Goal: Task Accomplishment & Management: Use online tool/utility

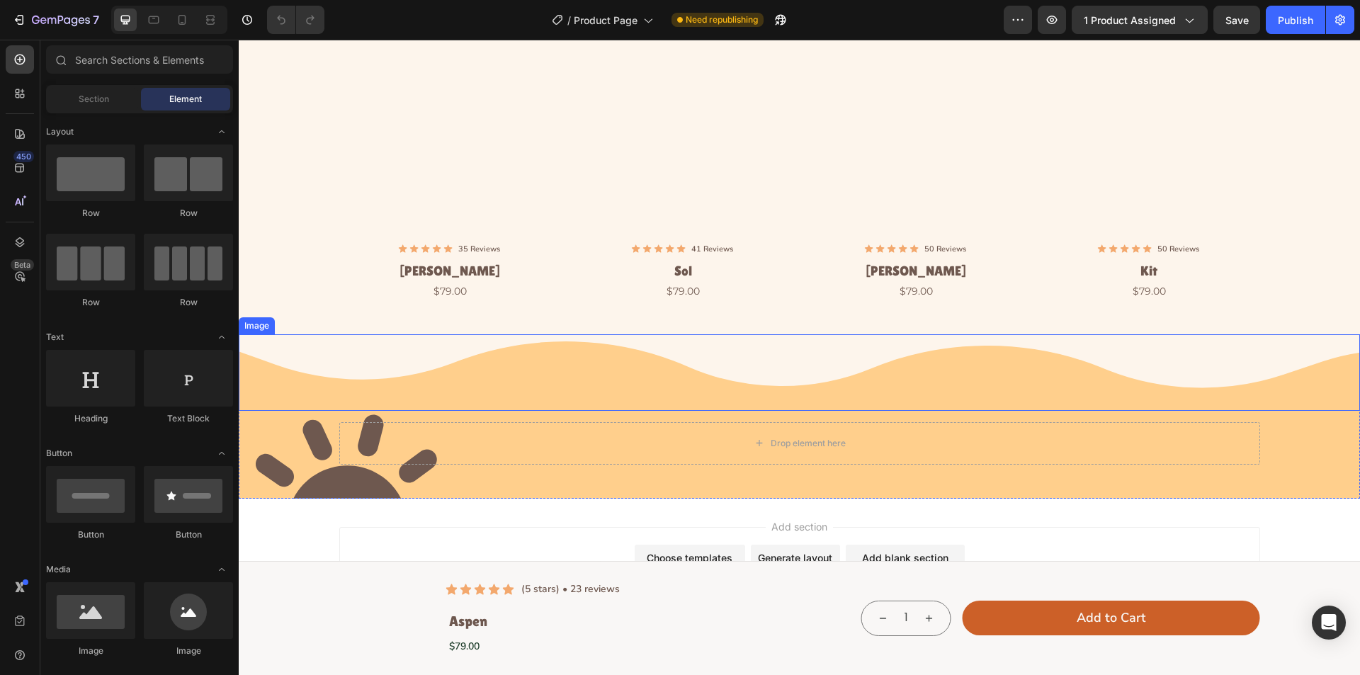
scroll to position [3670, 0]
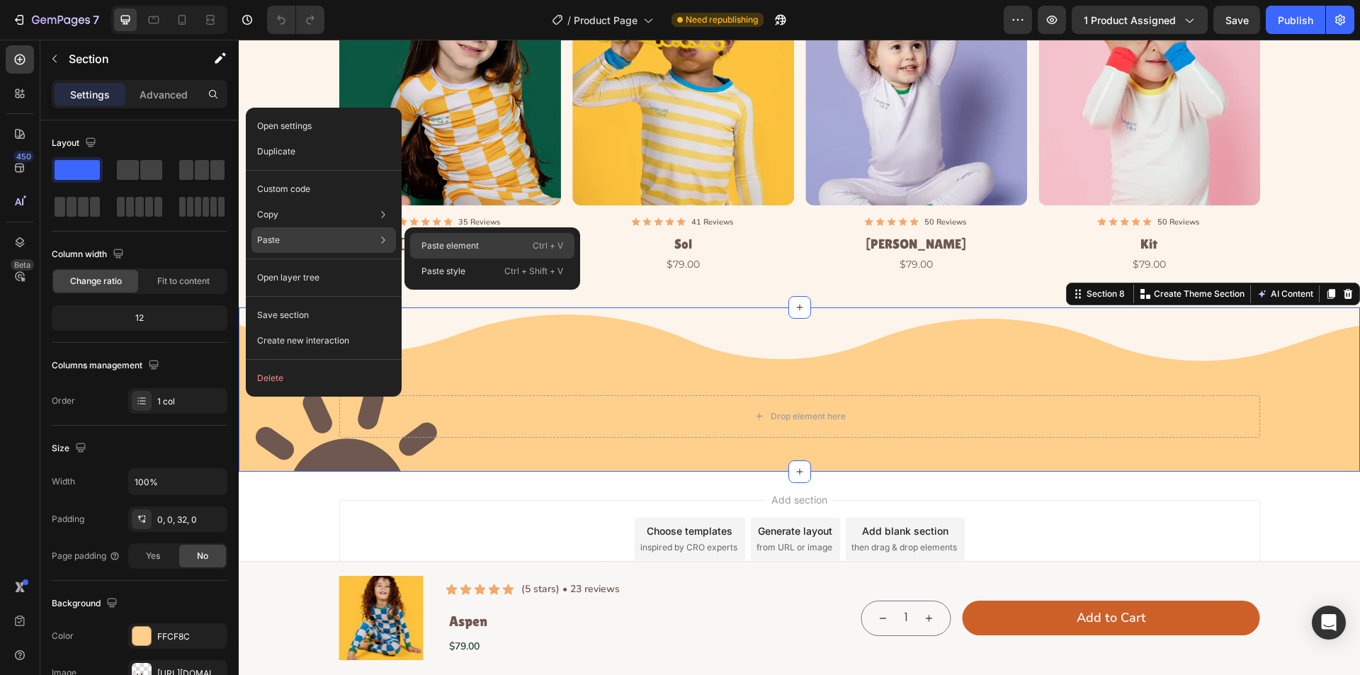
drag, startPoint x: 460, startPoint y: 249, endPoint x: 219, endPoint y: 209, distance: 244.3
click at [460, 249] on p "Paste element" at bounding box center [450, 245] width 57 height 13
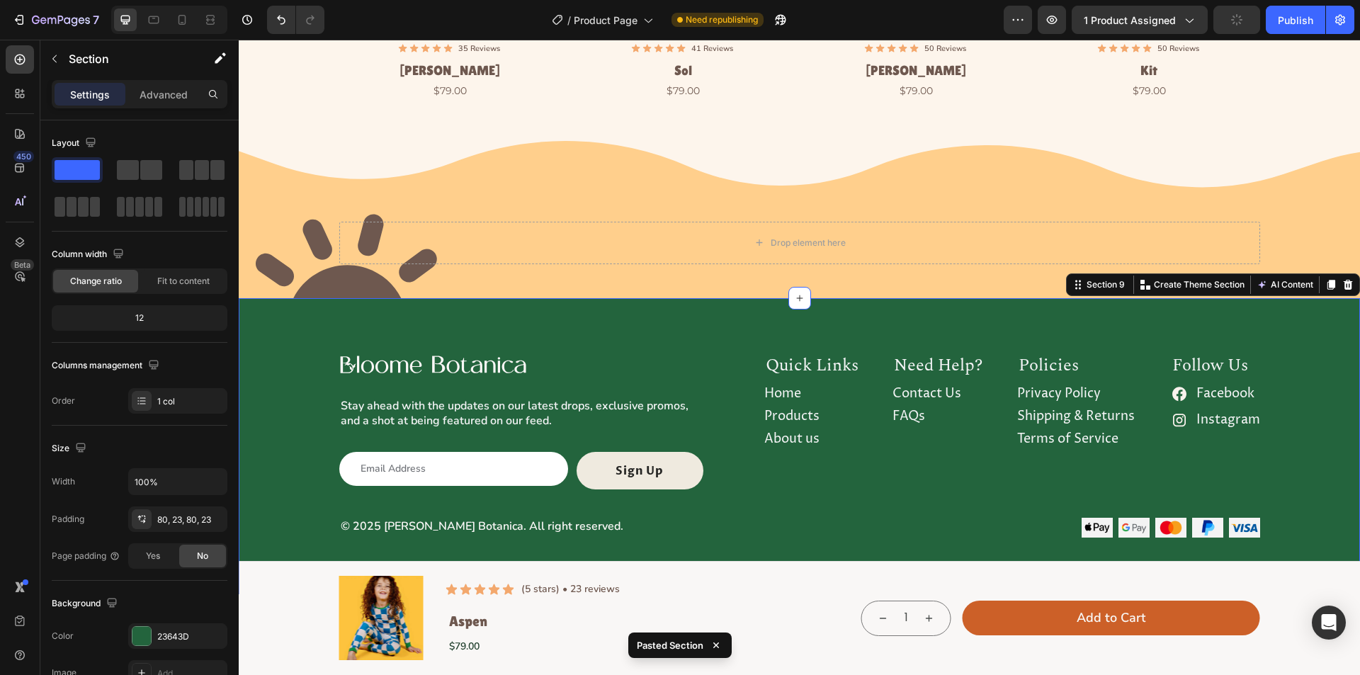
scroll to position [3967, 0]
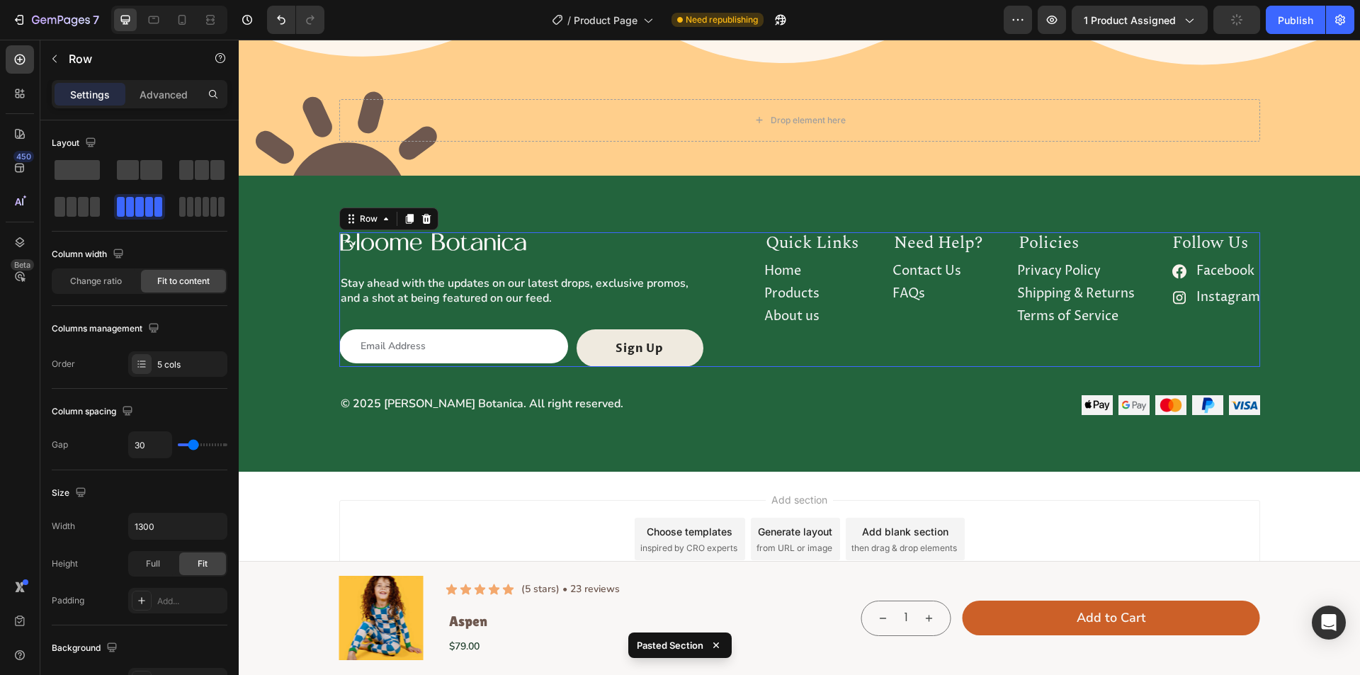
click at [745, 327] on div "Image Stay ahead with the updates on our latest drops, exclusive promos, and a …" at bounding box center [799, 299] width 921 height 135
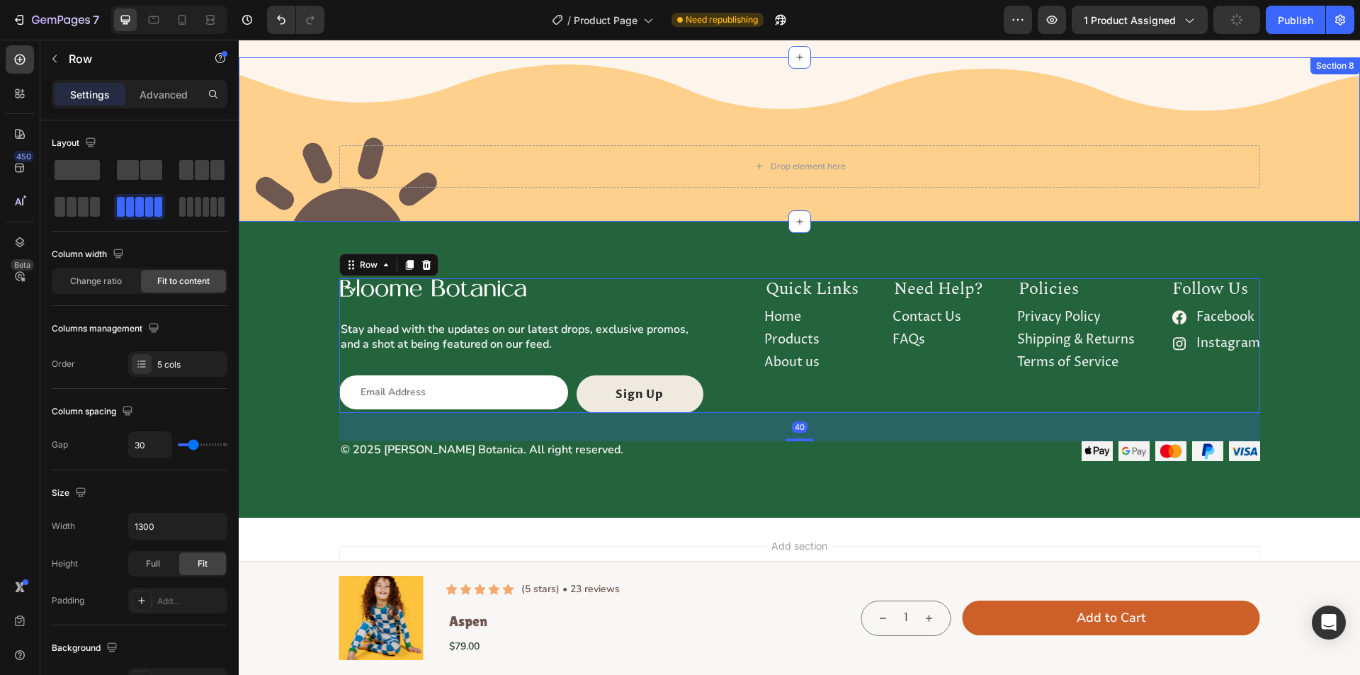
scroll to position [3896, 0]
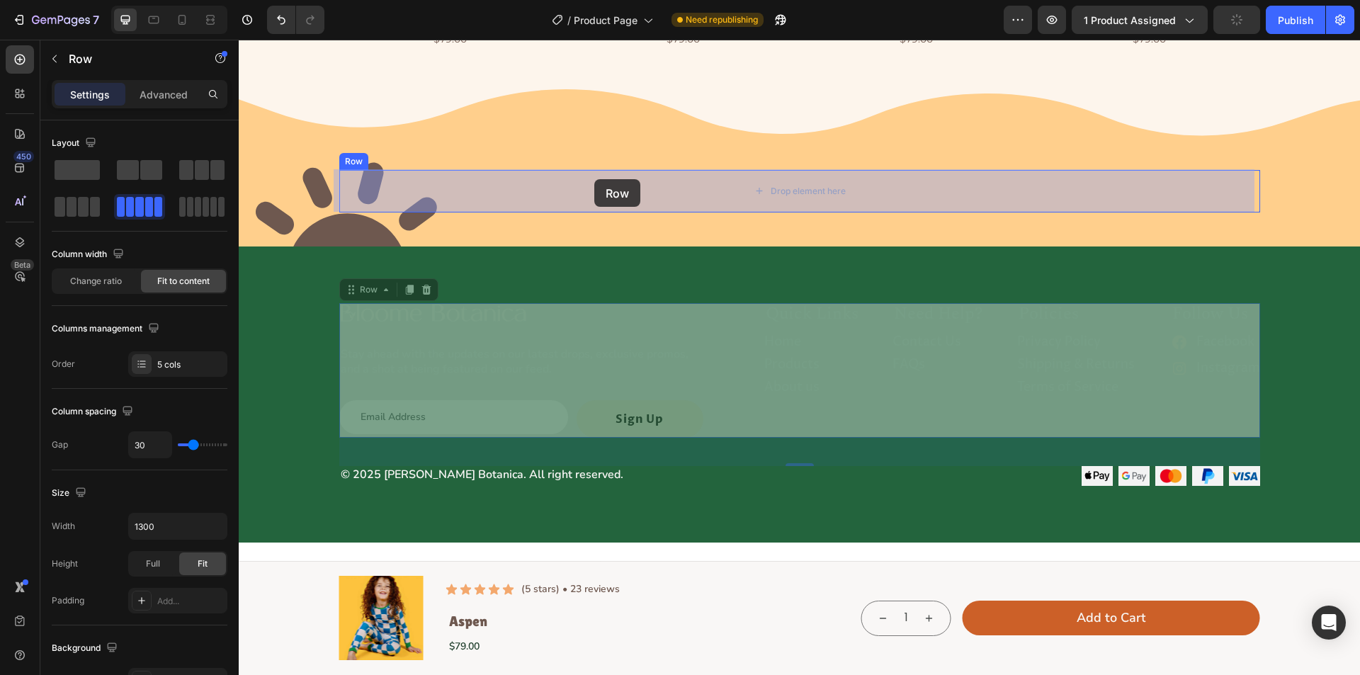
drag, startPoint x: 383, startPoint y: 287, endPoint x: 594, endPoint y: 179, distance: 237.7
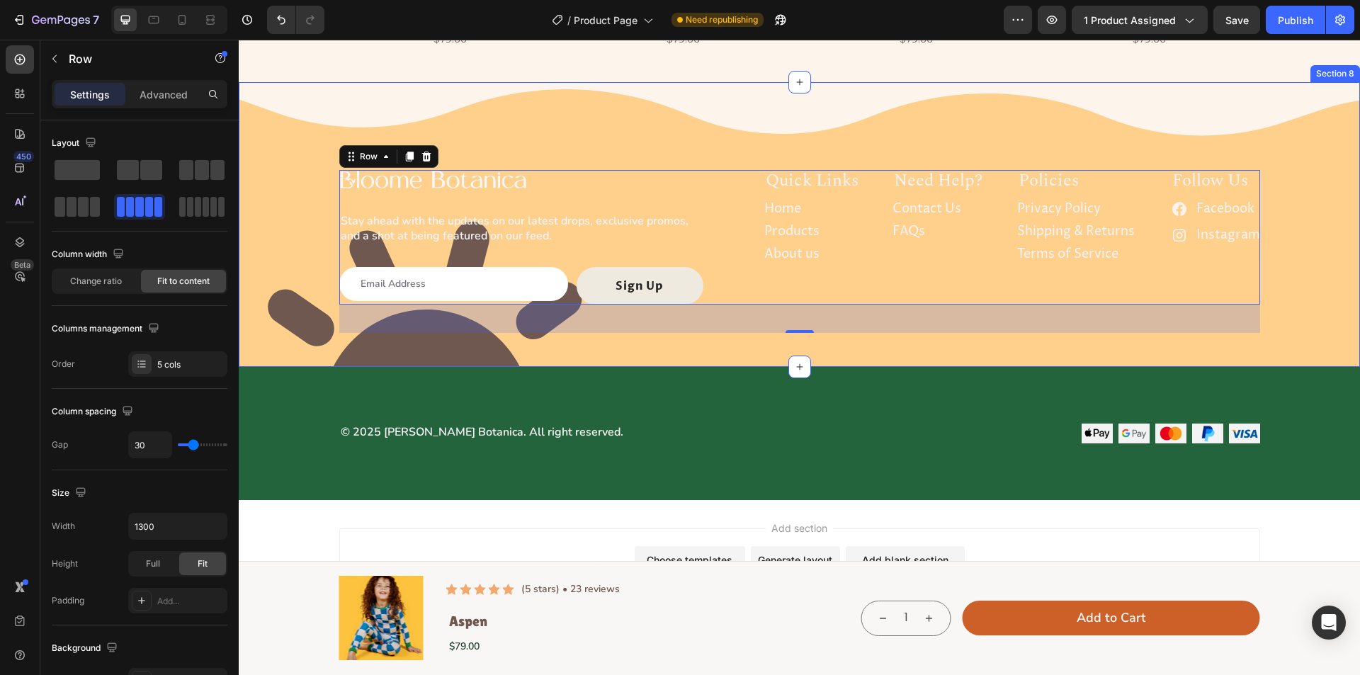
drag, startPoint x: 402, startPoint y: 167, endPoint x: 402, endPoint y: 179, distance: 11.3
click at [402, 179] on div "Image Image Stay ahead with the updates on our latest drops, exclusive promos, …" at bounding box center [800, 213] width 1122 height 262
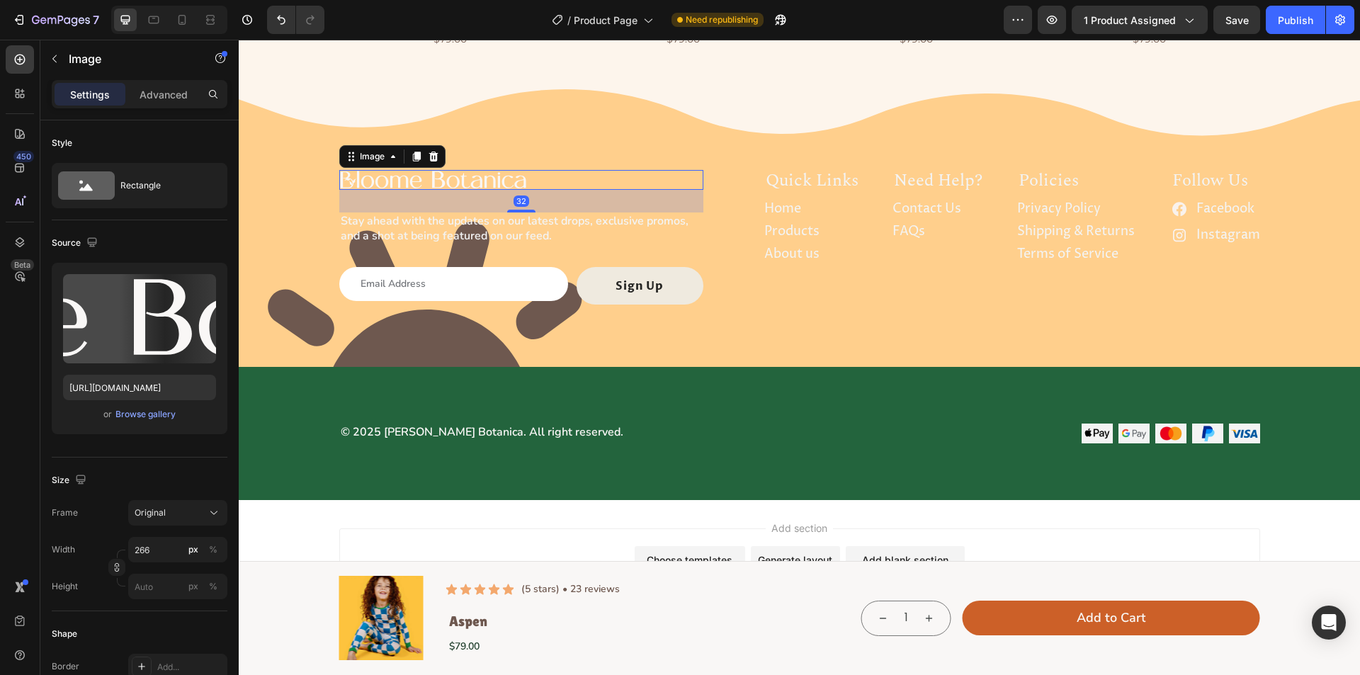
click at [395, 184] on img at bounding box center [433, 180] width 188 height 20
click at [438, 150] on div "Image" at bounding box center [392, 156] width 106 height 23
click at [432, 152] on icon at bounding box center [433, 157] width 9 height 10
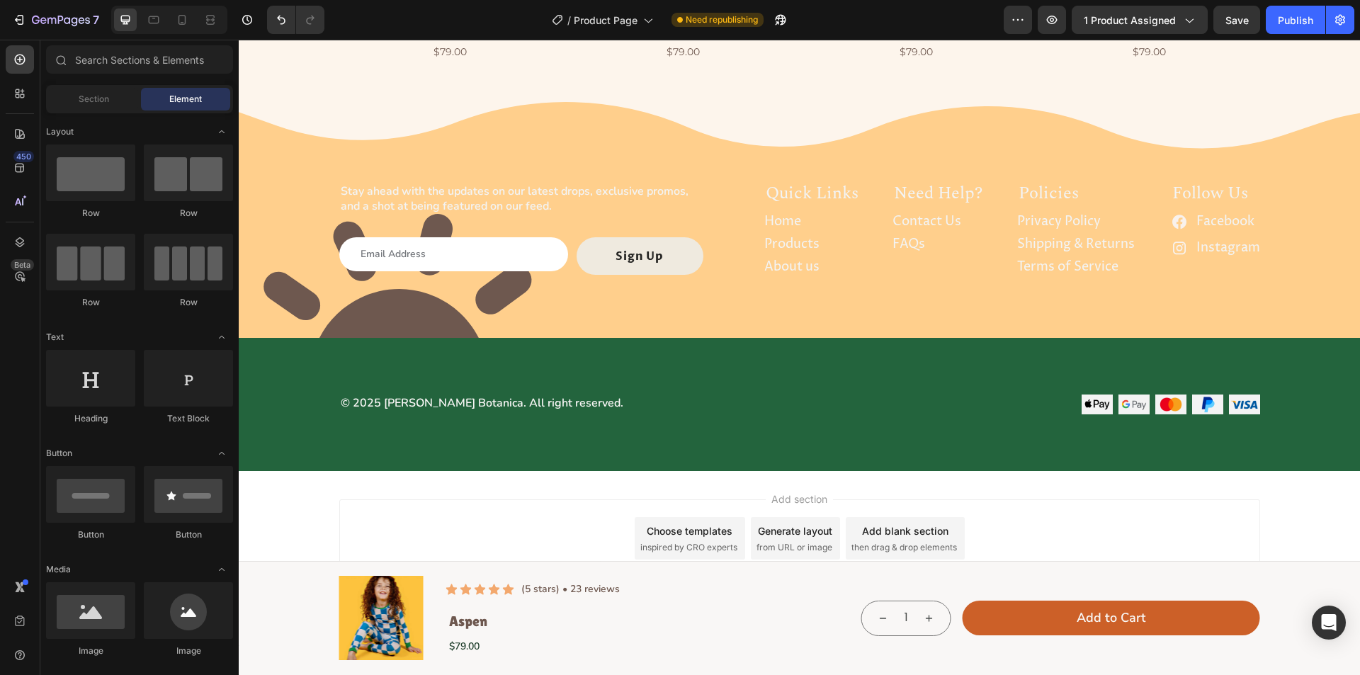
scroll to position [3882, 0]
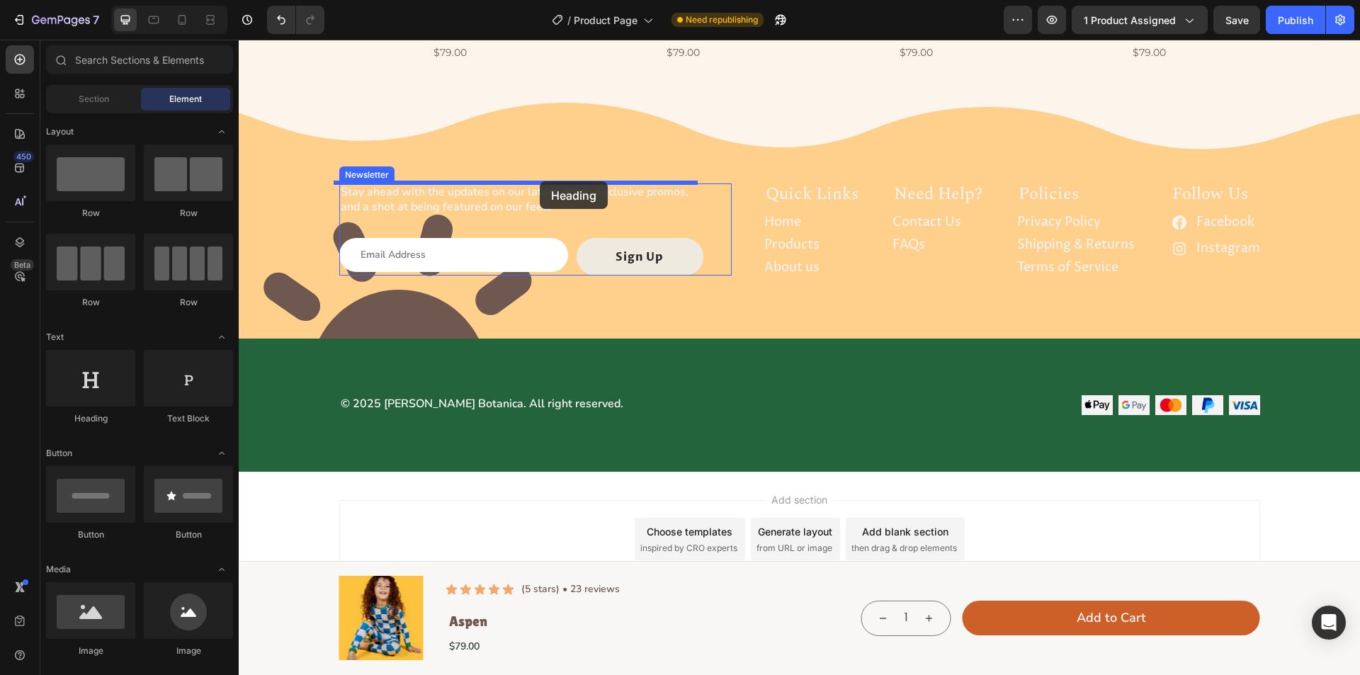
drag, startPoint x: 339, startPoint y: 430, endPoint x: 540, endPoint y: 181, distance: 319.9
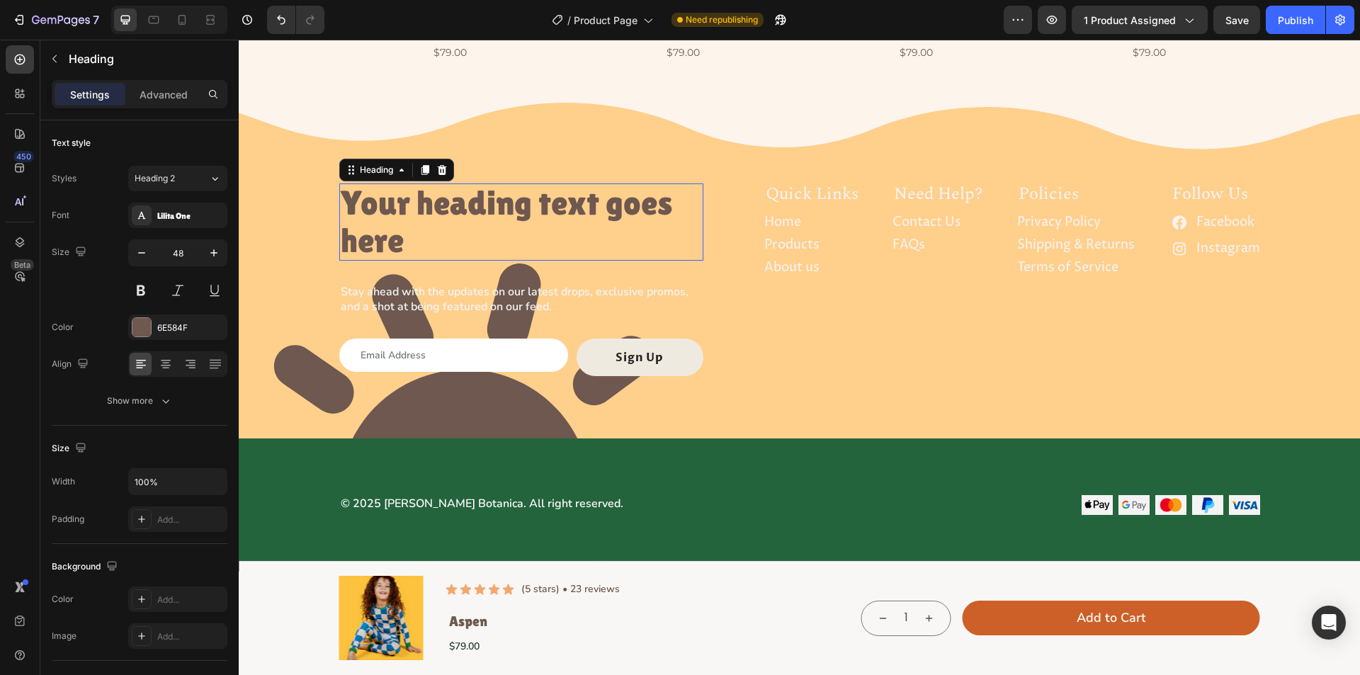
scroll to position [3896, 0]
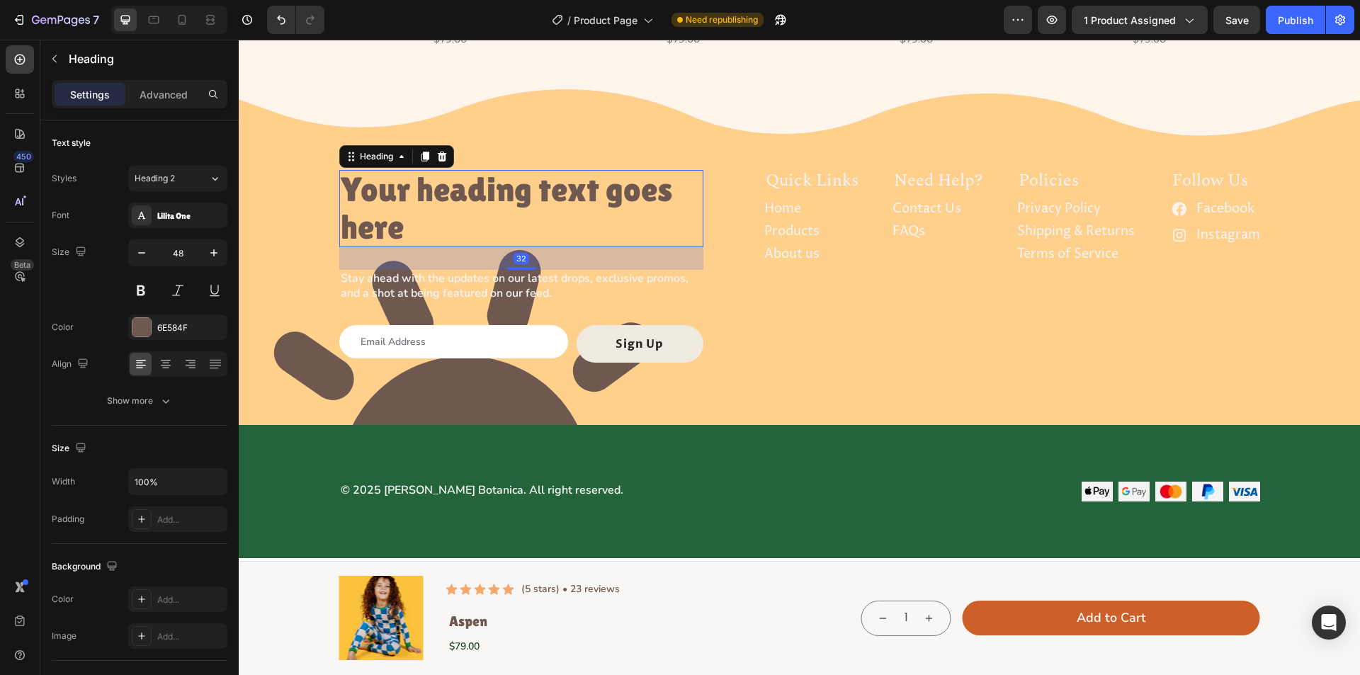
click at [441, 195] on h2 "Your heading text goes here" at bounding box center [521, 209] width 364 height 78
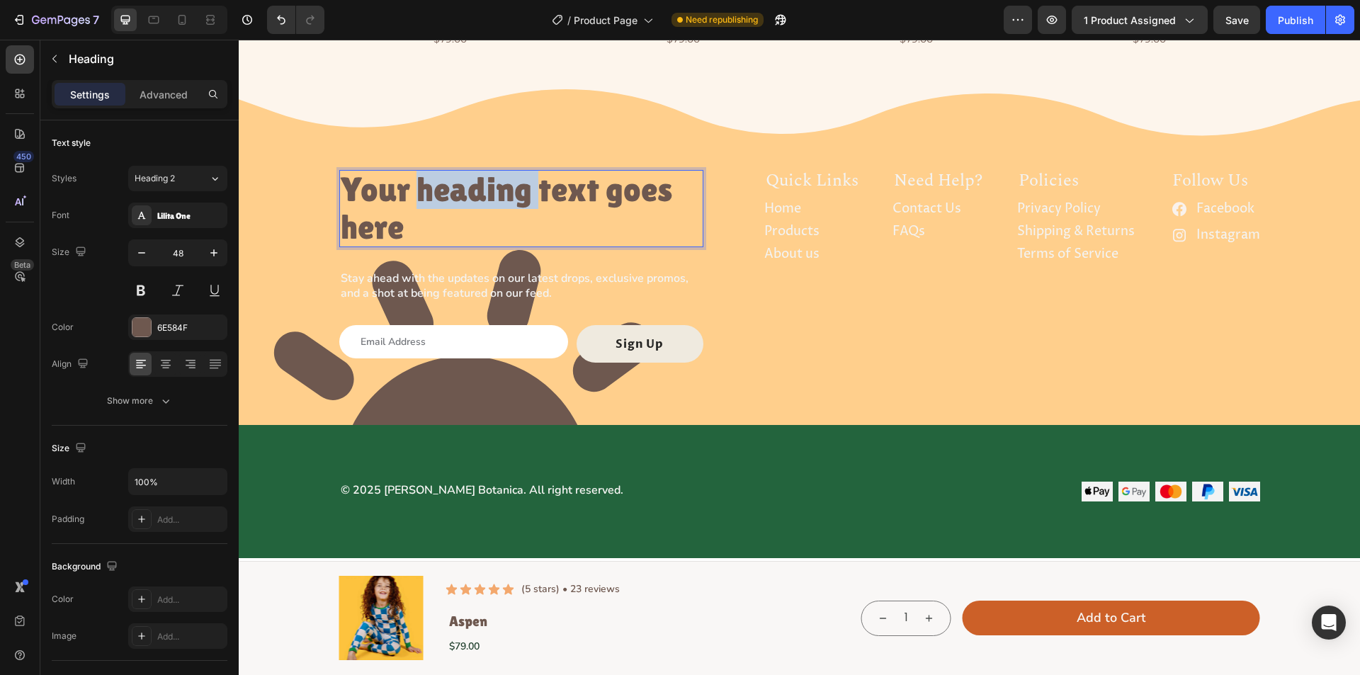
click at [441, 195] on p "Your heading text goes here" at bounding box center [521, 208] width 361 height 75
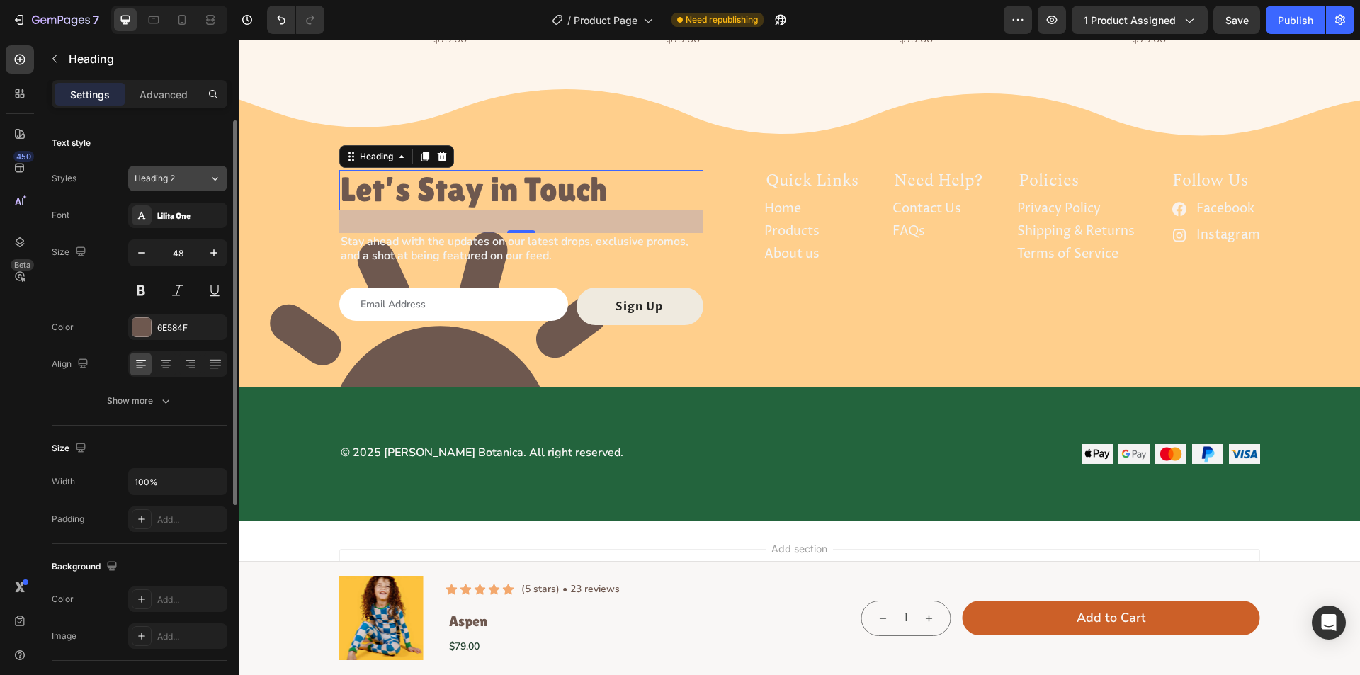
click at [186, 174] on div "Heading 2" at bounding box center [163, 178] width 57 height 13
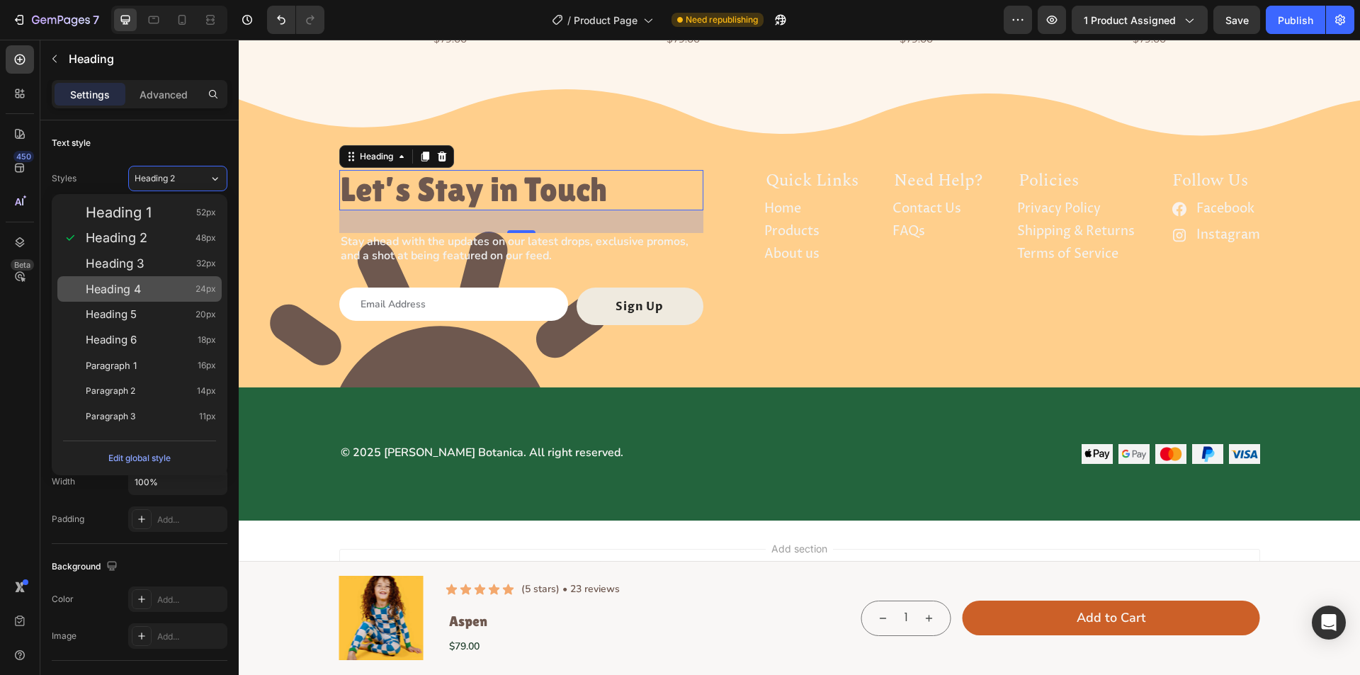
click at [193, 291] on div "Heading 4 24px" at bounding box center [151, 289] width 130 height 14
type input "24"
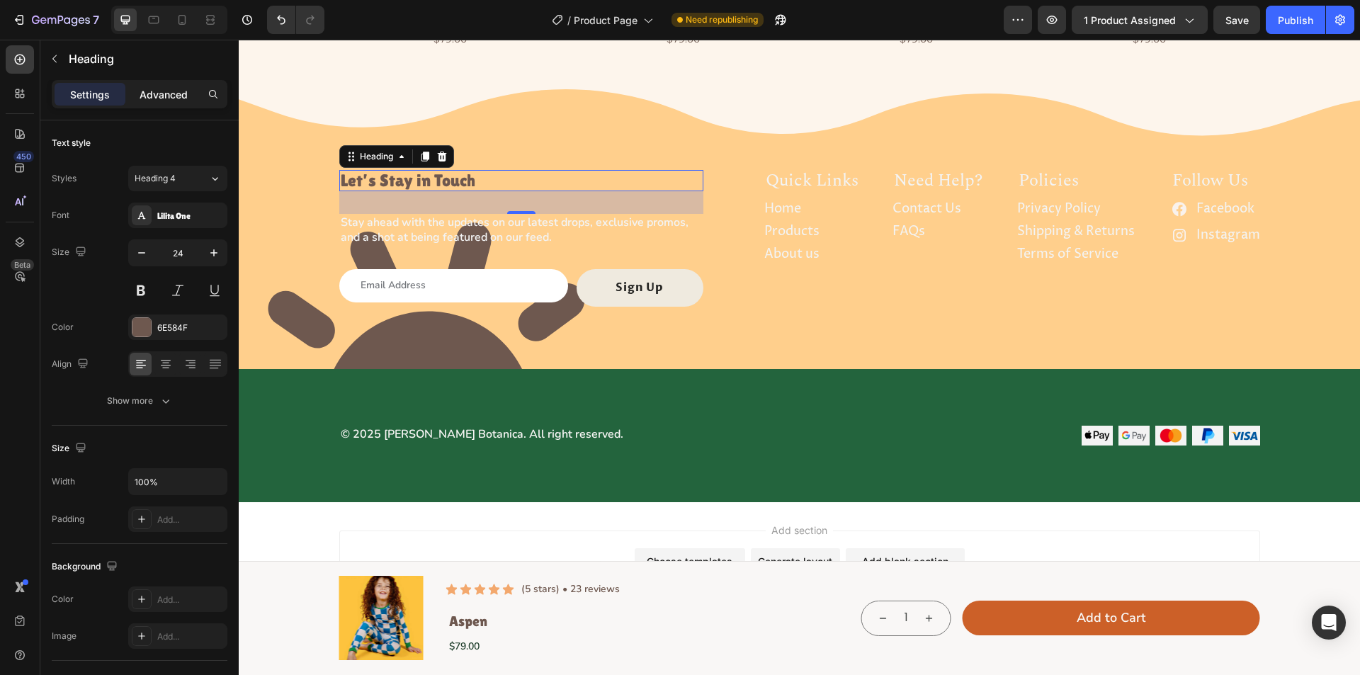
click at [145, 96] on p "Advanced" at bounding box center [164, 94] width 48 height 15
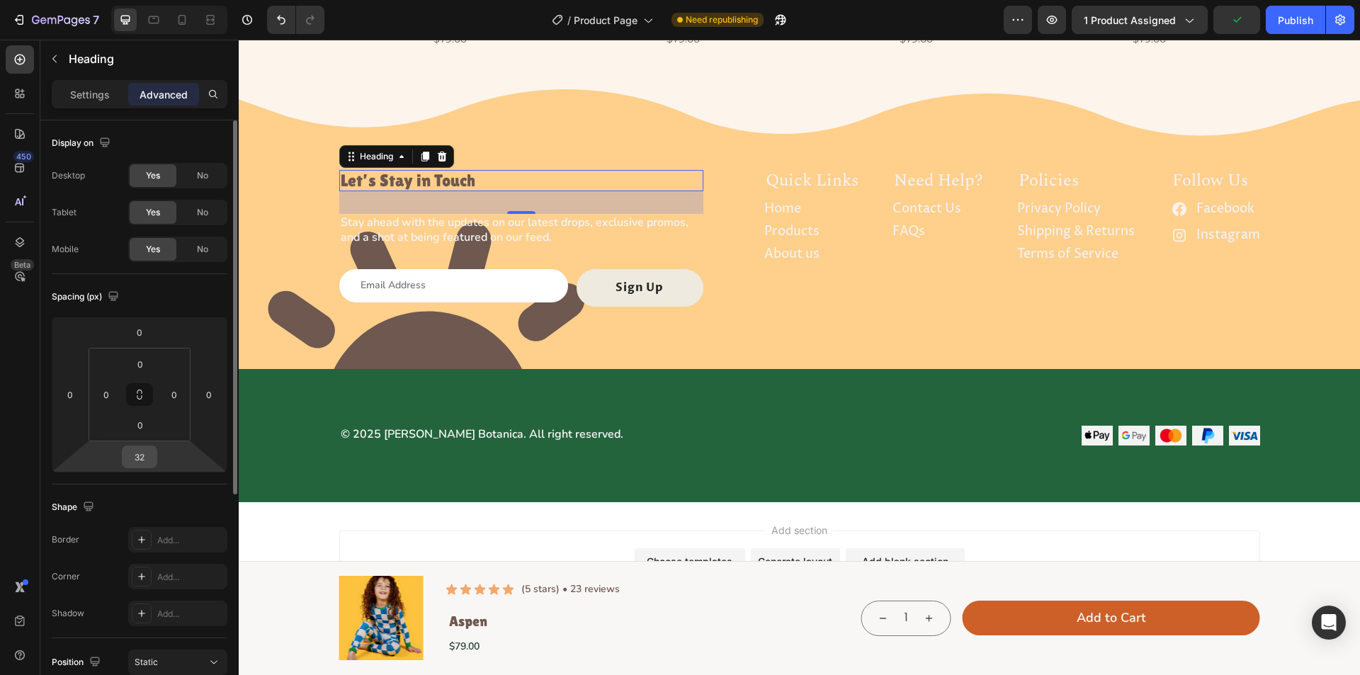
click at [149, 457] on input "32" at bounding box center [139, 456] width 28 height 21
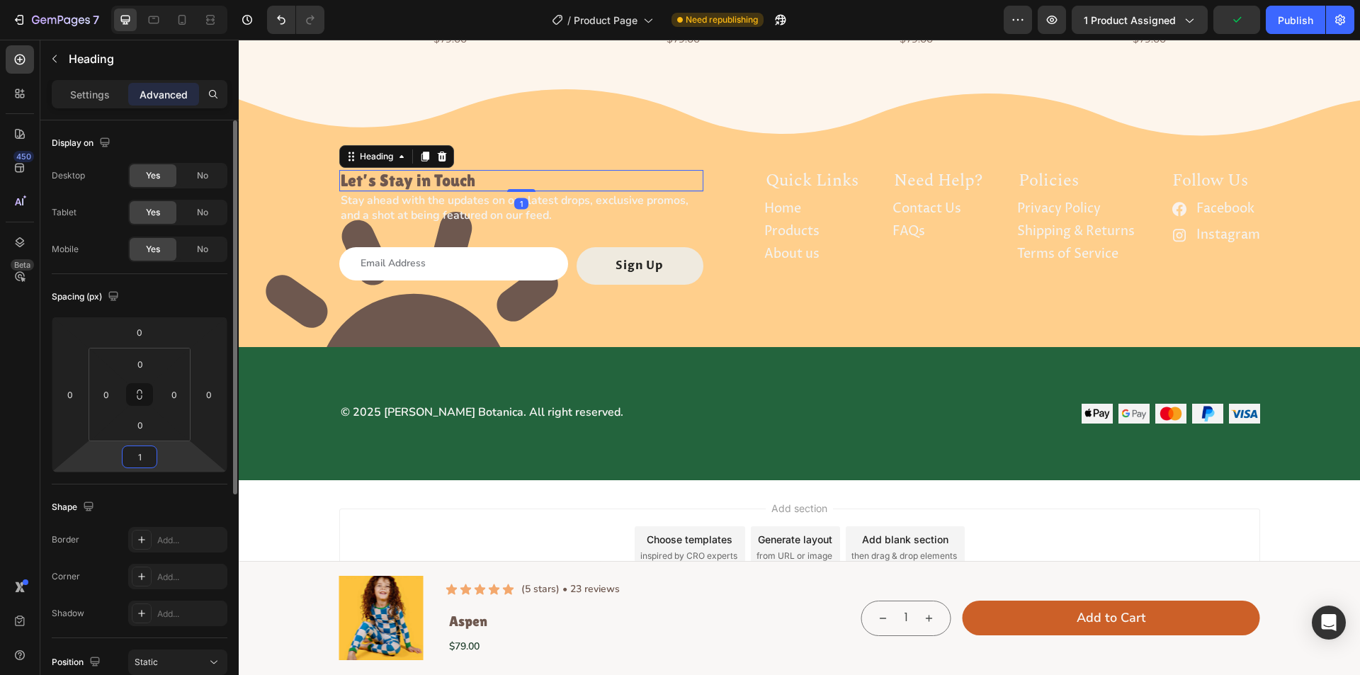
type input "12"
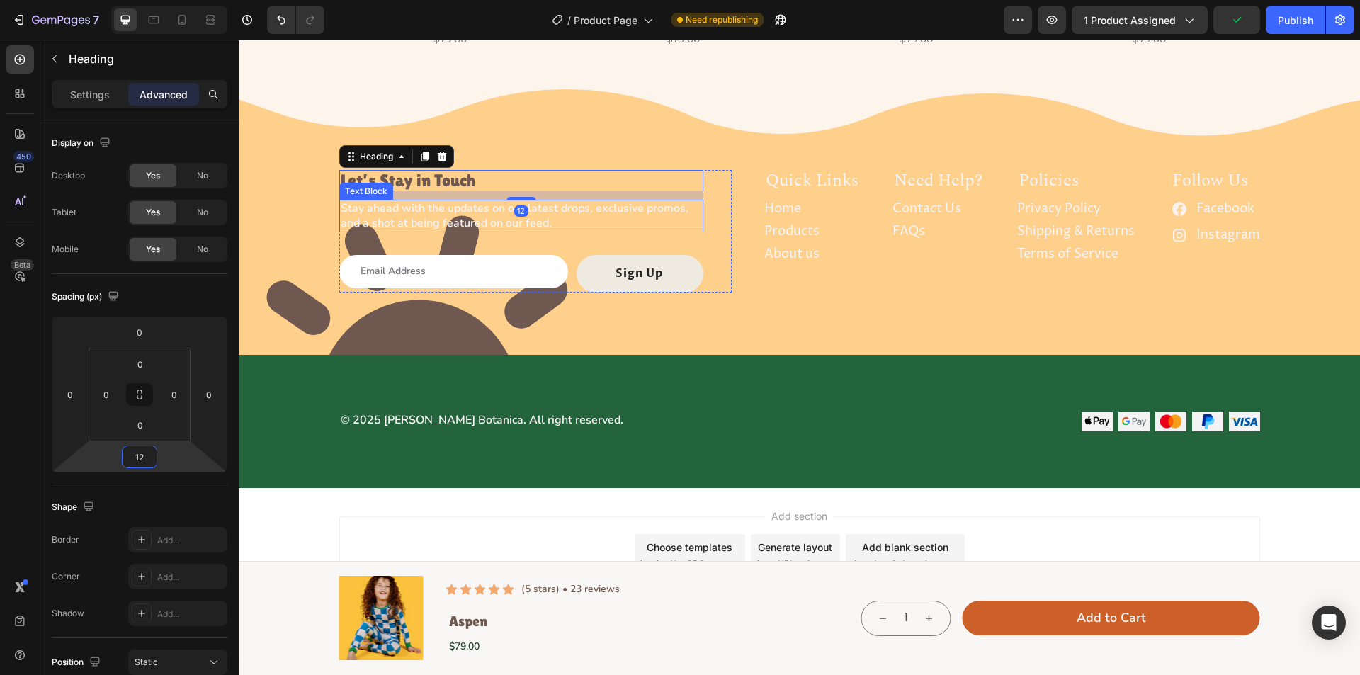
click at [393, 202] on p "Stay ahead with the updates on our latest drops, exclusive promos, and a shot a…" at bounding box center [521, 216] width 361 height 30
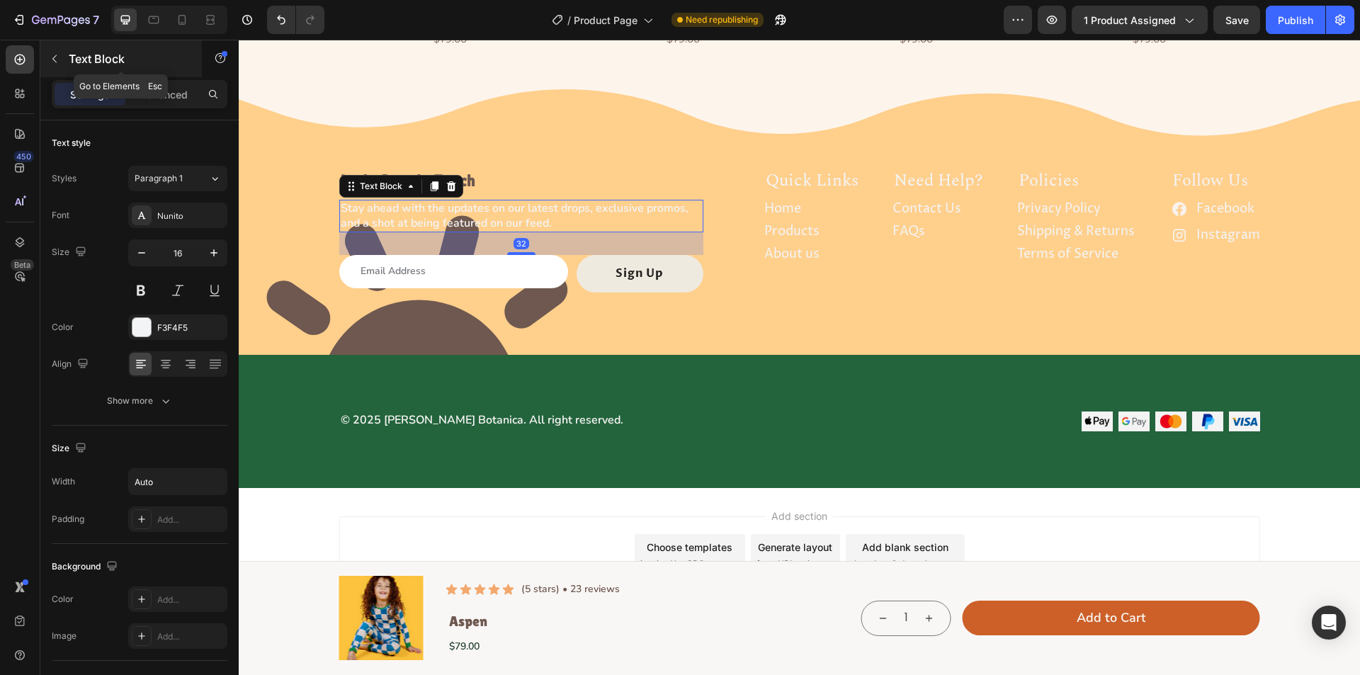
click at [49, 56] on icon "button" at bounding box center [54, 58] width 11 height 11
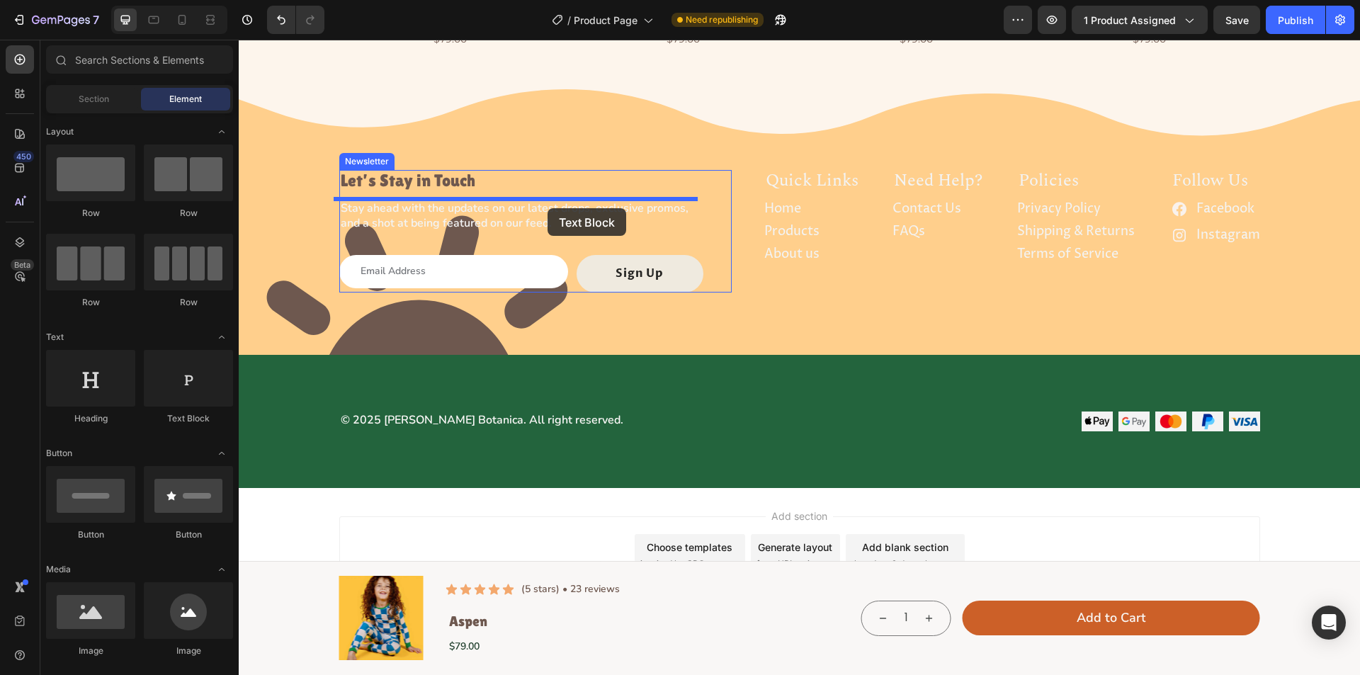
drag, startPoint x: 439, startPoint y: 432, endPoint x: 548, endPoint y: 208, distance: 248.4
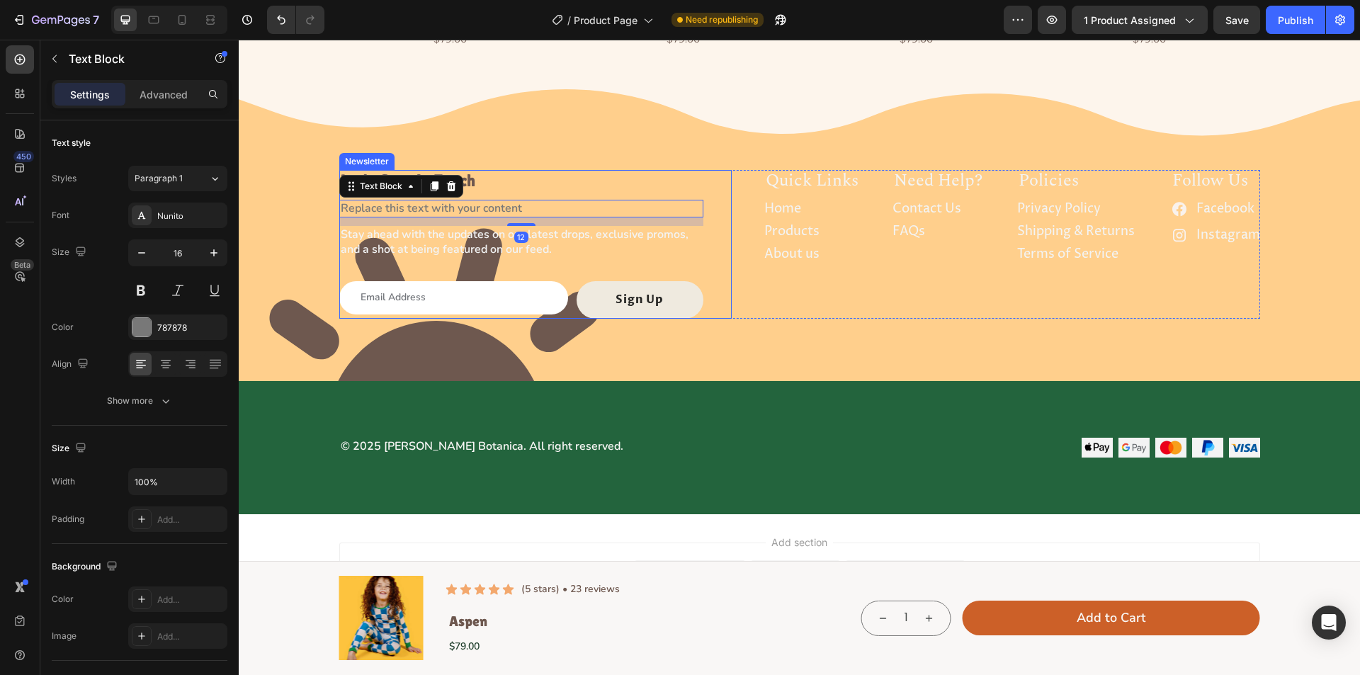
click at [516, 254] on p "Stay ahead with the updates on our latest drops, exclusive promos, and a shot a…" at bounding box center [521, 242] width 361 height 30
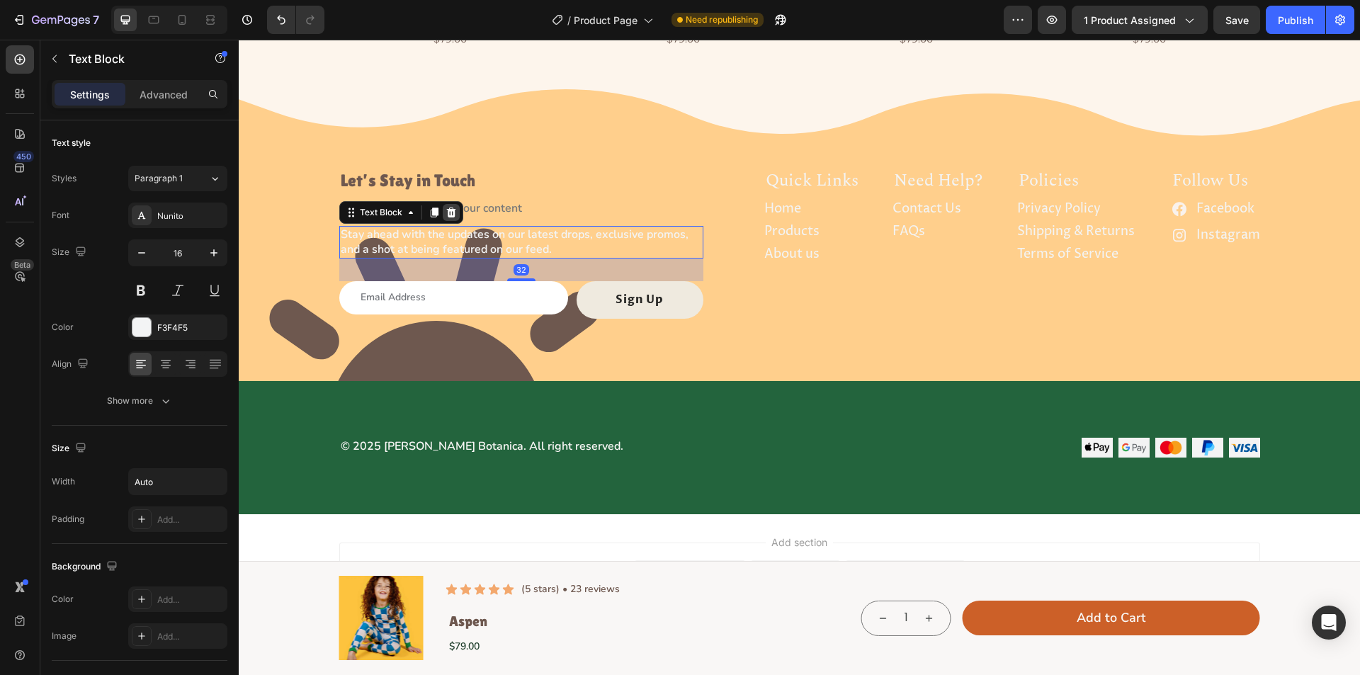
click at [446, 209] on icon at bounding box center [450, 213] width 9 height 10
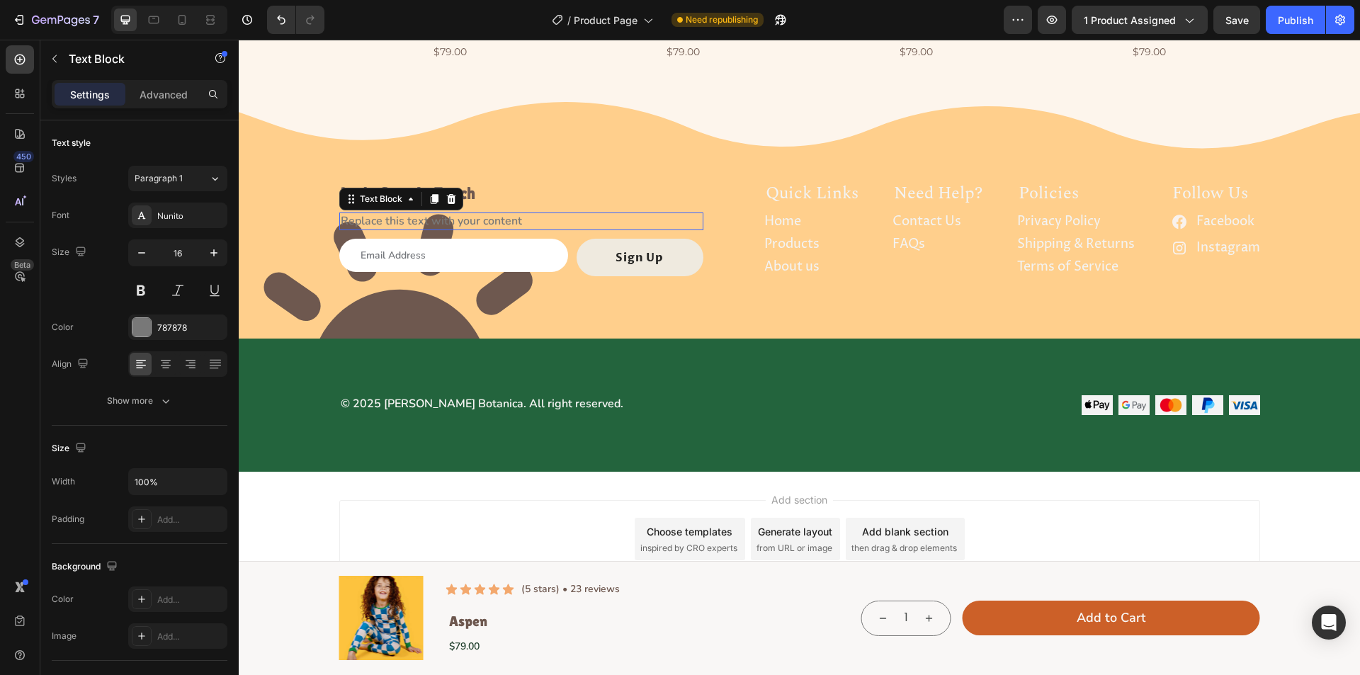
click at [497, 219] on div "Replace this text with your content" at bounding box center [521, 222] width 364 height 18
click at [497, 219] on p "Replace this text with your content" at bounding box center [521, 221] width 361 height 15
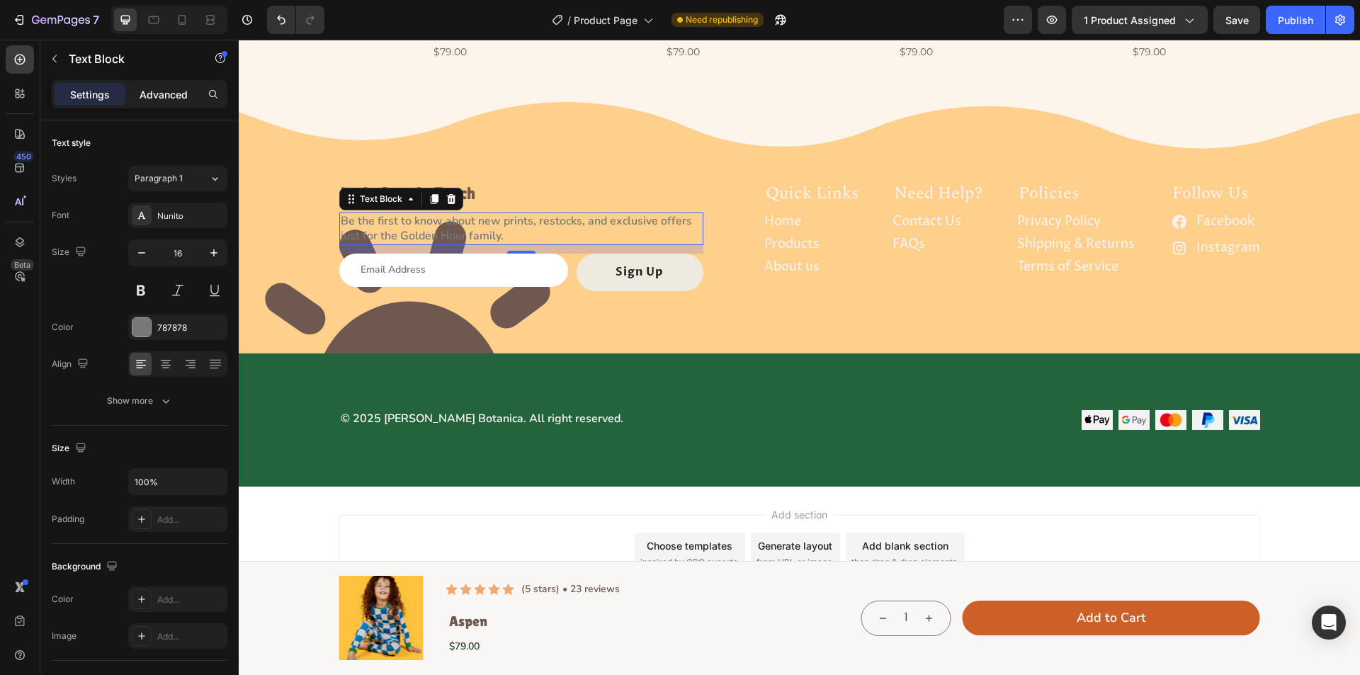
click at [157, 98] on p "Advanced" at bounding box center [164, 94] width 48 height 15
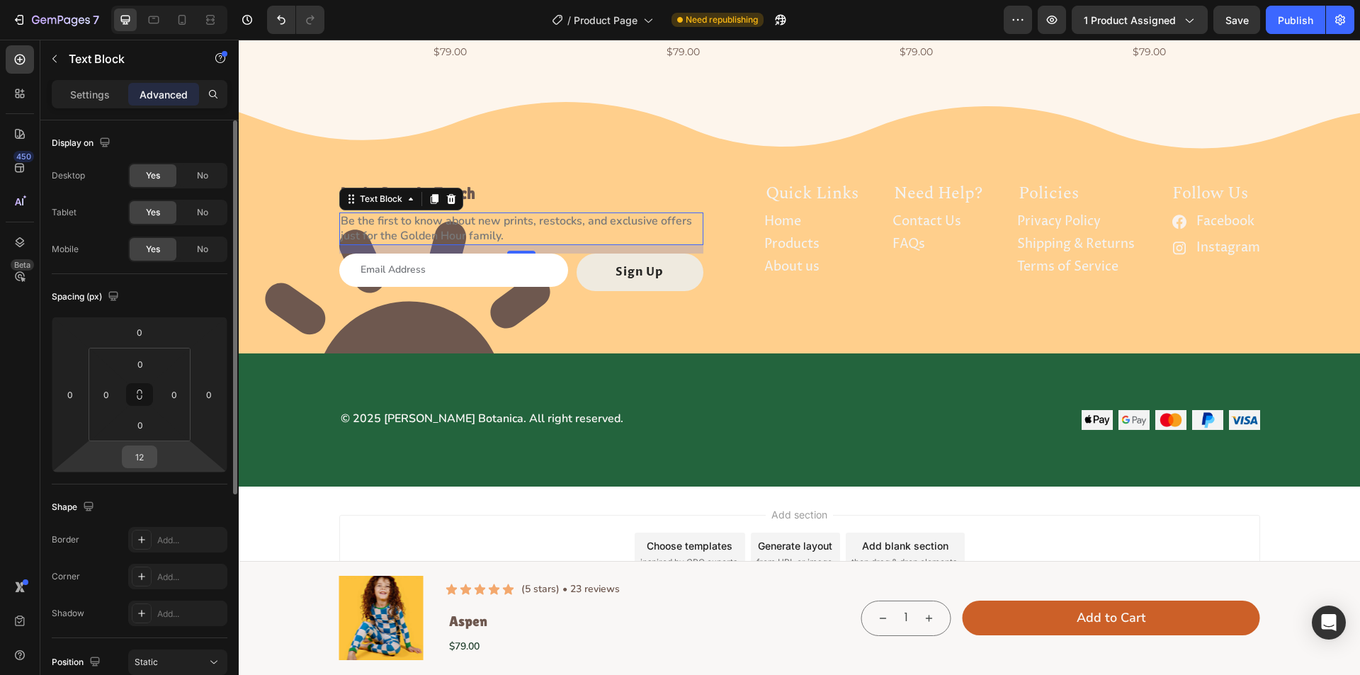
click at [142, 451] on input "12" at bounding box center [139, 456] width 28 height 21
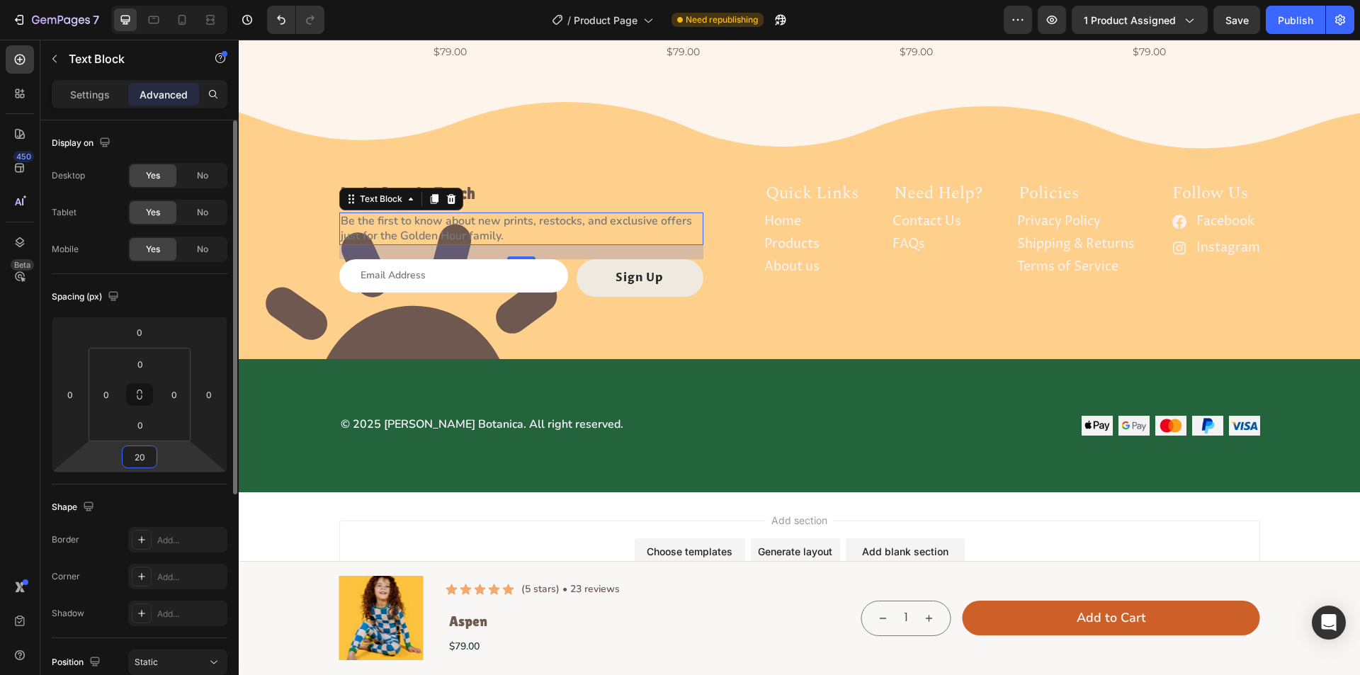
type input "20"
click at [702, 244] on div "Let’s Stay in Touch Heading Be the first to know about new prints, restocks, an…" at bounding box center [535, 240] width 393 height 114
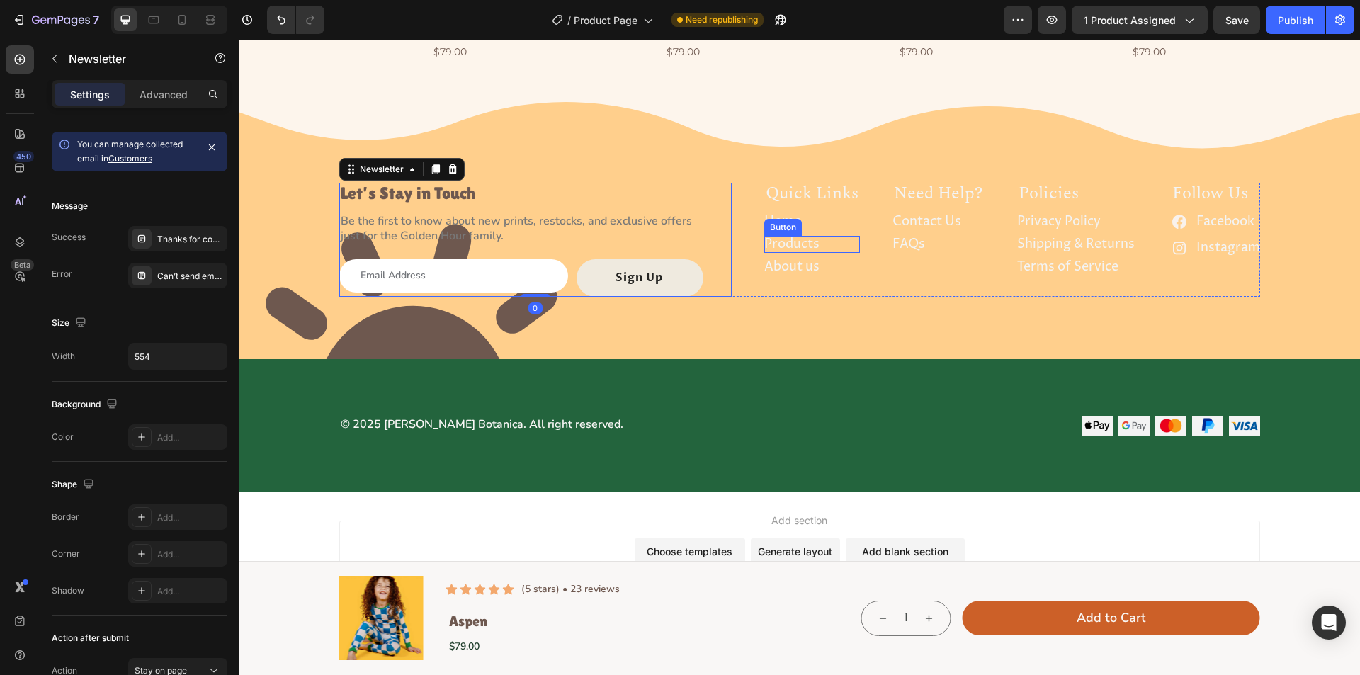
click at [845, 242] on div "Products Button" at bounding box center [813, 244] width 96 height 17
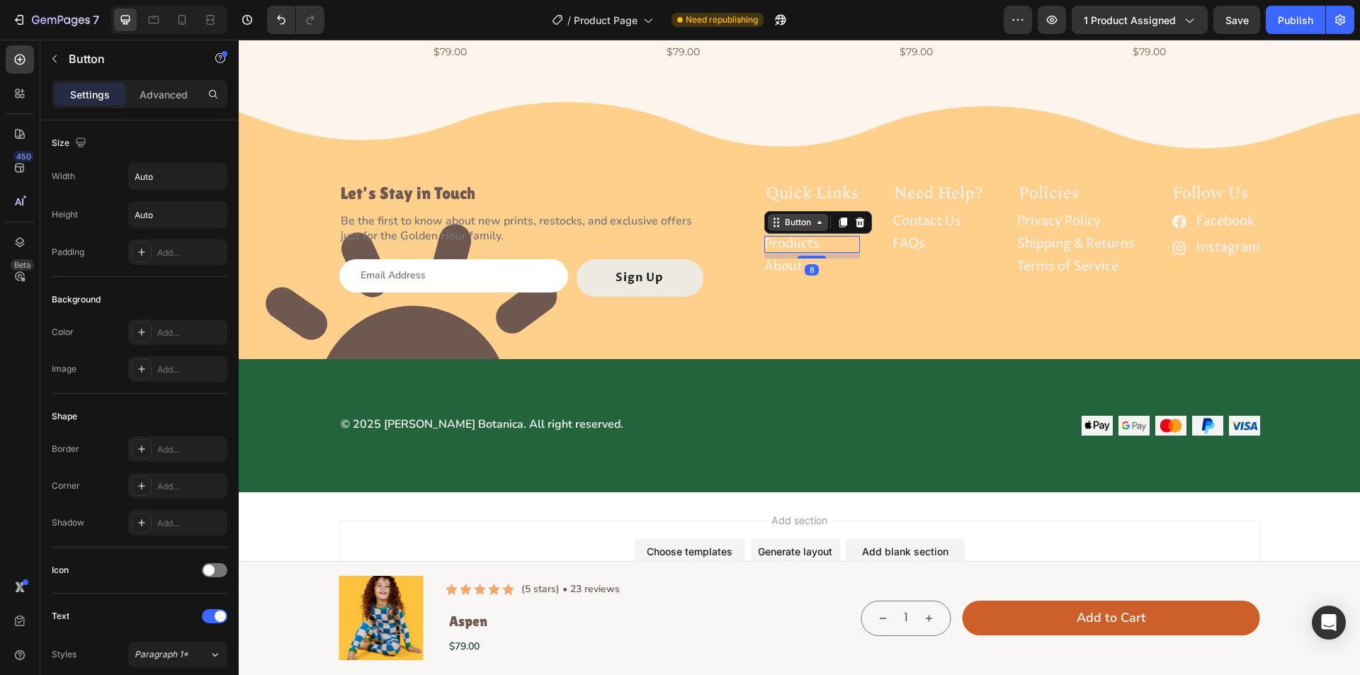
click at [814, 220] on icon at bounding box center [819, 222] width 11 height 11
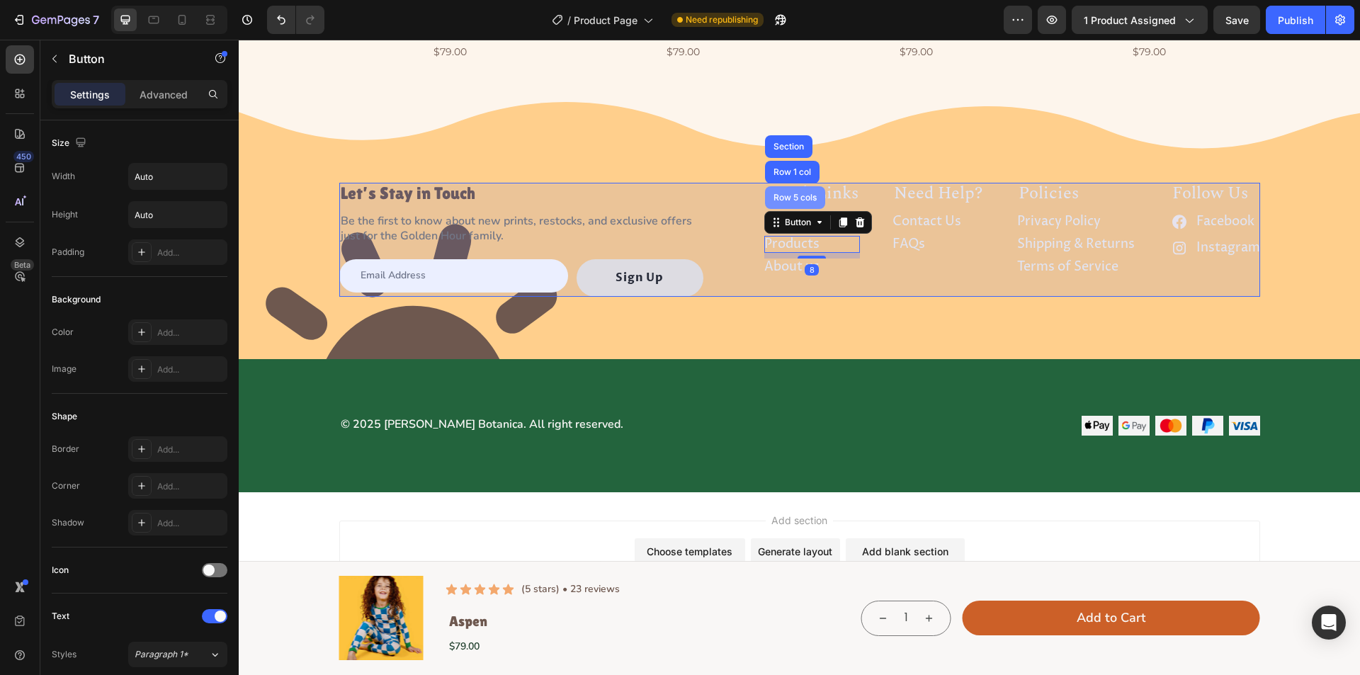
click at [790, 197] on div "Row 5 cols" at bounding box center [795, 197] width 49 height 9
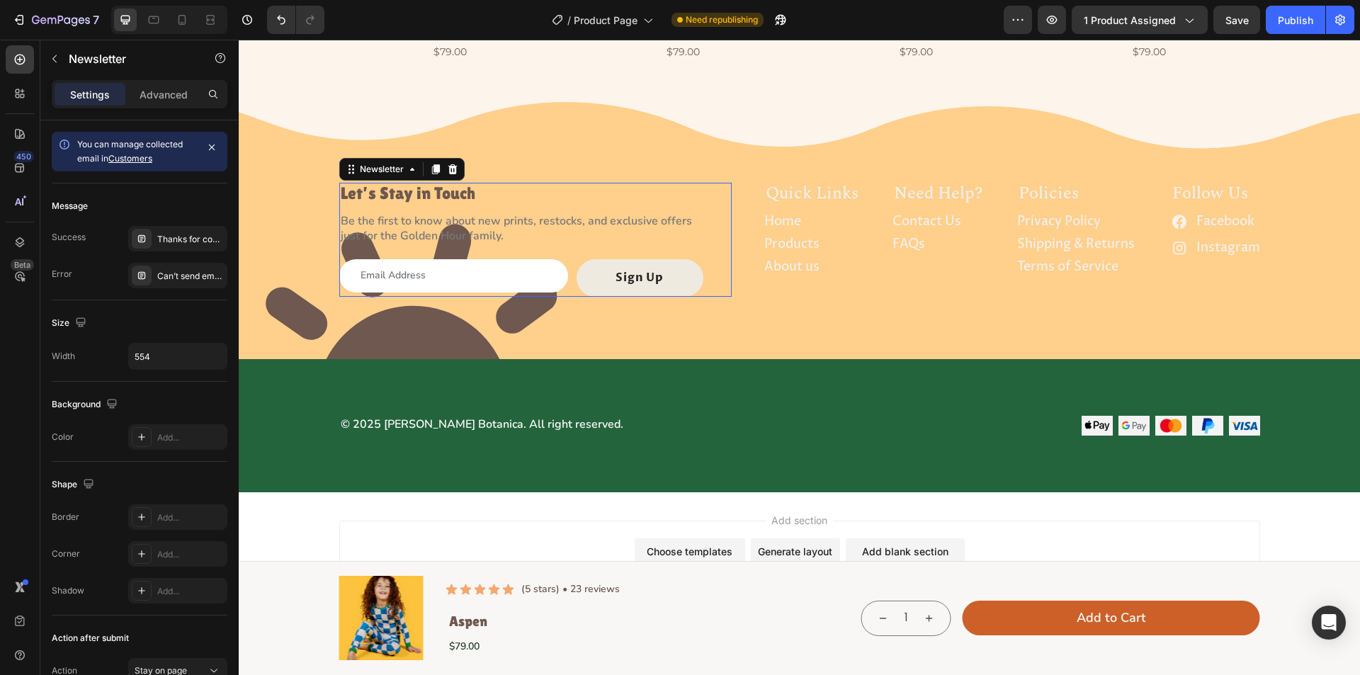
click at [714, 203] on div "Let’s Stay in Touch Heading Be the first to know about new prints, restocks, an…" at bounding box center [535, 240] width 393 height 114
click at [159, 18] on icon at bounding box center [154, 20] width 11 height 8
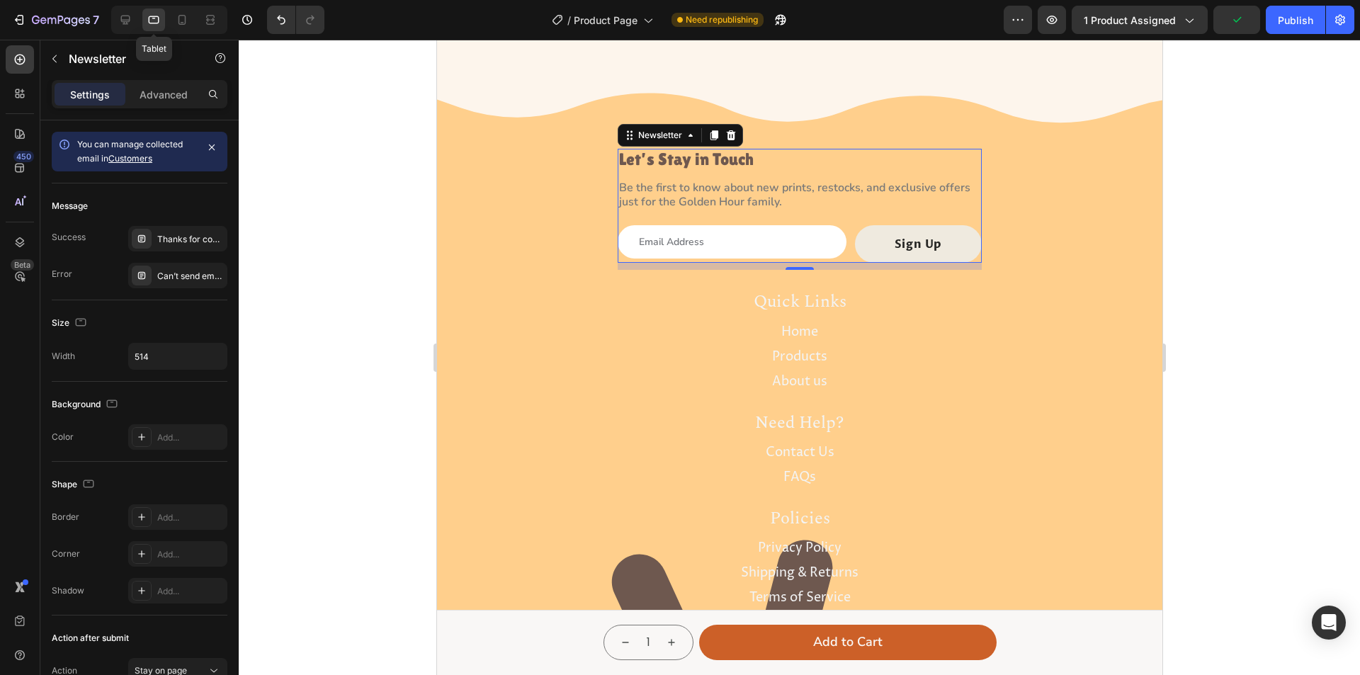
scroll to position [3891, 0]
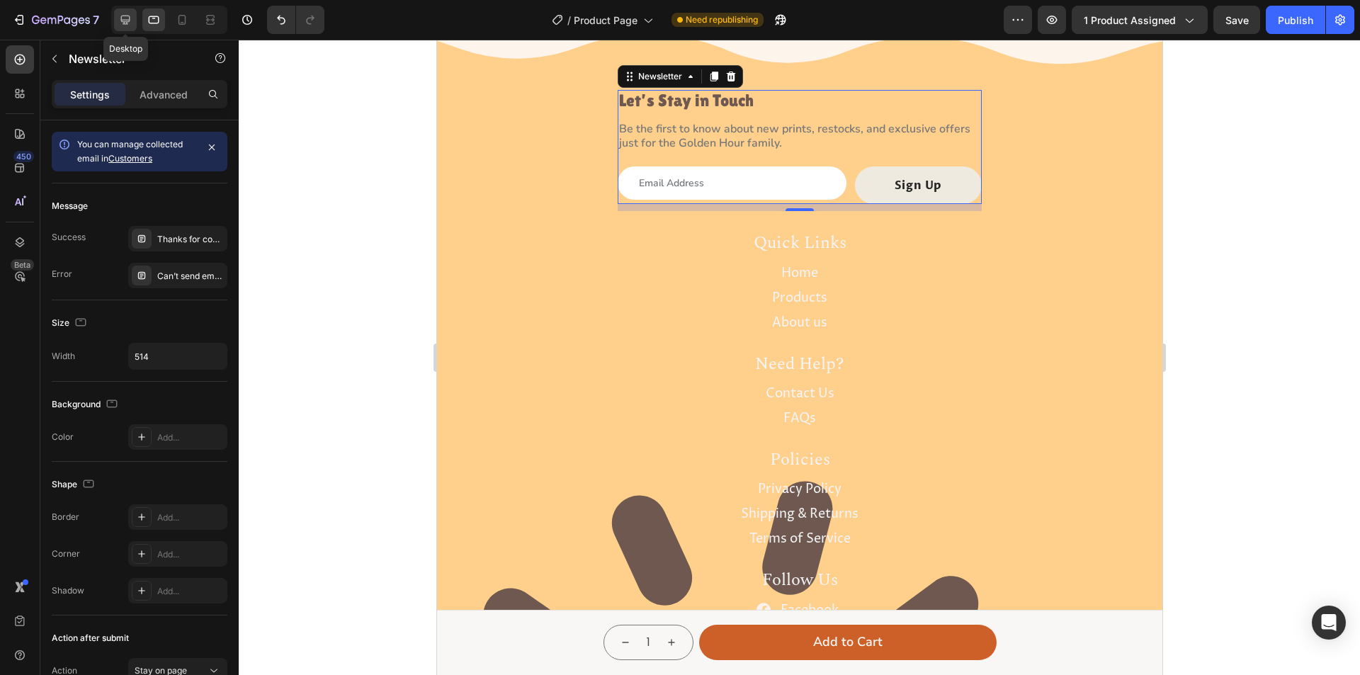
click at [126, 23] on icon at bounding box center [125, 20] width 9 height 9
type input "554"
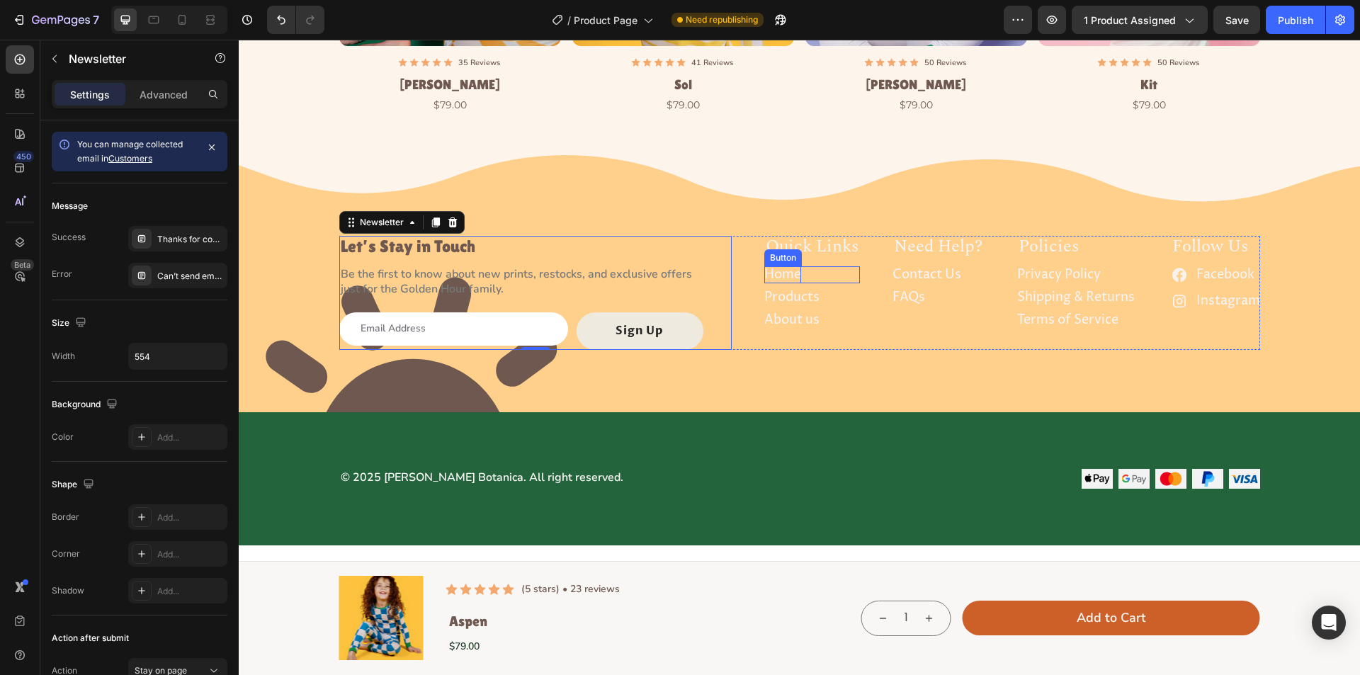
scroll to position [3903, 0]
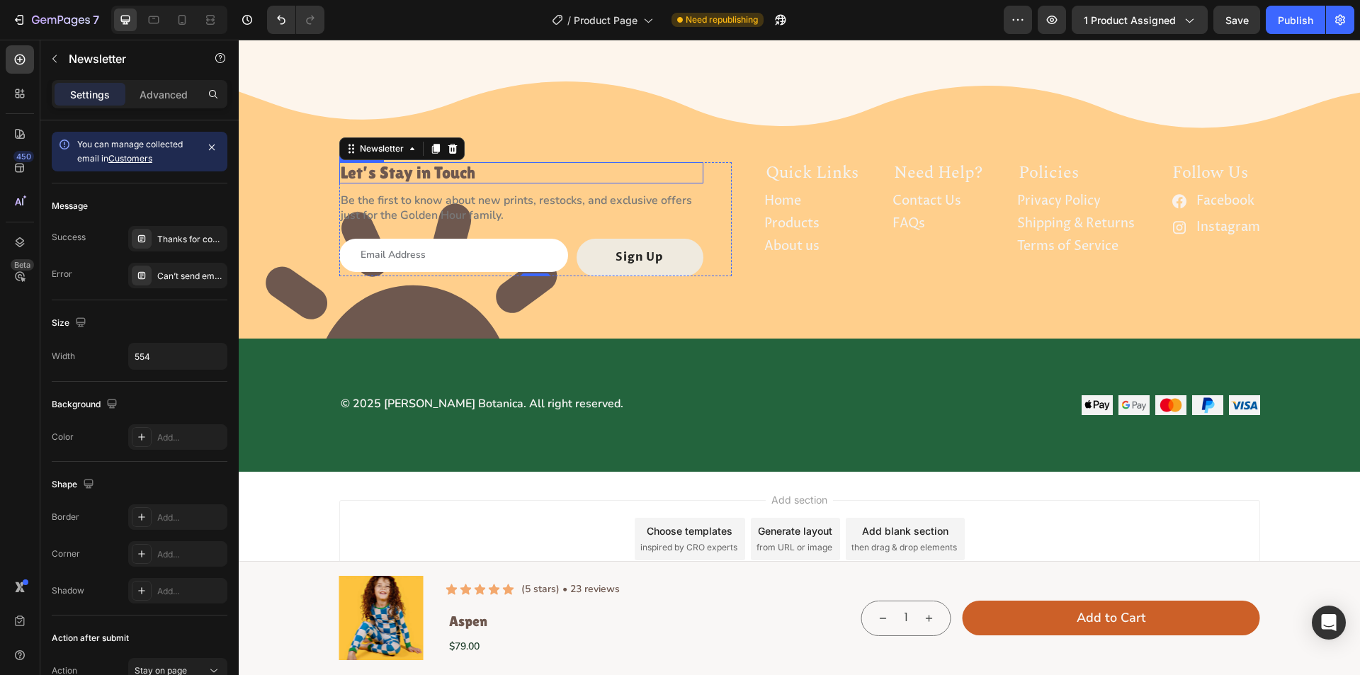
click at [502, 164] on p "Let’s Stay in Touch" at bounding box center [521, 173] width 361 height 18
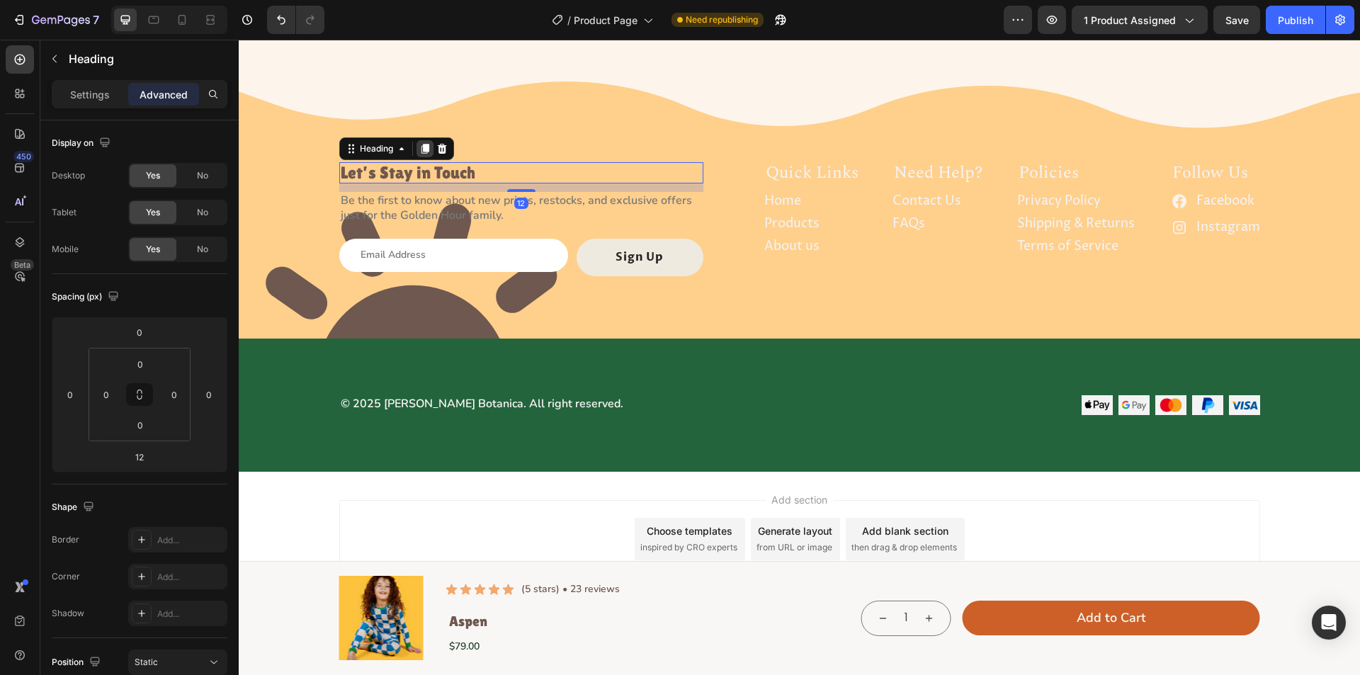
click at [421, 147] on icon at bounding box center [425, 149] width 8 height 10
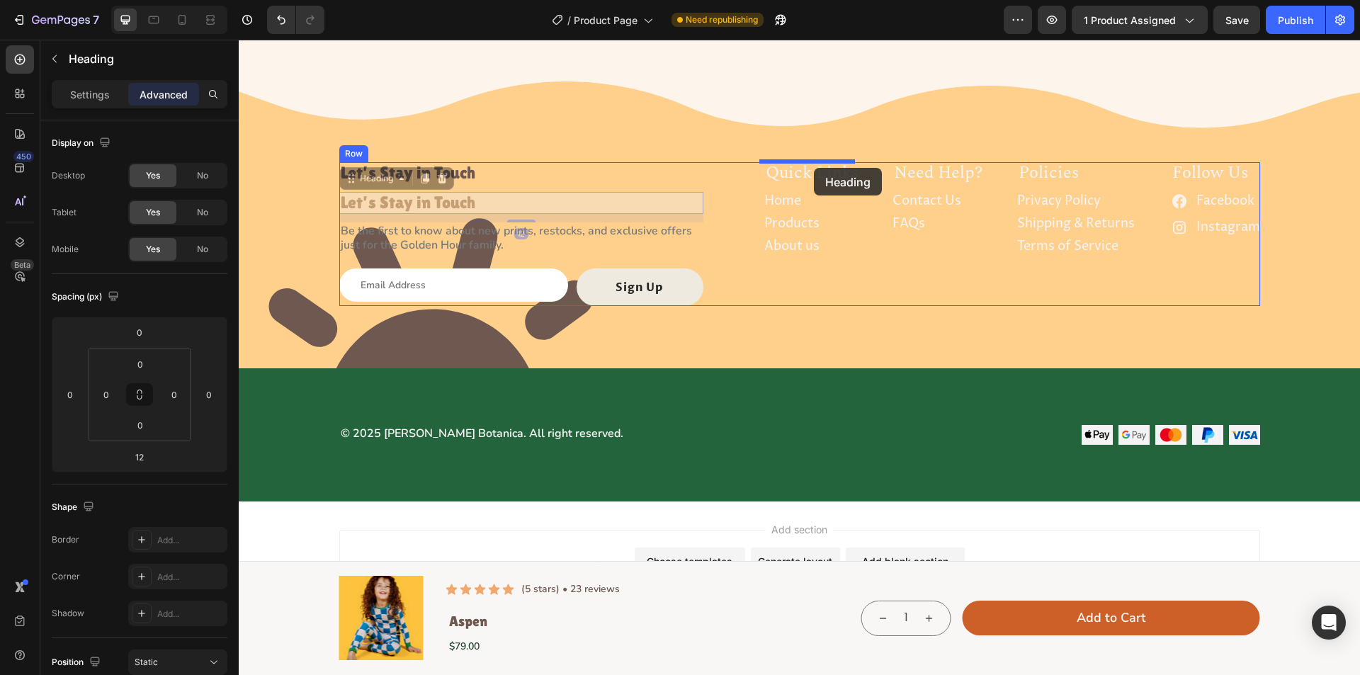
drag, startPoint x: 374, startPoint y: 182, endPoint x: 814, endPoint y: 168, distance: 440.2
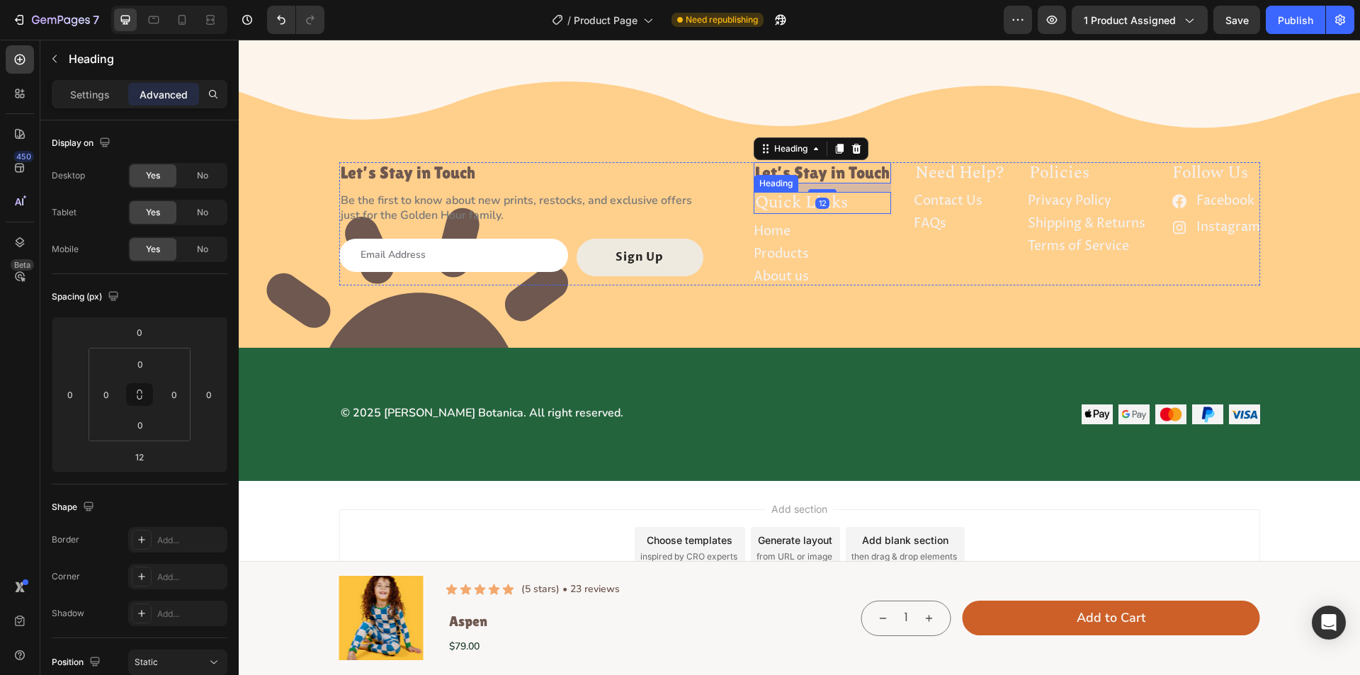
click at [795, 203] on h6 "quick links" at bounding box center [802, 202] width 96 height 21
click at [851, 173] on icon at bounding box center [856, 178] width 11 height 11
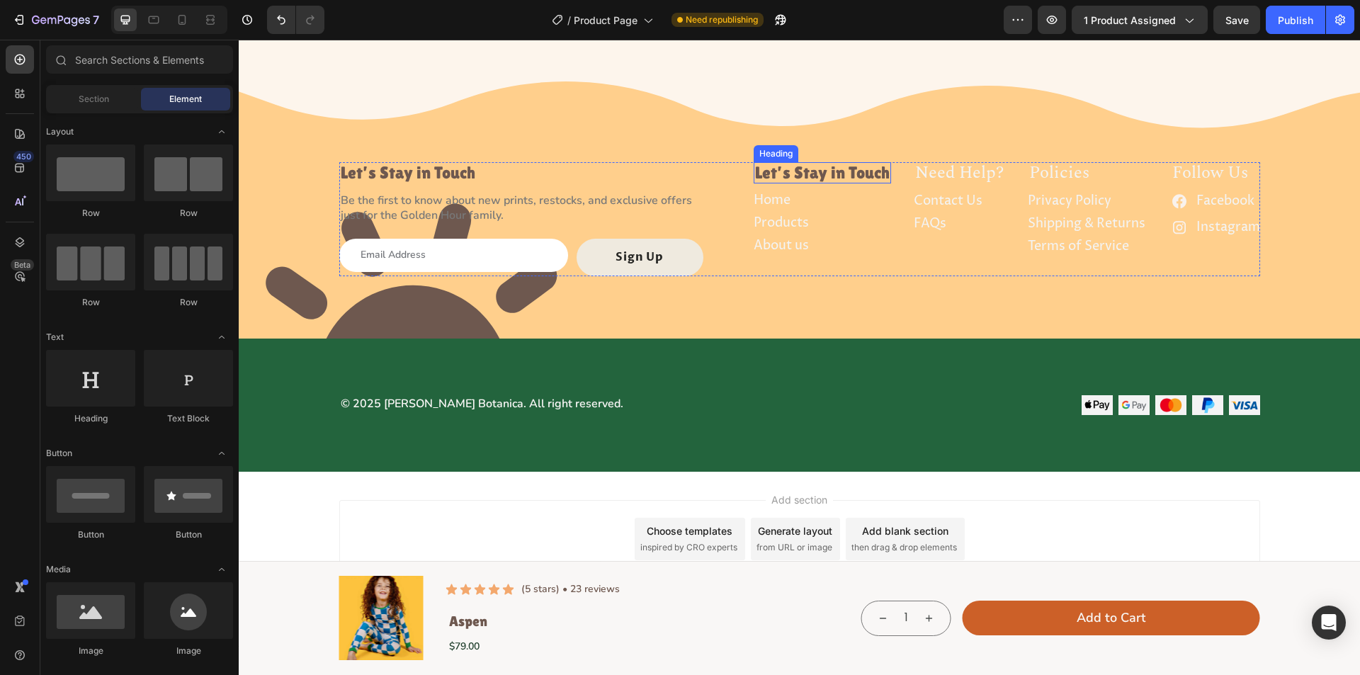
click at [816, 173] on h2 "Let’s Stay in Touch" at bounding box center [822, 172] width 137 height 21
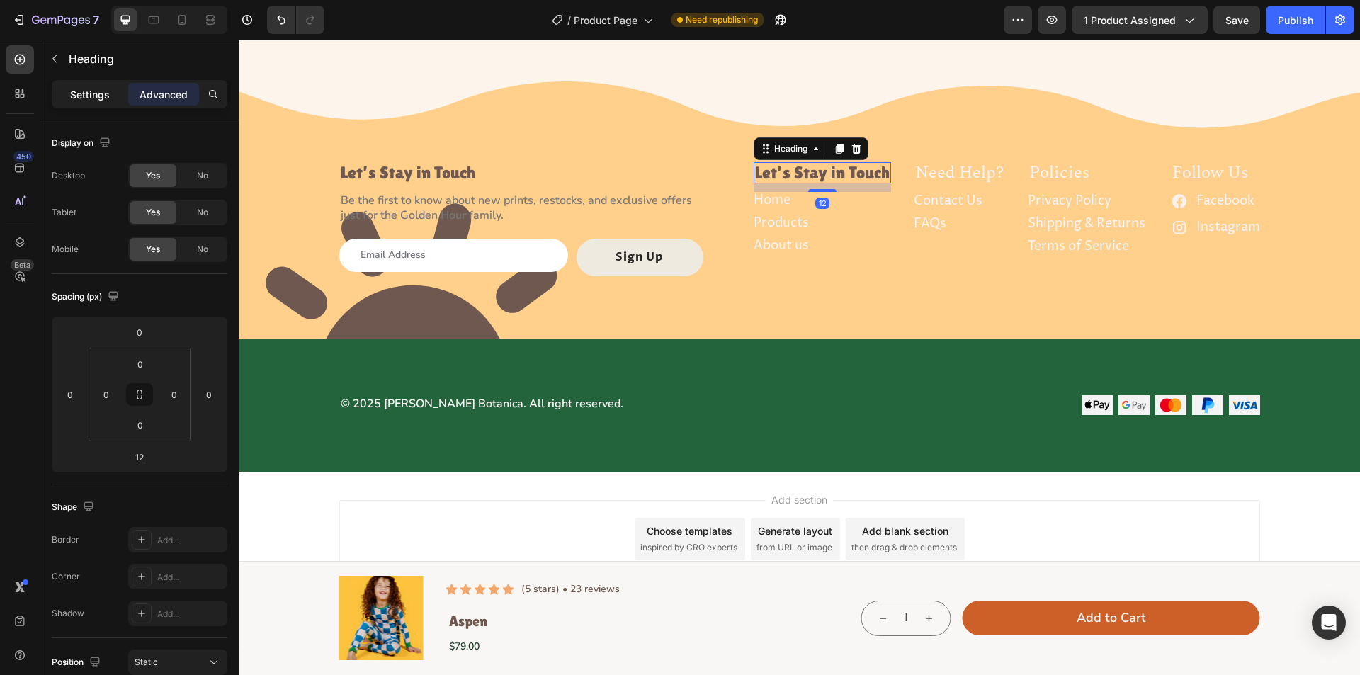
click at [82, 86] on div "Settings" at bounding box center [90, 94] width 71 height 23
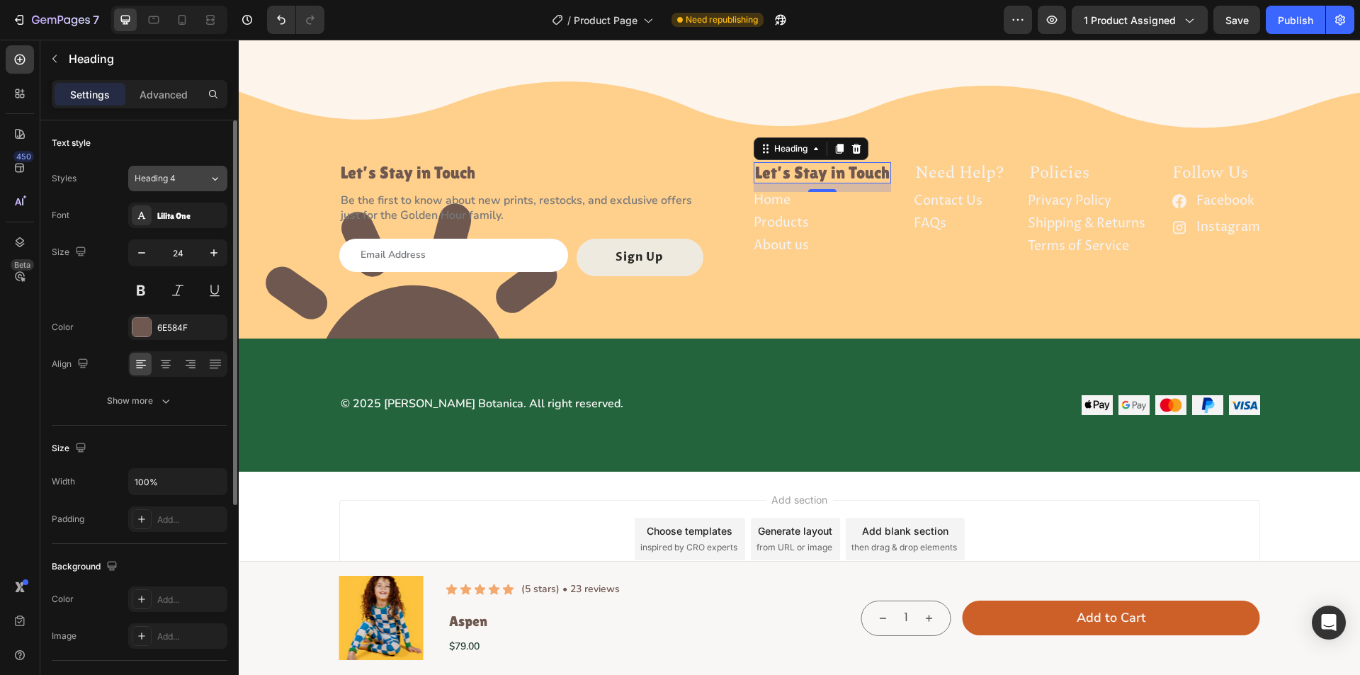
click at [159, 174] on span "Heading 4" at bounding box center [155, 178] width 41 height 13
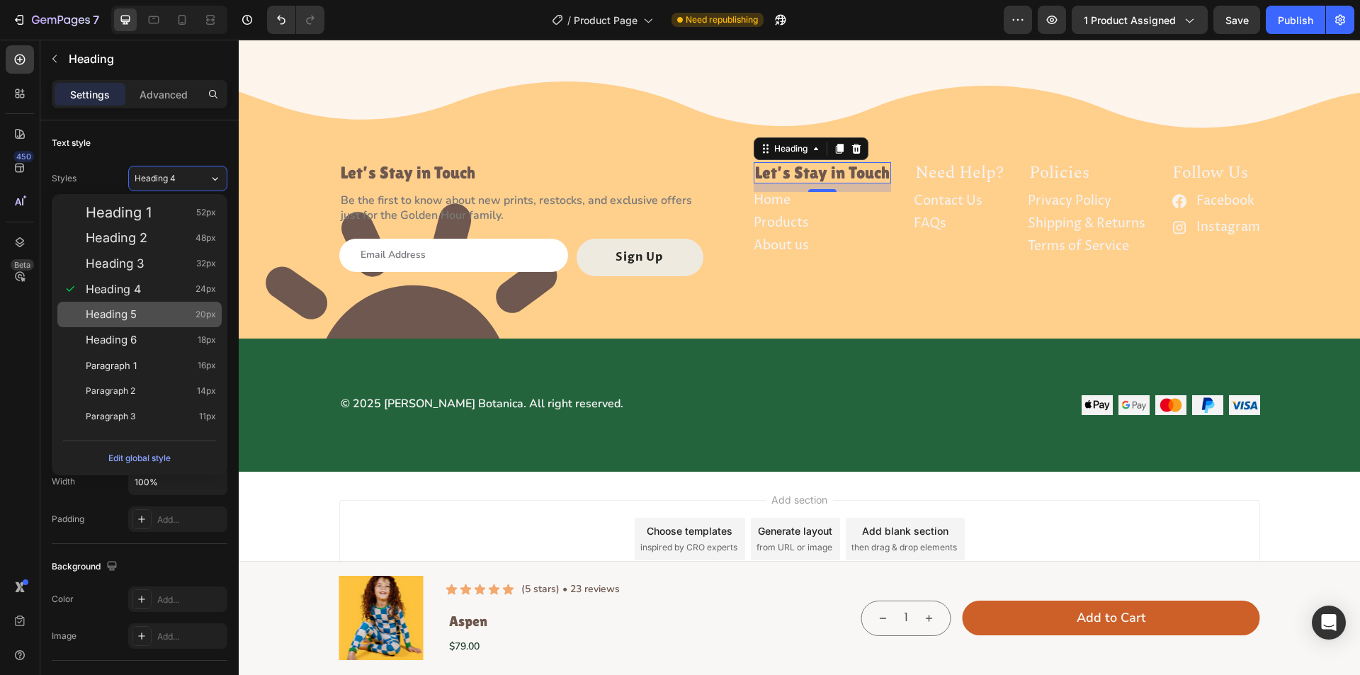
click at [205, 311] on span "20px" at bounding box center [206, 315] width 21 height 14
type input "20"
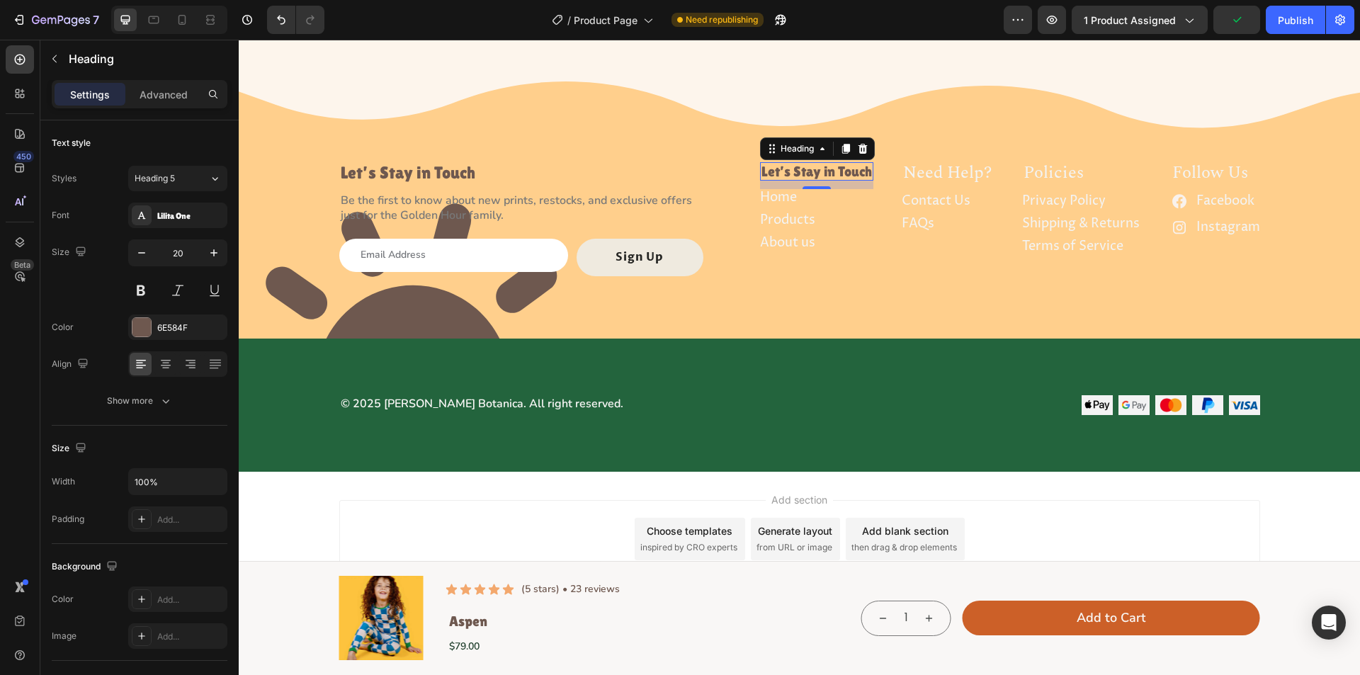
click at [798, 171] on h2 "Let’s Stay in Touch" at bounding box center [816, 171] width 113 height 18
click at [798, 171] on p "Let’s Stay in Touch" at bounding box center [817, 172] width 111 height 16
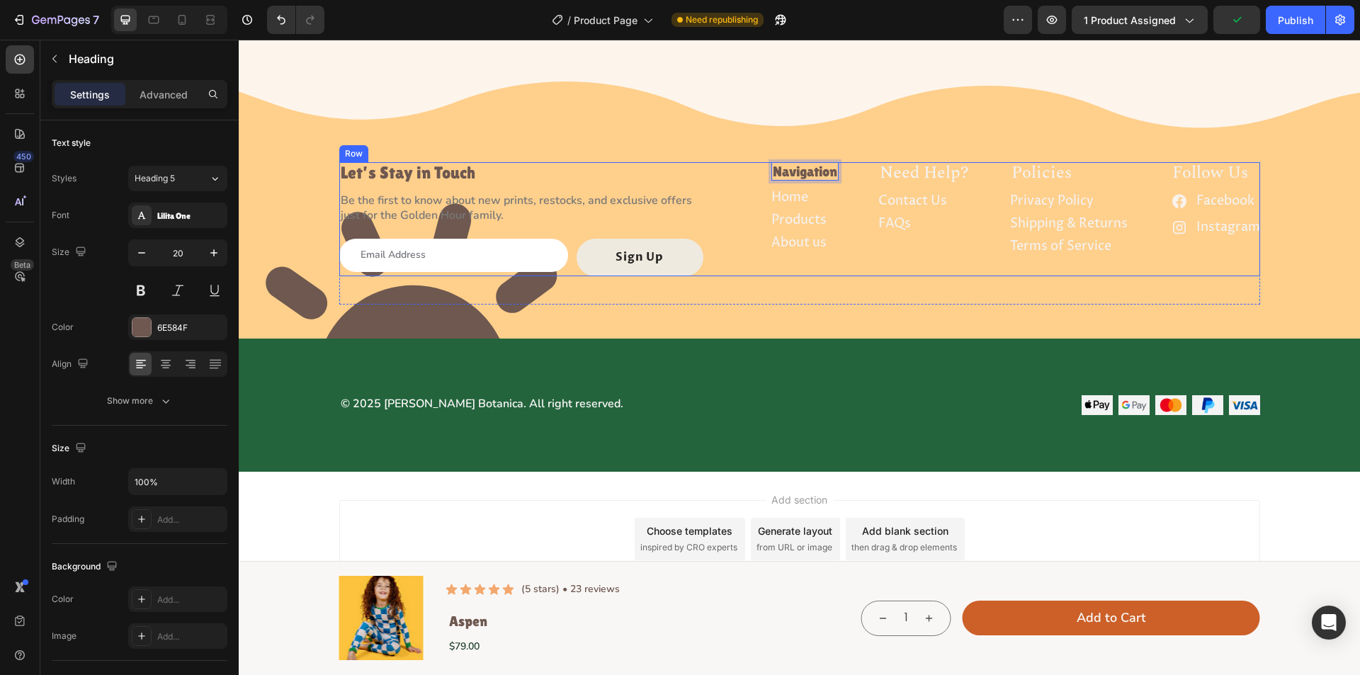
click at [843, 181] on div "Let’s Stay in Touch Heading Be the first to know about new prints, restocks, an…" at bounding box center [799, 219] width 921 height 114
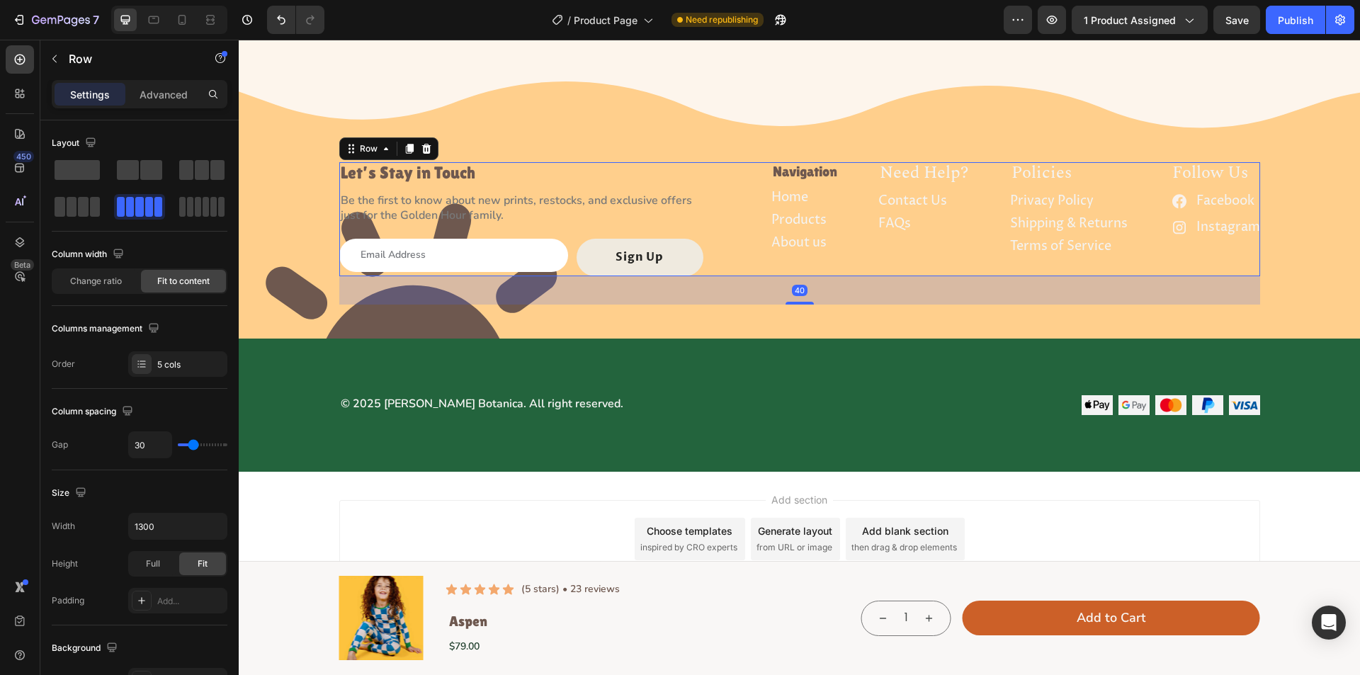
click at [840, 178] on div "Let’s Stay in Touch Heading Be the first to know about new prints, restocks, an…" at bounding box center [799, 219] width 921 height 114
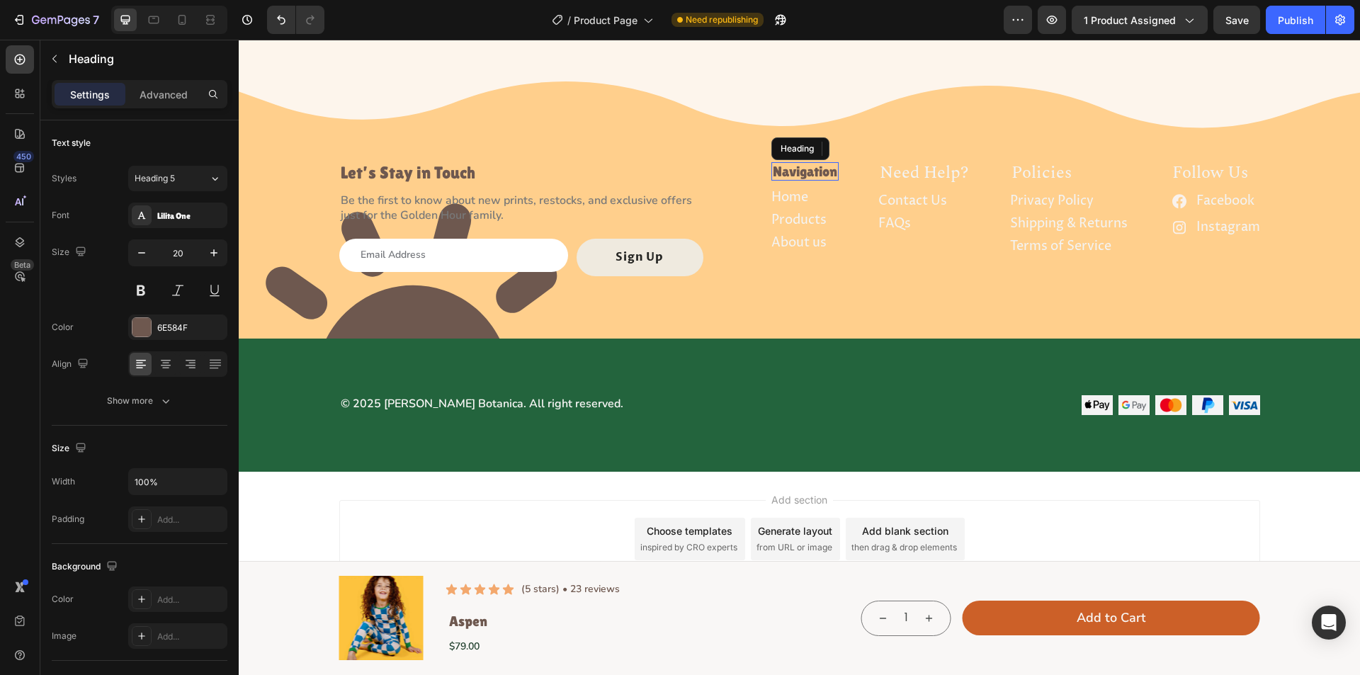
click at [818, 174] on p "Navigation" at bounding box center [805, 172] width 64 height 16
click at [852, 145] on icon at bounding box center [857, 148] width 11 height 11
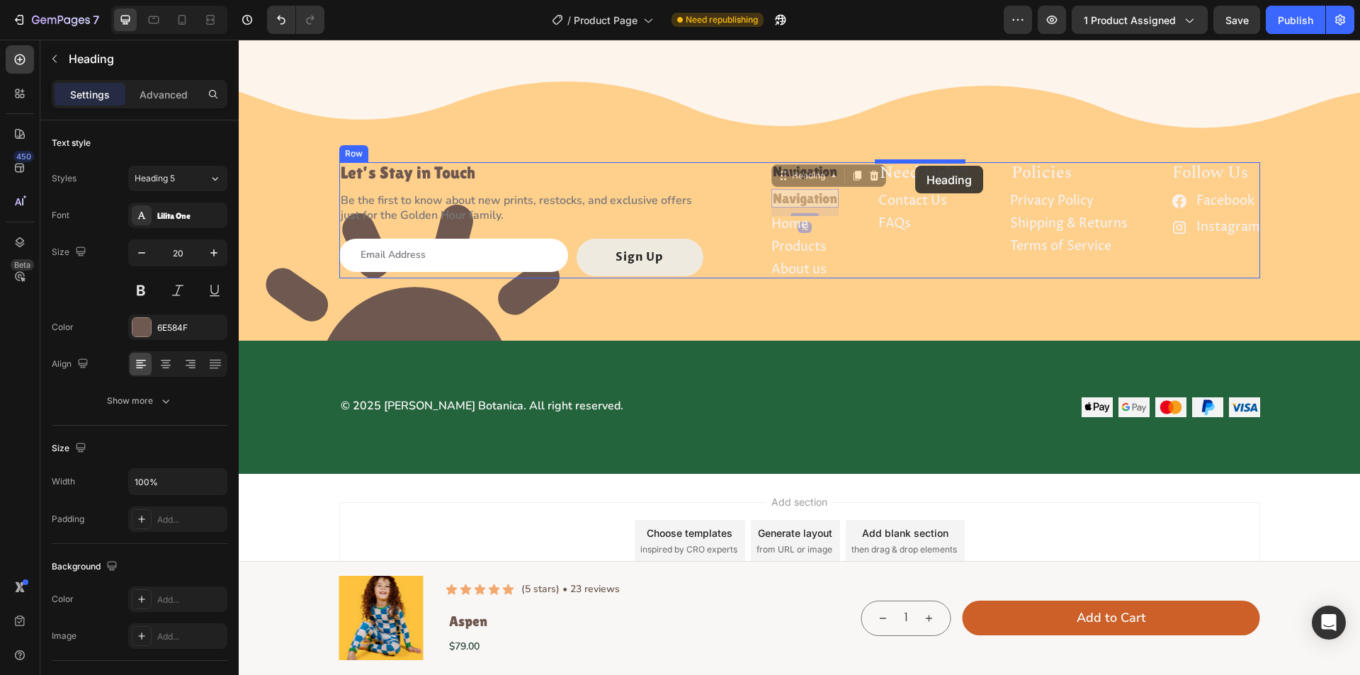
drag, startPoint x: 792, startPoint y: 175, endPoint x: 915, endPoint y: 166, distance: 123.6
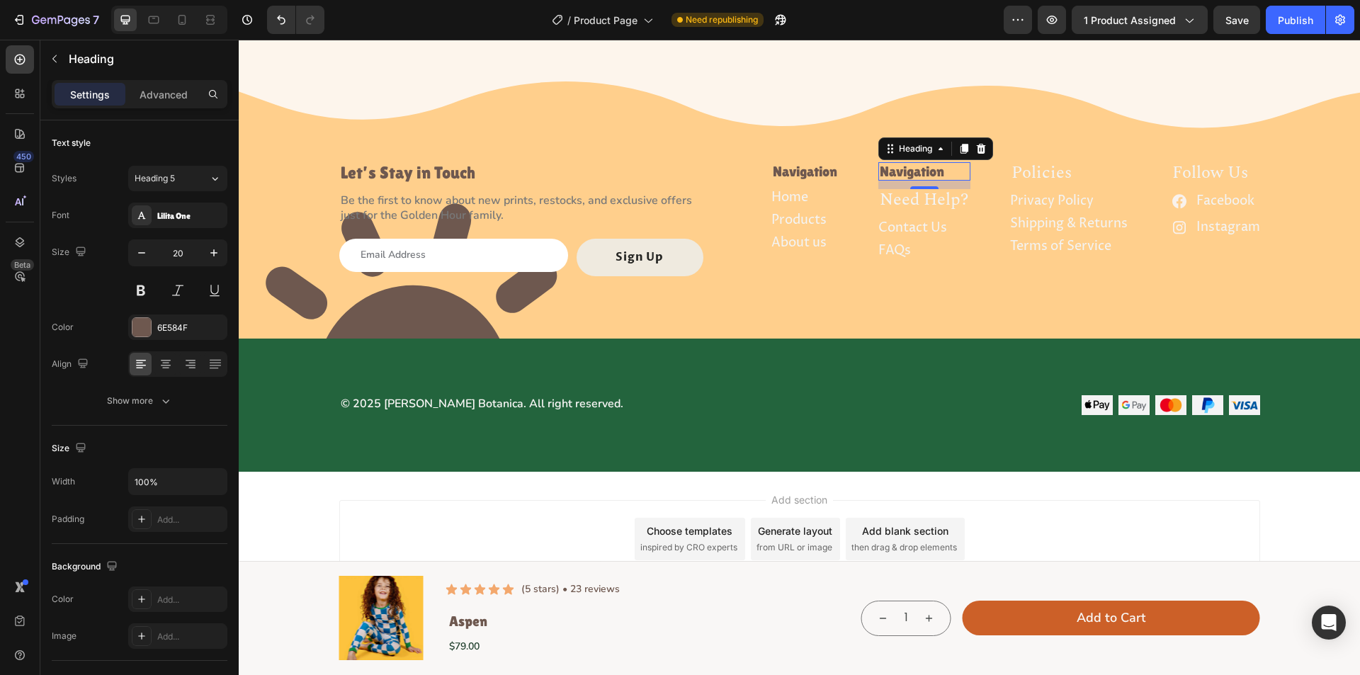
click at [925, 170] on h2 "Navigation" at bounding box center [925, 171] width 92 height 18
click at [925, 170] on p "Navigation" at bounding box center [924, 172] width 89 height 16
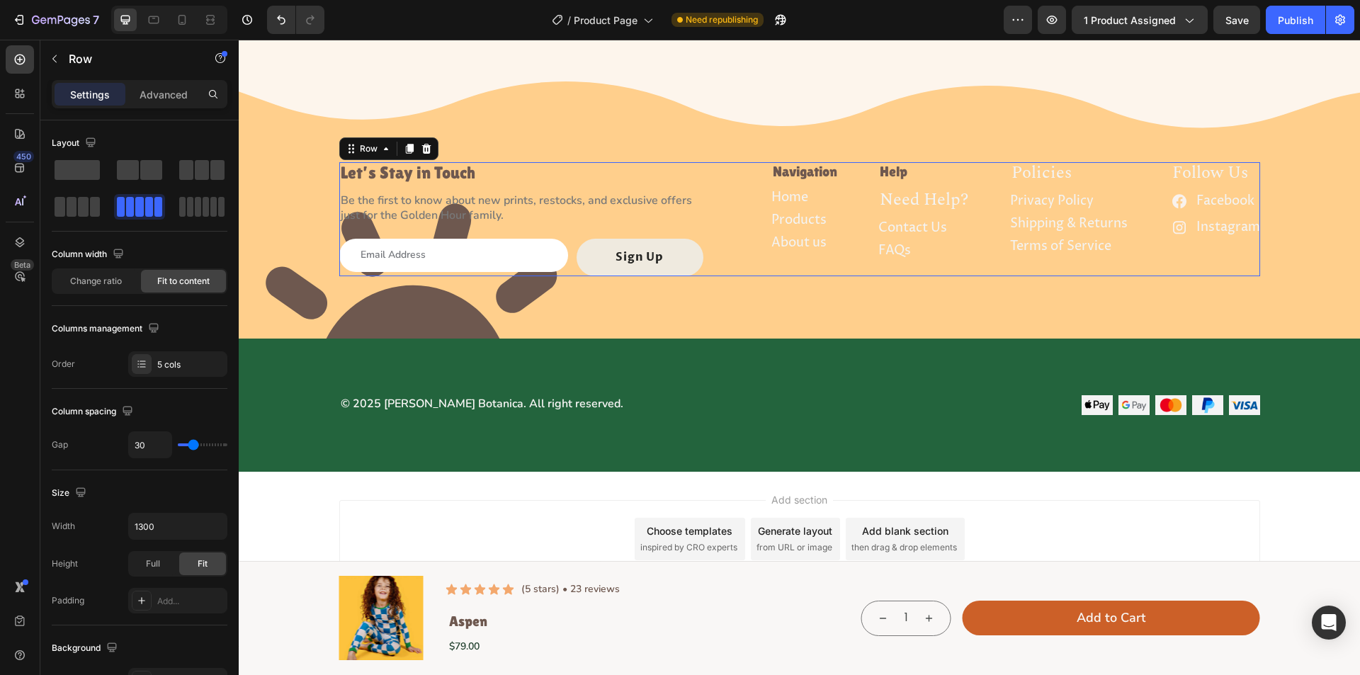
click at [986, 169] on div "Let’s Stay in Touch Heading Be the first to know about new prints, restocks, an…" at bounding box center [799, 219] width 921 height 114
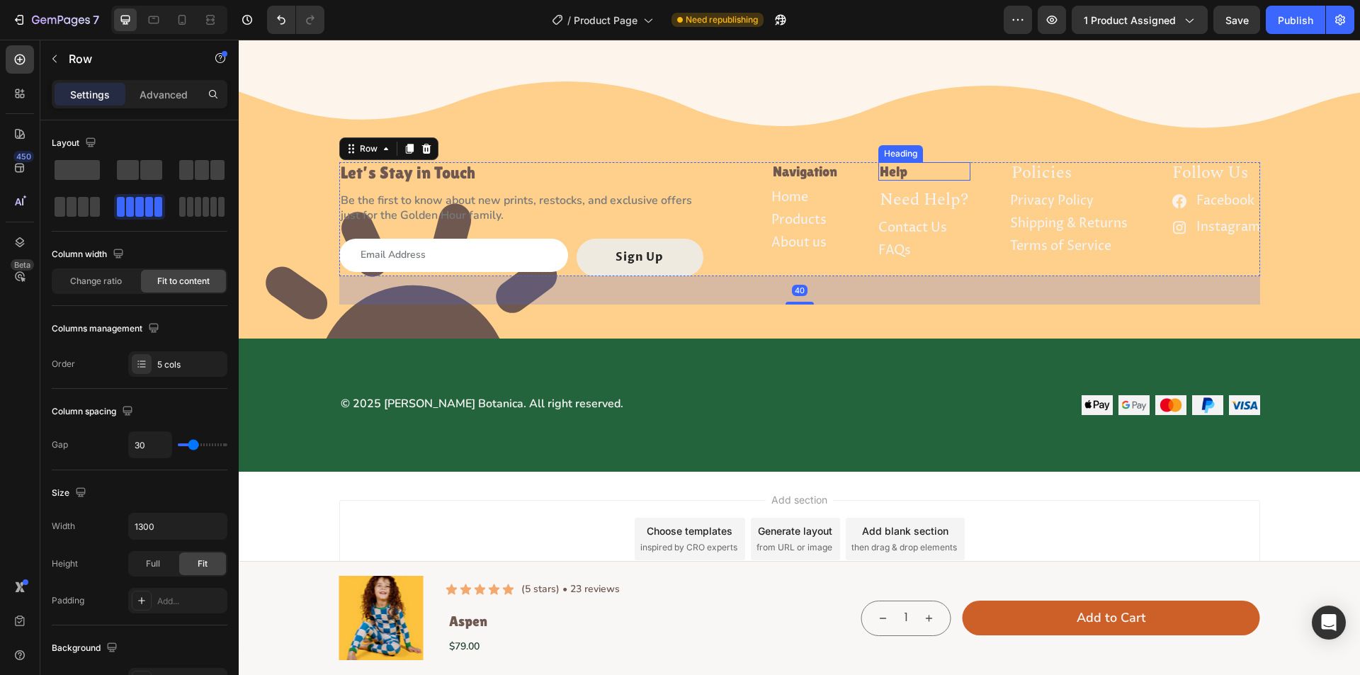
click at [947, 168] on p "Help" at bounding box center [924, 172] width 89 height 16
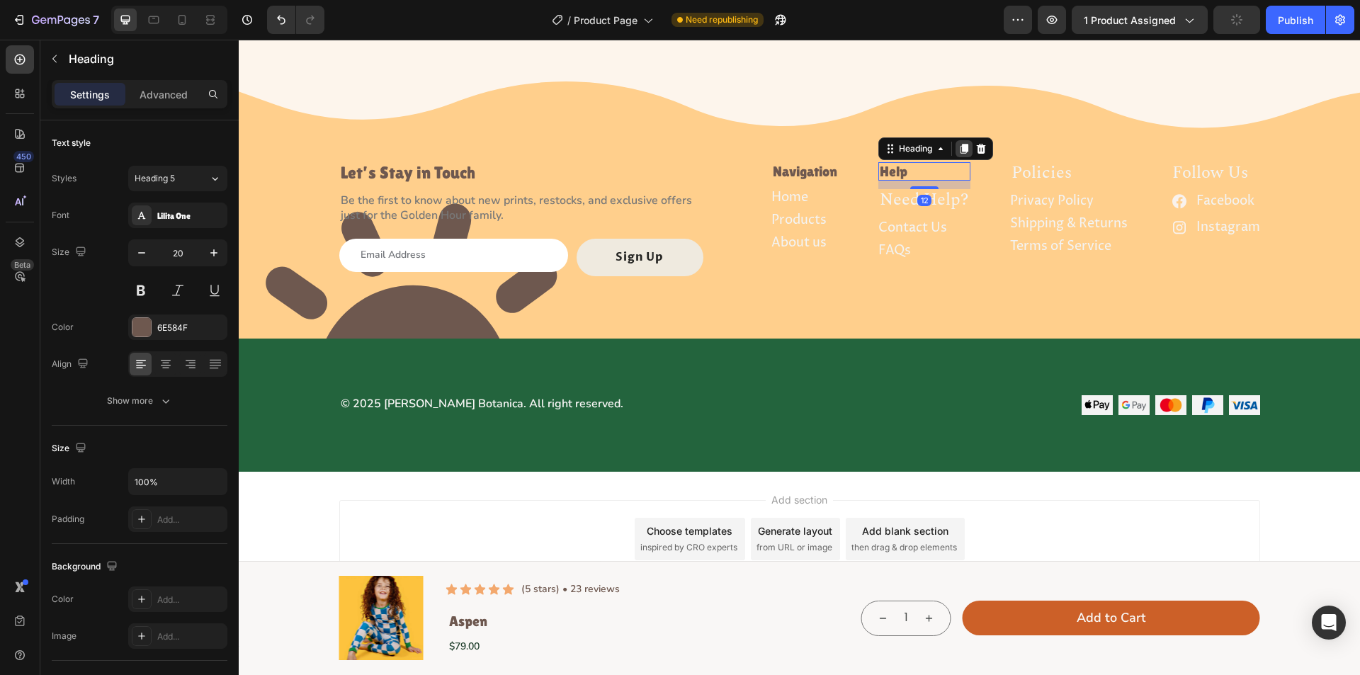
click at [961, 147] on icon at bounding box center [965, 149] width 8 height 10
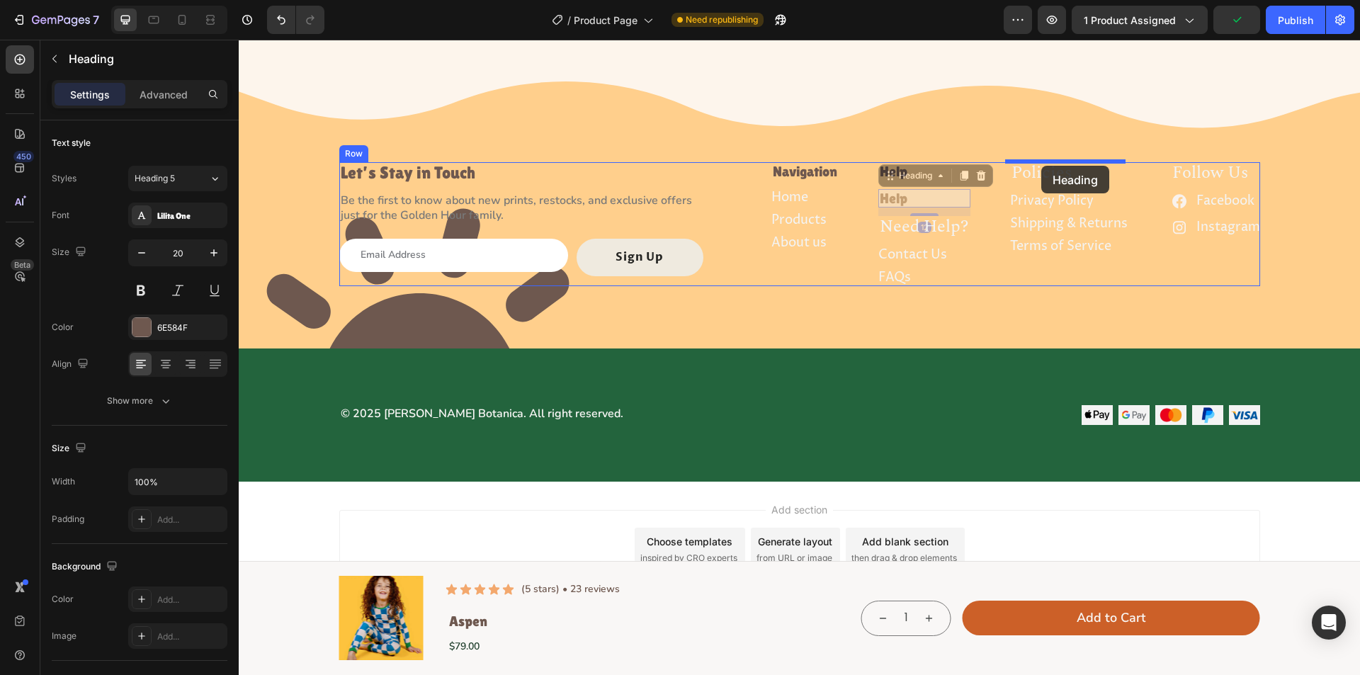
drag, startPoint x: 912, startPoint y: 182, endPoint x: 1042, endPoint y: 166, distance: 130.7
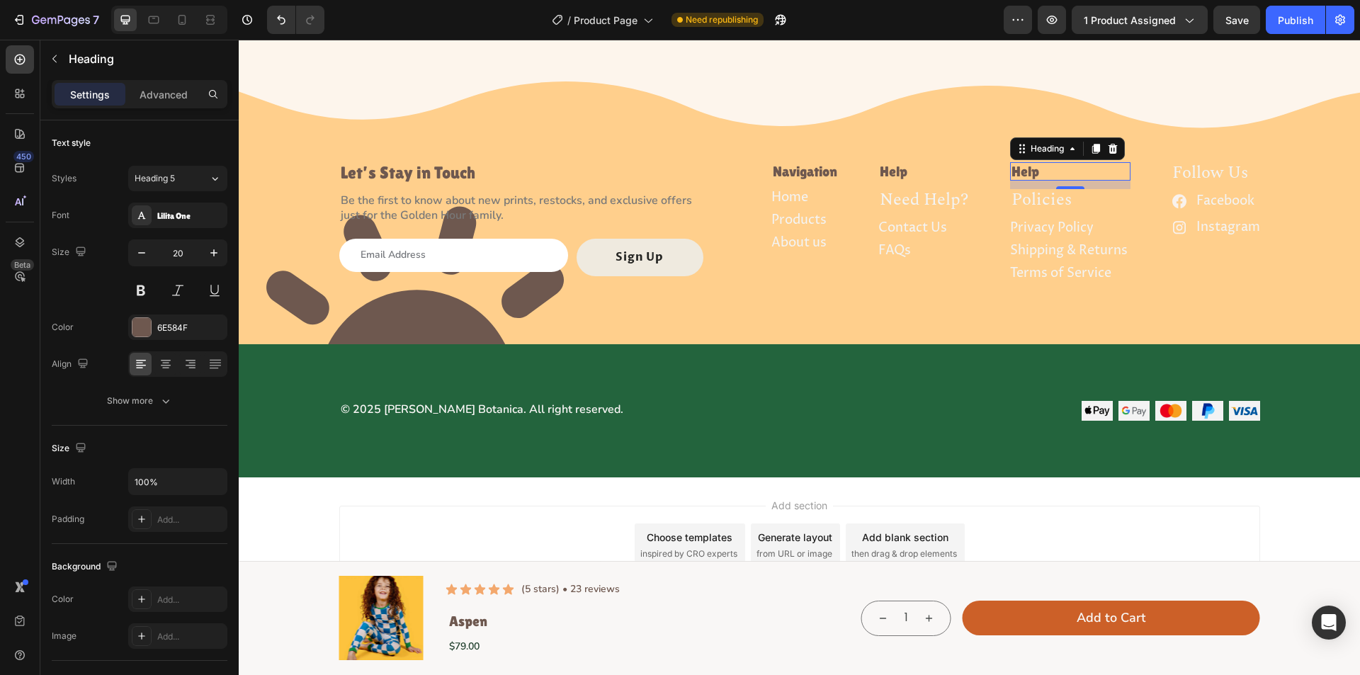
click at [1024, 177] on h2 "Help" at bounding box center [1070, 171] width 120 height 18
click at [1024, 177] on p "Help" at bounding box center [1071, 172] width 118 height 16
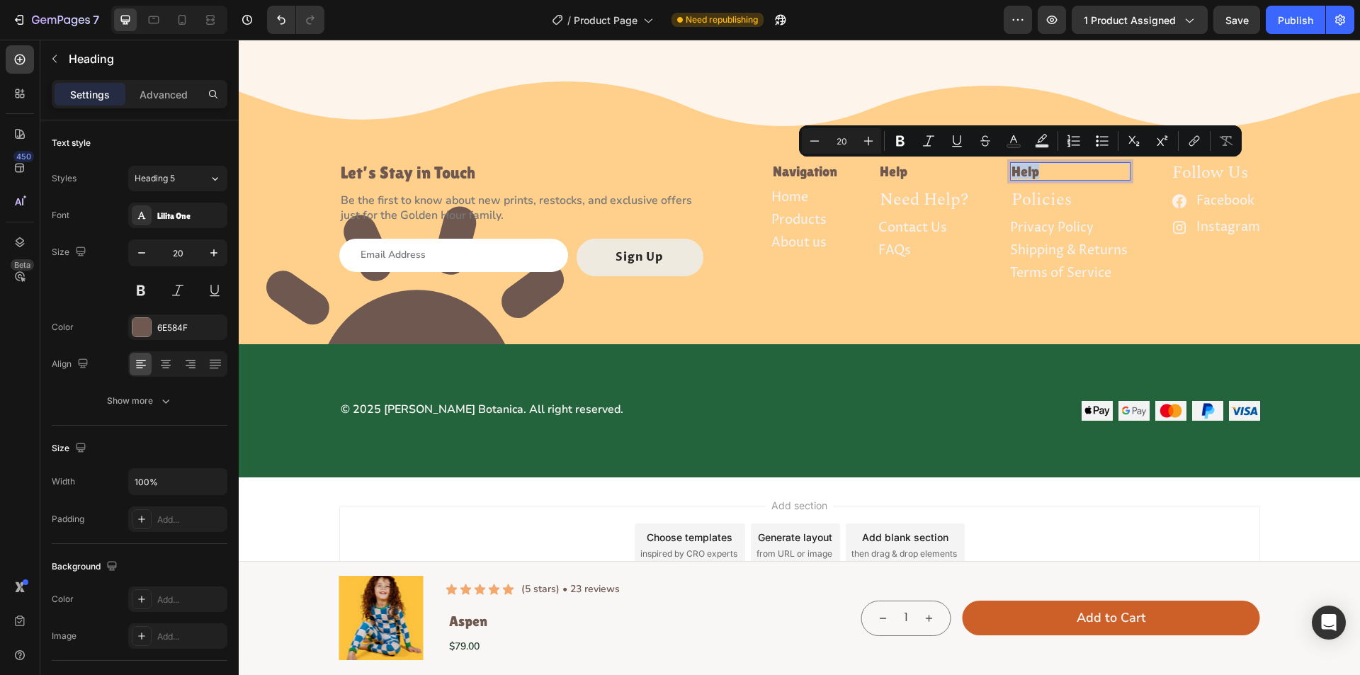
click at [1024, 177] on p "Help" at bounding box center [1071, 172] width 118 height 16
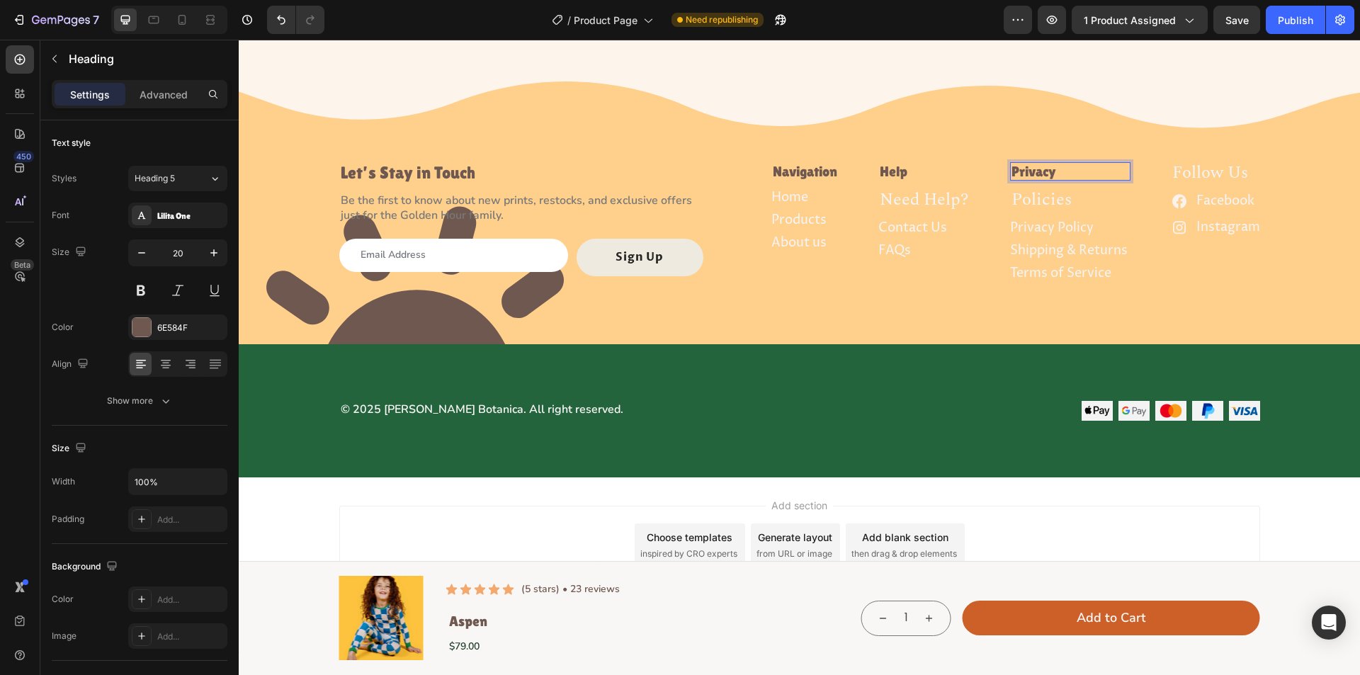
click at [1081, 170] on p "Privacy" at bounding box center [1071, 172] width 118 height 16
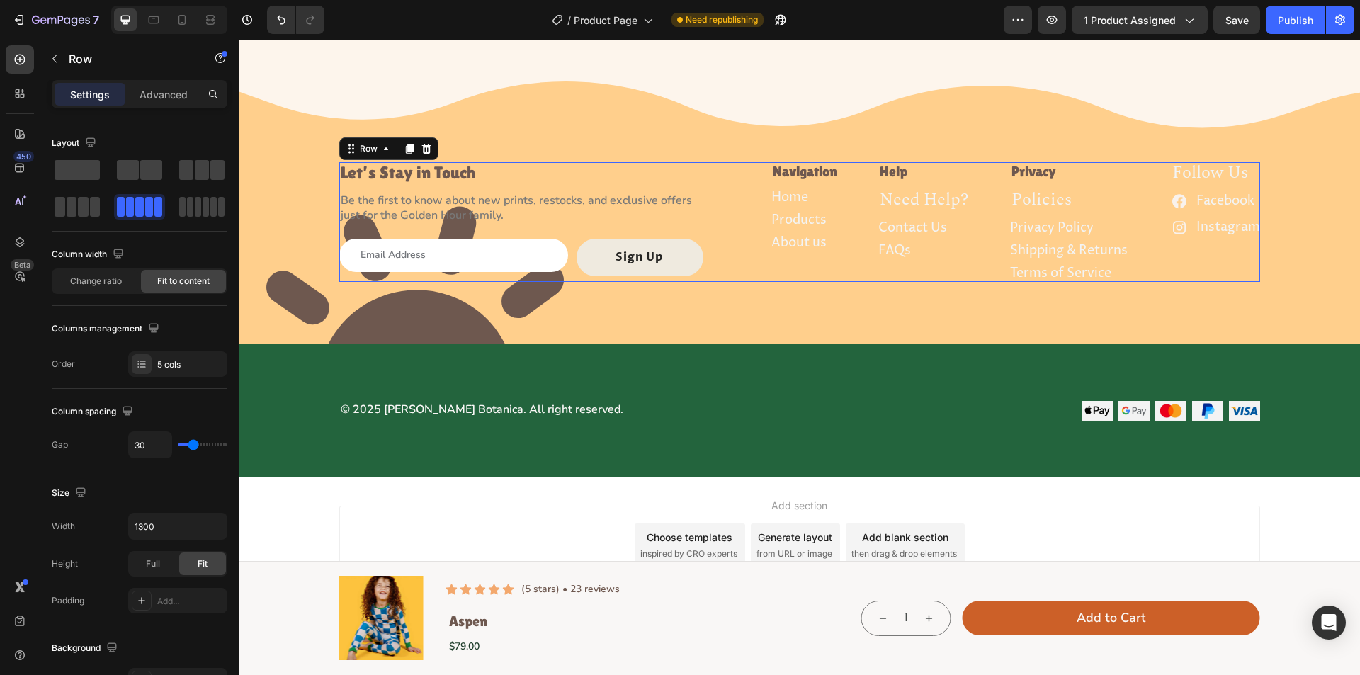
click at [977, 176] on div "Let’s Stay in Touch Heading Be the first to know about new prints, restocks, an…" at bounding box center [799, 222] width 921 height 120
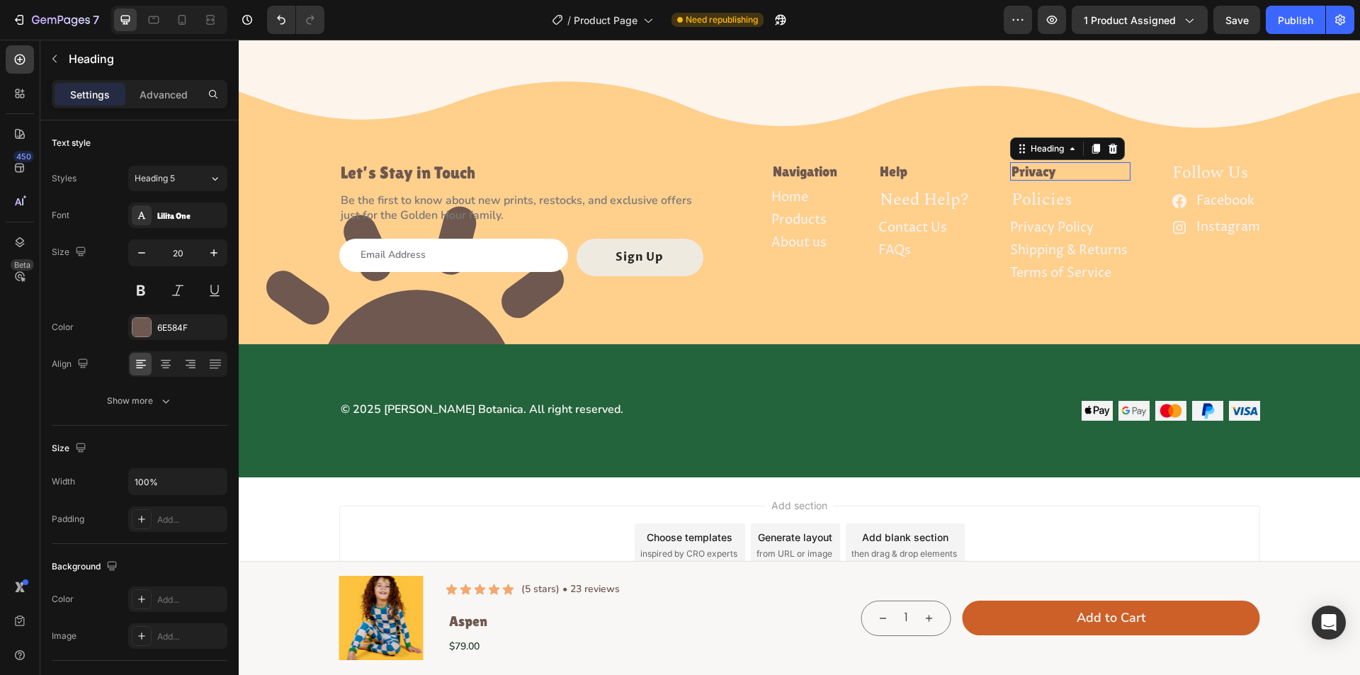
click at [1085, 167] on p "Privacy" at bounding box center [1071, 172] width 118 height 16
click at [1090, 144] on icon at bounding box center [1095, 148] width 11 height 11
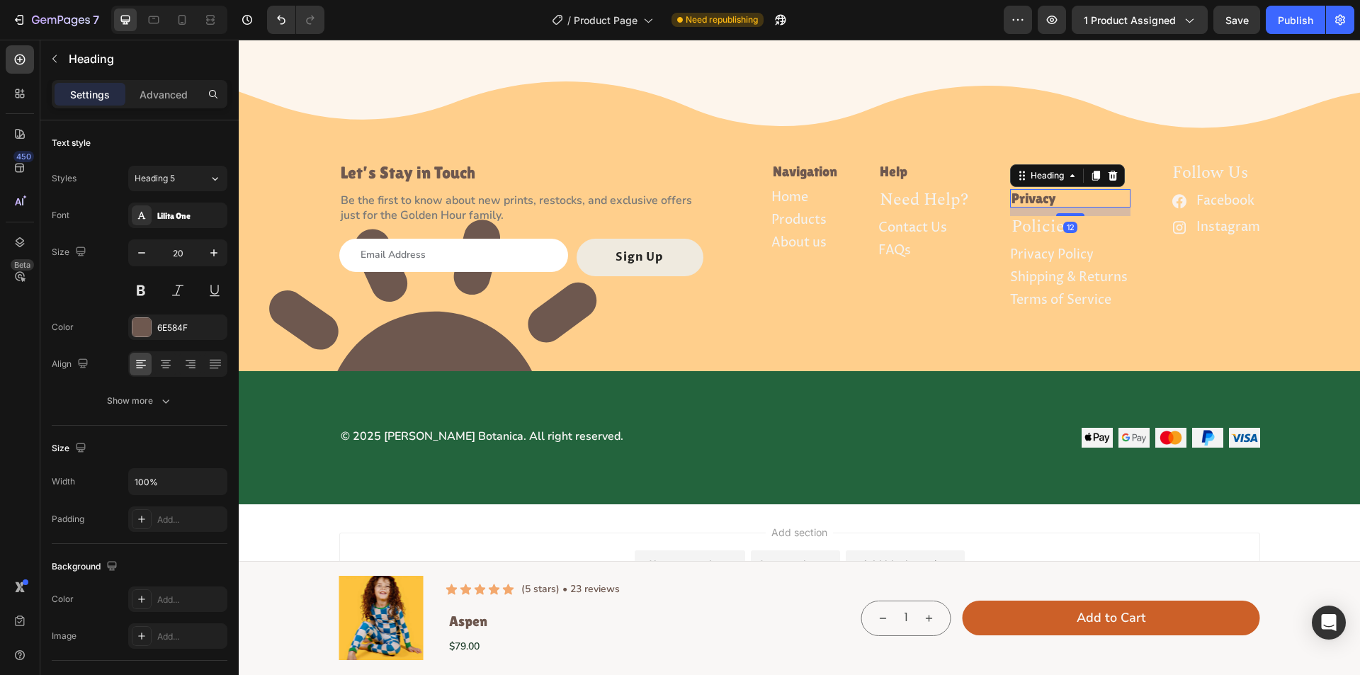
drag, startPoint x: 1031, startPoint y: 191, endPoint x: 1039, endPoint y: 174, distance: 19.0
click at [1037, 178] on div "Privacy Heading Privacy Heading 12 policies Heading Privacy Policy Button Shipp…" at bounding box center [1070, 235] width 120 height 147
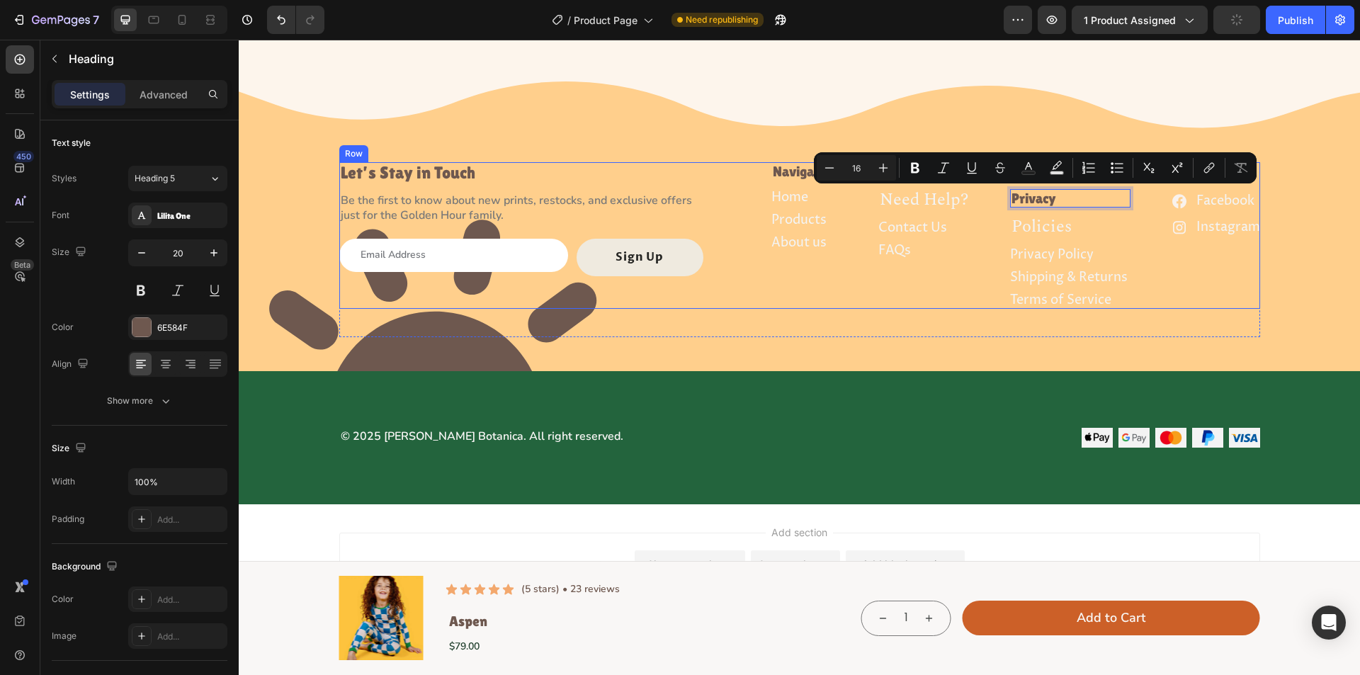
click at [924, 282] on div "Help Heading need help? Heading Contact Us Button FAQs Button" at bounding box center [925, 235] width 92 height 147
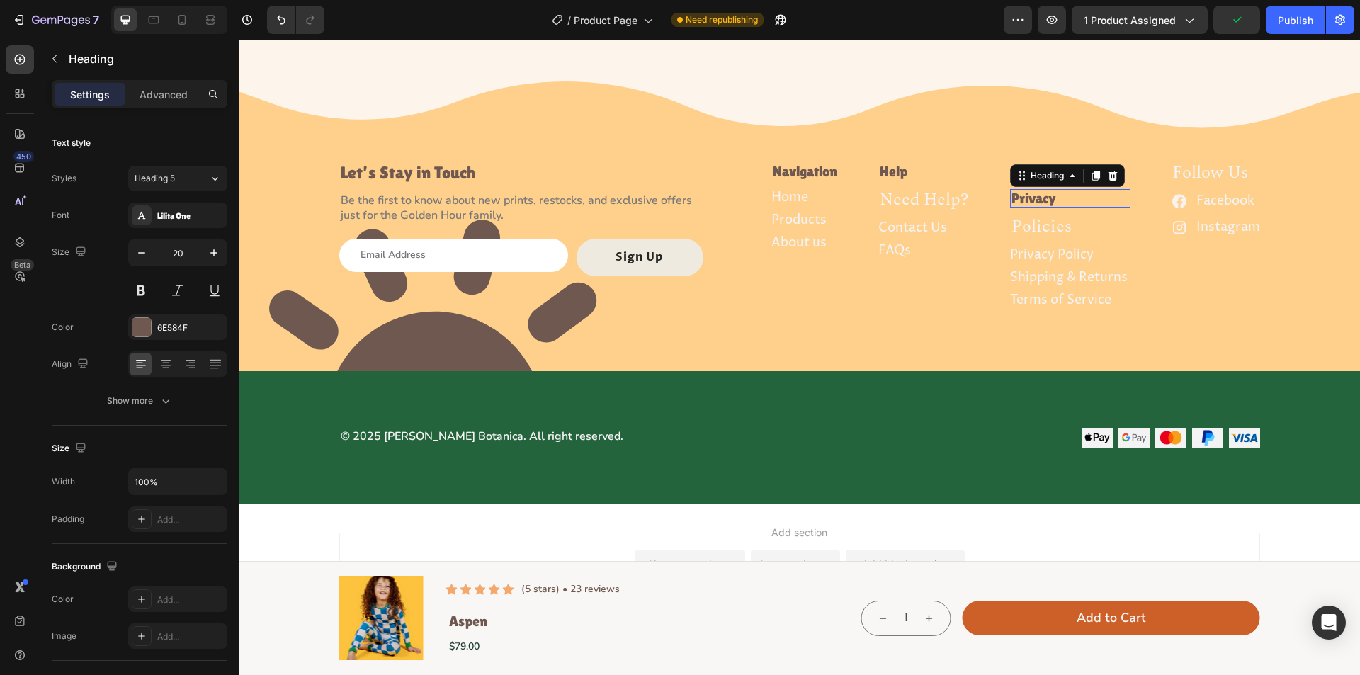
click at [1030, 196] on p "Privacy" at bounding box center [1071, 199] width 118 height 16
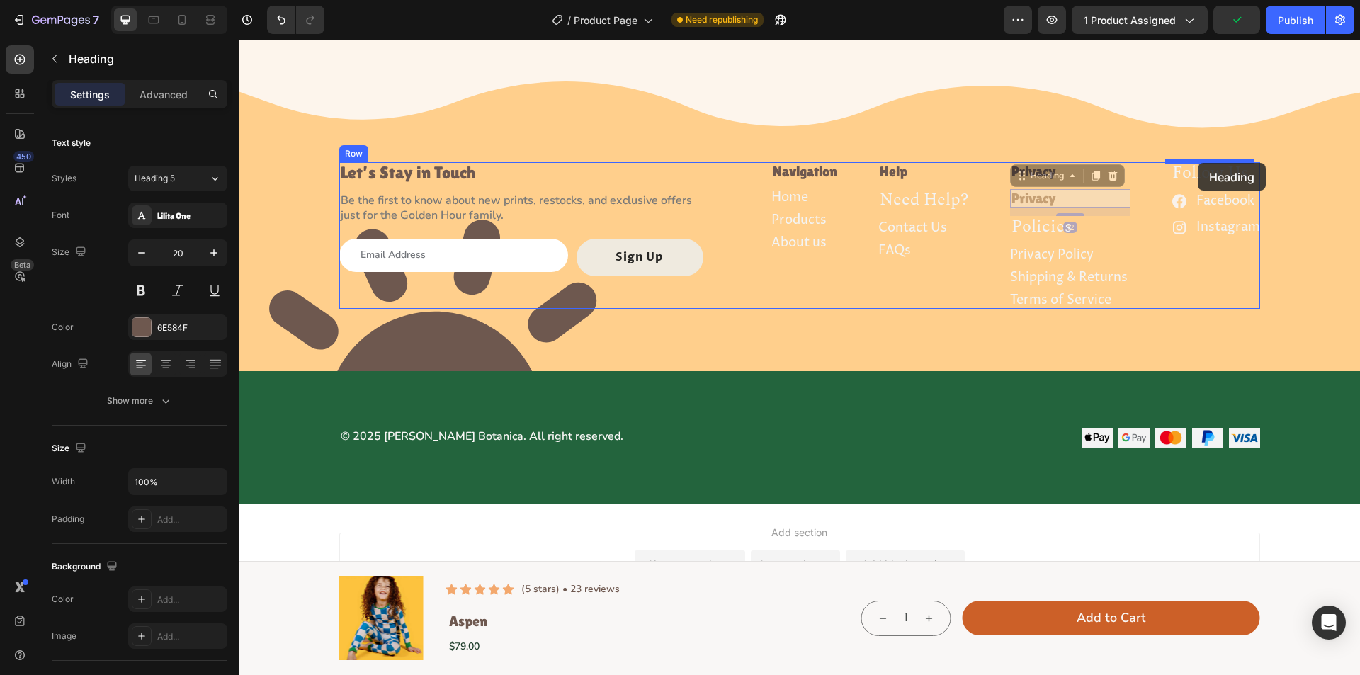
drag, startPoint x: 1025, startPoint y: 177, endPoint x: 1198, endPoint y: 163, distance: 174.2
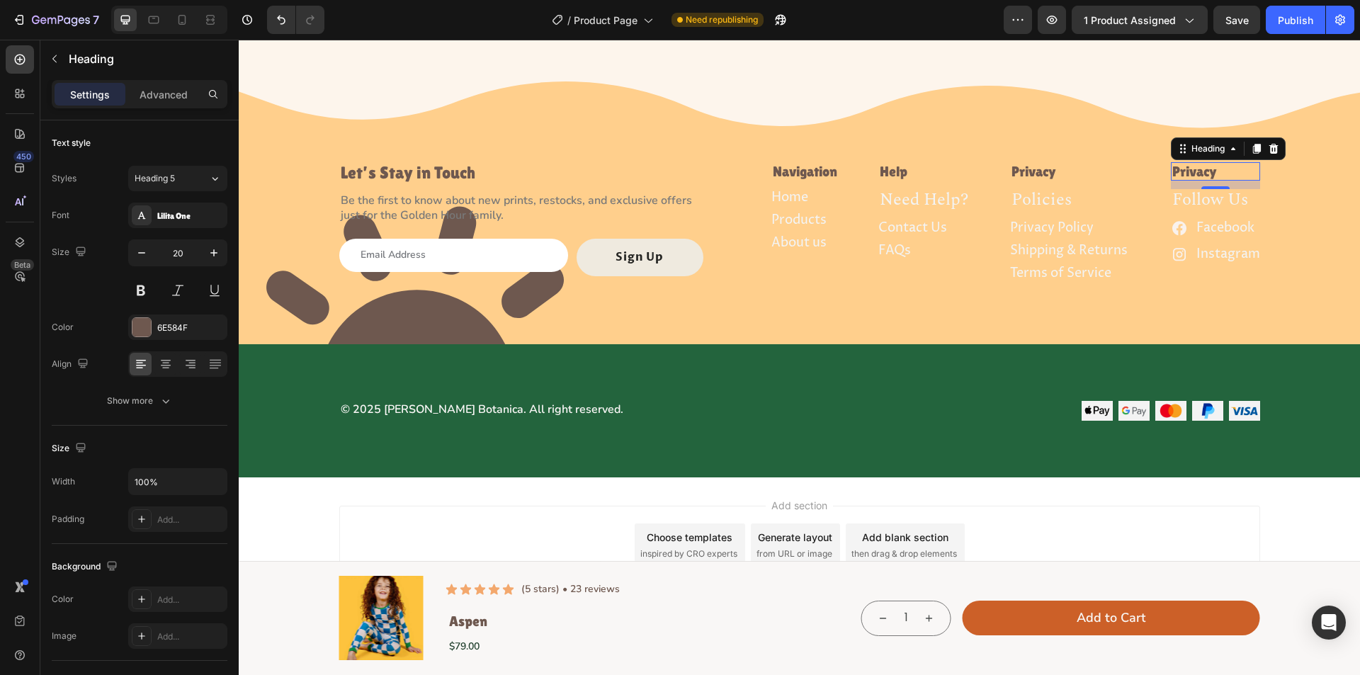
click at [1200, 169] on h2 "Privacy" at bounding box center [1215, 171] width 89 height 18
click at [1200, 169] on p "Privacy" at bounding box center [1216, 172] width 86 height 16
click at [789, 235] on p "About us" at bounding box center [799, 243] width 55 height 16
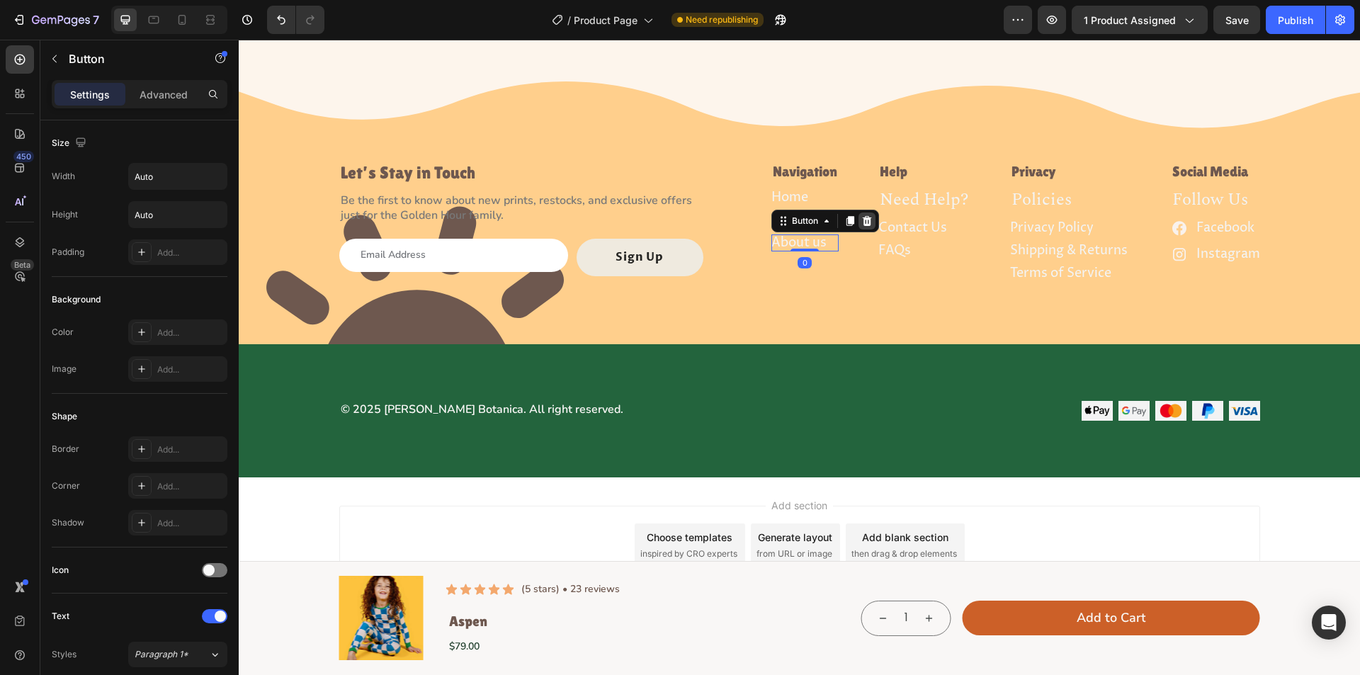
click at [863, 219] on icon at bounding box center [867, 220] width 11 height 11
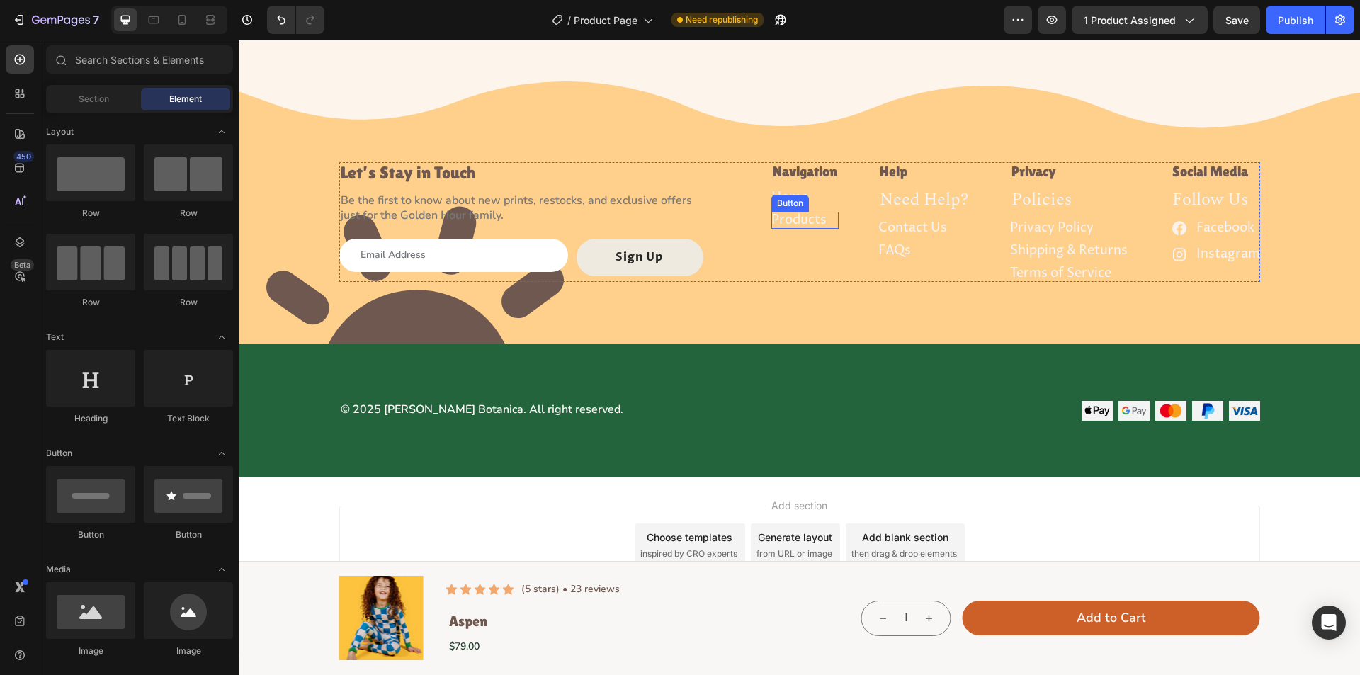
click at [823, 219] on div "Products Button" at bounding box center [805, 220] width 67 height 17
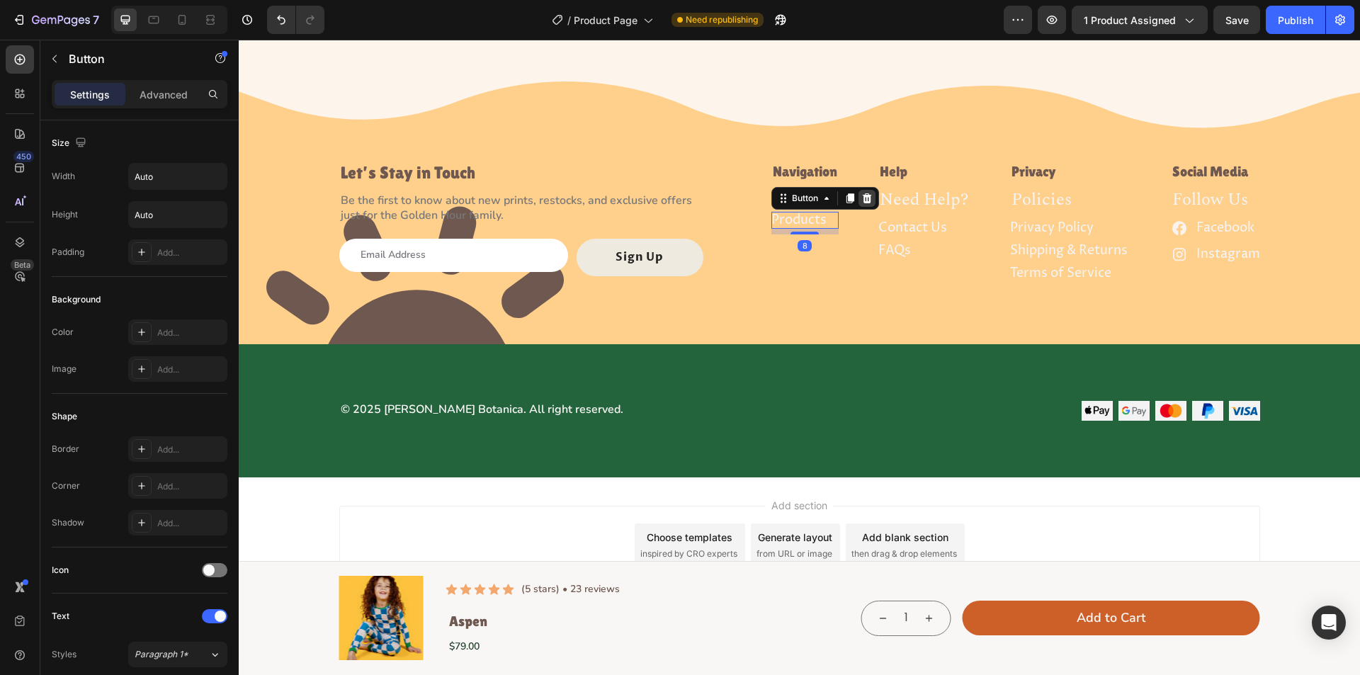
click at [862, 198] on icon at bounding box center [866, 198] width 9 height 10
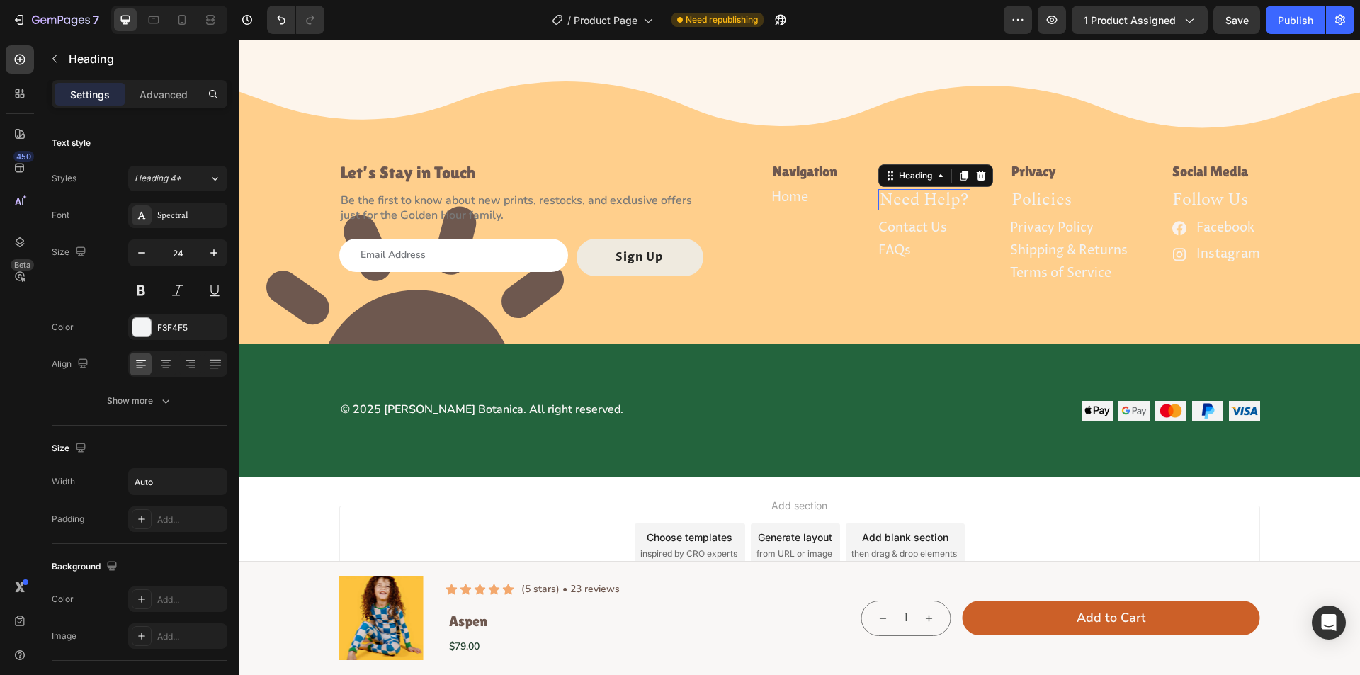
click at [908, 205] on h6 "need help?" at bounding box center [925, 199] width 92 height 21
click at [980, 171] on icon at bounding box center [981, 176] width 9 height 10
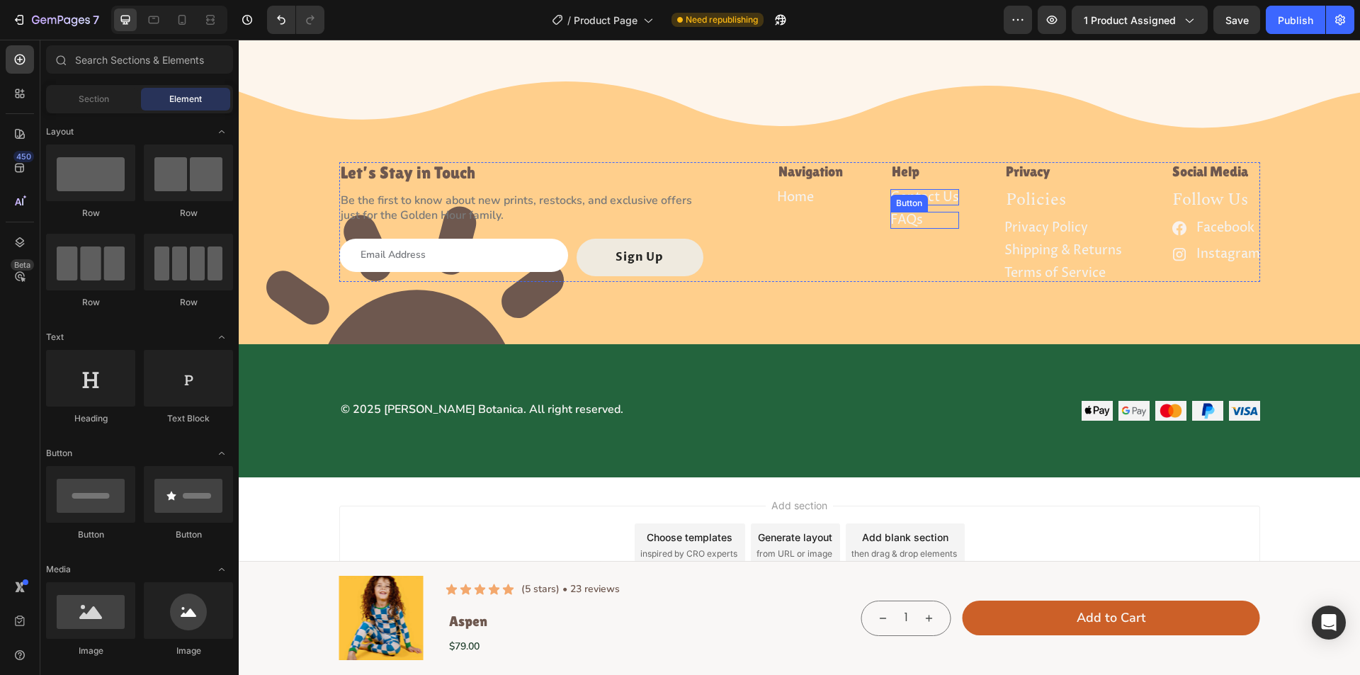
click at [916, 191] on p "Contact Us" at bounding box center [925, 197] width 69 height 16
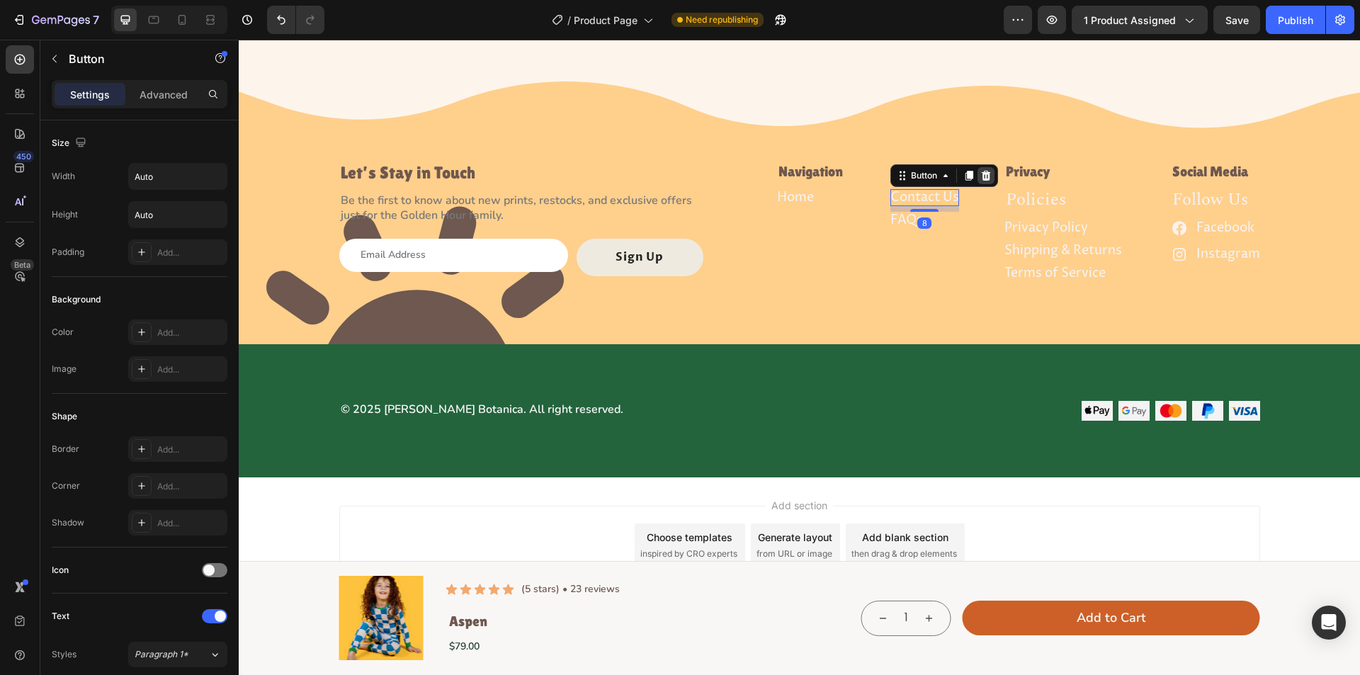
click at [982, 175] on icon at bounding box center [985, 176] width 9 height 10
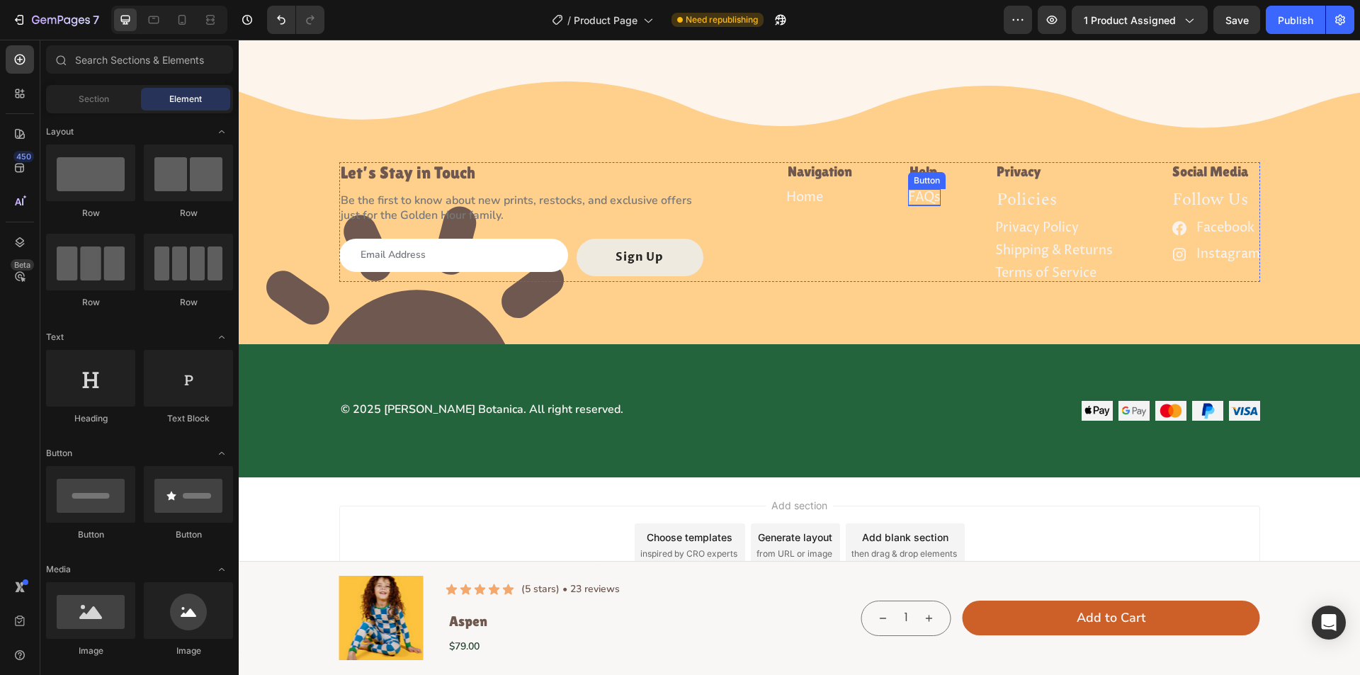
click at [925, 201] on p "FAQs" at bounding box center [924, 197] width 33 height 16
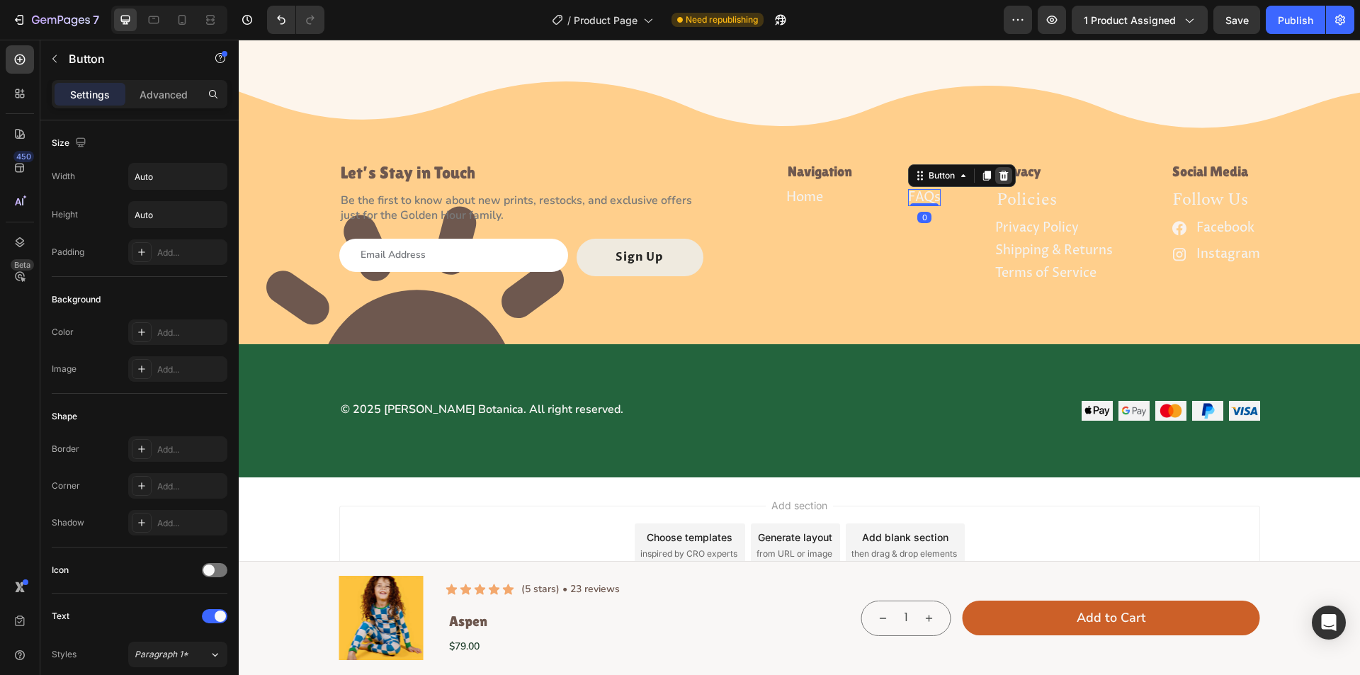
click at [1000, 171] on icon at bounding box center [1004, 176] width 9 height 10
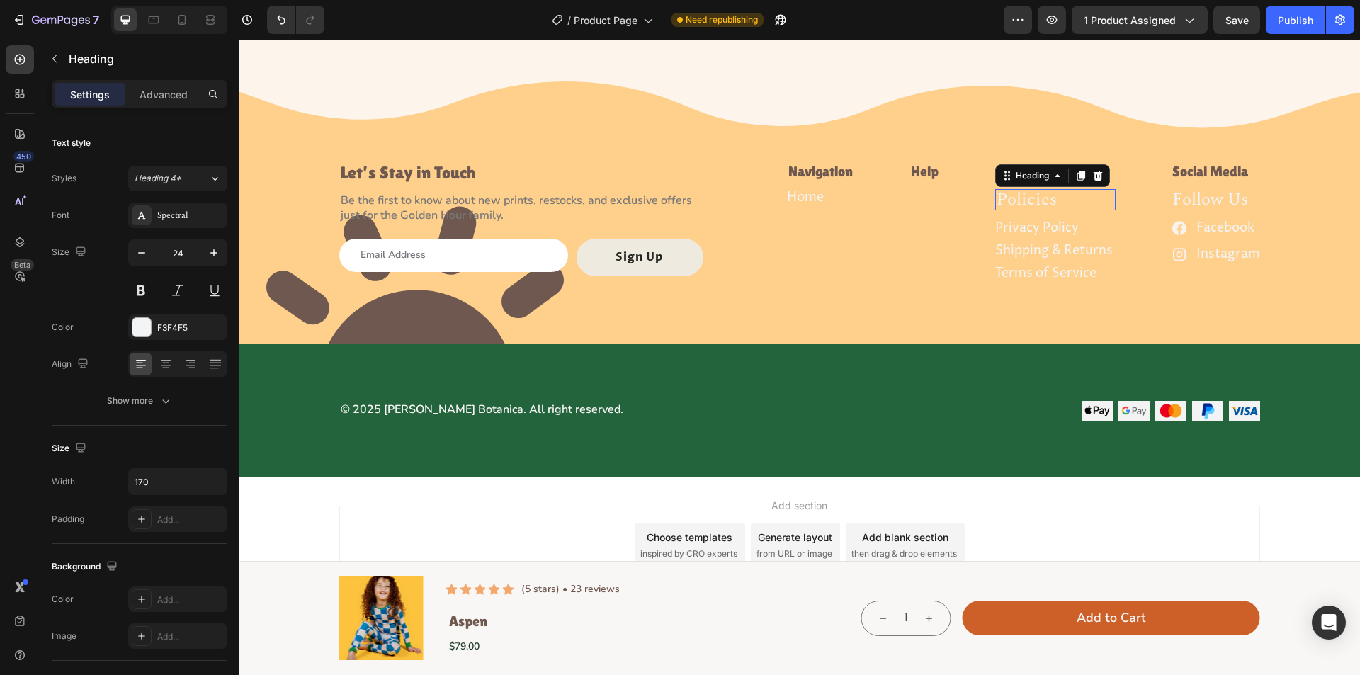
click at [1020, 196] on h6 "policies" at bounding box center [1056, 199] width 120 height 21
click at [1093, 174] on icon at bounding box center [1098, 175] width 11 height 11
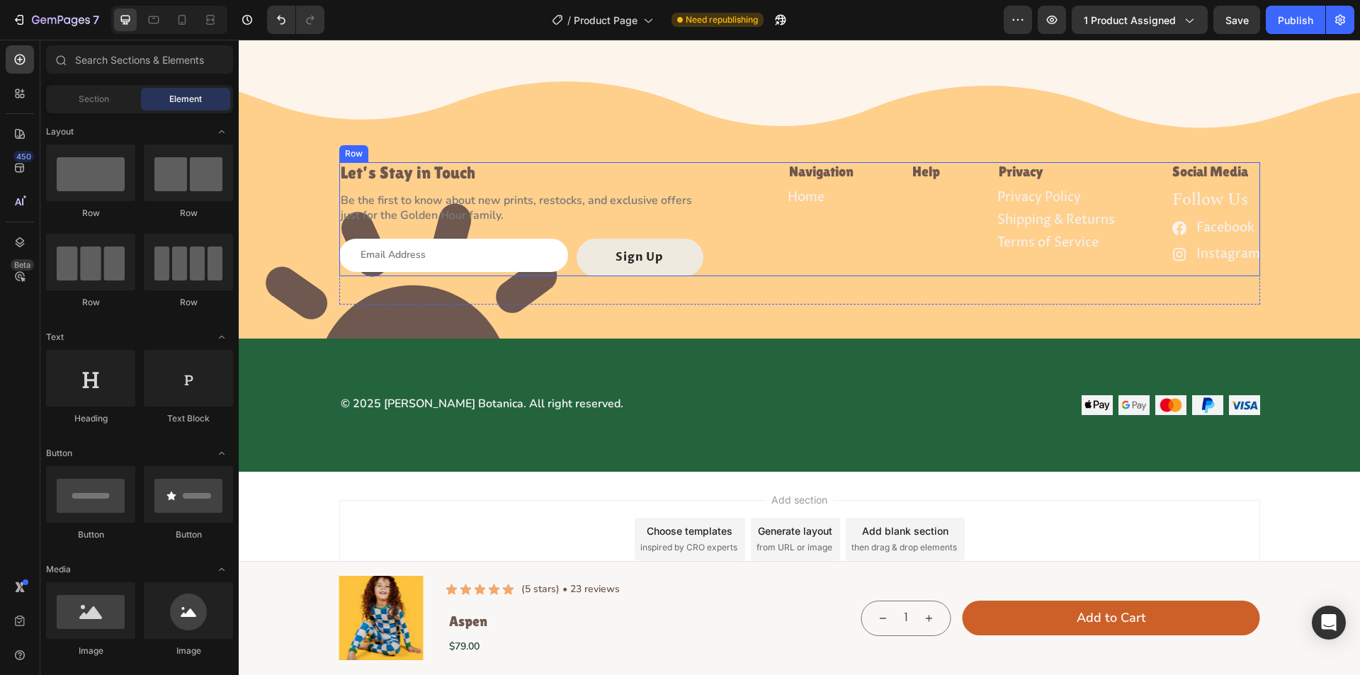
click at [1062, 208] on div "Privacy Policy Button" at bounding box center [1057, 200] width 118 height 23
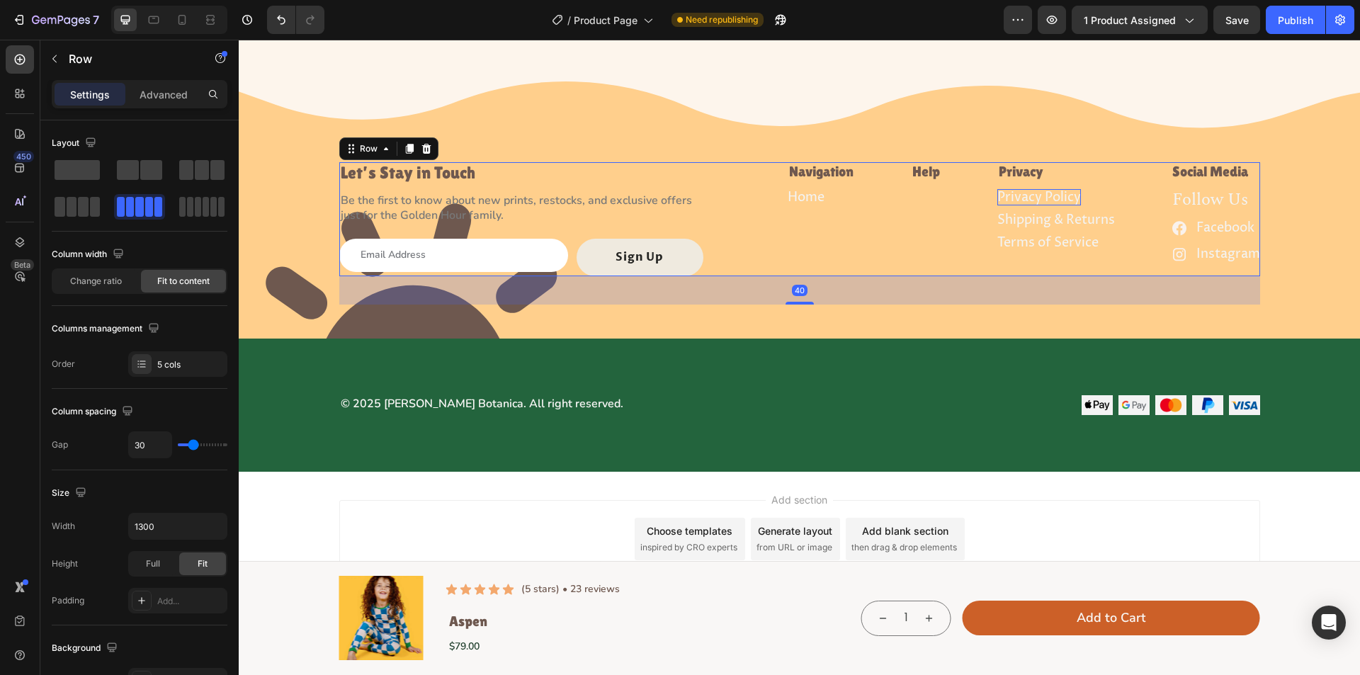
click at [1050, 201] on p "Privacy Policy" at bounding box center [1040, 197] width 84 height 16
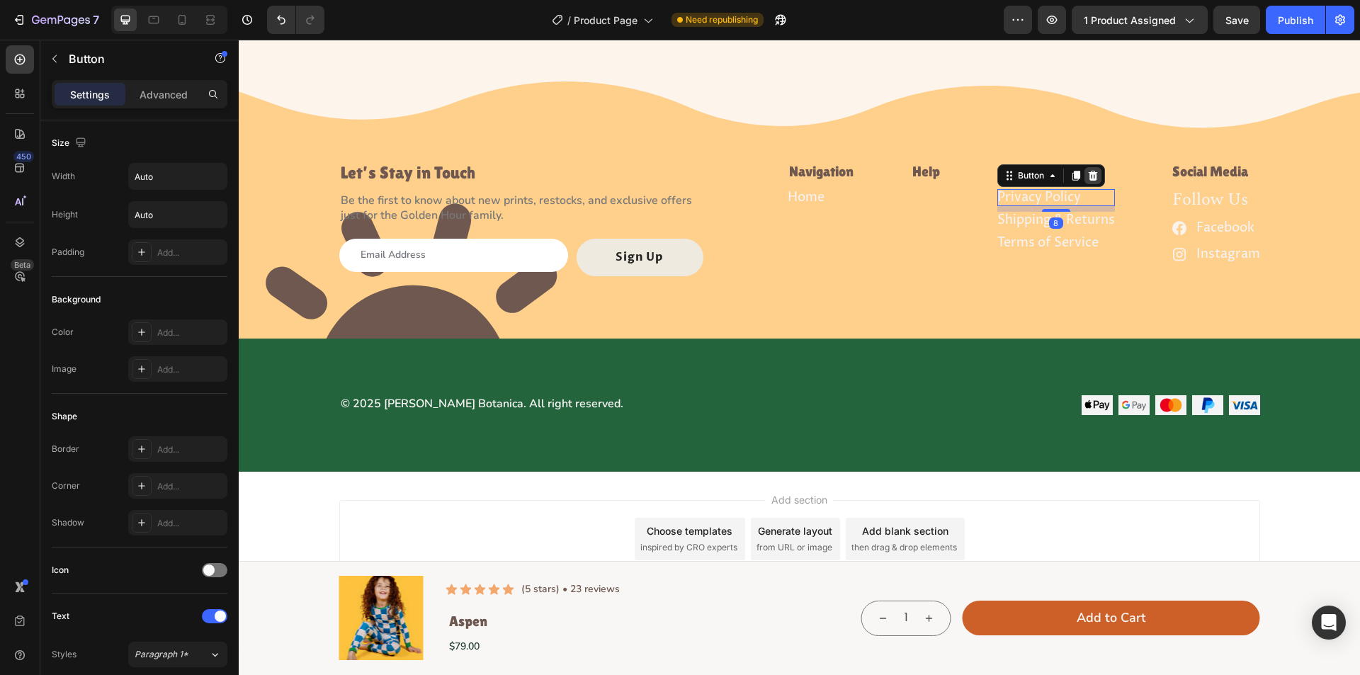
click at [1088, 178] on icon at bounding box center [1092, 176] width 9 height 10
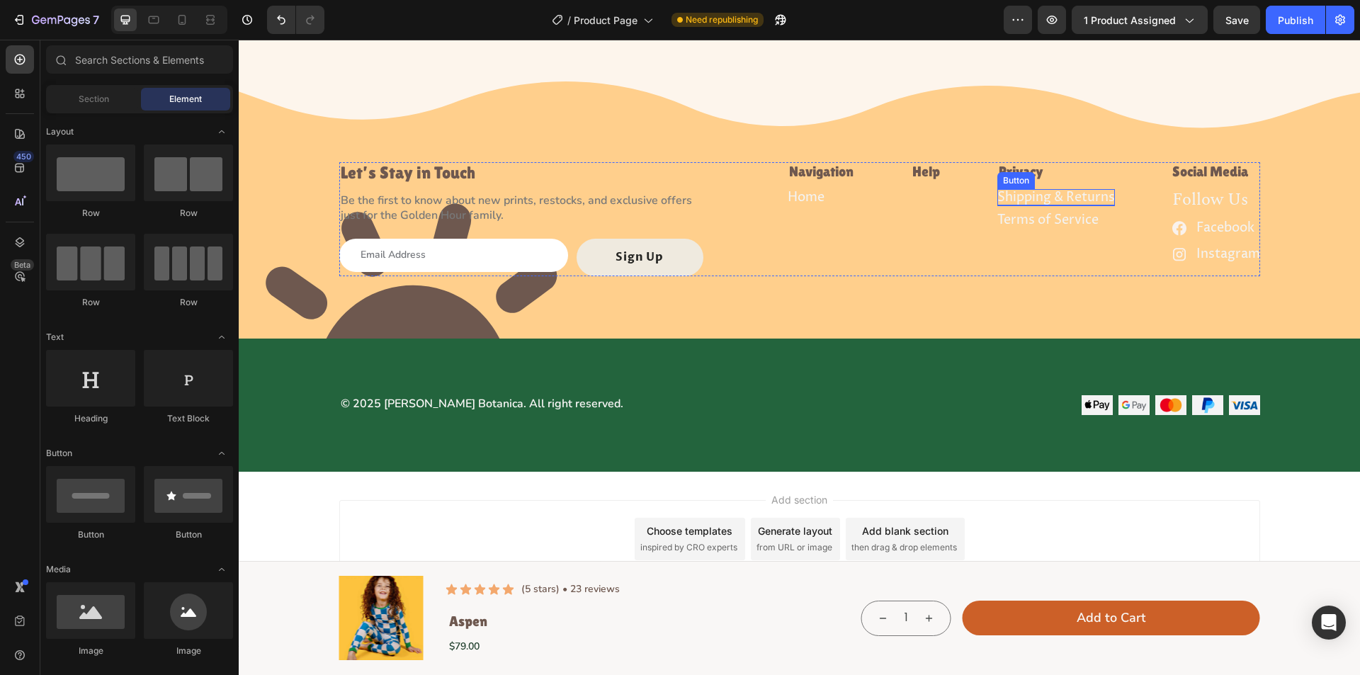
click at [1055, 201] on p "Shipping & Returns" at bounding box center [1057, 197] width 118 height 16
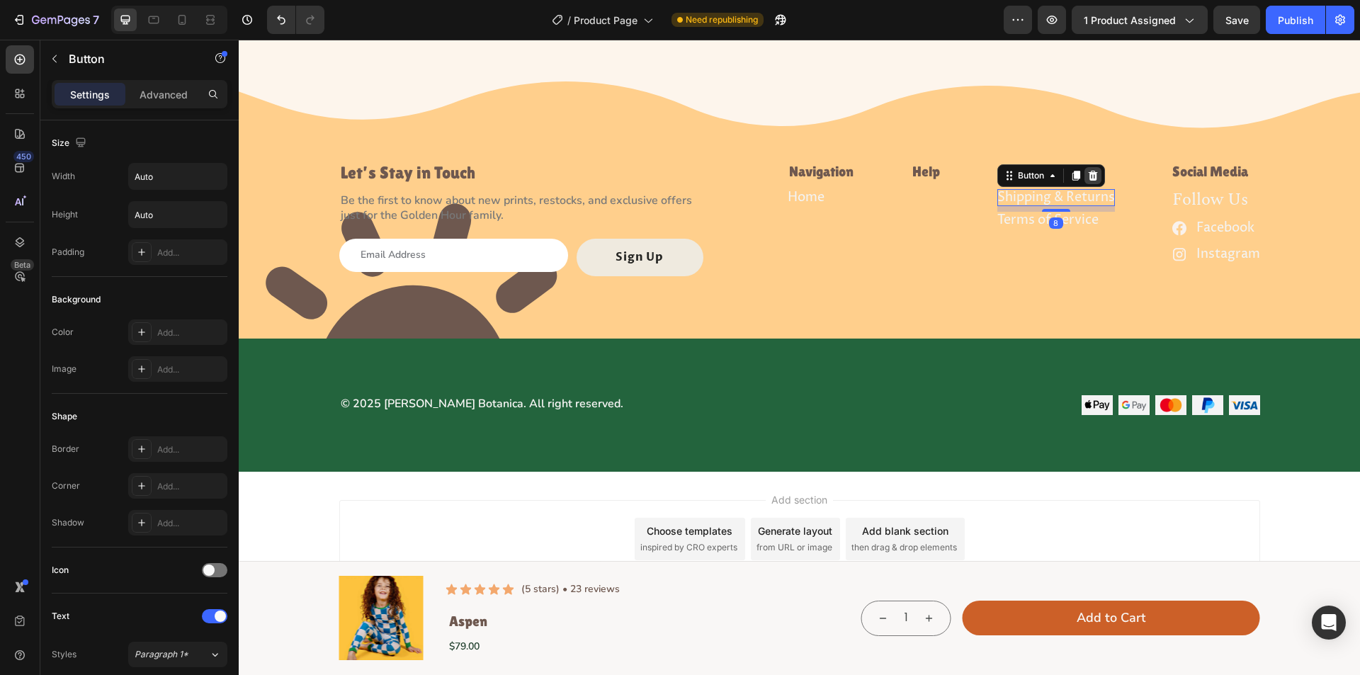
click at [1091, 170] on icon at bounding box center [1093, 175] width 11 height 11
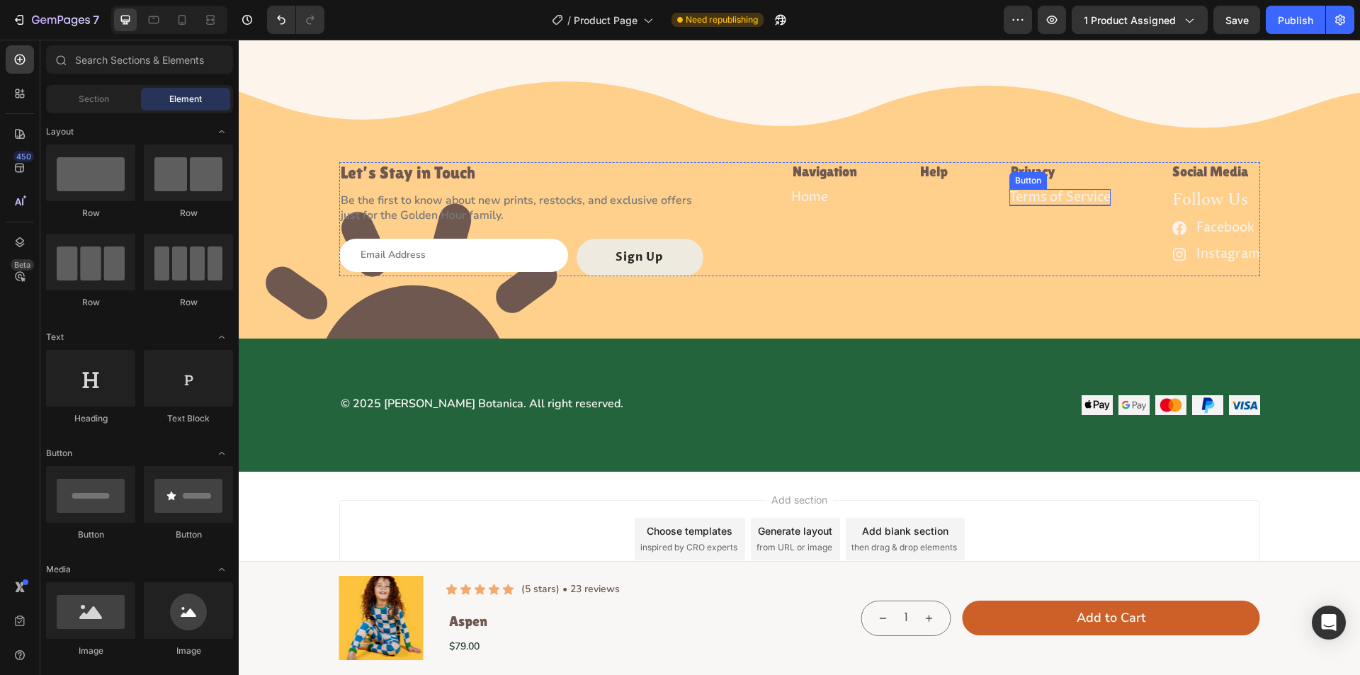
click at [1065, 191] on p "Terms of Service" at bounding box center [1060, 197] width 101 height 16
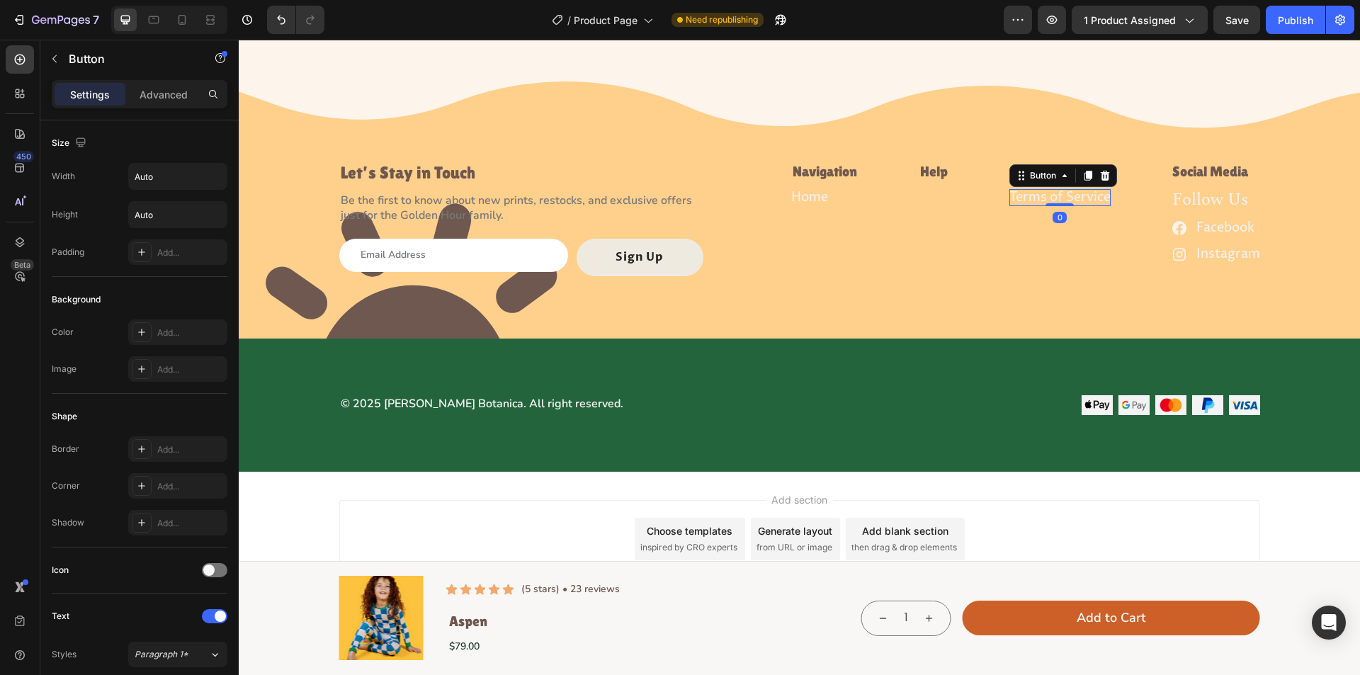
click at [1097, 173] on div at bounding box center [1105, 175] width 17 height 17
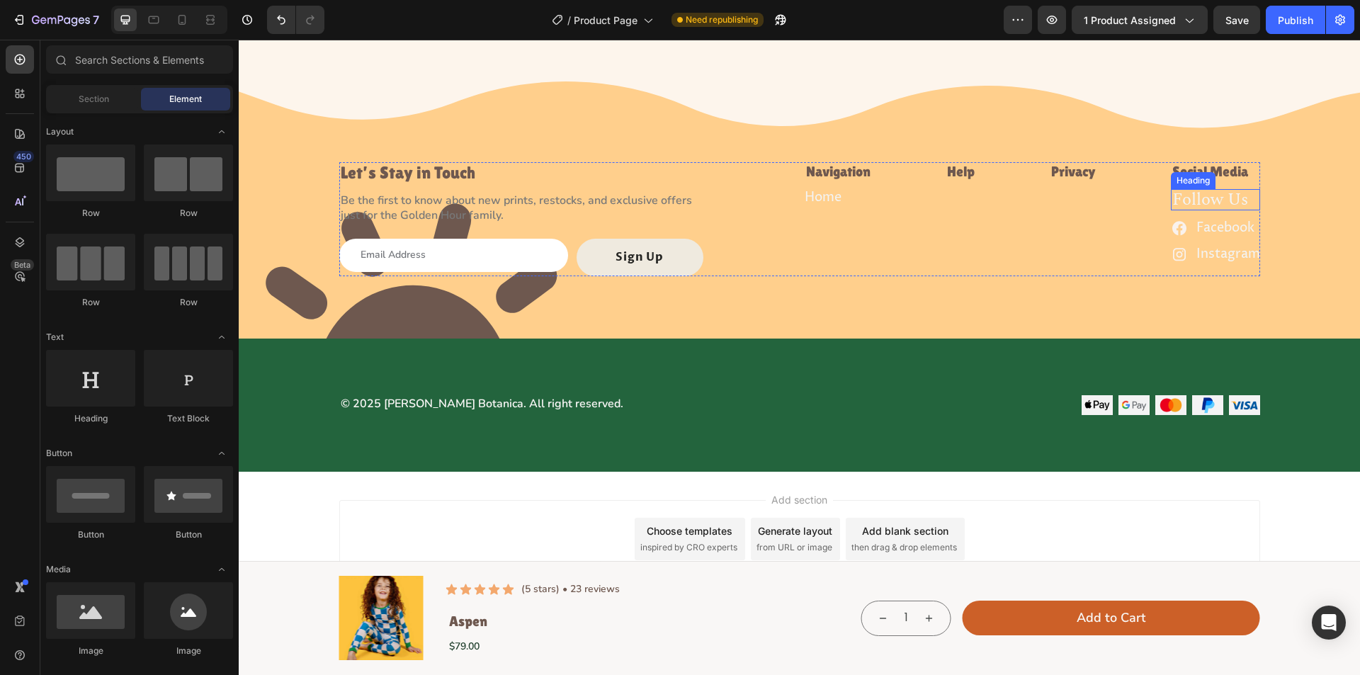
click at [1202, 196] on h6 "follow us" at bounding box center [1210, 199] width 79 height 21
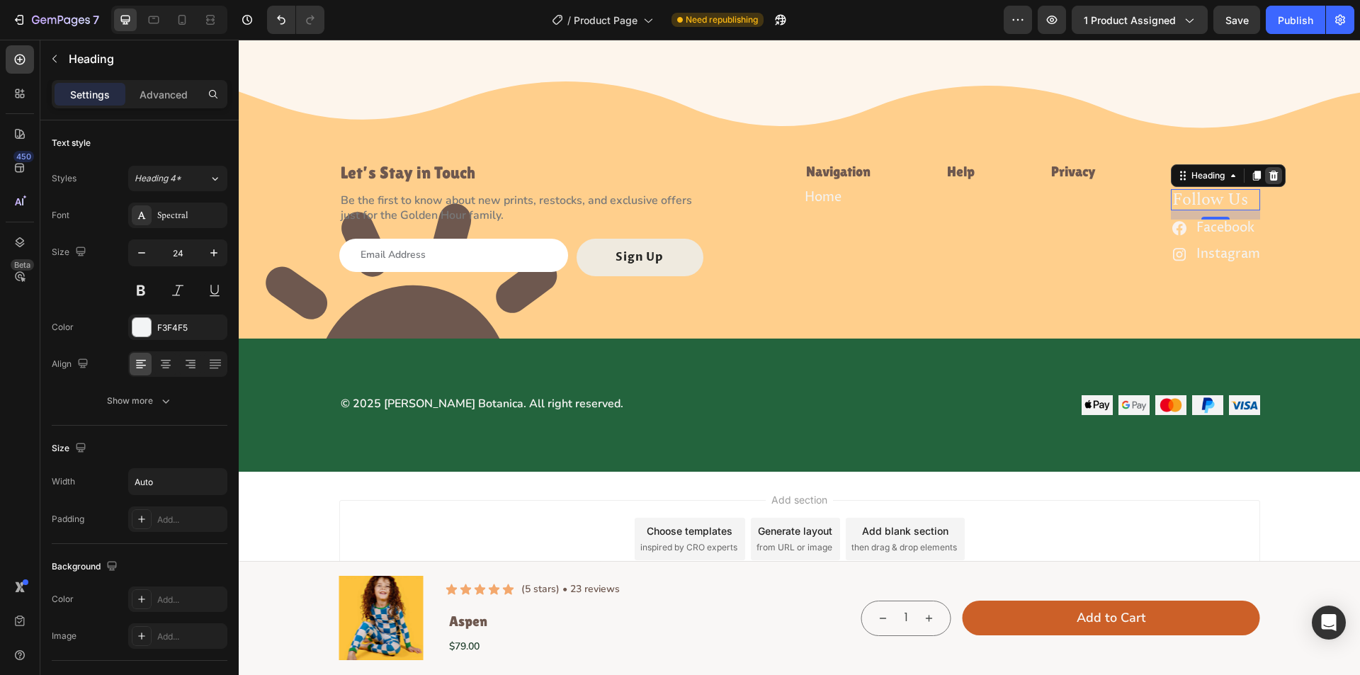
click at [1271, 176] on icon at bounding box center [1273, 176] width 9 height 10
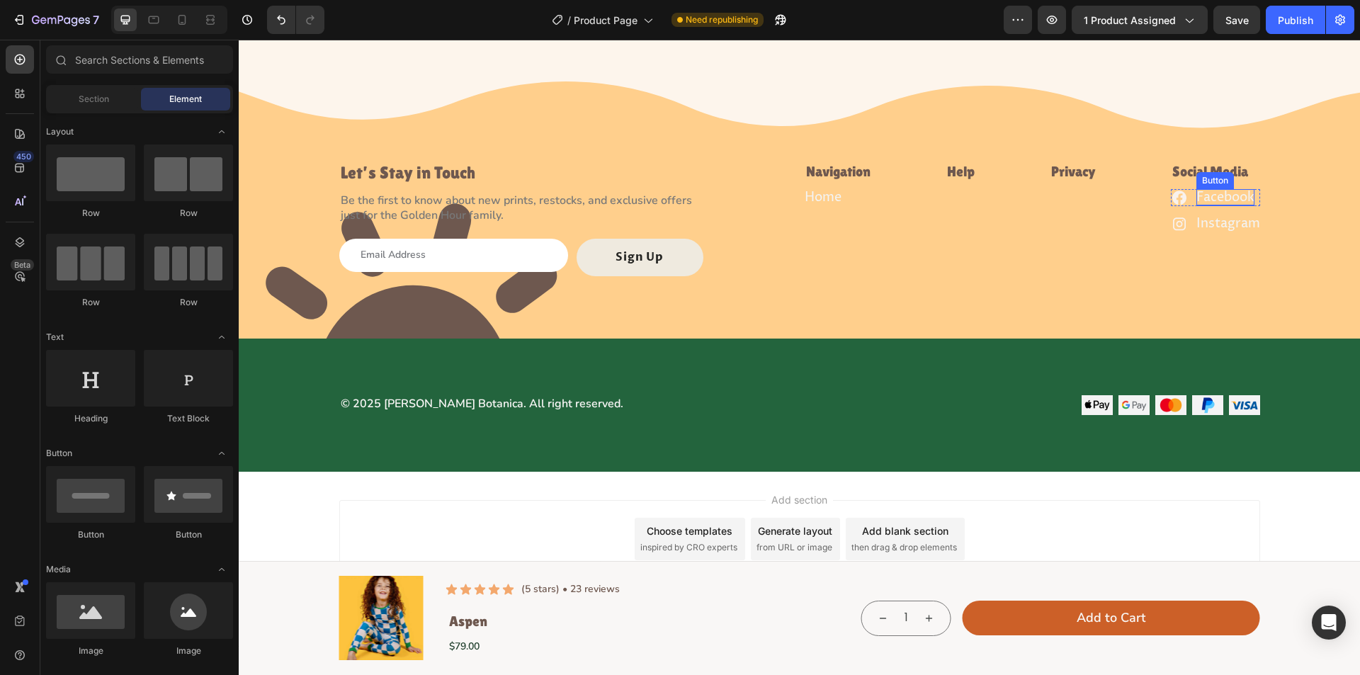
click at [1246, 196] on p "Facebook" at bounding box center [1226, 197] width 58 height 16
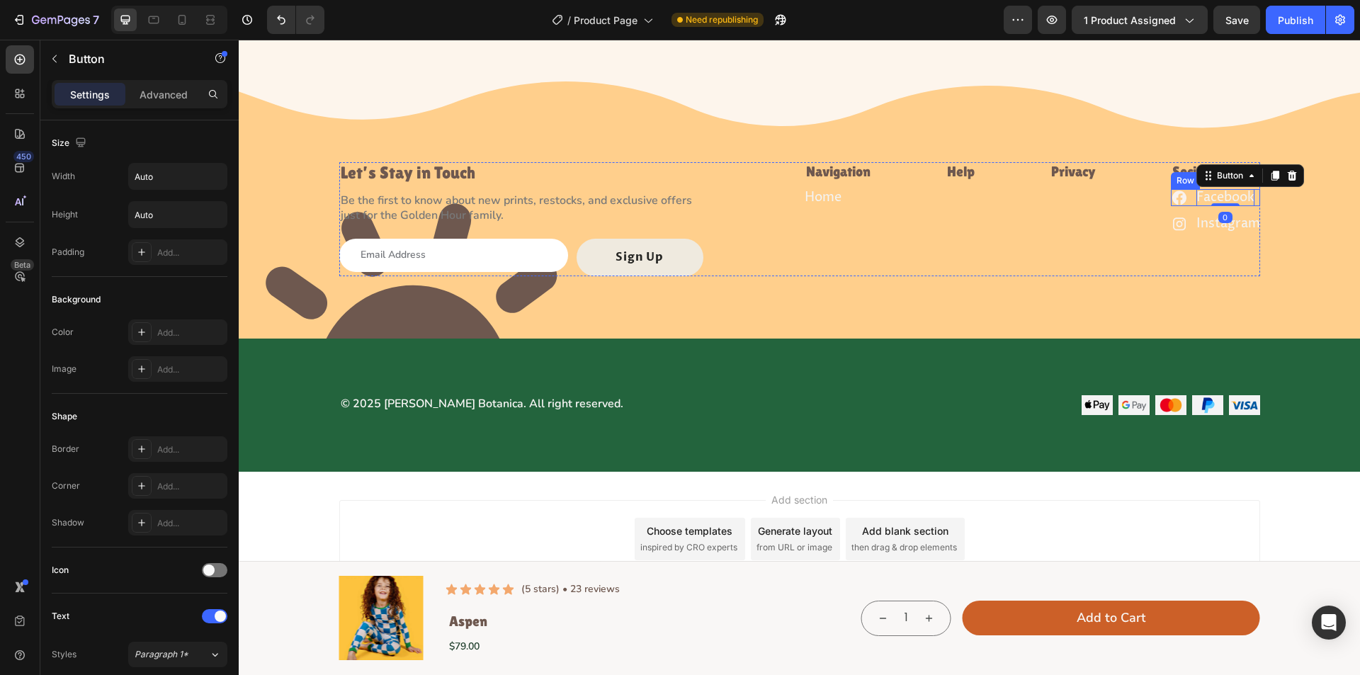
click at [1183, 199] on div "Image Facebook Button 0 Row" at bounding box center [1215, 197] width 89 height 17
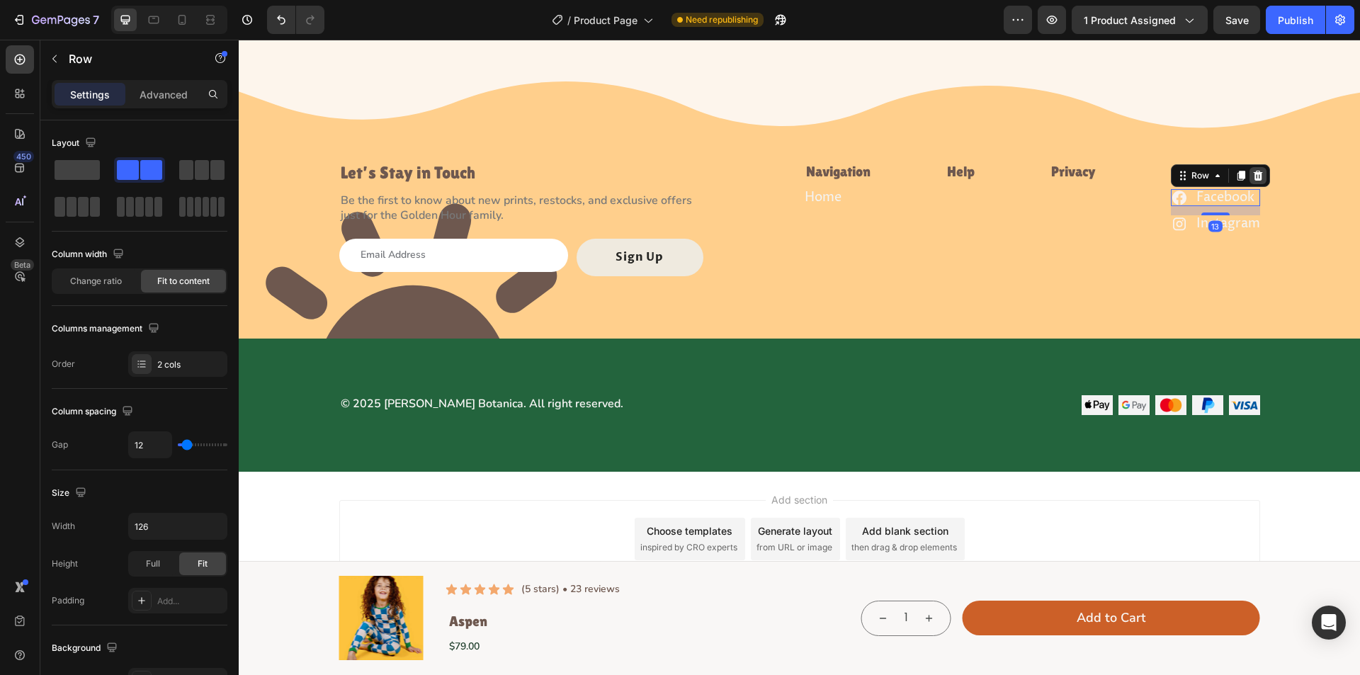
click at [1253, 178] on icon at bounding box center [1257, 176] width 9 height 10
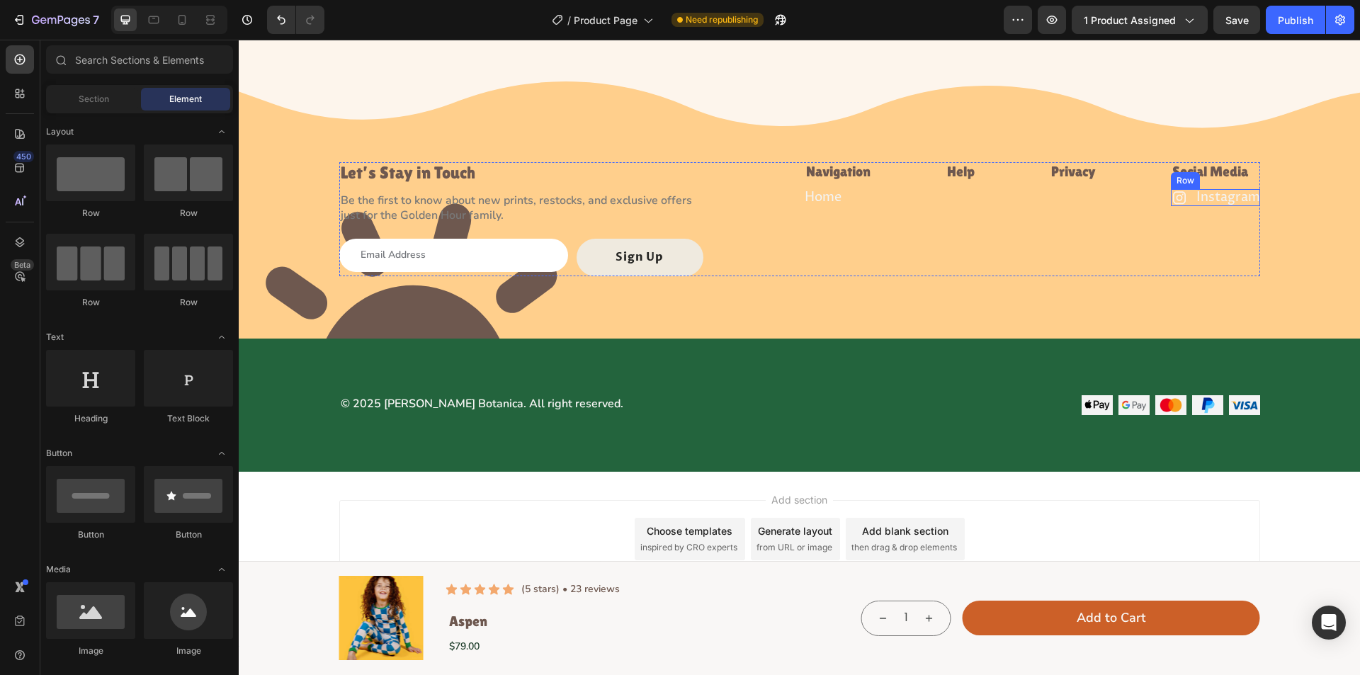
click at [1185, 198] on div "Image Instagram Button Row" at bounding box center [1215, 197] width 89 height 17
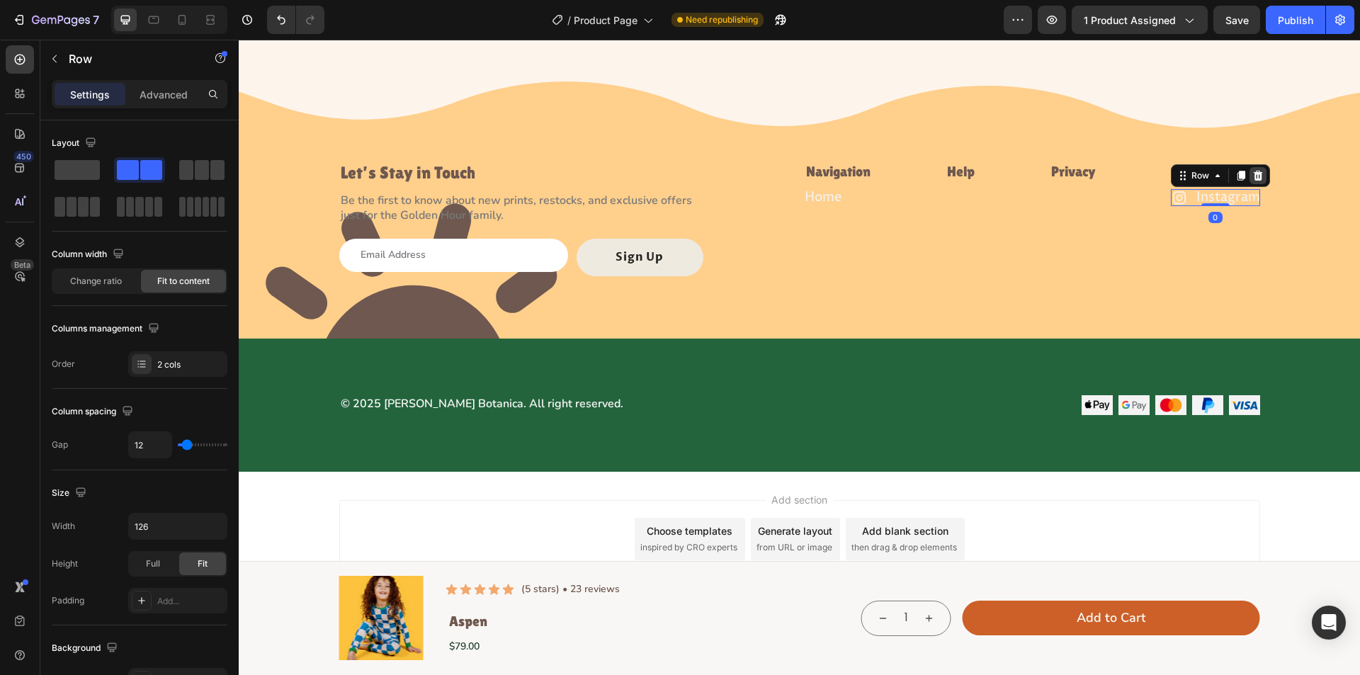
click at [1256, 176] on icon at bounding box center [1258, 175] width 11 height 11
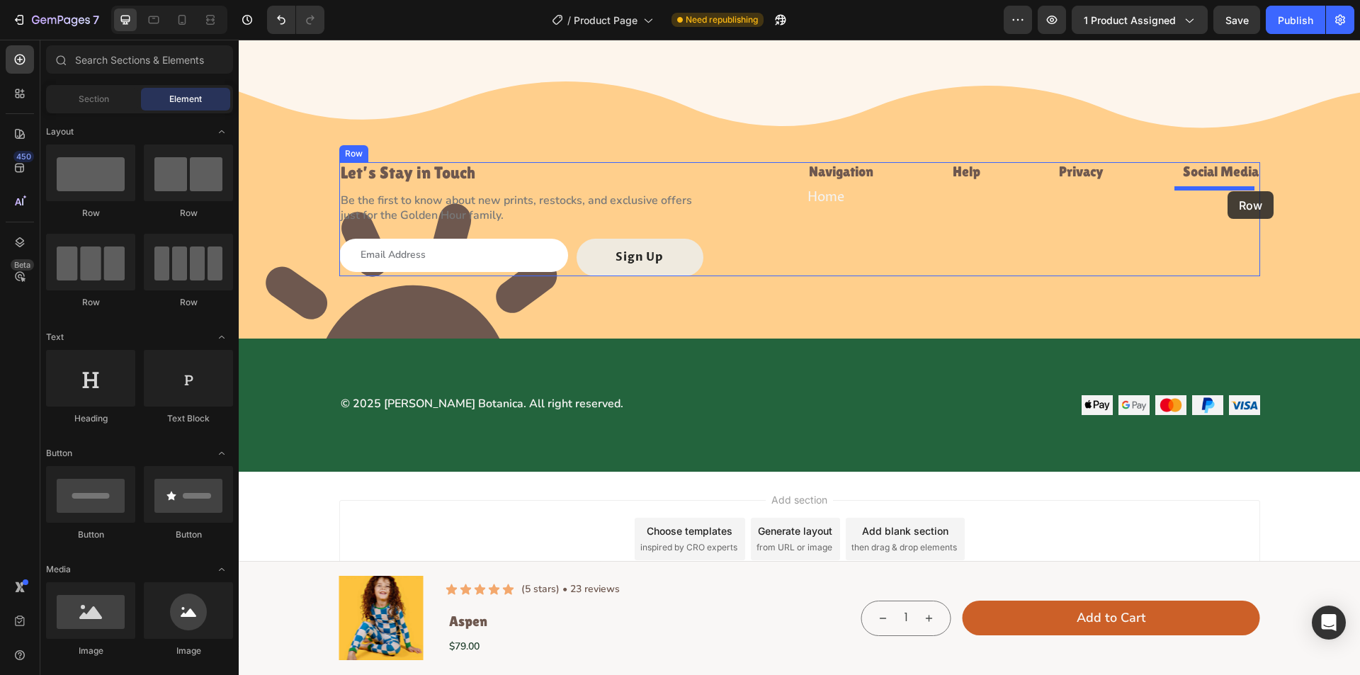
drag, startPoint x: 322, startPoint y: 313, endPoint x: 1228, endPoint y: 191, distance: 913.7
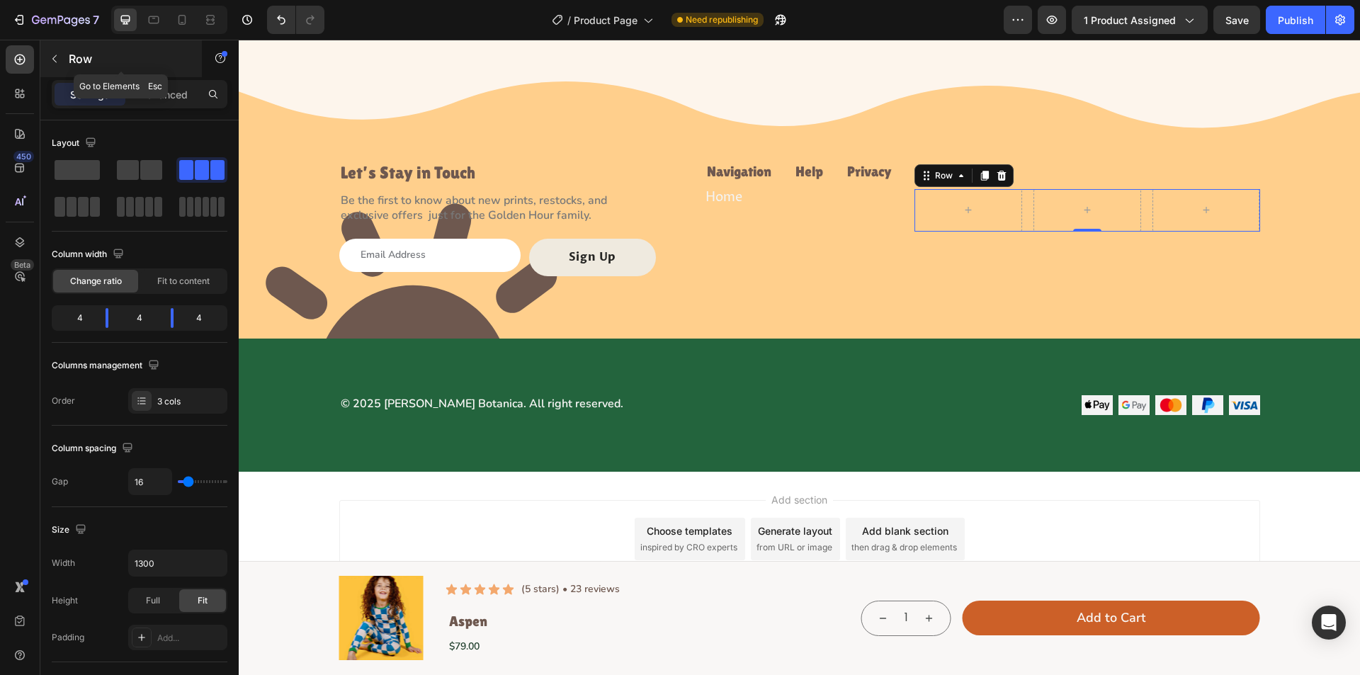
click at [52, 51] on button "button" at bounding box center [54, 58] width 23 height 23
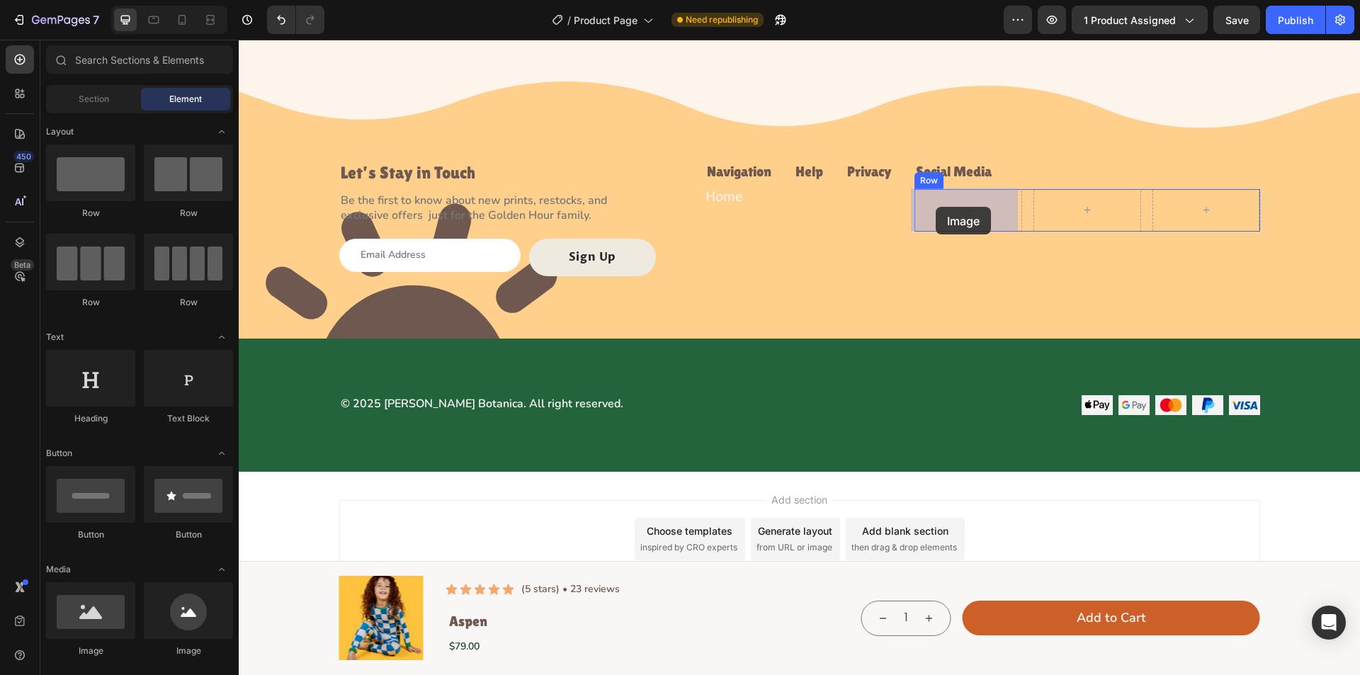
drag, startPoint x: 322, startPoint y: 665, endPoint x: 936, endPoint y: 207, distance: 766.0
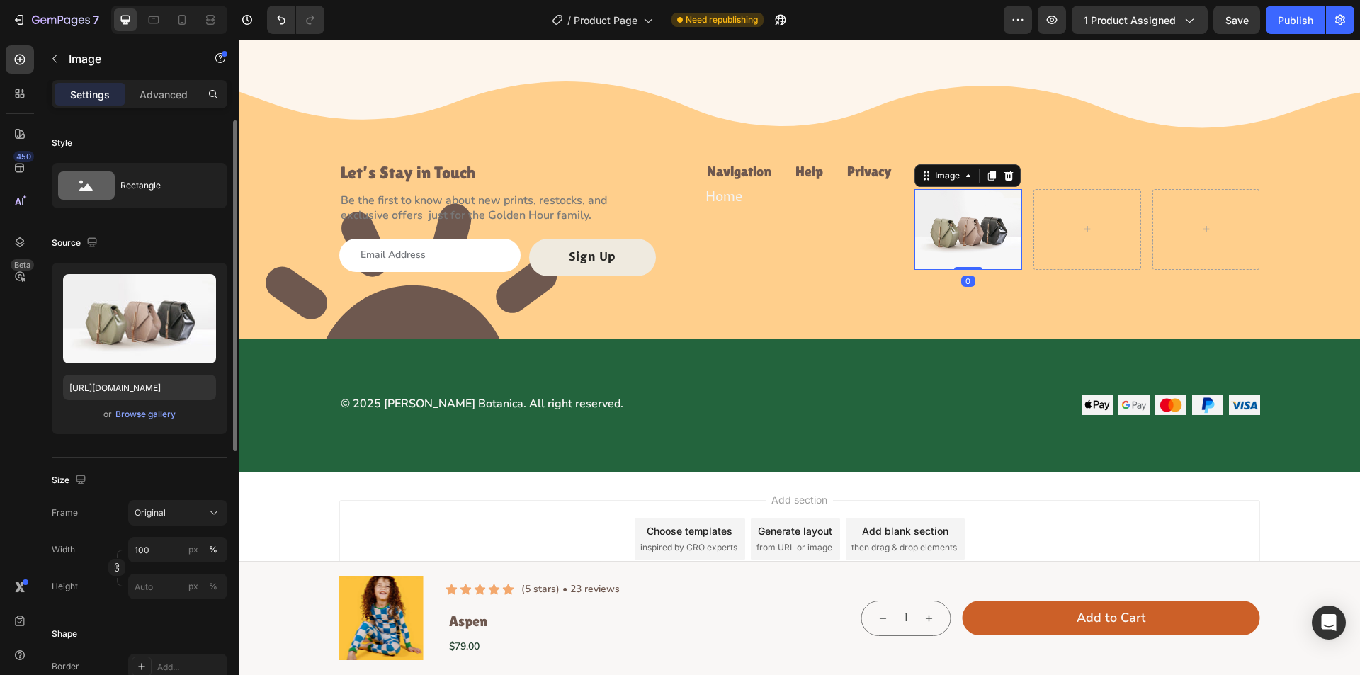
click at [143, 405] on div "Upload Image https://cdn.shopify.com/s/files/1/2005/9307/files/image_demo.jpg o…" at bounding box center [140, 348] width 176 height 171
click at [140, 415] on div "Browse gallery" at bounding box center [145, 414] width 60 height 13
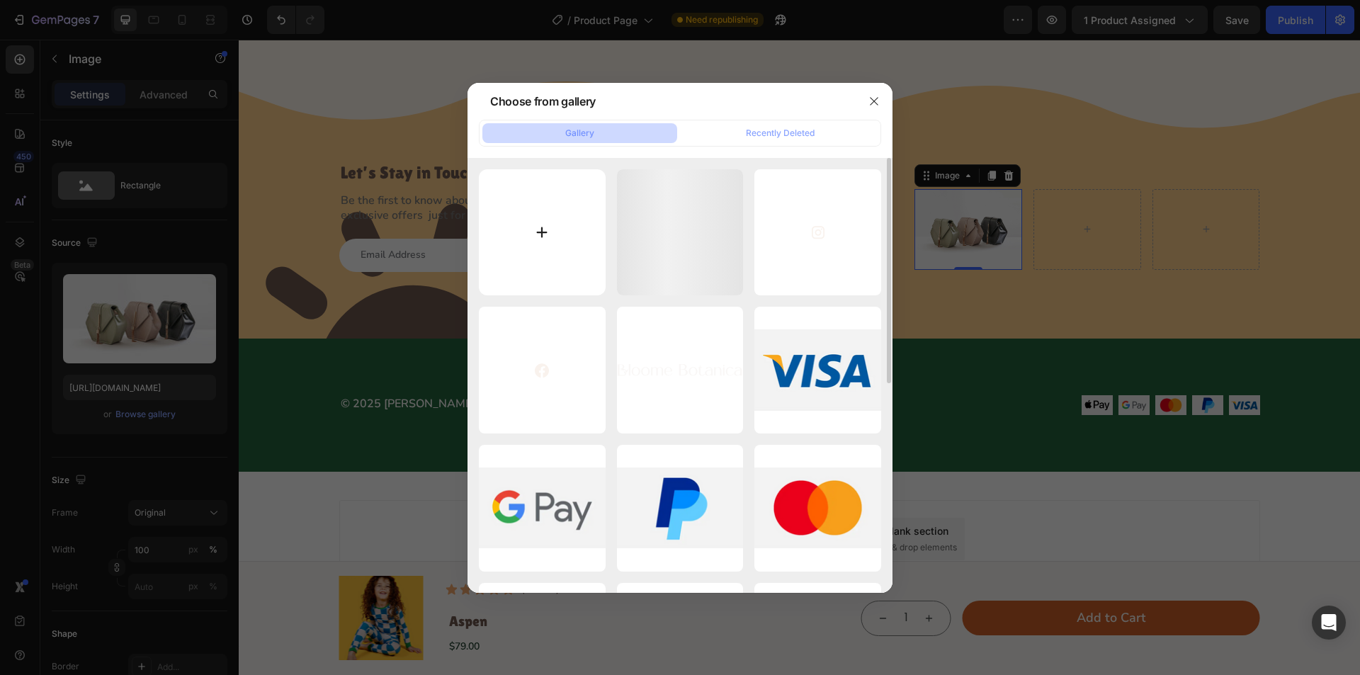
click at [562, 215] on input "file" at bounding box center [542, 232] width 127 height 127
type input "C:\fakepath\Link → SVG.svg"
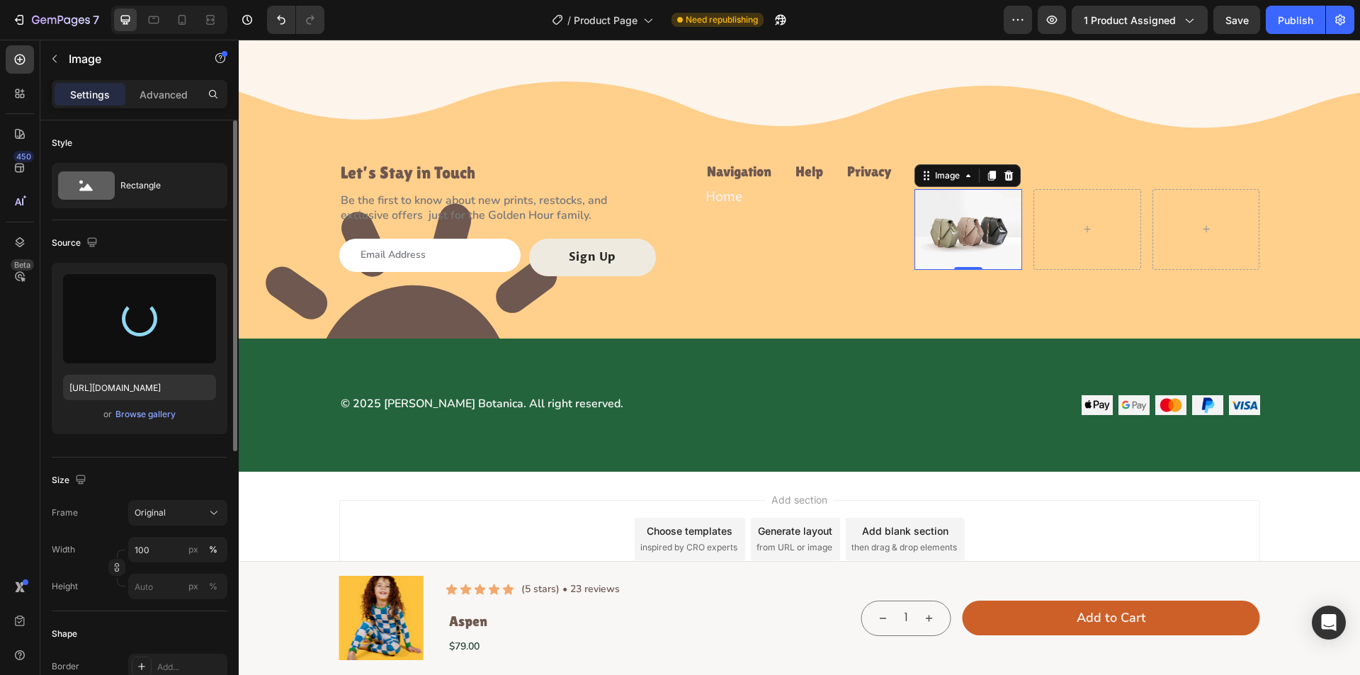
type input "https://cdn.shopify.com/s/files/1/0763/2463/4857/files/gempages_581485179931984…"
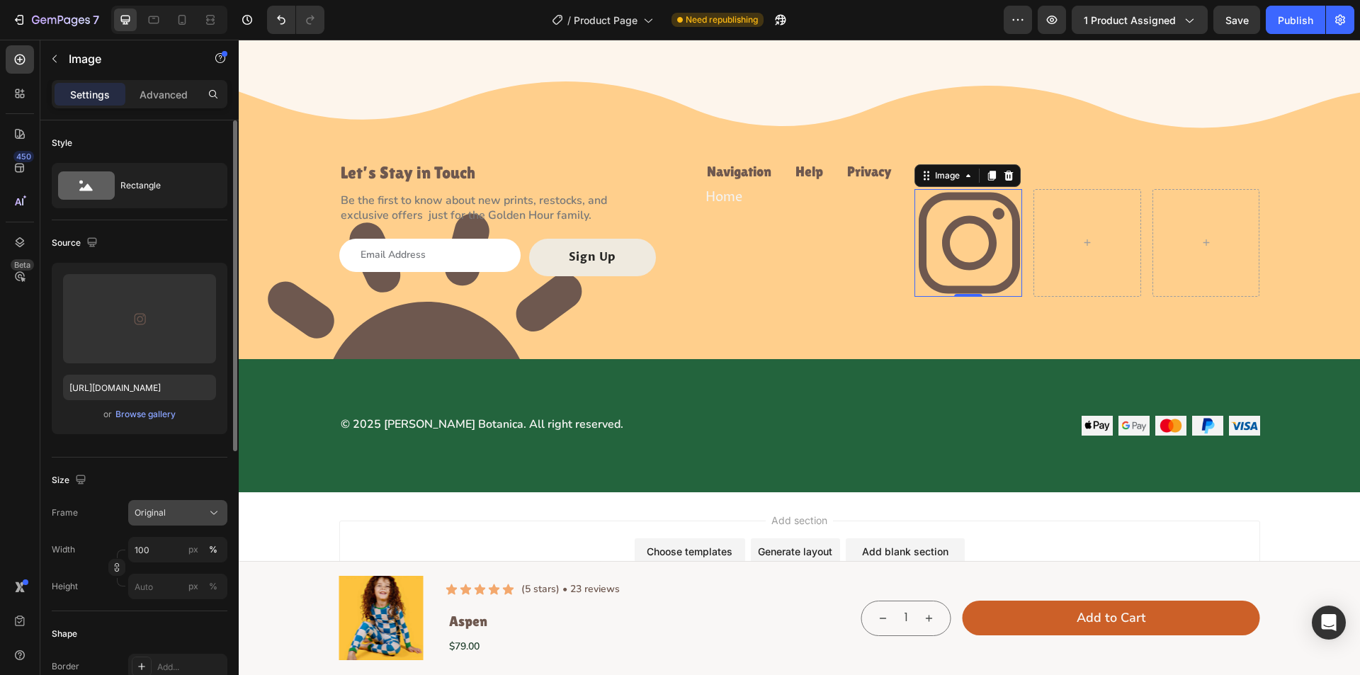
click at [201, 514] on div "Original" at bounding box center [169, 513] width 69 height 13
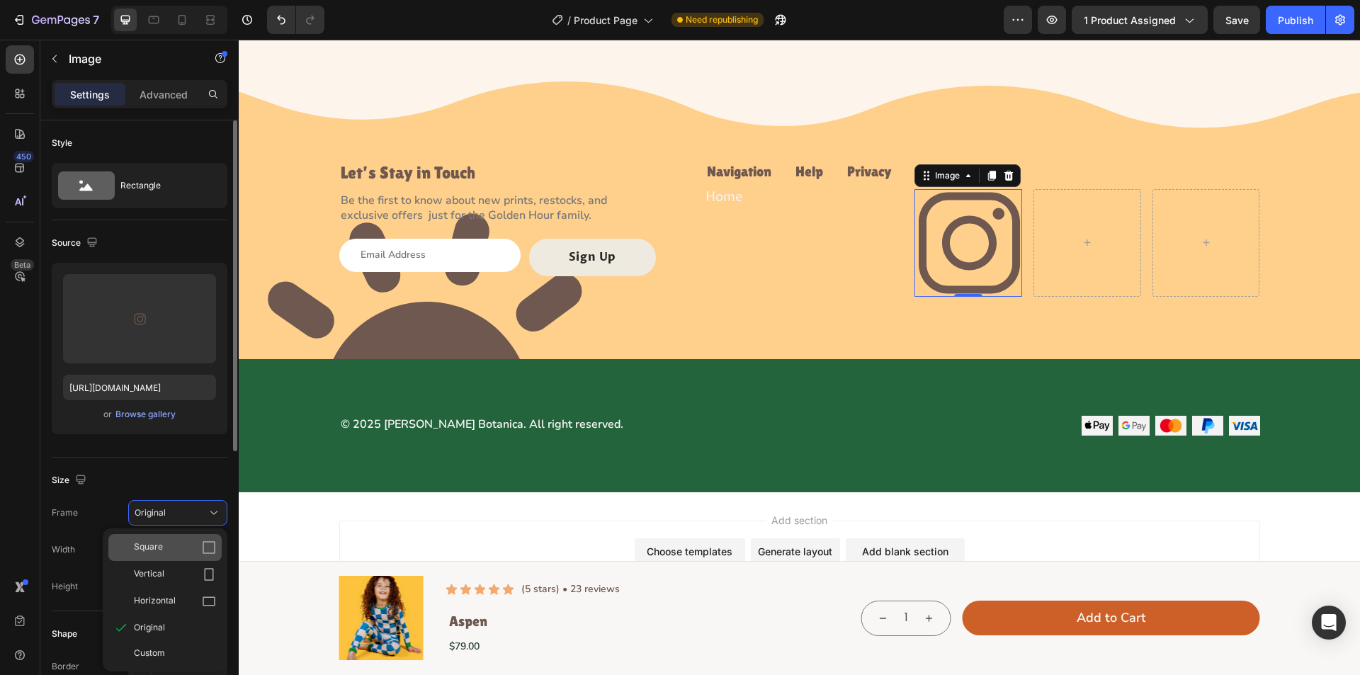
click at [143, 559] on div "Square" at bounding box center [164, 547] width 113 height 27
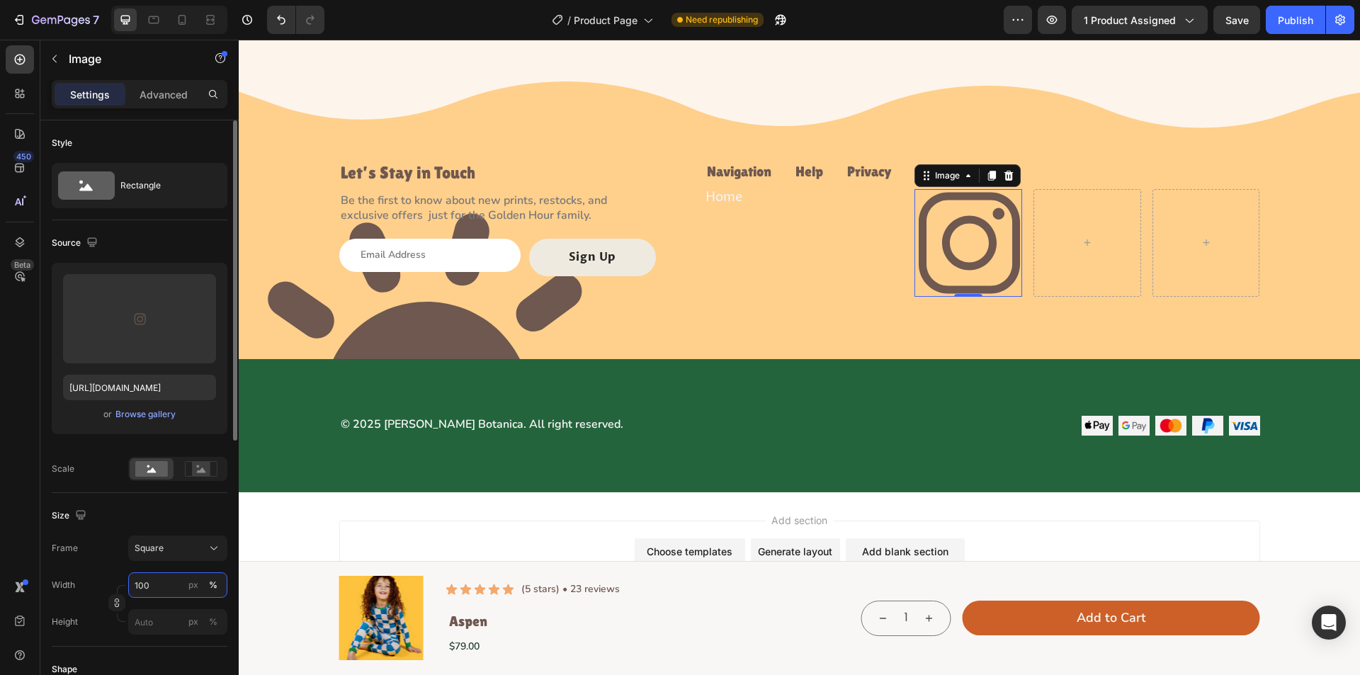
click at [164, 582] on input "100" at bounding box center [177, 586] width 99 height 26
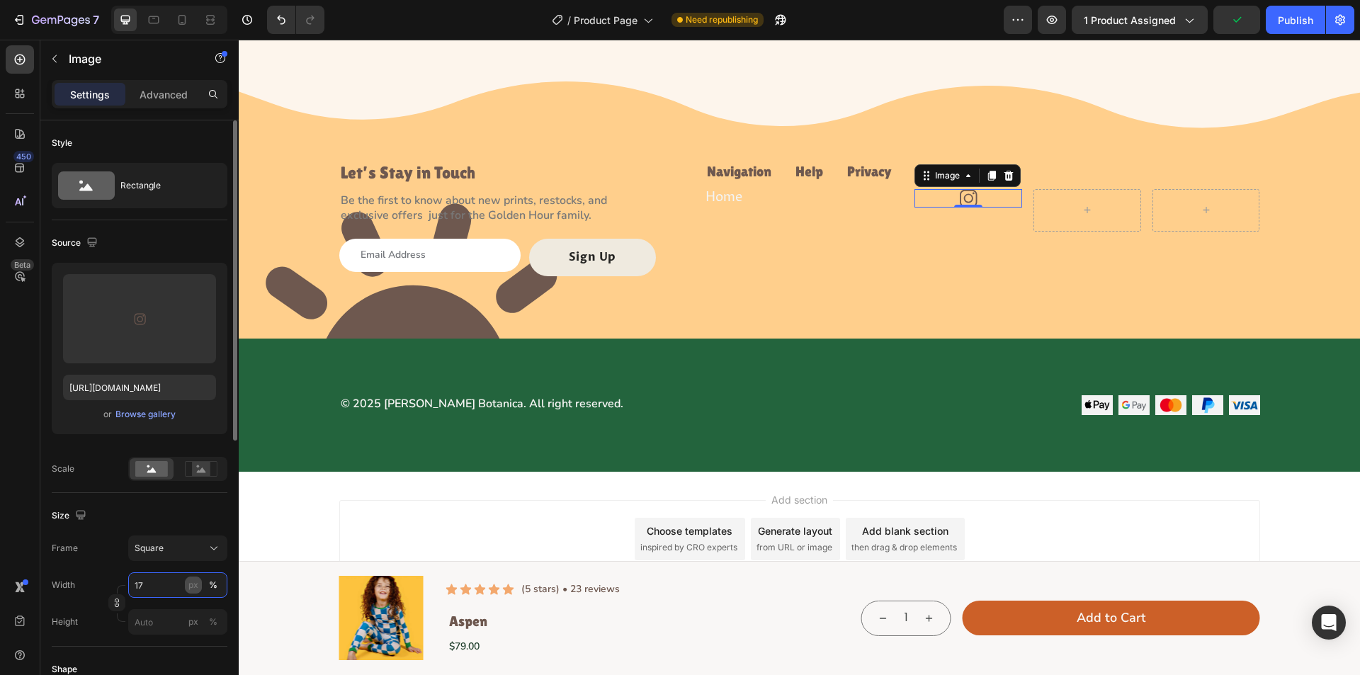
type input "17"
click at [191, 585] on div "px" at bounding box center [193, 585] width 10 height 13
type input "17"
click at [988, 174] on icon at bounding box center [992, 176] width 8 height 10
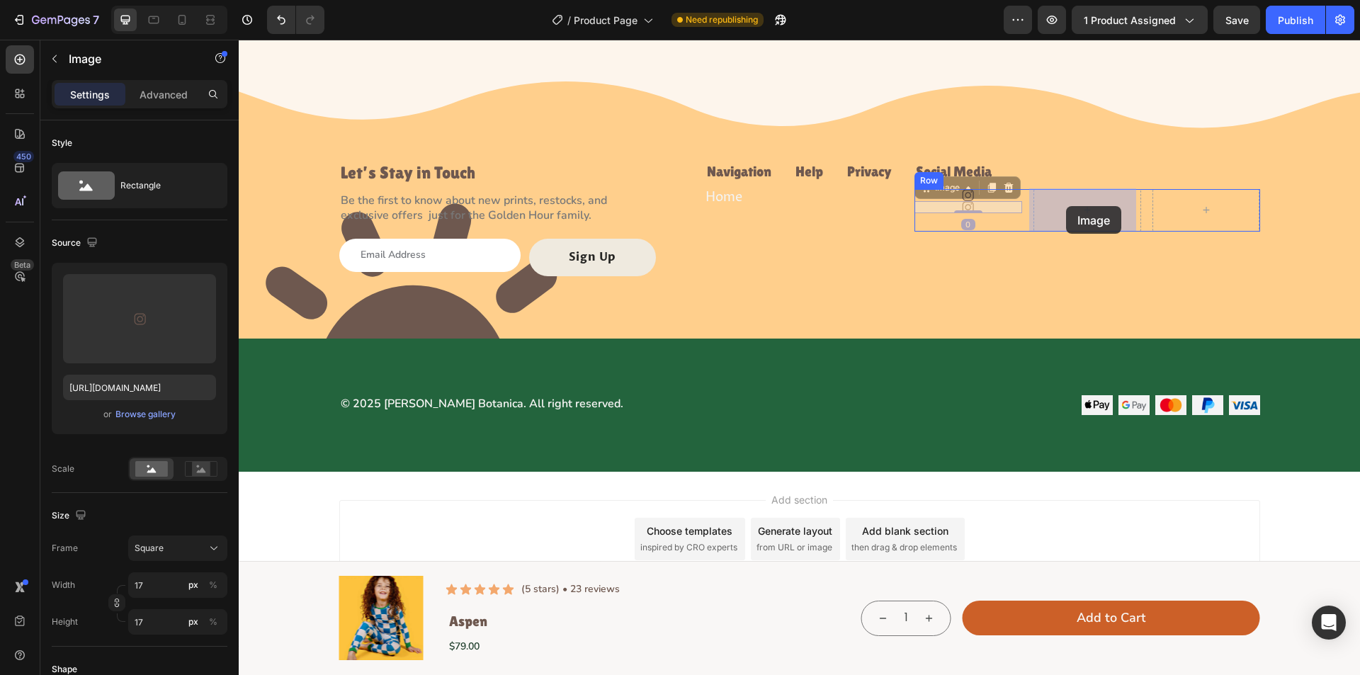
drag, startPoint x: 959, startPoint y: 188, endPoint x: 1061, endPoint y: 205, distance: 103.6
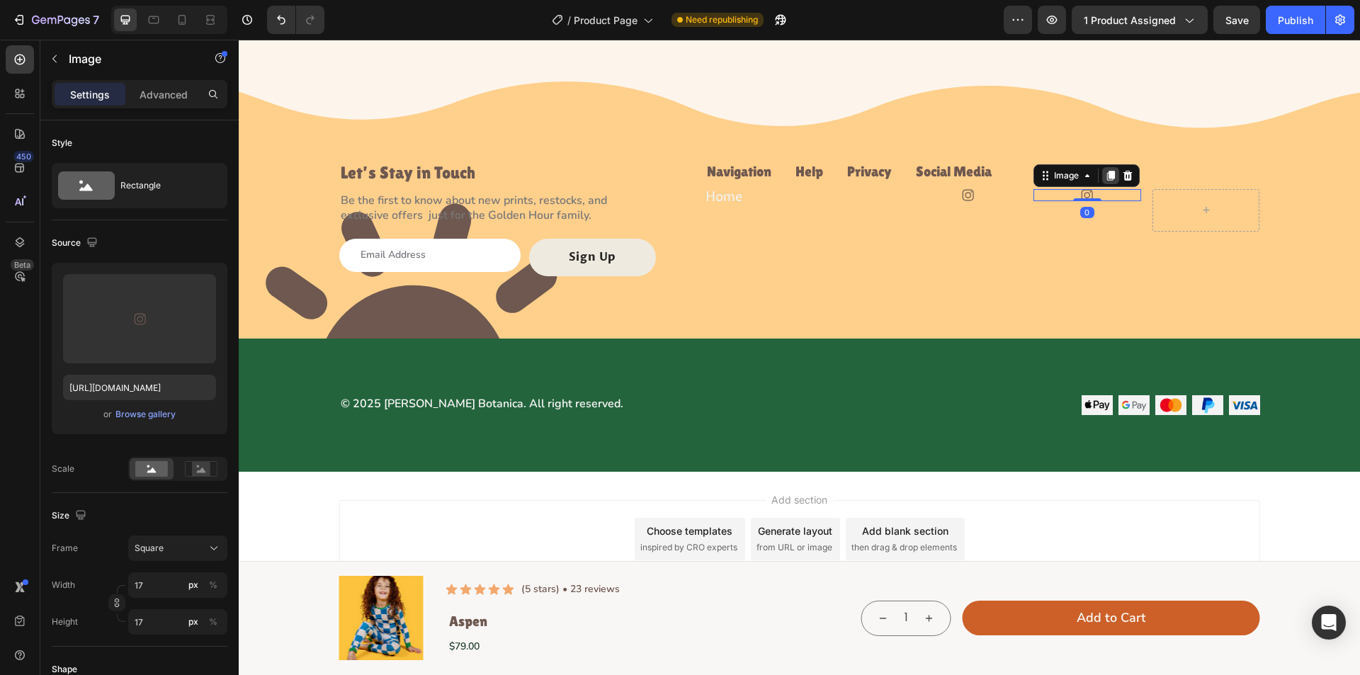
click at [1107, 171] on icon at bounding box center [1111, 176] width 8 height 10
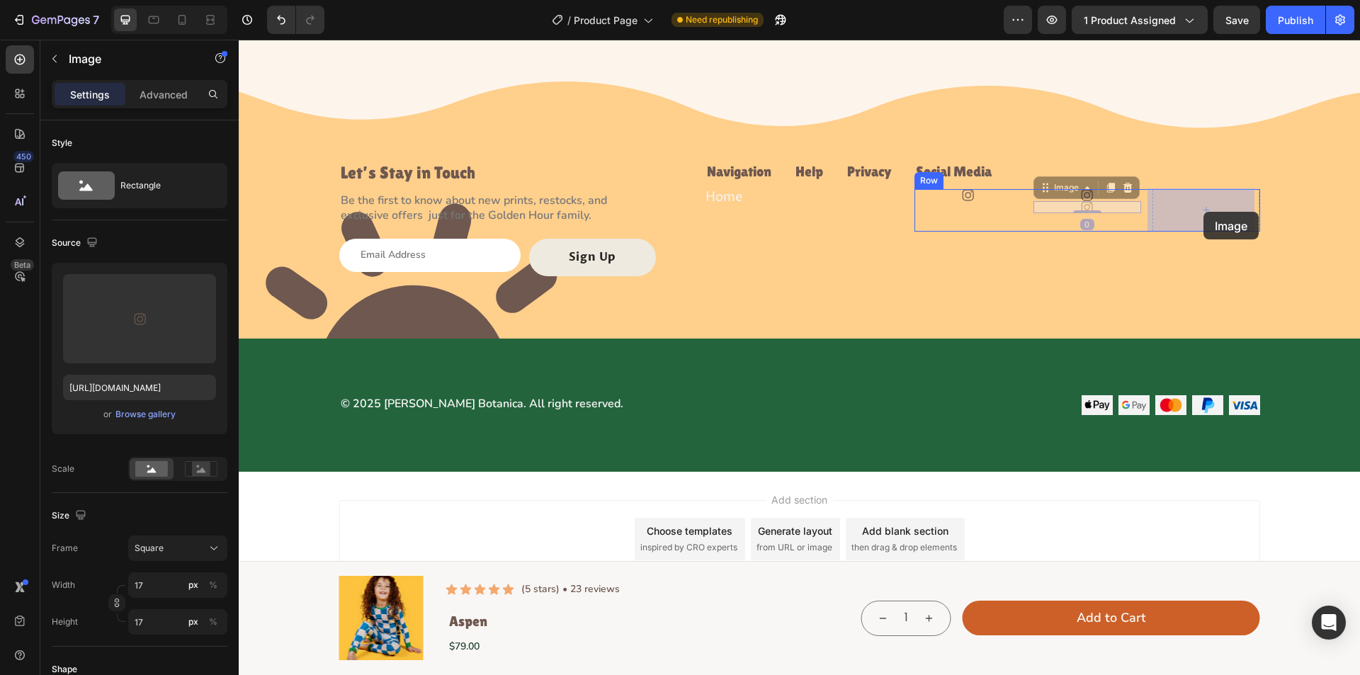
drag, startPoint x: 1073, startPoint y: 194, endPoint x: 1171, endPoint y: 208, distance: 99.4
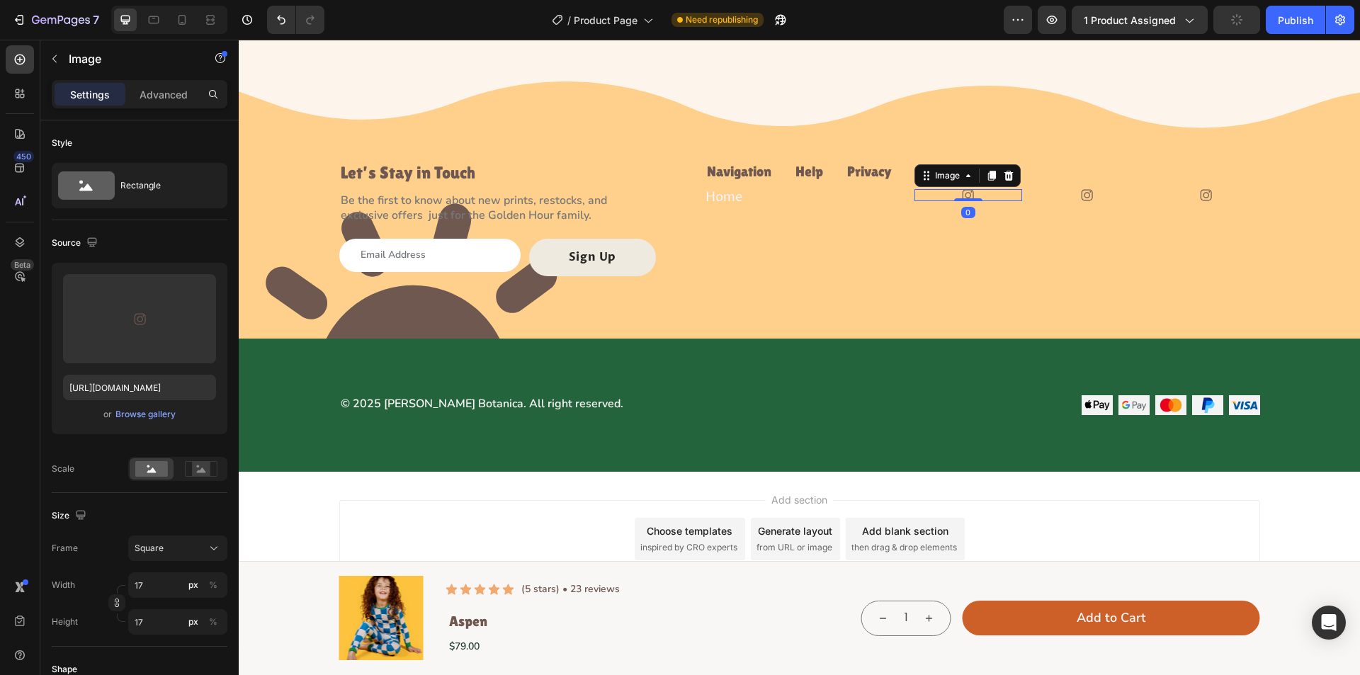
click at [968, 193] on img at bounding box center [968, 195] width 12 height 12
click at [134, 405] on div "Upload Image https://cdn.shopify.com/s/files/1/0763/2463/4857/files/gempages_58…" at bounding box center [140, 348] width 176 height 171
click at [134, 411] on div "Browse gallery" at bounding box center [145, 414] width 60 height 13
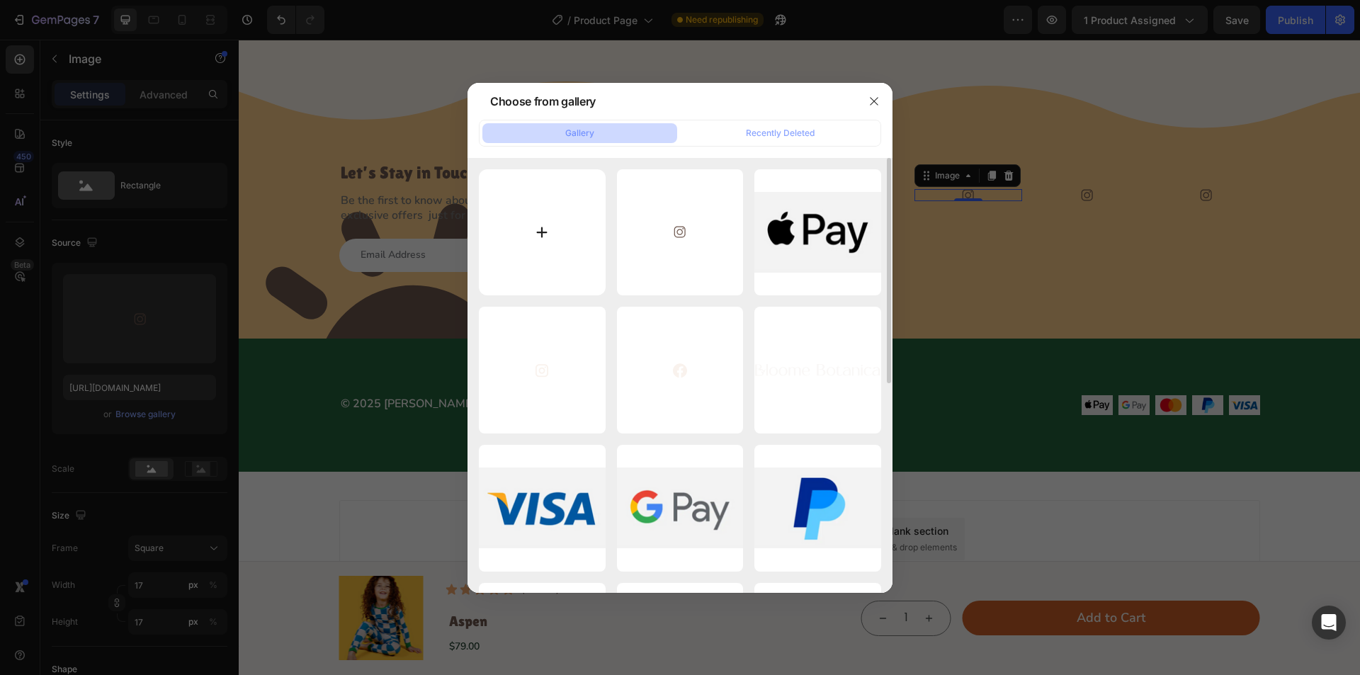
click at [531, 223] on input "file" at bounding box center [542, 232] width 127 height 127
type input "C:\fakepath\Vector.svg"
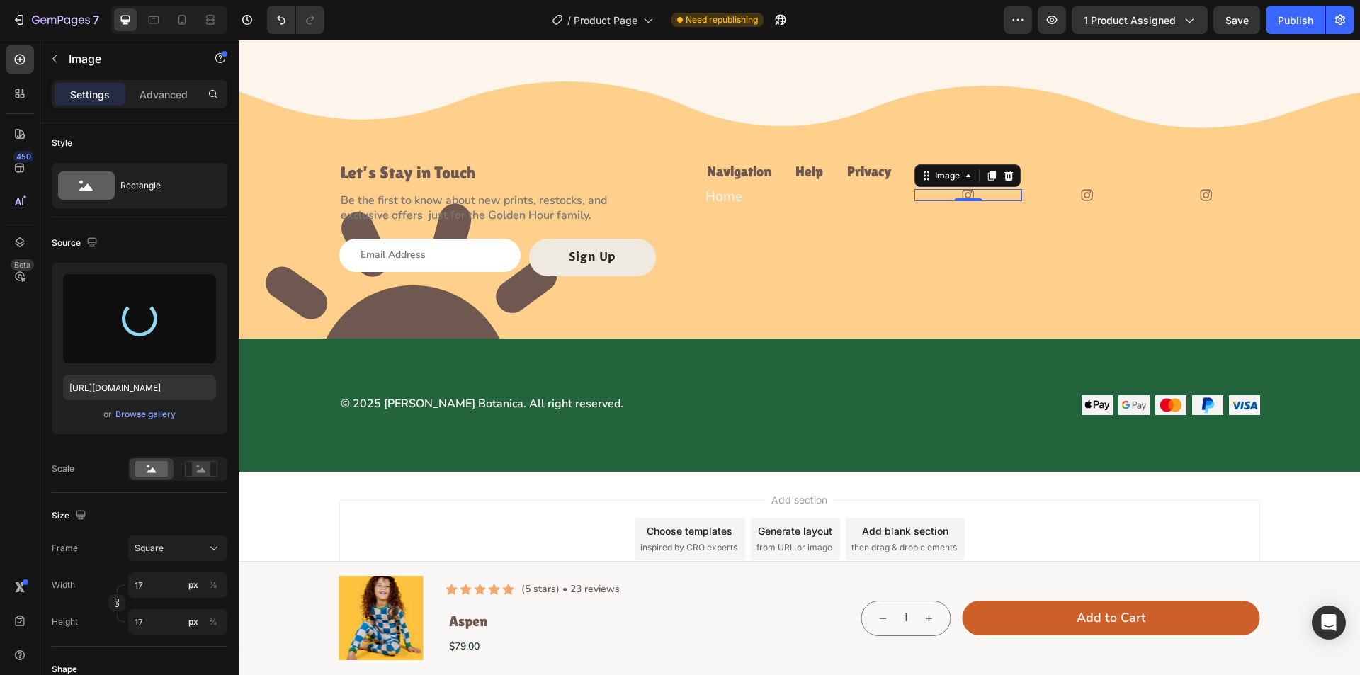
type input "https://cdn.shopify.com/s/files/1/0763/2463/4857/files/gempages_581485179931984…"
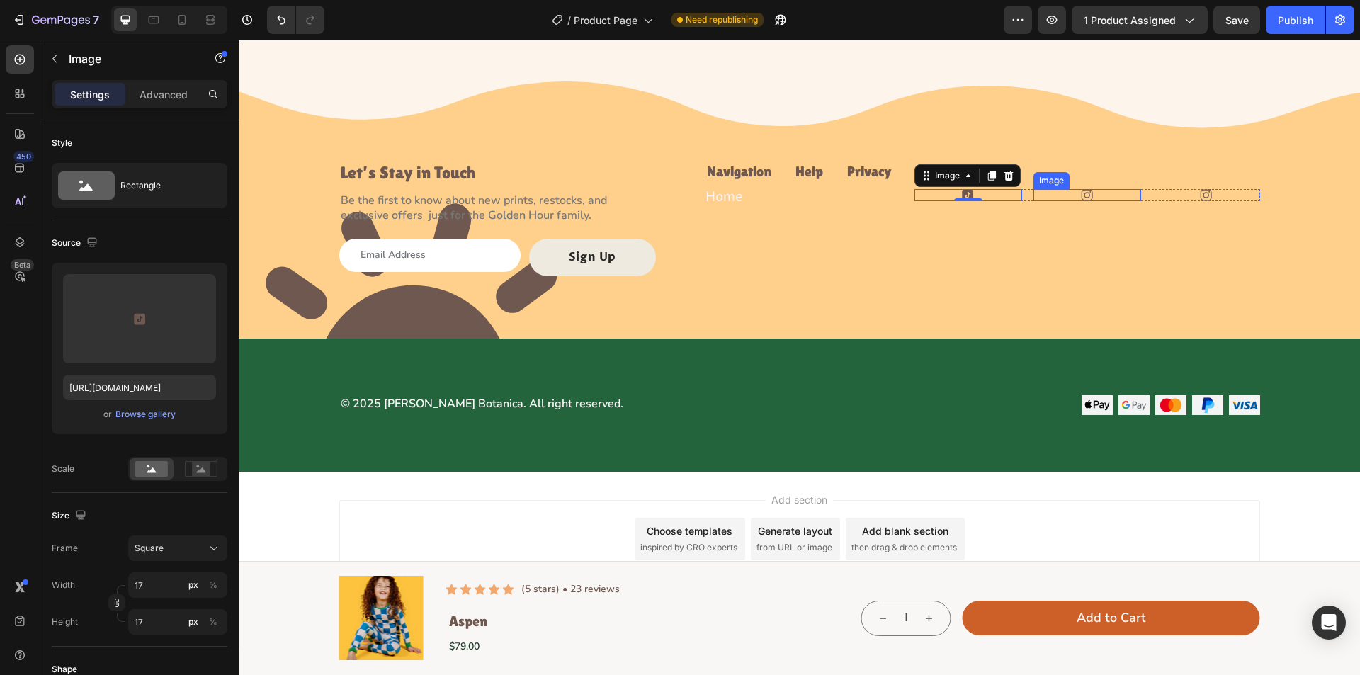
click at [1070, 191] on div at bounding box center [1088, 195] width 108 height 12
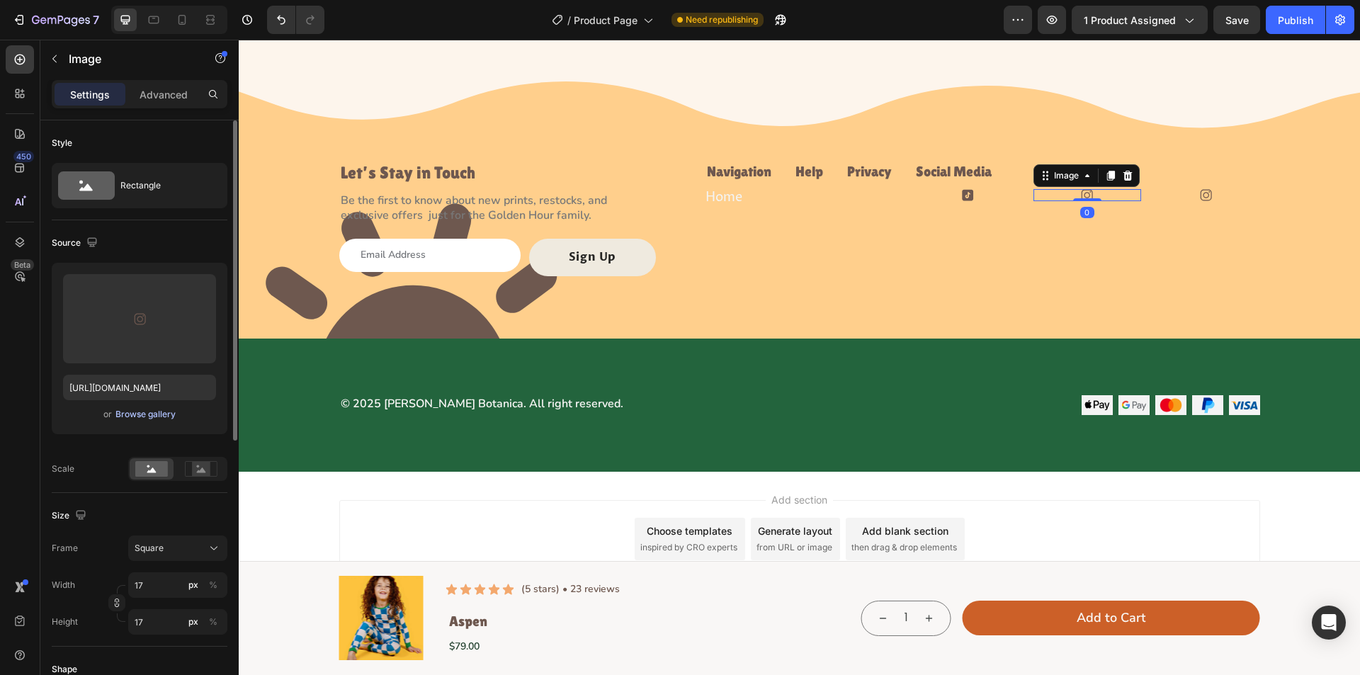
click at [128, 410] on div "Browse gallery" at bounding box center [145, 414] width 60 height 13
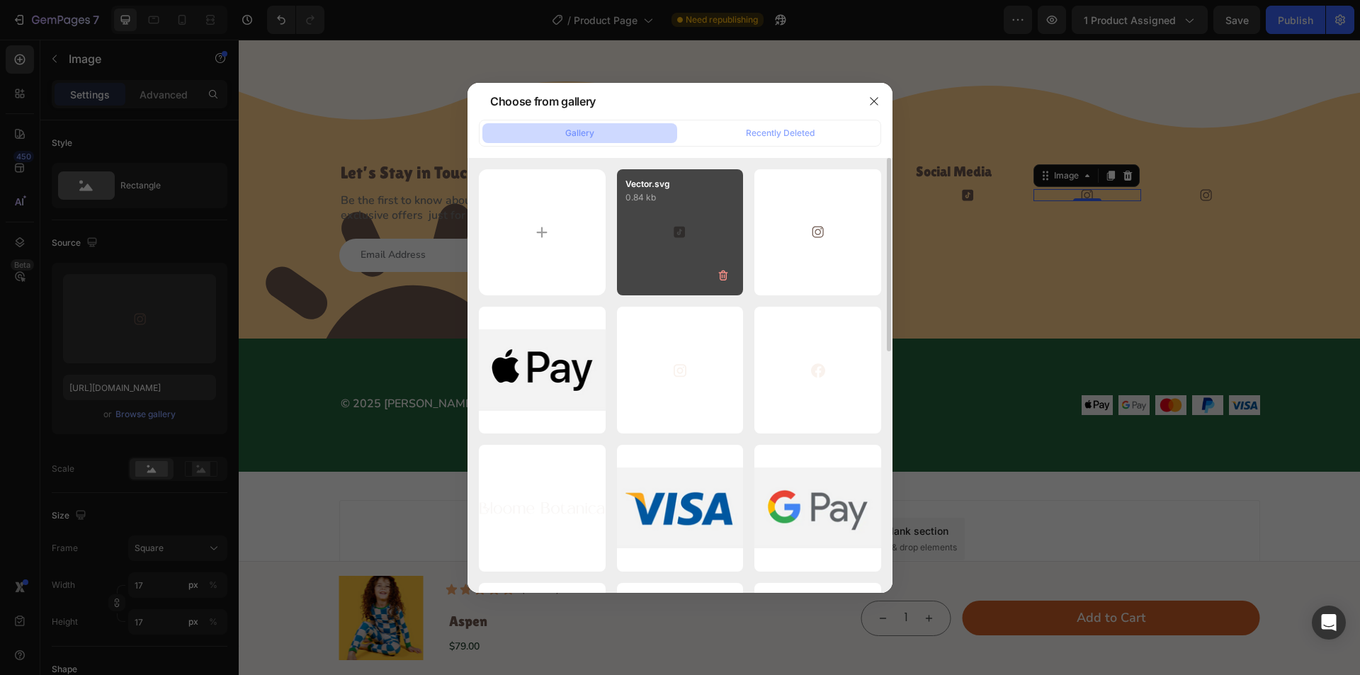
click at [665, 242] on div "Vector.svg 0.84 kb" at bounding box center [680, 232] width 127 height 127
type input "https://cdn.shopify.com/s/files/1/0763/2463/4857/files/gempages_581485179931984…"
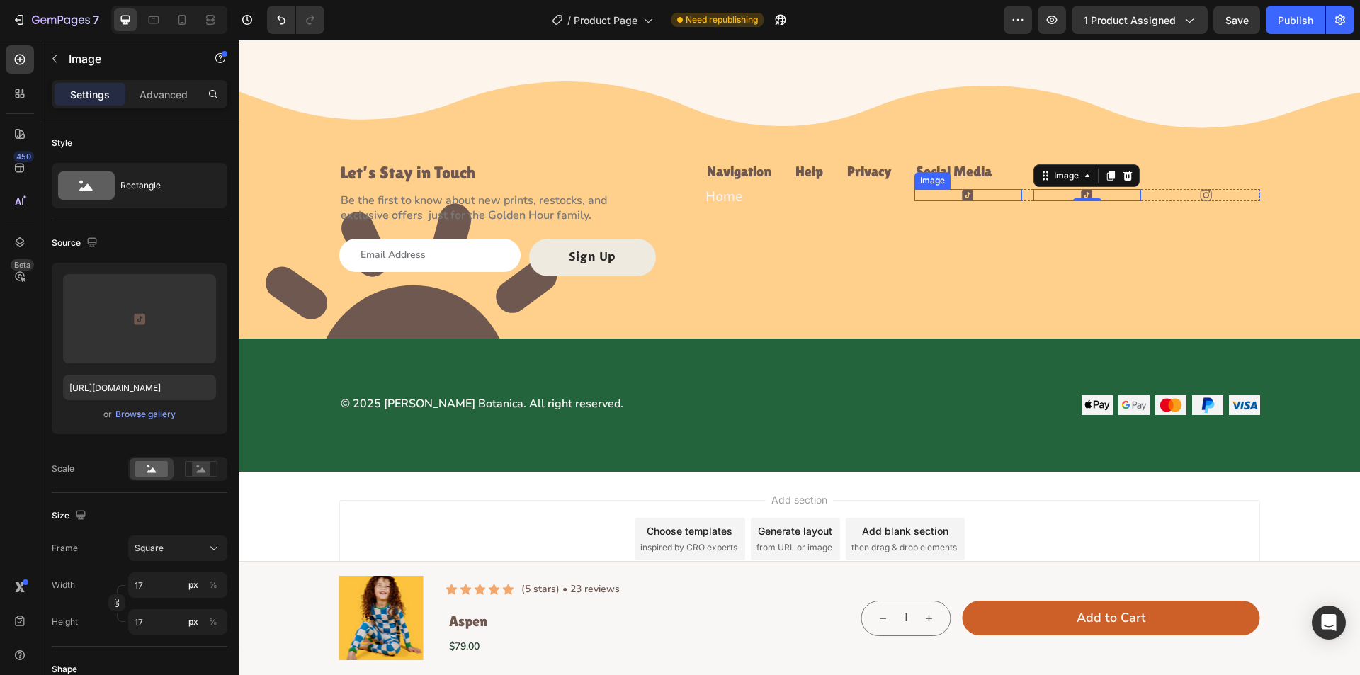
click at [964, 198] on div "Image" at bounding box center [969, 195] width 108 height 12
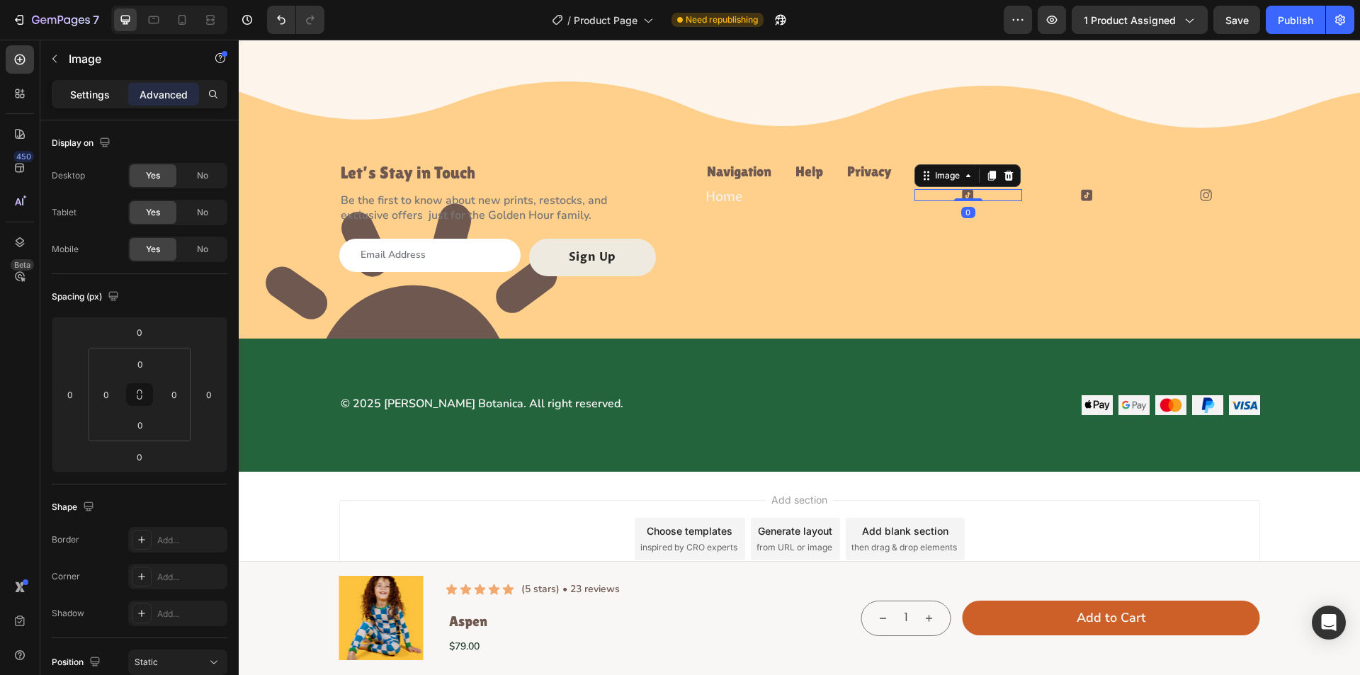
click at [81, 82] on div "Settings Advanced" at bounding box center [140, 94] width 176 height 28
click at [83, 88] on p "Settings" at bounding box center [90, 94] width 40 height 15
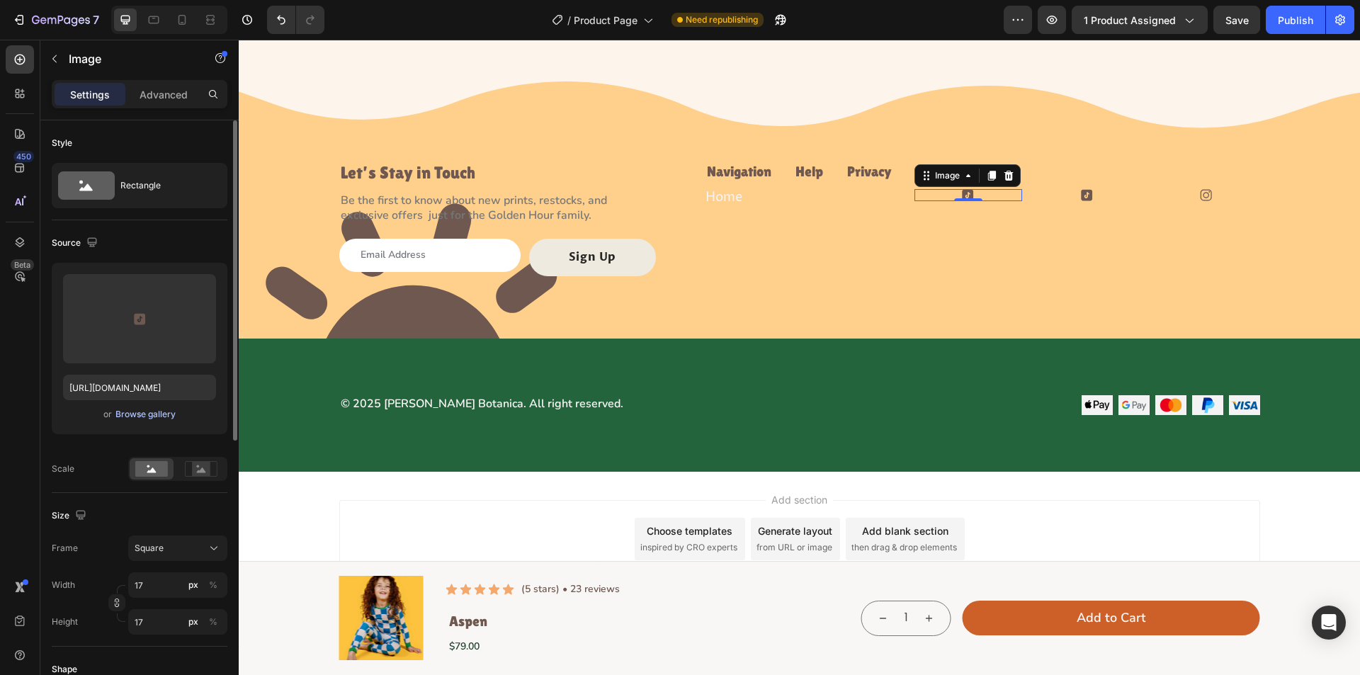
click at [140, 411] on div "Browse gallery" at bounding box center [145, 414] width 60 height 13
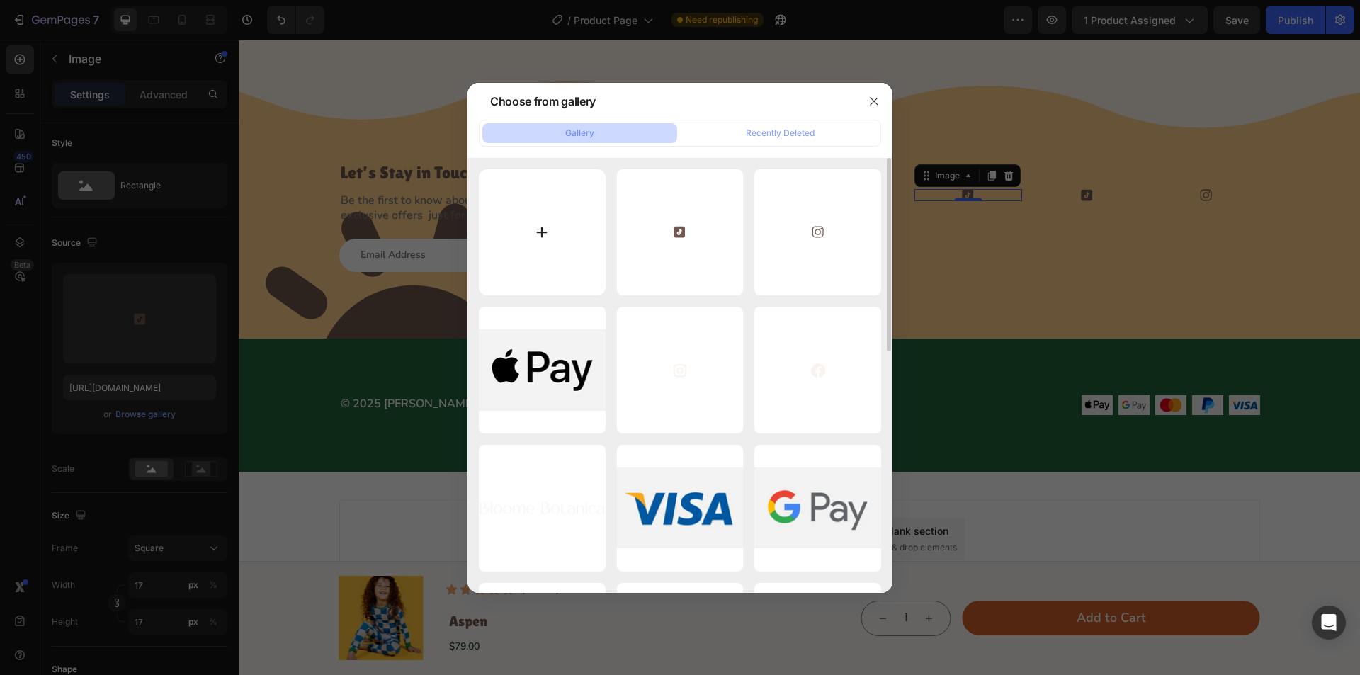
drag, startPoint x: 530, startPoint y: 198, endPoint x: 541, endPoint y: 209, distance: 16.0
click at [541, 209] on input "file" at bounding box center [542, 232] width 127 height 127
type input "C:\fakepath\Link → SVG.svg"
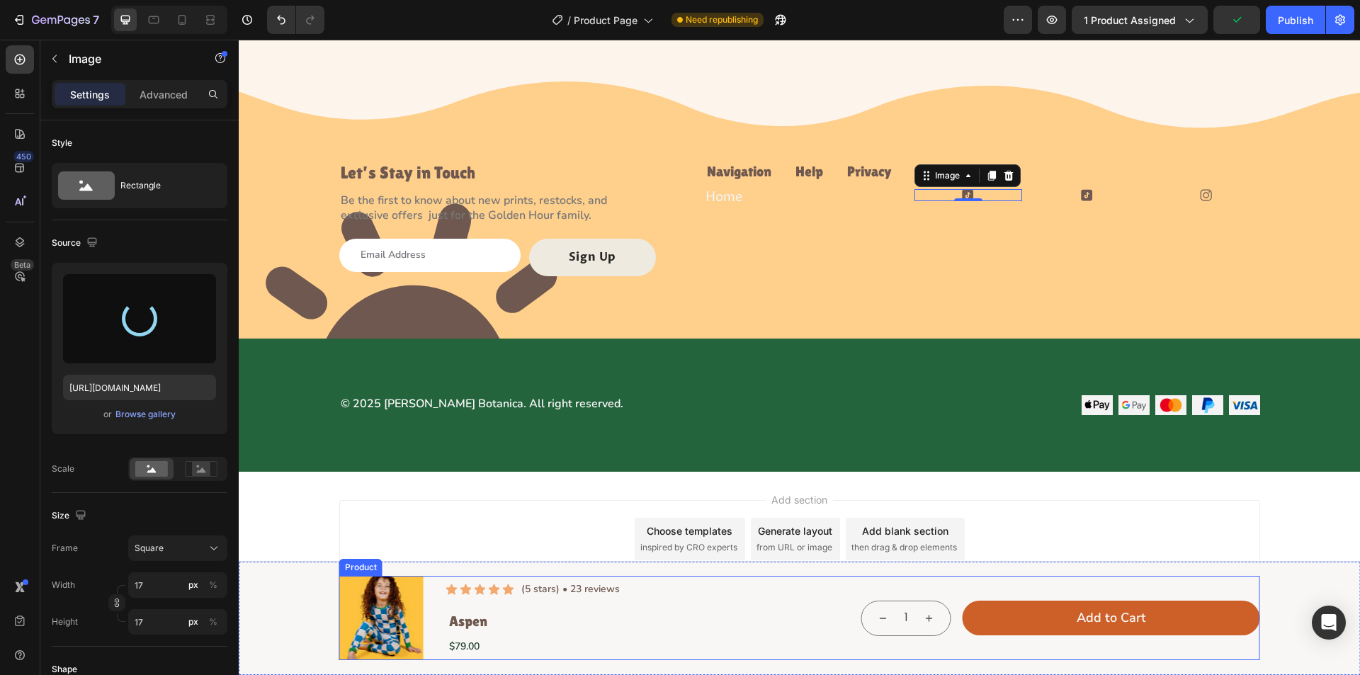
type input "https://cdn.shopify.com/s/files/1/0763/2463/4857/files/gempages_581485179931984…"
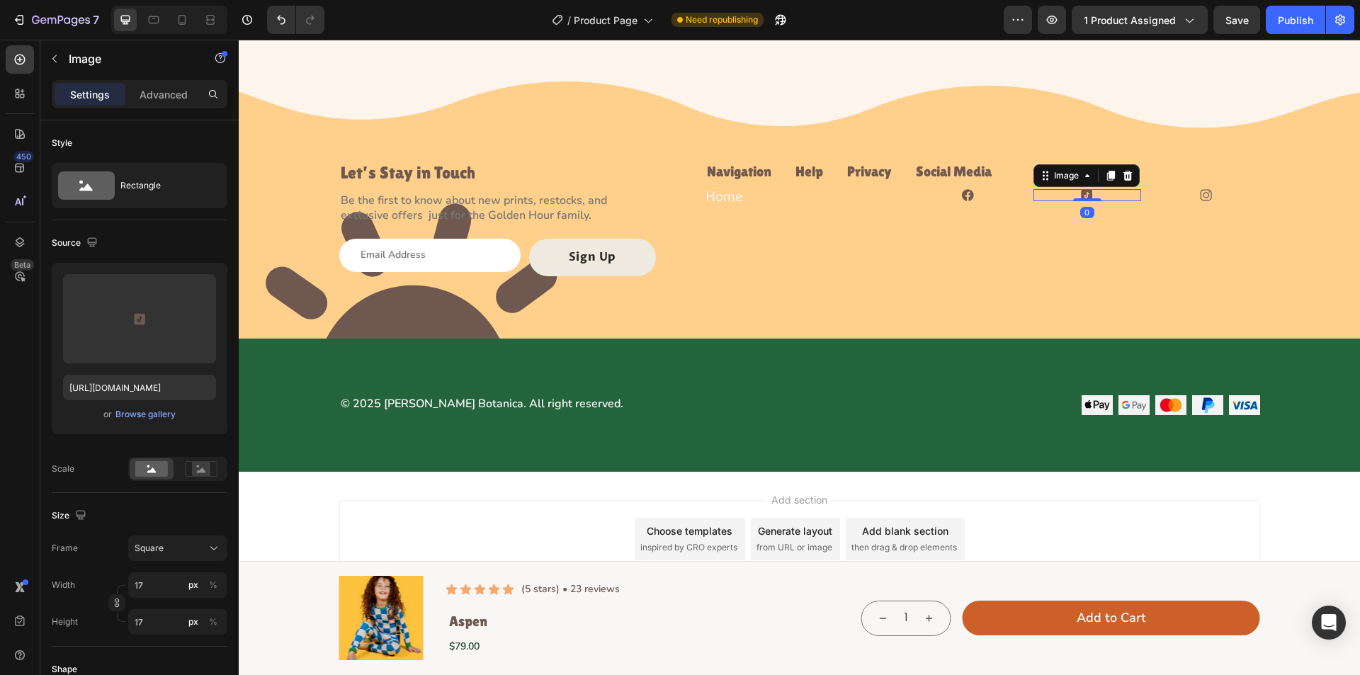
click at [1042, 189] on div at bounding box center [1088, 195] width 108 height 12
click at [1024, 196] on div "Image Image 0 Image Row" at bounding box center [1088, 195] width 346 height 12
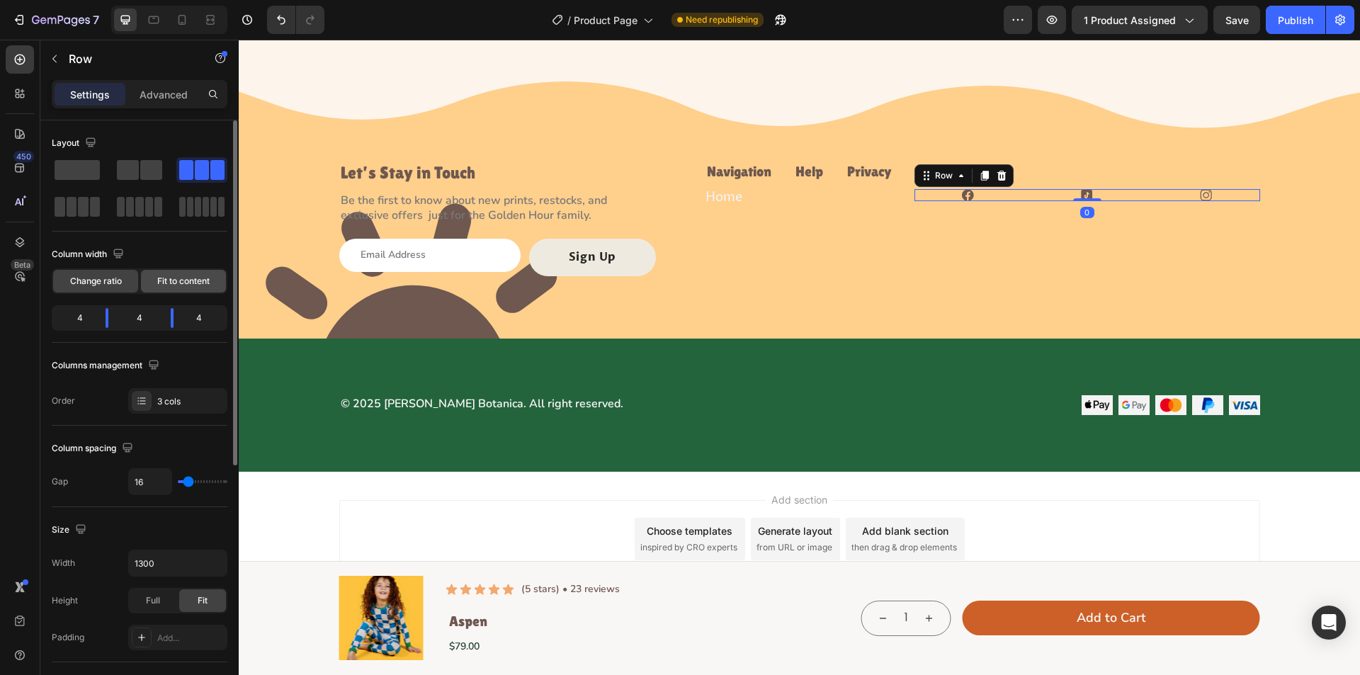
click at [168, 281] on span "Fit to content" at bounding box center [183, 281] width 52 height 13
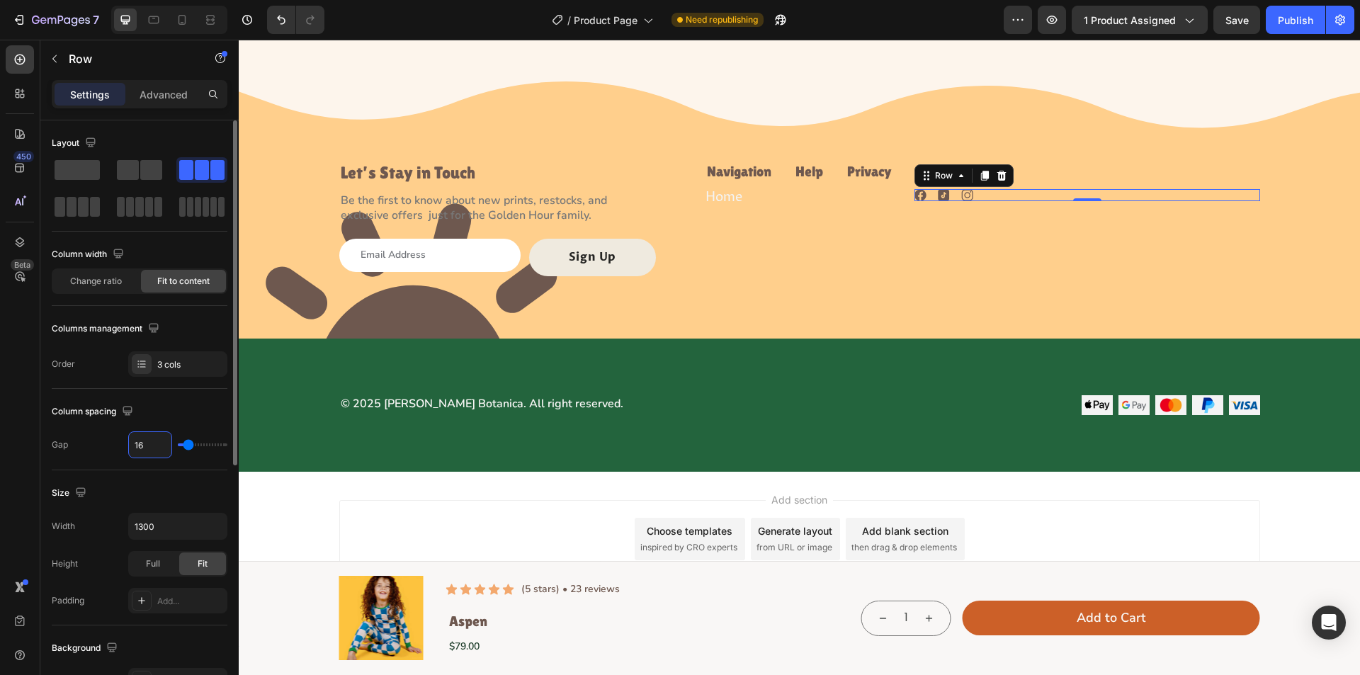
click at [152, 447] on input "16" at bounding box center [150, 445] width 43 height 26
type input "1"
type input "10"
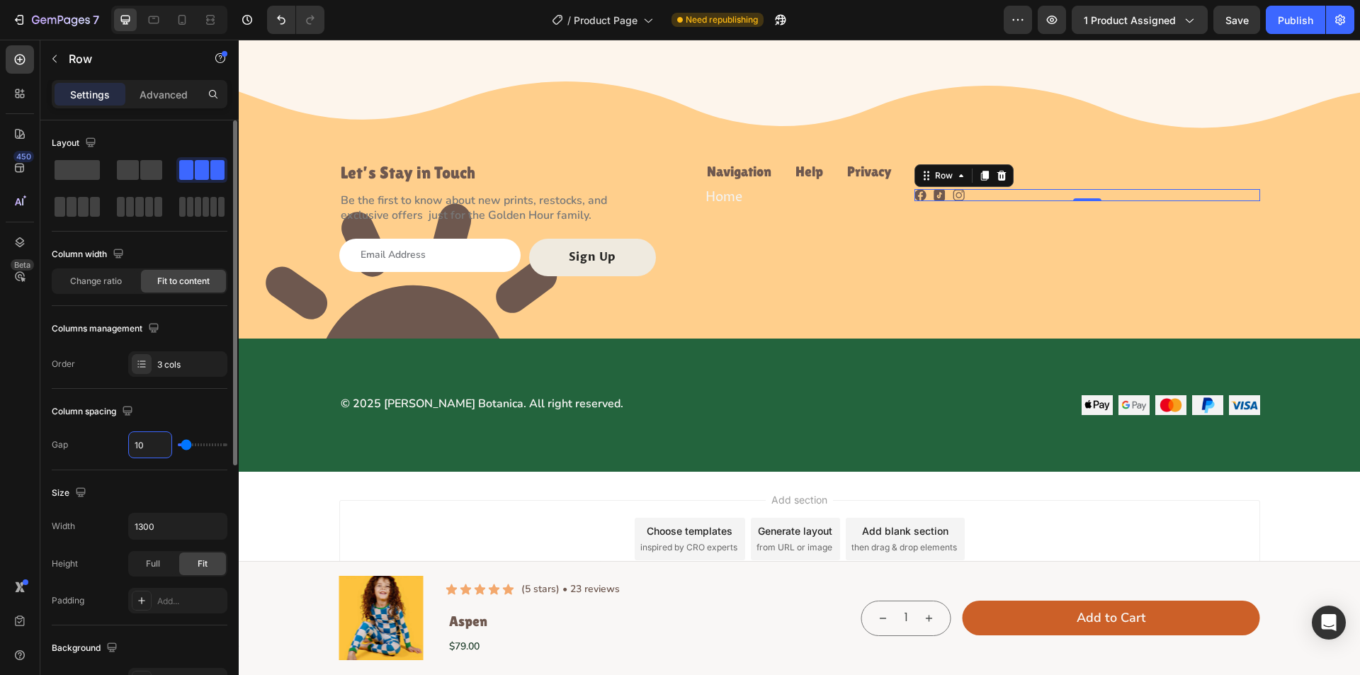
scroll to position [283, 0]
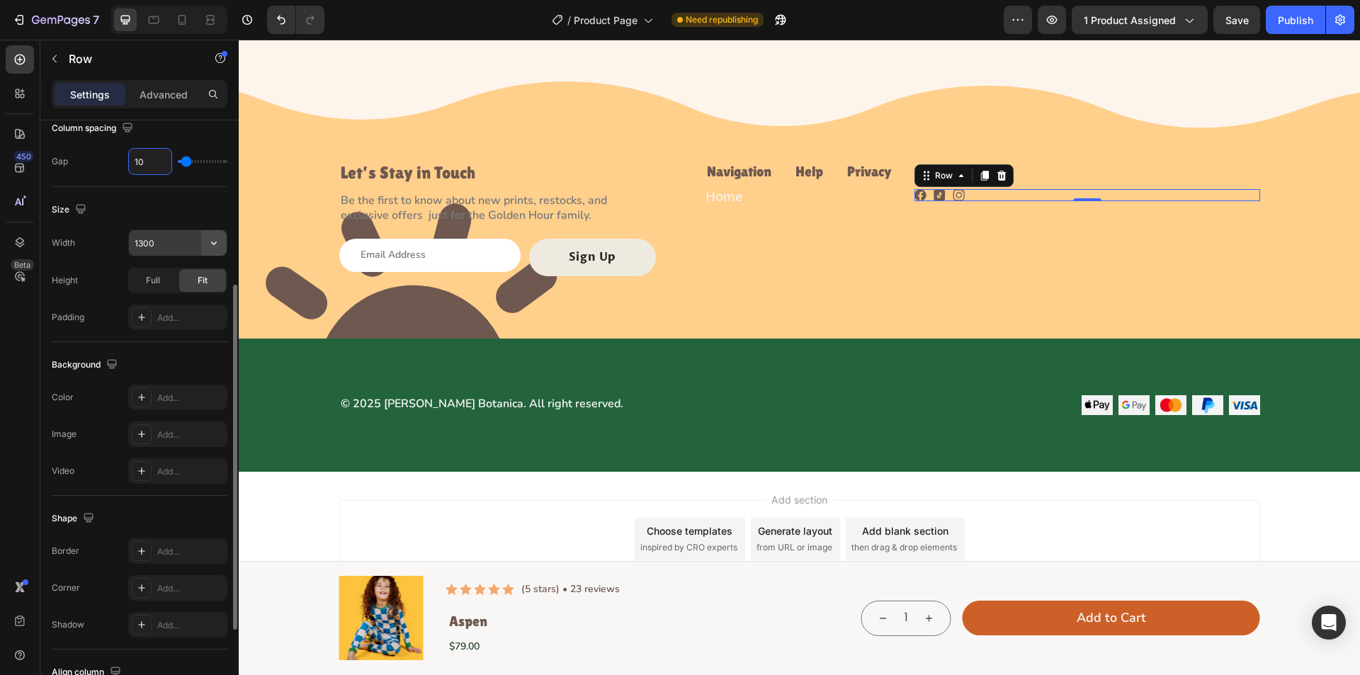
type input "10"
click at [210, 242] on icon "button" at bounding box center [214, 243] width 14 height 14
click at [151, 242] on input "1300" at bounding box center [178, 243] width 98 height 26
click at [161, 242] on input "1300" at bounding box center [178, 243] width 98 height 26
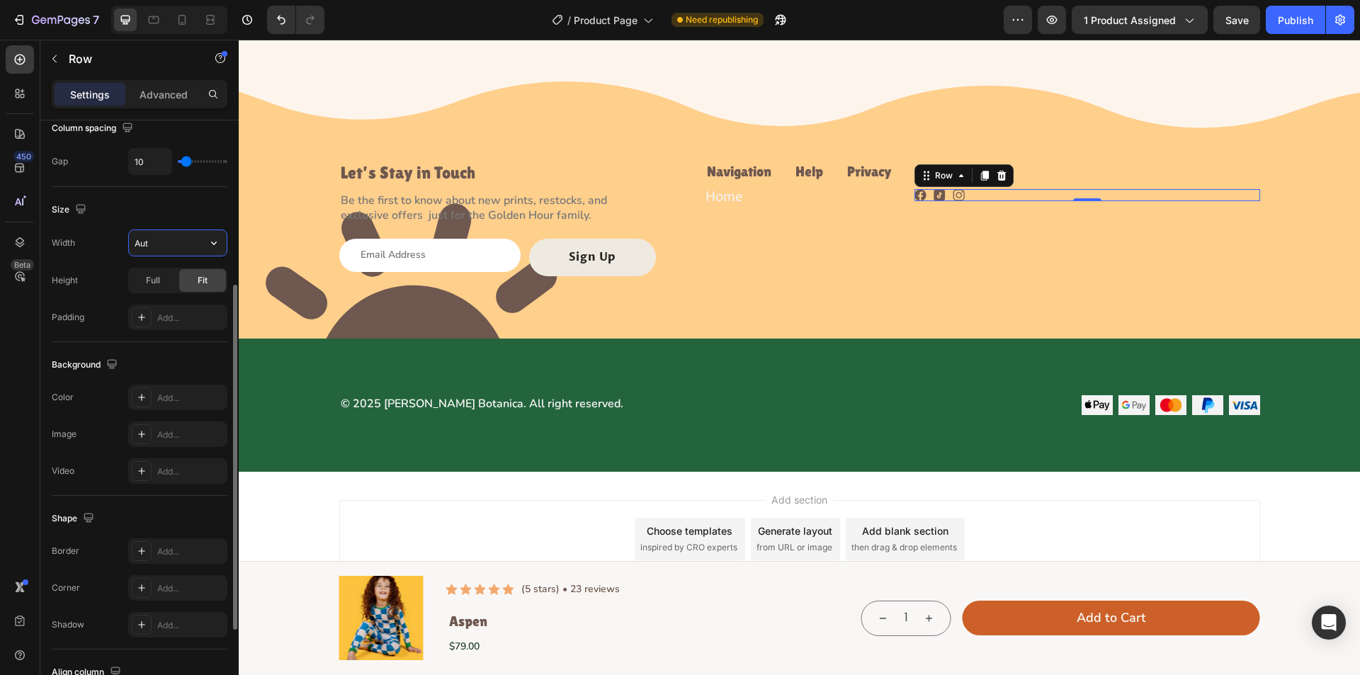
type input "Auto"
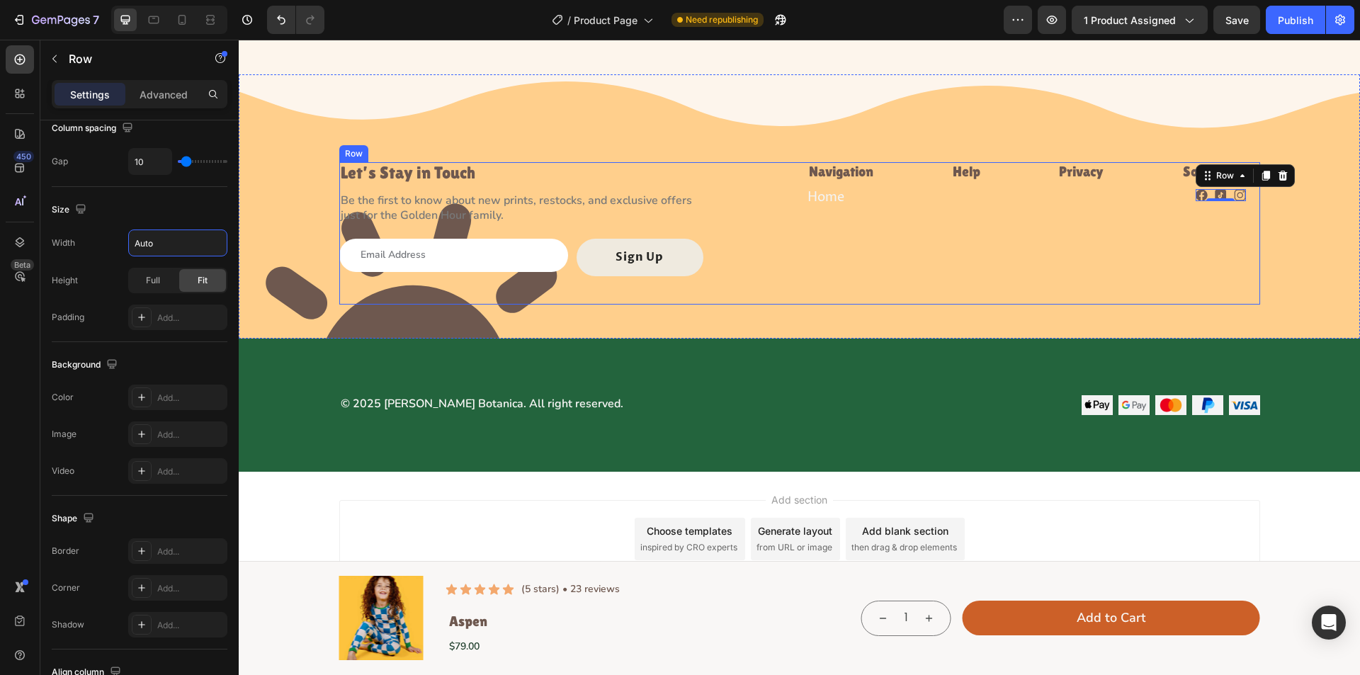
click at [993, 269] on div "Let’s Stay in Touch Heading Be the first to know about new prints, restocks, an…" at bounding box center [799, 219] width 921 height 114
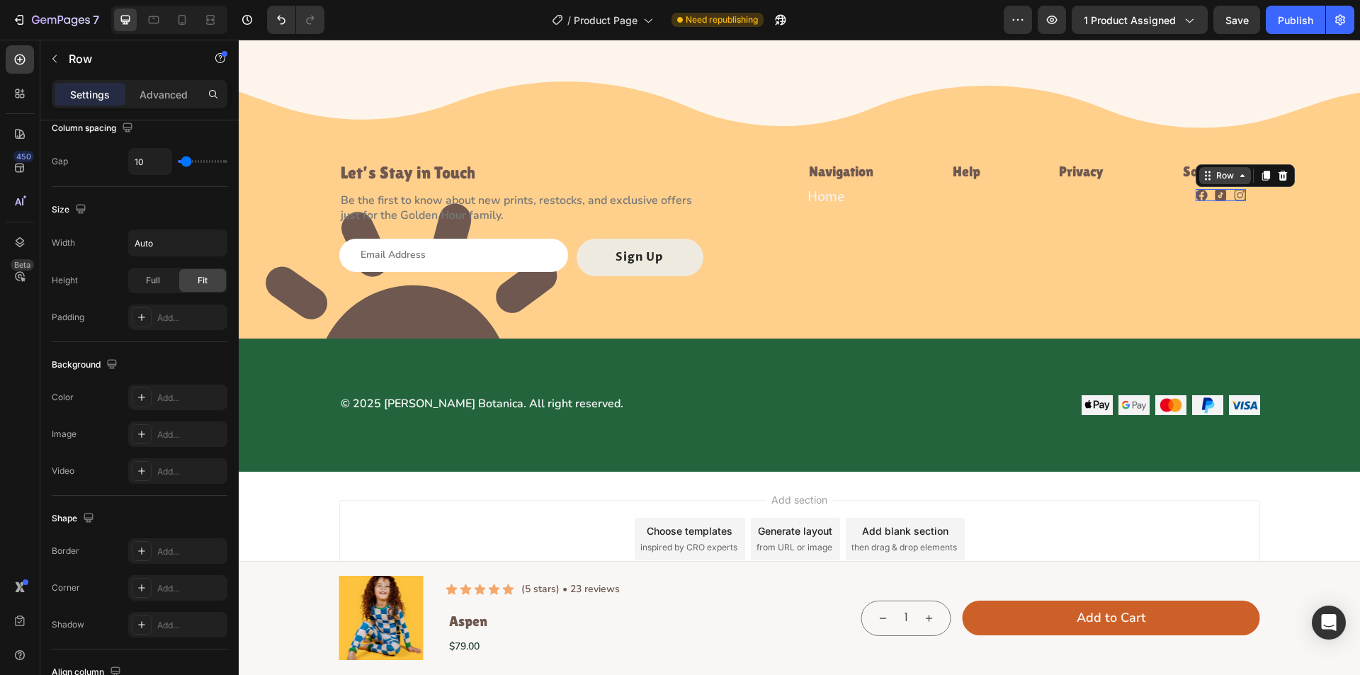
click at [1214, 181] on div "Row" at bounding box center [1225, 175] width 23 height 13
click at [1214, 176] on div "Row" at bounding box center [1225, 175] width 23 height 13
click at [215, 238] on icon "button" at bounding box center [214, 243] width 14 height 14
click at [201, 301] on span "100%" at bounding box center [202, 306] width 23 height 13
type input "100%"
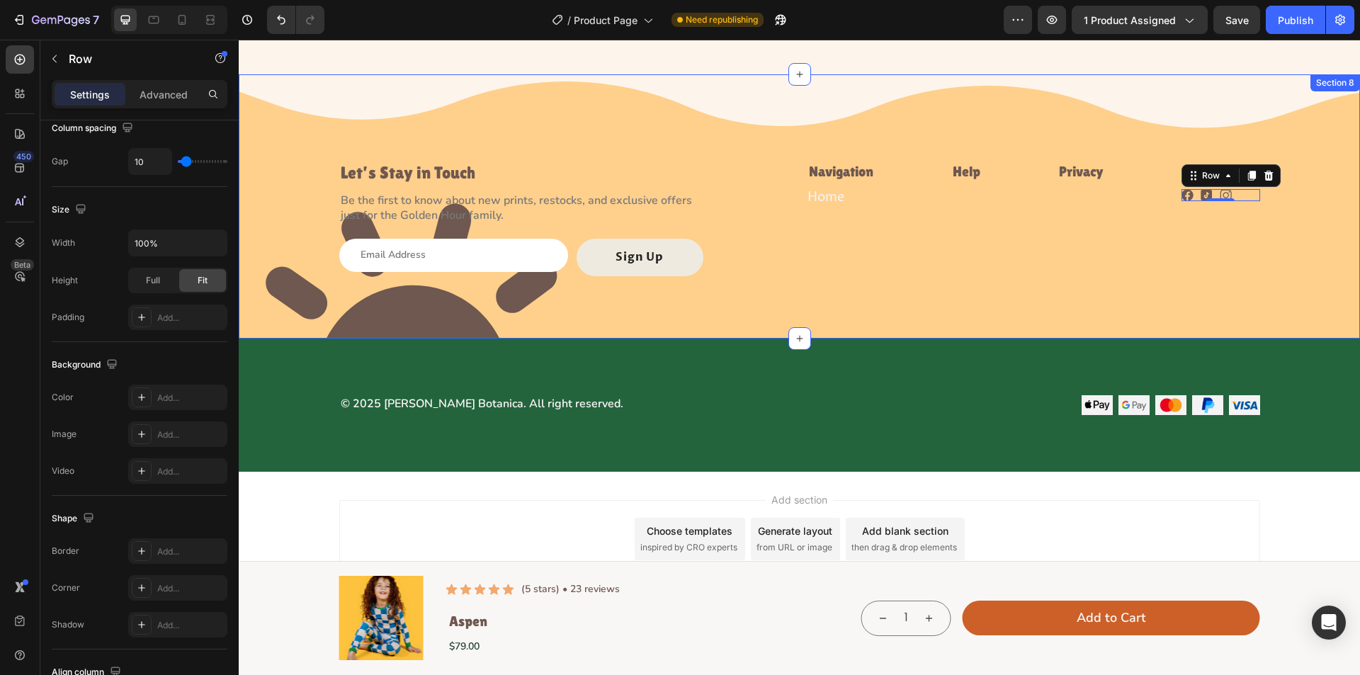
scroll to position [0, 0]
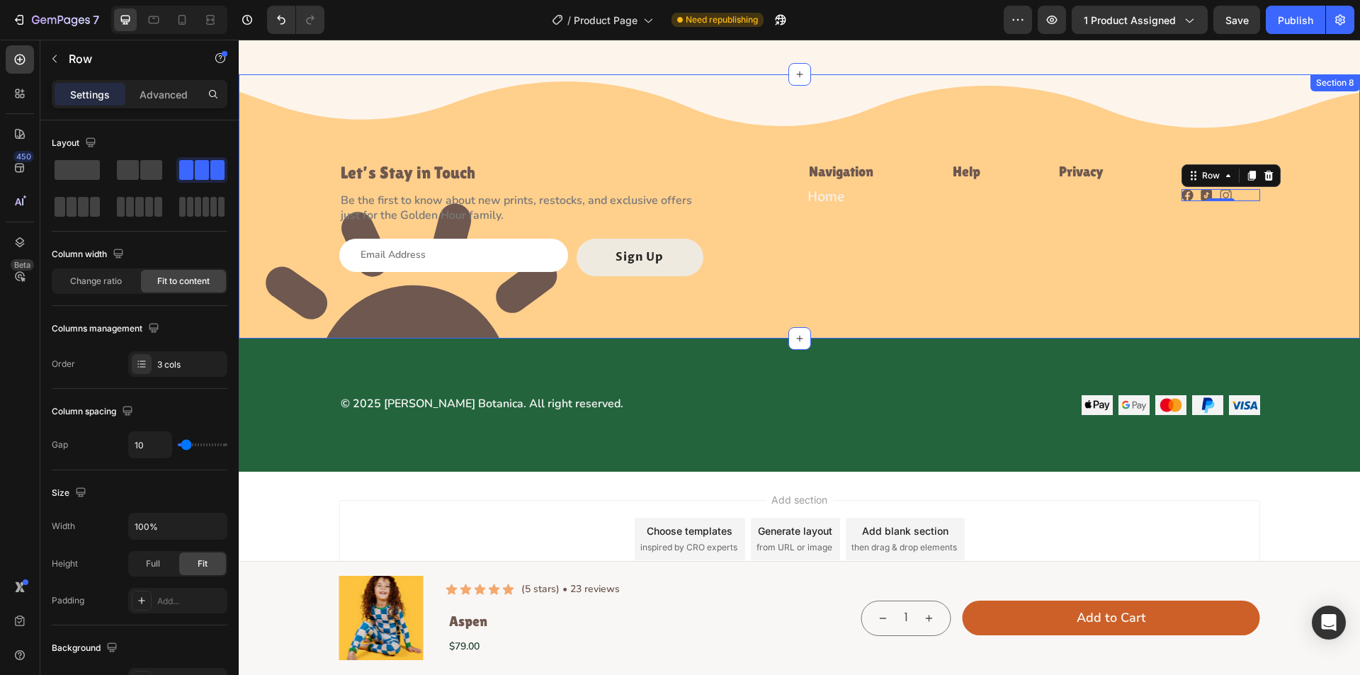
click at [1295, 223] on div "Image Let’s Stay in Touch Heading Be the first to know about new prints, restoc…" at bounding box center [800, 195] width 1122 height 242
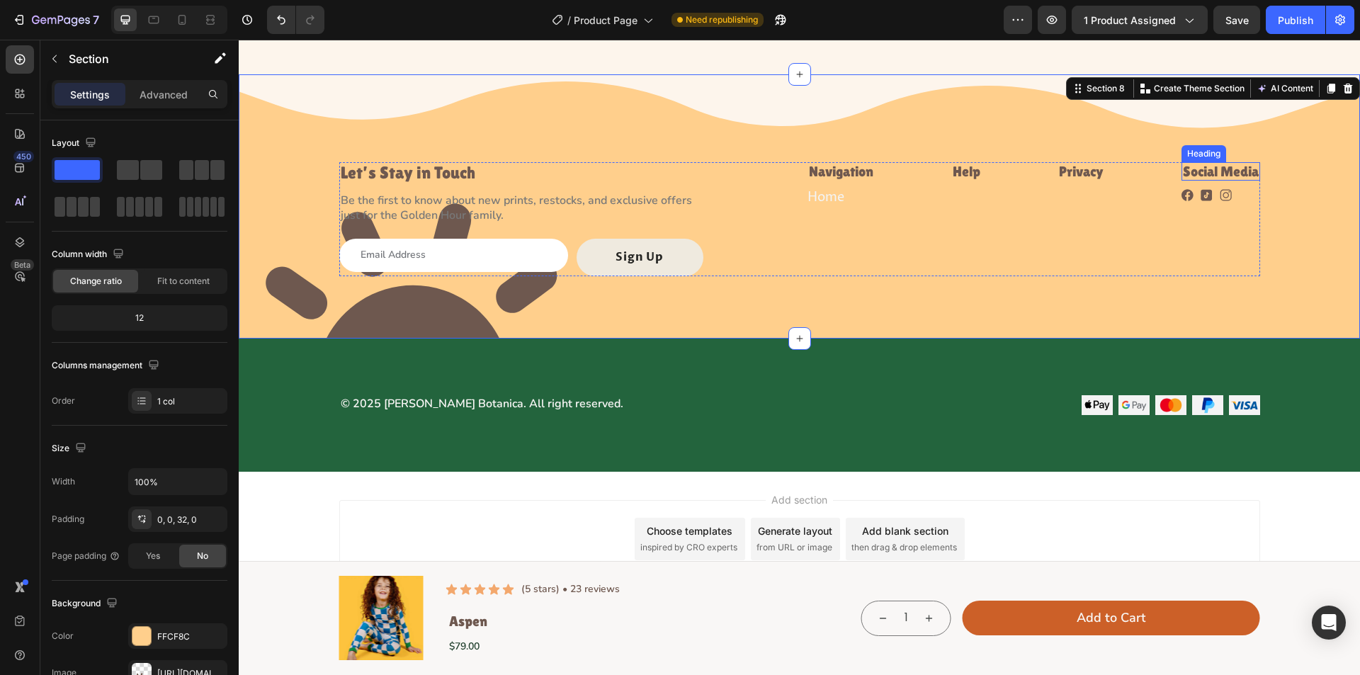
click at [1196, 179] on h2 "Social Media" at bounding box center [1221, 171] width 79 height 18
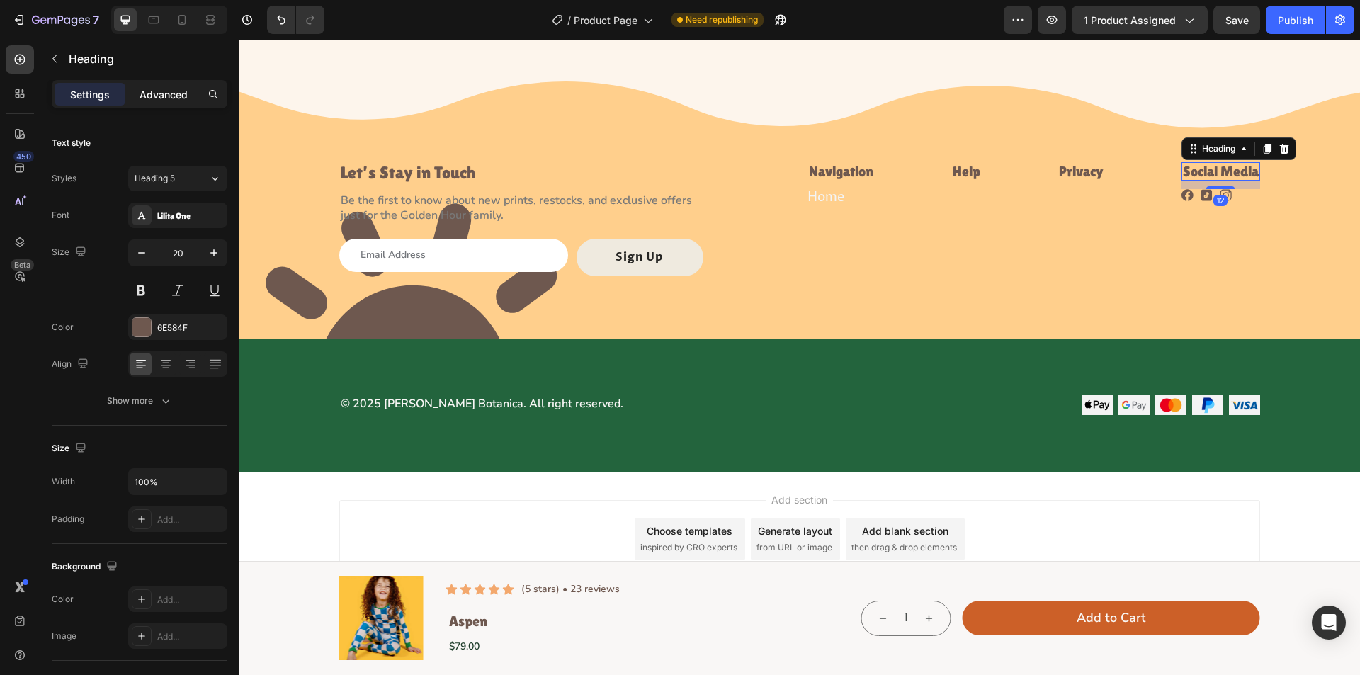
click at [161, 97] on p "Advanced" at bounding box center [164, 94] width 48 height 15
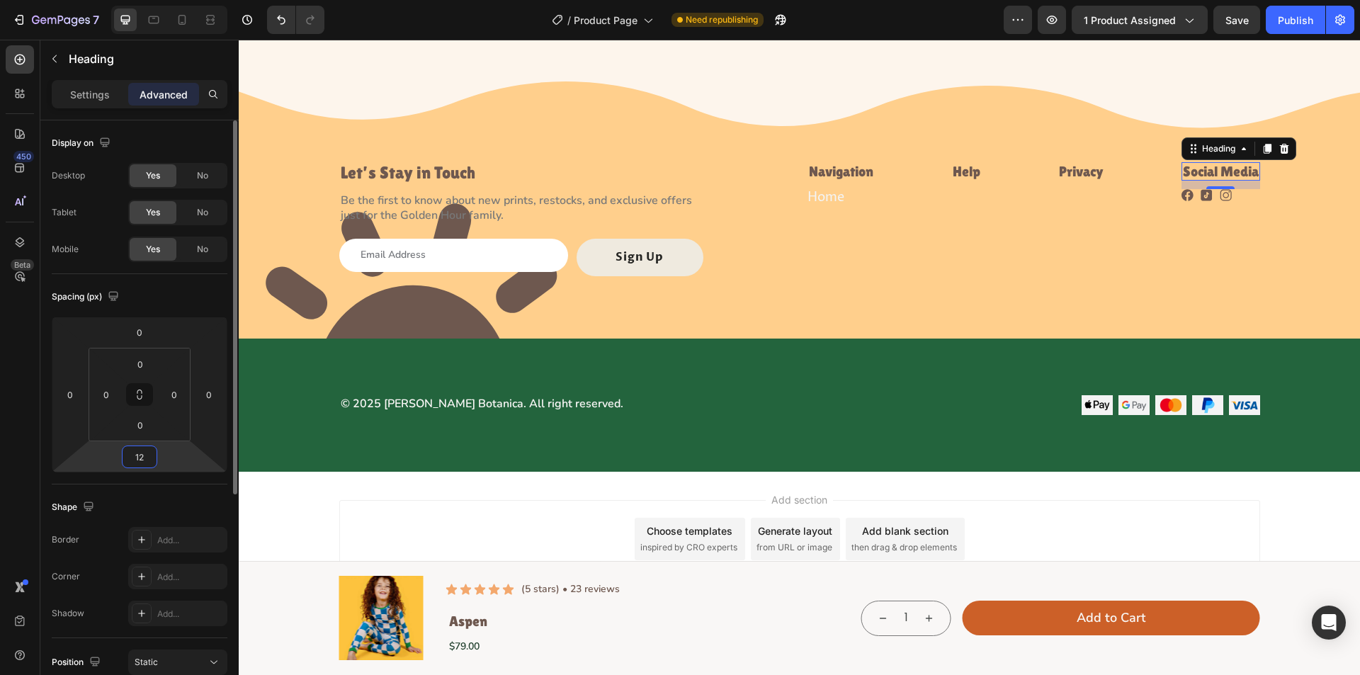
click at [145, 460] on input "12" at bounding box center [139, 456] width 28 height 21
type input "15"
click at [1169, 265] on div "Let’s Stay in Touch Heading Be the first to know about new prints, restocks, an…" at bounding box center [799, 219] width 921 height 114
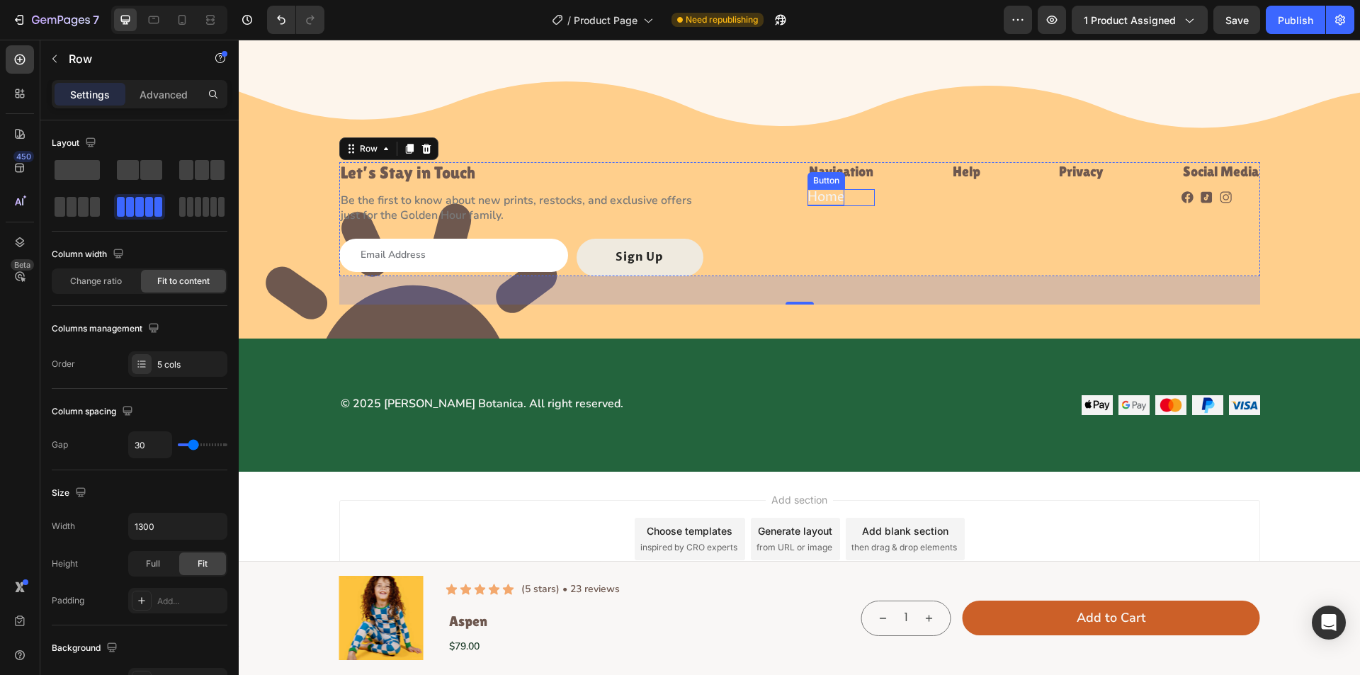
click at [819, 196] on p "Home" at bounding box center [826, 197] width 37 height 16
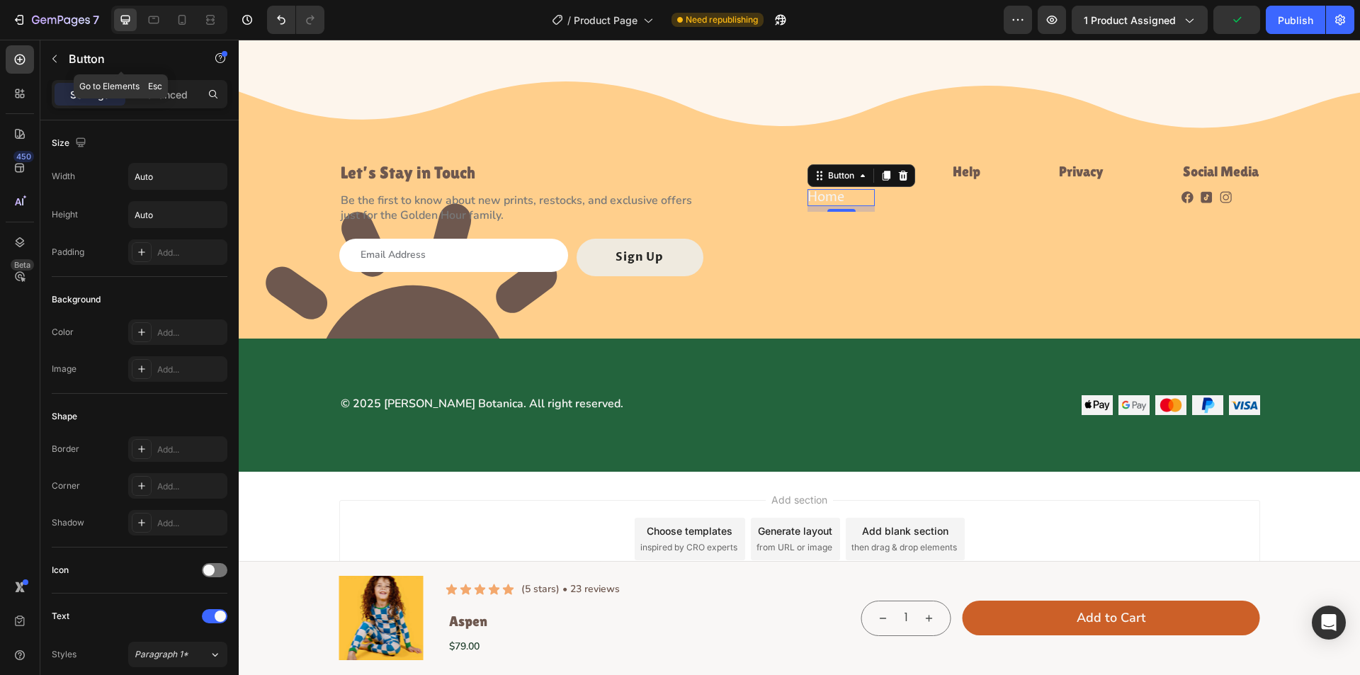
click at [56, 61] on icon "button" at bounding box center [54, 58] width 11 height 11
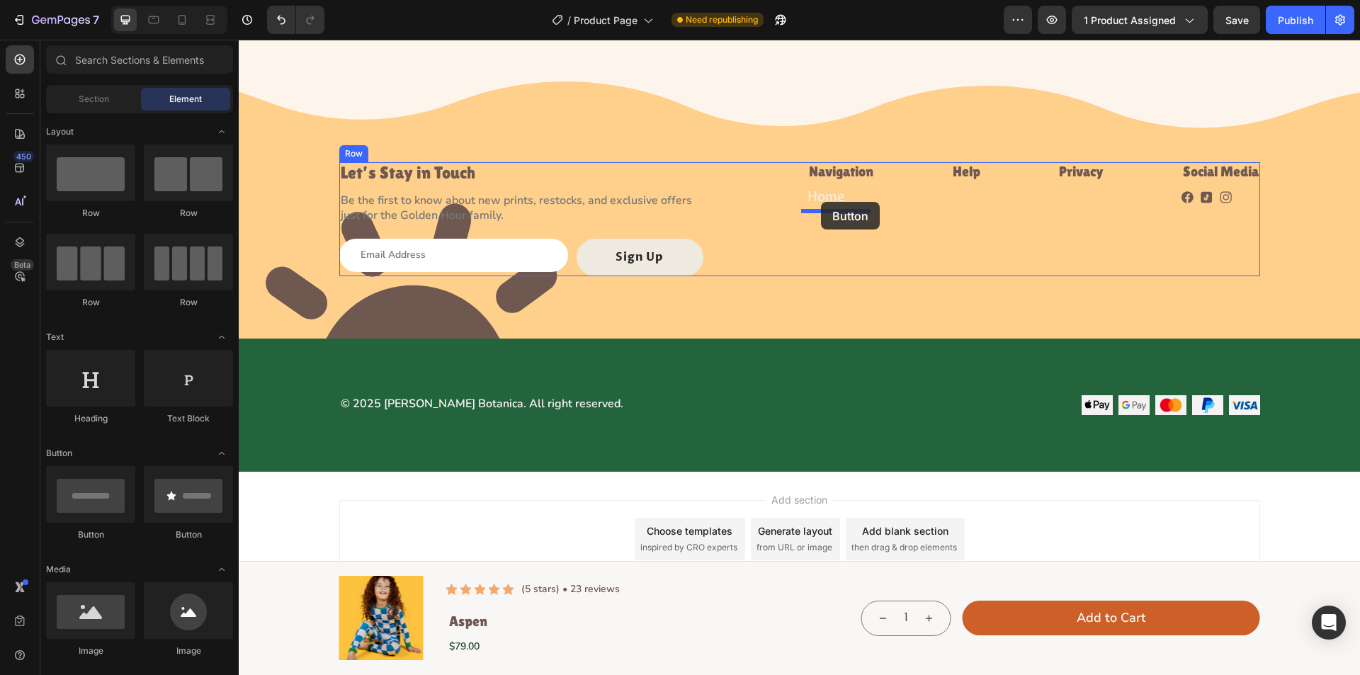
drag, startPoint x: 355, startPoint y: 539, endPoint x: 821, endPoint y: 202, distance: 575.4
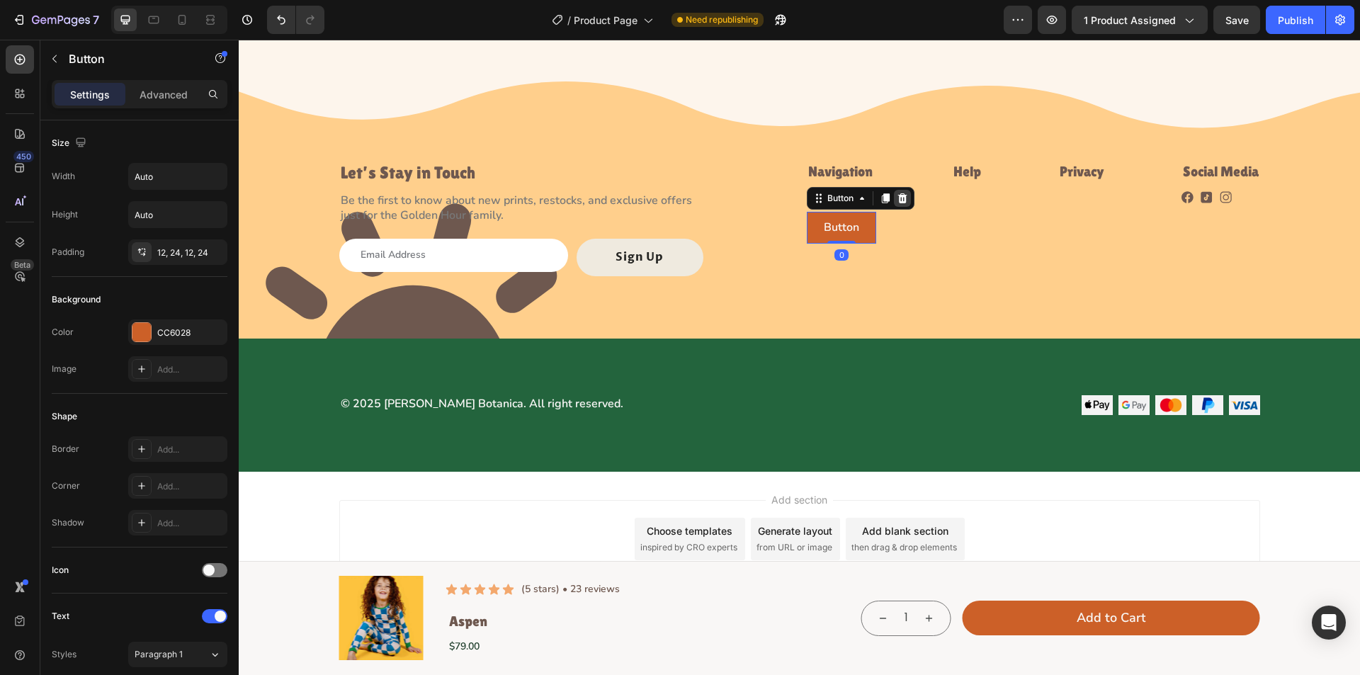
click at [897, 198] on icon at bounding box center [902, 198] width 11 height 11
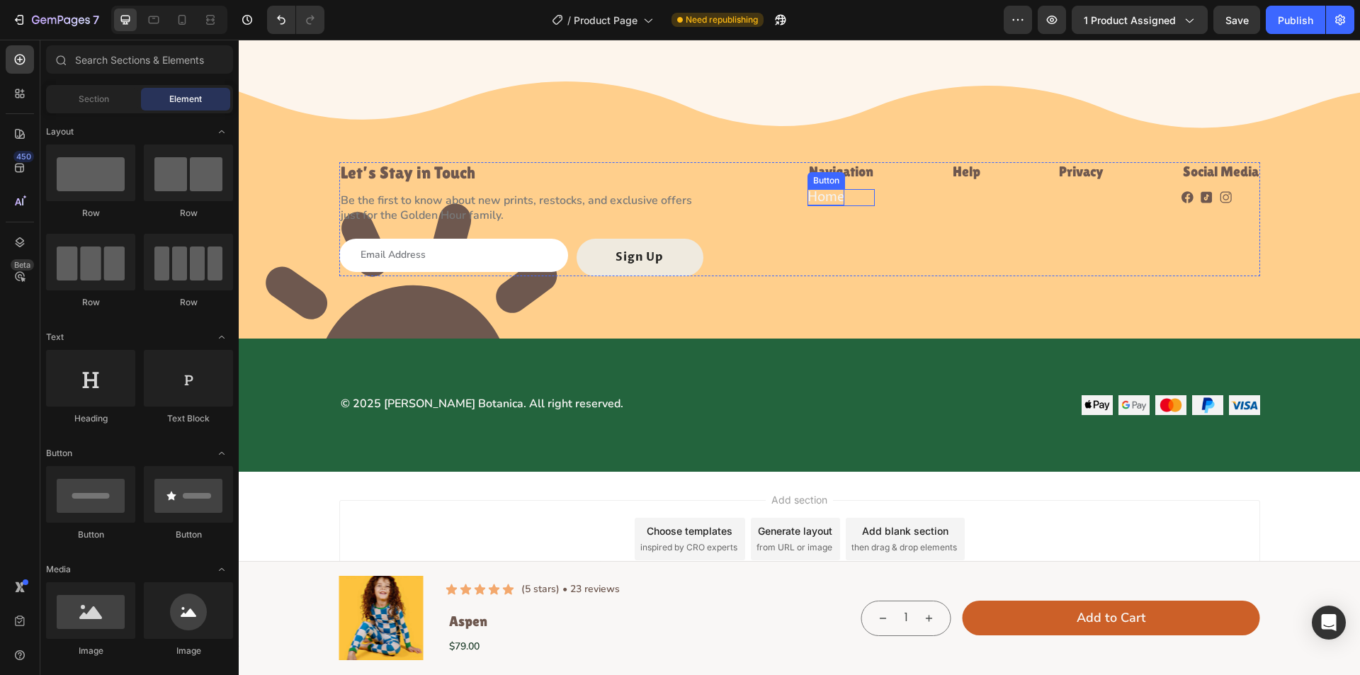
click at [827, 198] on p "Home" at bounding box center [826, 197] width 37 height 16
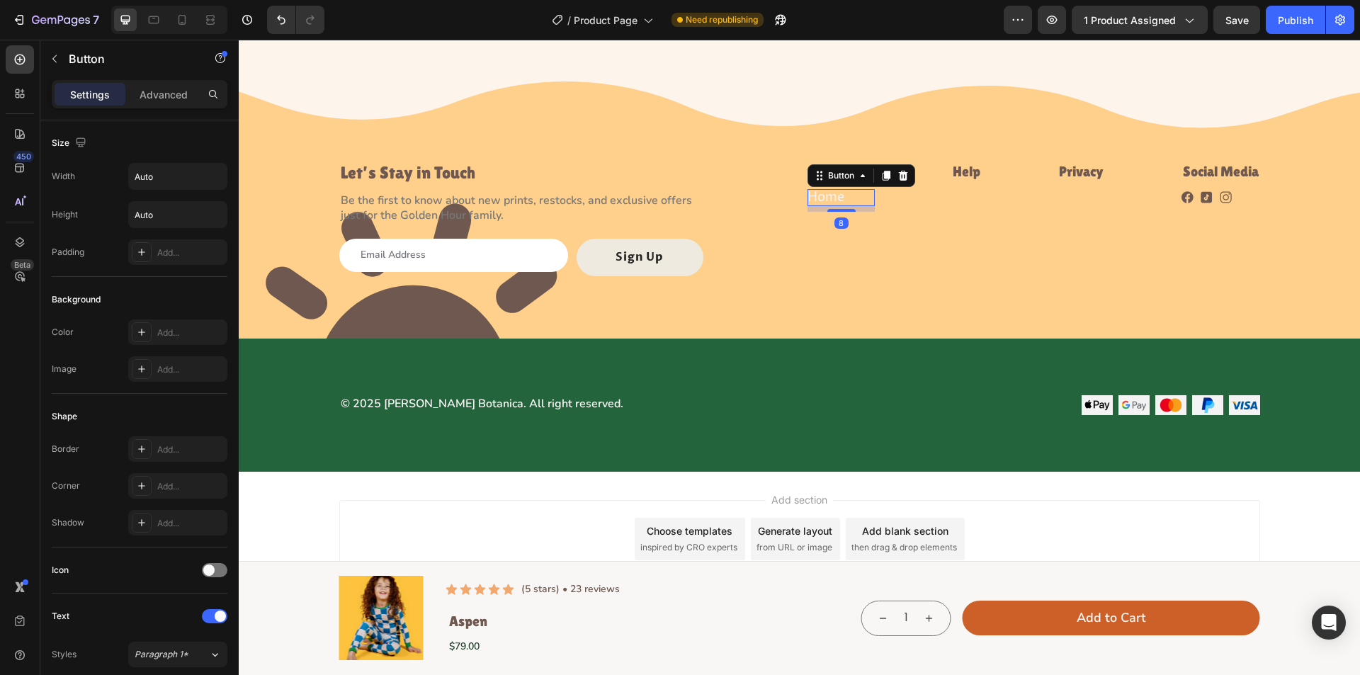
scroll to position [425, 0]
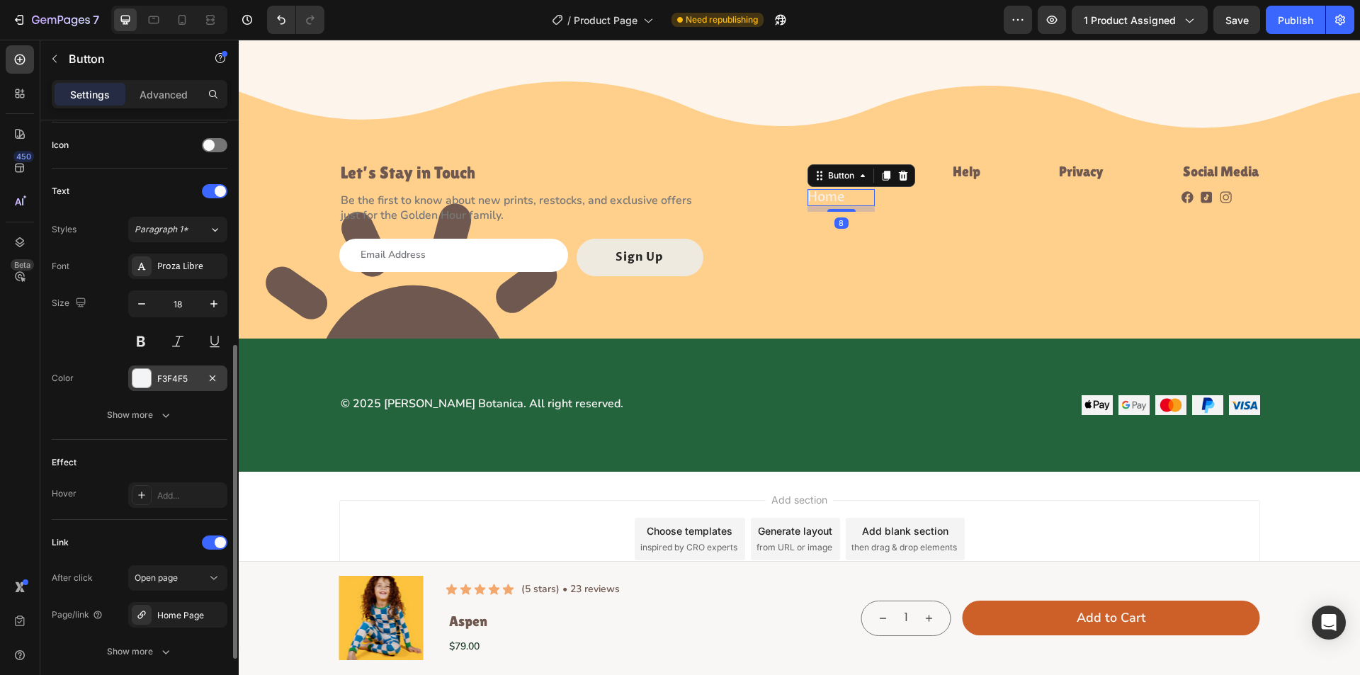
click at [135, 373] on div at bounding box center [142, 378] width 18 height 18
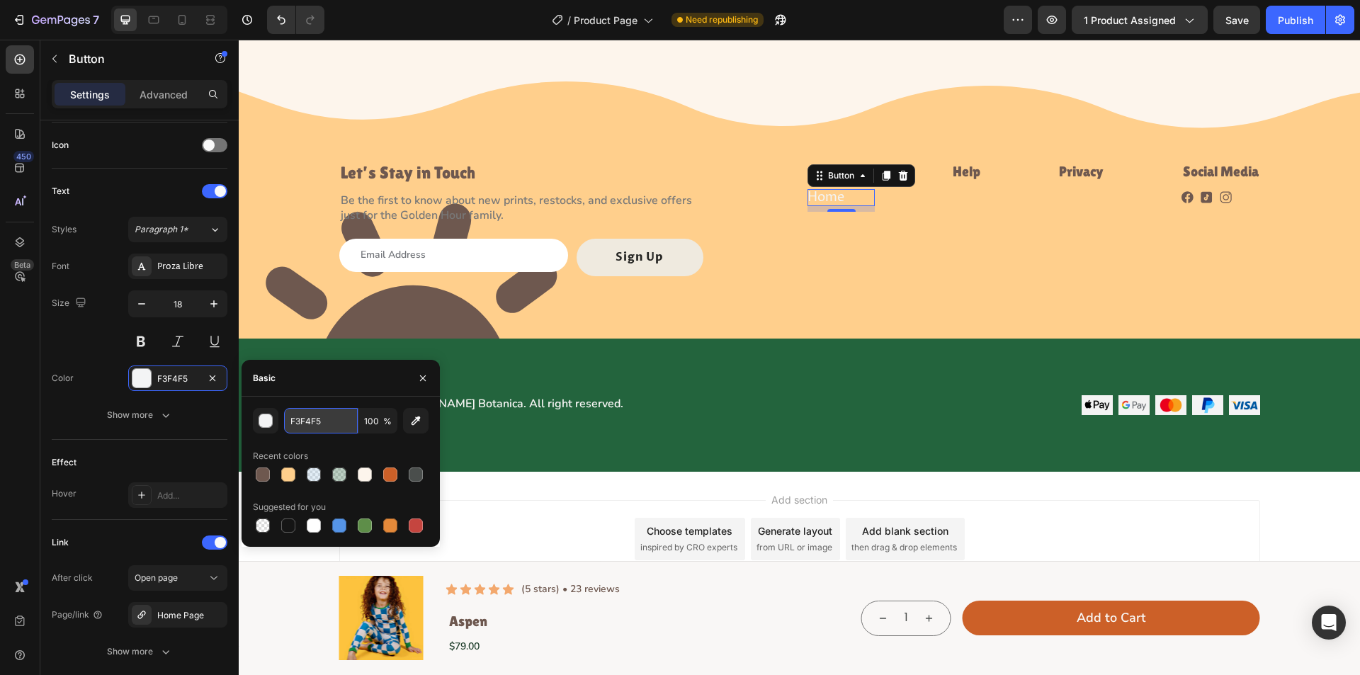
click at [329, 422] on input "F3F4F5" at bounding box center [321, 421] width 74 height 26
paste input "#6E584F"
click at [315, 386] on div "Basic" at bounding box center [341, 378] width 198 height 37
type input "6E584F"
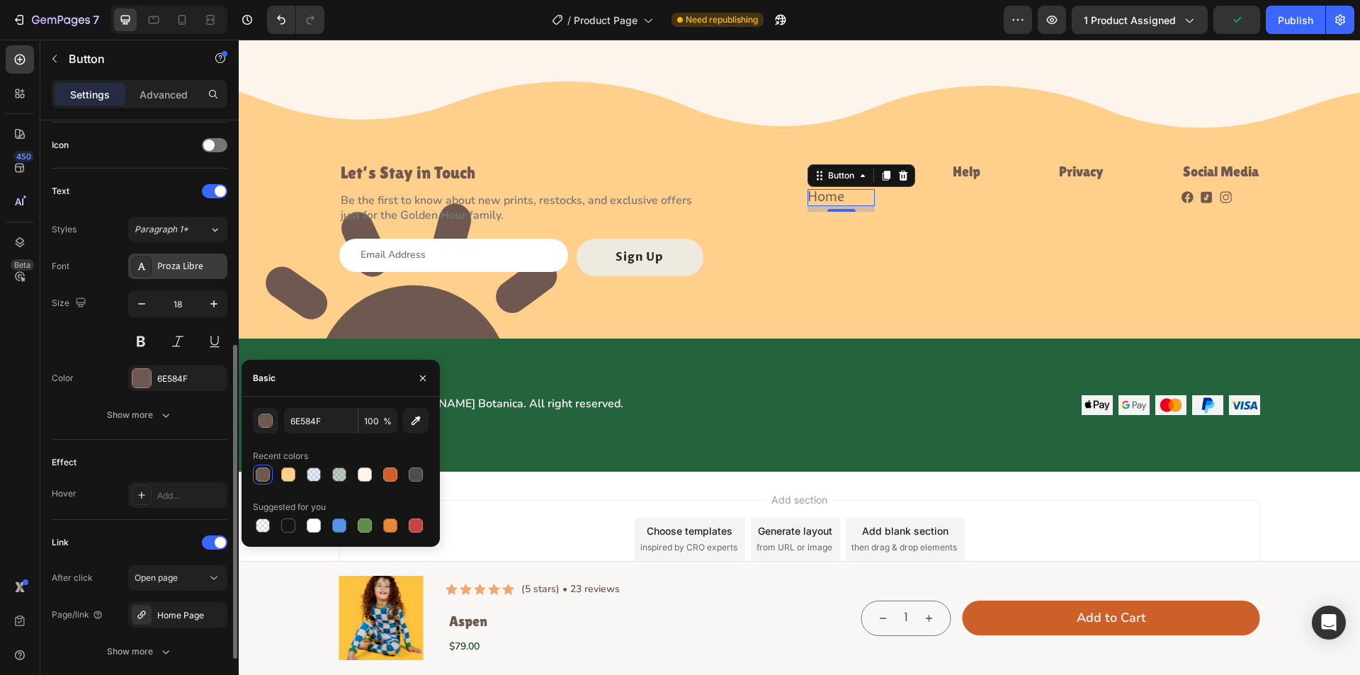
click at [162, 264] on div "Proza Libre" at bounding box center [190, 267] width 67 height 13
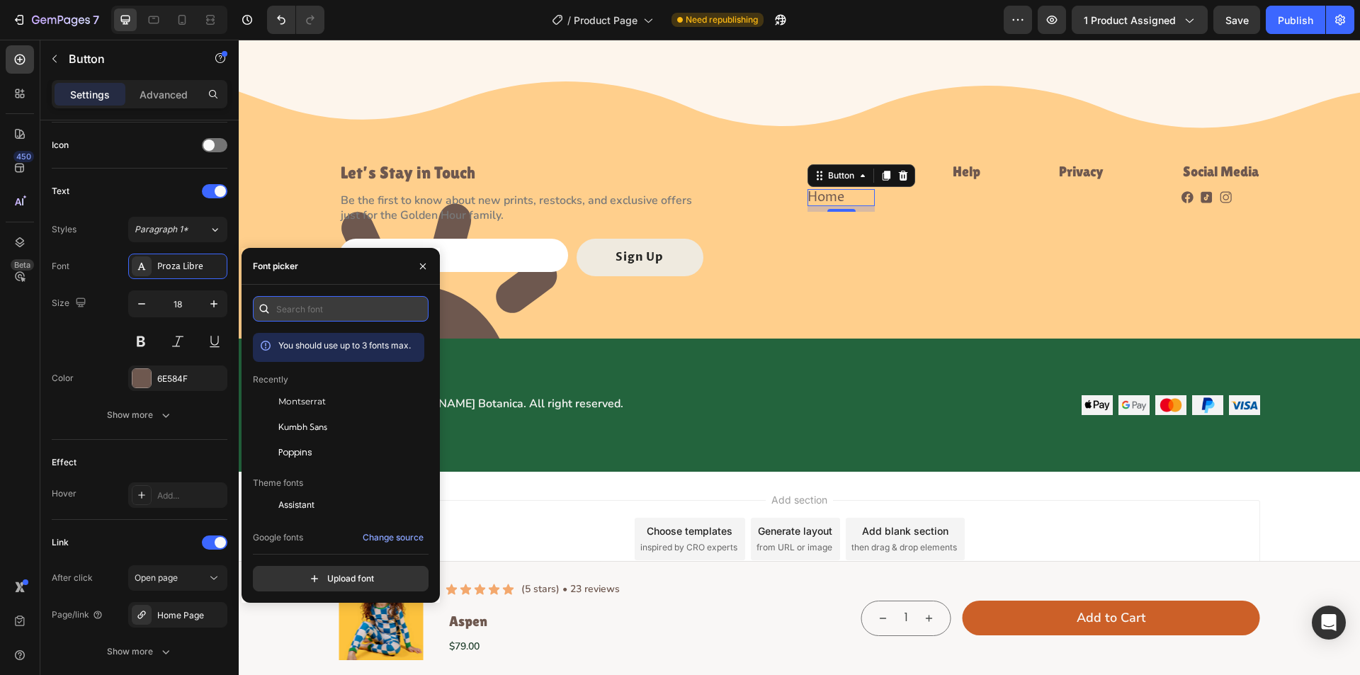
click at [298, 317] on input "text" at bounding box center [341, 309] width 176 height 26
type input "n"
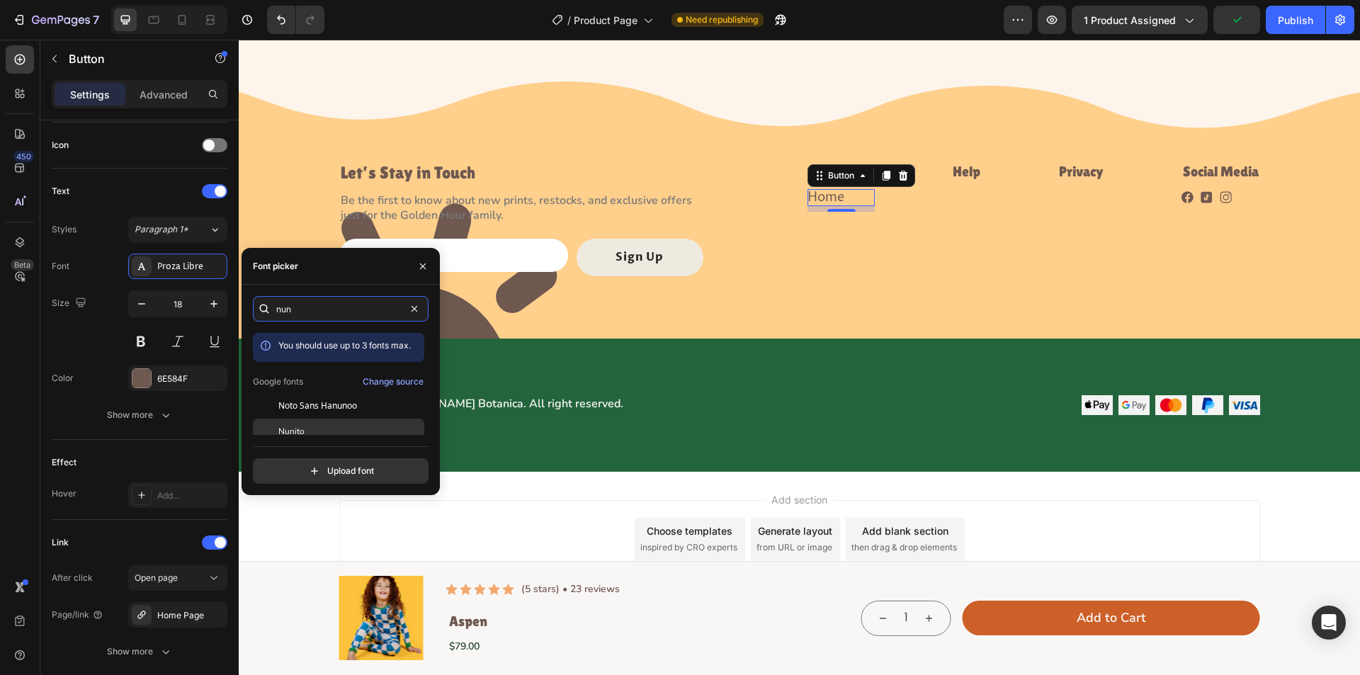
type input "nun"
click at [344, 424] on div "Nunito" at bounding box center [338, 432] width 171 height 26
click at [74, 339] on div "Size 18" at bounding box center [140, 323] width 176 height 64
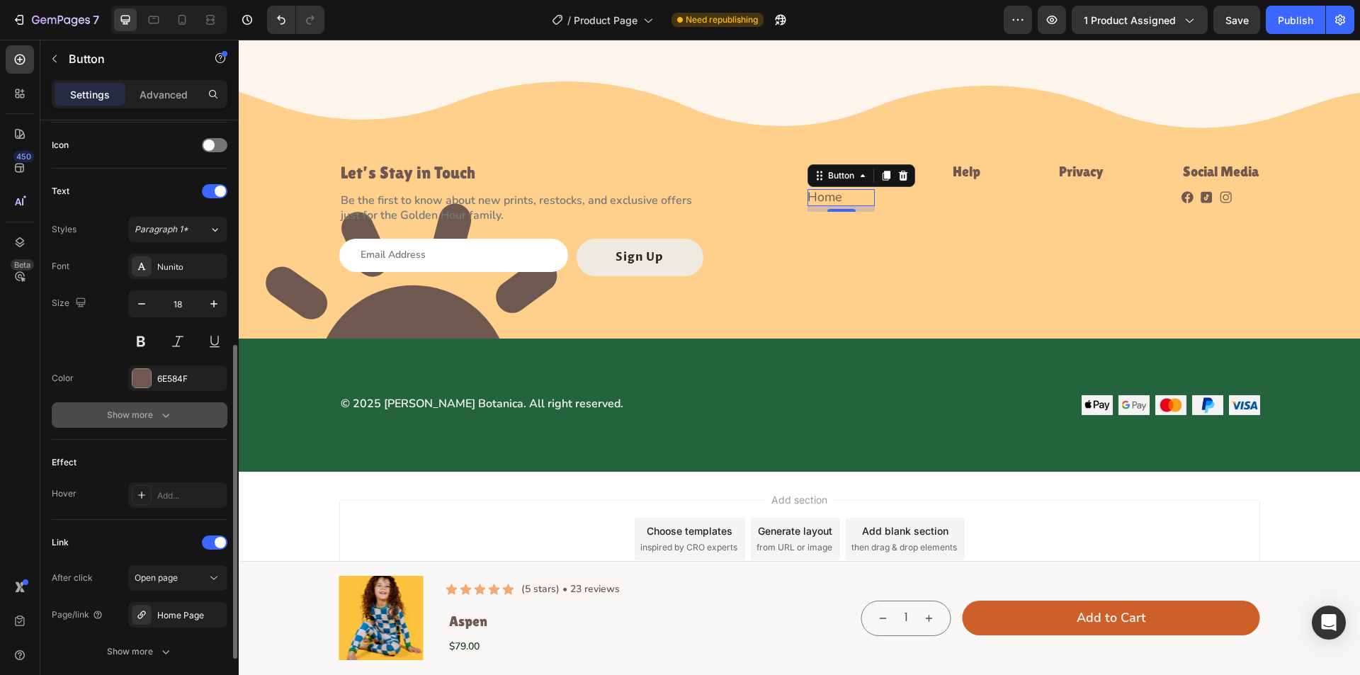
click at [173, 415] on button "Show more" at bounding box center [140, 415] width 176 height 26
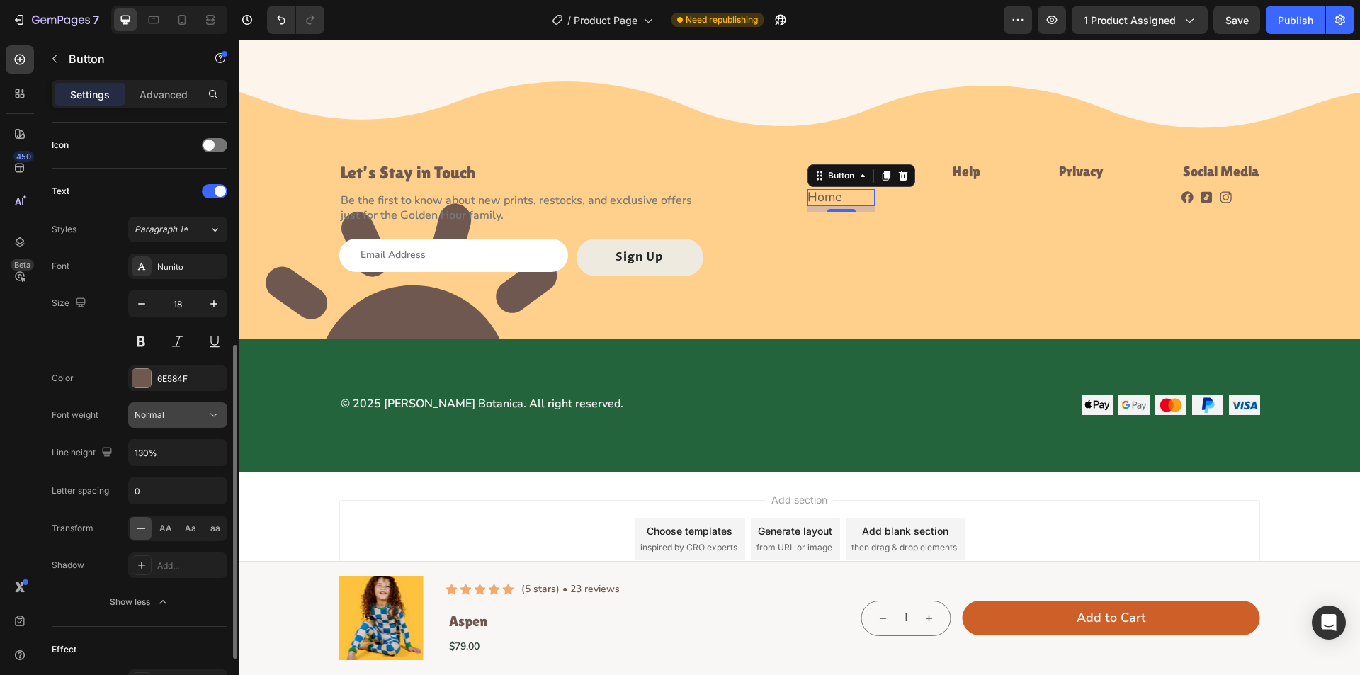
click at [206, 414] on div "Normal" at bounding box center [171, 415] width 72 height 13
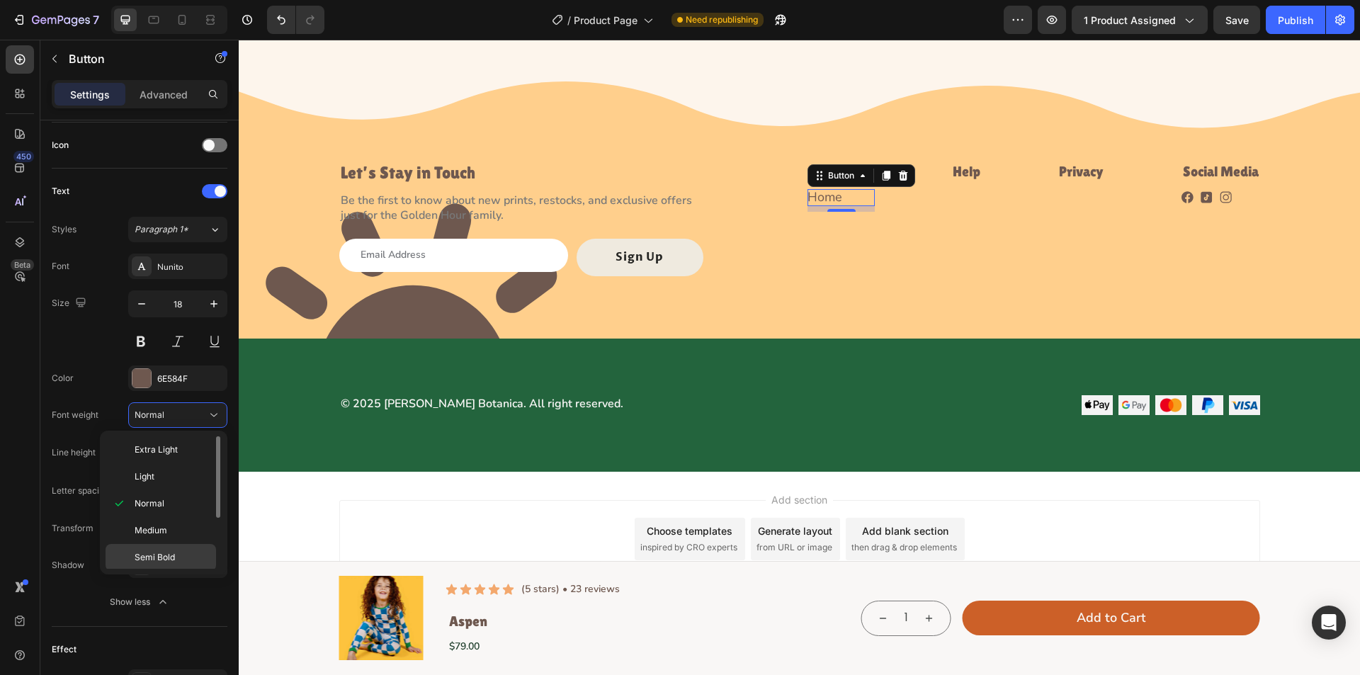
click at [159, 563] on span "Semi Bold" at bounding box center [155, 557] width 40 height 13
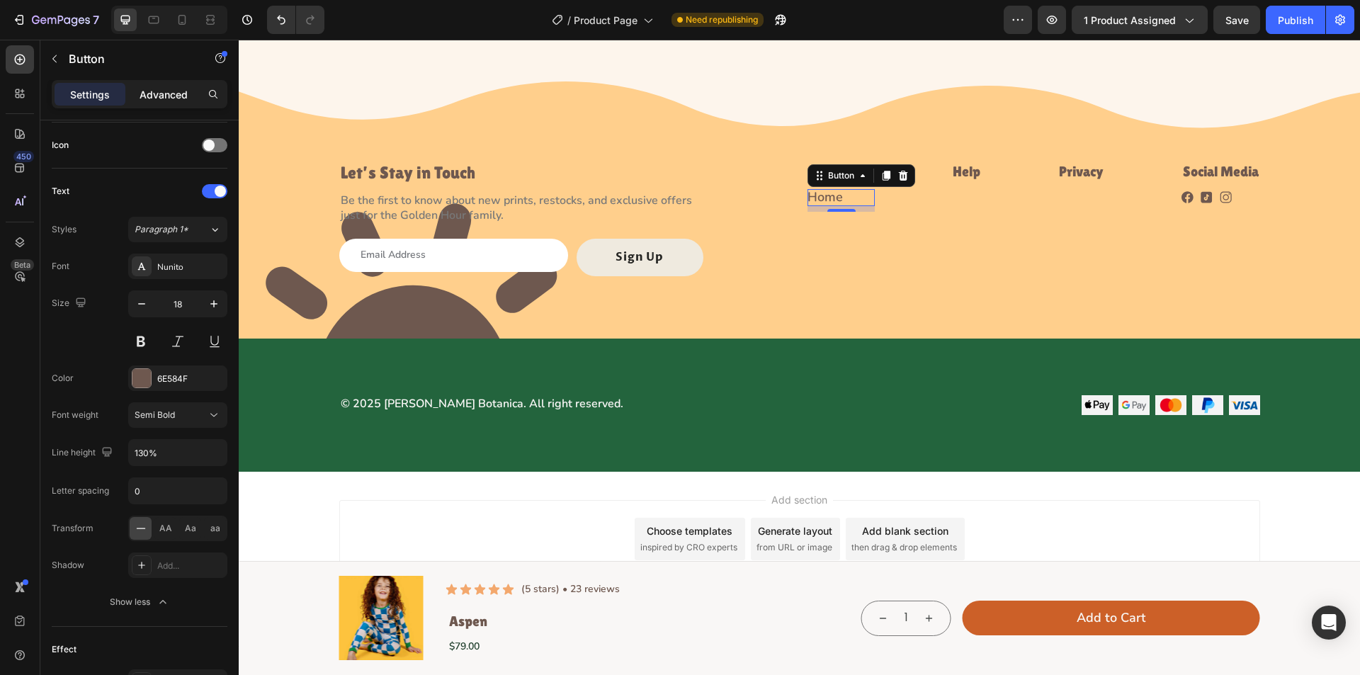
click at [165, 94] on p "Advanced" at bounding box center [164, 94] width 48 height 15
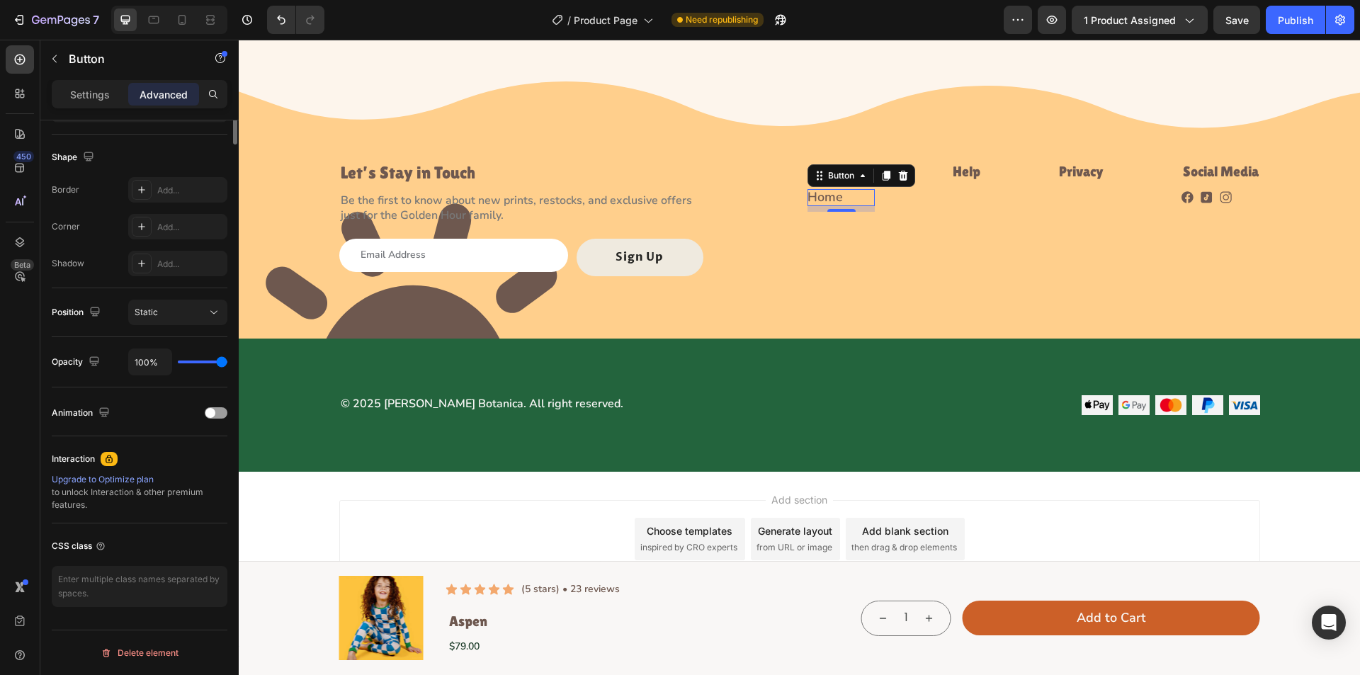
scroll to position [0, 0]
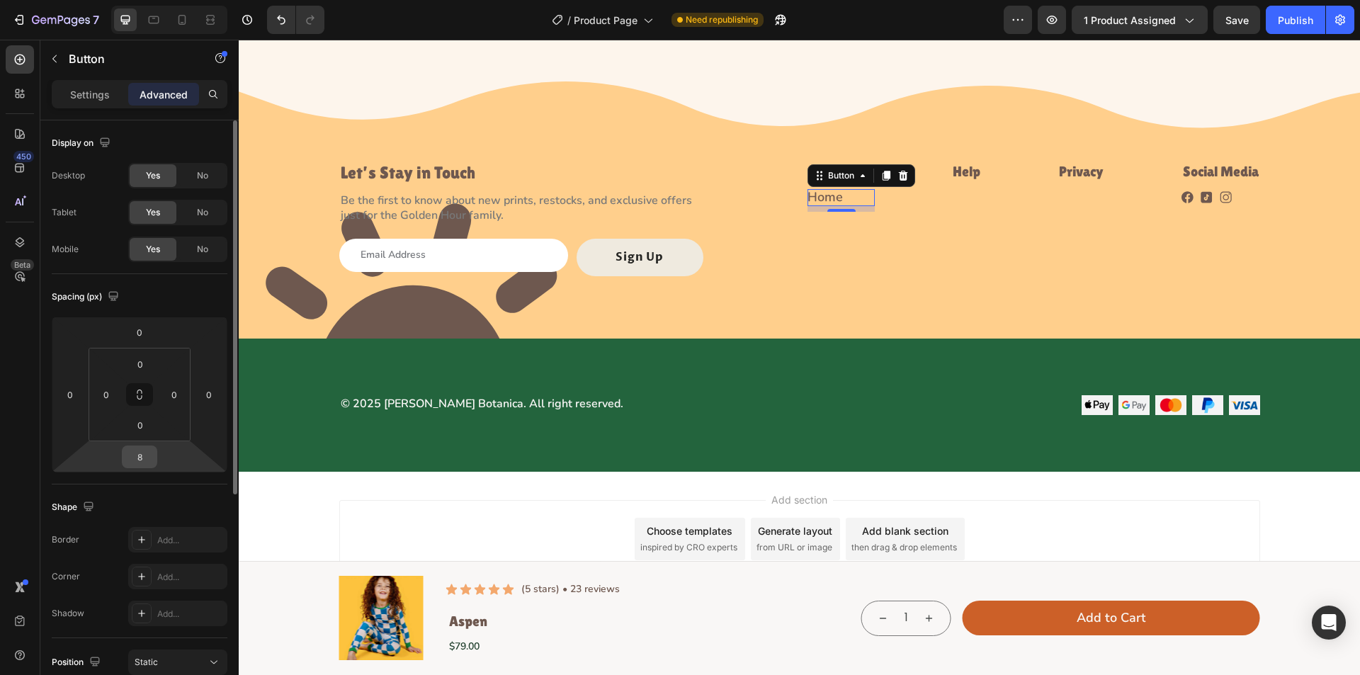
click at [146, 456] on input "8" at bounding box center [139, 456] width 28 height 21
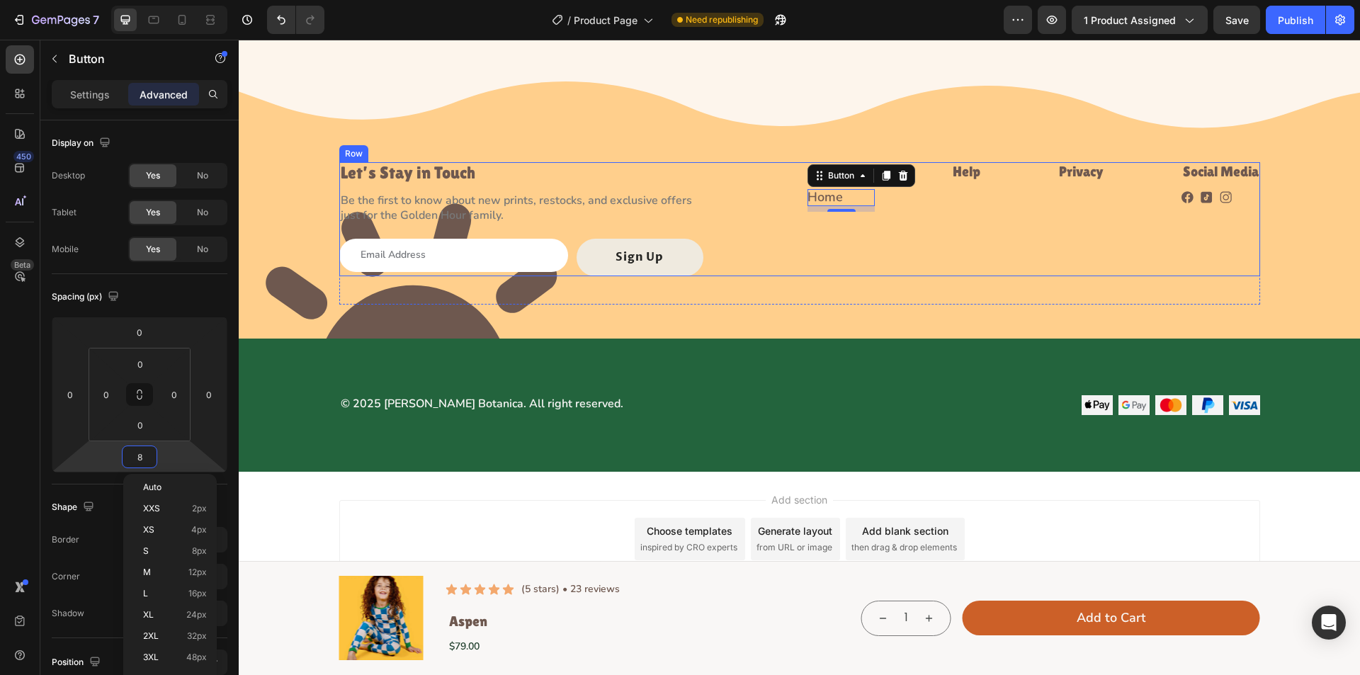
click at [871, 254] on div "Let’s Stay in Touch Heading Be the first to know about new prints, restocks, an…" at bounding box center [799, 219] width 921 height 114
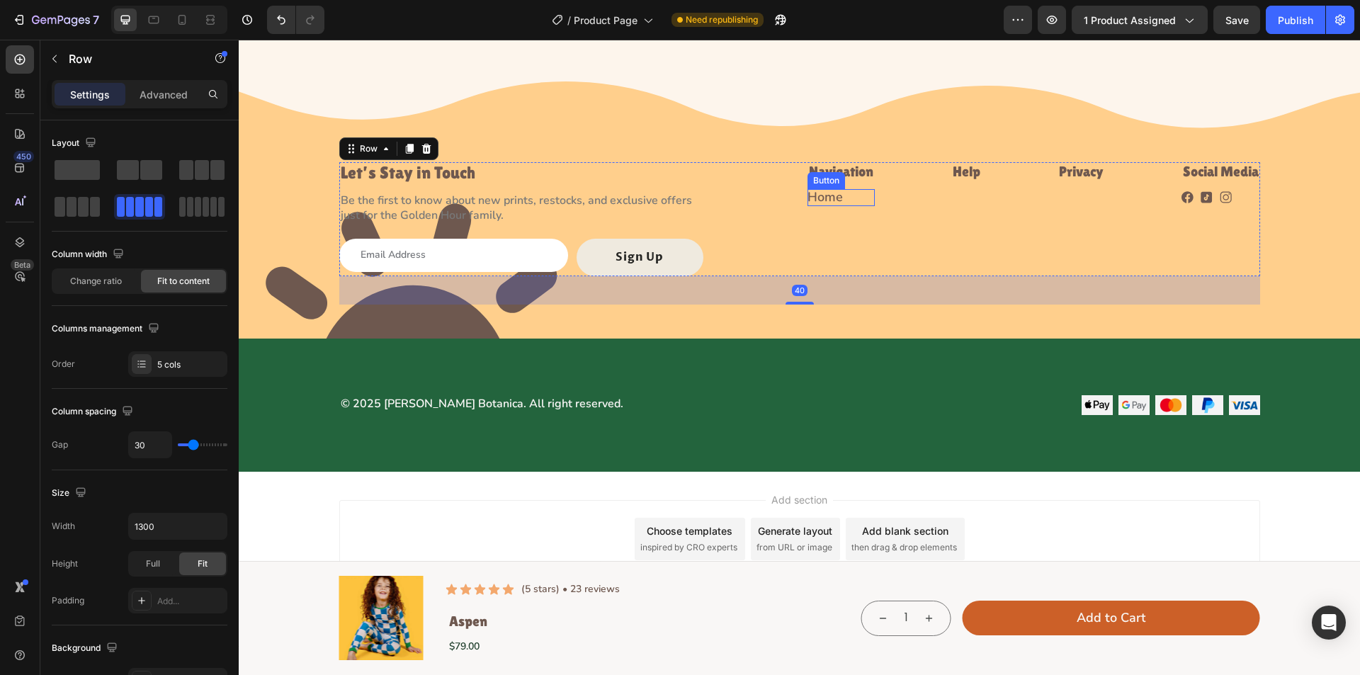
click at [857, 199] on div "Home Button" at bounding box center [841, 197] width 67 height 17
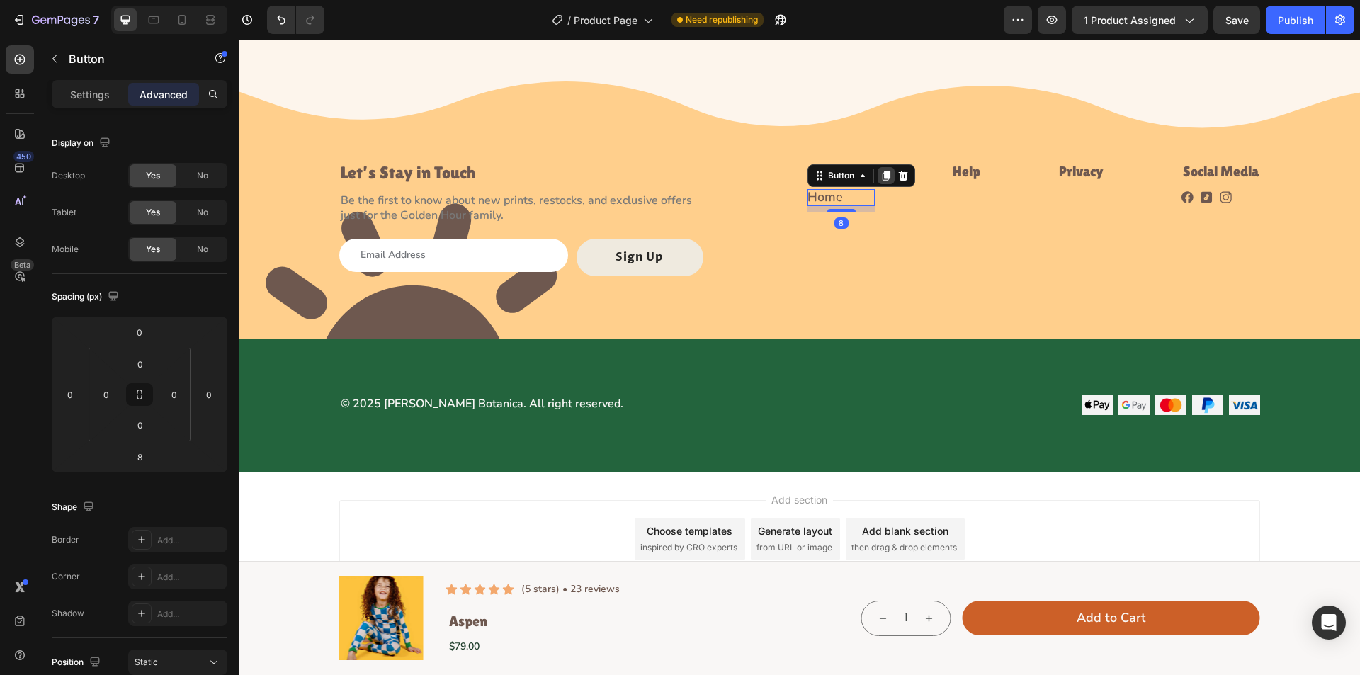
click at [883, 174] on icon at bounding box center [887, 176] width 8 height 10
click at [881, 193] on icon at bounding box center [886, 198] width 11 height 11
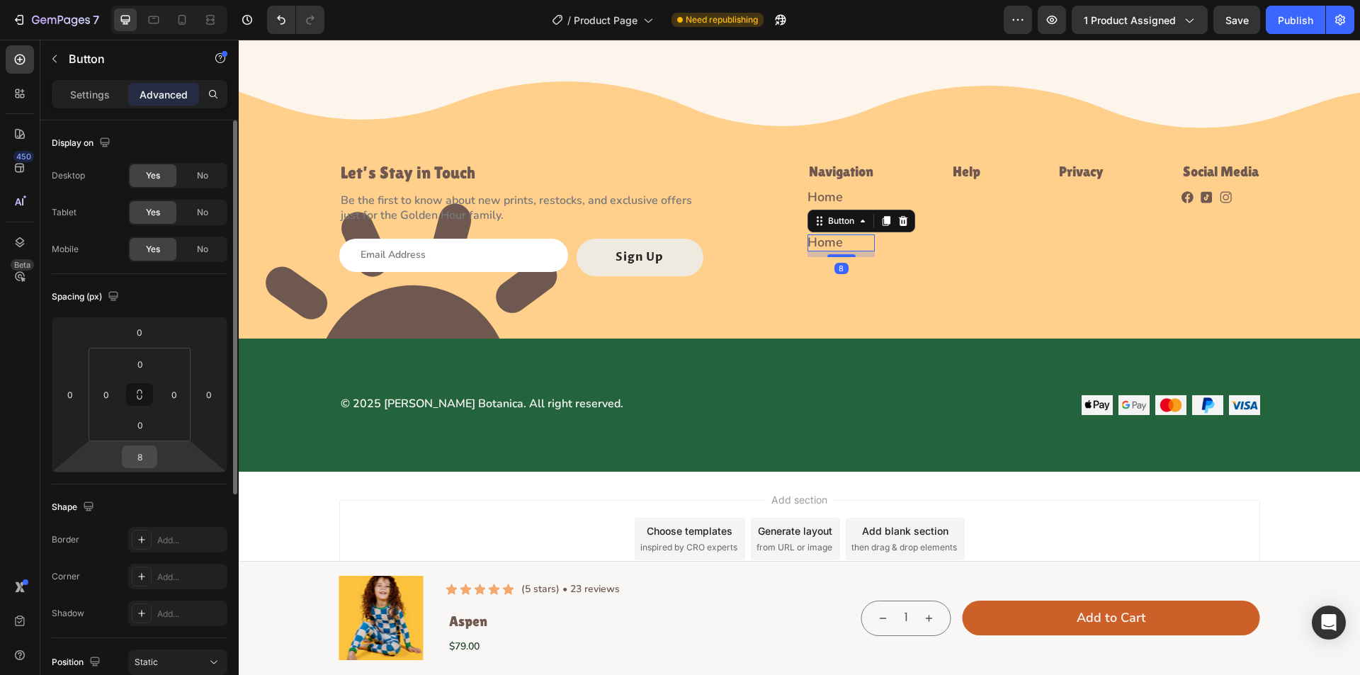
click at [138, 465] on input "8" at bounding box center [139, 456] width 28 height 21
type input "0"
click at [822, 235] on p "Home" at bounding box center [825, 243] width 35 height 16
click at [811, 244] on p "Shop" at bounding box center [823, 243] width 30 height 16
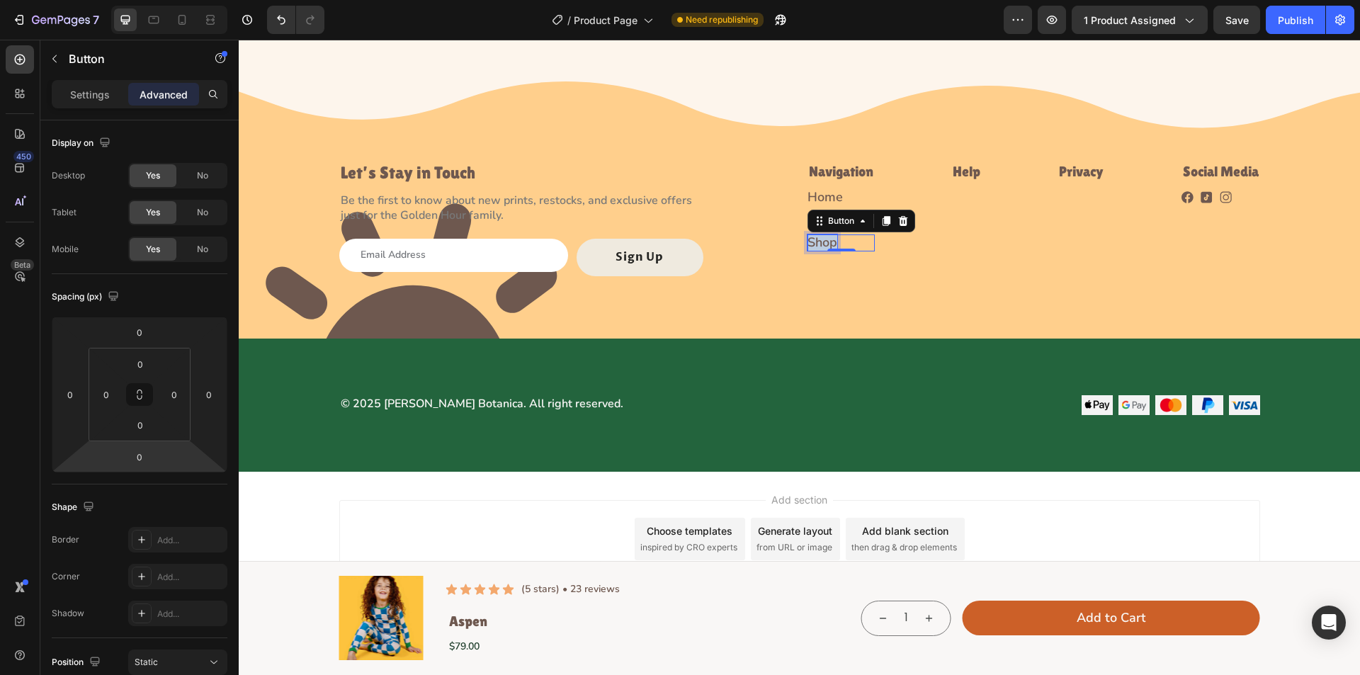
click at [811, 244] on p "Shop" at bounding box center [823, 243] width 30 height 16
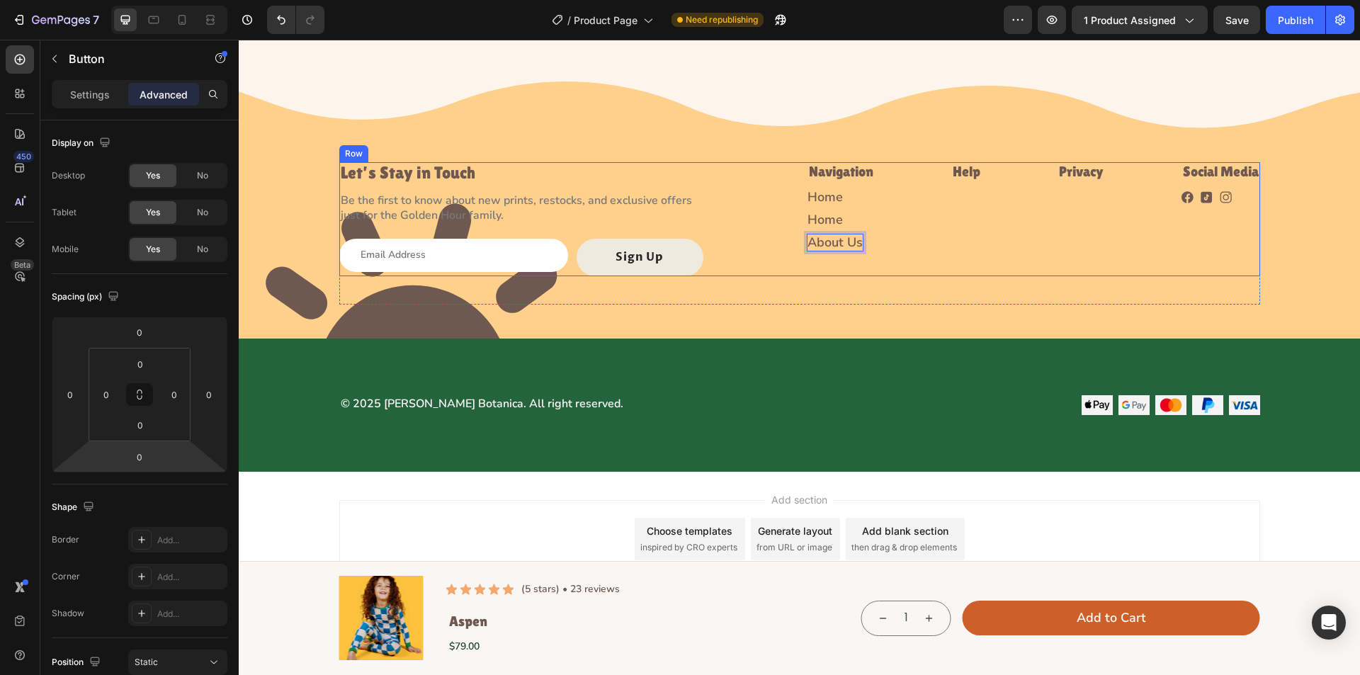
click at [731, 270] on div "Let’s Stay in Touch Heading Be the first to know about new prints, restocks, an…" at bounding box center [799, 219] width 921 height 114
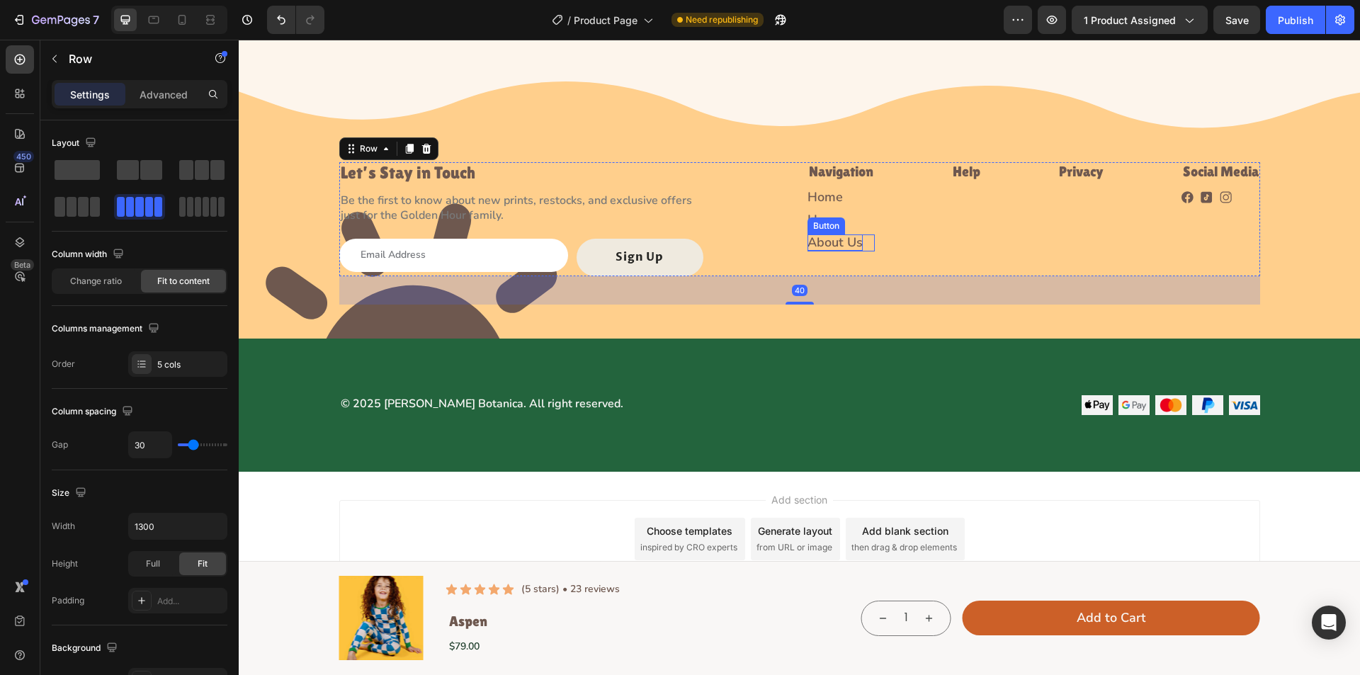
click at [811, 223] on div "Button" at bounding box center [827, 226] width 32 height 13
click at [761, 225] on div "Let’s Stay in Touch Heading Be the first to know about new prints, restocks, an…" at bounding box center [799, 219] width 921 height 114
click at [827, 222] on p "Home" at bounding box center [825, 220] width 35 height 16
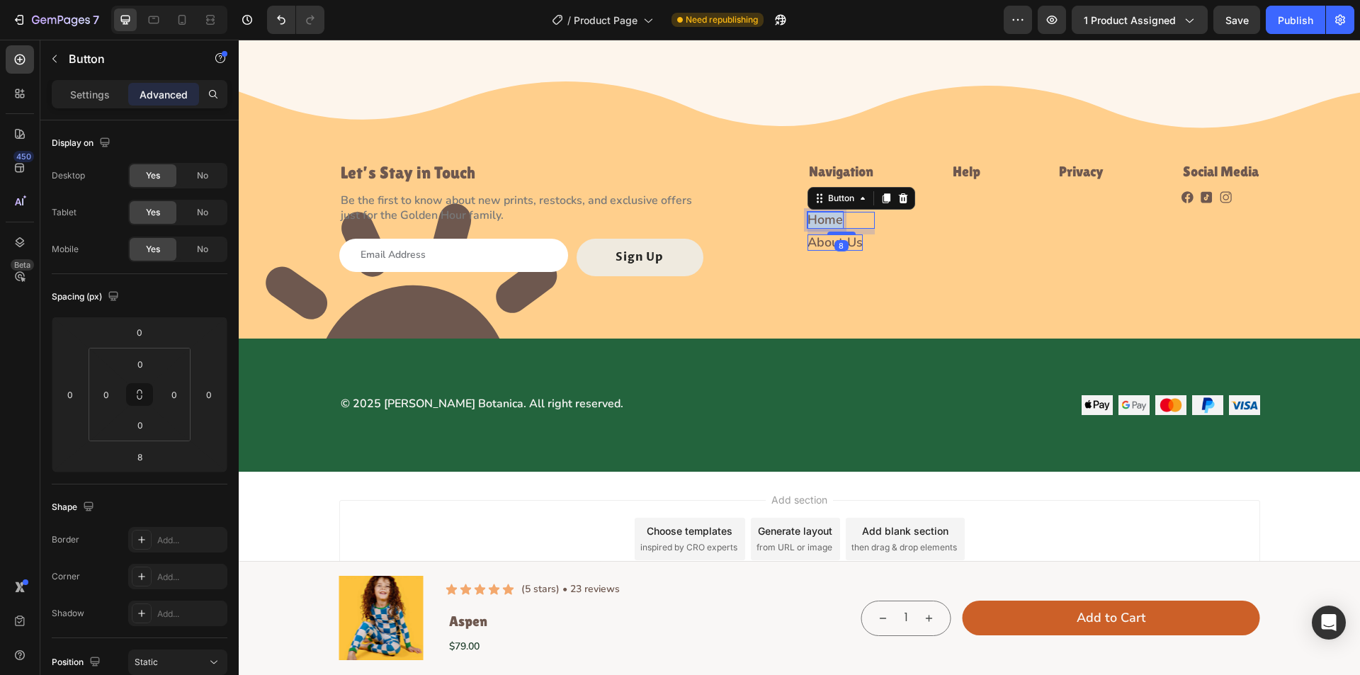
click at [827, 222] on p "Home" at bounding box center [825, 220] width 35 height 16
click at [820, 216] on p "About Us" at bounding box center [835, 220] width 55 height 16
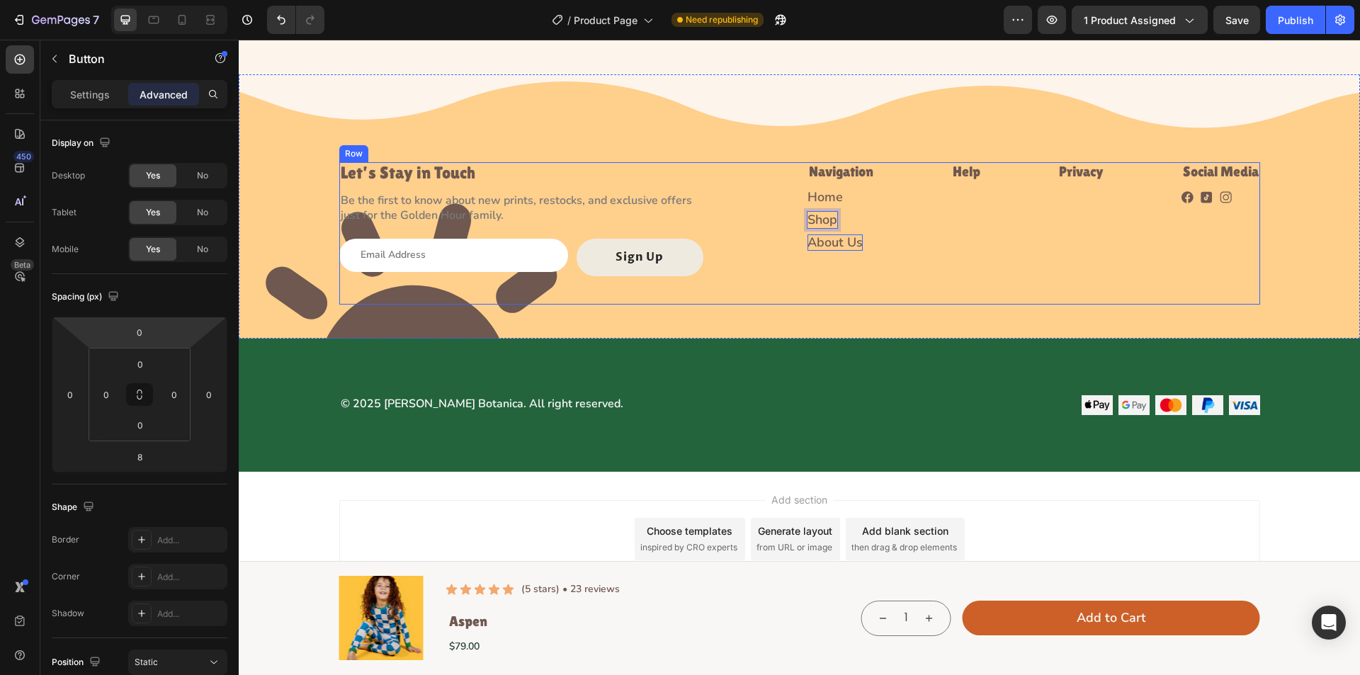
click at [862, 281] on div "Let’s Stay in Touch Heading Be the first to know about new prints, restocks, an…" at bounding box center [799, 233] width 921 height 142
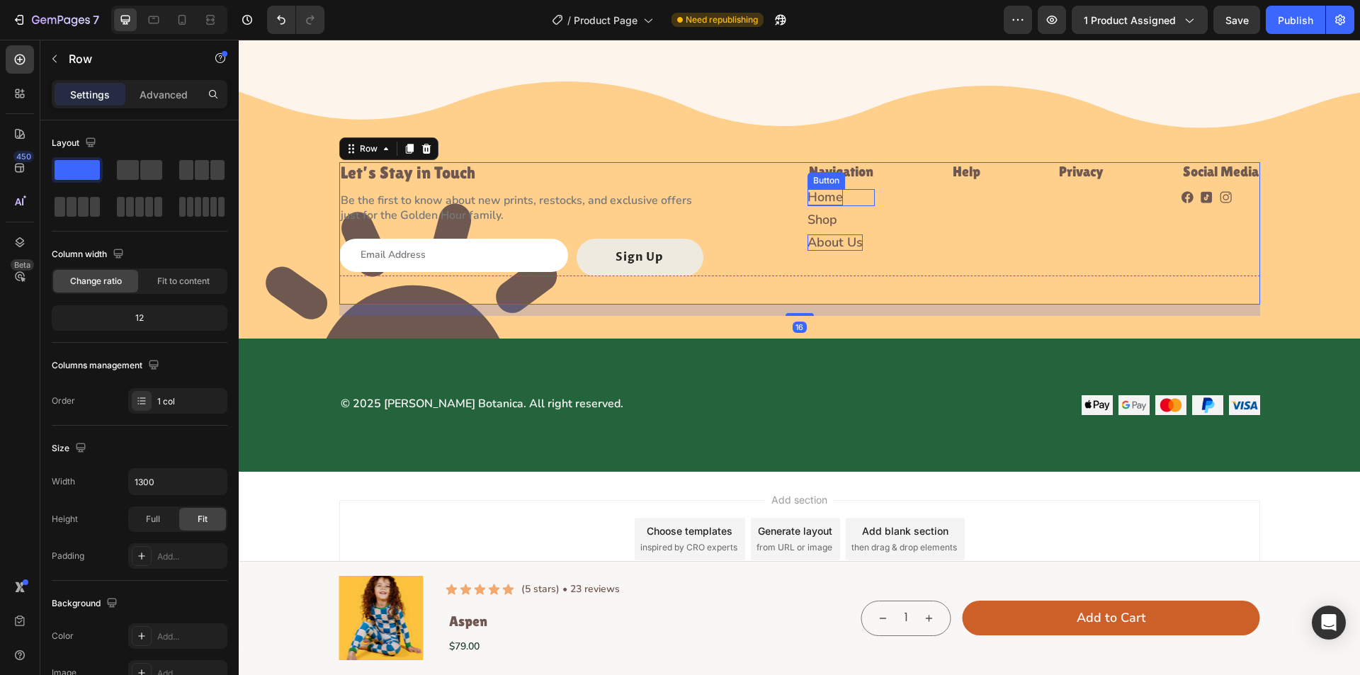
click at [833, 189] on p "Home" at bounding box center [825, 197] width 35 height 16
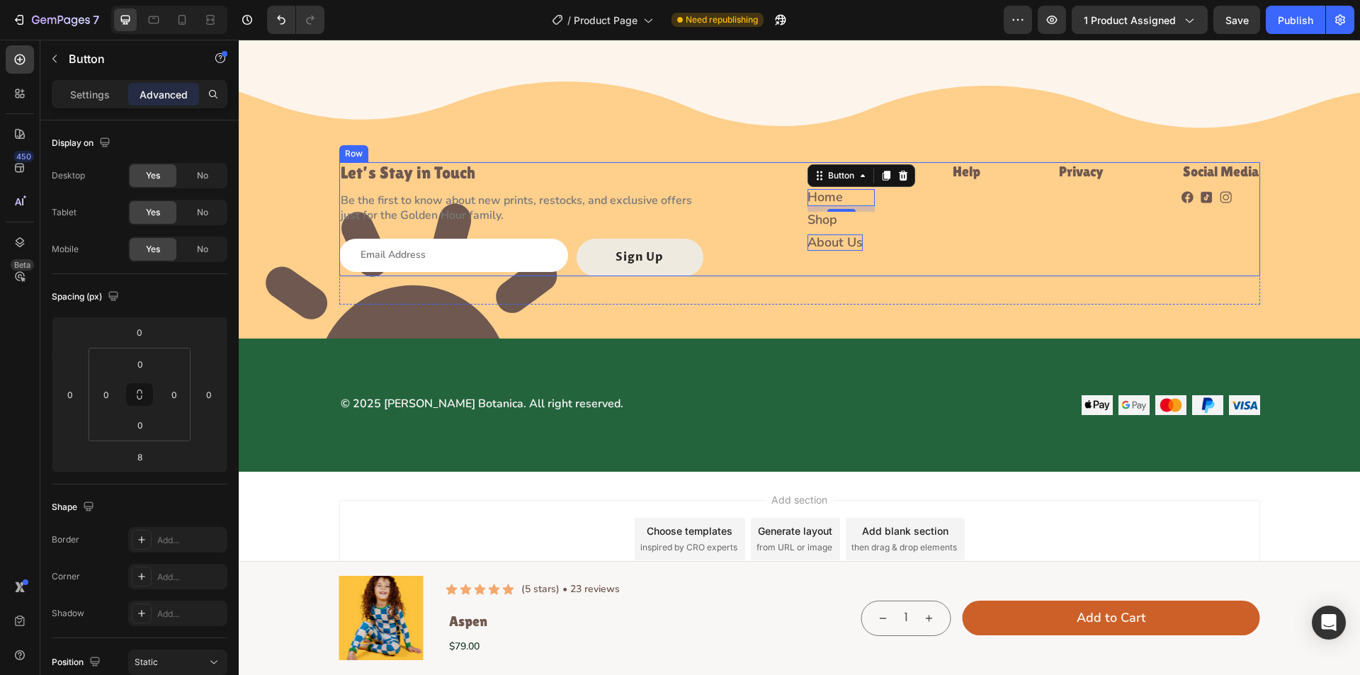
click at [754, 200] on div "Let’s Stay in Touch Heading Be the first to know about new prints, restocks, an…" at bounding box center [799, 219] width 921 height 114
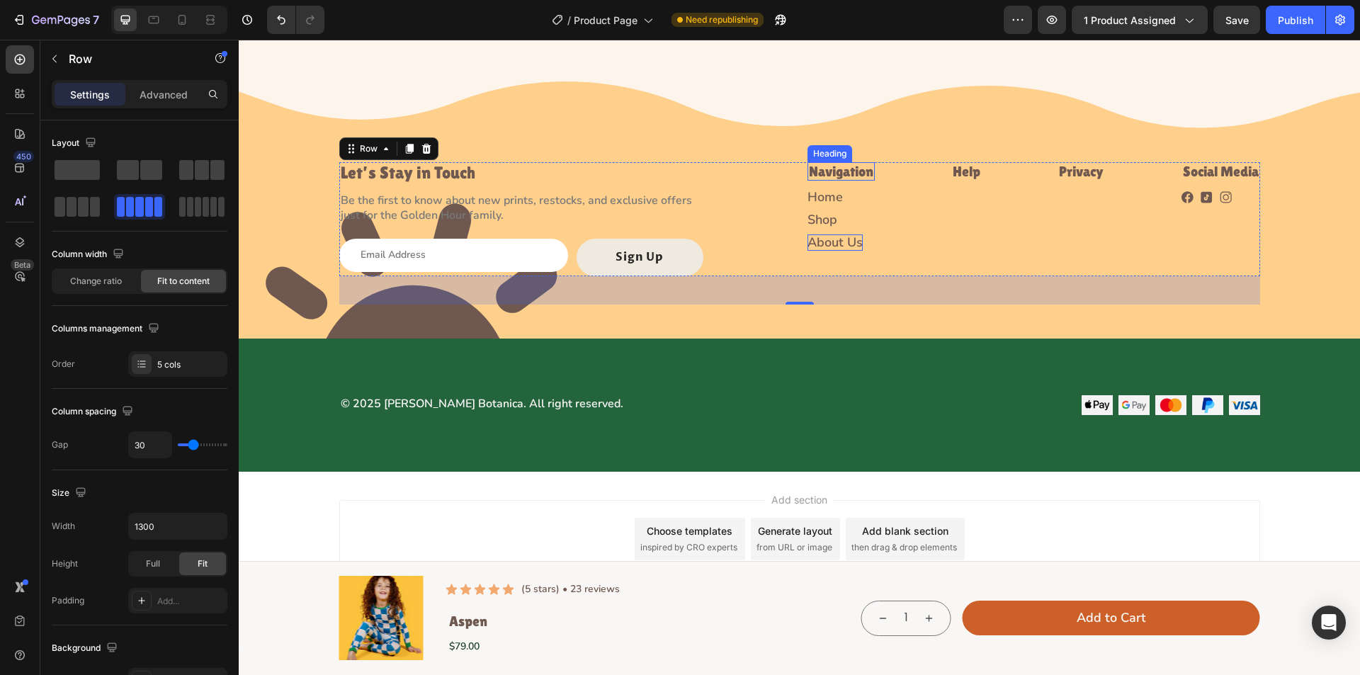
click at [831, 172] on p "Navigation" at bounding box center [841, 172] width 64 height 16
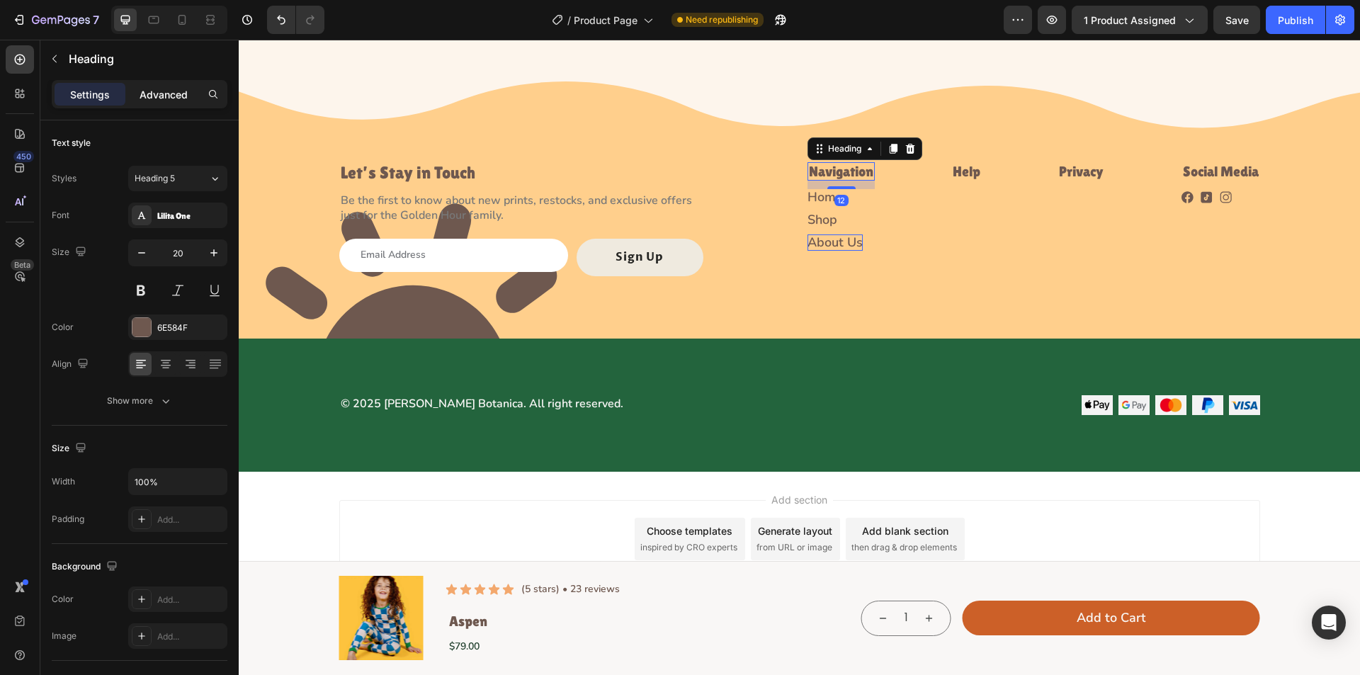
click at [159, 104] on div "Advanced" at bounding box center [163, 94] width 71 height 23
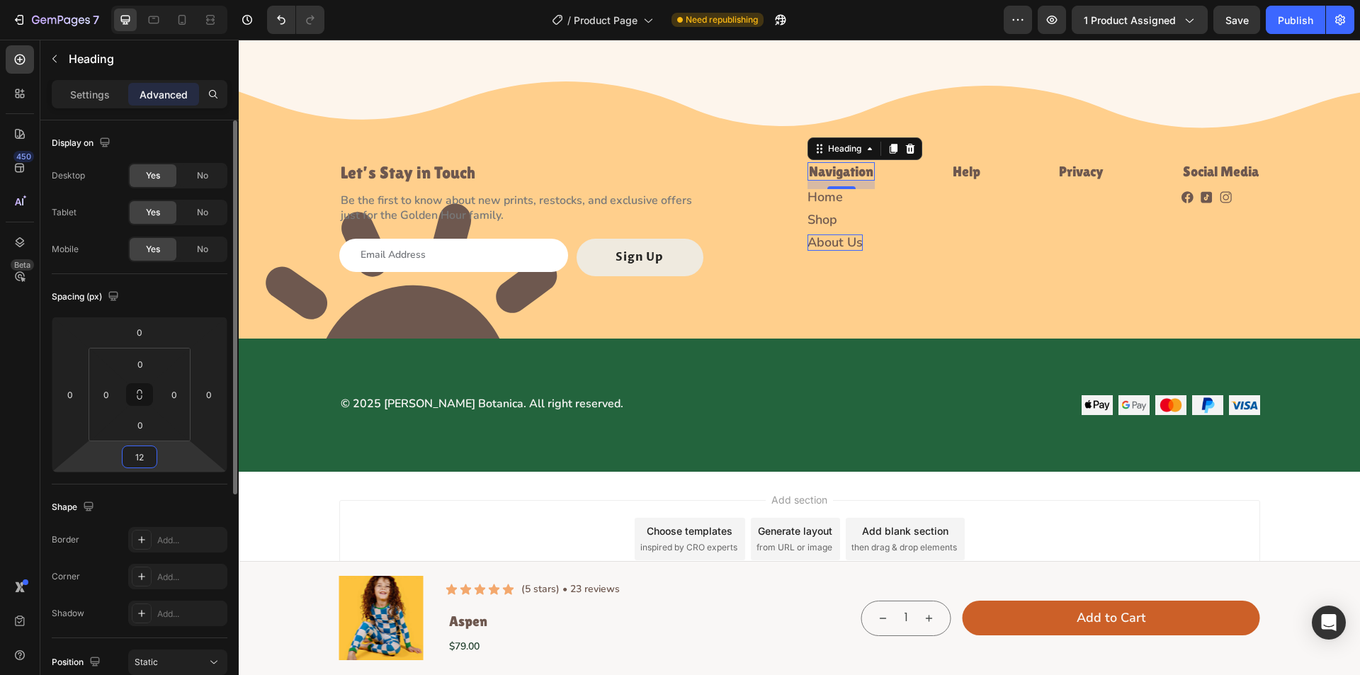
click at [143, 449] on input "12" at bounding box center [139, 456] width 28 height 21
type input "8"
click at [809, 188] on p "Home" at bounding box center [825, 194] width 35 height 16
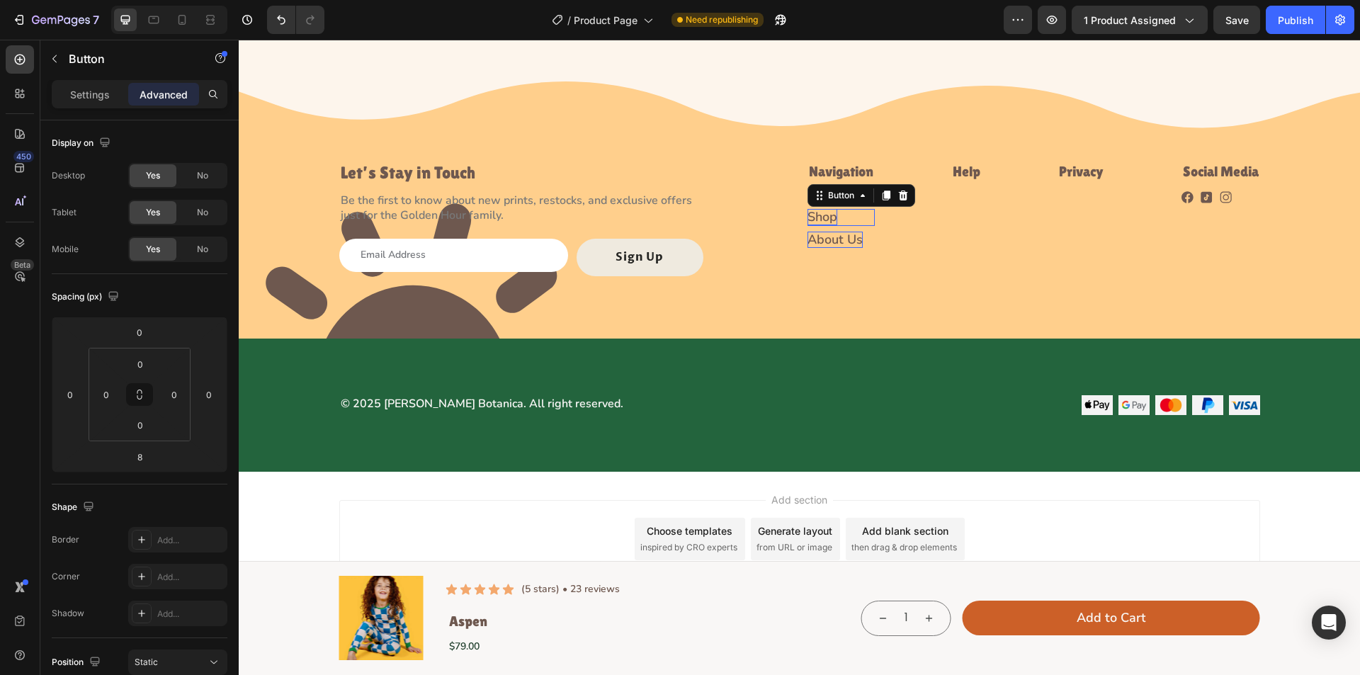
click at [821, 213] on p "Shop" at bounding box center [823, 217] width 30 height 16
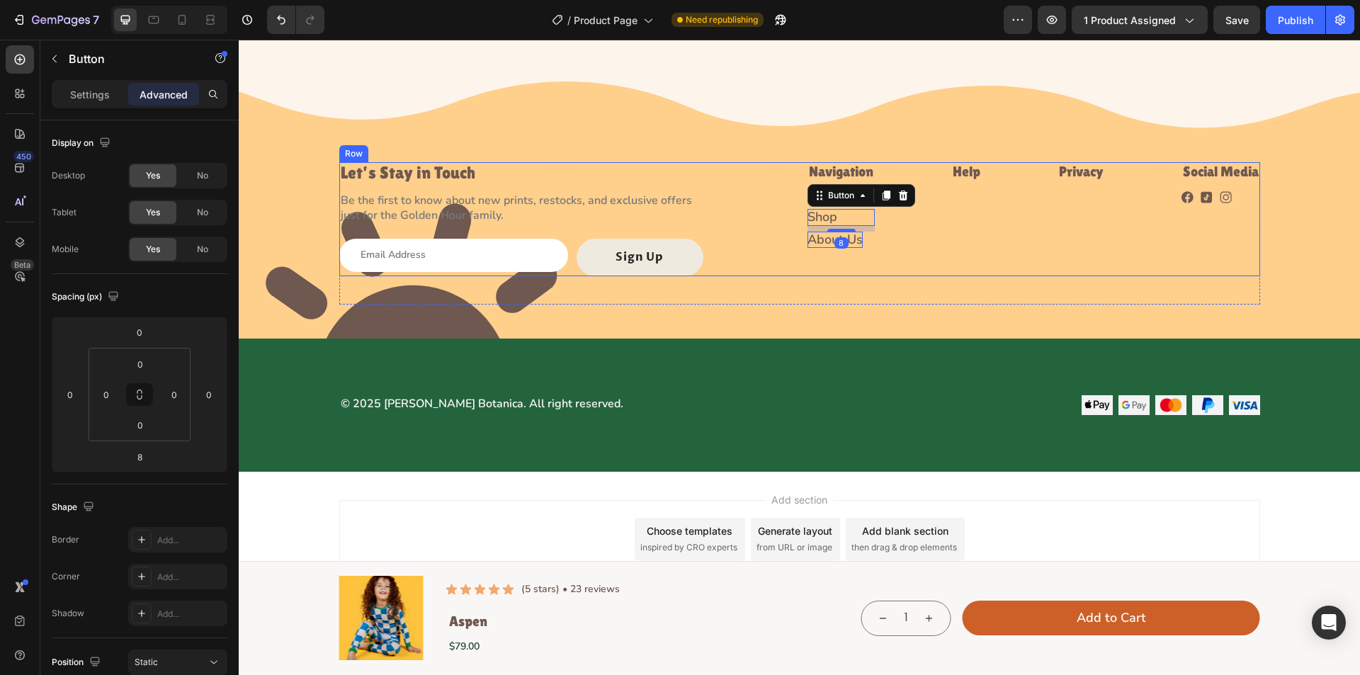
click at [952, 225] on div "Help Heading" at bounding box center [967, 219] width 30 height 114
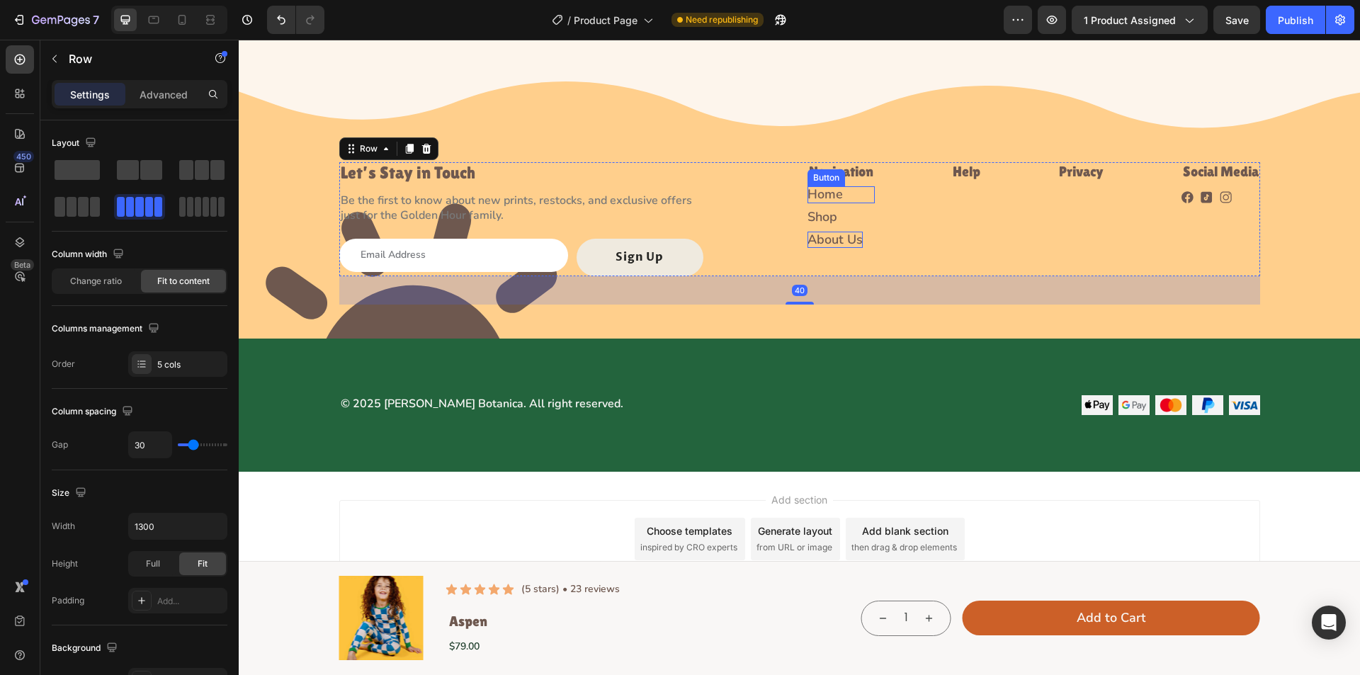
click at [846, 196] on div "Home Button" at bounding box center [841, 194] width 67 height 17
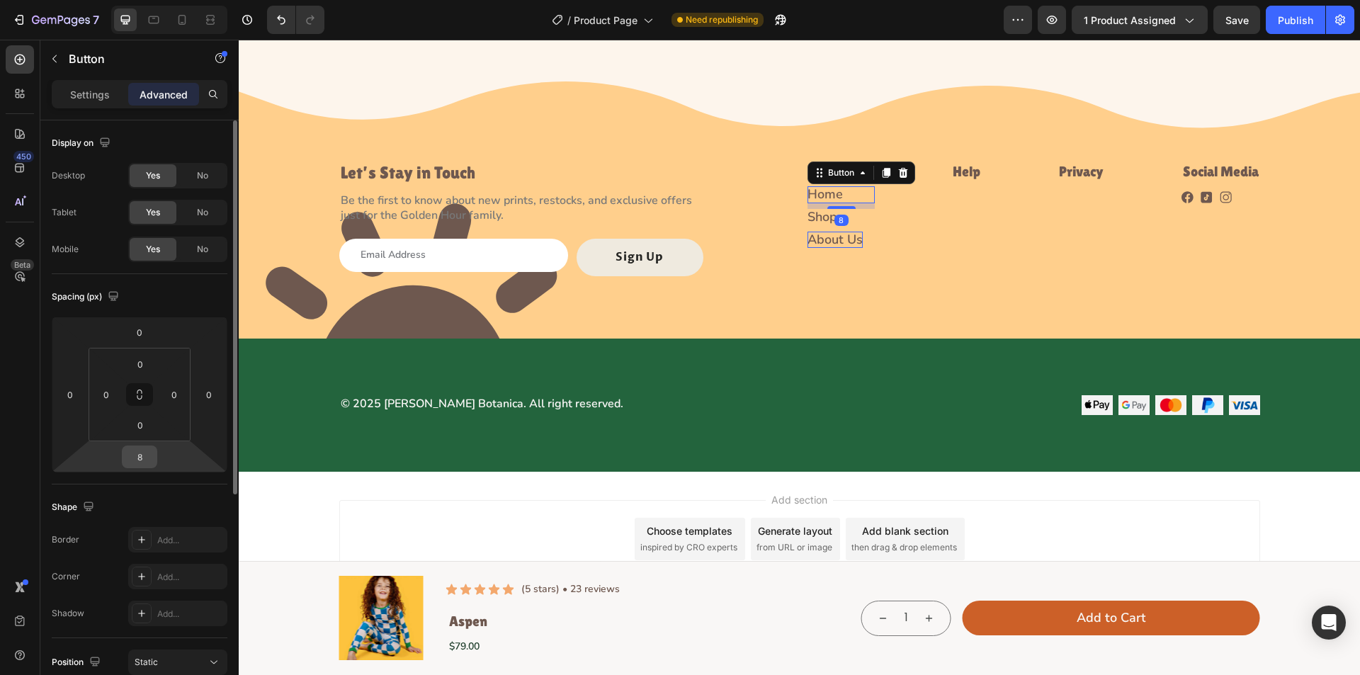
click at [150, 458] on input "8" at bounding box center [139, 456] width 28 height 21
type input "3"
click at [865, 210] on div "Shop Button" at bounding box center [841, 213] width 67 height 17
click at [146, 453] on input "8" at bounding box center [139, 456] width 28 height 21
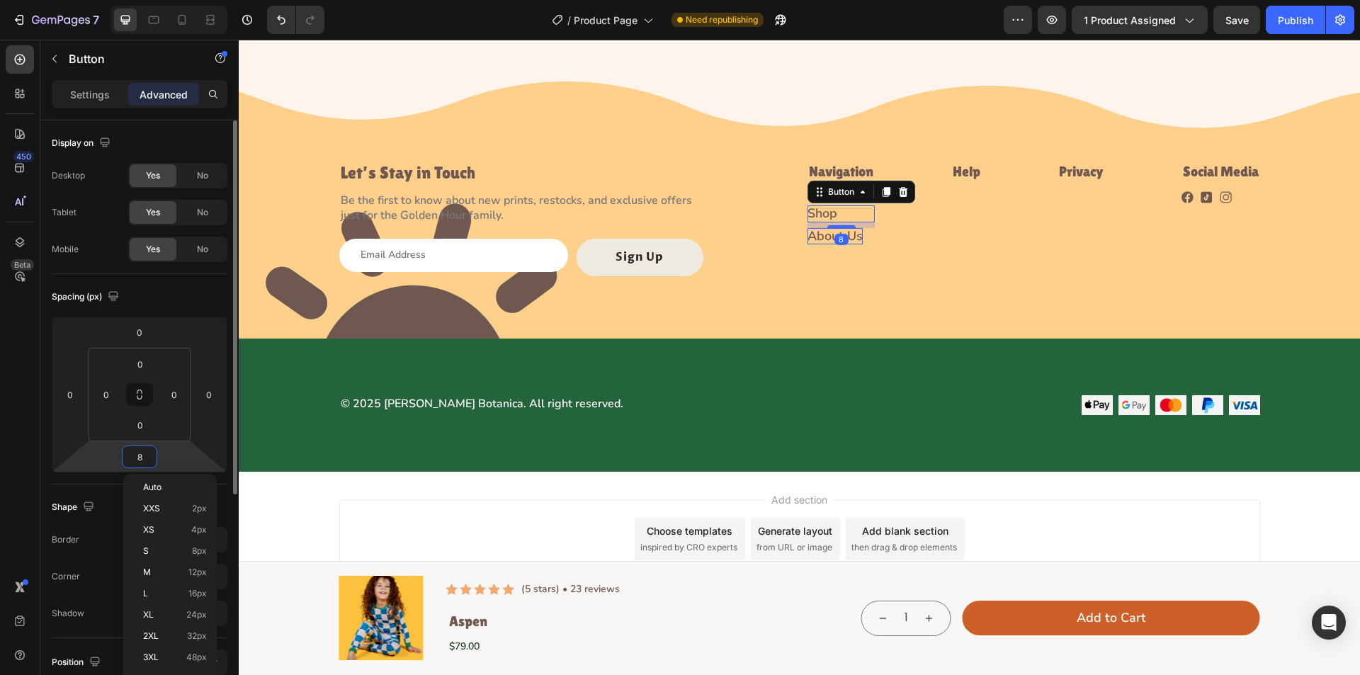
type input "3"
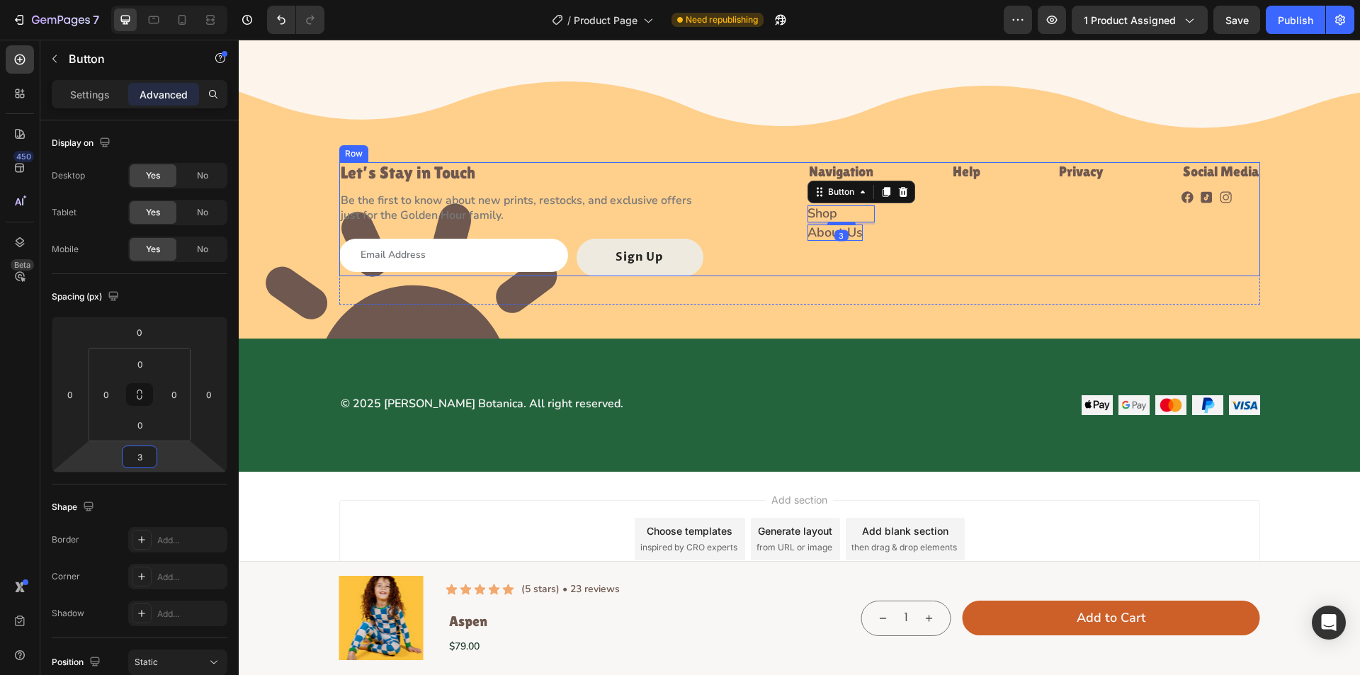
click at [964, 233] on div "Help Heading" at bounding box center [967, 219] width 30 height 114
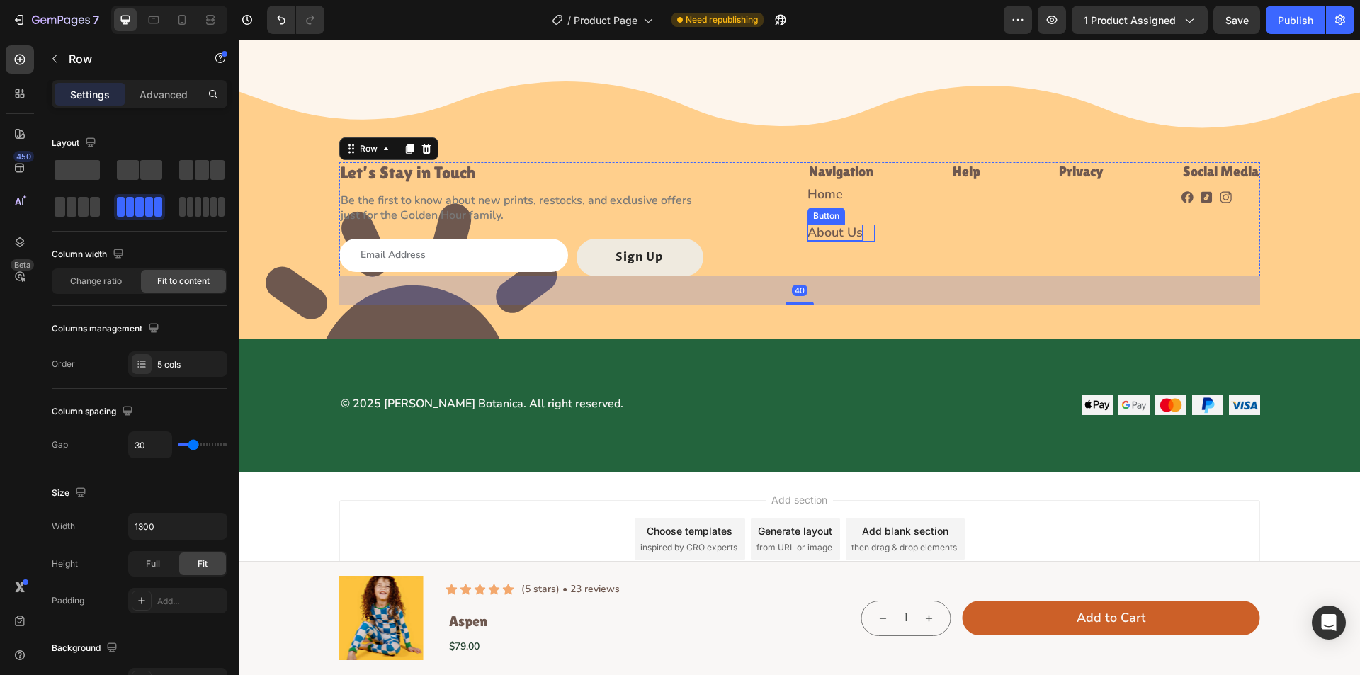
click at [852, 232] on p "About Us" at bounding box center [835, 233] width 55 height 16
click at [900, 245] on div "Let’s Stay in Touch Heading Be the first to know about new prints, restocks, an…" at bounding box center [799, 219] width 921 height 114
click at [821, 193] on p "Home" at bounding box center [825, 194] width 35 height 16
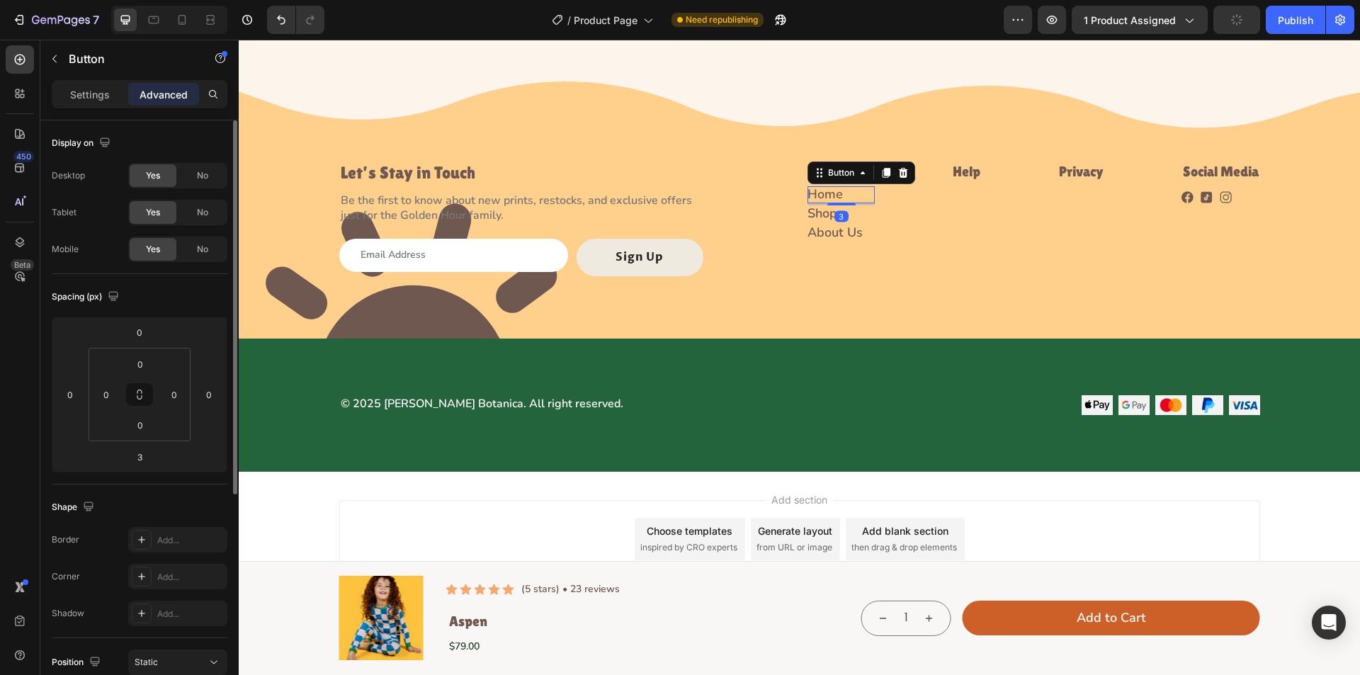
scroll to position [350, 0]
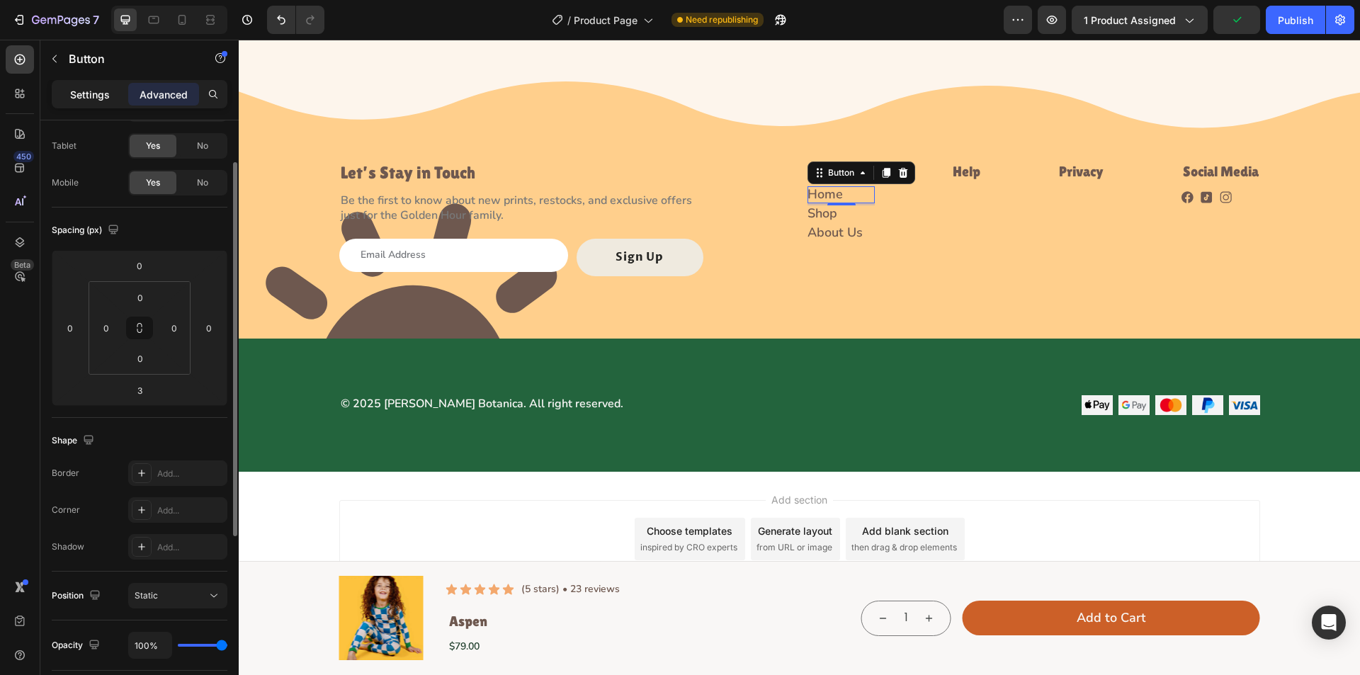
click at [79, 100] on p "Settings" at bounding box center [90, 94] width 40 height 15
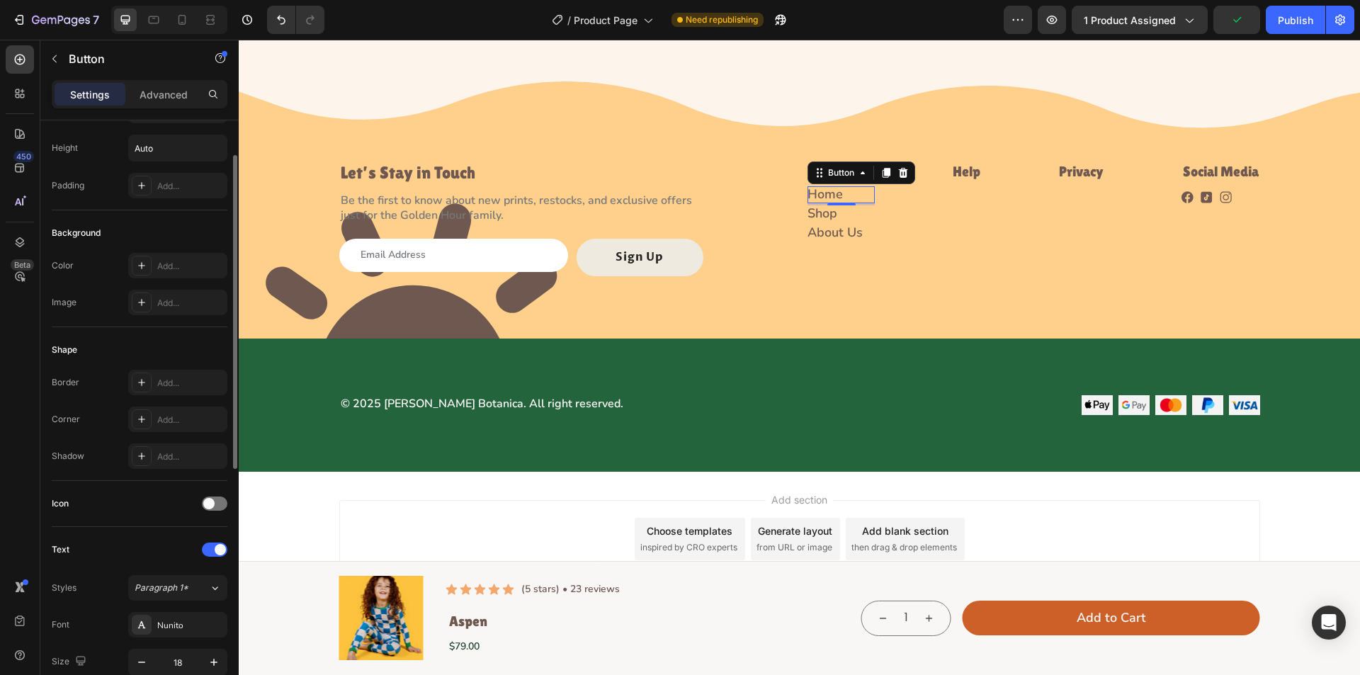
scroll to position [531, 0]
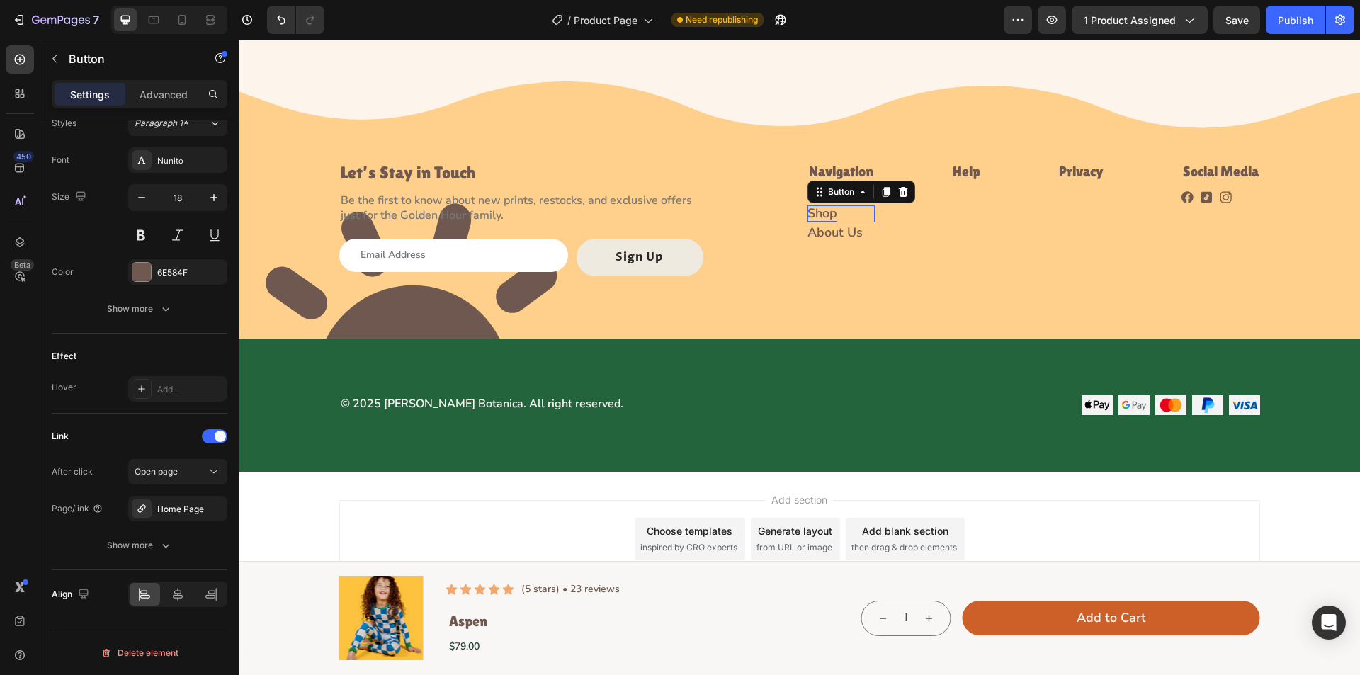
click at [808, 215] on p "Shop" at bounding box center [823, 213] width 30 height 16
click at [140, 506] on icon at bounding box center [141, 508] width 11 height 11
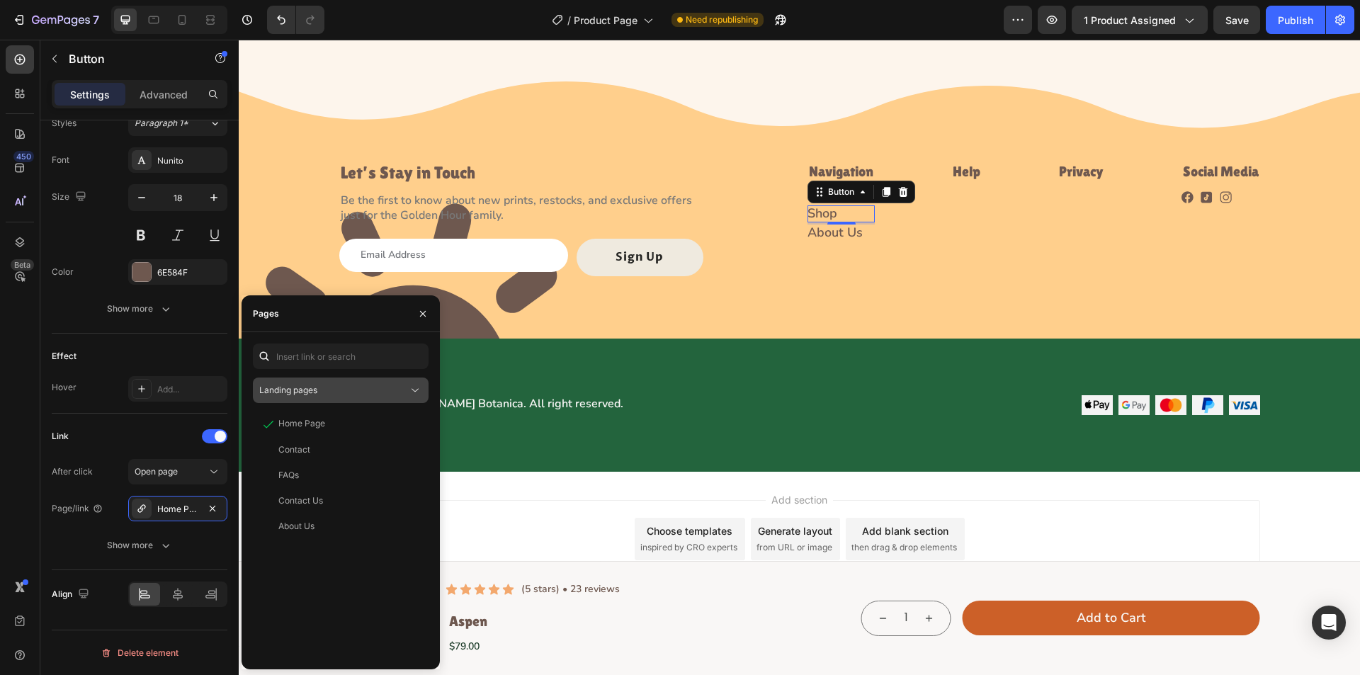
click at [331, 393] on div "Landing pages" at bounding box center [333, 390] width 149 height 13
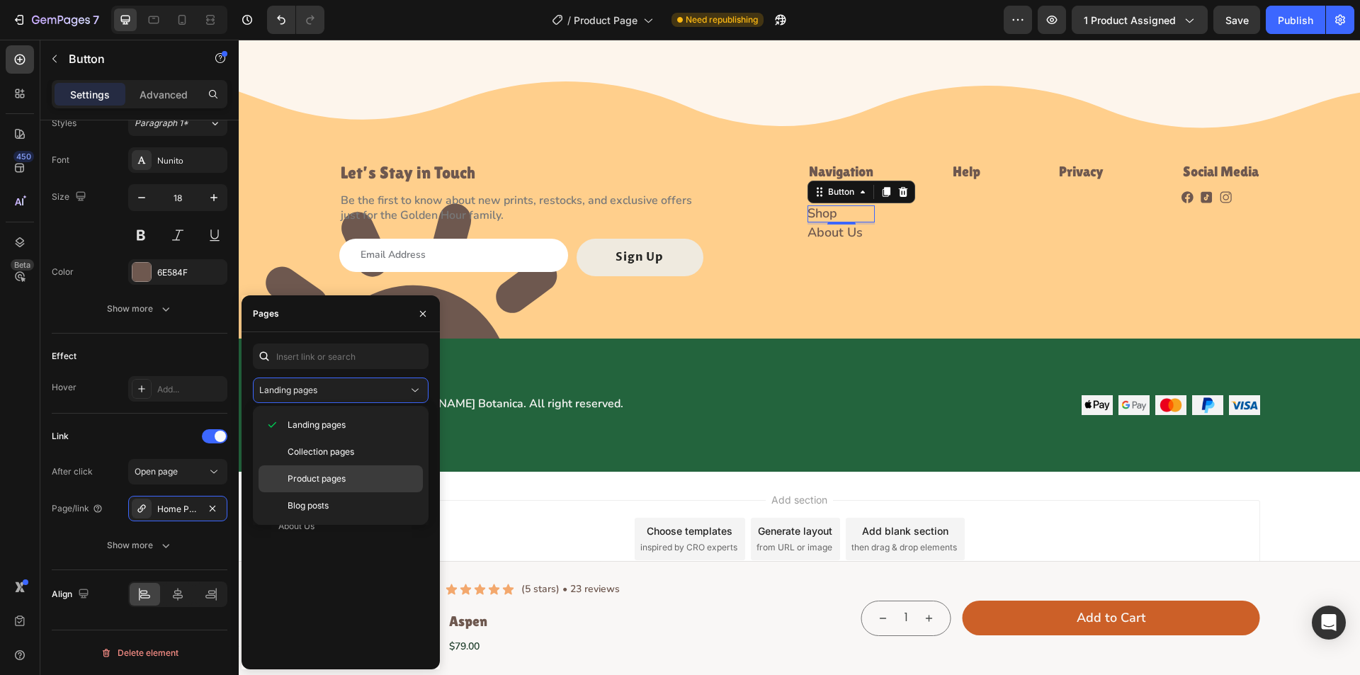
click at [337, 483] on span "Product pages" at bounding box center [317, 479] width 58 height 13
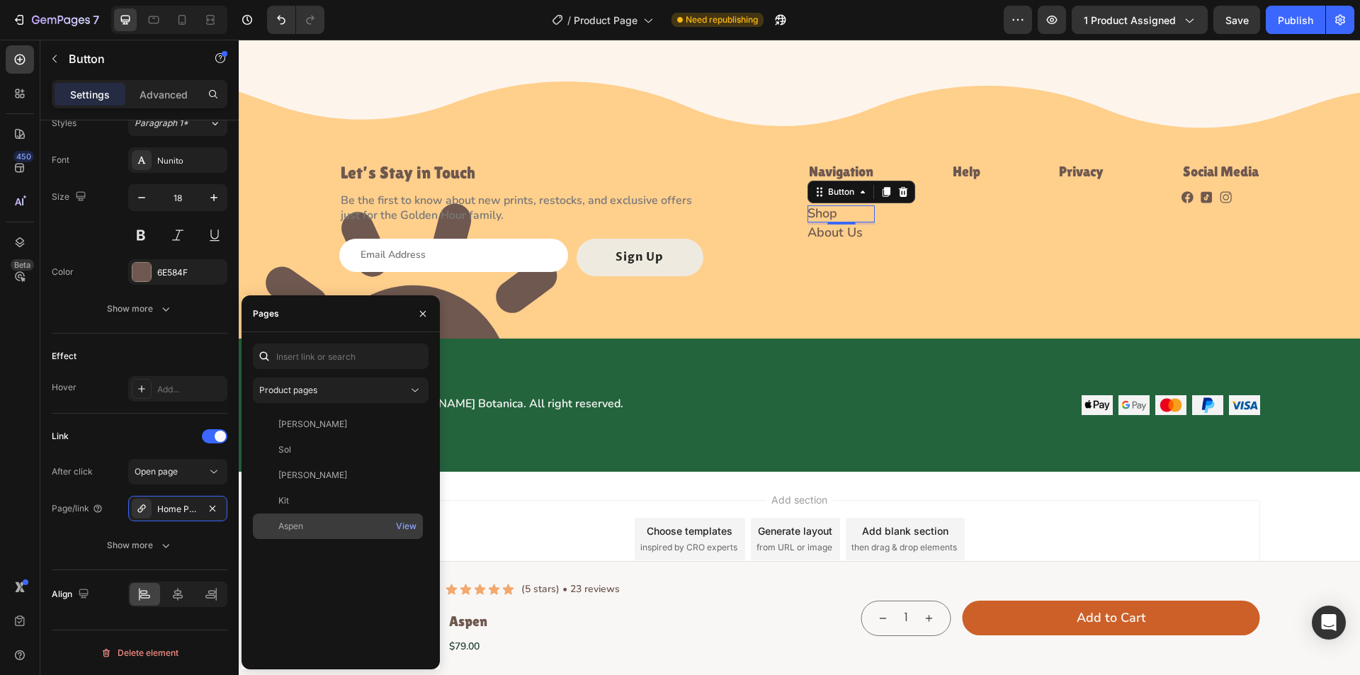
click at [295, 522] on div "Aspen" at bounding box center [290, 526] width 25 height 13
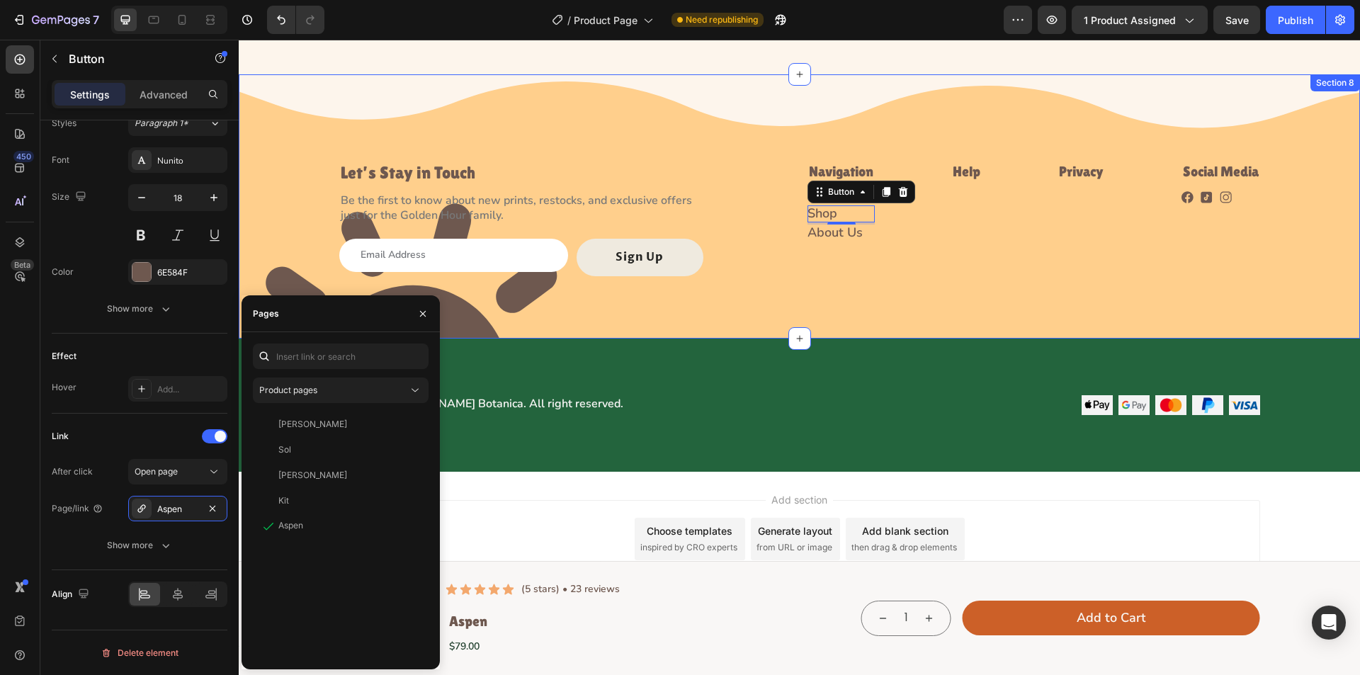
click at [818, 303] on div "Image Let’s Stay in Touch Heading Be the first to know about new prints, restoc…" at bounding box center [800, 195] width 1122 height 242
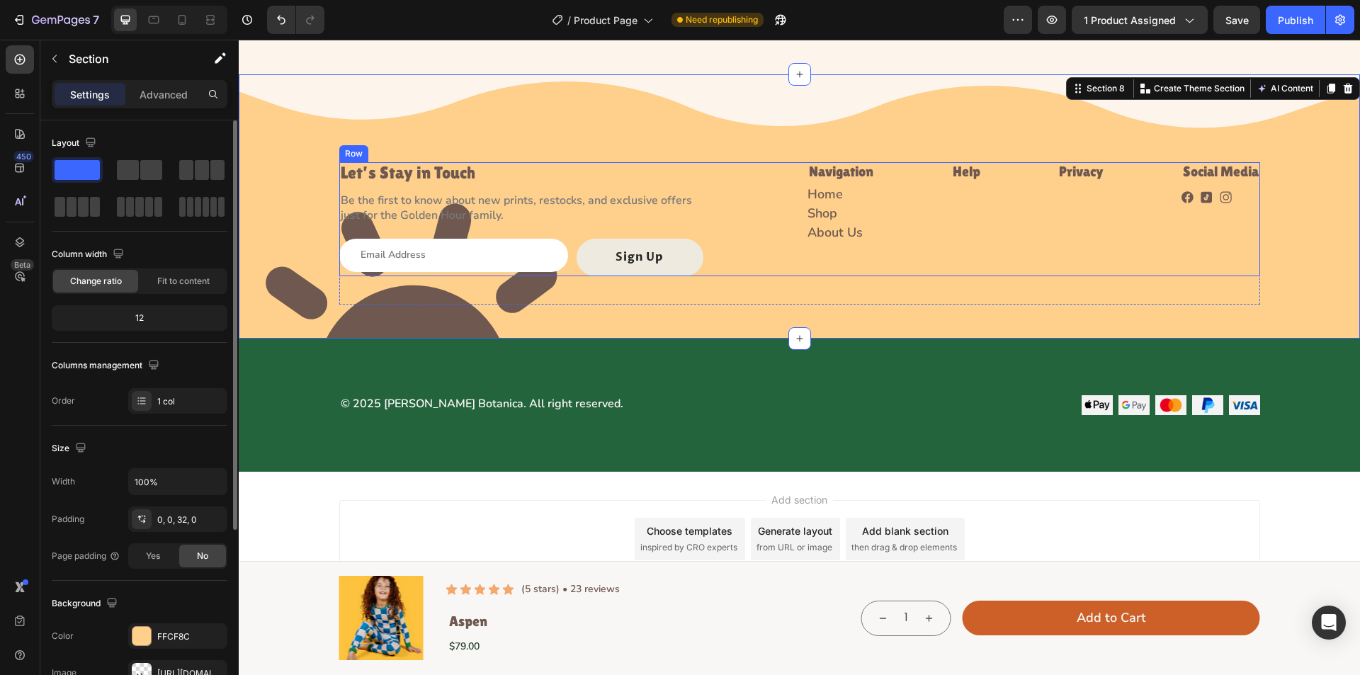
scroll to position [0, 0]
click at [829, 231] on p "About Us" at bounding box center [835, 233] width 55 height 16
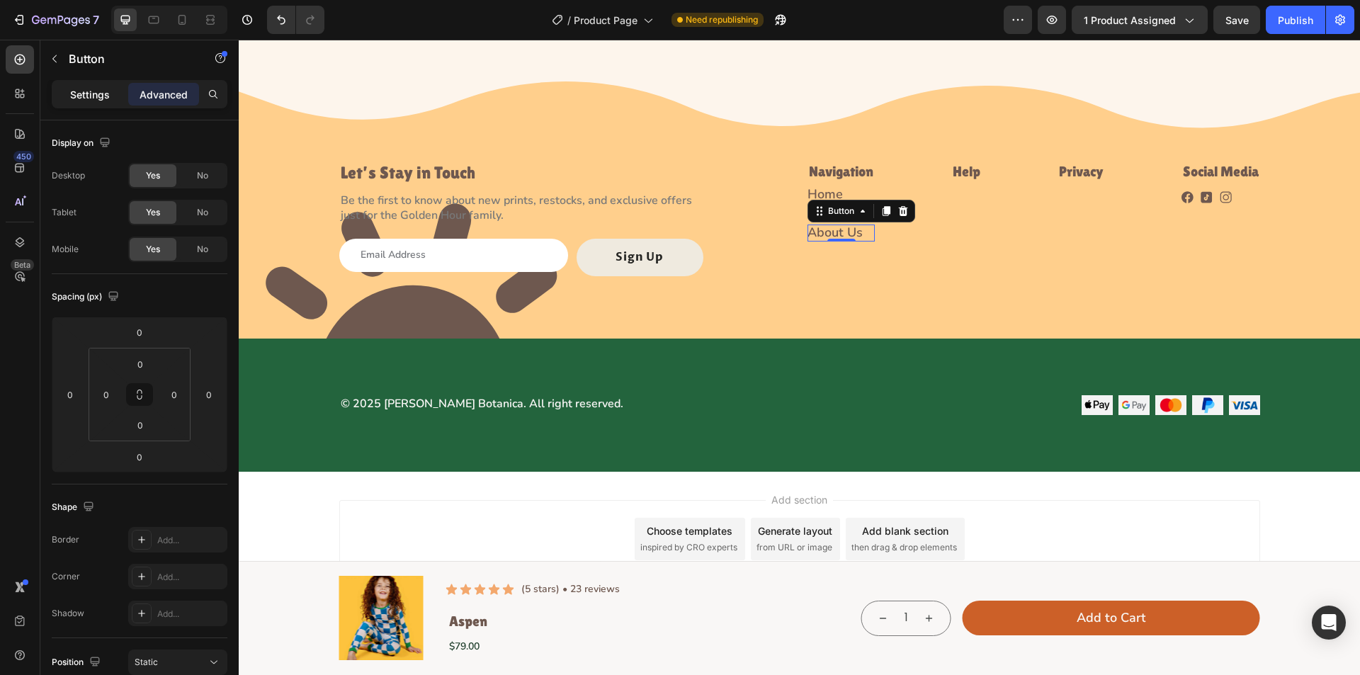
click at [90, 91] on p "Settings" at bounding box center [90, 94] width 40 height 15
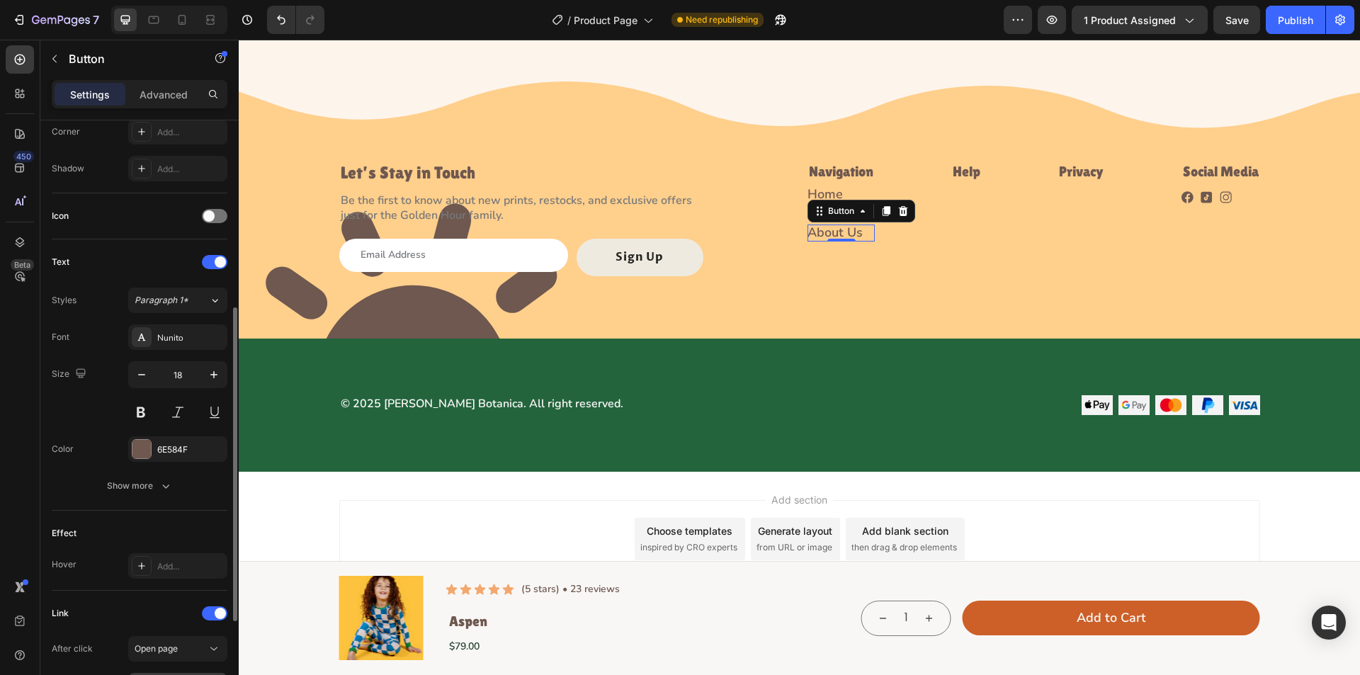
scroll to position [531, 0]
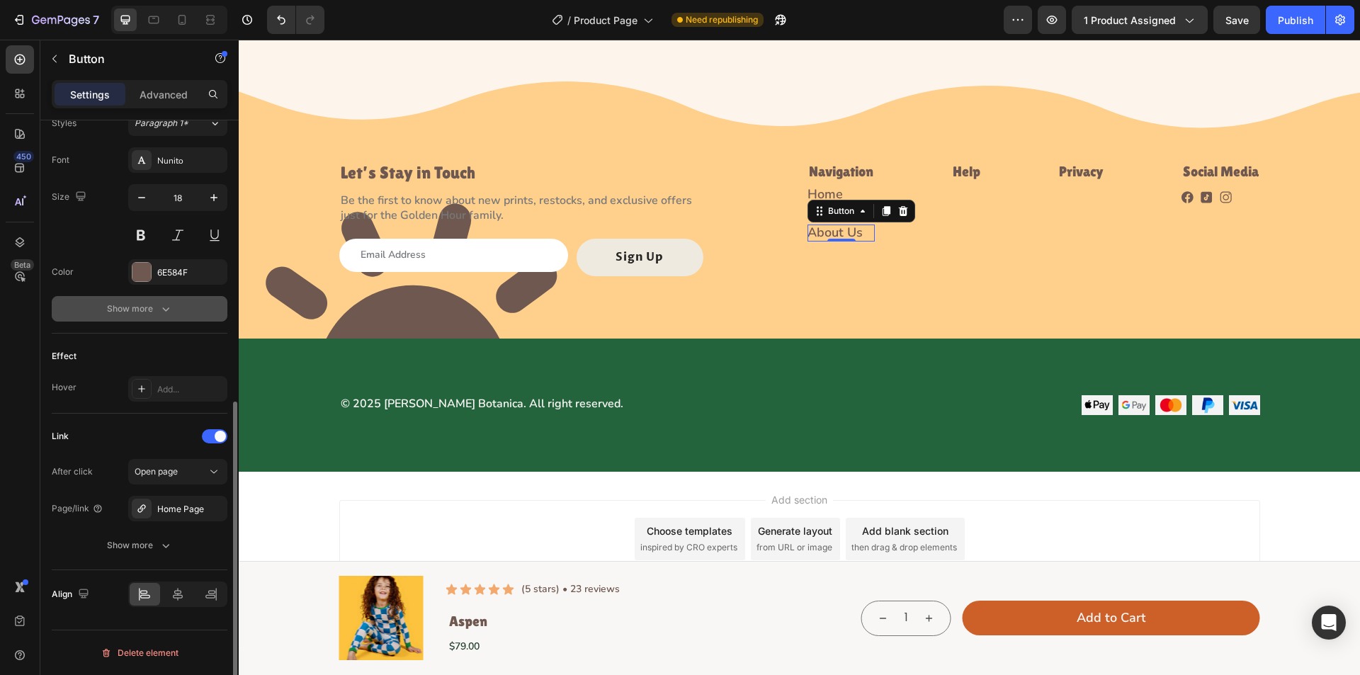
click at [174, 299] on button "Show more" at bounding box center [140, 309] width 176 height 26
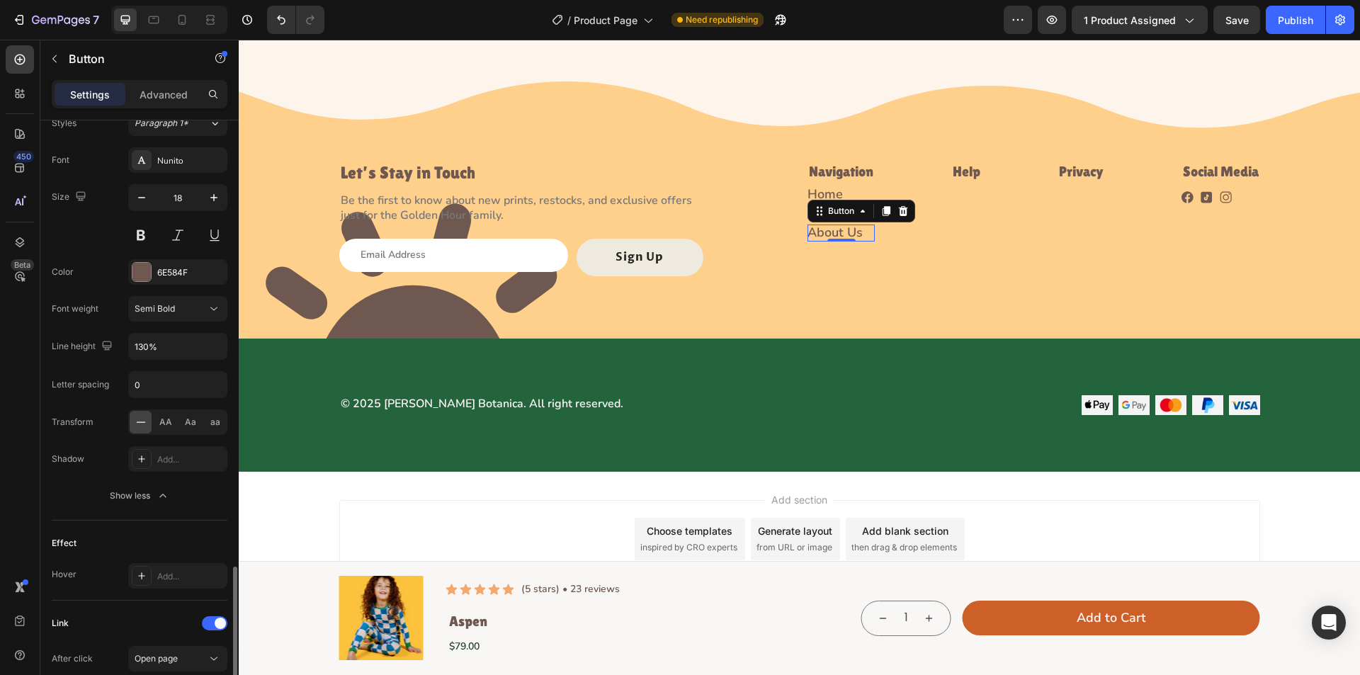
scroll to position [718, 0]
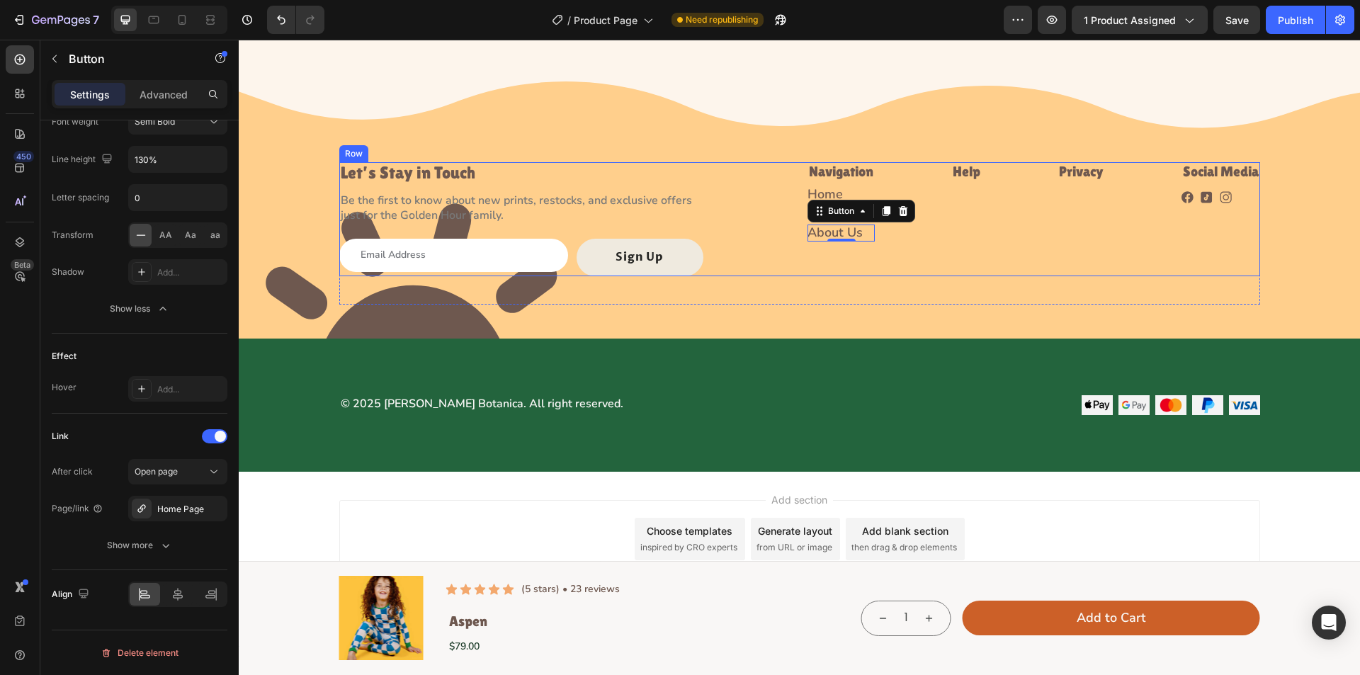
click at [840, 186] on div "Home Button" at bounding box center [841, 194] width 67 height 17
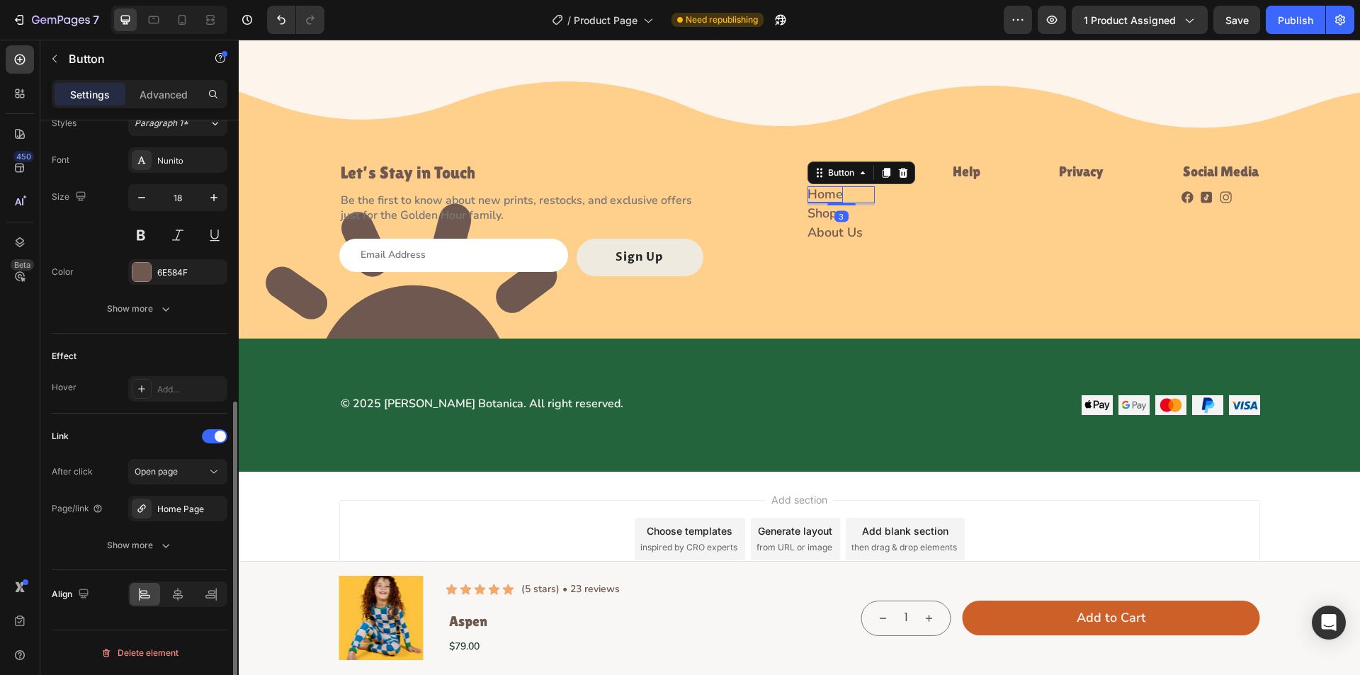
scroll to position [531, 0]
click at [808, 198] on p "Home" at bounding box center [825, 194] width 35 height 16
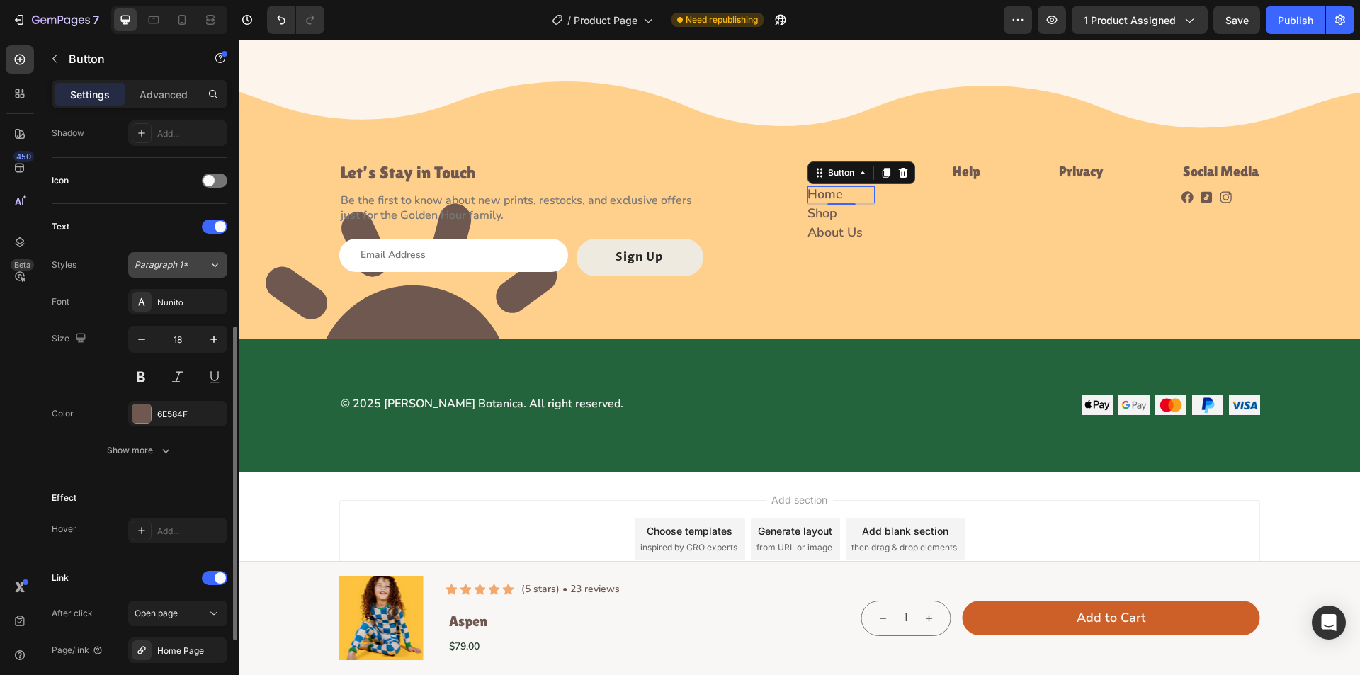
click at [176, 266] on span "Paragraph 1*" at bounding box center [162, 265] width 54 height 13
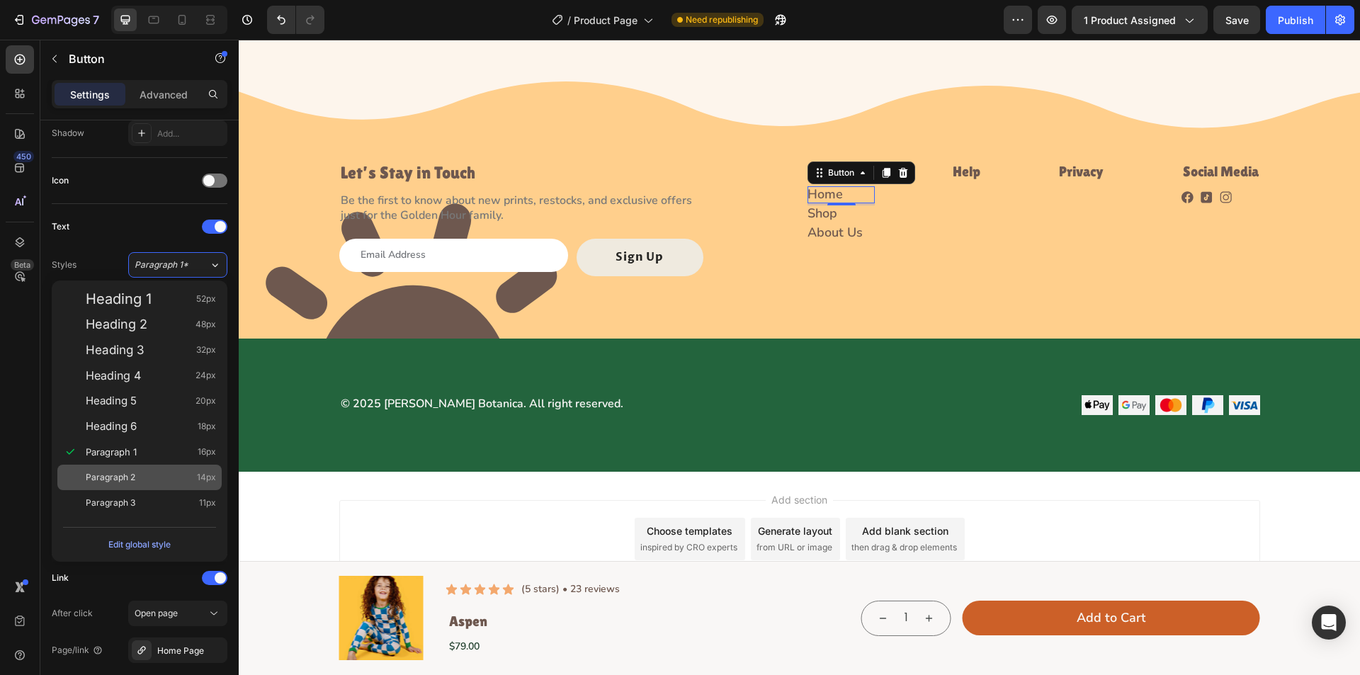
click at [208, 479] on span "14px" at bounding box center [206, 477] width 19 height 14
type input "14"
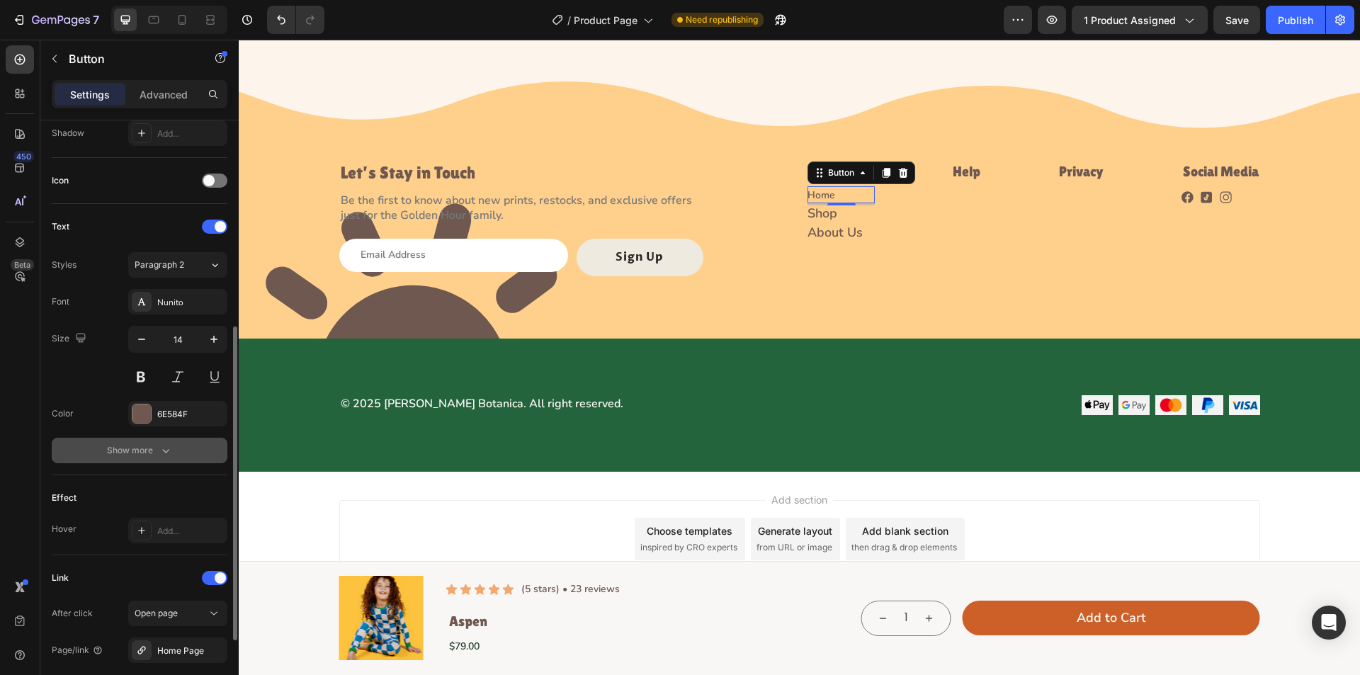
click at [181, 443] on button "Show more" at bounding box center [140, 451] width 176 height 26
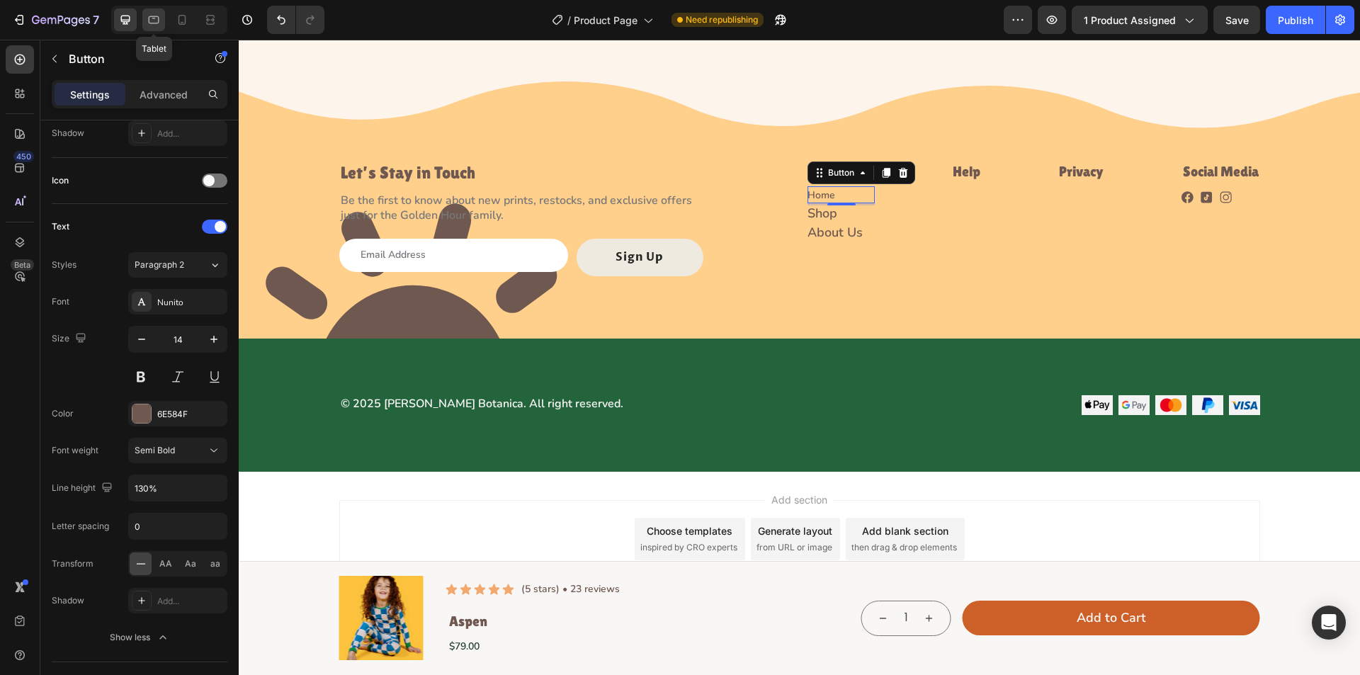
click at [157, 11] on div at bounding box center [153, 20] width 23 height 23
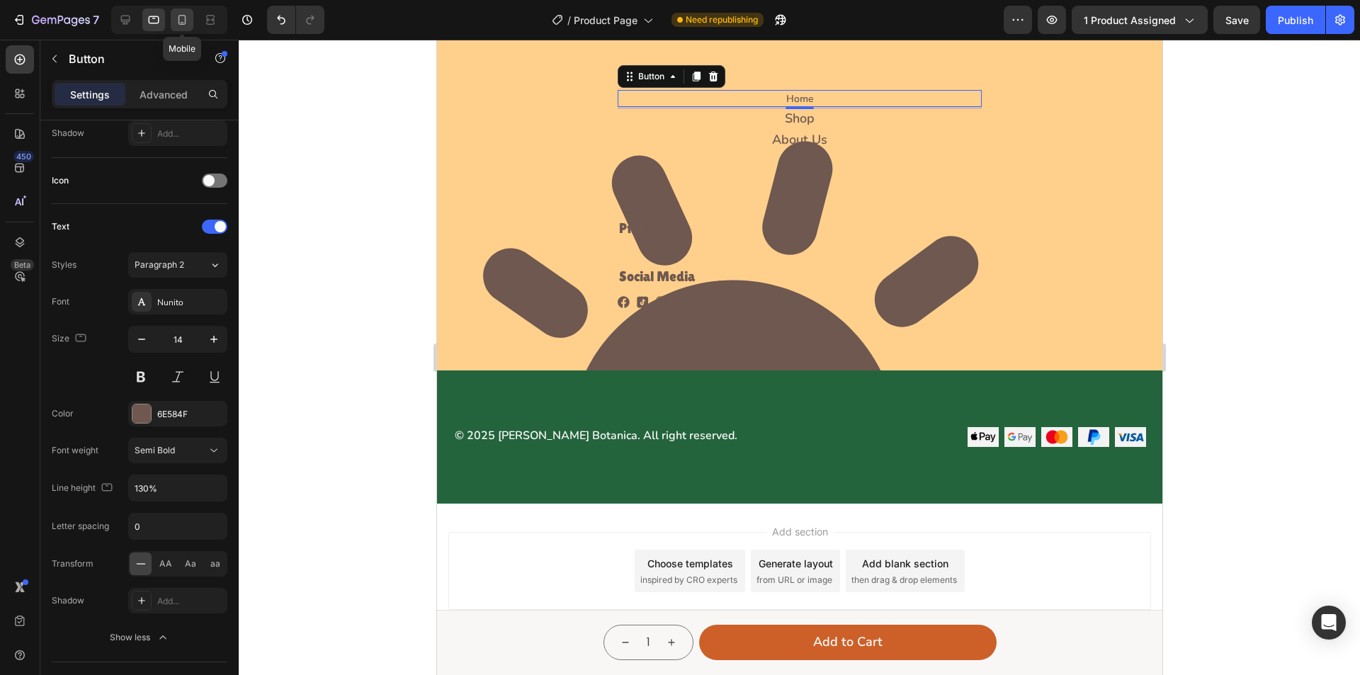
click at [186, 16] on icon at bounding box center [183, 20] width 8 height 10
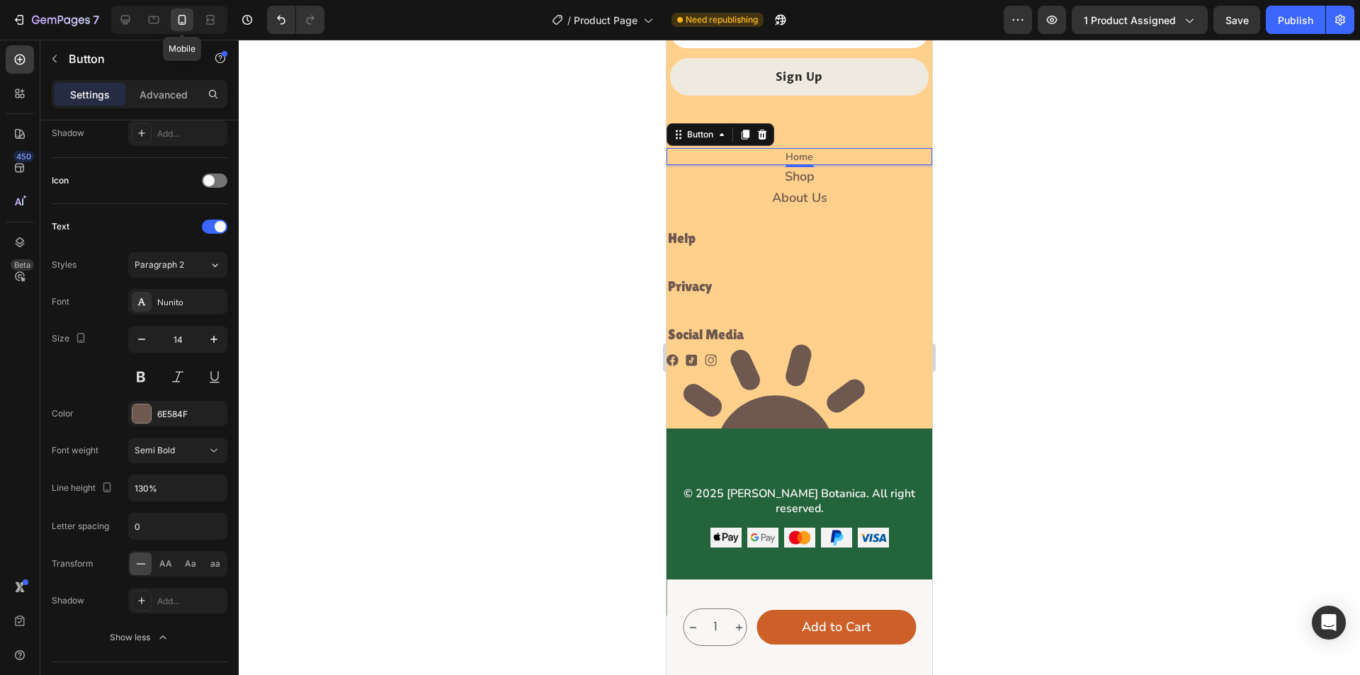
scroll to position [4038, 0]
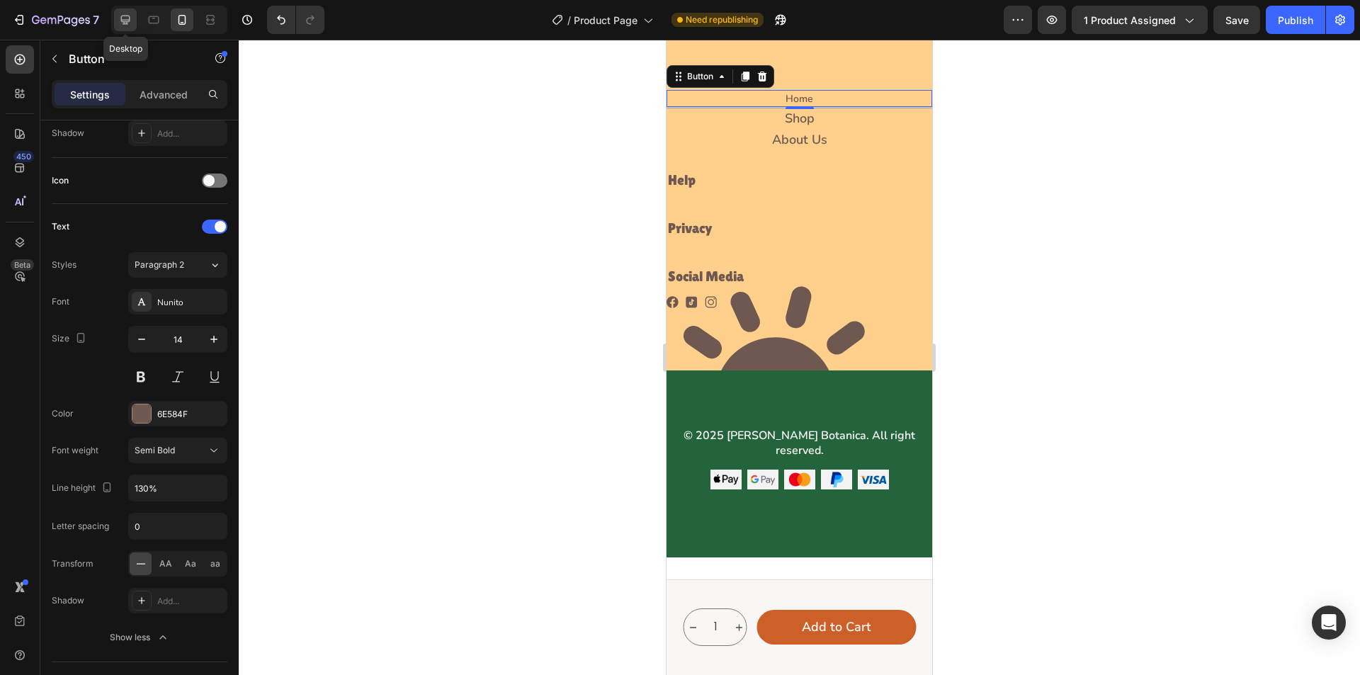
click at [124, 22] on icon at bounding box center [125, 20] width 9 height 9
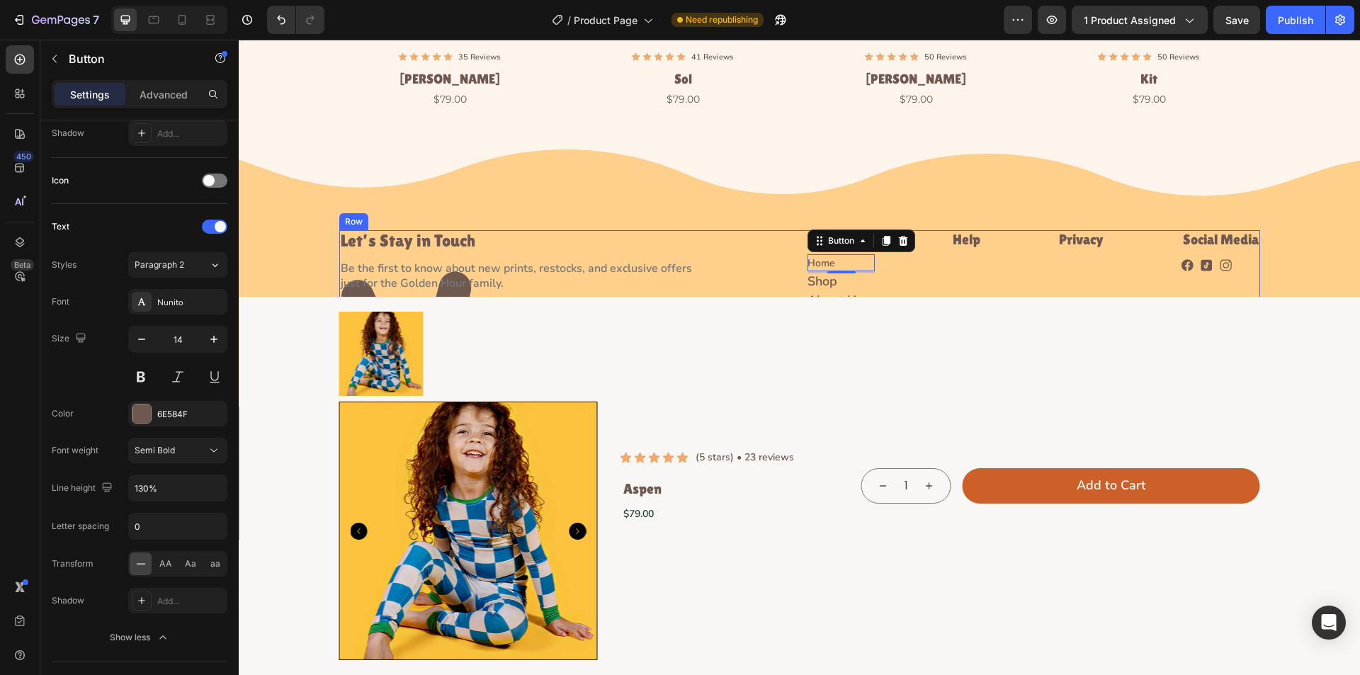
scroll to position [3903, 0]
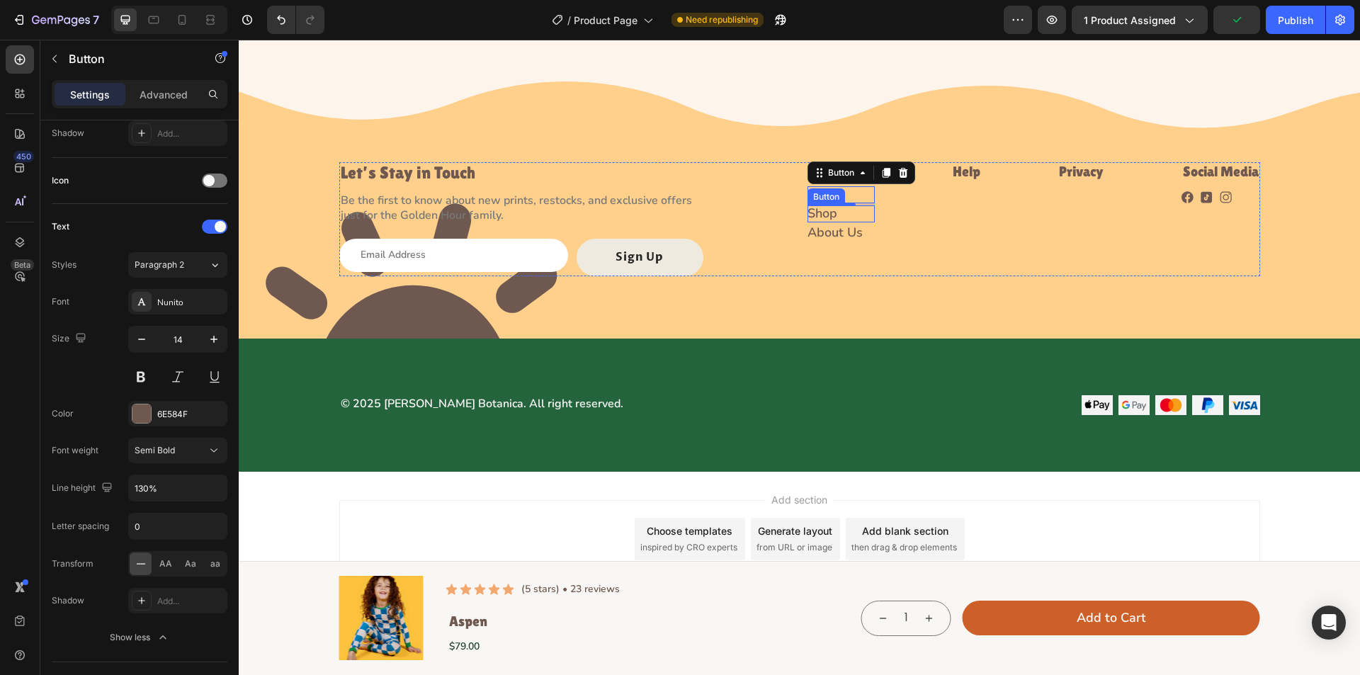
click at [860, 209] on div "Shop Button" at bounding box center [841, 213] width 67 height 17
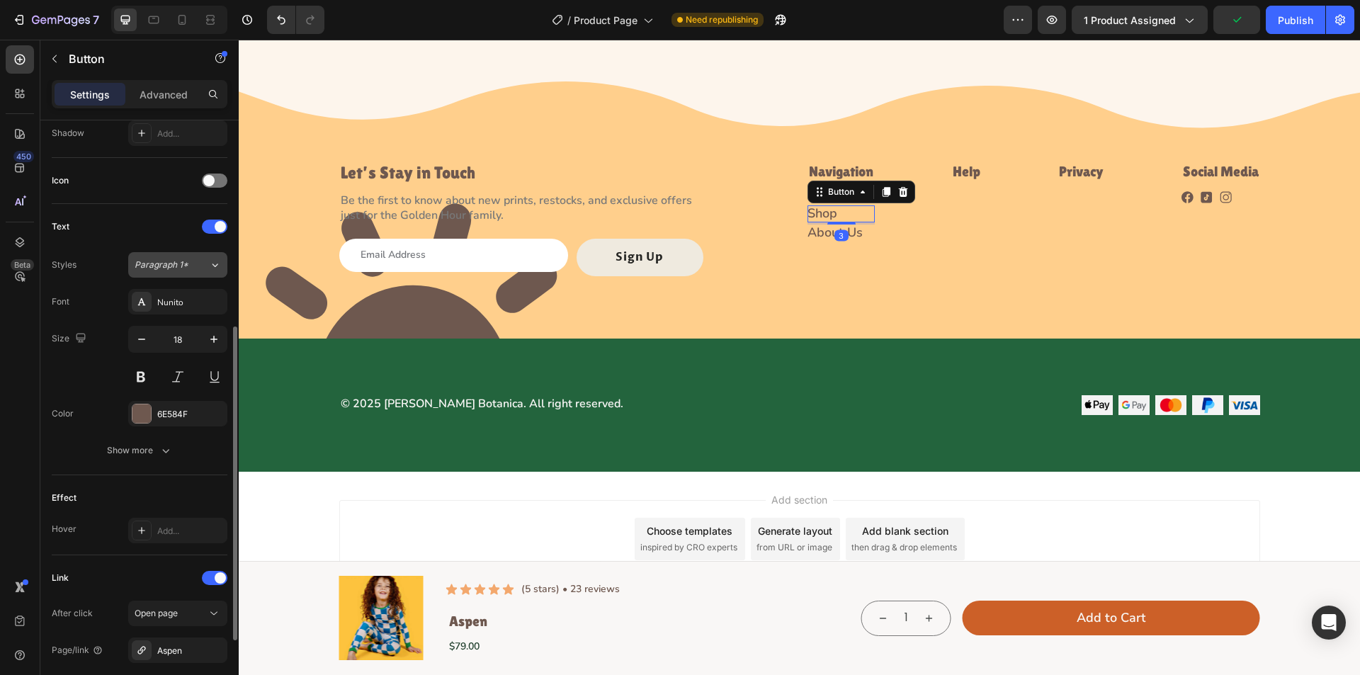
click at [174, 268] on span "Paragraph 1*" at bounding box center [162, 265] width 54 height 13
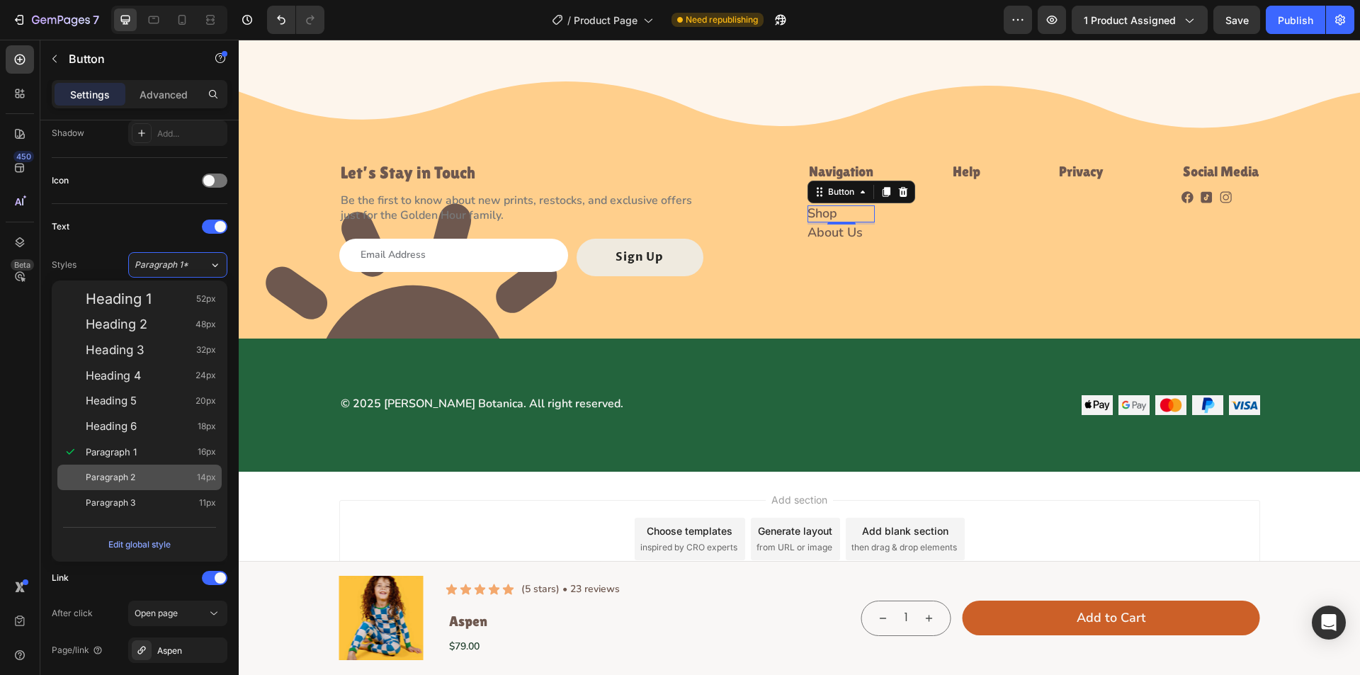
click at [159, 481] on div "Paragraph 2 14px" at bounding box center [151, 477] width 130 height 14
type input "14"
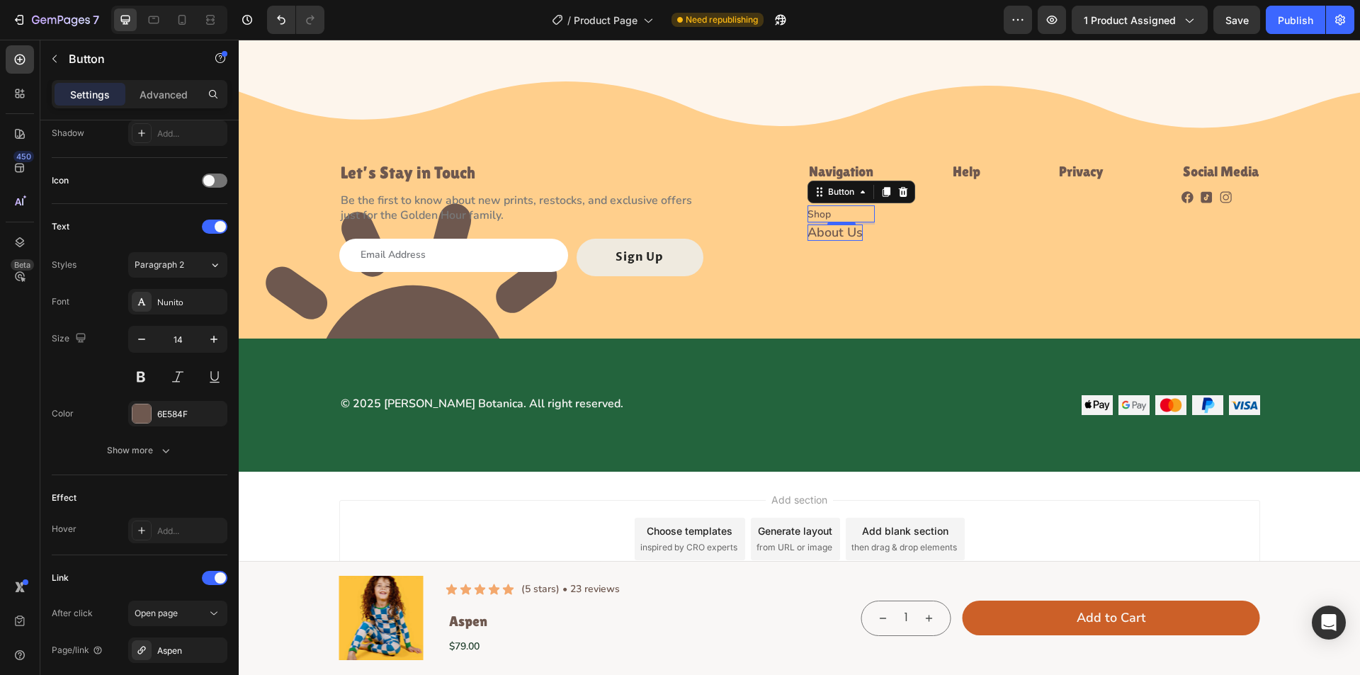
click at [836, 226] on p "About Us" at bounding box center [835, 233] width 55 height 16
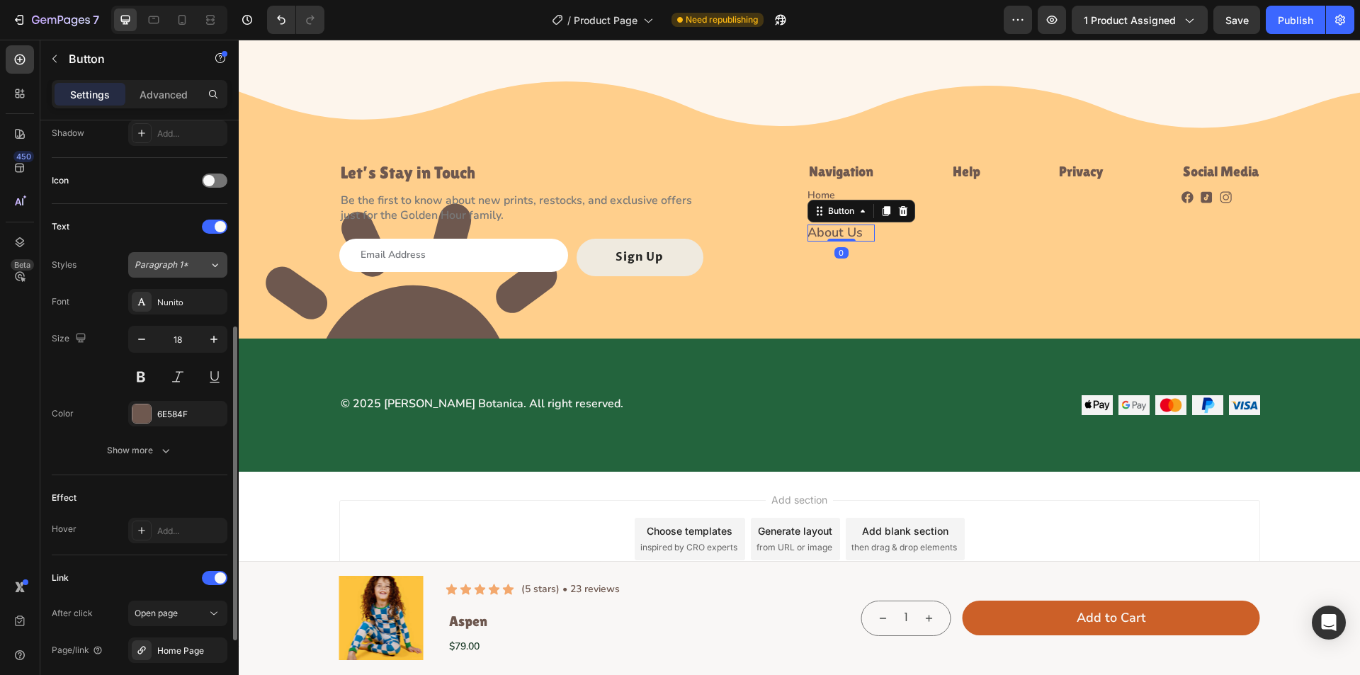
click at [173, 267] on span "Paragraph 1*" at bounding box center [162, 265] width 54 height 13
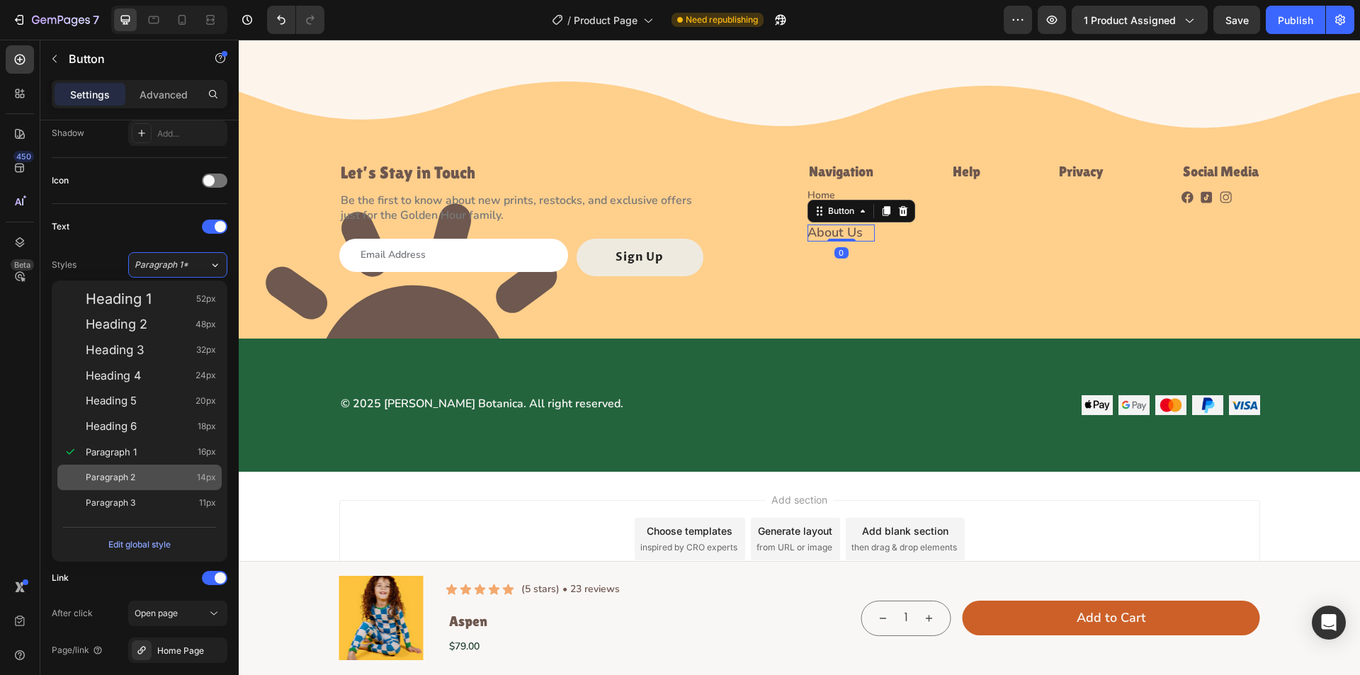
drag, startPoint x: 164, startPoint y: 476, endPoint x: 240, endPoint y: 360, distance: 139.1
click at [164, 476] on div "Paragraph 2 14px" at bounding box center [151, 477] width 130 height 14
type input "14"
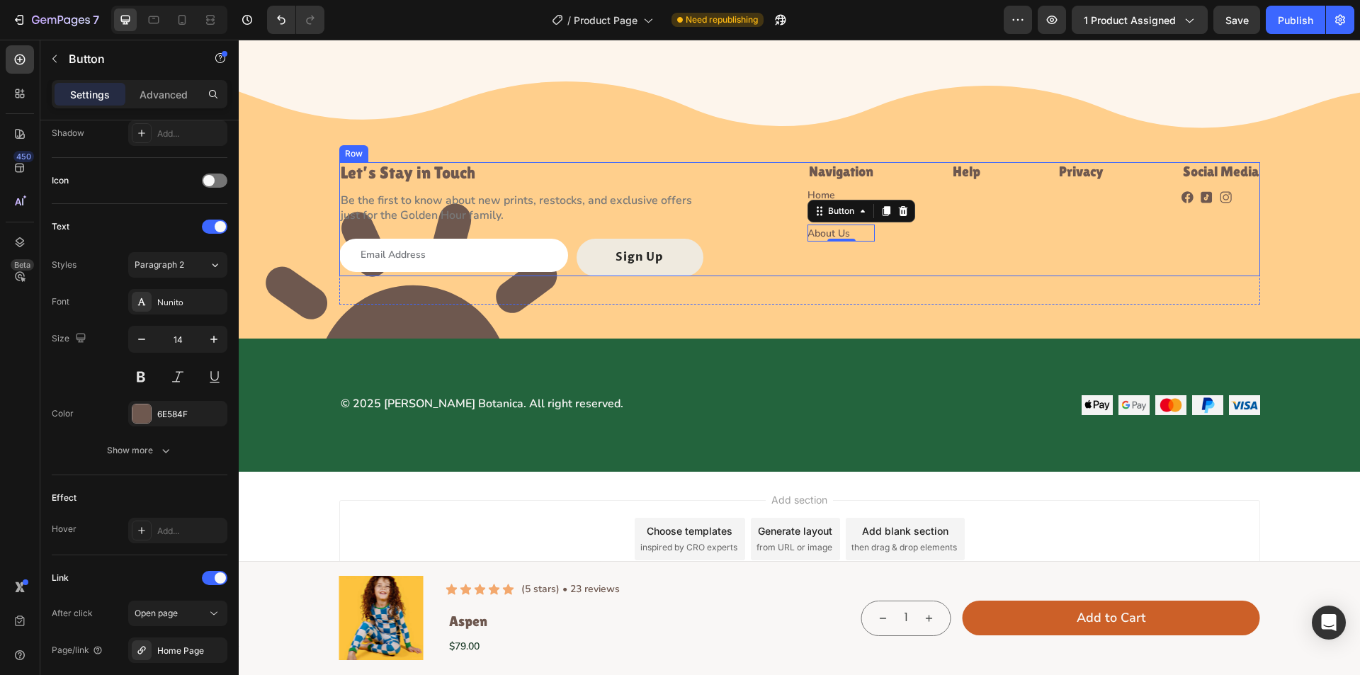
click at [936, 252] on div "Let’s Stay in Touch Heading Be the first to know about new prints, restocks, an…" at bounding box center [799, 219] width 921 height 114
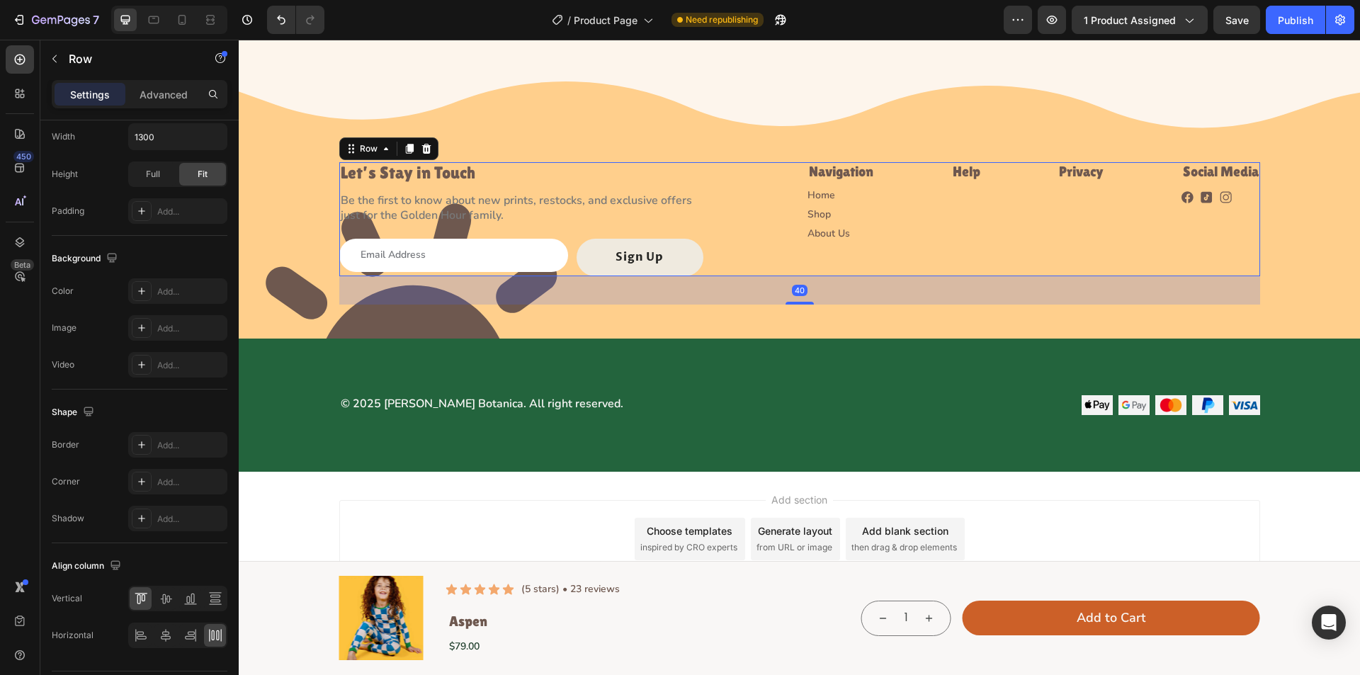
scroll to position [0, 0]
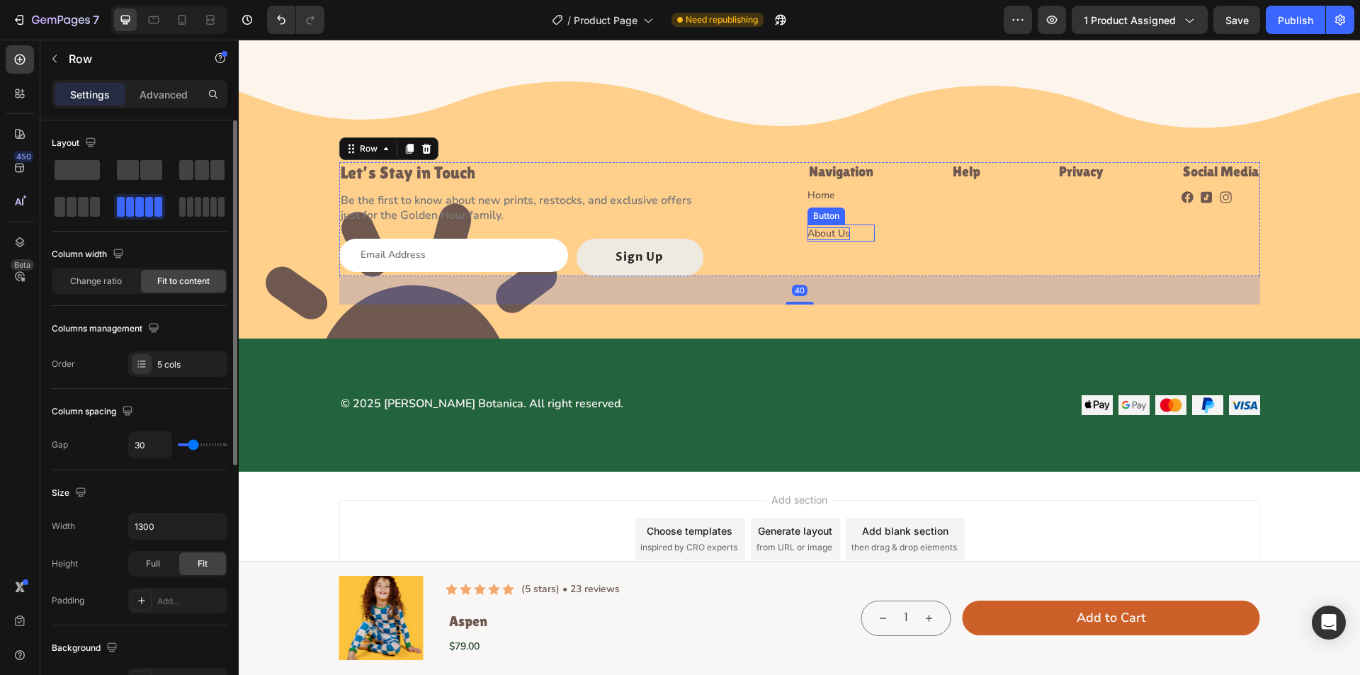
click at [828, 237] on div "About Us Button" at bounding box center [841, 233] width 67 height 17
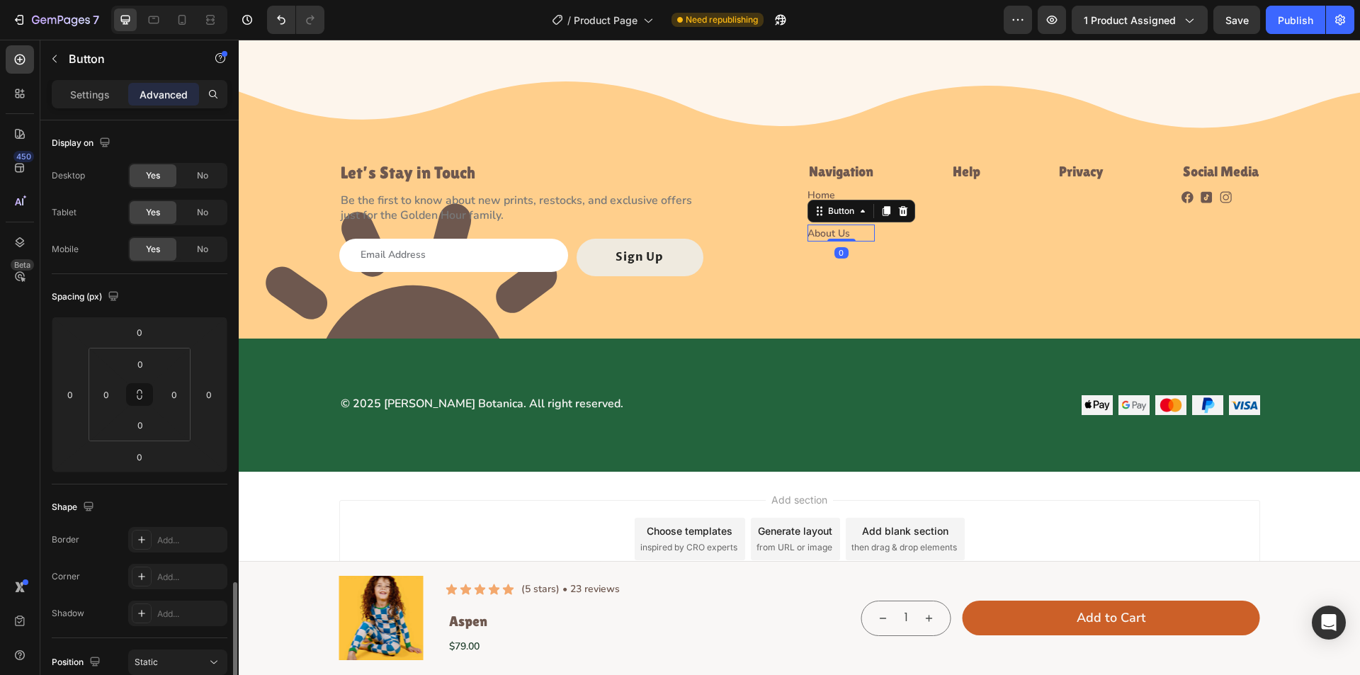
scroll to position [350, 0]
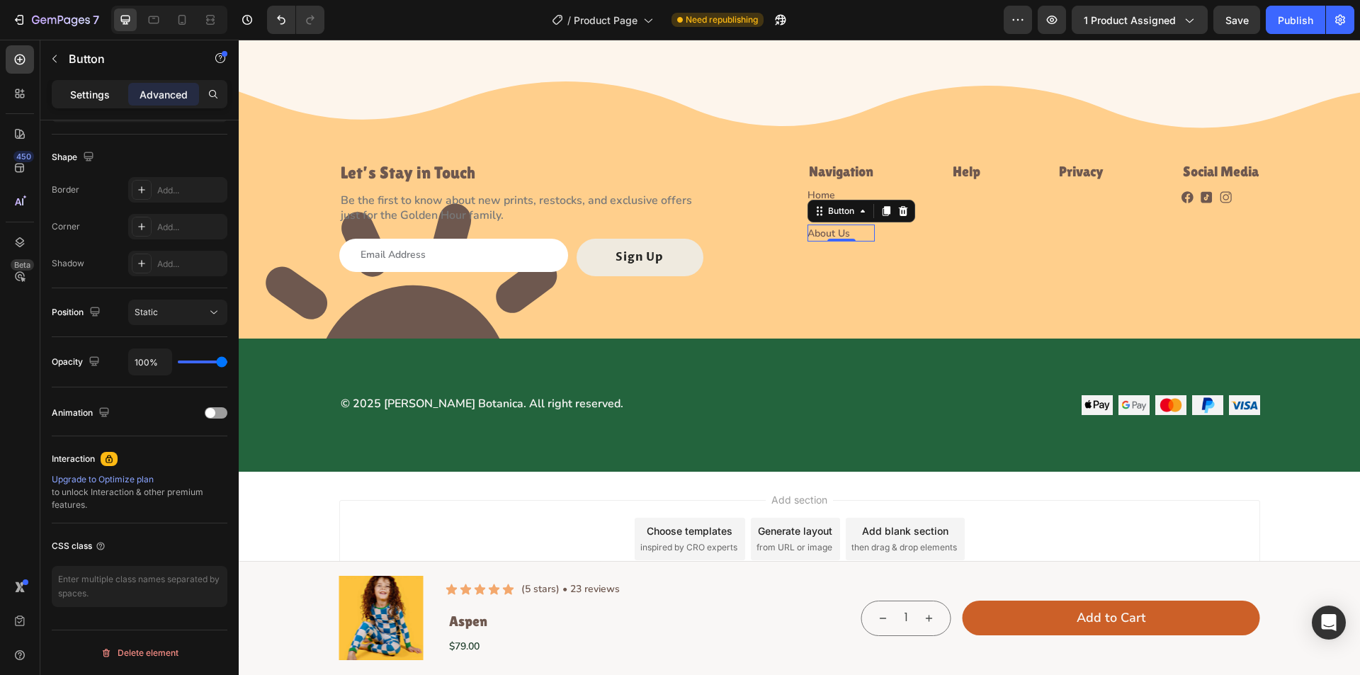
click at [94, 101] on p "Settings" at bounding box center [90, 94] width 40 height 15
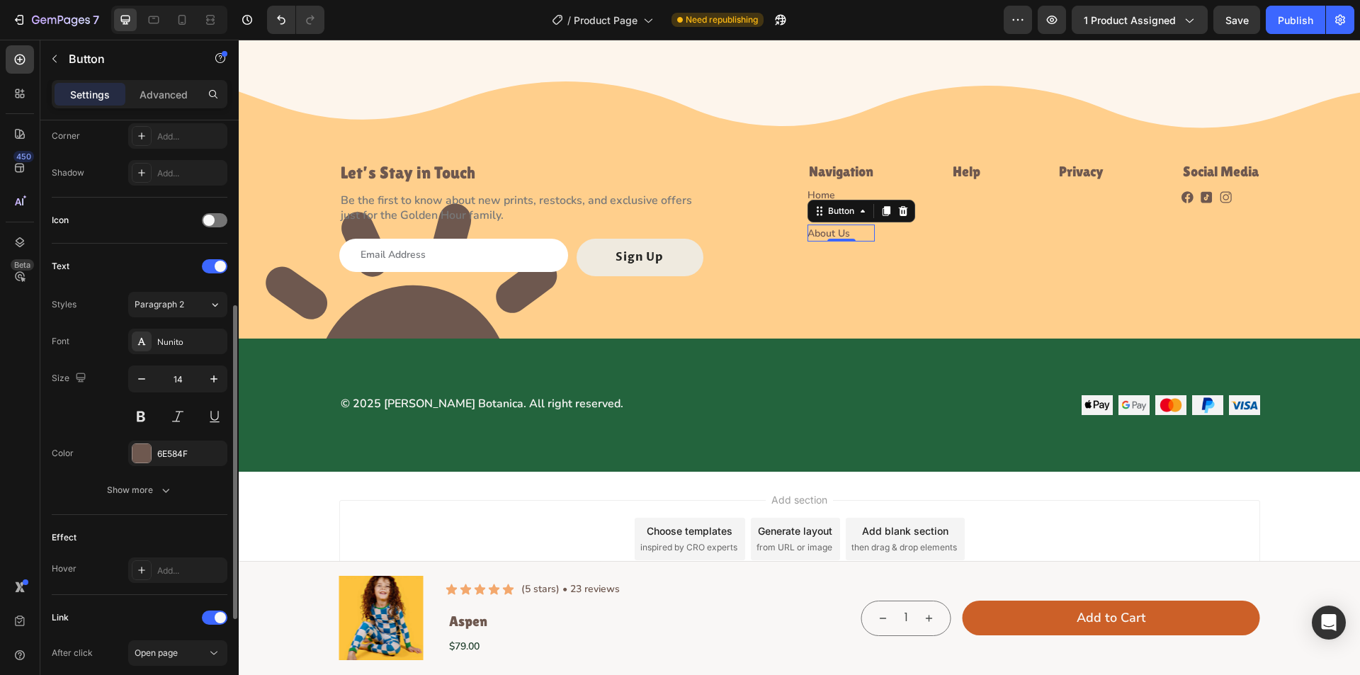
scroll to position [531, 0]
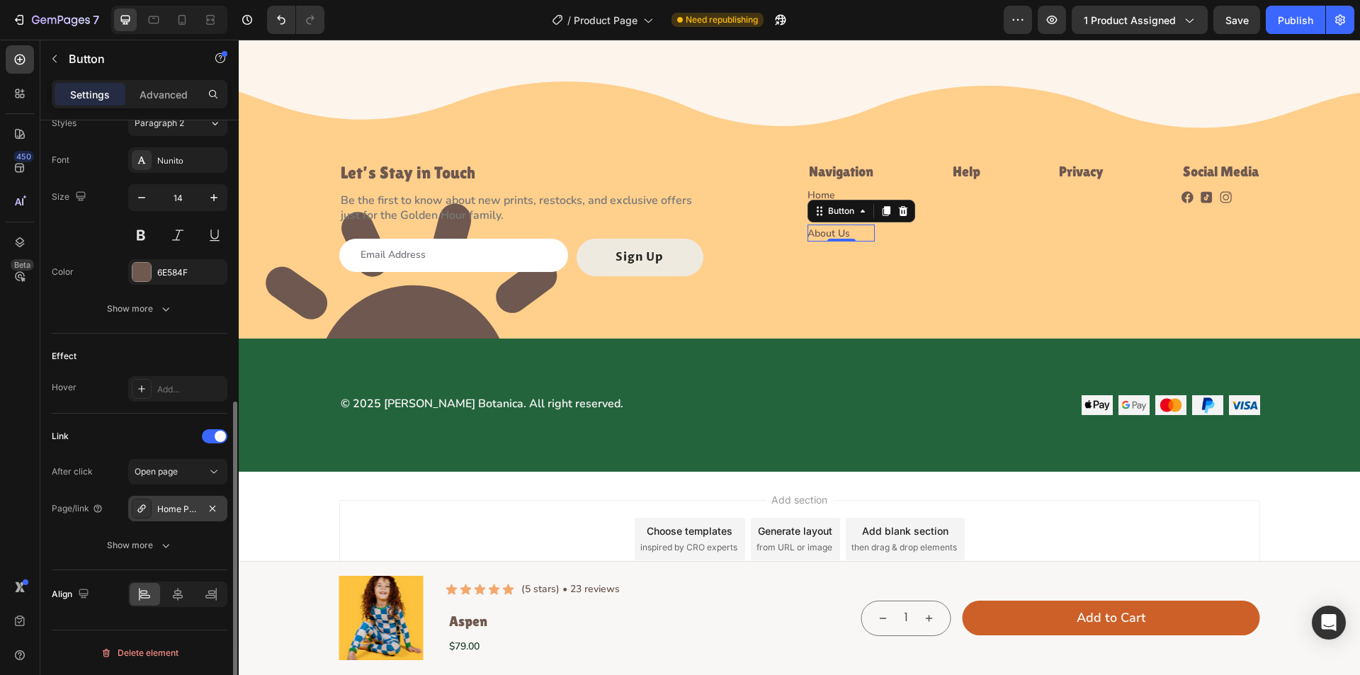
click at [140, 509] on icon at bounding box center [141, 508] width 11 height 11
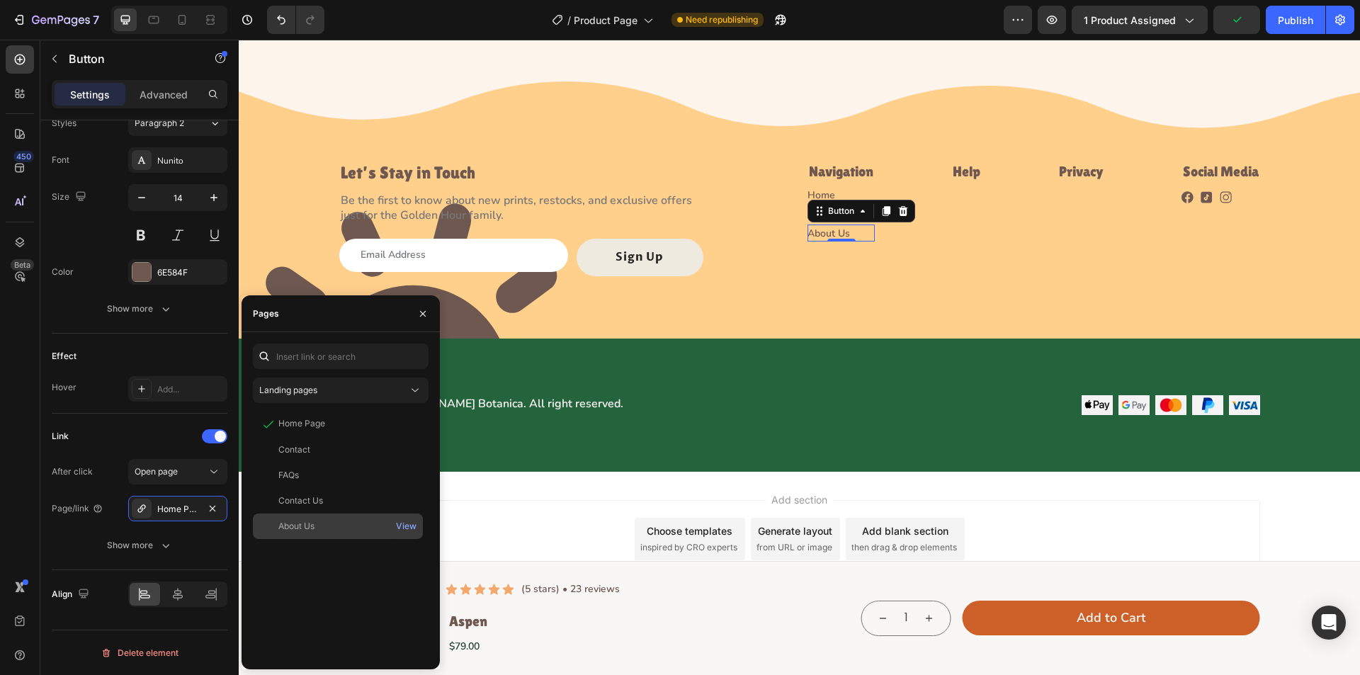
click at [298, 522] on div "About Us" at bounding box center [296, 526] width 36 height 13
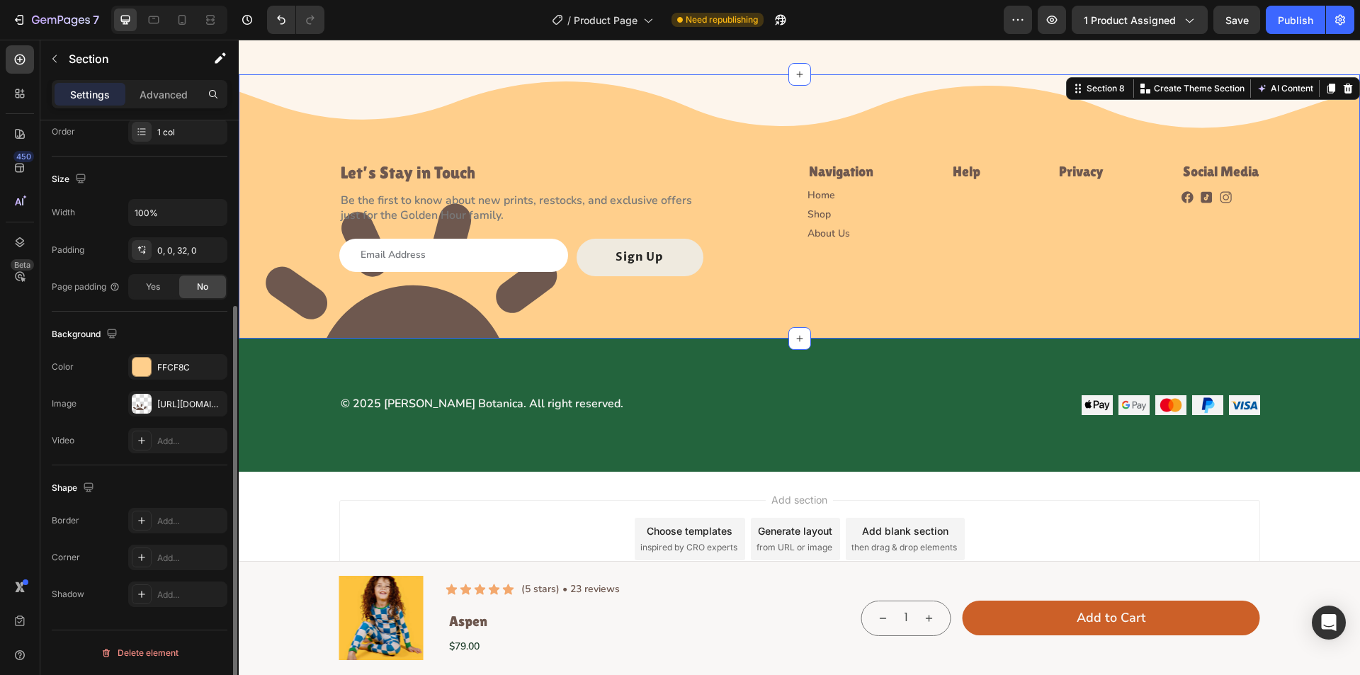
click at [838, 319] on div "Image Let’s Stay in Touch Heading Be the first to know about new prints, restoc…" at bounding box center [800, 206] width 1122 height 264
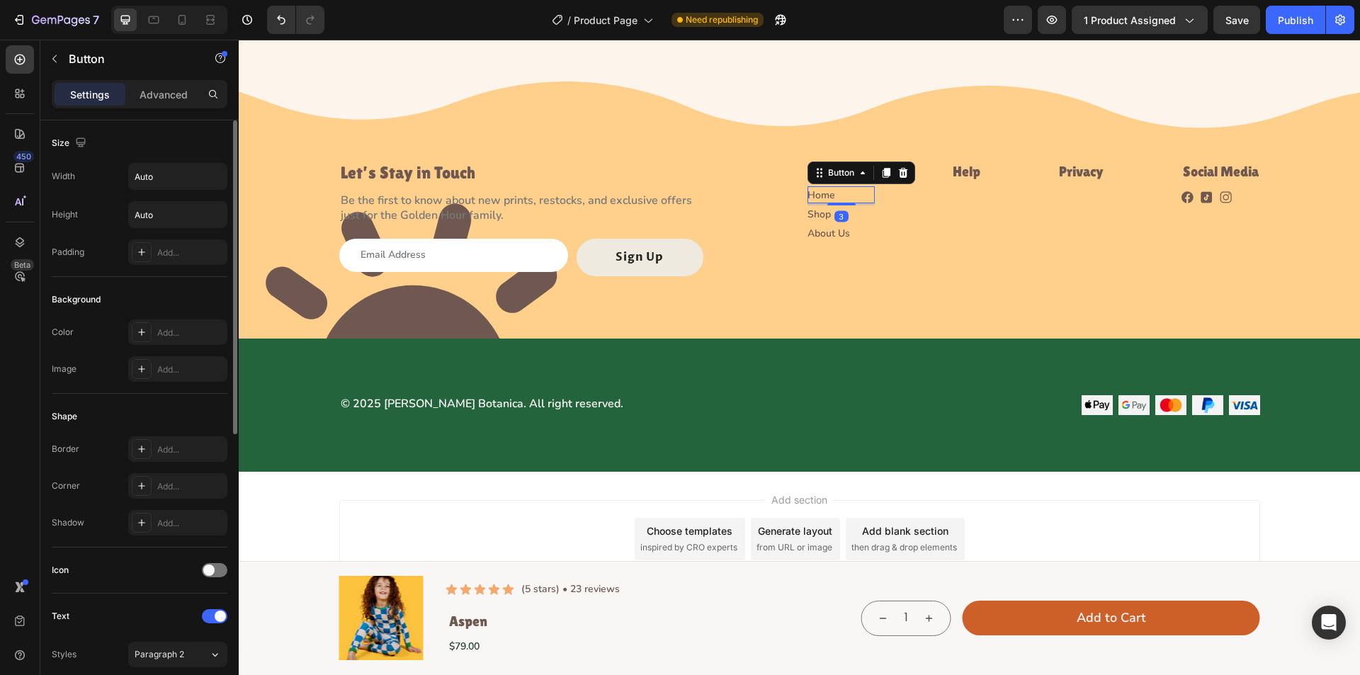
click at [859, 196] on div "Home Button 3" at bounding box center [841, 194] width 67 height 17
click at [851, 213] on div "Shop Button" at bounding box center [841, 213] width 67 height 17
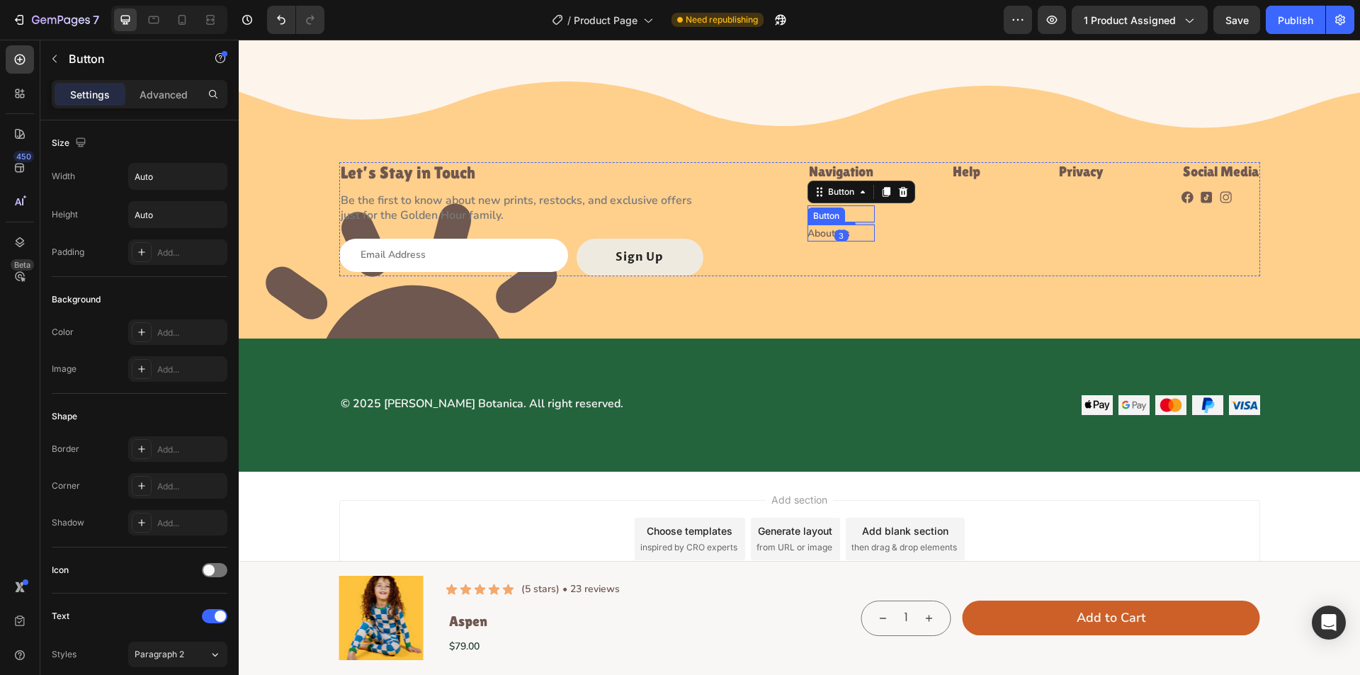
click at [846, 230] on div "About Us Button" at bounding box center [841, 233] width 67 height 17
click at [952, 257] on div "Help Heading" at bounding box center [967, 219] width 30 height 114
click at [866, 195] on div "Home Button 0" at bounding box center [841, 194] width 67 height 17
click at [883, 168] on icon at bounding box center [887, 173] width 8 height 10
drag, startPoint x: 830, startPoint y: 198, endPoint x: 969, endPoint y: 179, distance: 140.3
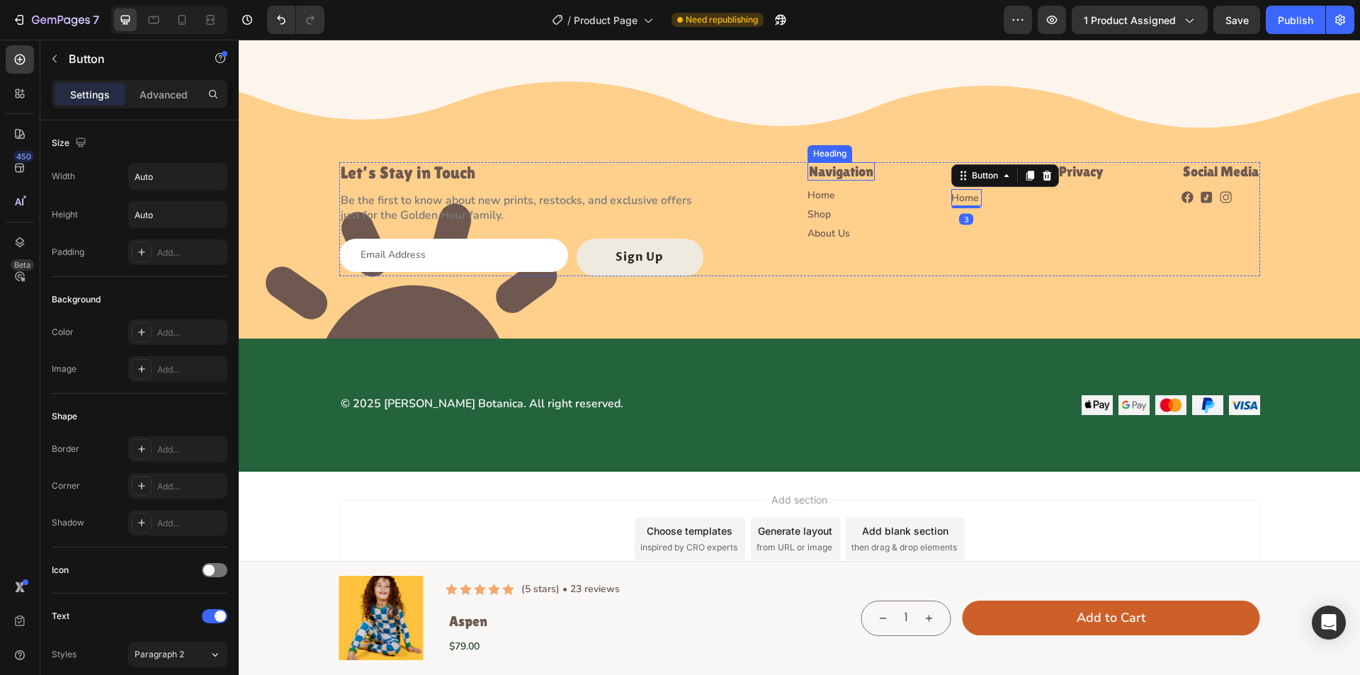
click at [825, 175] on p "Navigation" at bounding box center [841, 172] width 64 height 16
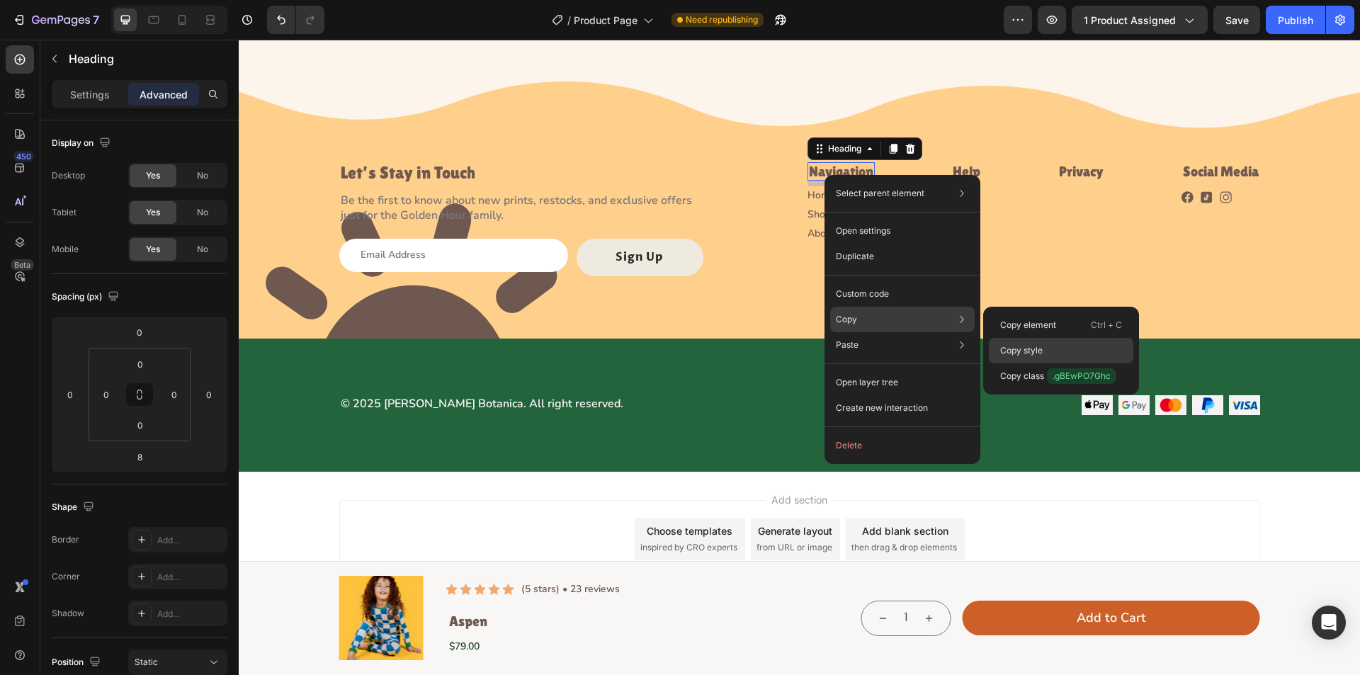
drag, startPoint x: 1012, startPoint y: 349, endPoint x: 774, endPoint y: 296, distance: 243.2
click at [1012, 349] on p "Copy style" at bounding box center [1021, 350] width 43 height 13
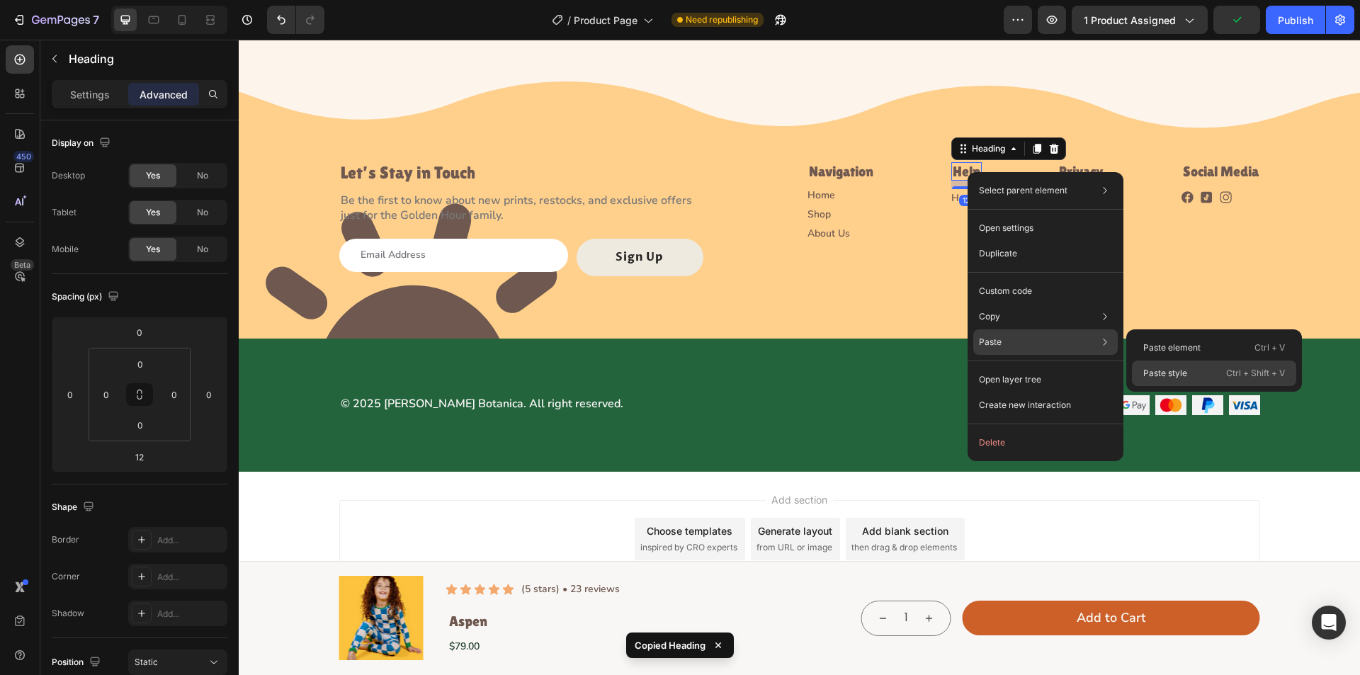
click at [1165, 370] on p "Paste style" at bounding box center [1166, 373] width 44 height 13
type input "8"
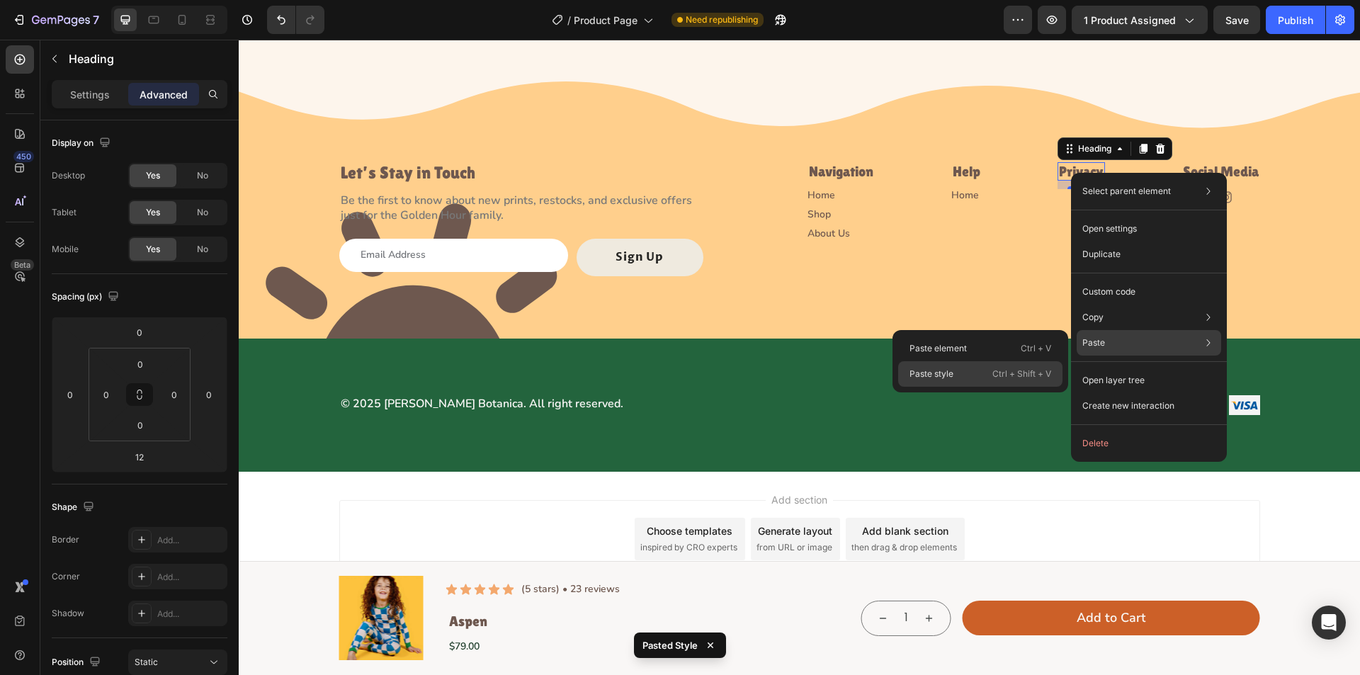
drag, startPoint x: 1007, startPoint y: 369, endPoint x: 772, endPoint y: 303, distance: 244.3
click at [1007, 369] on p "Ctrl + Shift + V" at bounding box center [1022, 374] width 59 height 14
type input "8"
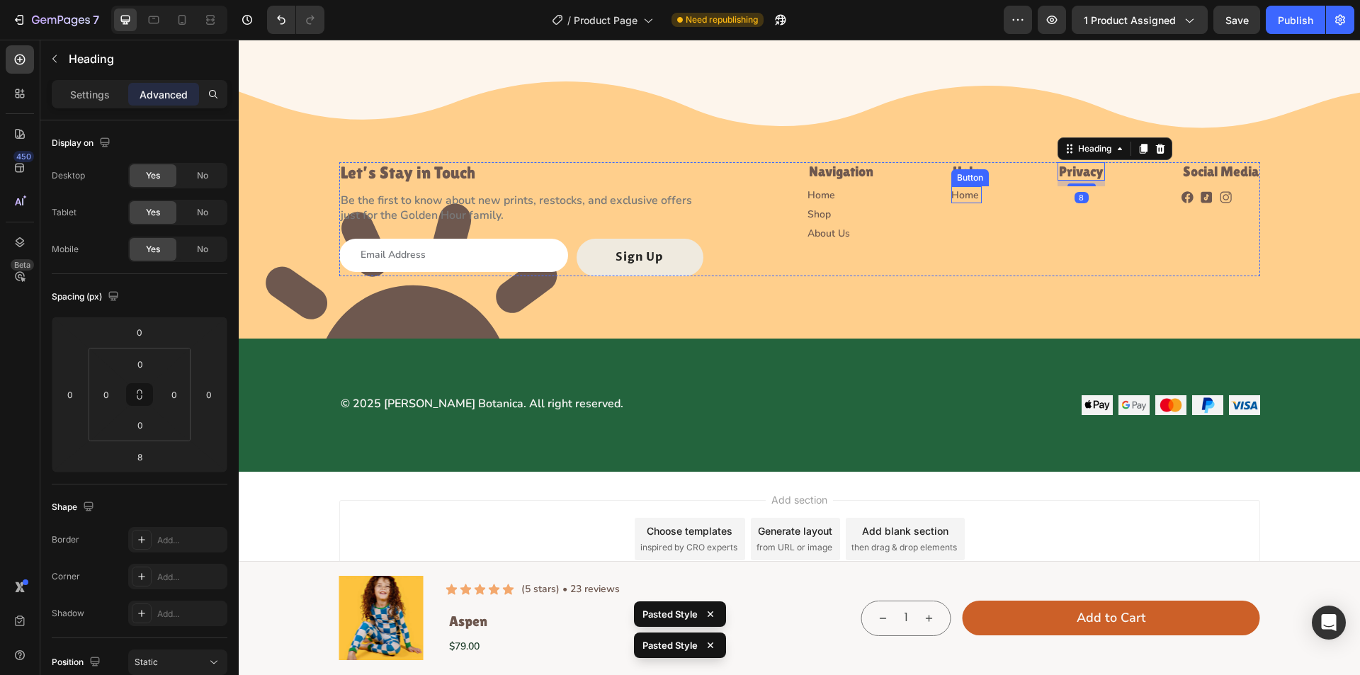
click at [975, 190] on div "Home Button" at bounding box center [967, 194] width 30 height 17
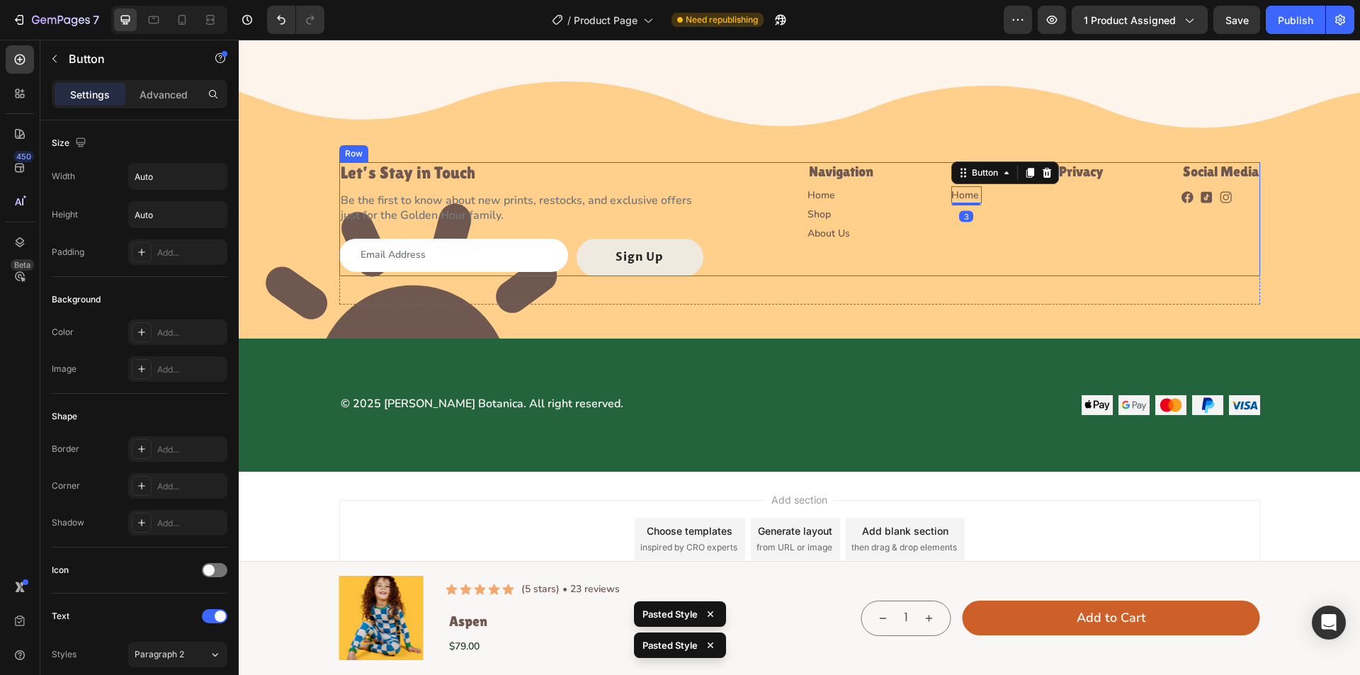
click at [906, 194] on div "Let’s Stay in Touch Heading Be the first to know about new prints, restocks, an…" at bounding box center [799, 219] width 921 height 114
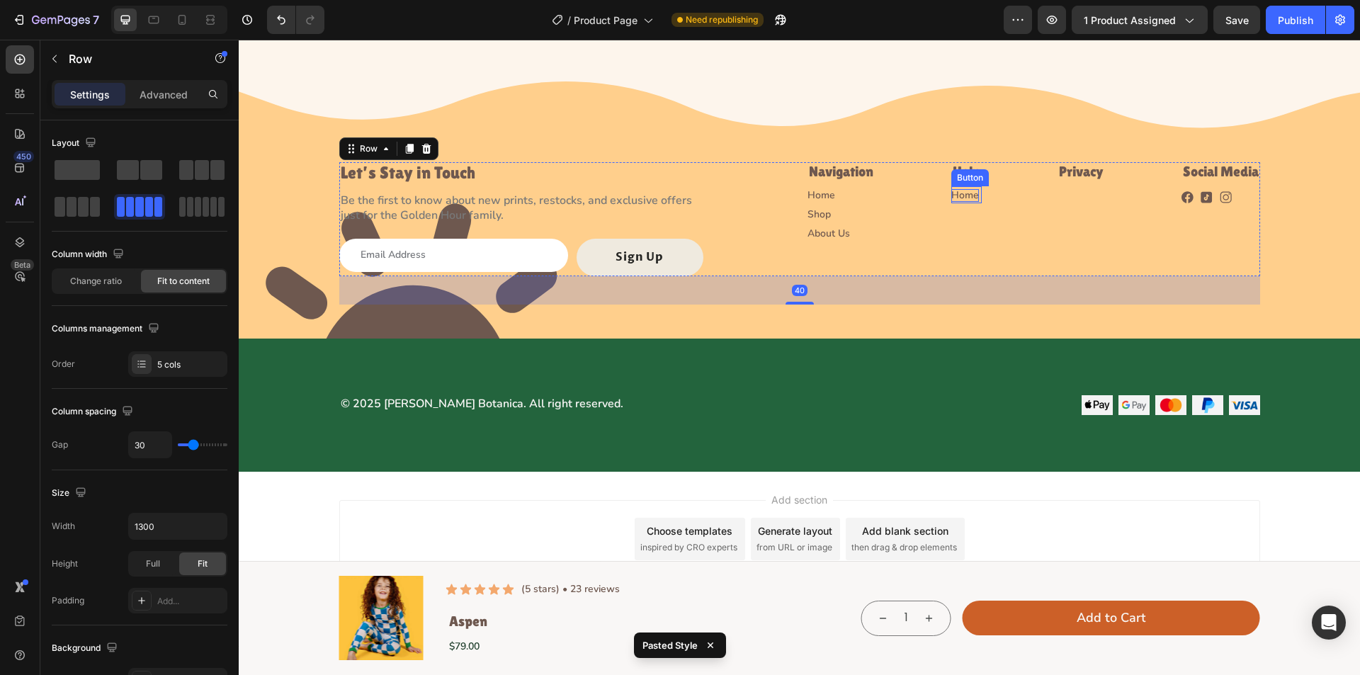
click at [971, 193] on p "Home" at bounding box center [966, 195] width 28 height 13
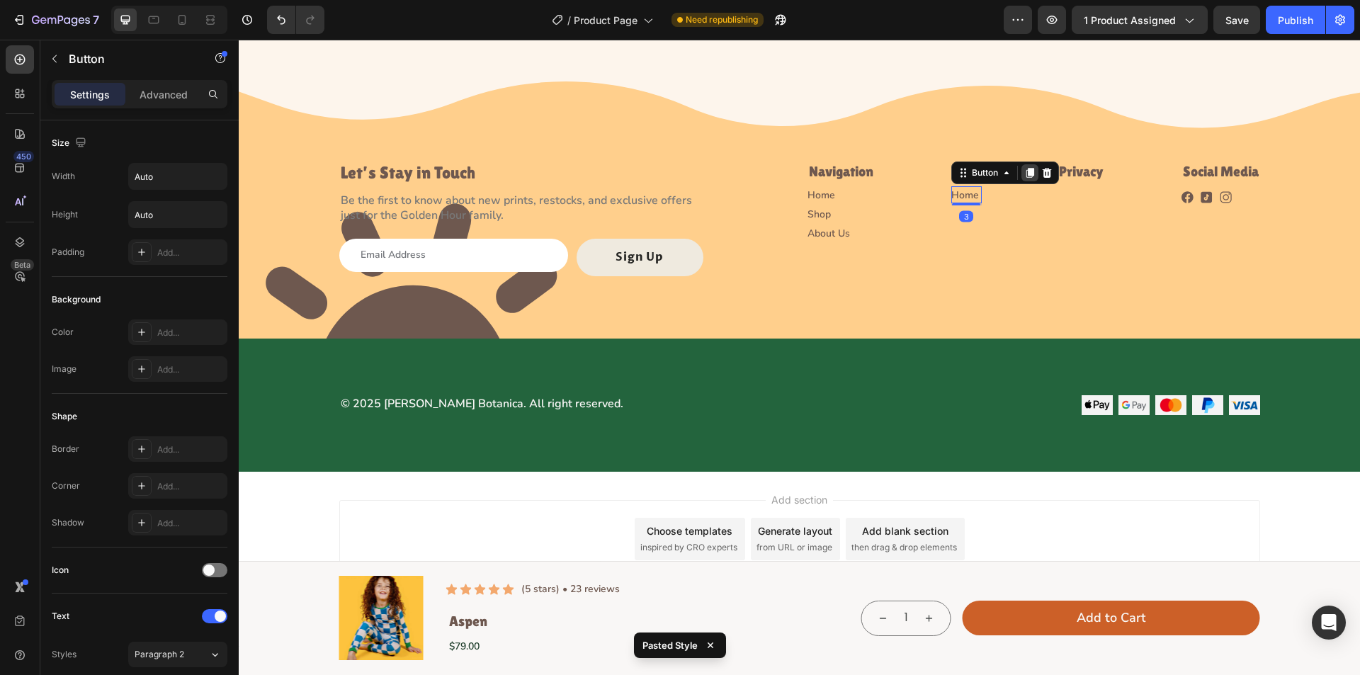
click at [1022, 174] on div at bounding box center [1030, 172] width 17 height 17
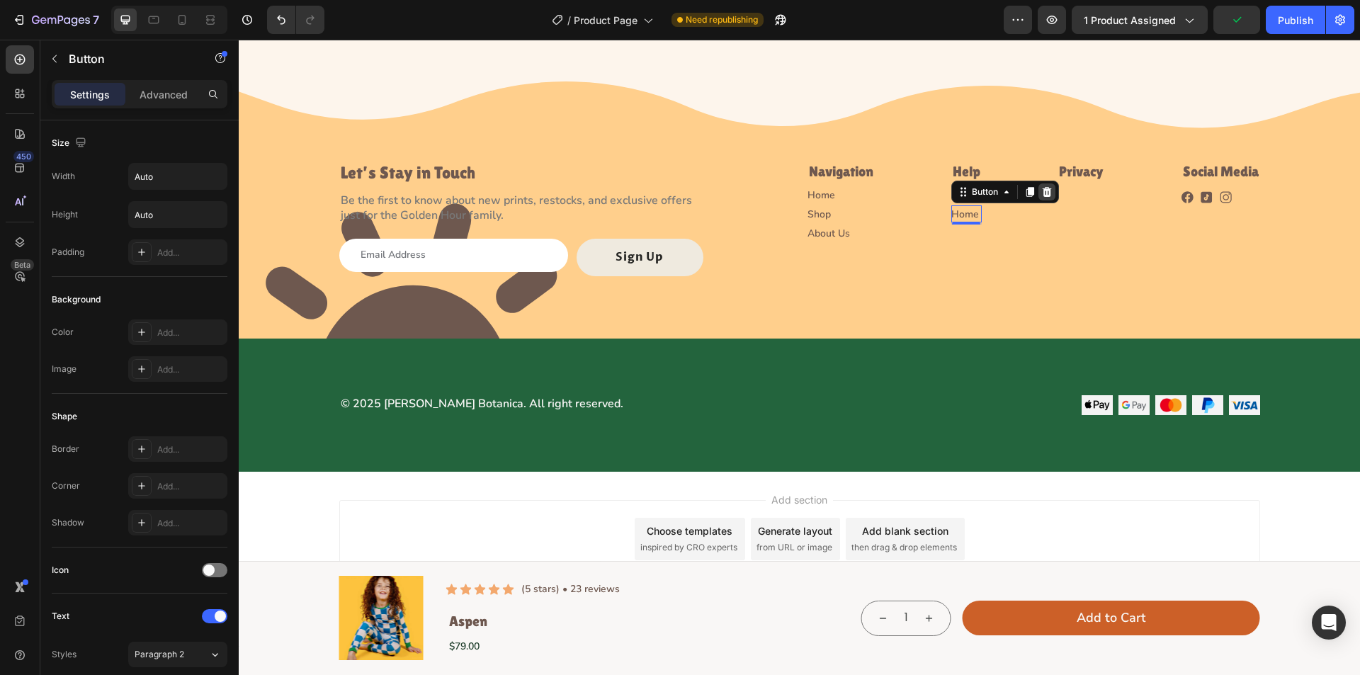
click at [1043, 193] on icon at bounding box center [1047, 191] width 11 height 11
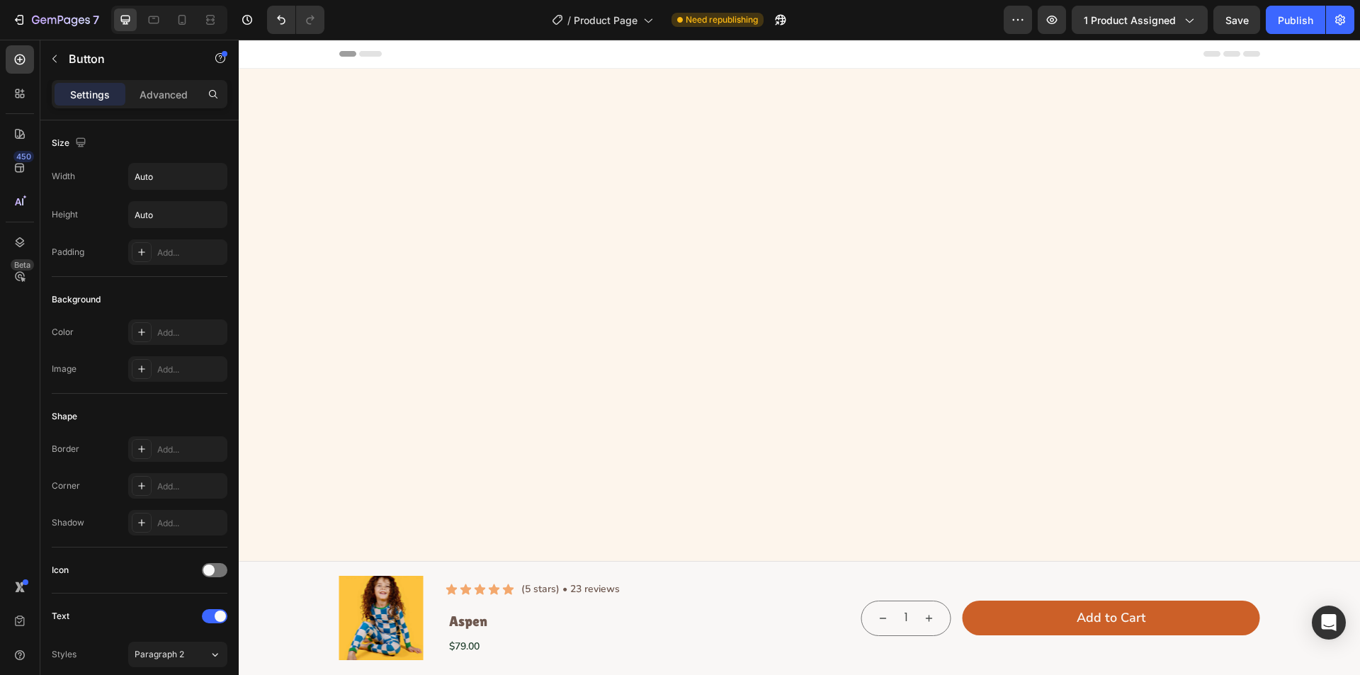
scroll to position [3903, 0]
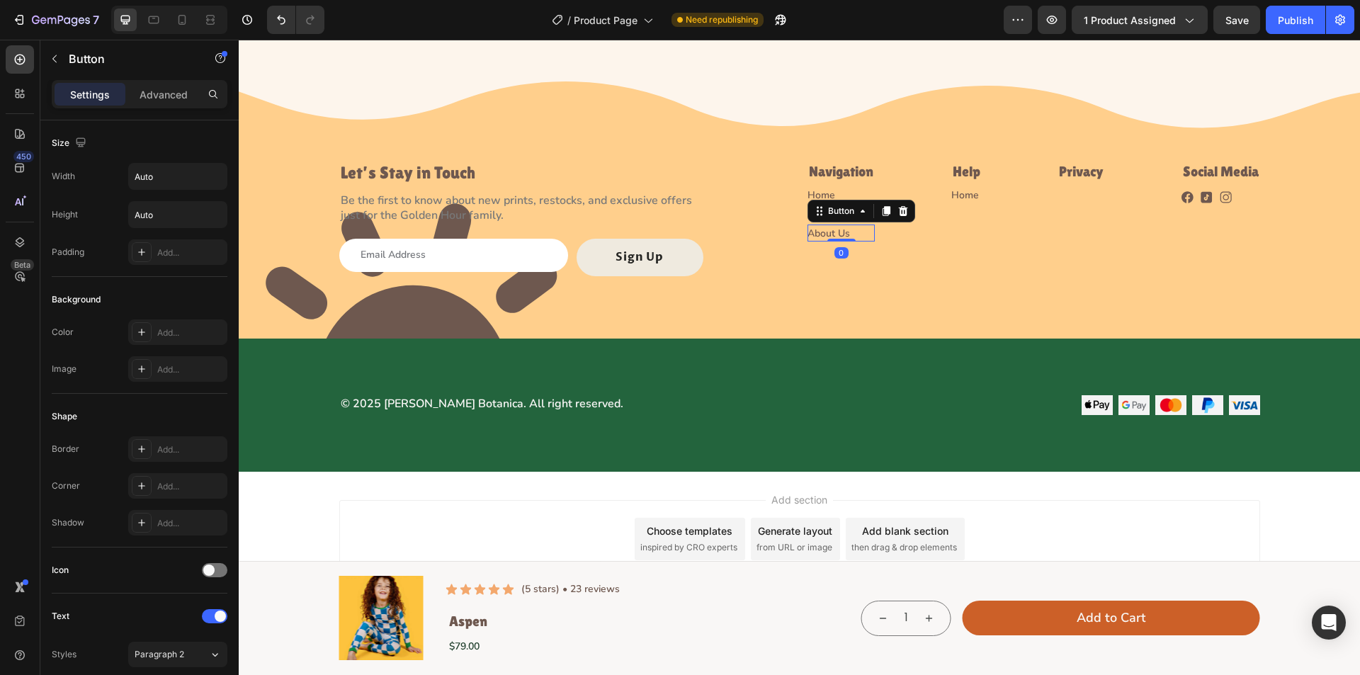
click at [881, 214] on icon at bounding box center [886, 210] width 11 height 11
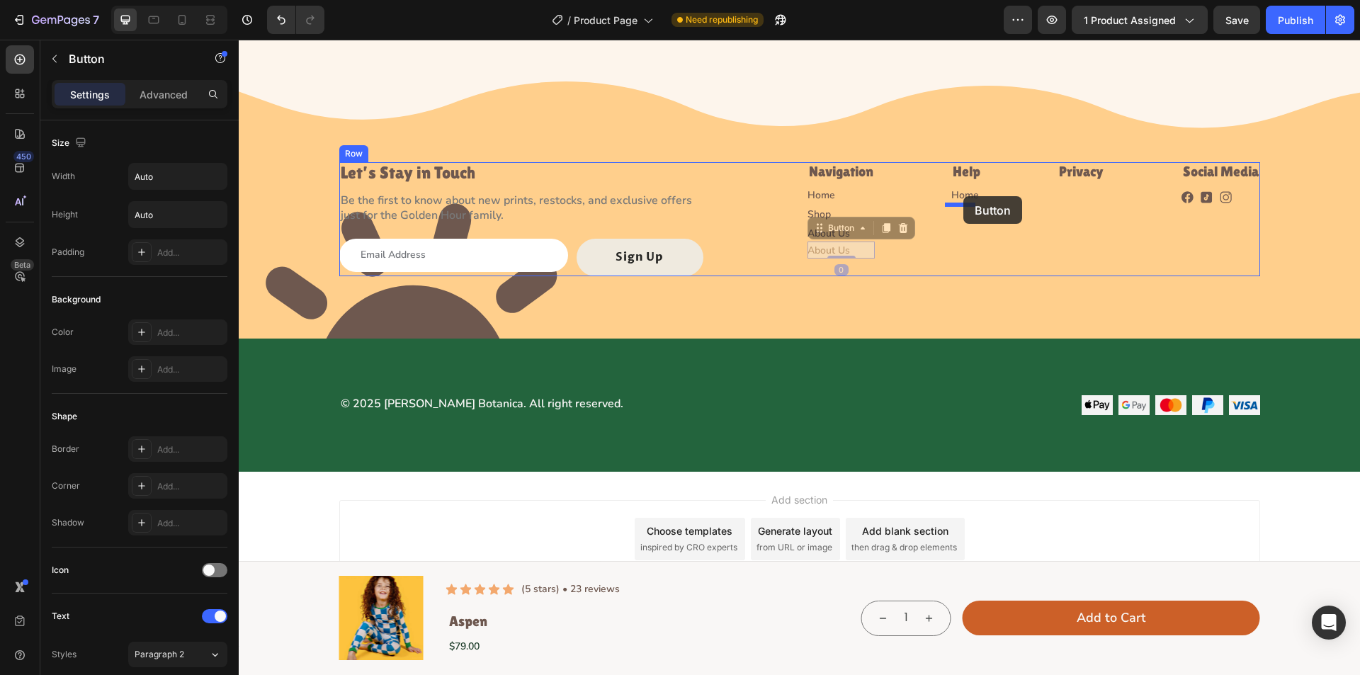
drag, startPoint x: 829, startPoint y: 234, endPoint x: 963, endPoint y: 196, distance: 139.3
click at [927, 249] on div "Let’s Stay in Touch Heading Be the first to know about new prints, restocks, an…" at bounding box center [799, 219] width 921 height 114
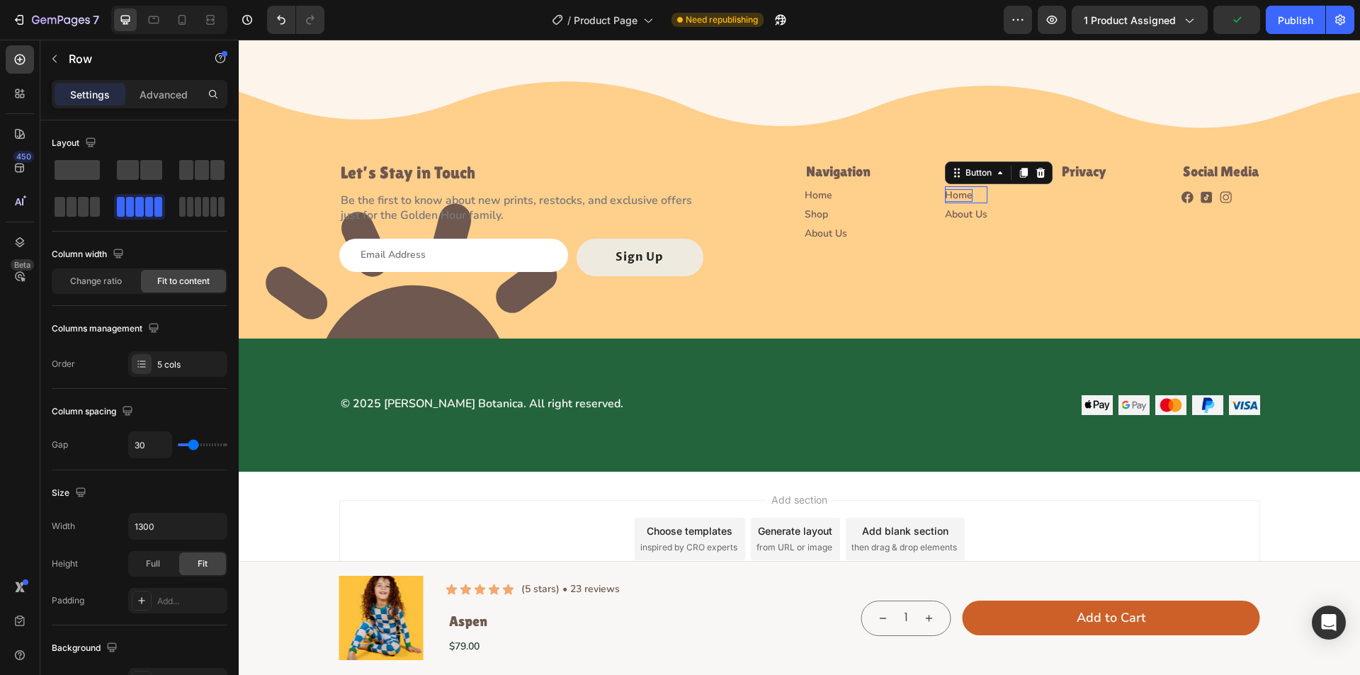
click at [955, 194] on p "Home" at bounding box center [959, 195] width 28 height 13
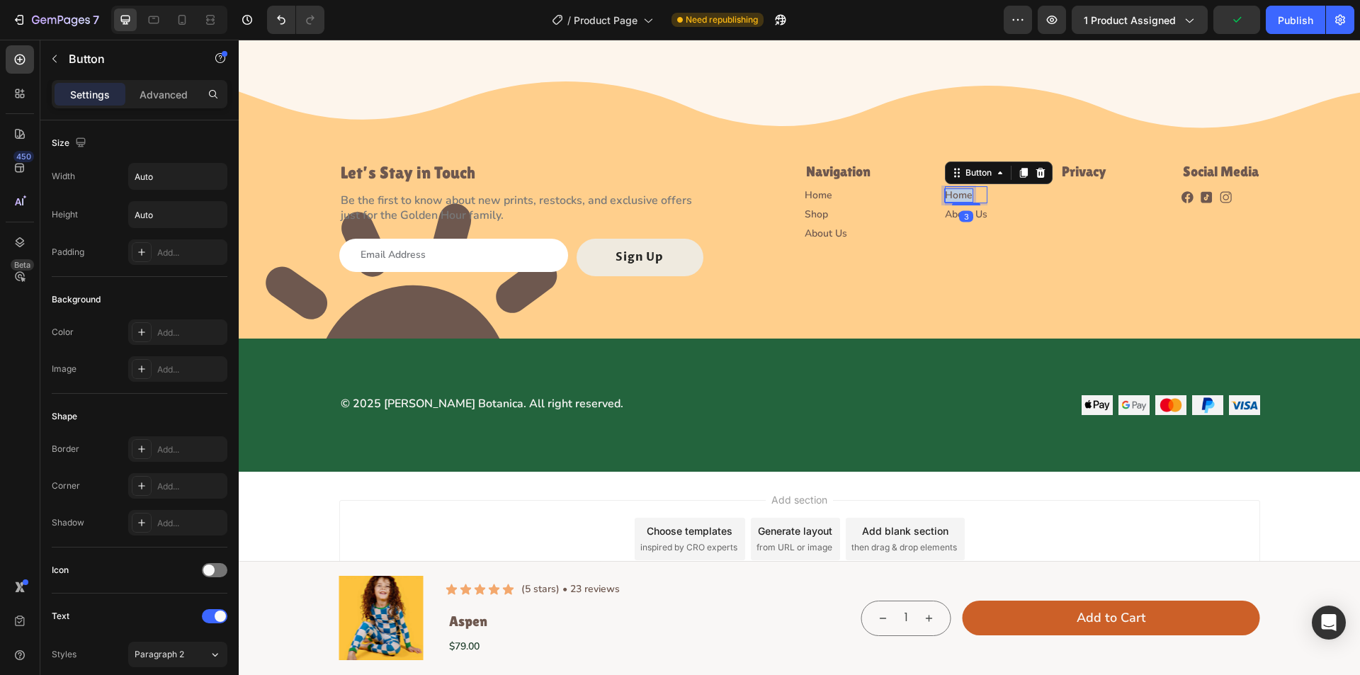
click at [955, 194] on p "Home" at bounding box center [959, 195] width 28 height 13
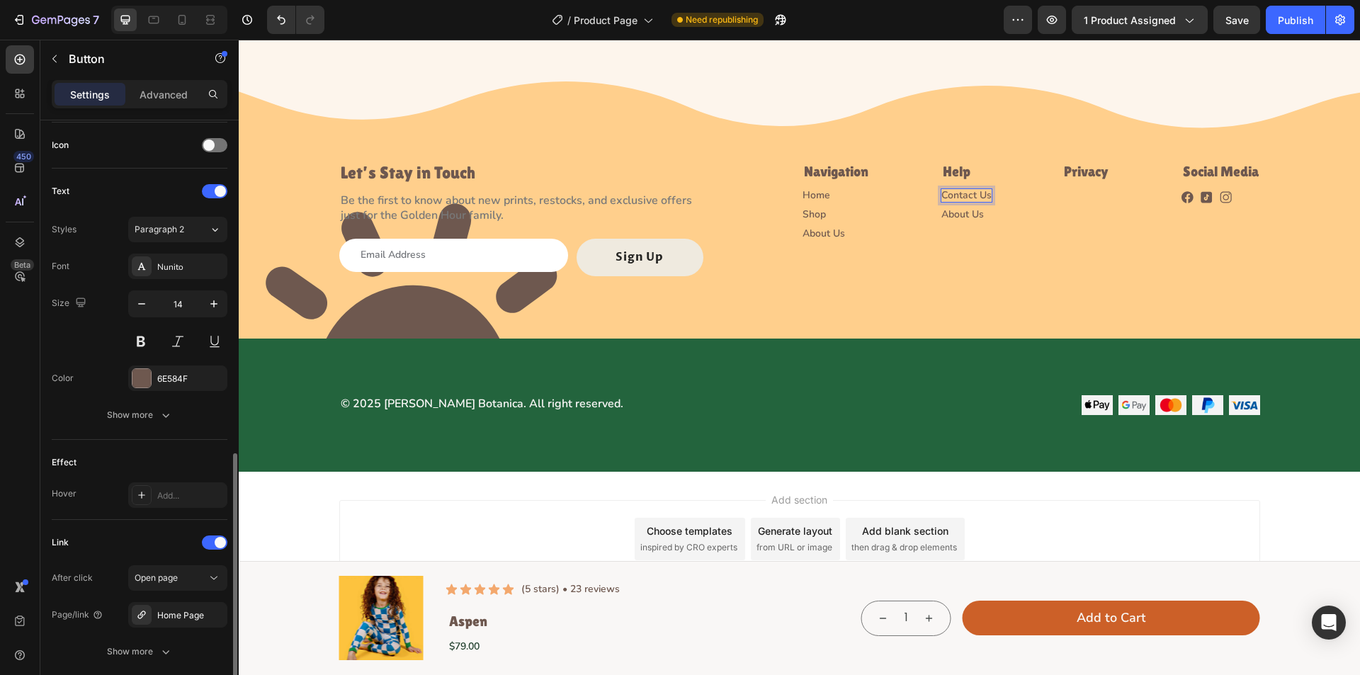
scroll to position [496, 0]
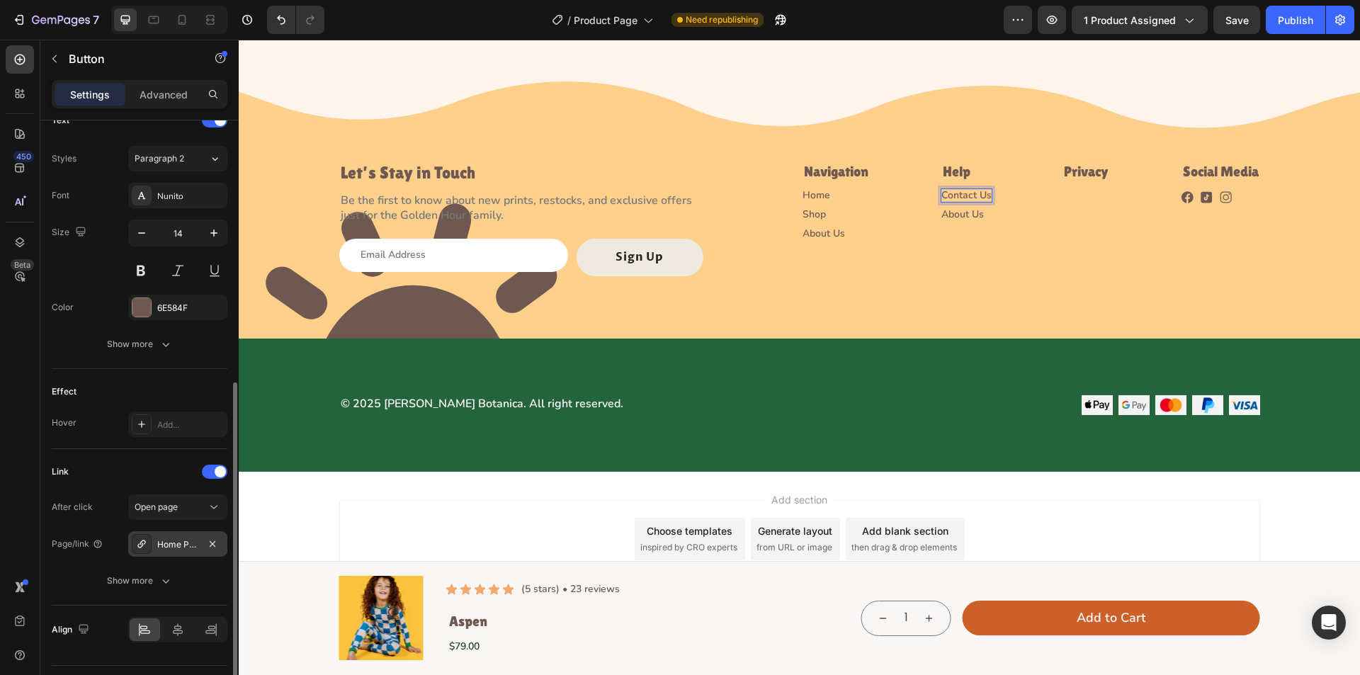
click at [138, 548] on icon at bounding box center [141, 544] width 11 height 11
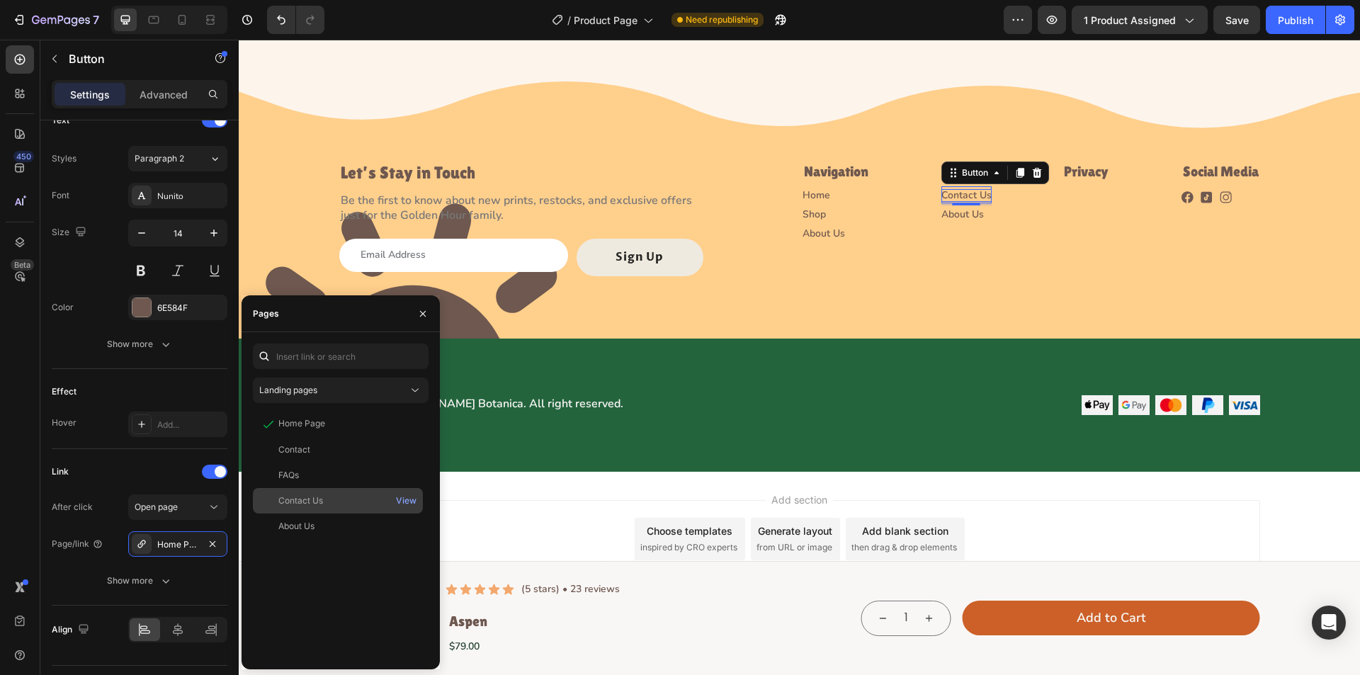
click at [324, 503] on div "Contact Us" at bounding box center [338, 501] width 159 height 13
click at [964, 217] on div "3" at bounding box center [966, 216] width 14 height 11
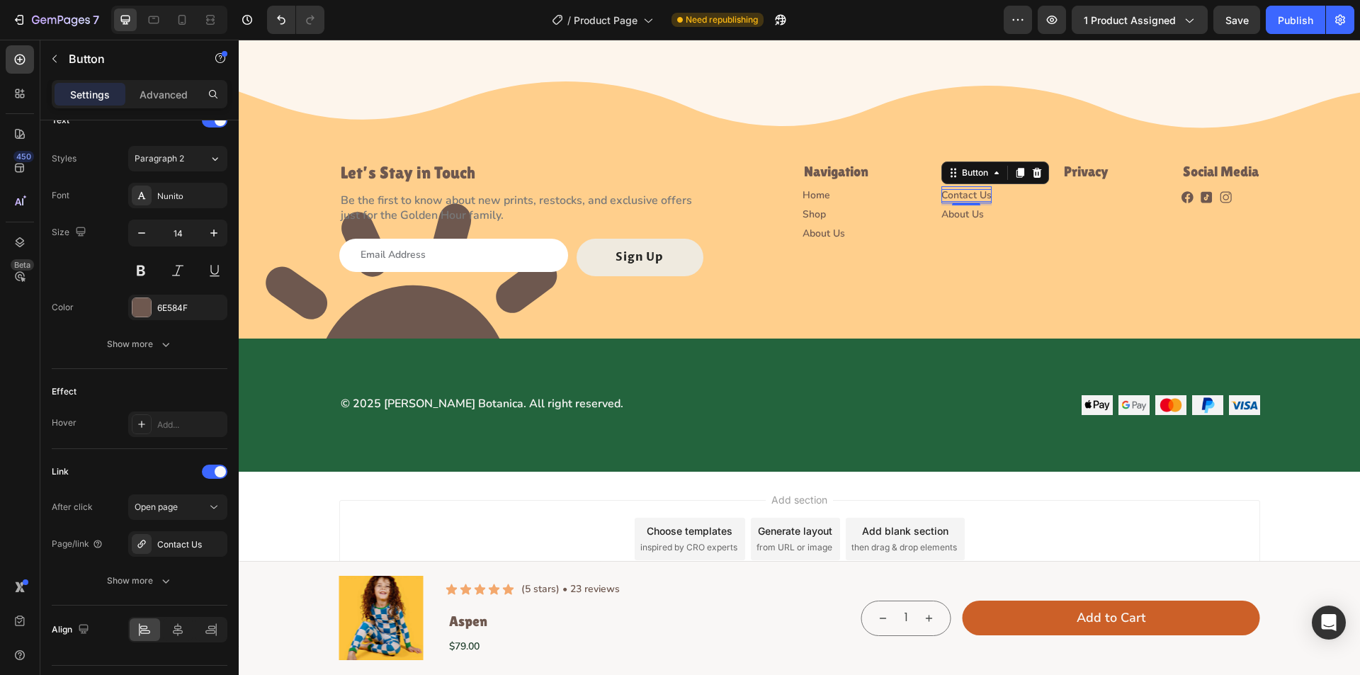
click at [959, 213] on div "3" at bounding box center [966, 216] width 14 height 11
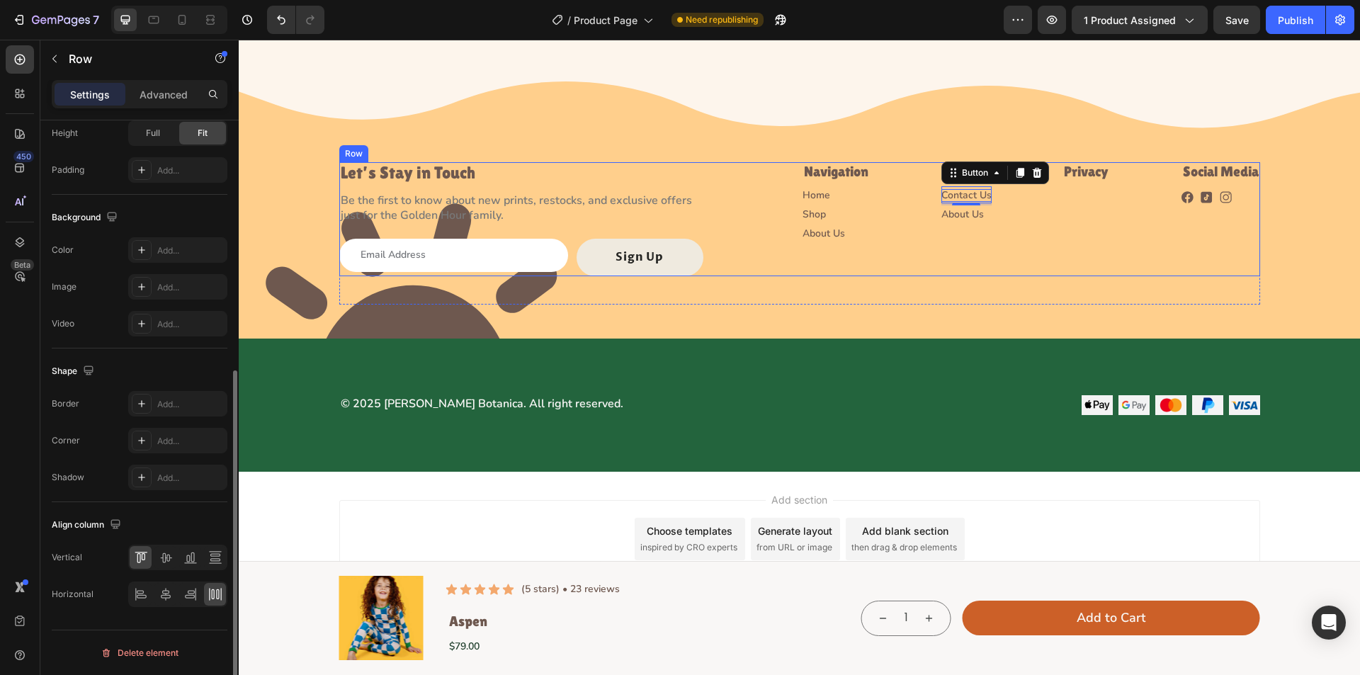
click at [925, 250] on div "Let’s Stay in Touch Heading Be the first to know about new prints, restocks, an…" at bounding box center [799, 219] width 921 height 114
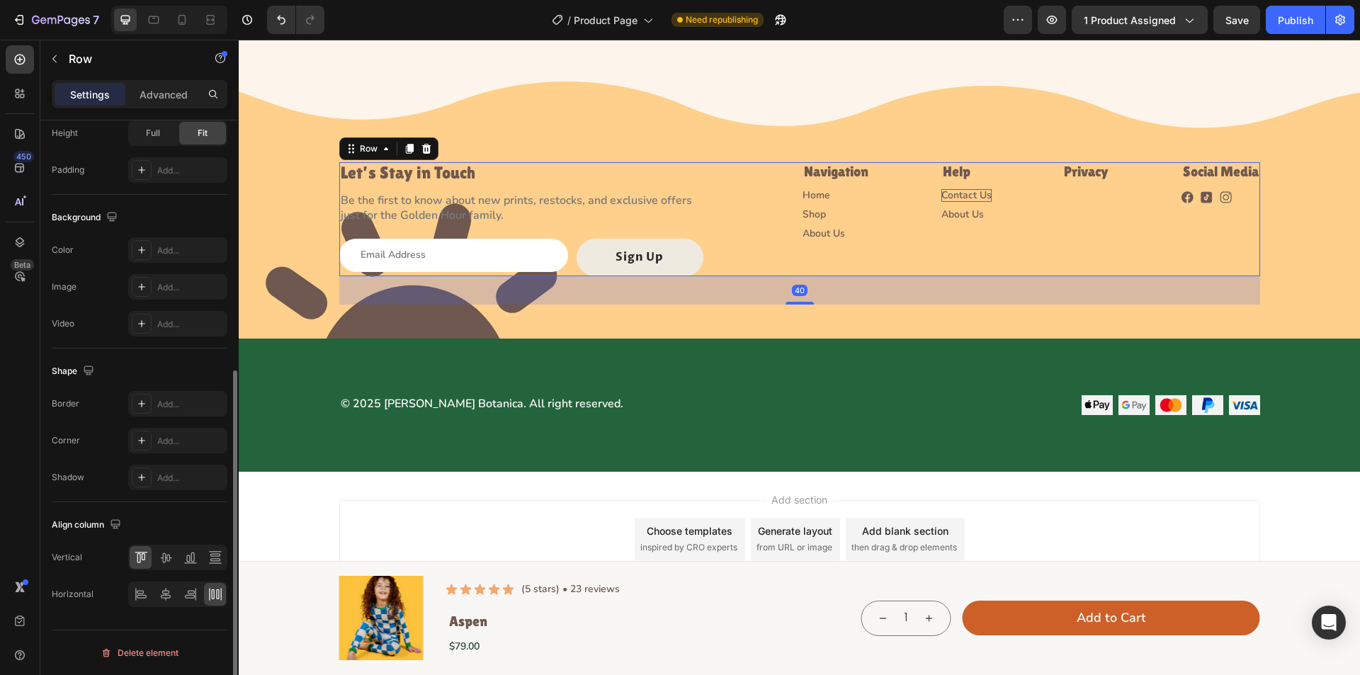
scroll to position [0, 0]
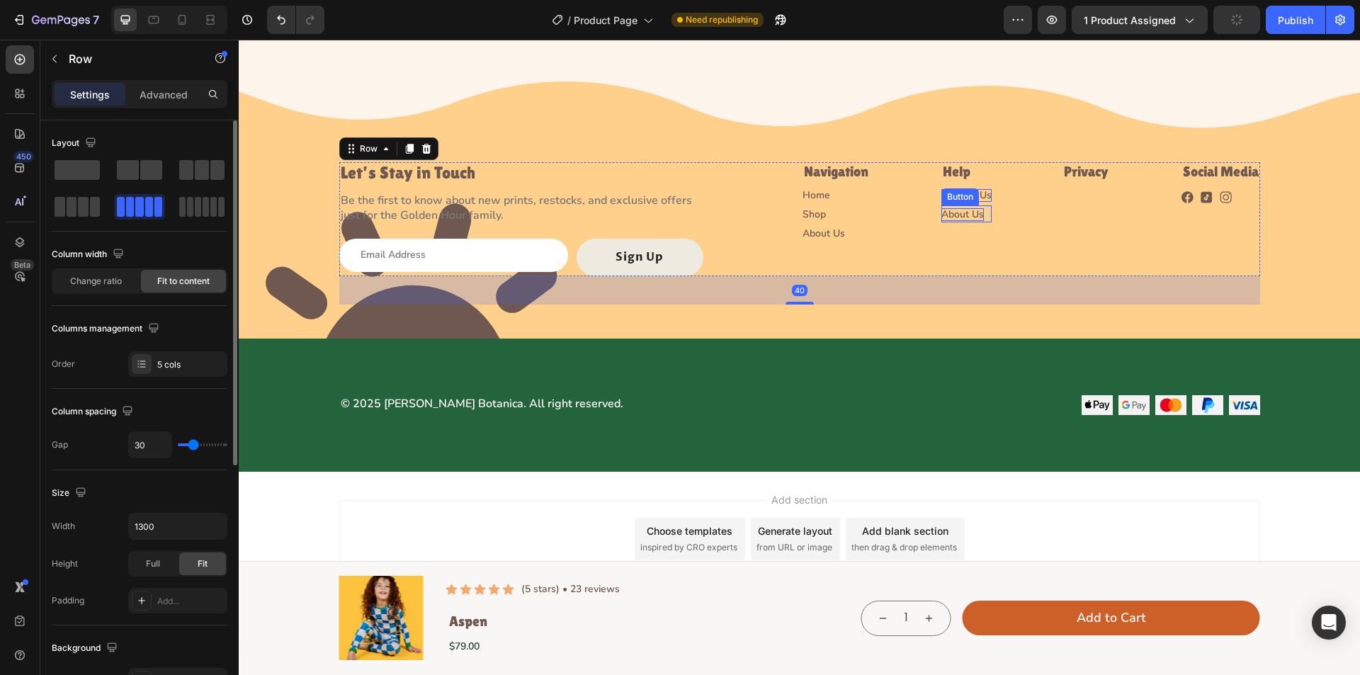
click at [964, 213] on p "About Us" at bounding box center [963, 214] width 43 height 13
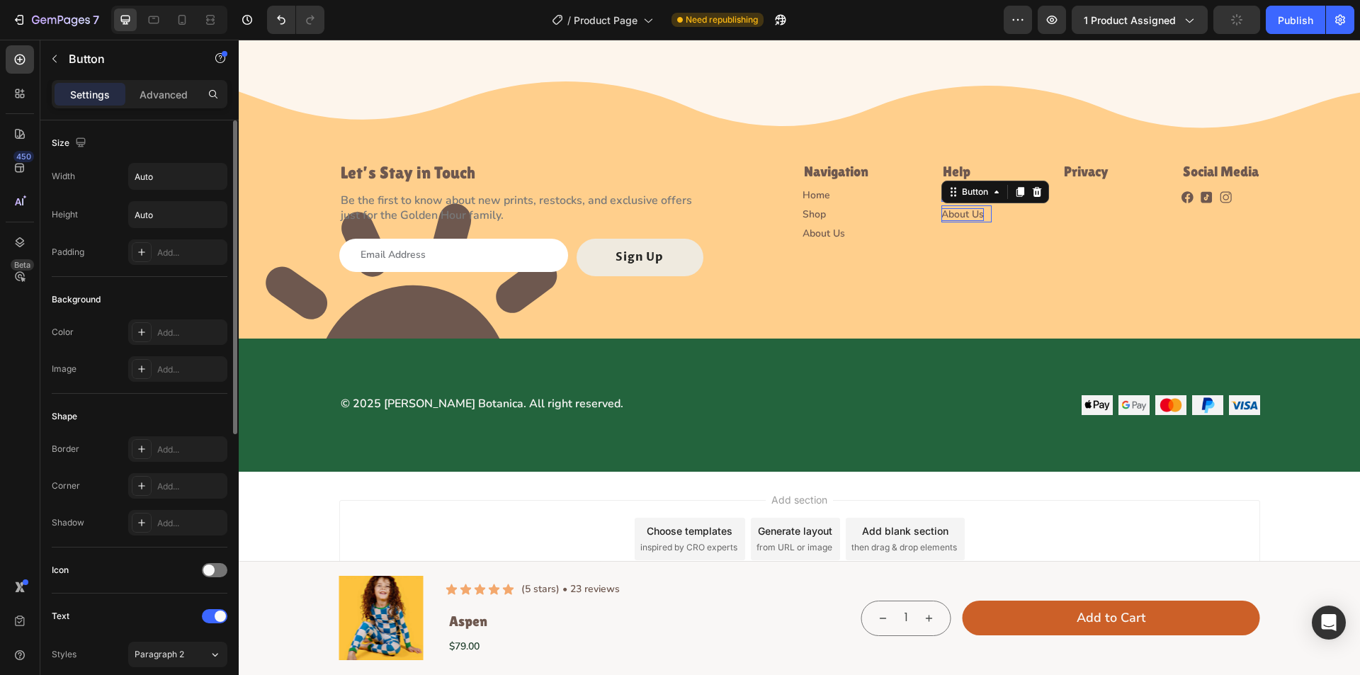
click at [964, 213] on p "About Us" at bounding box center [963, 214] width 43 height 13
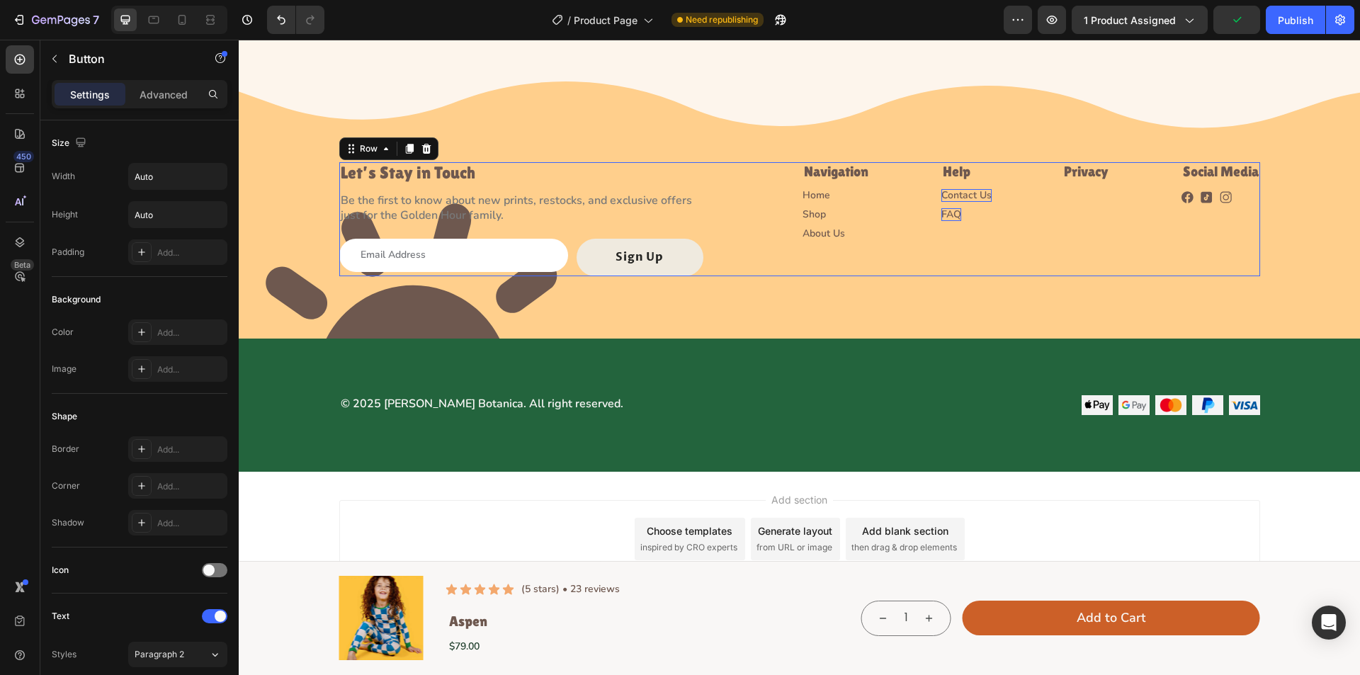
click at [962, 244] on div "Help Heading Contact Us Button FAQ Button" at bounding box center [967, 219] width 50 height 114
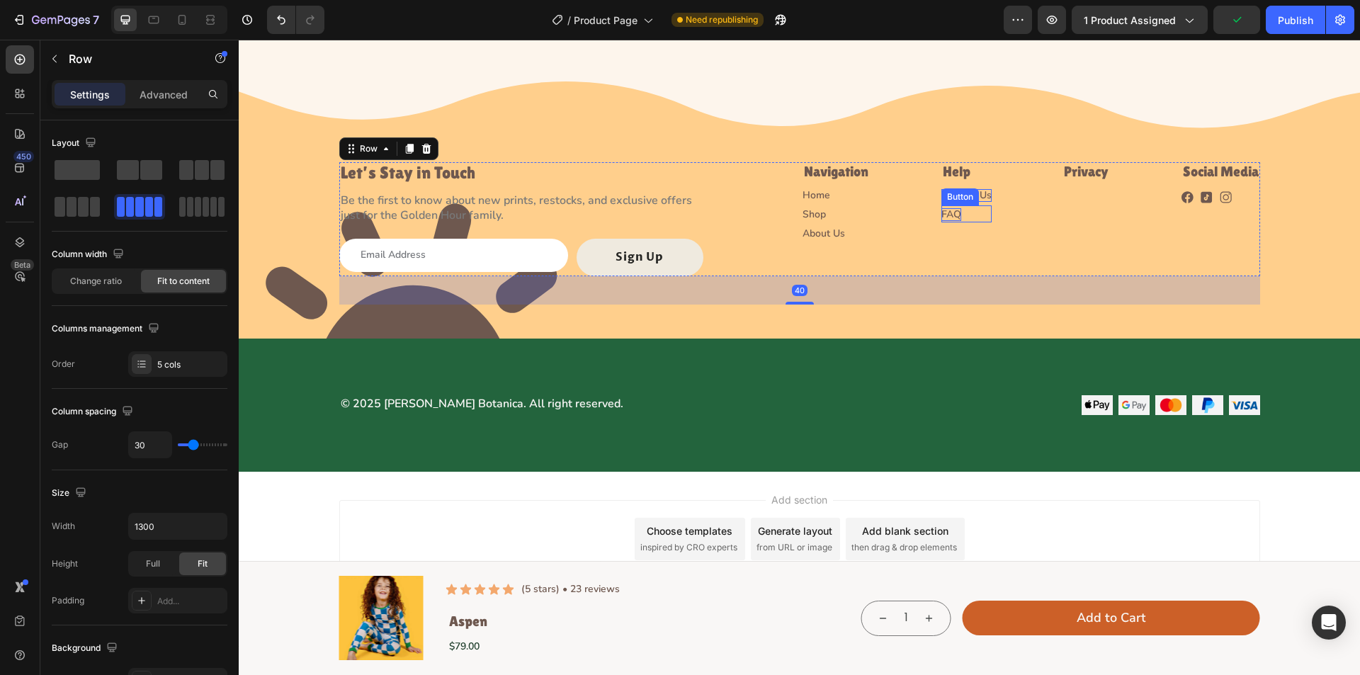
click at [947, 213] on p "FAQ" at bounding box center [952, 214] width 20 height 13
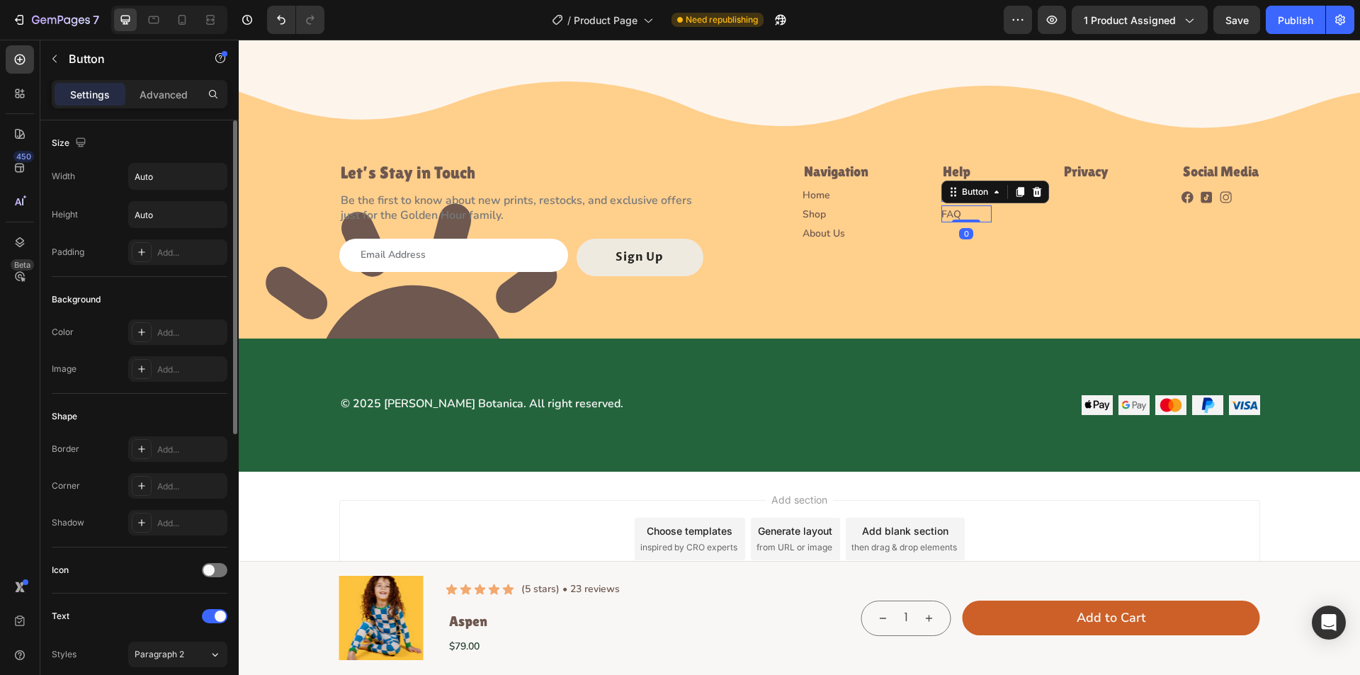
scroll to position [531, 0]
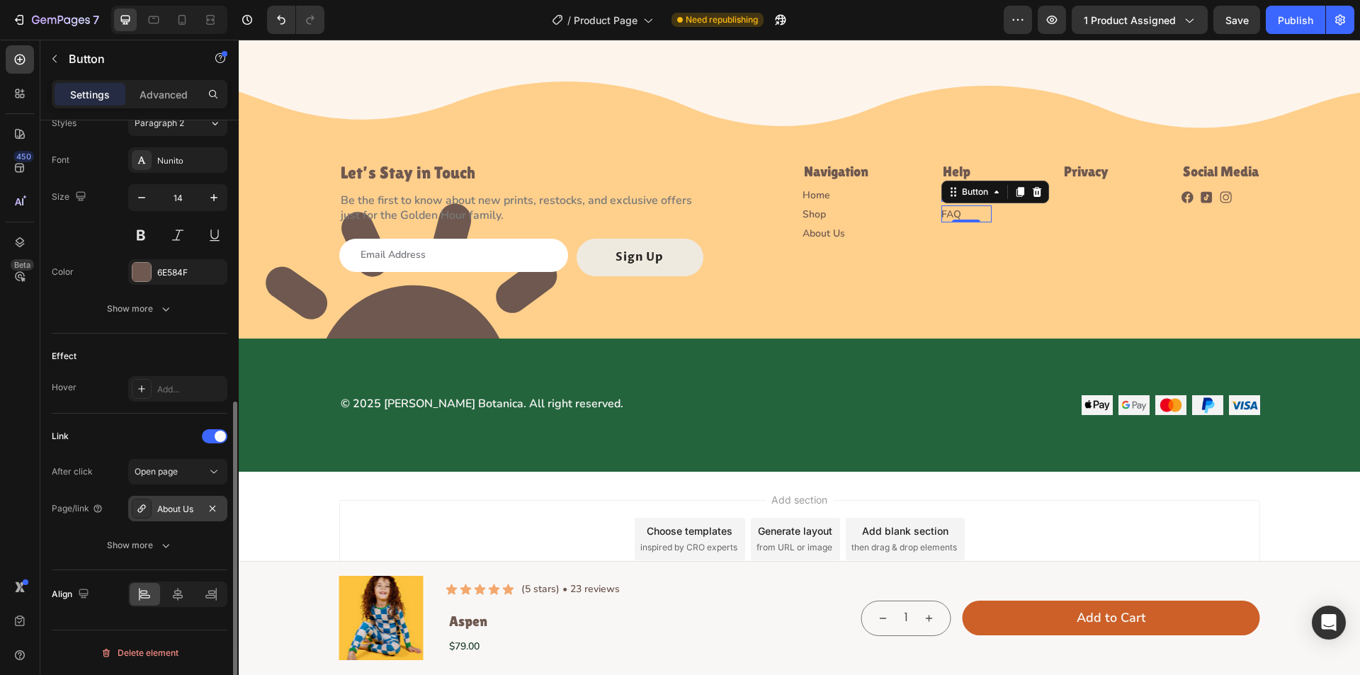
click at [142, 507] on icon at bounding box center [141, 508] width 11 height 11
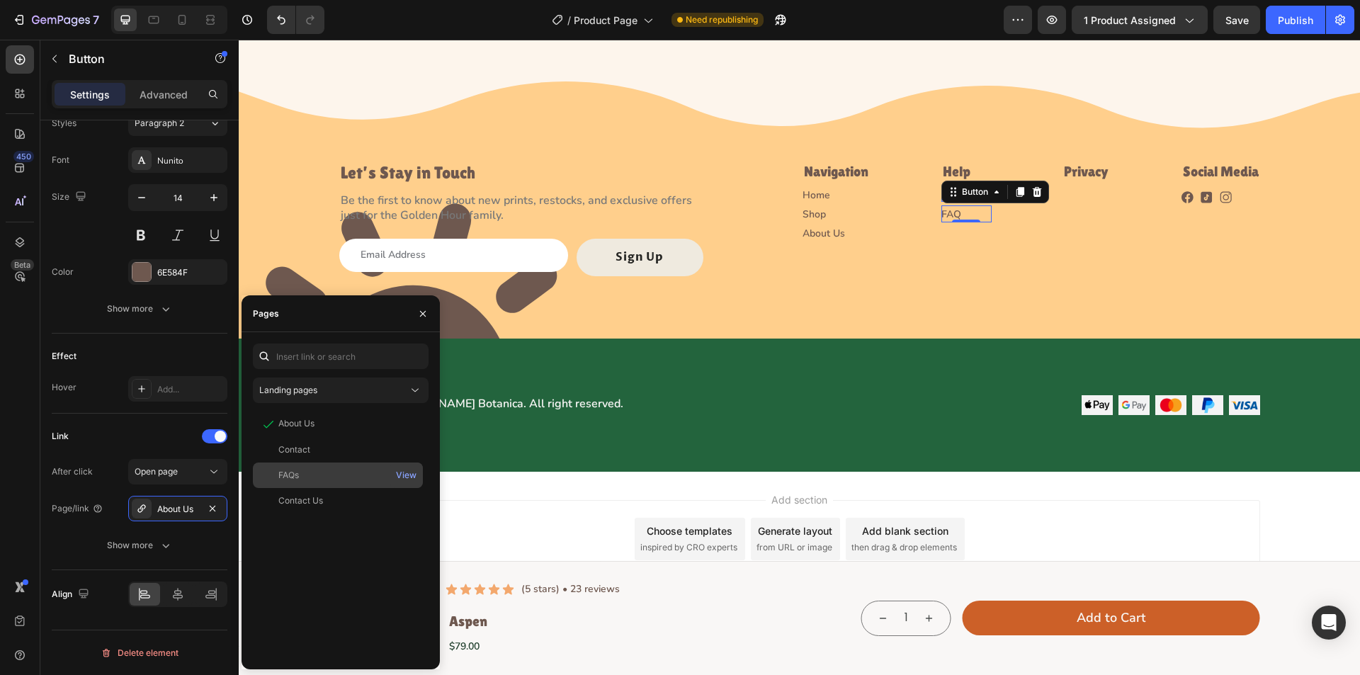
click at [317, 471] on div "FAQs" at bounding box center [338, 475] width 159 height 13
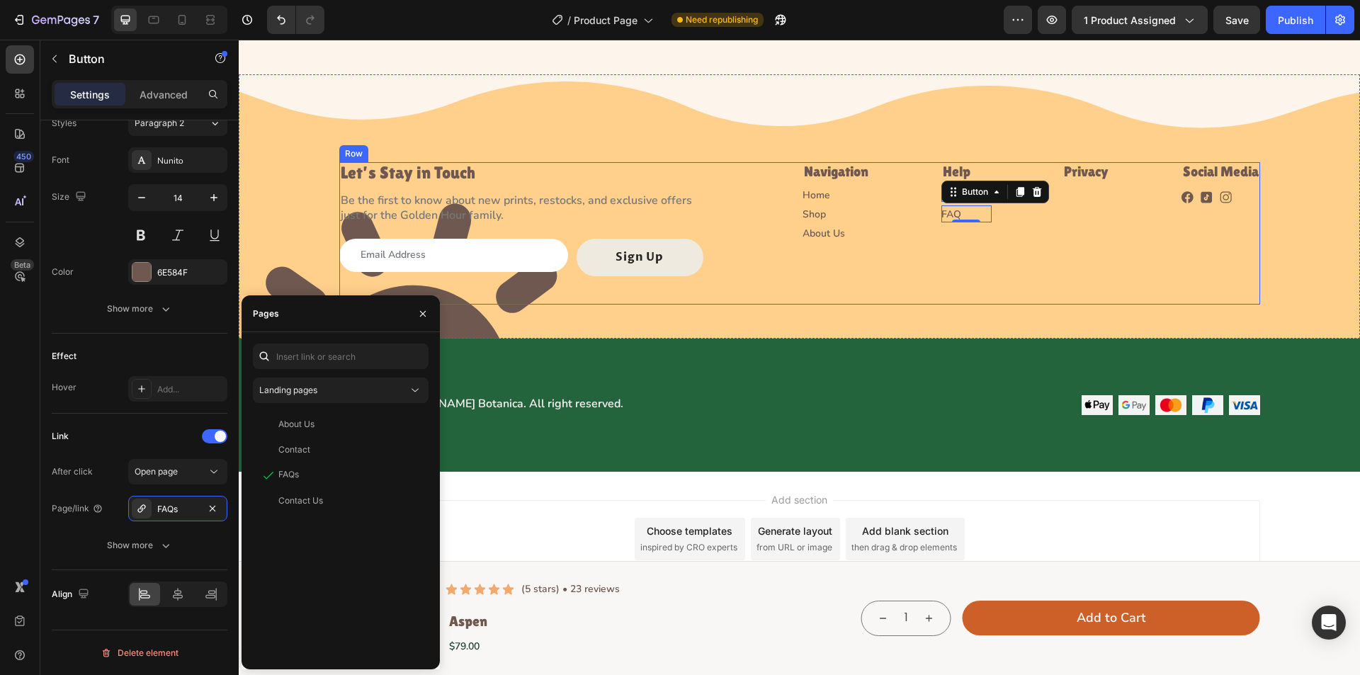
click at [947, 286] on div "Let’s Stay in Touch Heading Be the first to know about new prints, restocks, an…" at bounding box center [799, 233] width 921 height 142
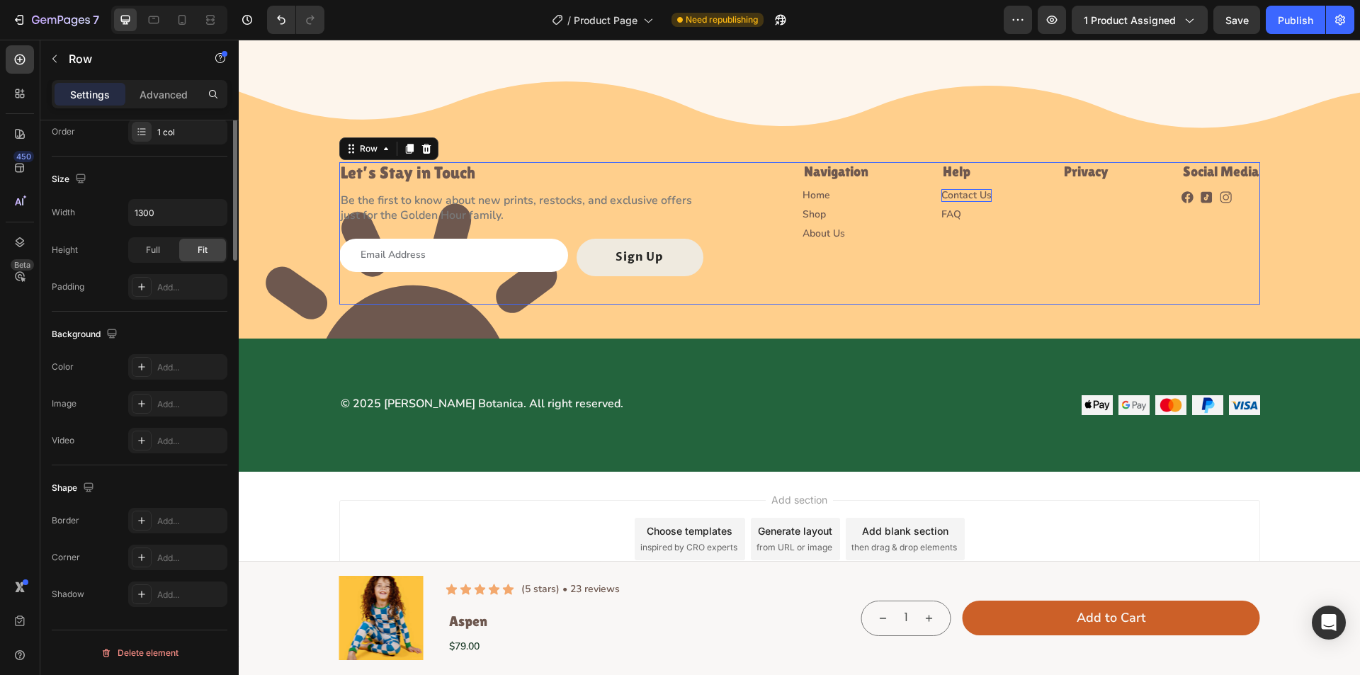
scroll to position [0, 0]
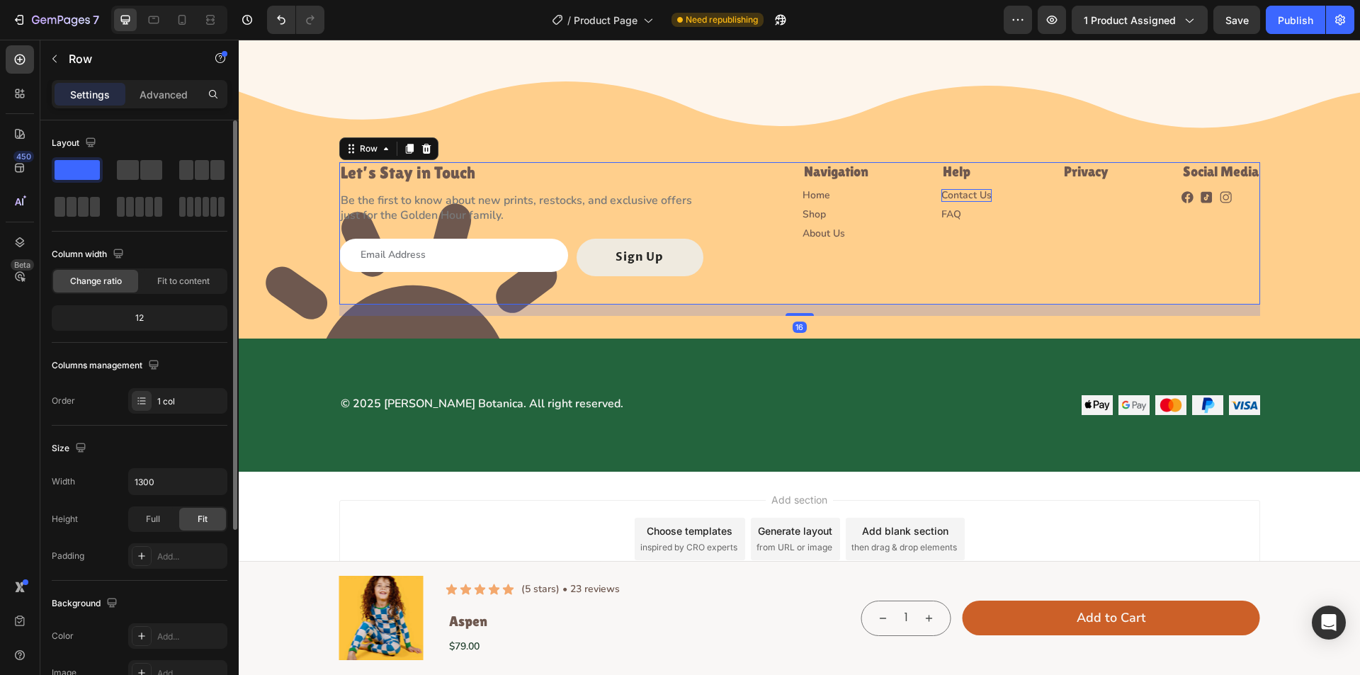
click at [1025, 279] on div "Let’s Stay in Touch Heading Be the first to know about new prints, restocks, an…" at bounding box center [799, 233] width 921 height 142
click at [986, 192] on div "Let’s Stay in Touch Heading Be the first to know about new prints, restocks, an…" at bounding box center [799, 219] width 921 height 114
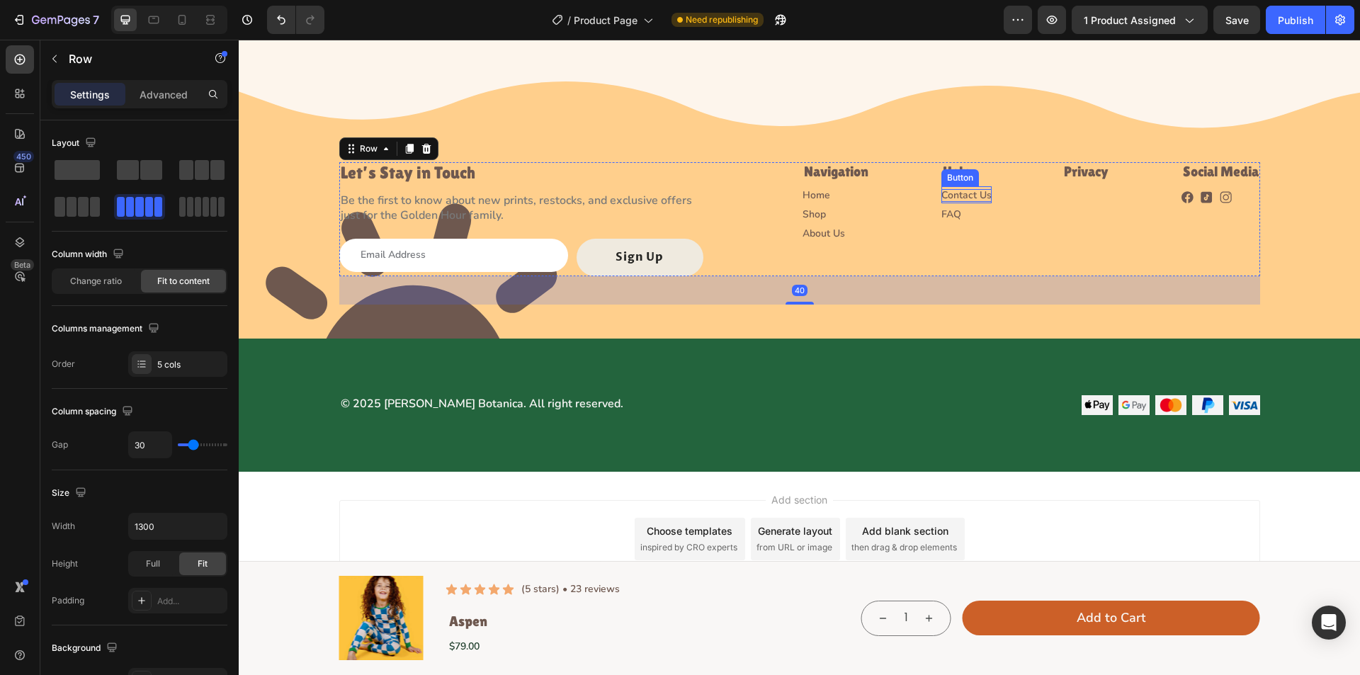
click at [979, 194] on p "Contact Us" at bounding box center [967, 195] width 50 height 13
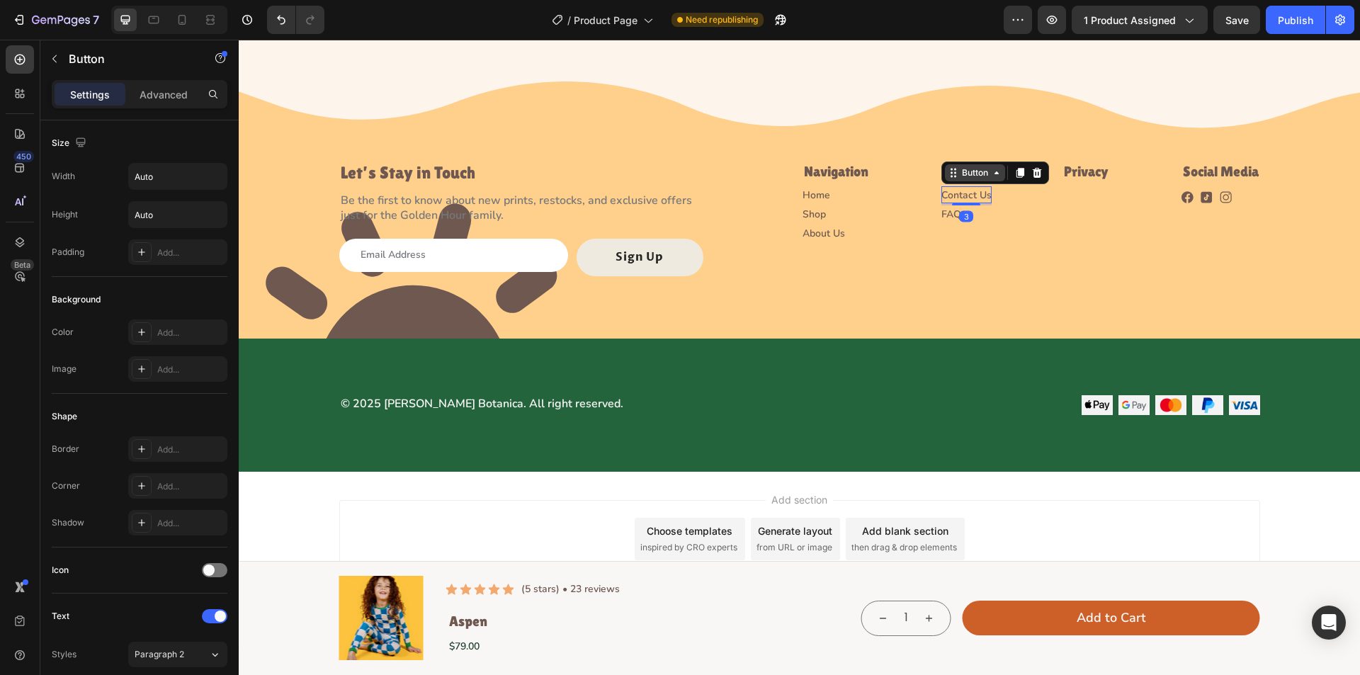
drag, startPoint x: 1015, startPoint y: 170, endPoint x: 995, endPoint y: 178, distance: 21.3
click at [1016, 170] on icon at bounding box center [1020, 173] width 8 height 10
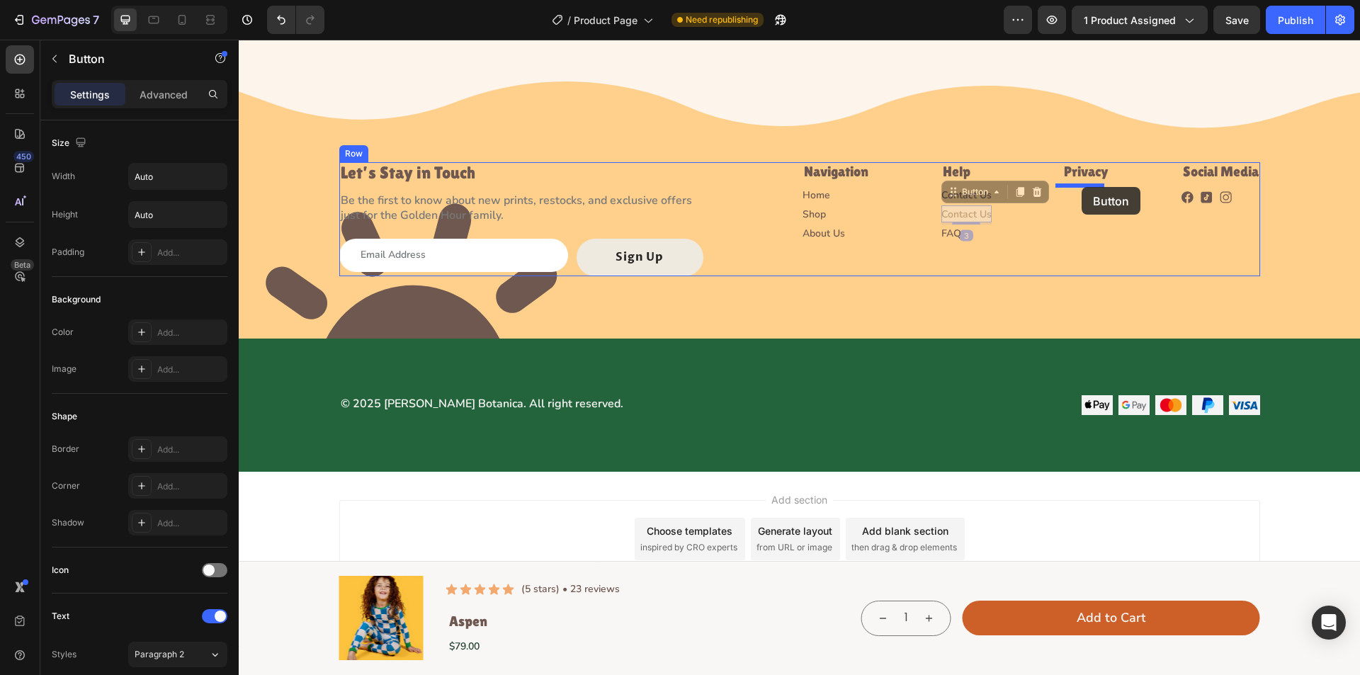
drag, startPoint x: 966, startPoint y: 193, endPoint x: 1082, endPoint y: 187, distance: 116.3
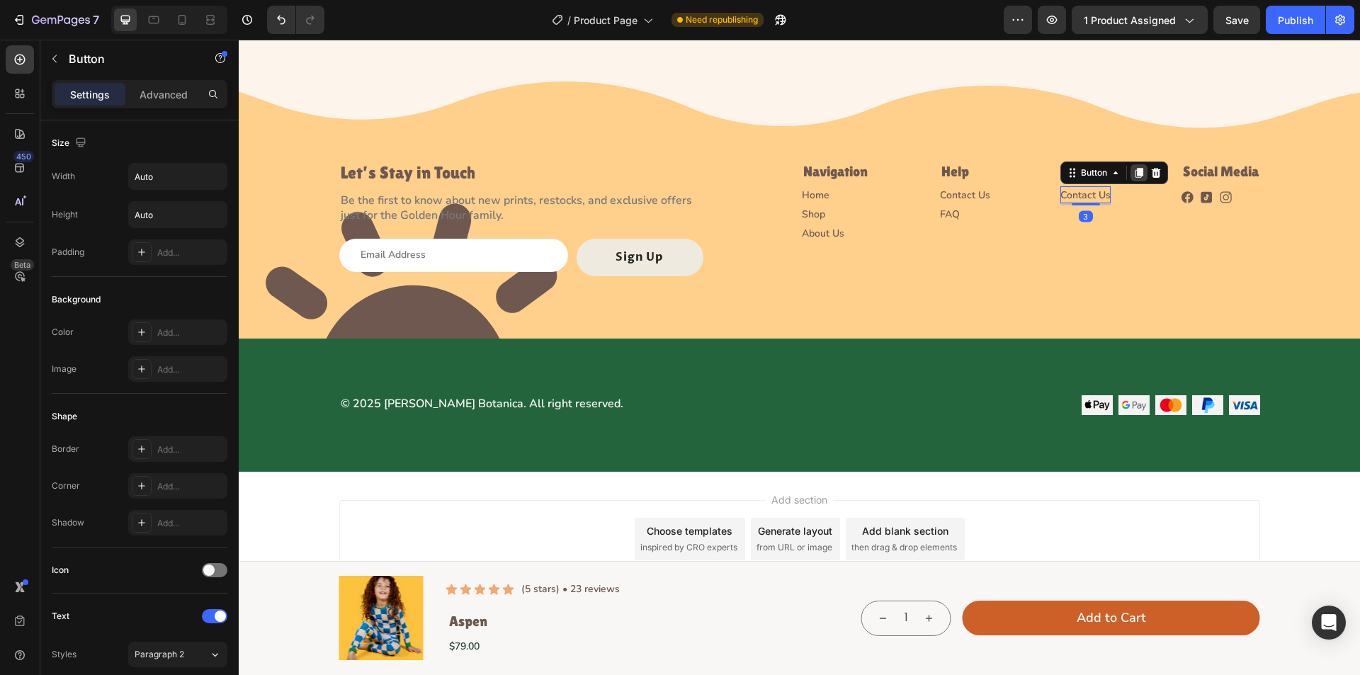
click at [1136, 171] on icon at bounding box center [1140, 173] width 8 height 10
click at [945, 216] on p "FAQ" at bounding box center [950, 214] width 20 height 13
click at [1017, 189] on icon at bounding box center [1019, 192] width 8 height 10
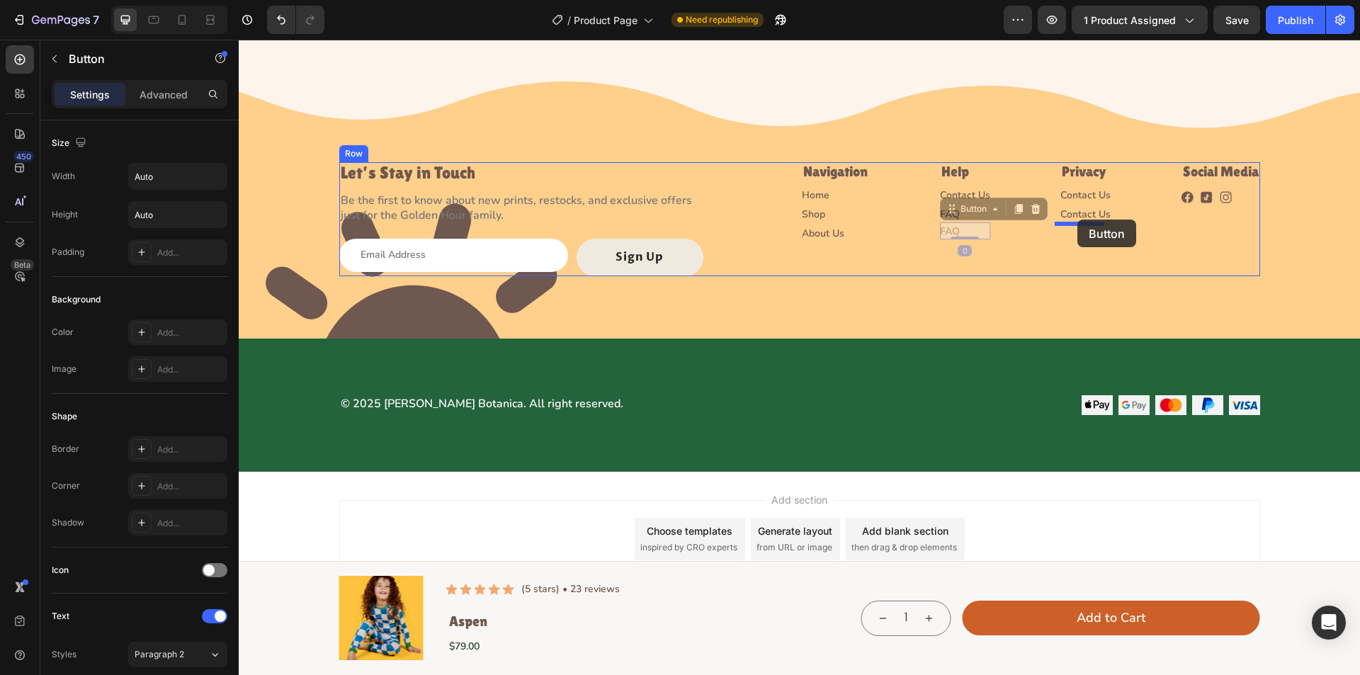
drag, startPoint x: 963, startPoint y: 209, endPoint x: 1078, endPoint y: 220, distance: 115.3
click at [1076, 186] on div "Contact Us Button" at bounding box center [1086, 194] width 50 height 17
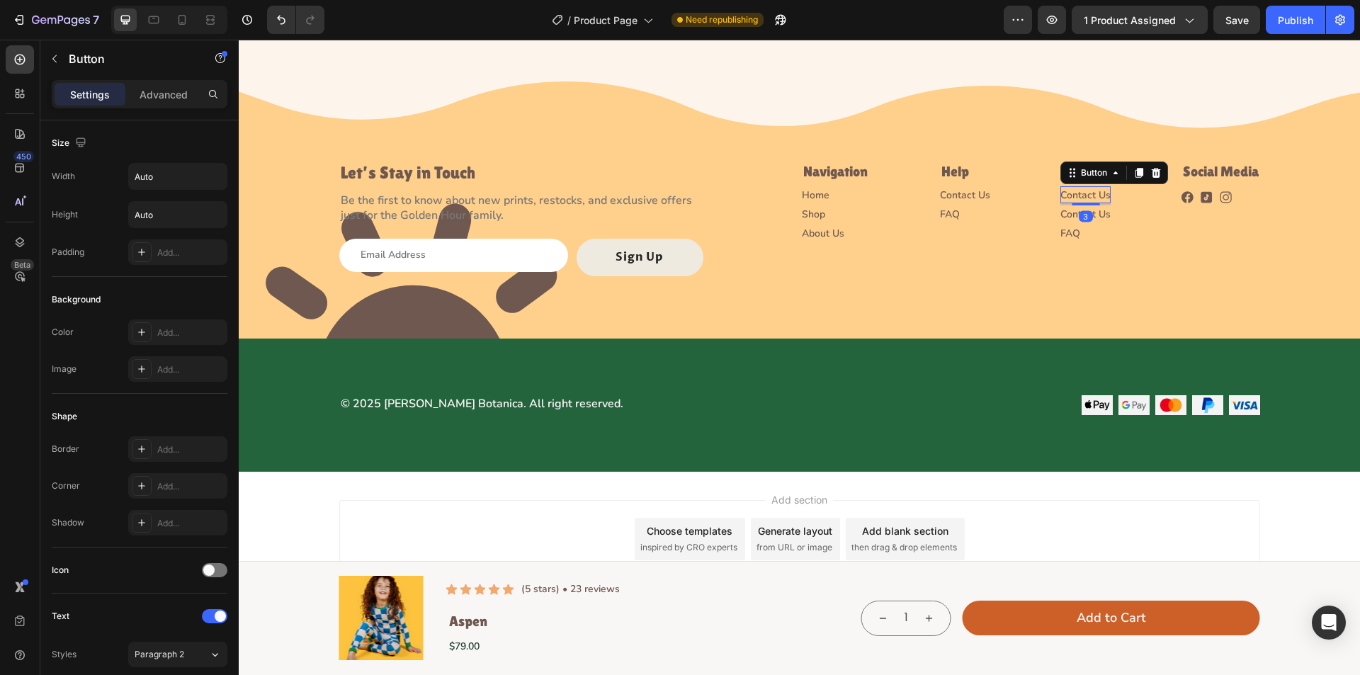
click at [1076, 186] on div "Contact Us Button 3" at bounding box center [1086, 194] width 50 height 17
click at [1076, 191] on p "Contact Us" at bounding box center [1086, 195] width 50 height 13
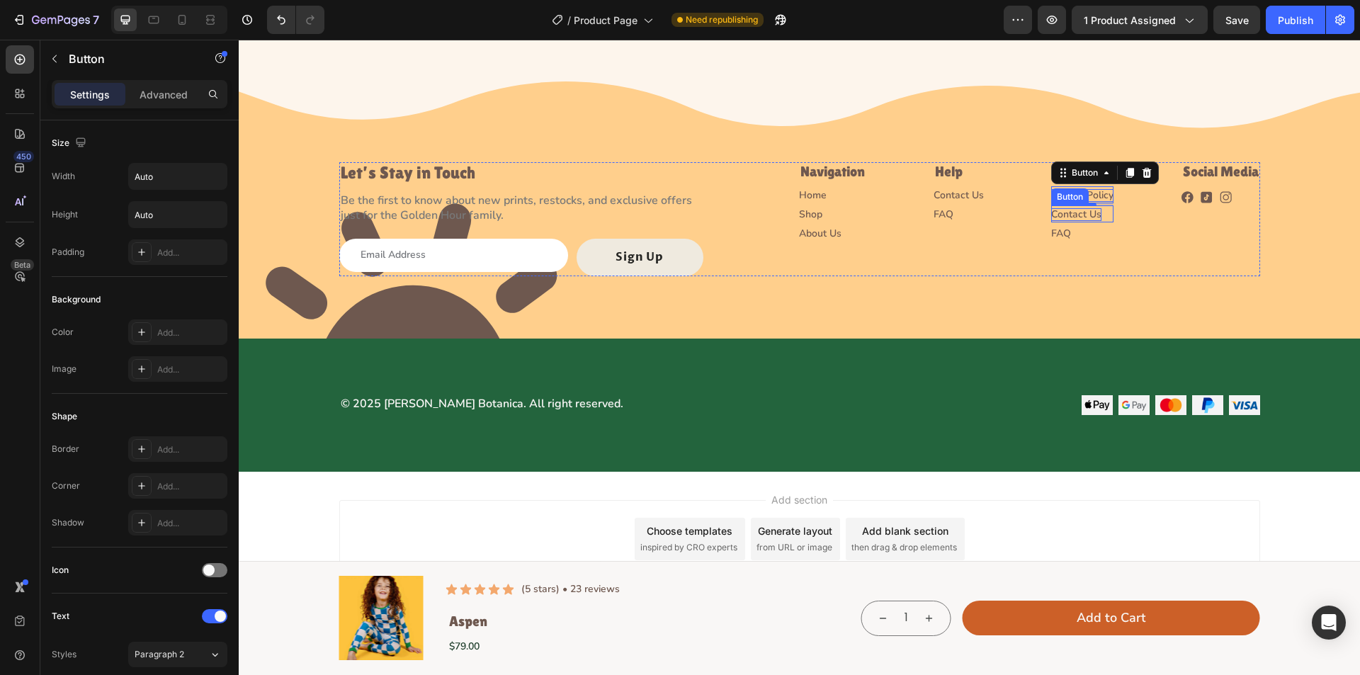
click at [1088, 214] on p "Contact Us" at bounding box center [1077, 214] width 50 height 13
click at [1047, 227] on p "FAQ" at bounding box center [1051, 233] width 20 height 13
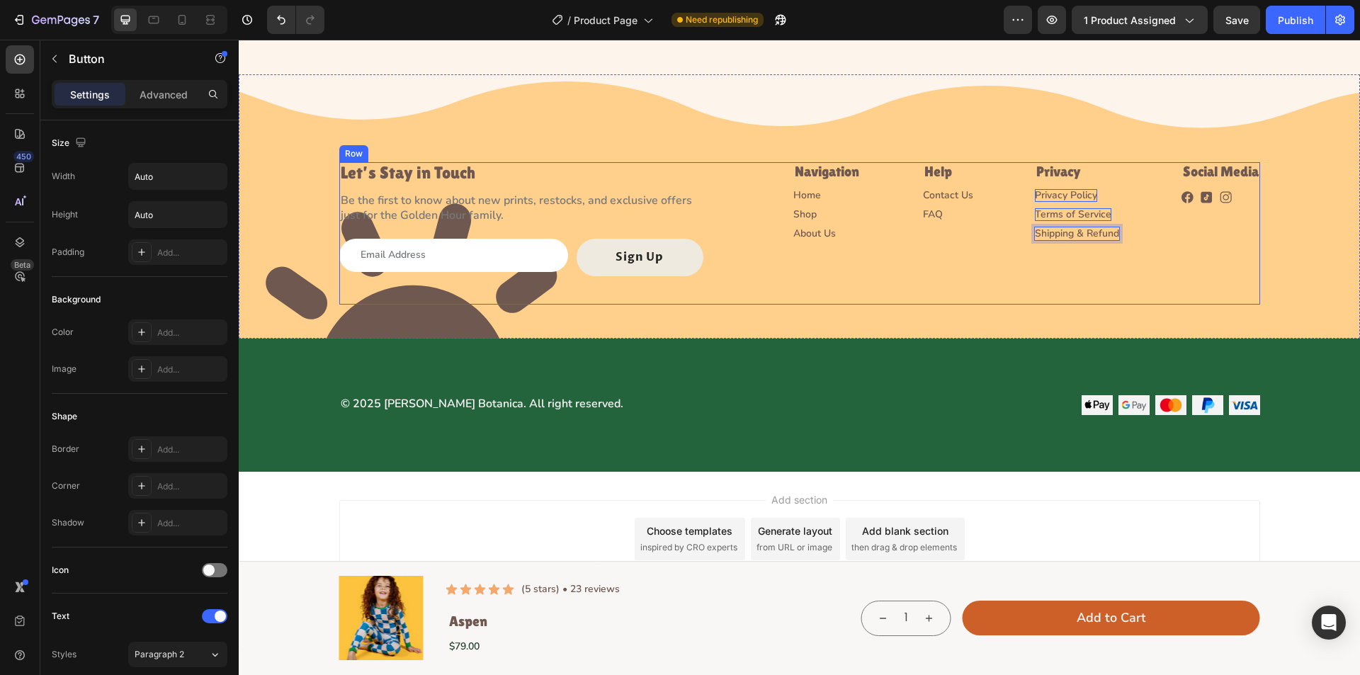
click at [1078, 288] on div "Let’s Stay in Touch Heading Be the first to know about new prints, restocks, an…" at bounding box center [799, 233] width 921 height 142
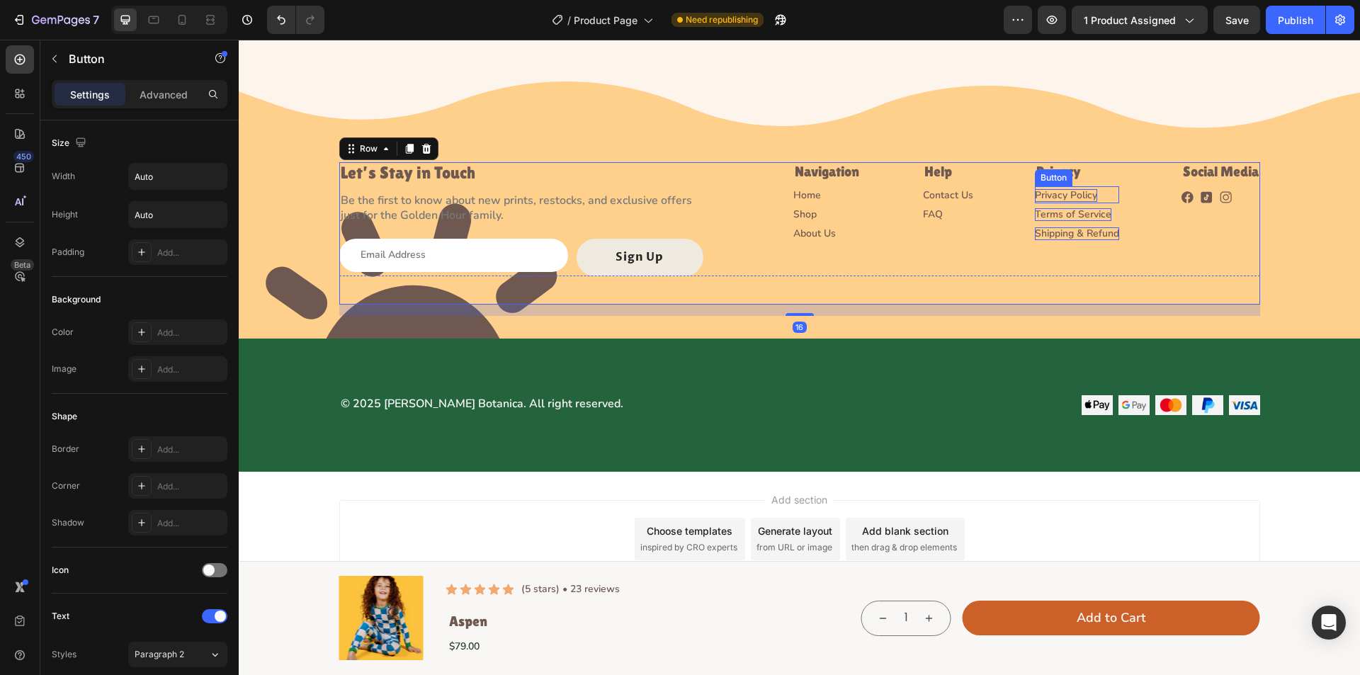
click at [1081, 195] on p "Privacy Policy" at bounding box center [1066, 195] width 62 height 13
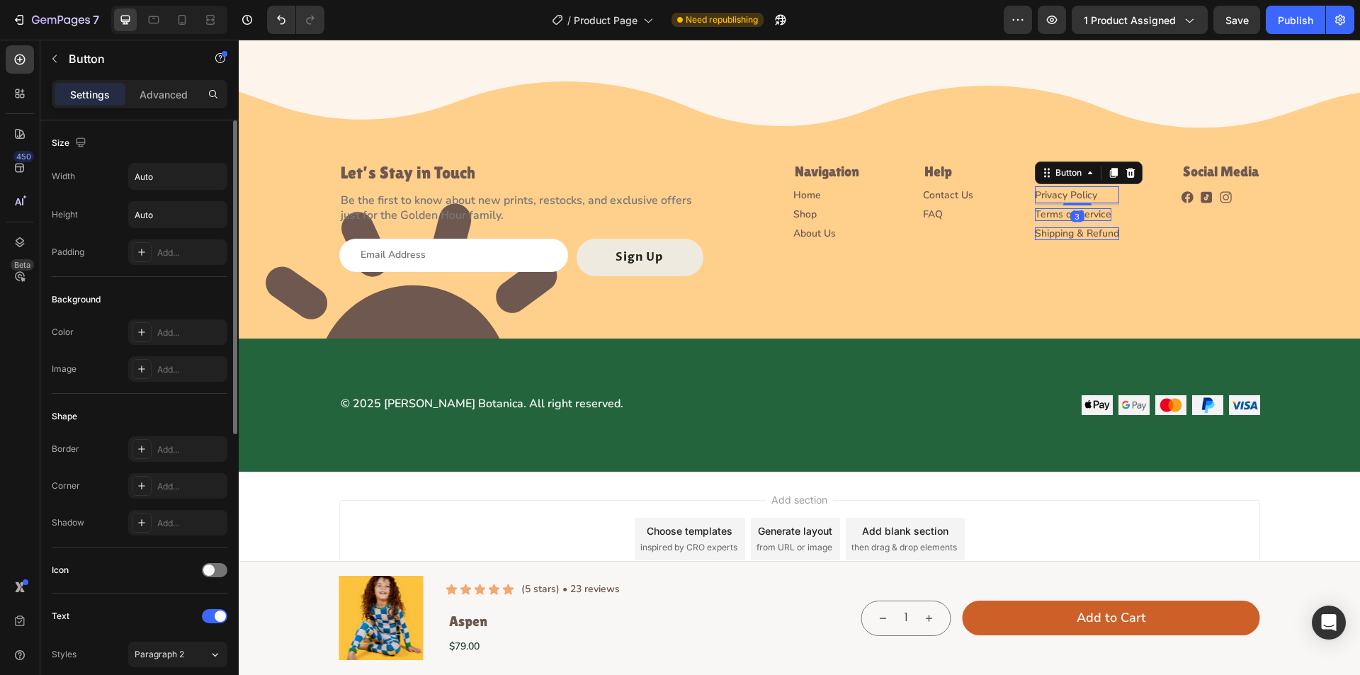
scroll to position [531, 0]
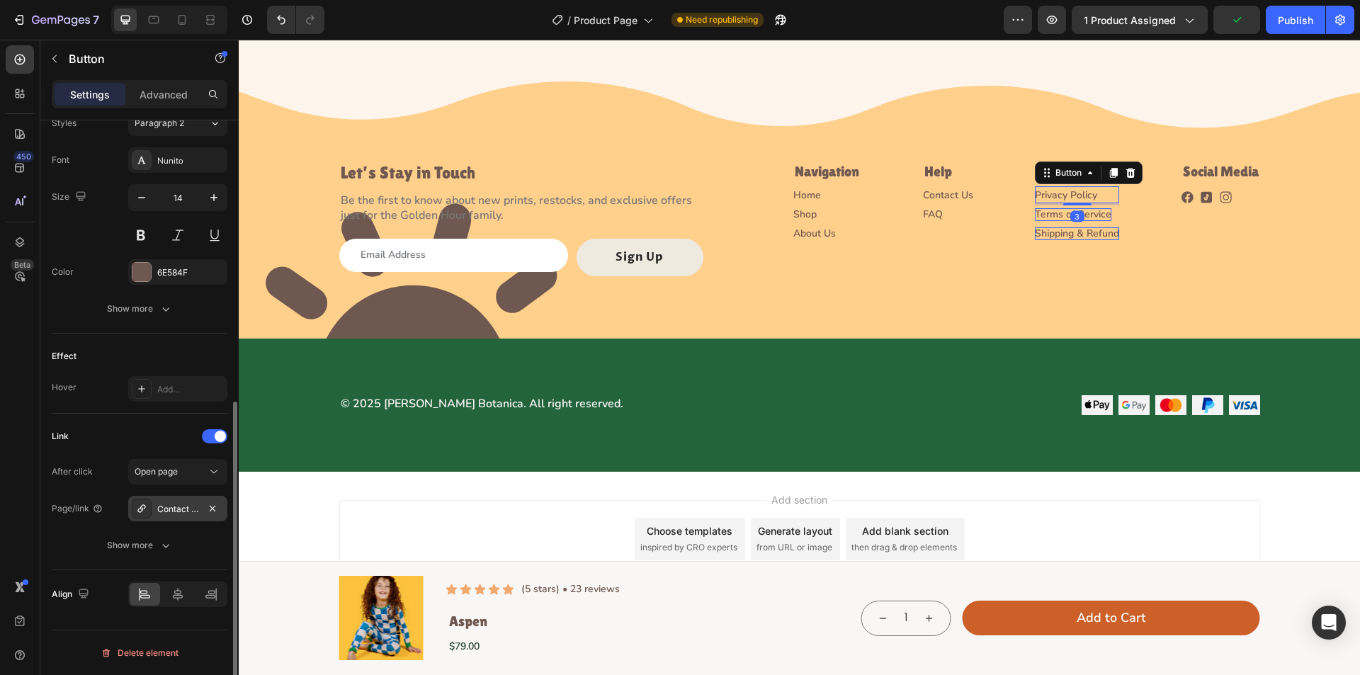
click at [142, 512] on icon at bounding box center [141, 508] width 8 height 8
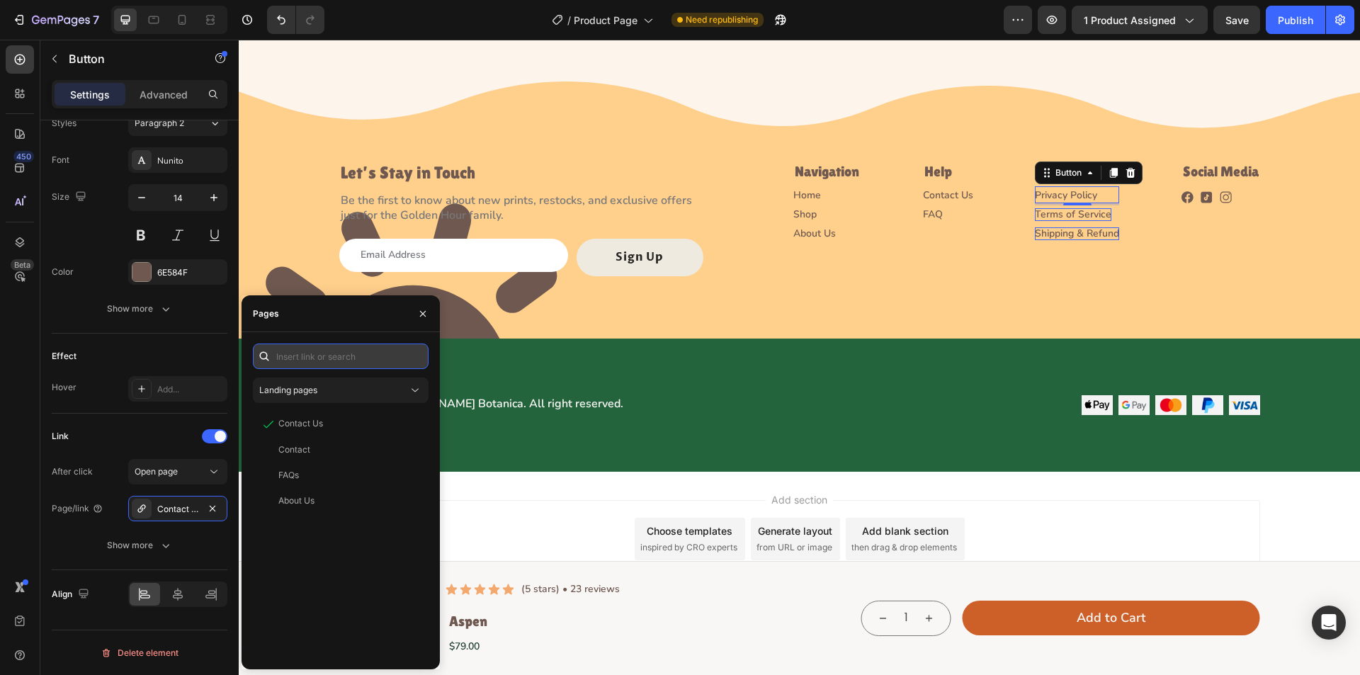
click at [319, 353] on input "text" at bounding box center [341, 357] width 176 height 26
type input "#"
click at [300, 395] on div "#" at bounding box center [338, 390] width 159 height 13
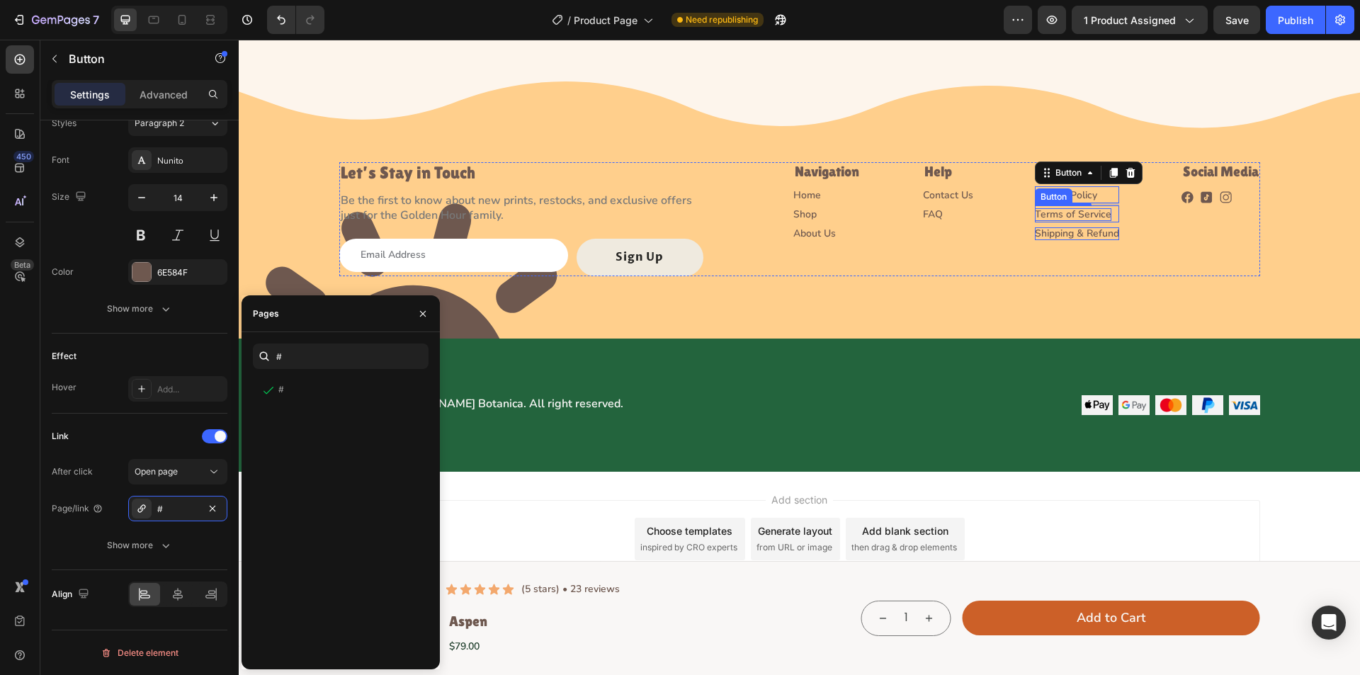
click at [1088, 211] on p "Terms of Service" at bounding box center [1073, 214] width 77 height 13
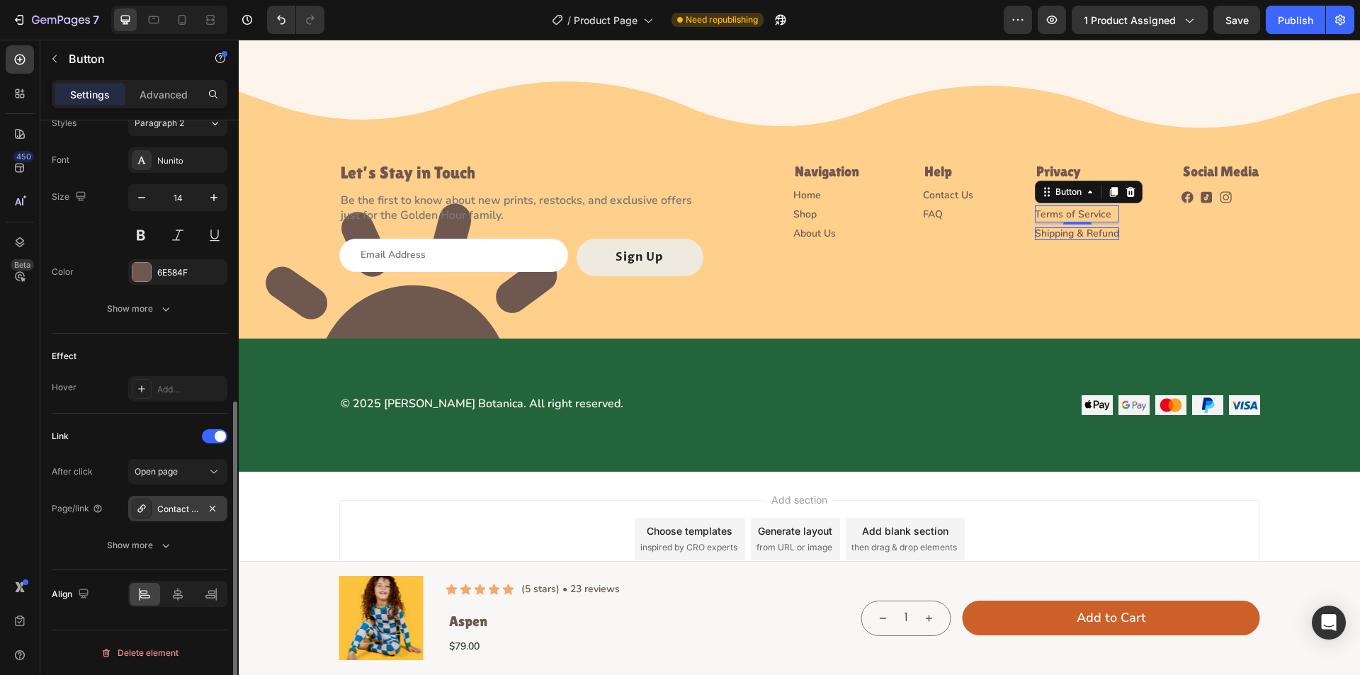
click at [139, 512] on icon at bounding box center [141, 508] width 8 height 8
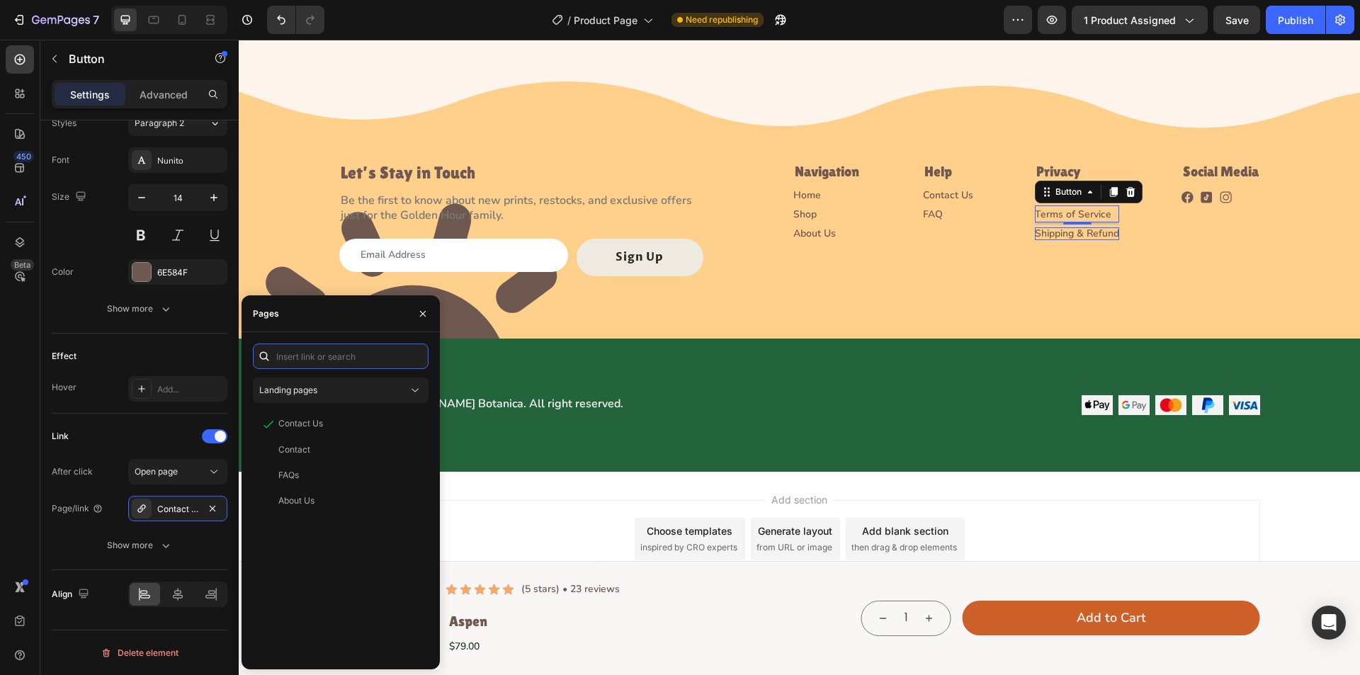
drag, startPoint x: 323, startPoint y: 366, endPoint x: 317, endPoint y: 376, distance: 12.4
click at [323, 368] on input "text" at bounding box center [341, 357] width 176 height 26
type input "#"
click at [337, 384] on div "#" at bounding box center [338, 390] width 159 height 13
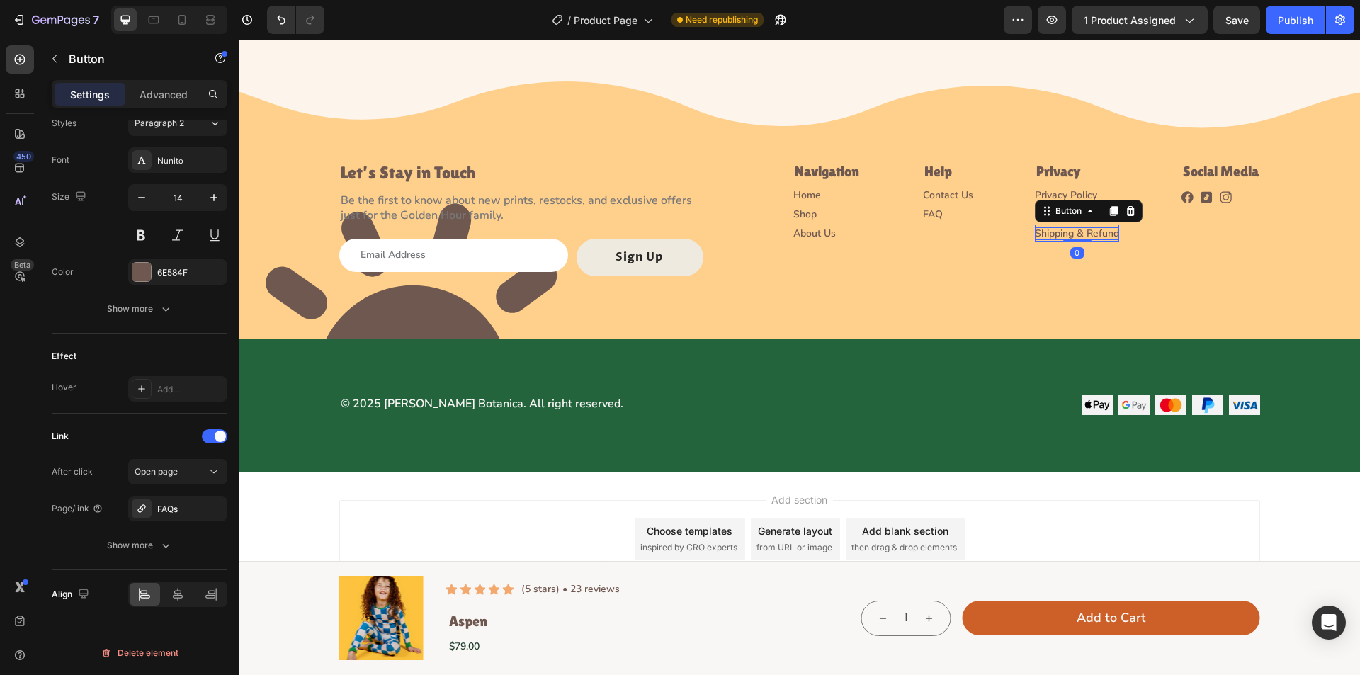
click at [1042, 229] on p "Shipping & Refund" at bounding box center [1077, 233] width 84 height 13
click at [139, 504] on icon at bounding box center [141, 508] width 11 height 11
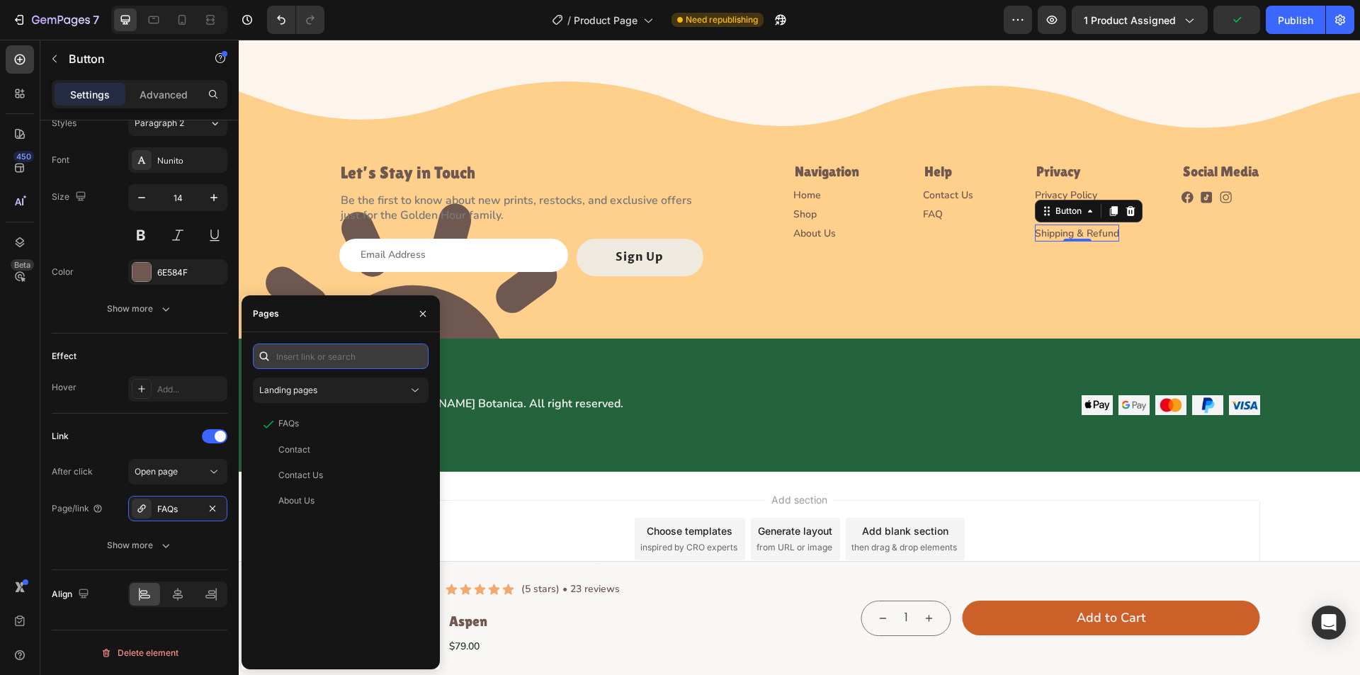
click at [292, 359] on input "text" at bounding box center [341, 357] width 176 height 26
type input "#"
click at [306, 383] on div "# View" at bounding box center [338, 391] width 170 height 26
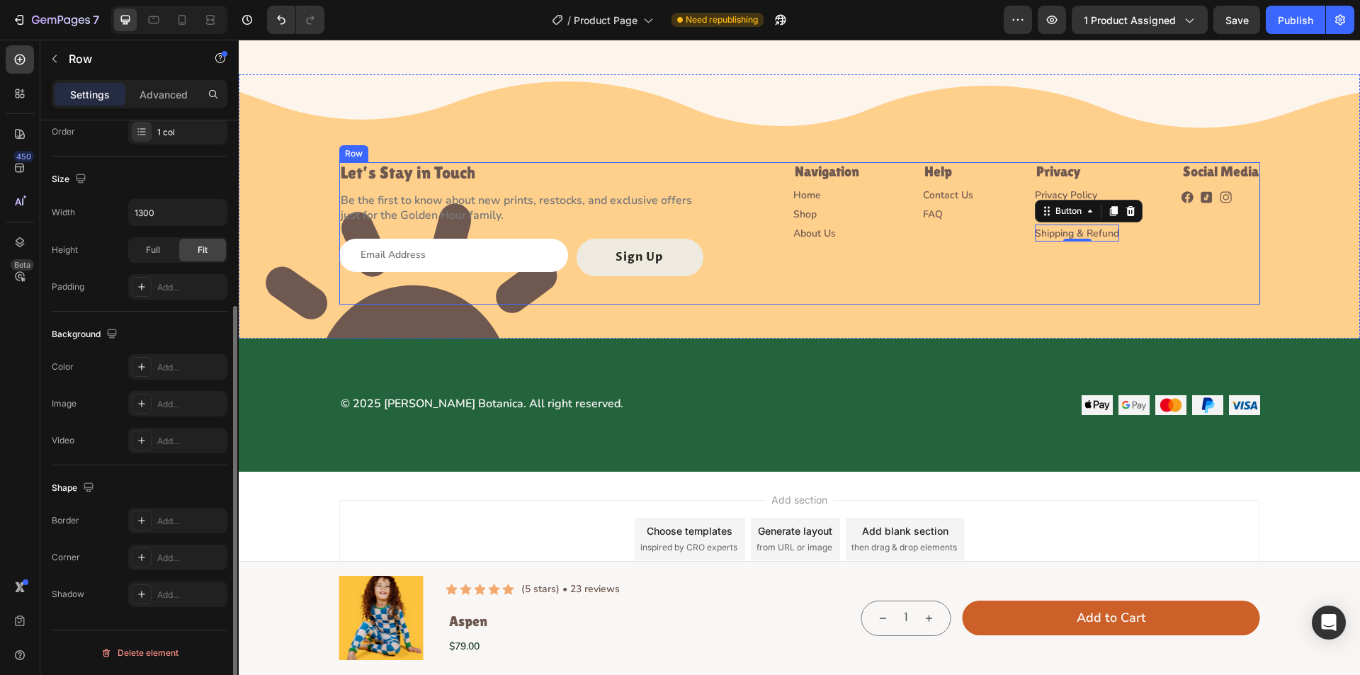
click at [934, 297] on div "Let’s Stay in Touch Heading Be the first to know about new prints, restocks, an…" at bounding box center [799, 233] width 921 height 142
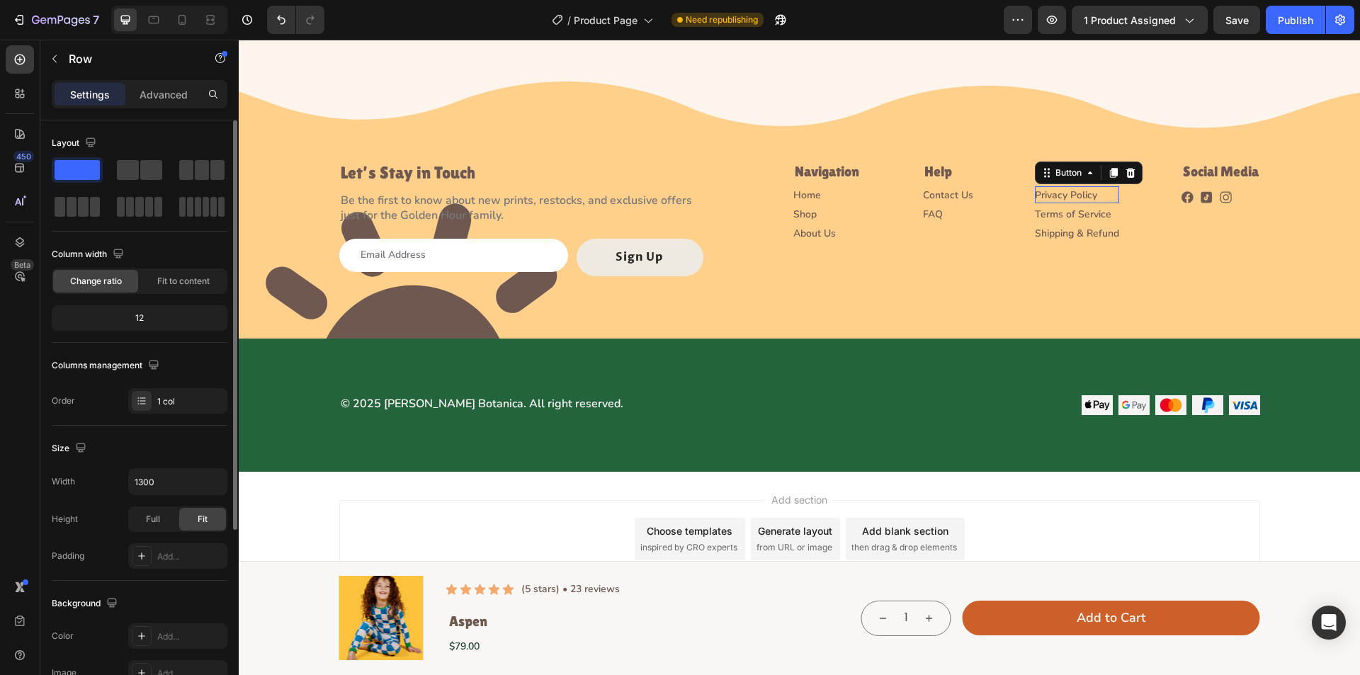
click at [1095, 190] on div "Privacy Policy Button 0" at bounding box center [1077, 194] width 84 height 17
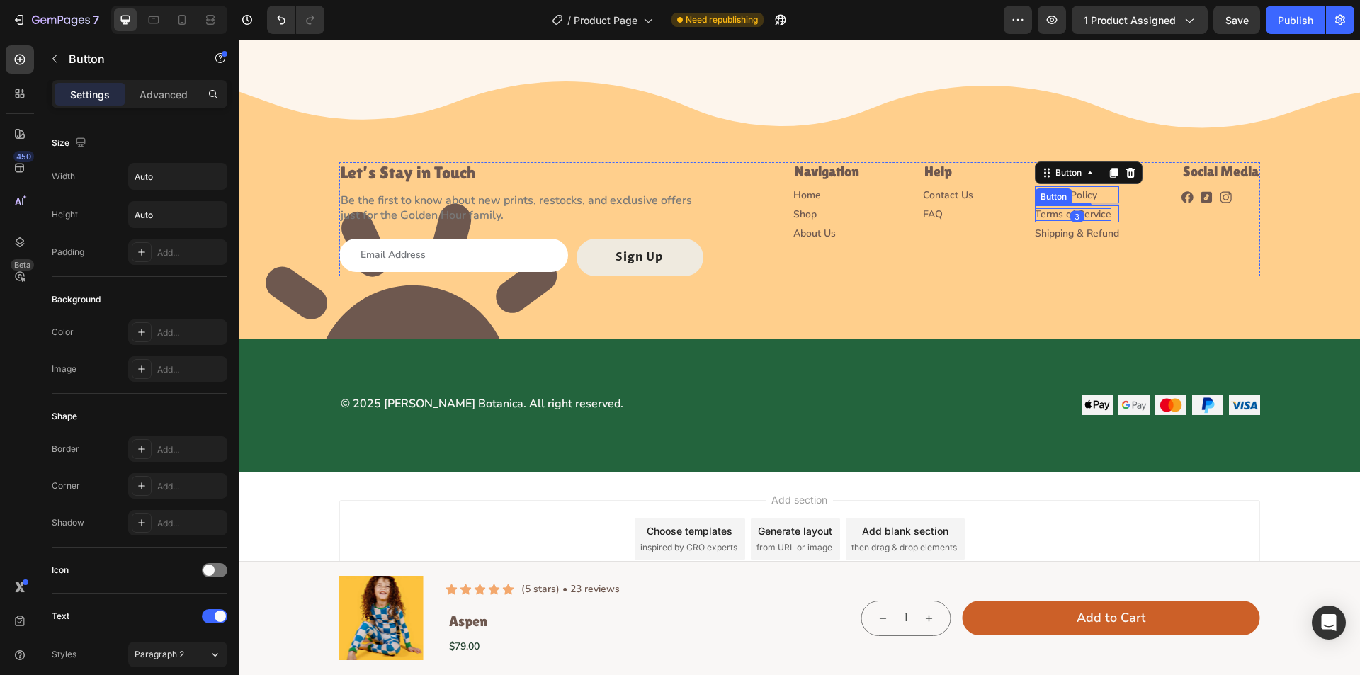
click at [1090, 215] on p "Terms of Service" at bounding box center [1073, 214] width 77 height 13
click at [1105, 223] on div "3" at bounding box center [1077, 223] width 84 height 2
click at [1103, 227] on p "Shipping & Refund" at bounding box center [1077, 233] width 84 height 13
click at [1132, 257] on div "Let’s Stay in Touch Heading Be the first to know about new prints, restocks, an…" at bounding box center [799, 219] width 921 height 114
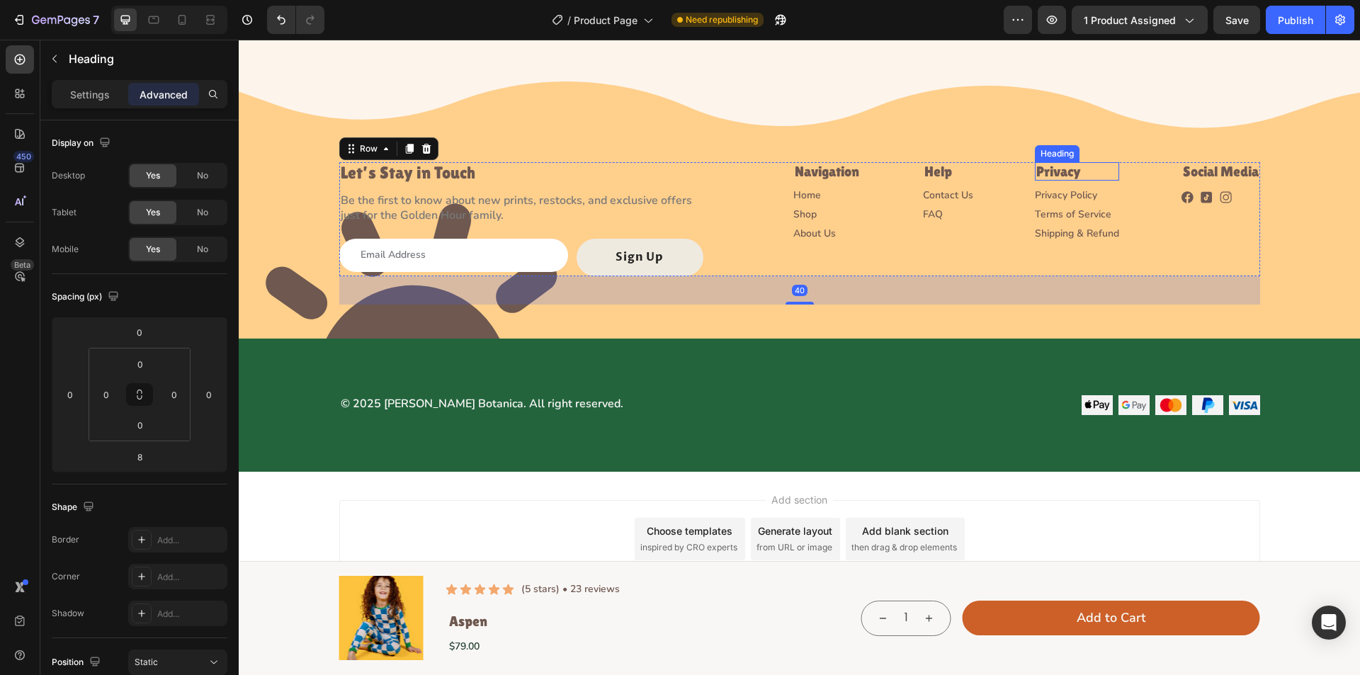
click at [1084, 174] on p "Privacy" at bounding box center [1077, 172] width 81 height 16
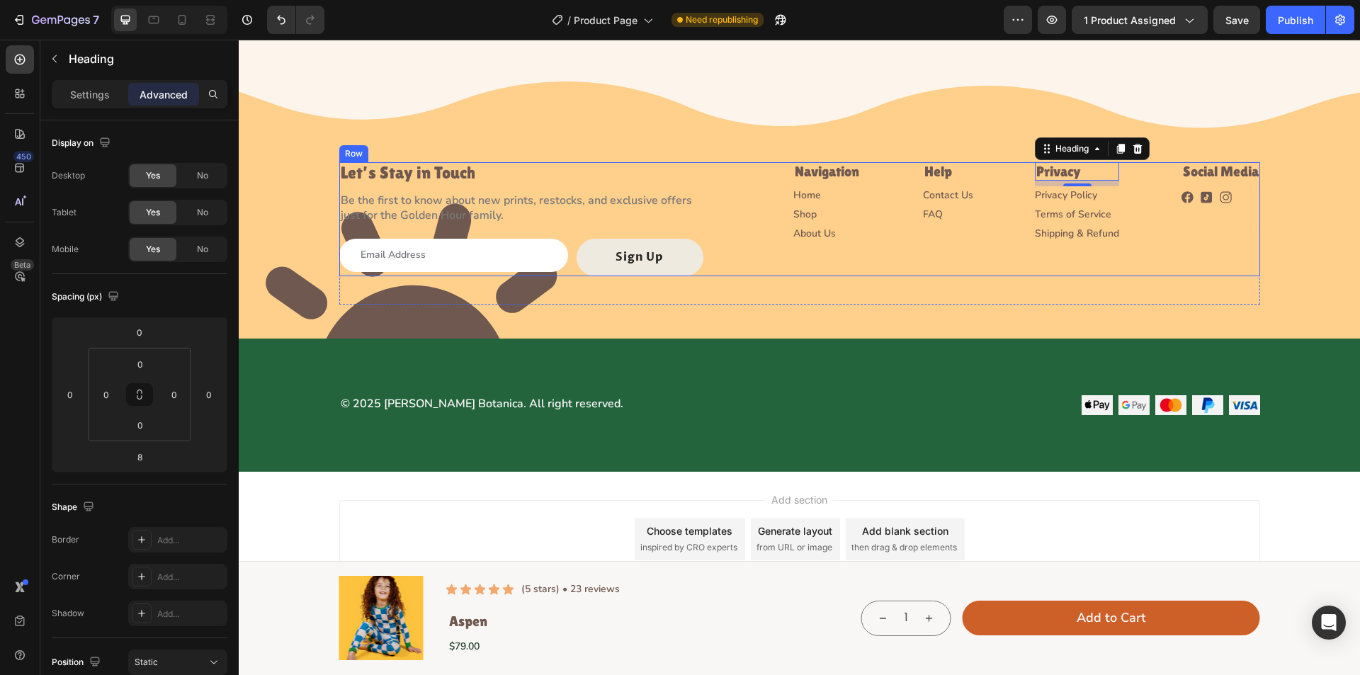
click at [763, 216] on div "Let’s Stay in Touch Heading Be the first to know about new prints, restocks, an…" at bounding box center [799, 219] width 921 height 114
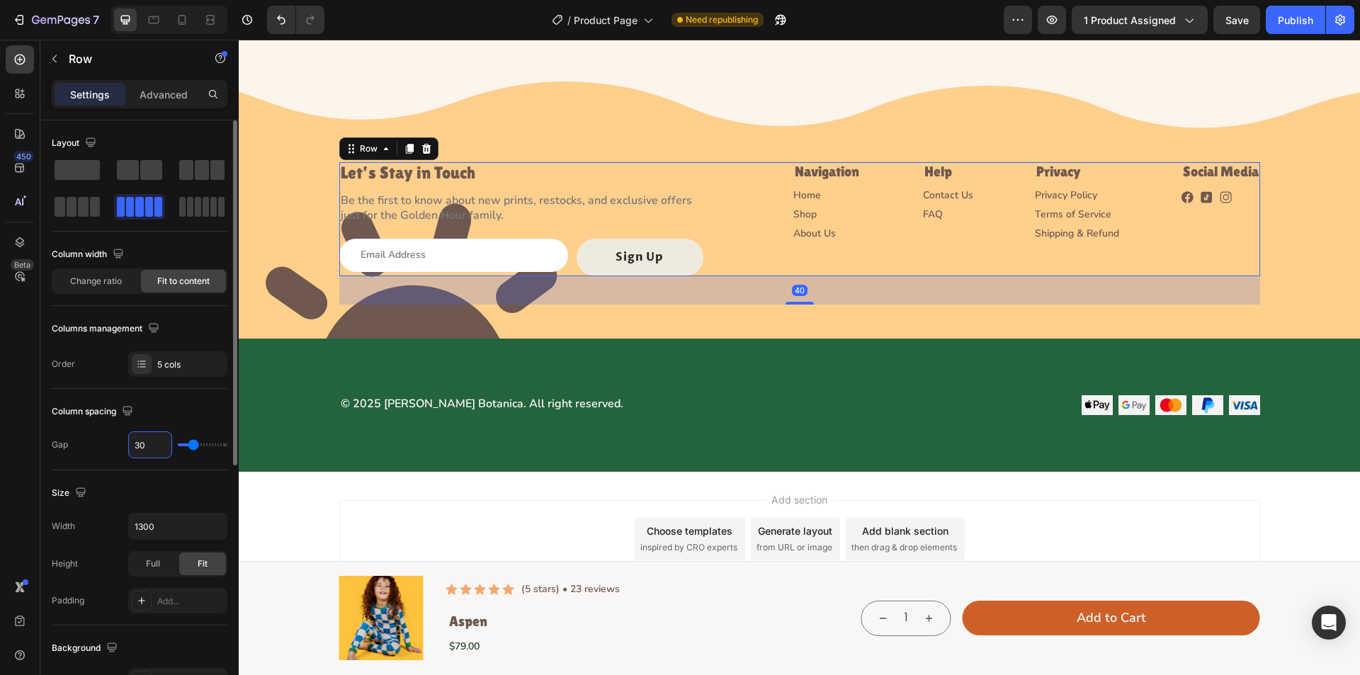
click at [148, 442] on input "30" at bounding box center [150, 445] width 43 height 26
type input "2"
type input "24"
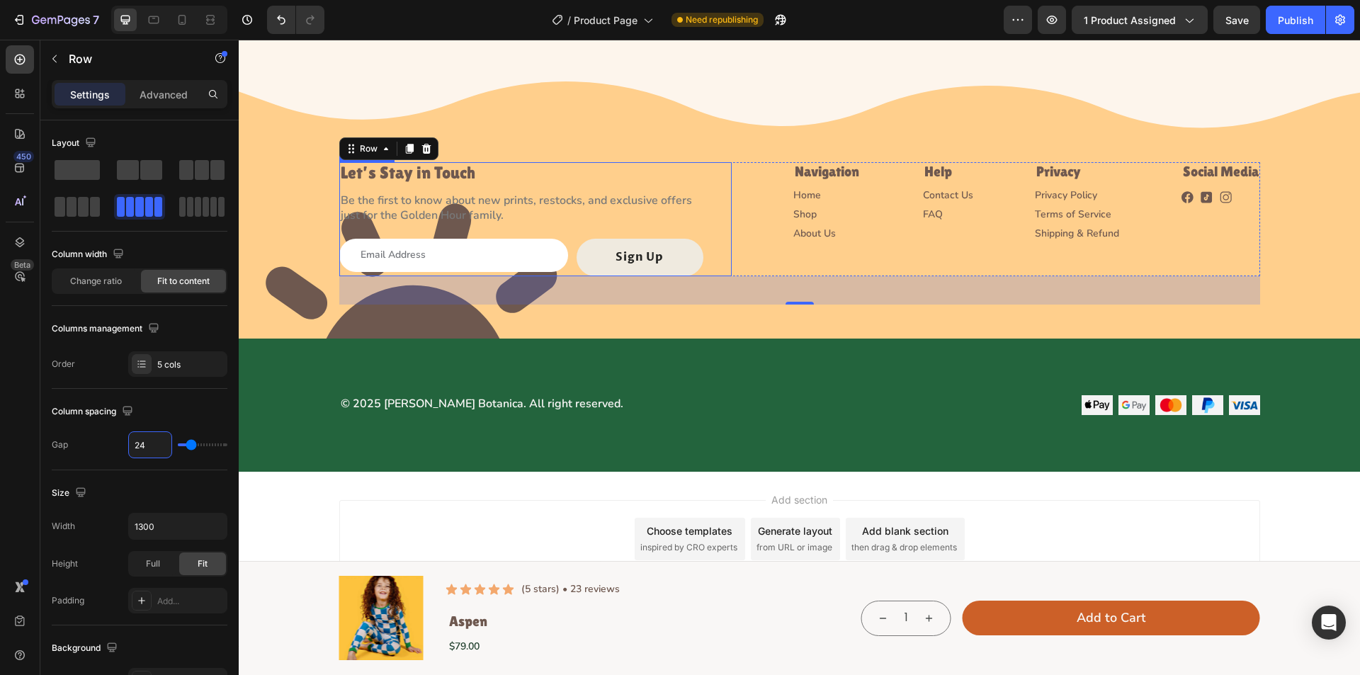
click at [710, 238] on div "Let’s Stay in Touch Heading Be the first to know about new prints, restocks, an…" at bounding box center [535, 219] width 393 height 114
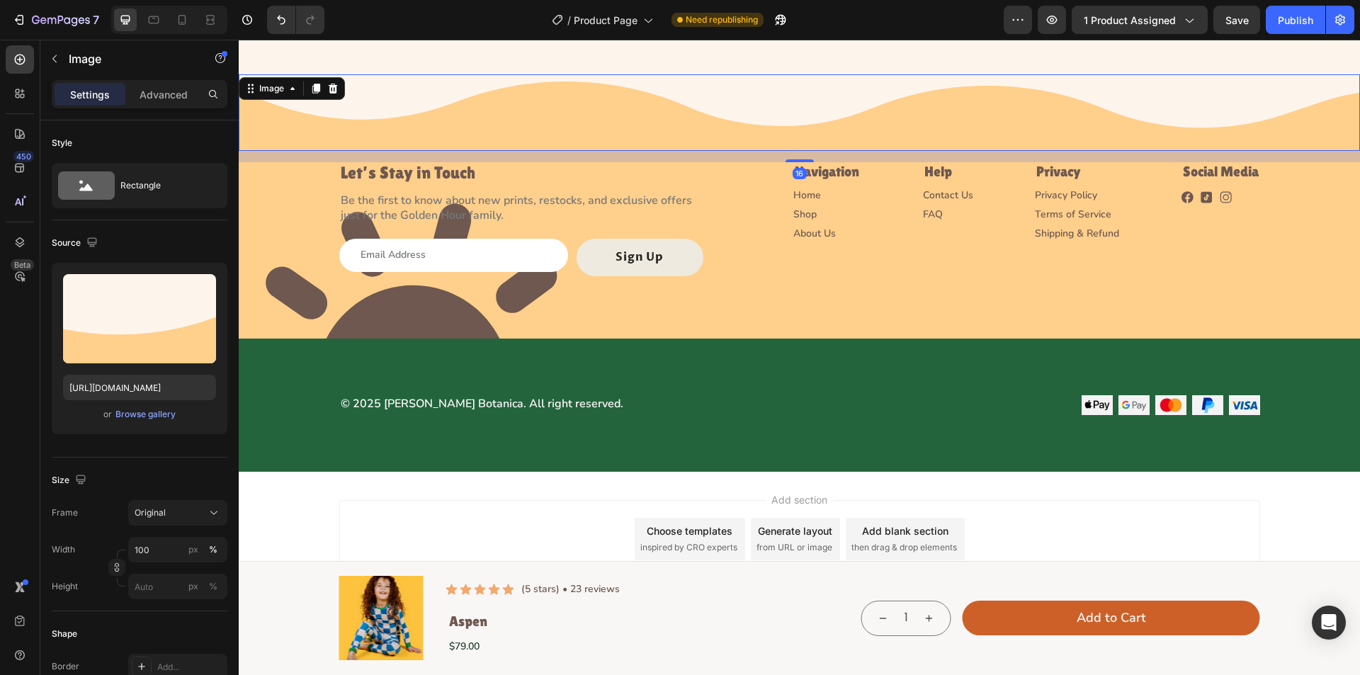
click at [726, 114] on img at bounding box center [800, 112] width 1122 height 77
click at [162, 103] on div "Advanced" at bounding box center [163, 94] width 71 height 23
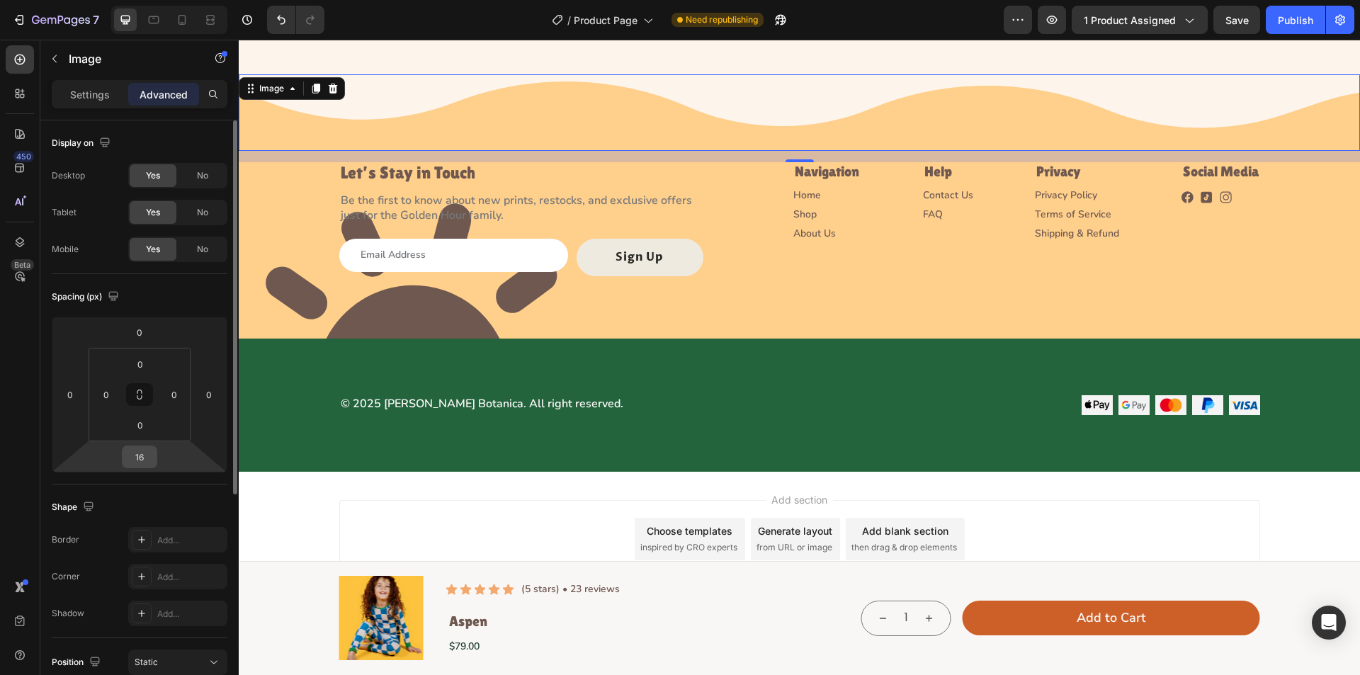
click at [145, 458] on input "16" at bounding box center [139, 456] width 28 height 21
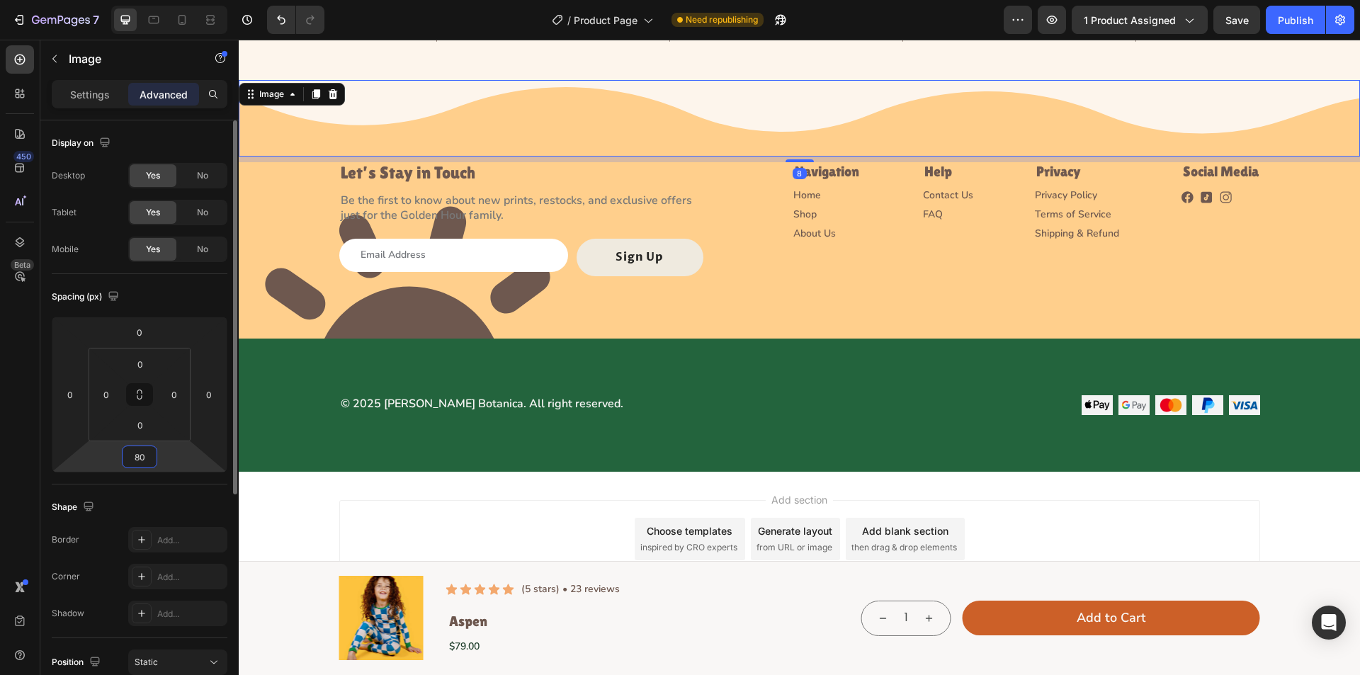
scroll to position [3903, 0]
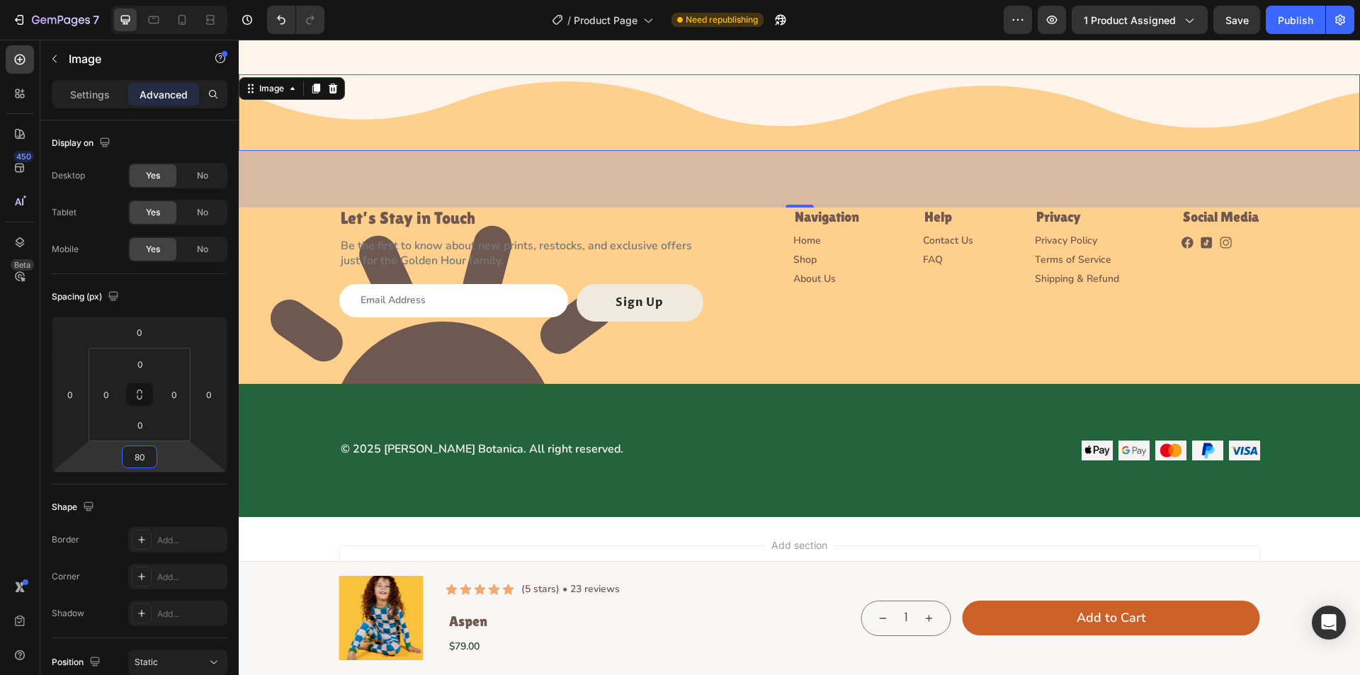
type input "80"
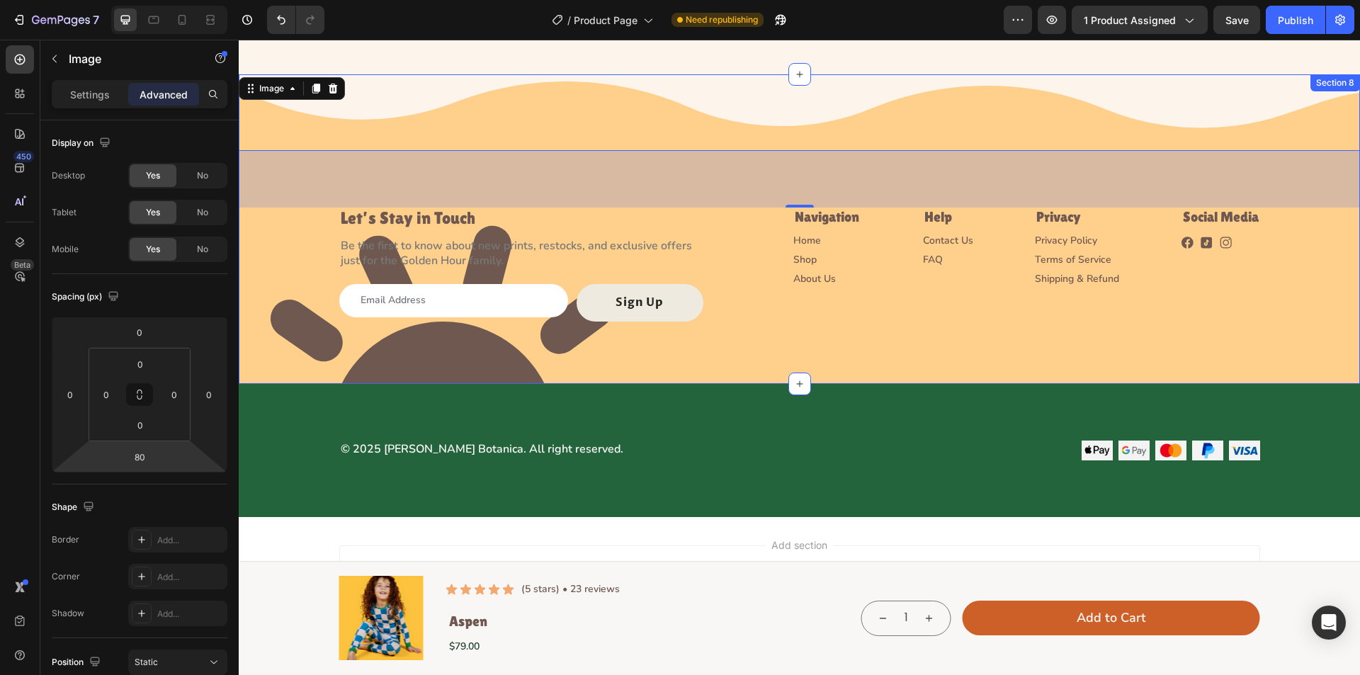
click at [399, 366] on div "Image 80 Let’s Stay in Touch Heading Be the first to know about new prints, res…" at bounding box center [800, 229] width 1122 height 310
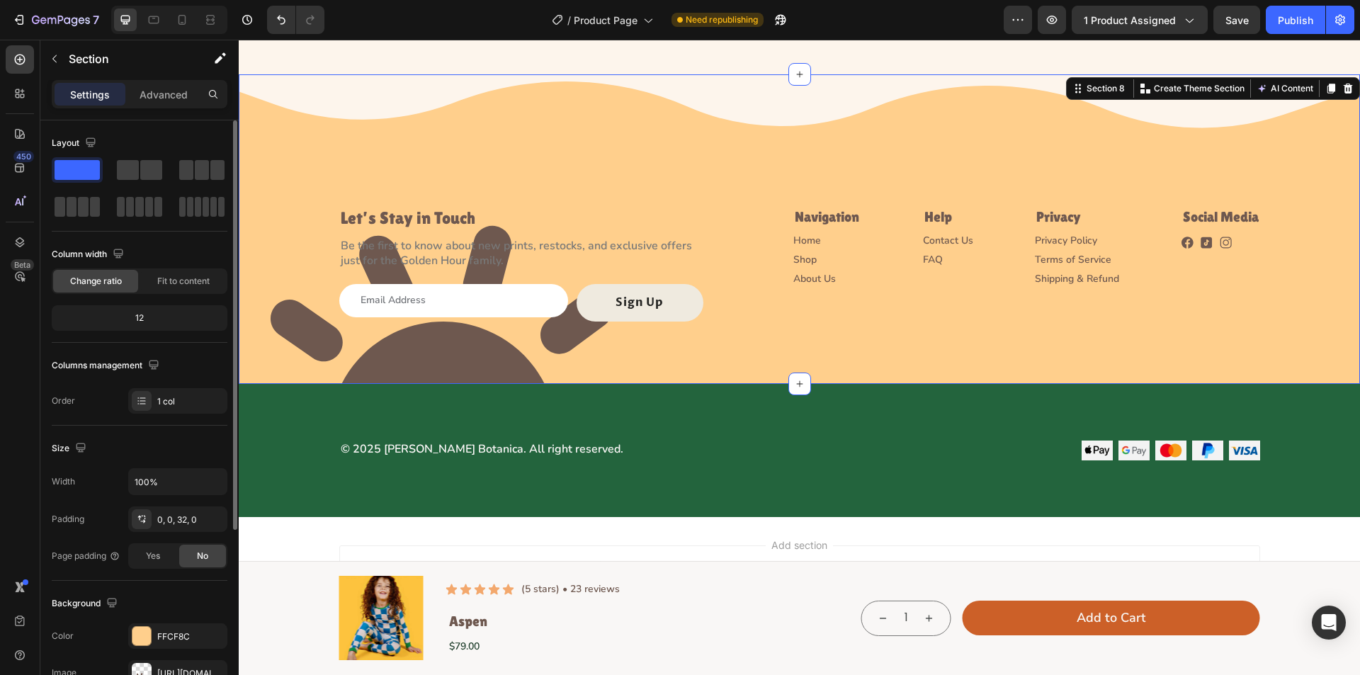
scroll to position [269, 0]
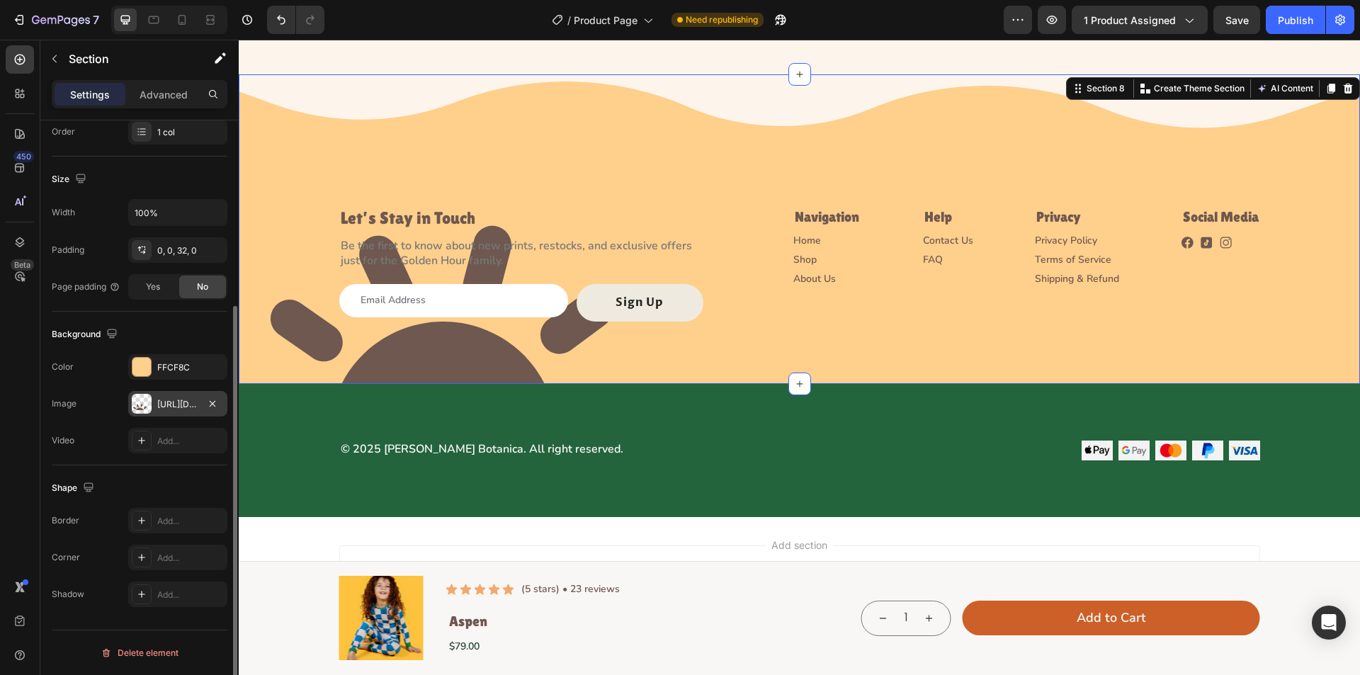
click at [179, 404] on div "[URL][DOMAIN_NAME]" at bounding box center [177, 404] width 41 height 13
click at [709, 332] on div "Let’s Stay in Touch Heading Be the first to know about new prints, restocks, an…" at bounding box center [799, 279] width 921 height 142
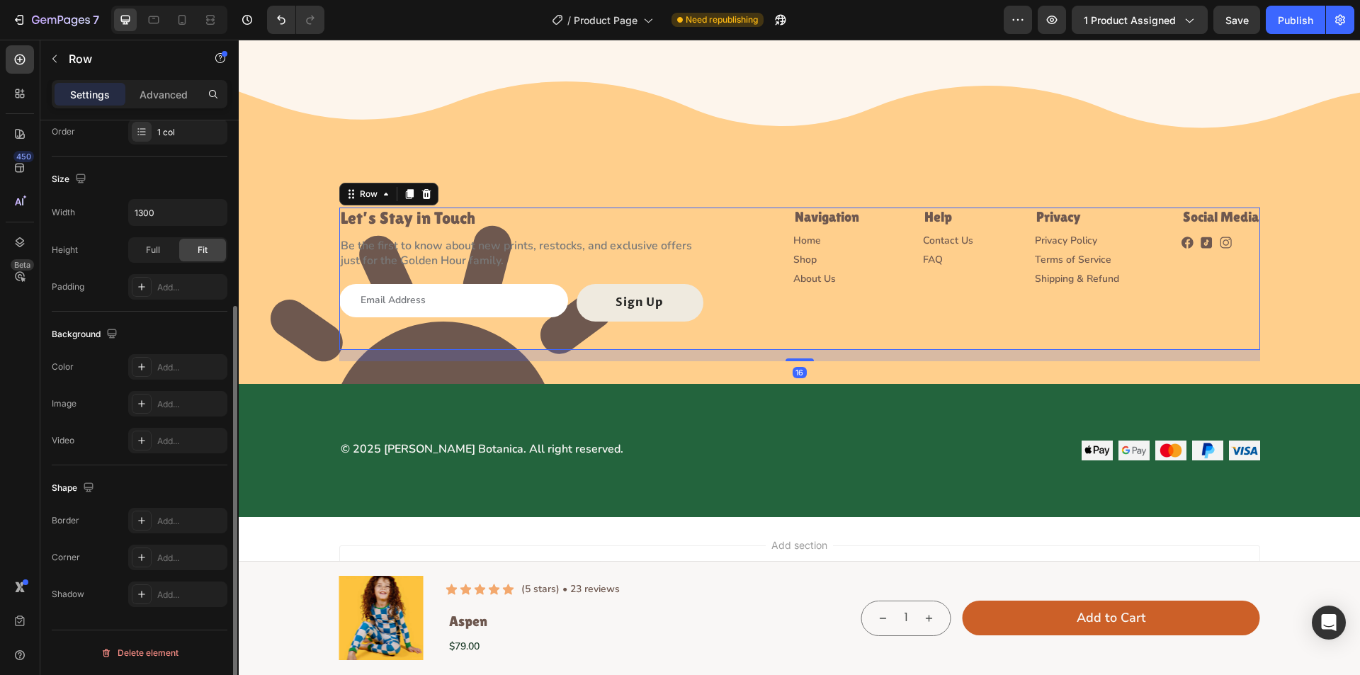
scroll to position [0, 0]
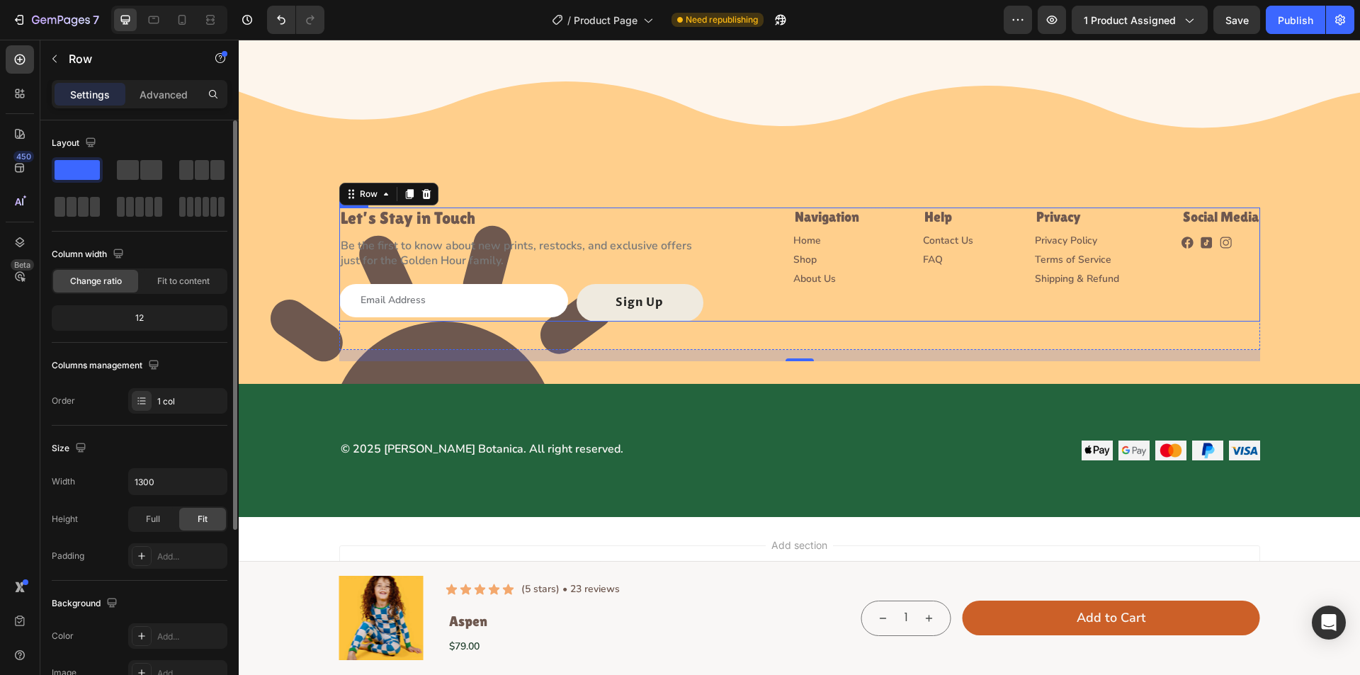
click at [757, 297] on div "Let’s Stay in Touch Heading Be the first to know about new prints, restocks, an…" at bounding box center [799, 265] width 921 height 114
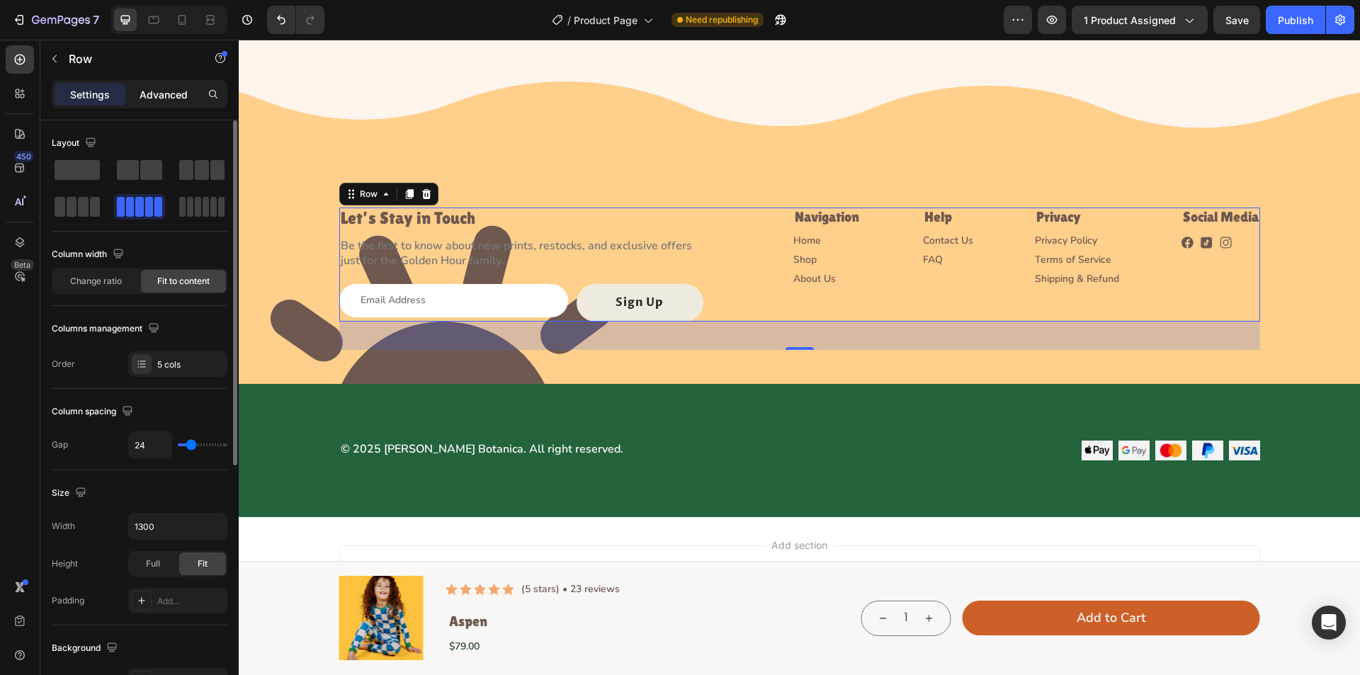
click at [146, 97] on p "Advanced" at bounding box center [164, 94] width 48 height 15
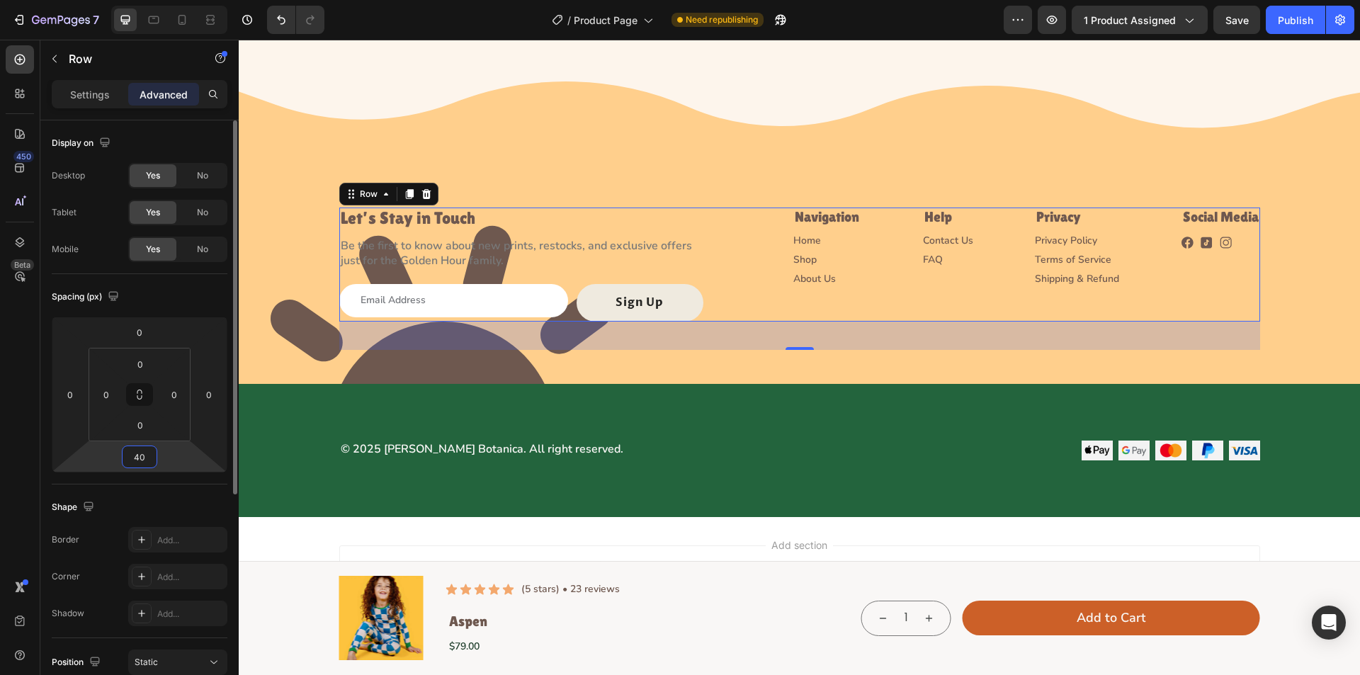
click at [145, 455] on input "40" at bounding box center [139, 456] width 28 height 21
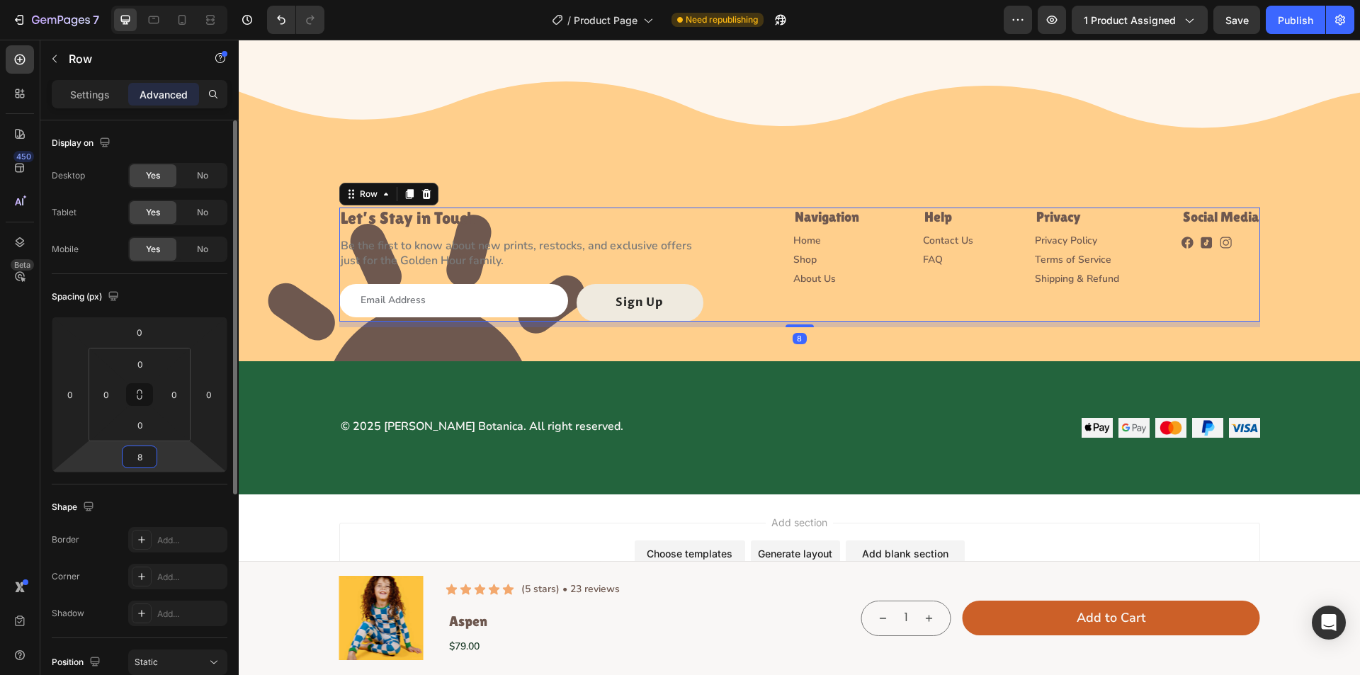
type input "80"
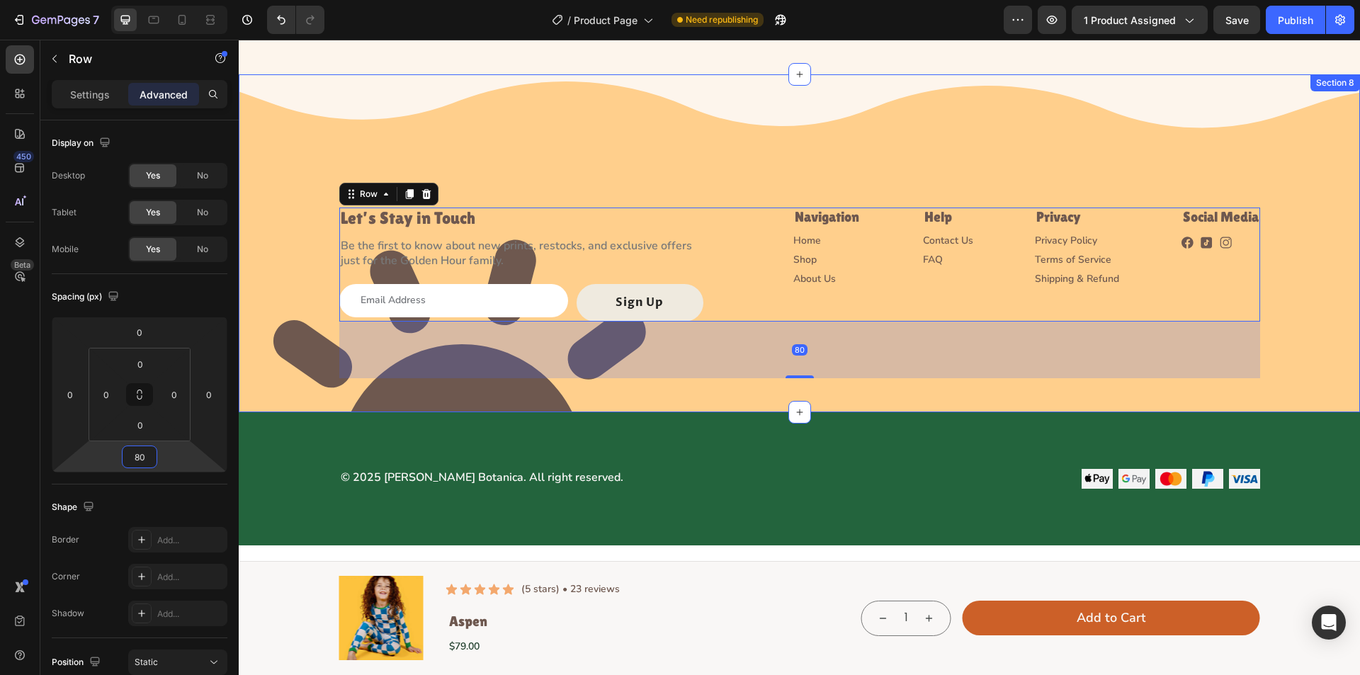
click at [258, 327] on div "Image Let’s Stay in Touch Heading Be the first to know about new prints, restoc…" at bounding box center [800, 231] width 1122 height 315
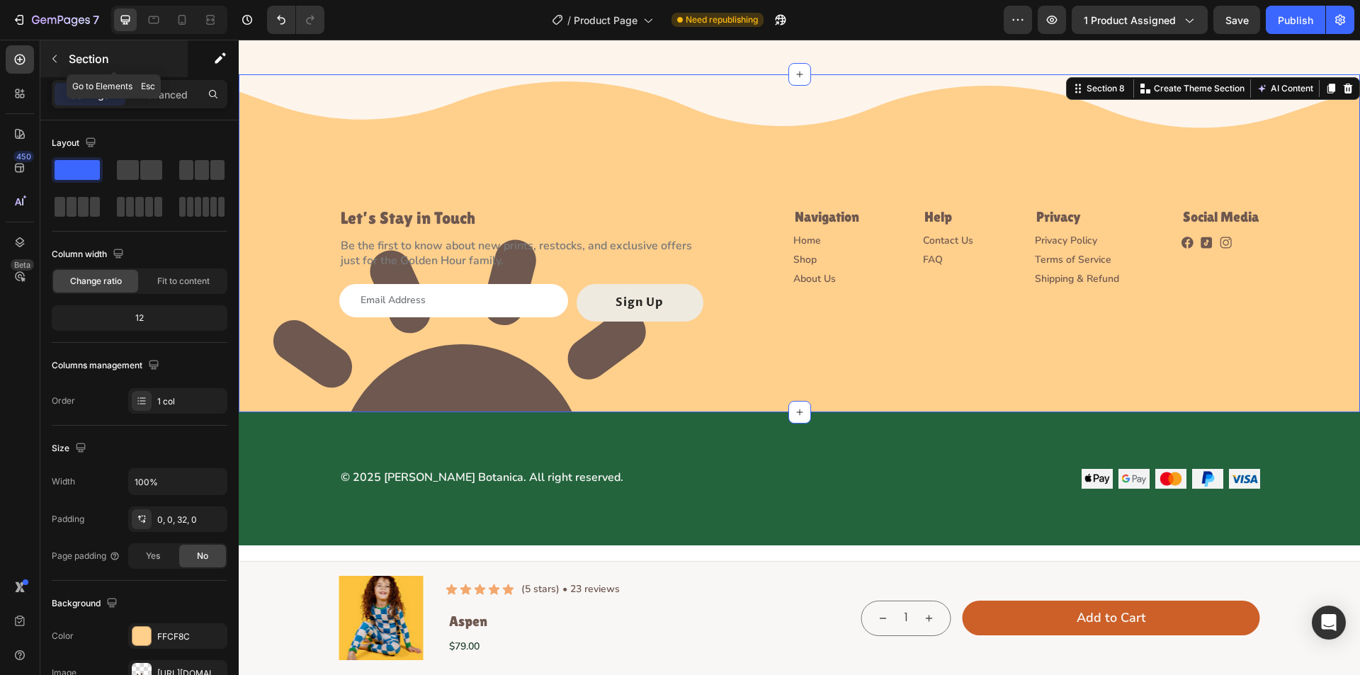
click at [51, 55] on icon "button" at bounding box center [54, 58] width 11 height 11
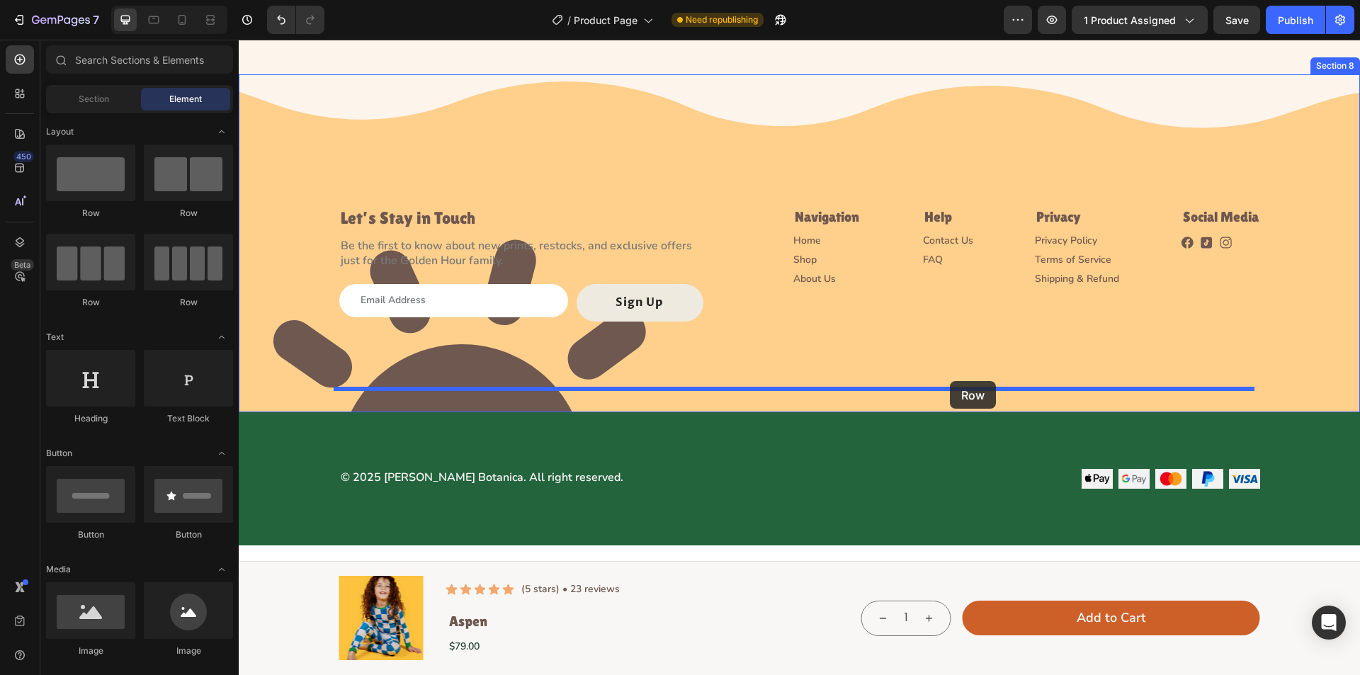
drag, startPoint x: 333, startPoint y: 223, endPoint x: 950, endPoint y: 381, distance: 637.1
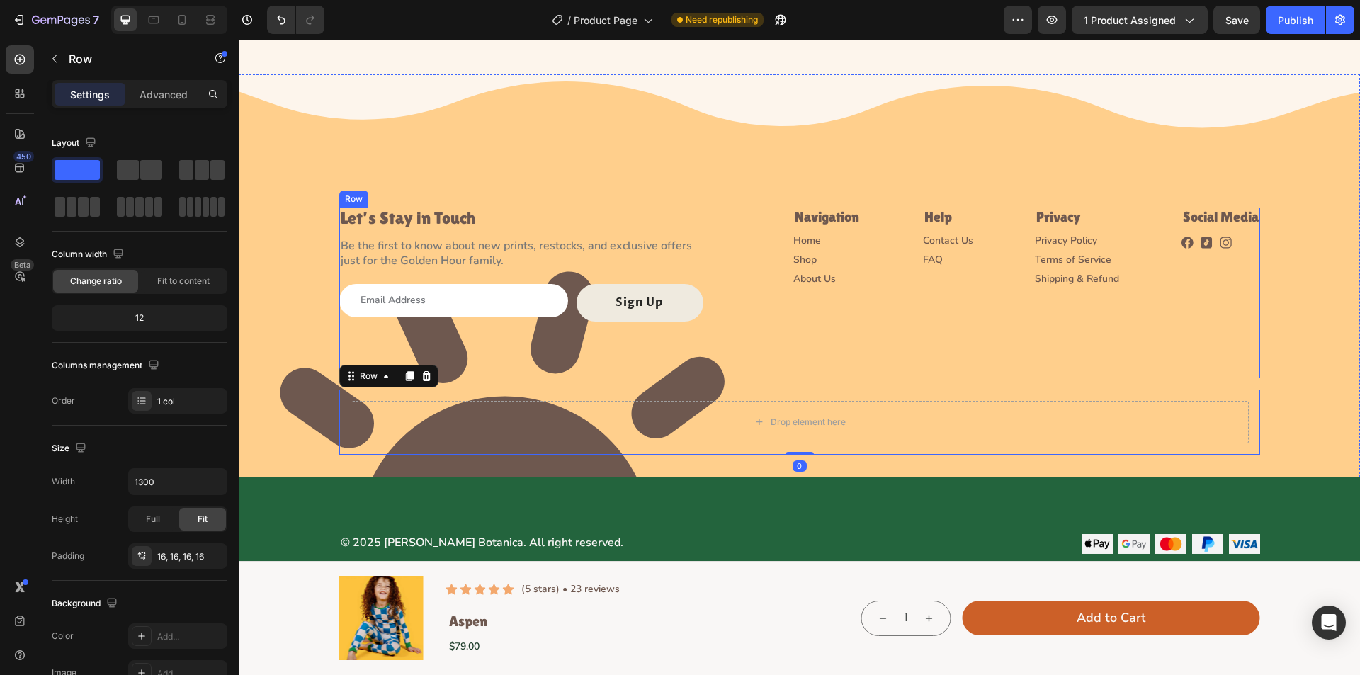
click at [923, 337] on div "Let’s Stay in Touch Heading Be the first to know about new prints, restocks, an…" at bounding box center [799, 293] width 921 height 171
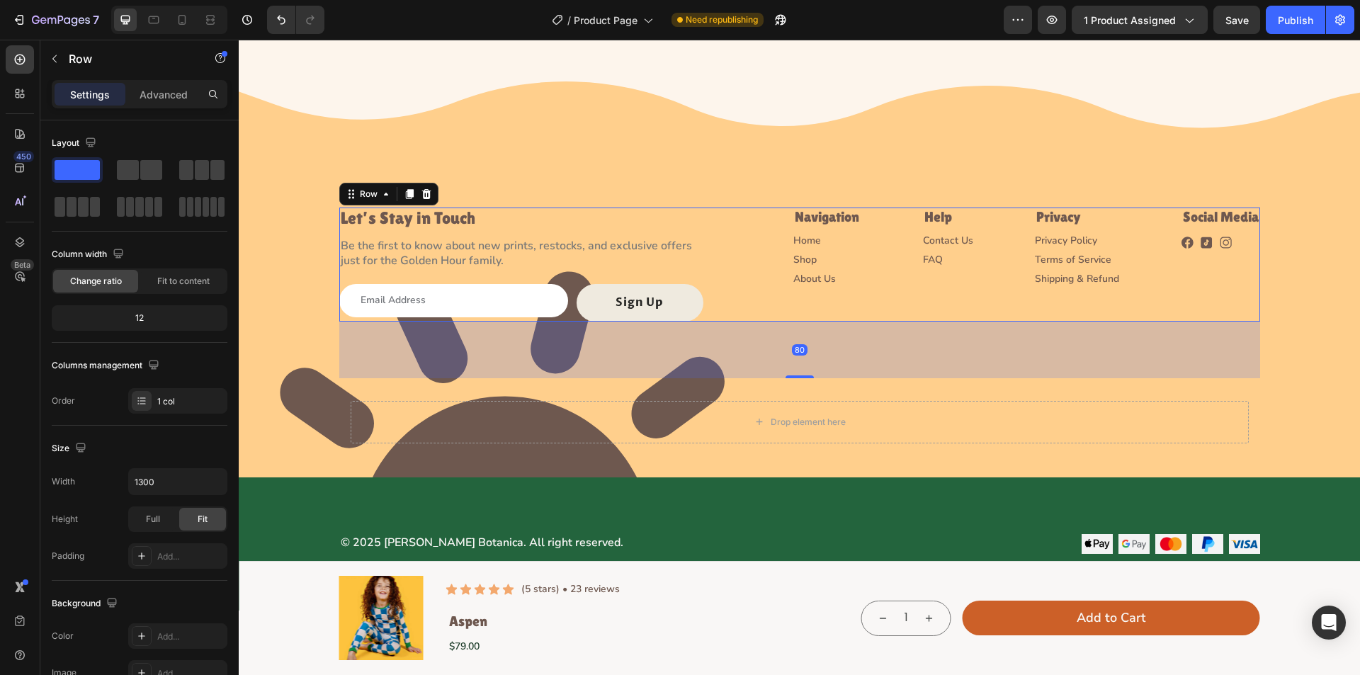
click at [784, 291] on div "Let’s Stay in Touch Heading Be the first to know about new prints, restocks, an…" at bounding box center [799, 265] width 921 height 114
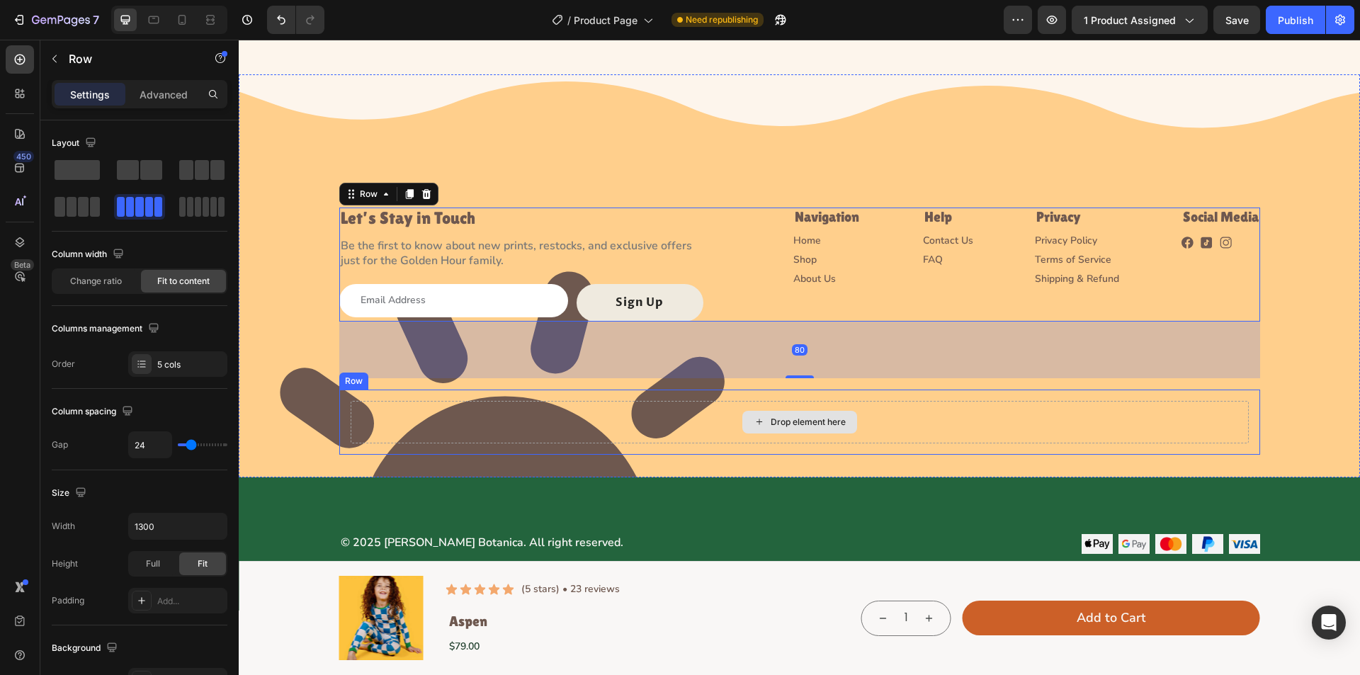
click at [788, 406] on div "Drop element here" at bounding box center [800, 422] width 898 height 43
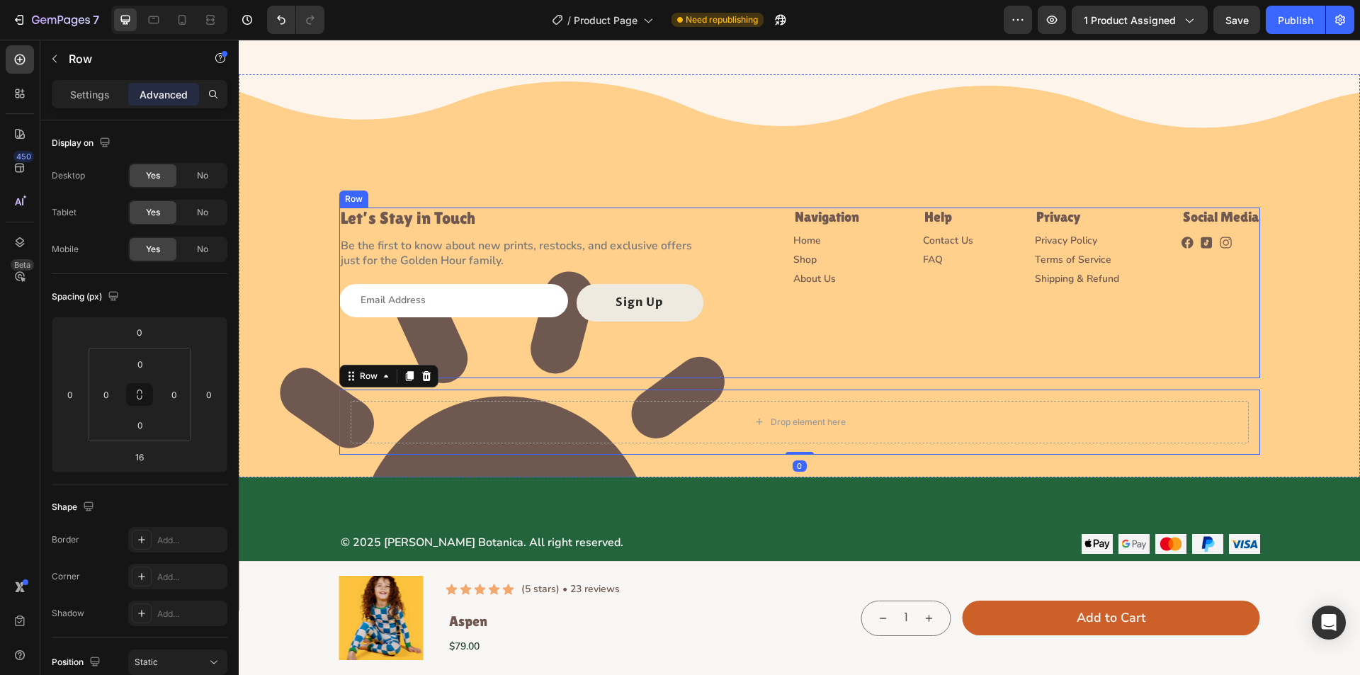
click at [809, 350] on div "Let’s Stay in Touch Heading Be the first to know about new prints, restocks, an…" at bounding box center [799, 293] width 921 height 171
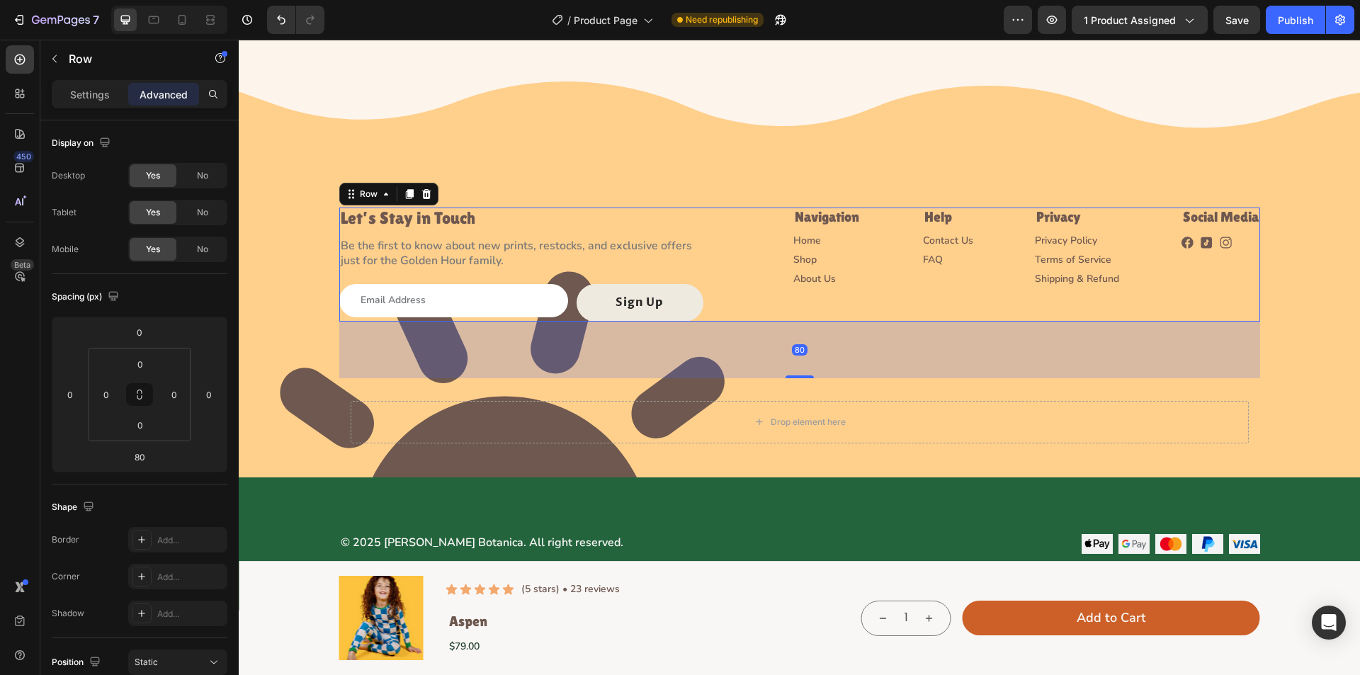
click at [742, 290] on div "Let’s Stay in Touch Heading Be the first to know about new prints, restocks, an…" at bounding box center [799, 265] width 921 height 114
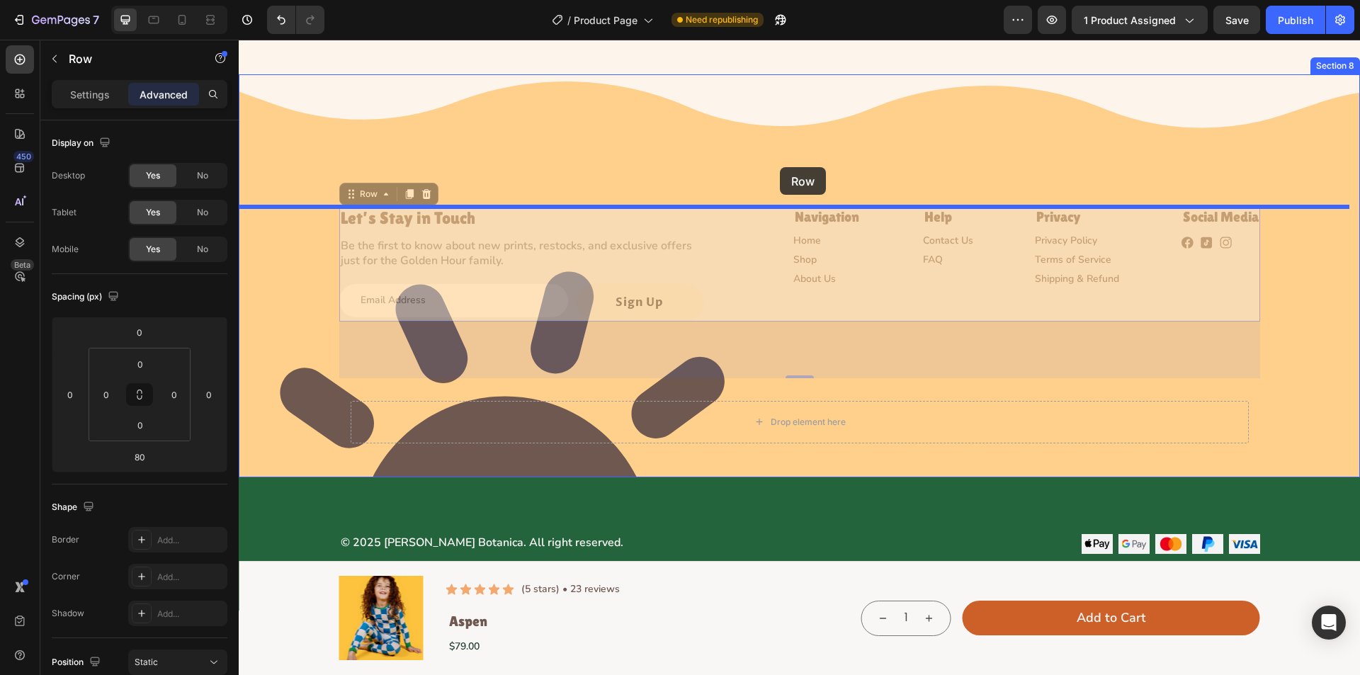
drag, startPoint x: 366, startPoint y: 200, endPoint x: 780, endPoint y: 167, distance: 415.1
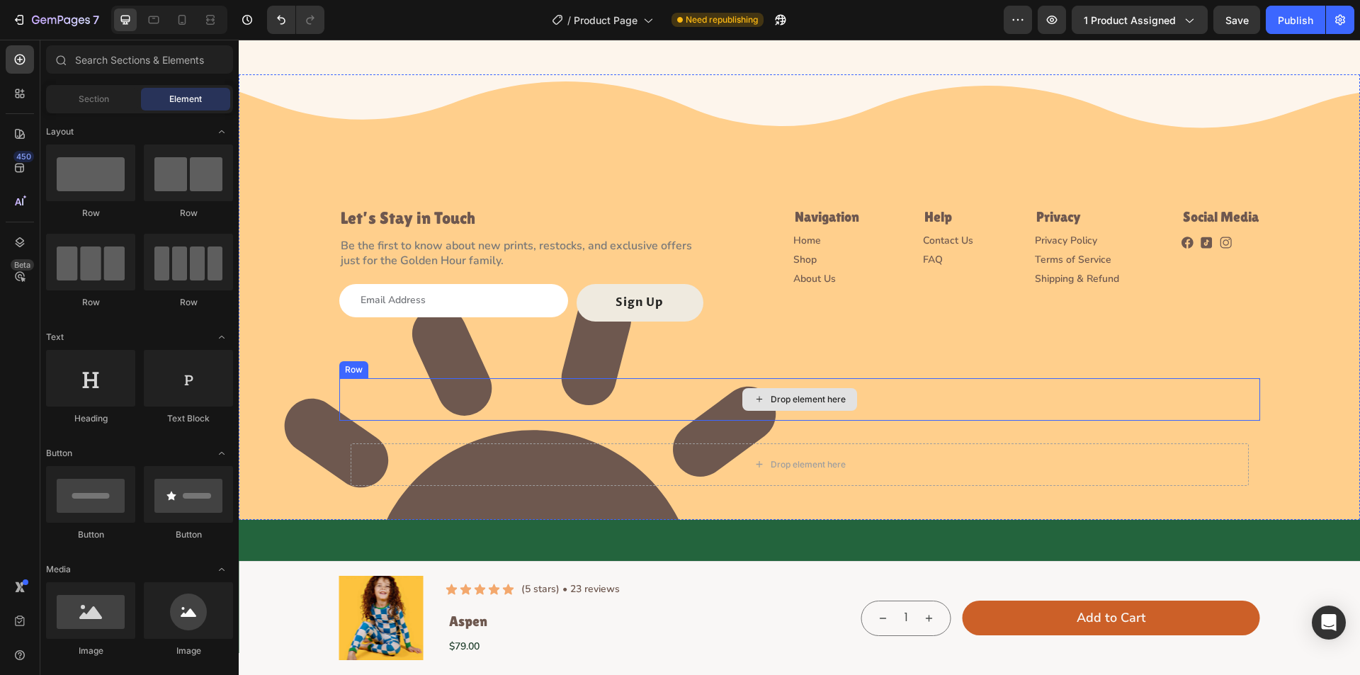
click at [795, 408] on div "Drop element here" at bounding box center [800, 399] width 115 height 23
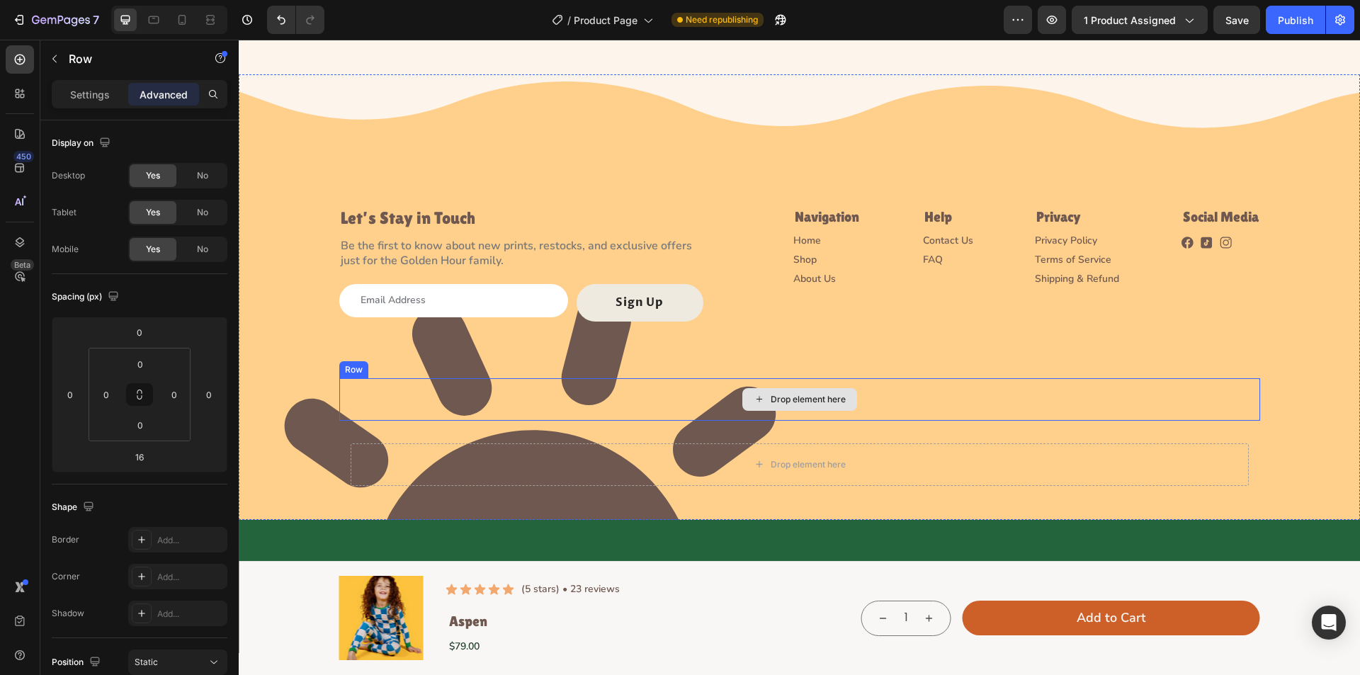
click at [389, 395] on div "Drop element here" at bounding box center [799, 399] width 921 height 43
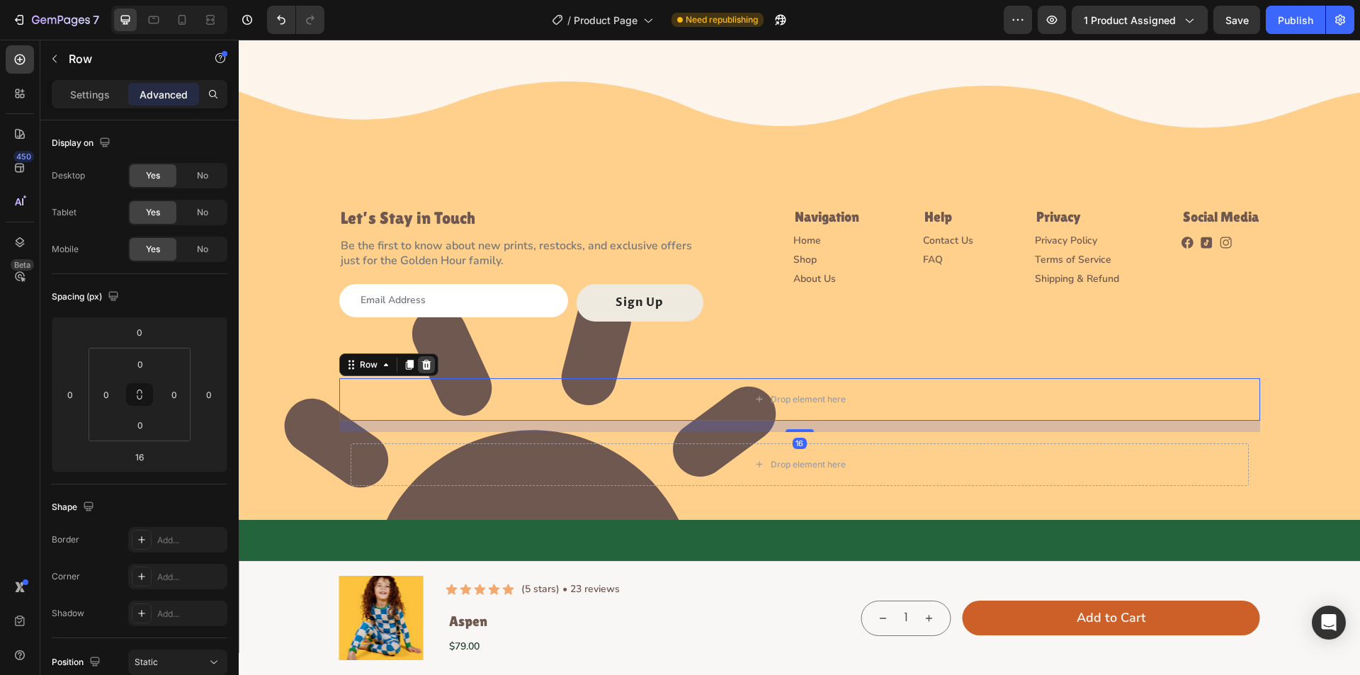
click at [422, 364] on icon at bounding box center [426, 365] width 9 height 10
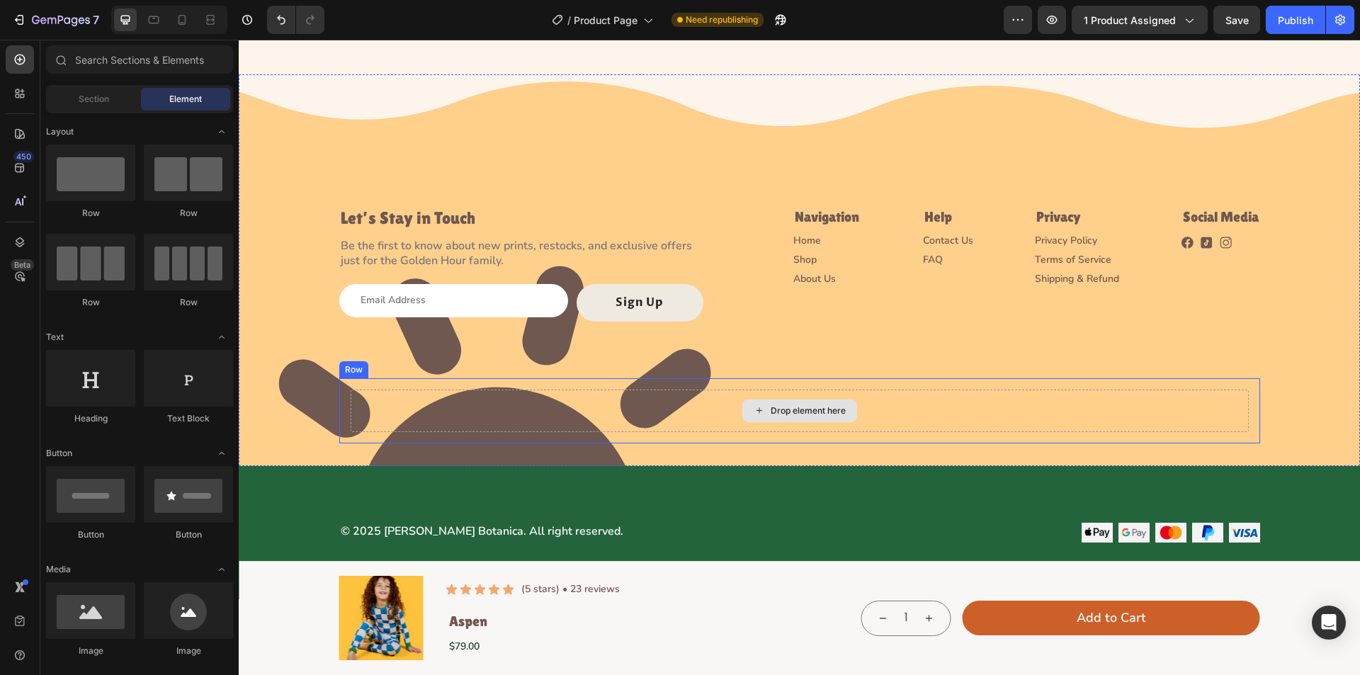
click at [797, 415] on div "Drop element here" at bounding box center [808, 410] width 75 height 11
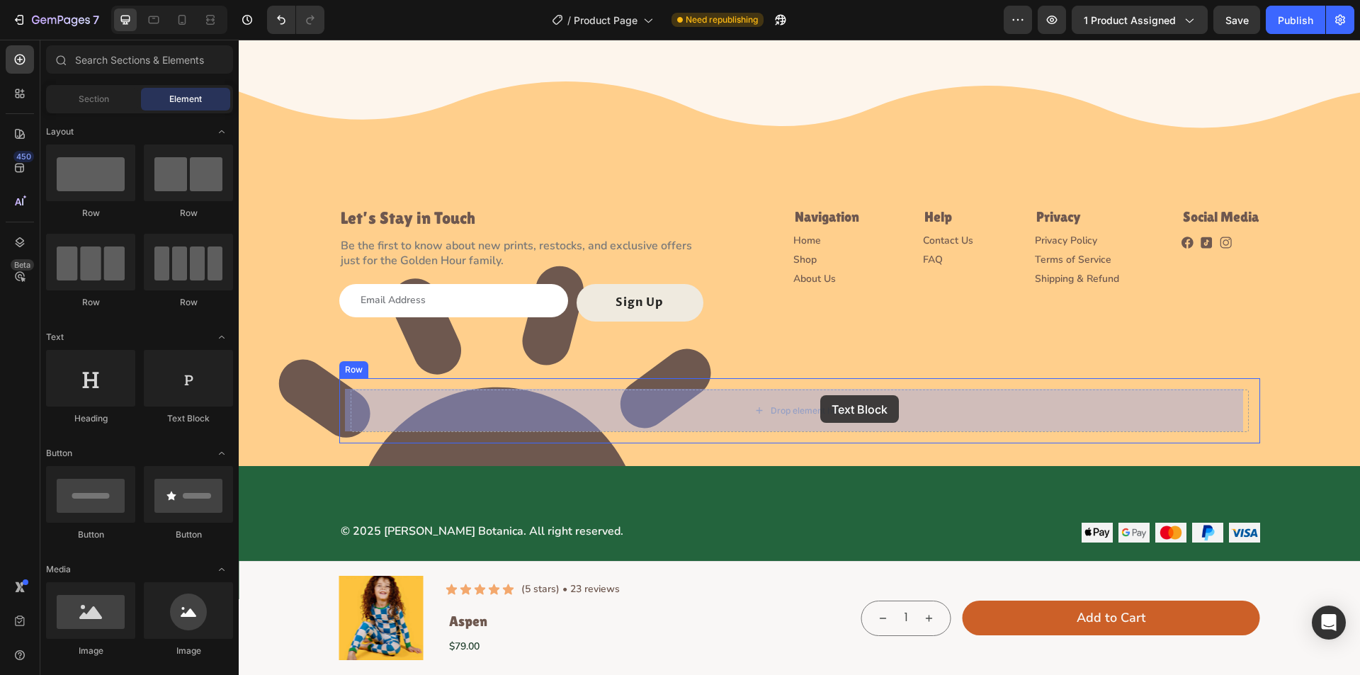
drag, startPoint x: 697, startPoint y: 395, endPoint x: 450, endPoint y: 435, distance: 250.5
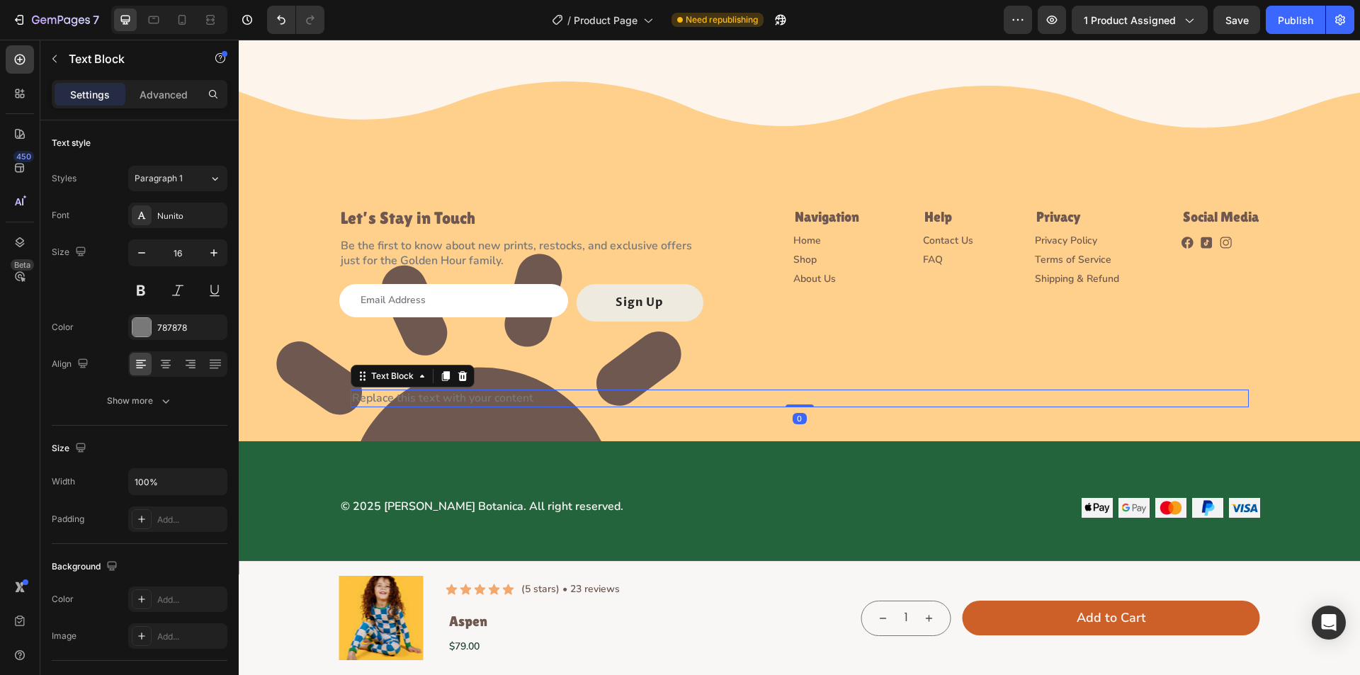
click at [479, 393] on div "Replace this text with your content" at bounding box center [800, 399] width 898 height 18
click at [479, 393] on p "Replace this text with your content" at bounding box center [800, 398] width 896 height 15
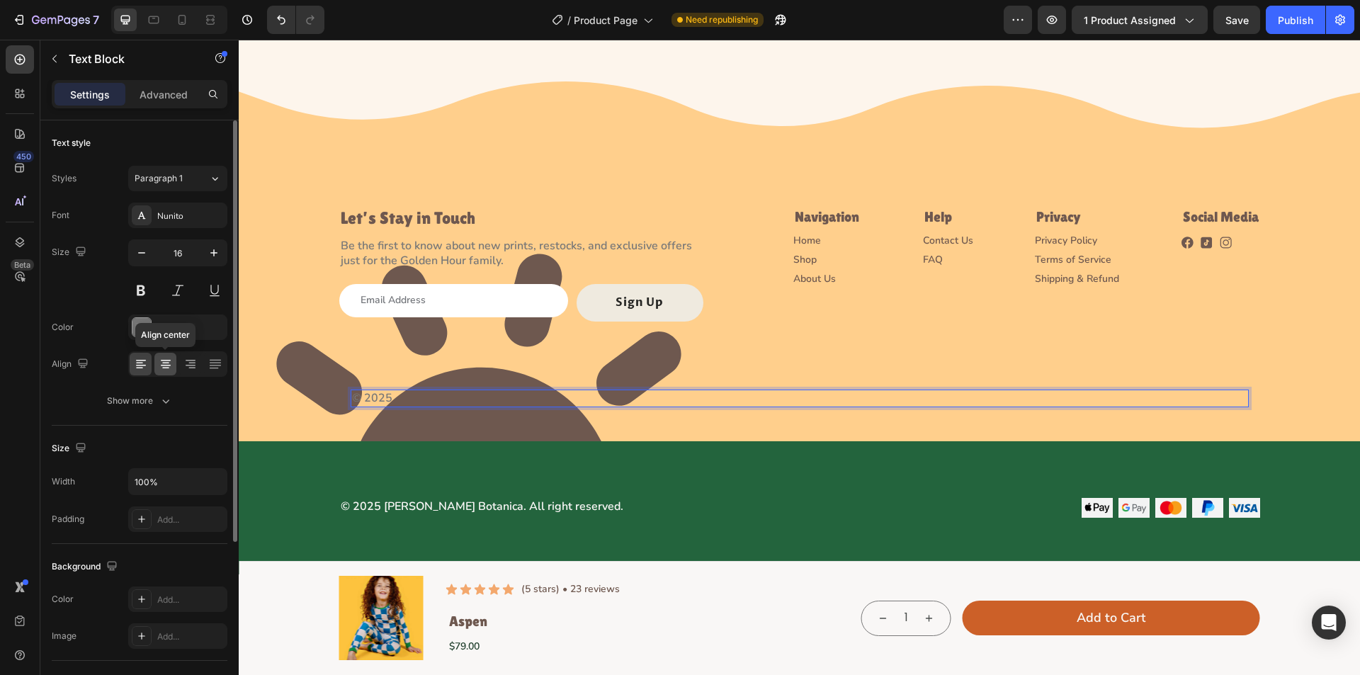
click at [155, 365] on div at bounding box center [165, 364] width 22 height 23
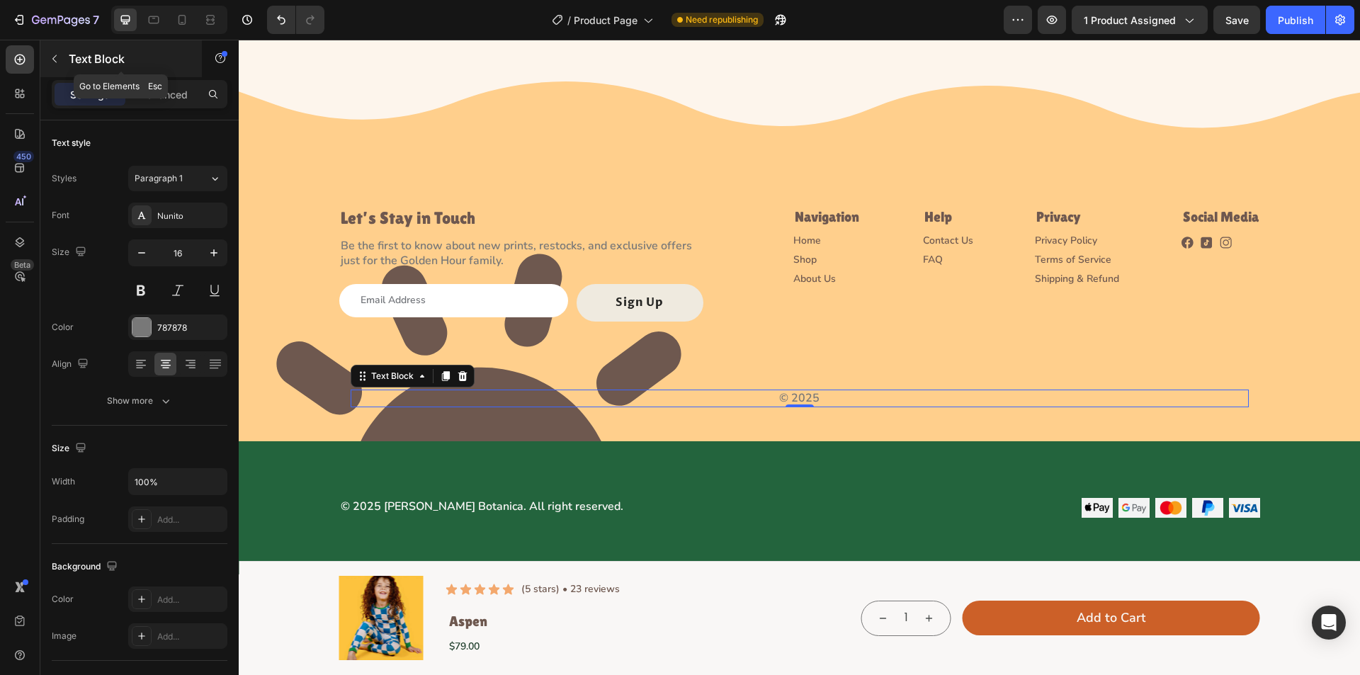
click at [51, 57] on icon "button" at bounding box center [54, 58] width 11 height 11
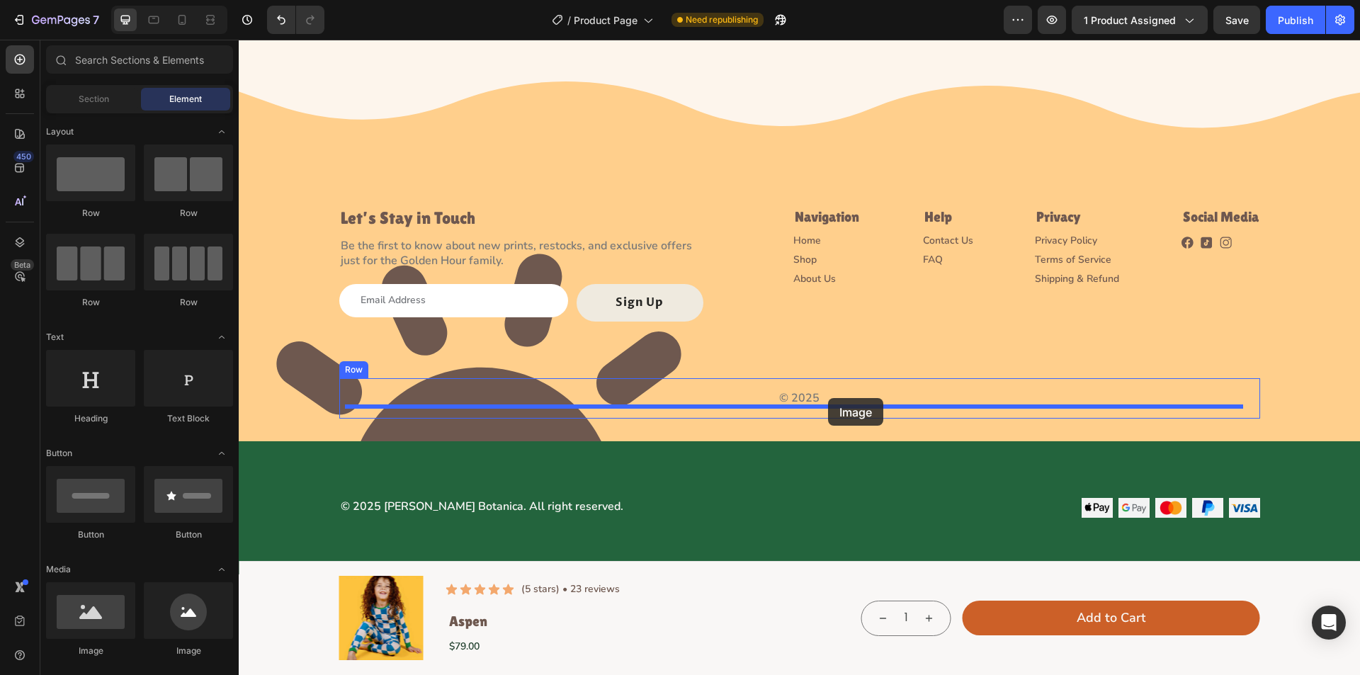
drag, startPoint x: 420, startPoint y: 661, endPoint x: 828, endPoint y: 398, distance: 485.5
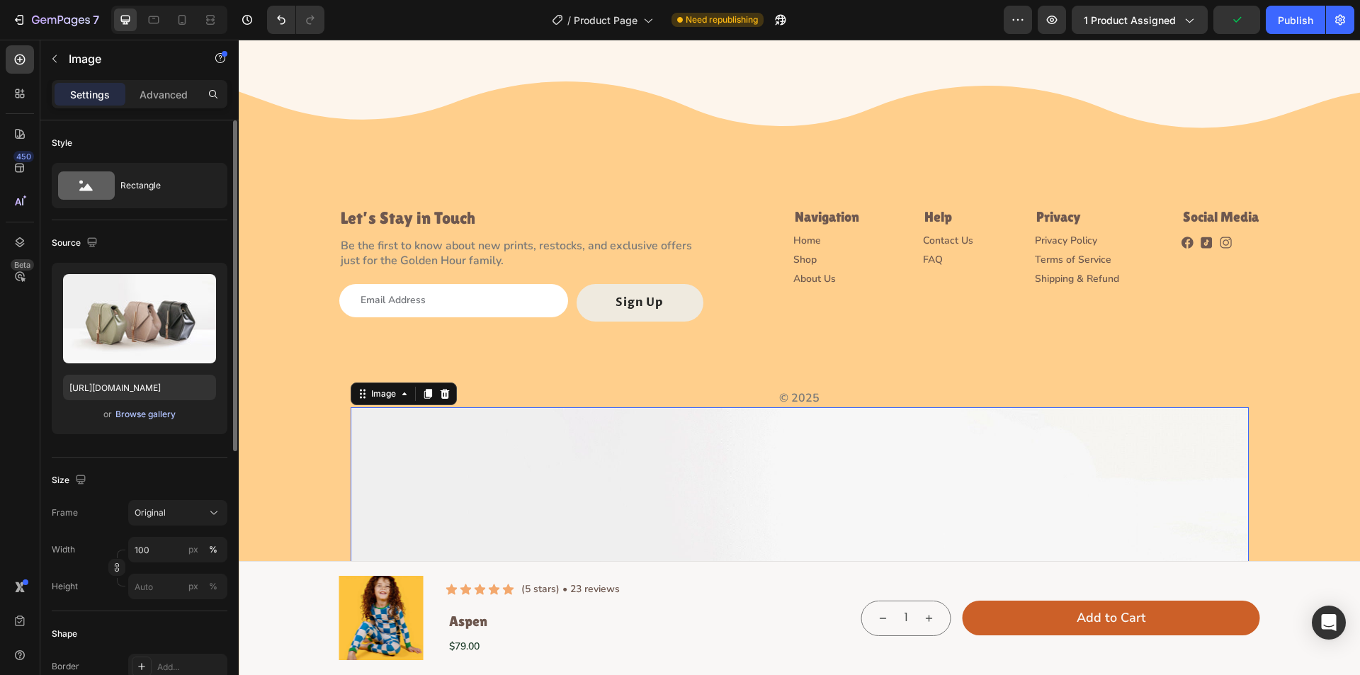
click at [141, 417] on div "Browse gallery" at bounding box center [145, 414] width 60 height 13
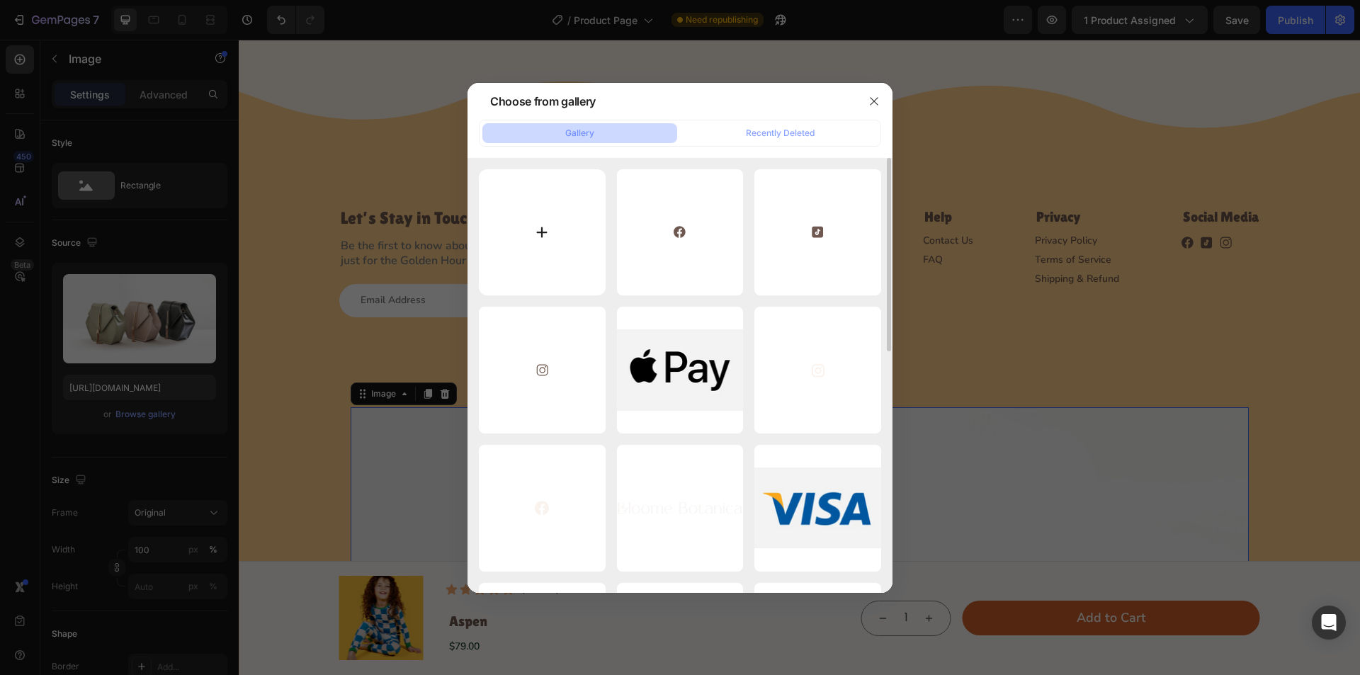
click at [554, 221] on input "file" at bounding box center [542, 232] width 127 height 127
type input "C:\fakepath\Full_Dark1.svg"
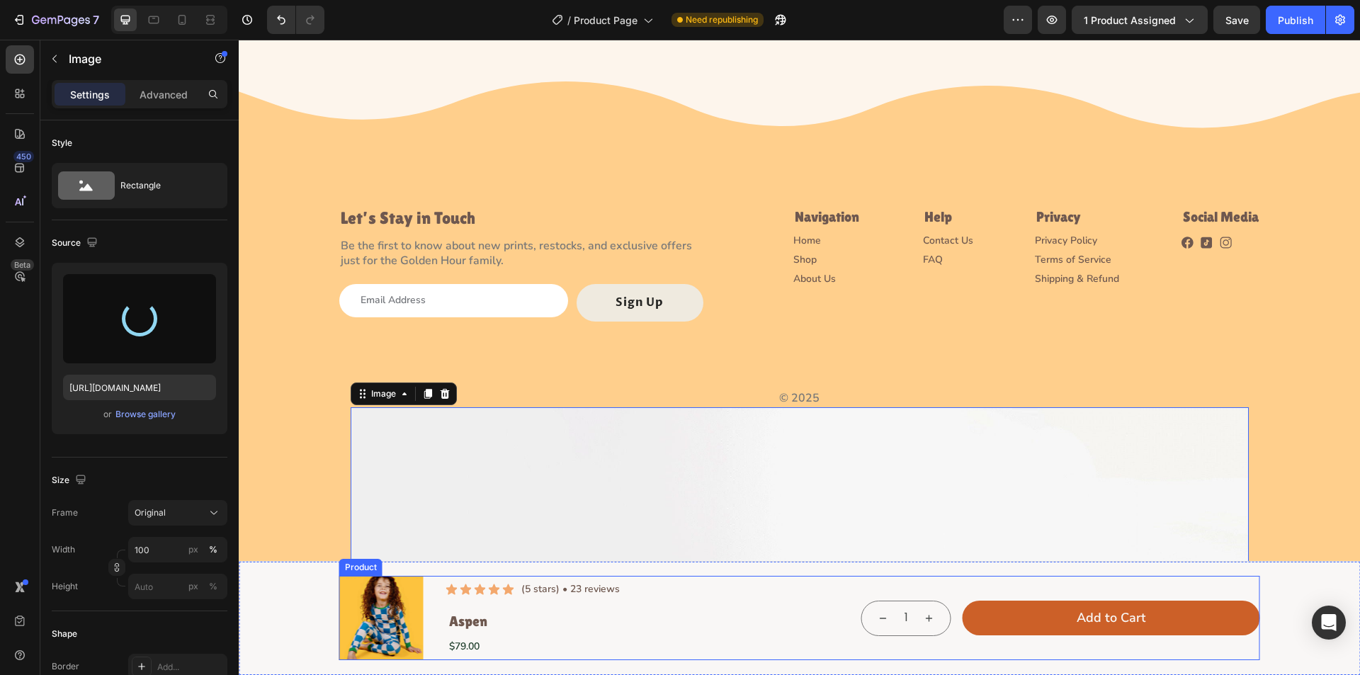
type input "[URL][DOMAIN_NAME]"
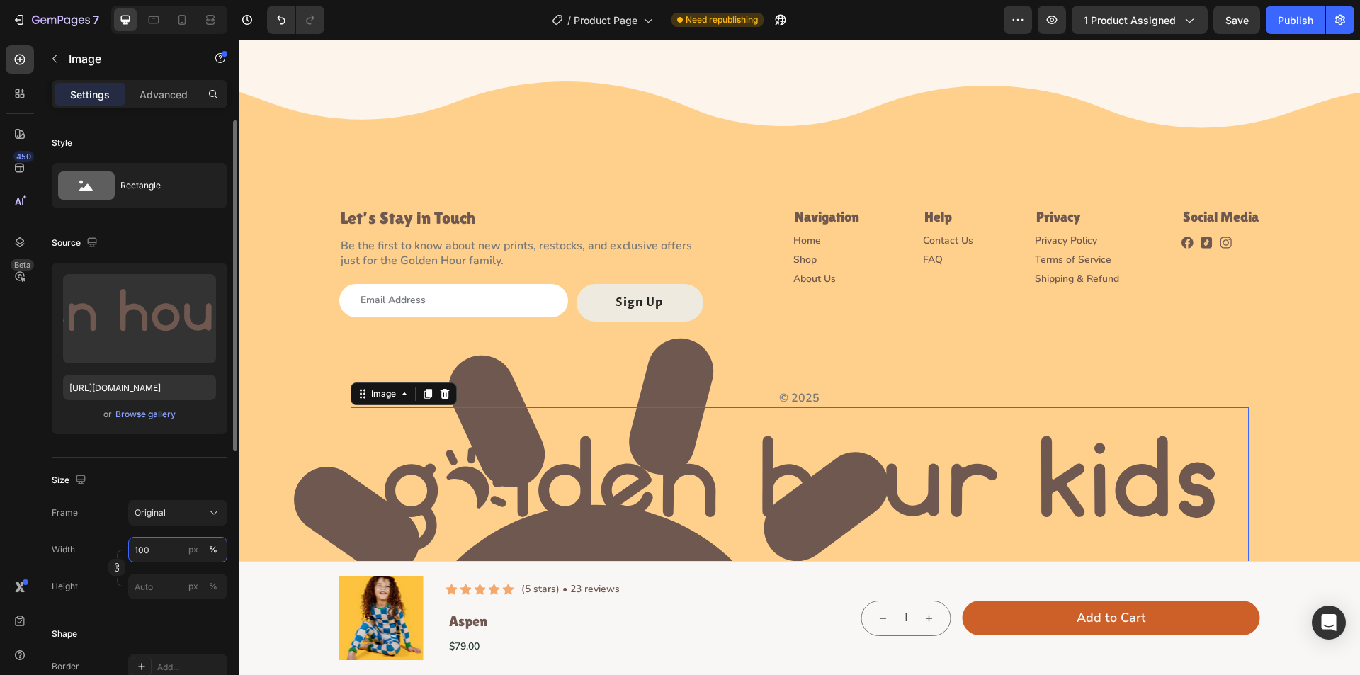
click at [161, 548] on input "100" at bounding box center [177, 550] width 99 height 26
type input "234"
click at [188, 547] on div "px" at bounding box center [193, 549] width 10 height 13
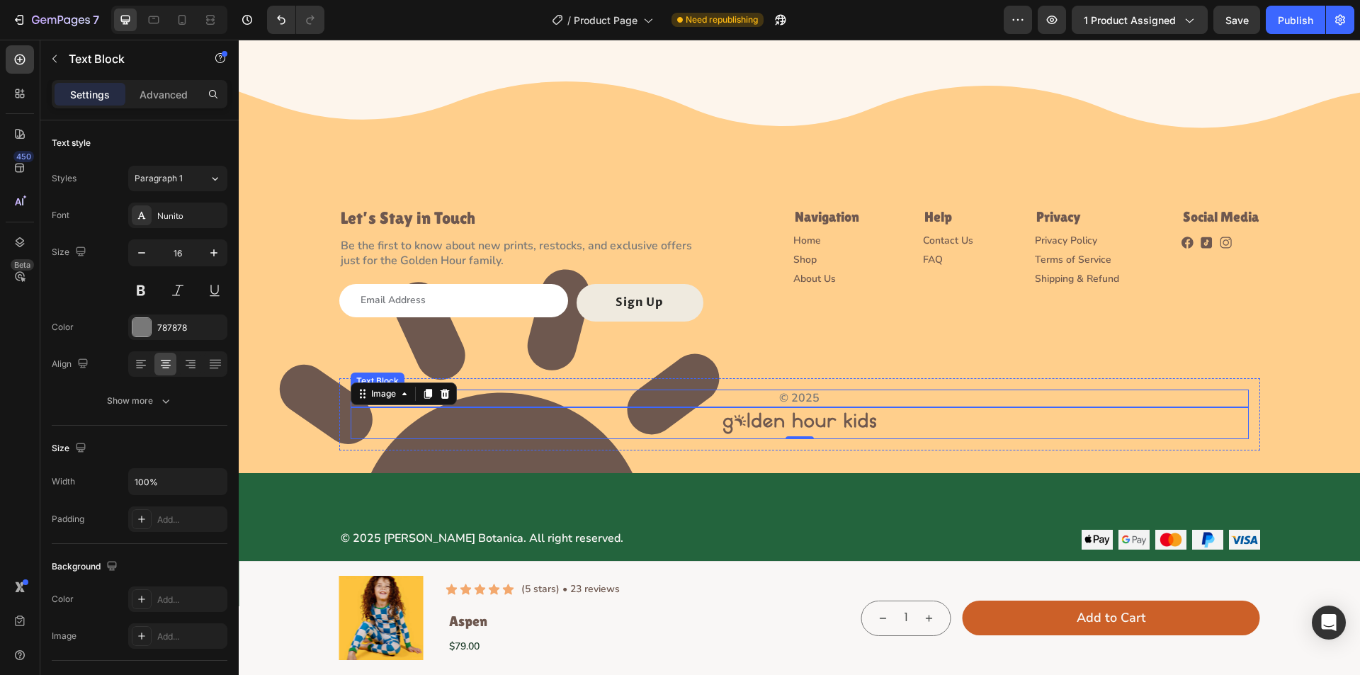
click at [825, 396] on p "© 2025" at bounding box center [800, 398] width 896 height 15
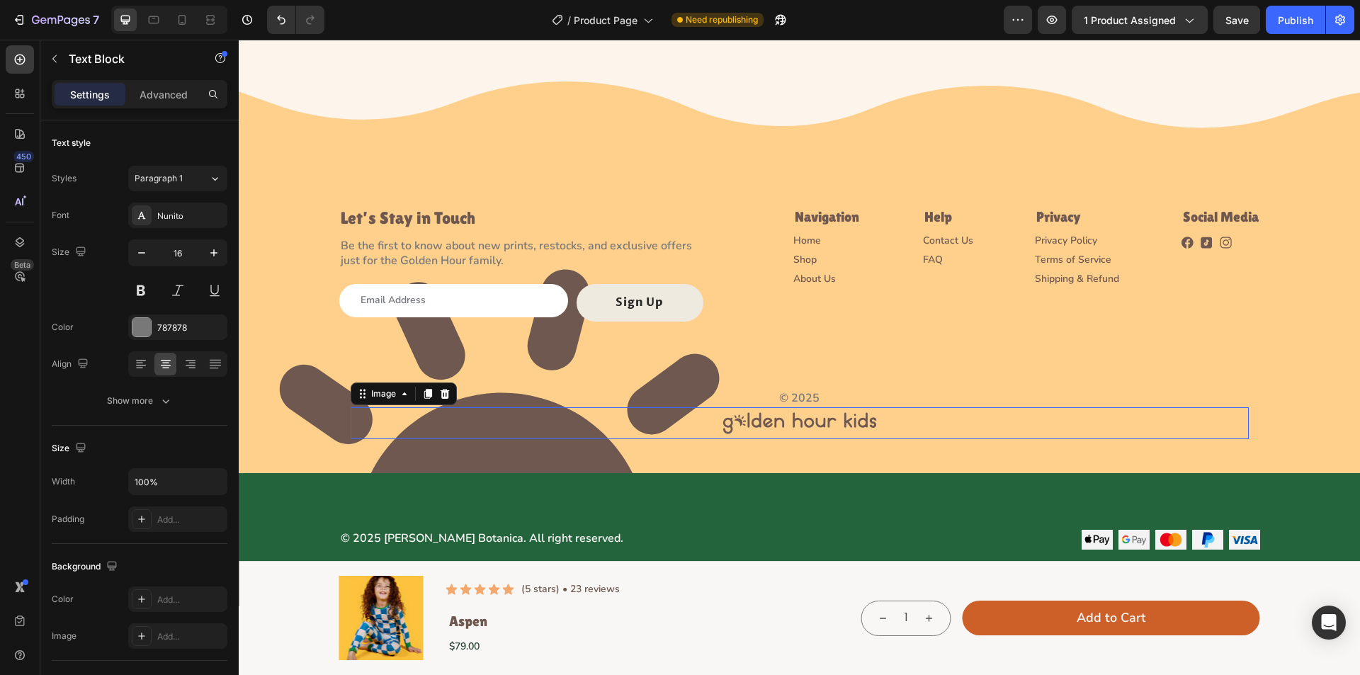
click at [906, 419] on div at bounding box center [800, 423] width 898 height 32
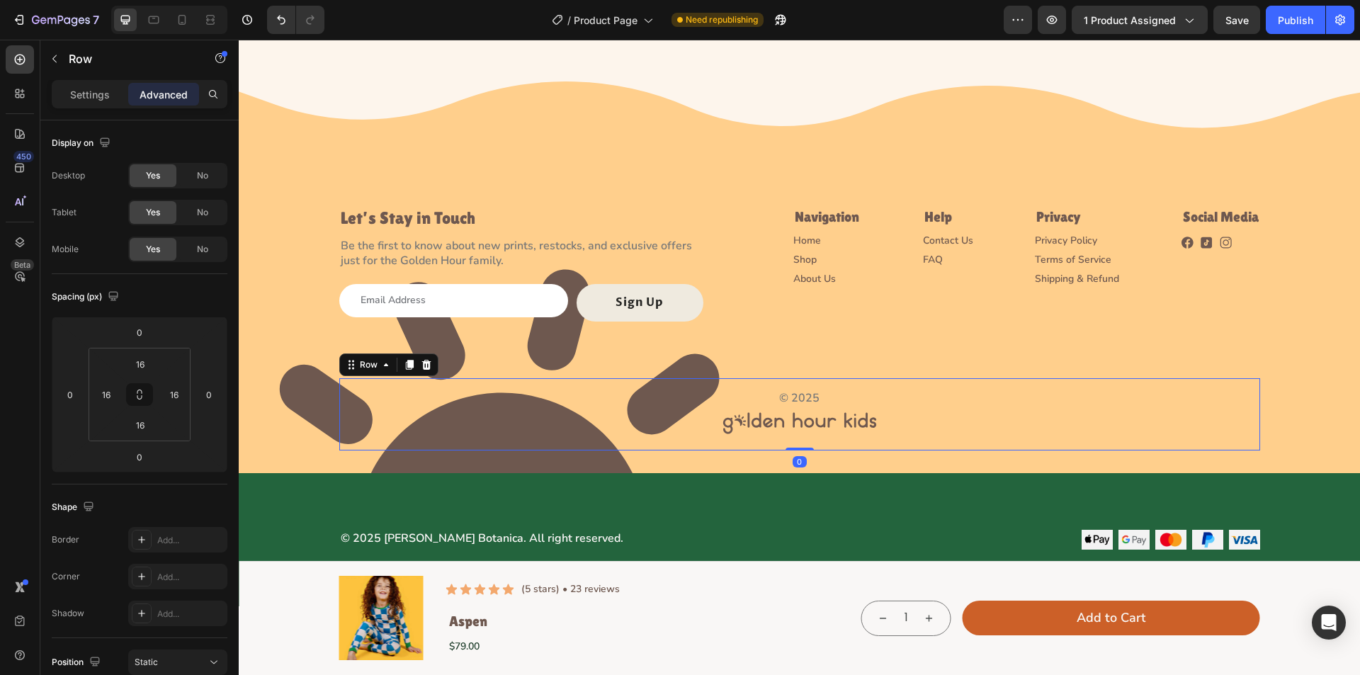
click at [884, 446] on div "© 2025 Text Block Image Row 0" at bounding box center [799, 414] width 921 height 72
click at [67, 94] on div "Settings" at bounding box center [90, 94] width 71 height 23
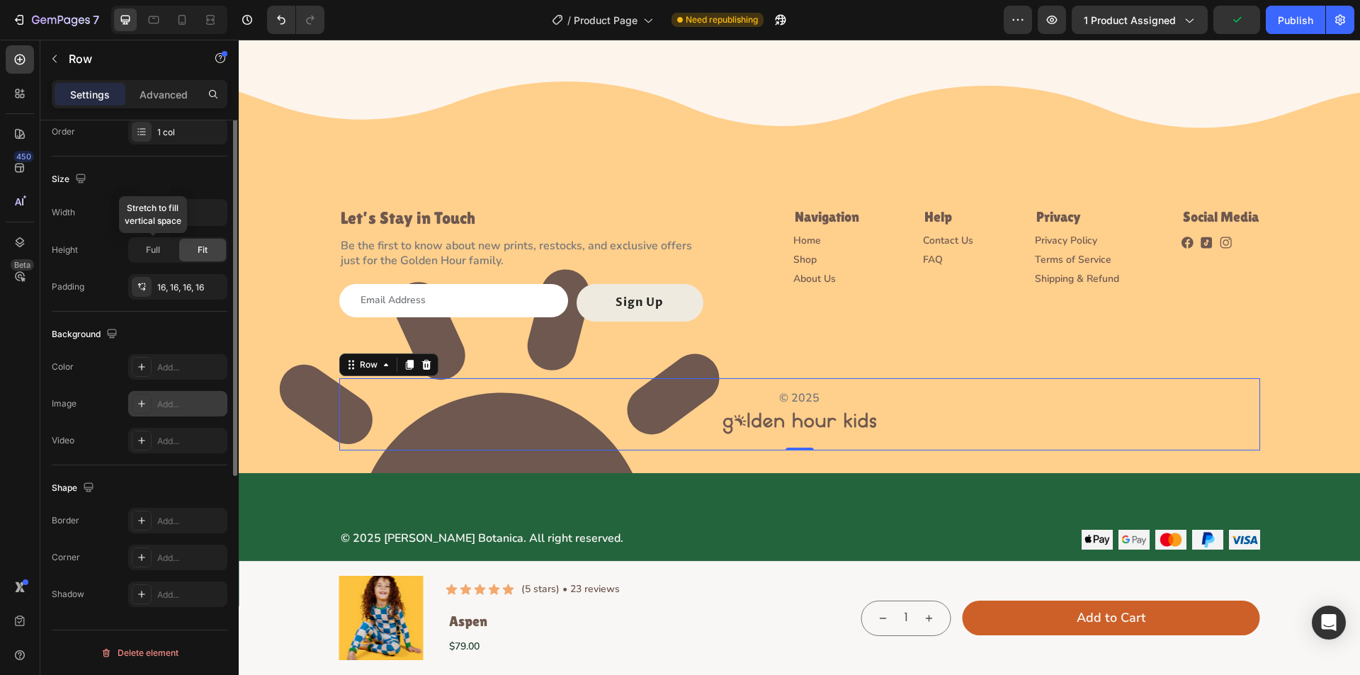
scroll to position [128, 0]
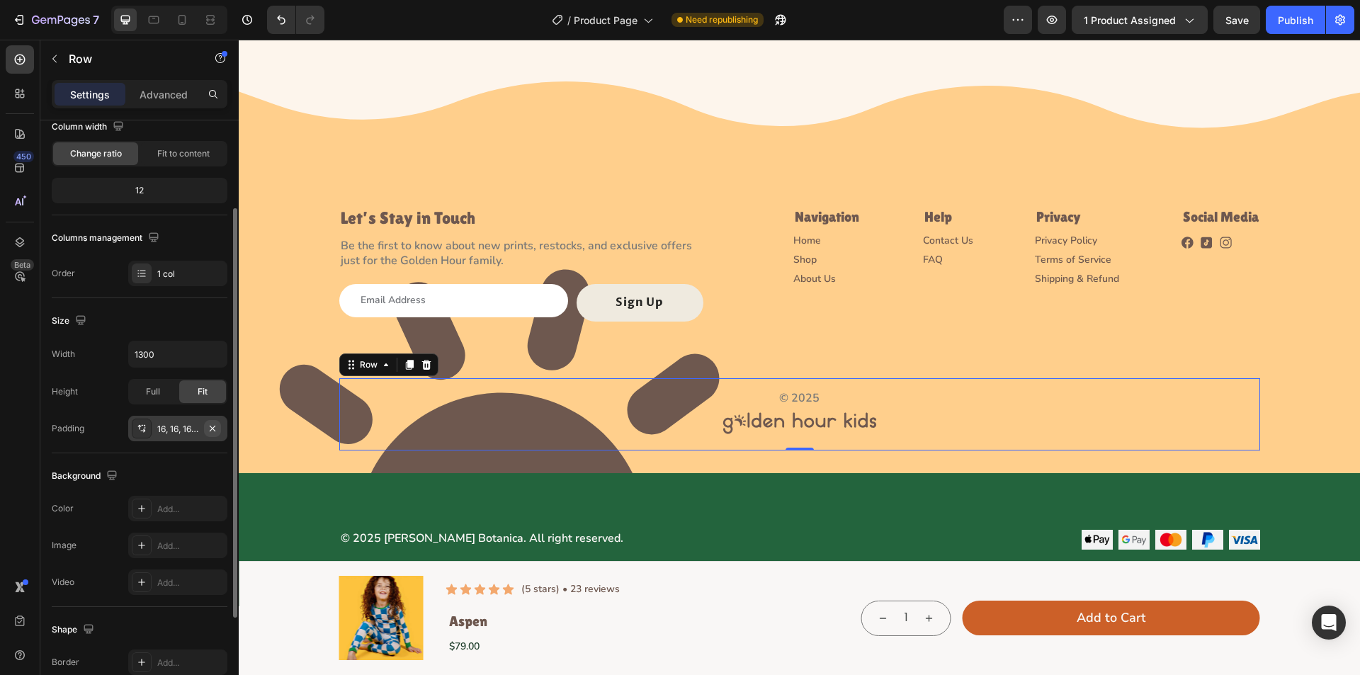
click at [212, 425] on icon "button" at bounding box center [212, 428] width 11 height 11
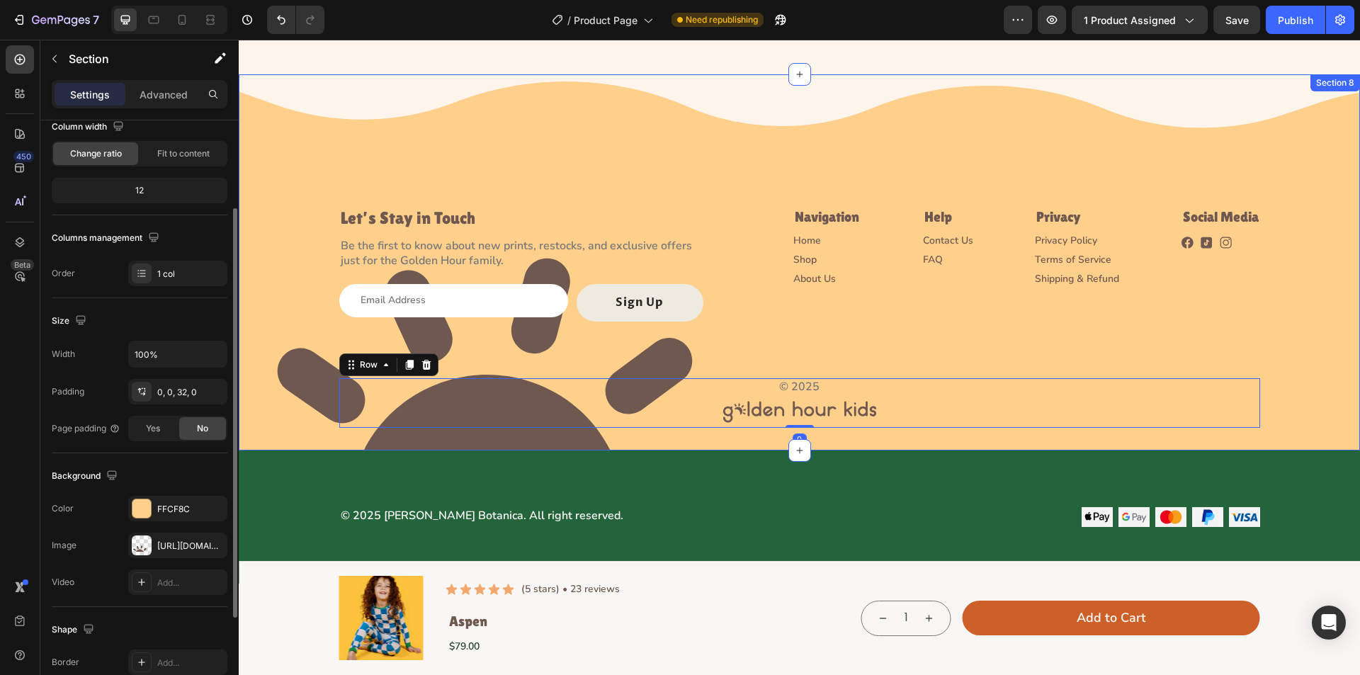
click at [698, 436] on div "Image Let’s Stay in Touch Heading Be the first to know about new prints, restoc…" at bounding box center [800, 262] width 1122 height 376
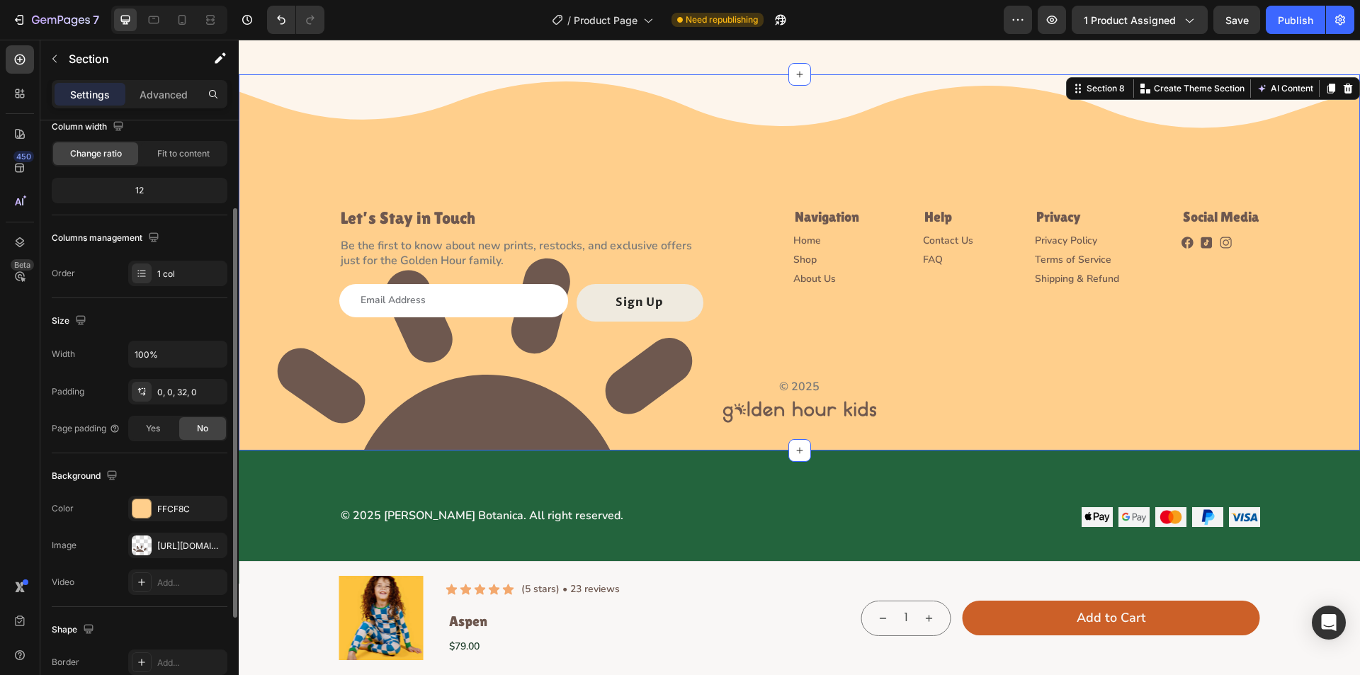
scroll to position [0, 0]
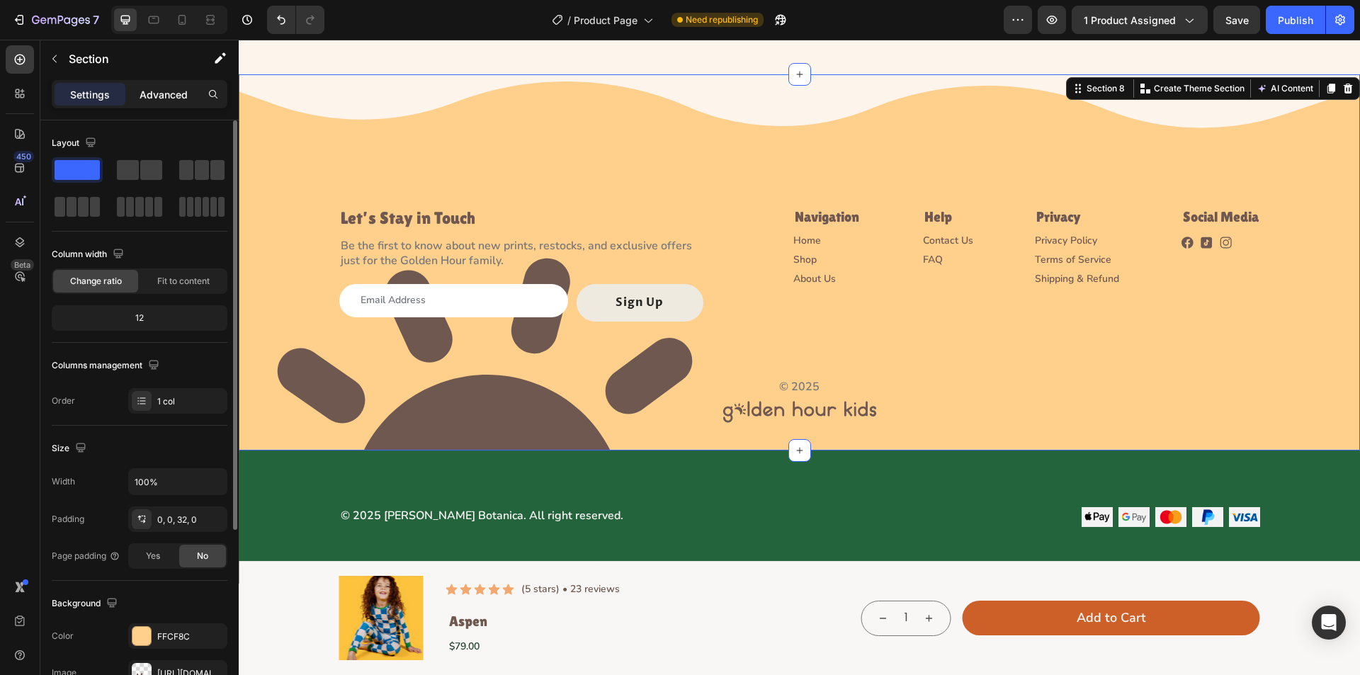
click at [152, 91] on p "Advanced" at bounding box center [164, 94] width 48 height 15
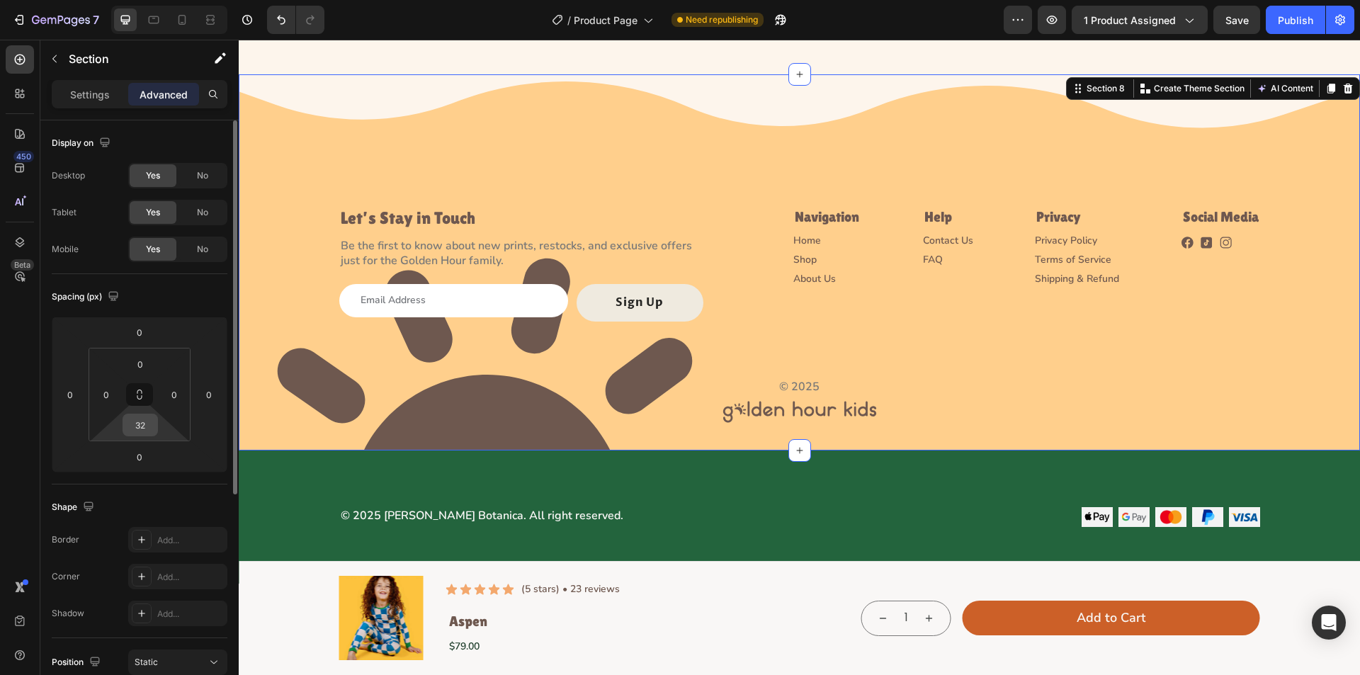
click at [154, 422] on input "32" at bounding box center [140, 425] width 28 height 21
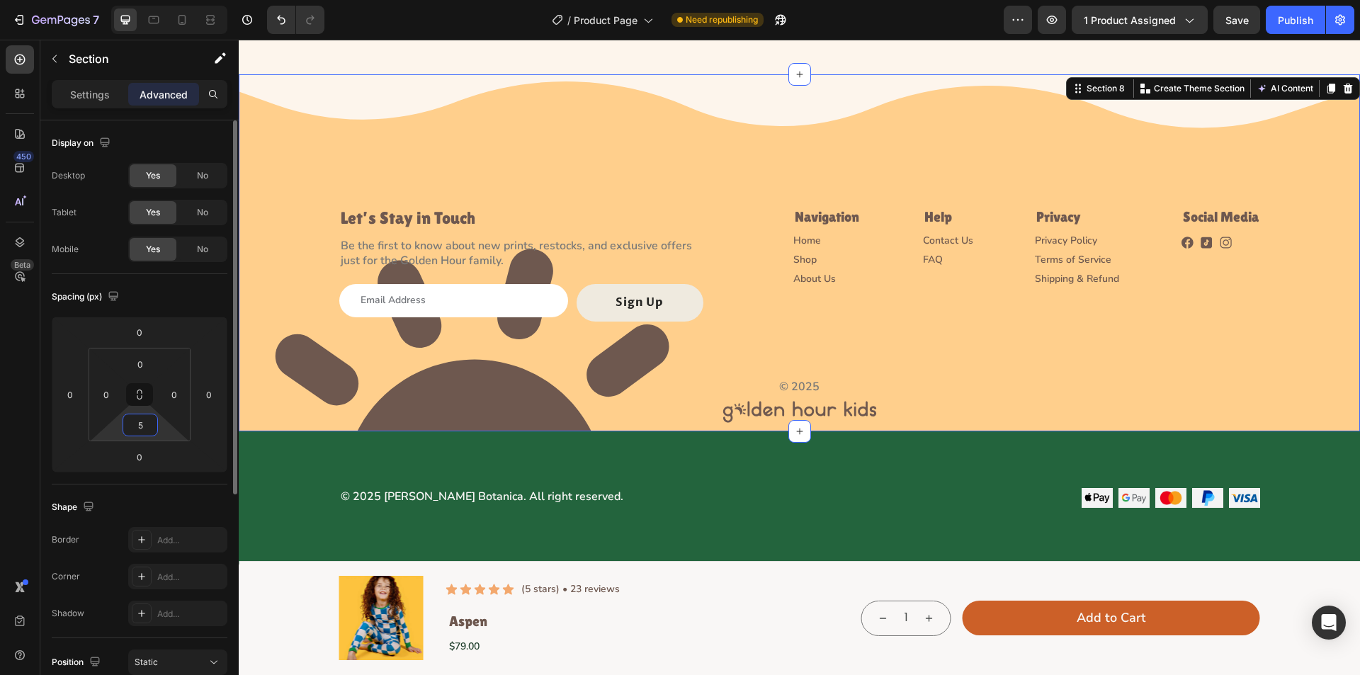
type input "51"
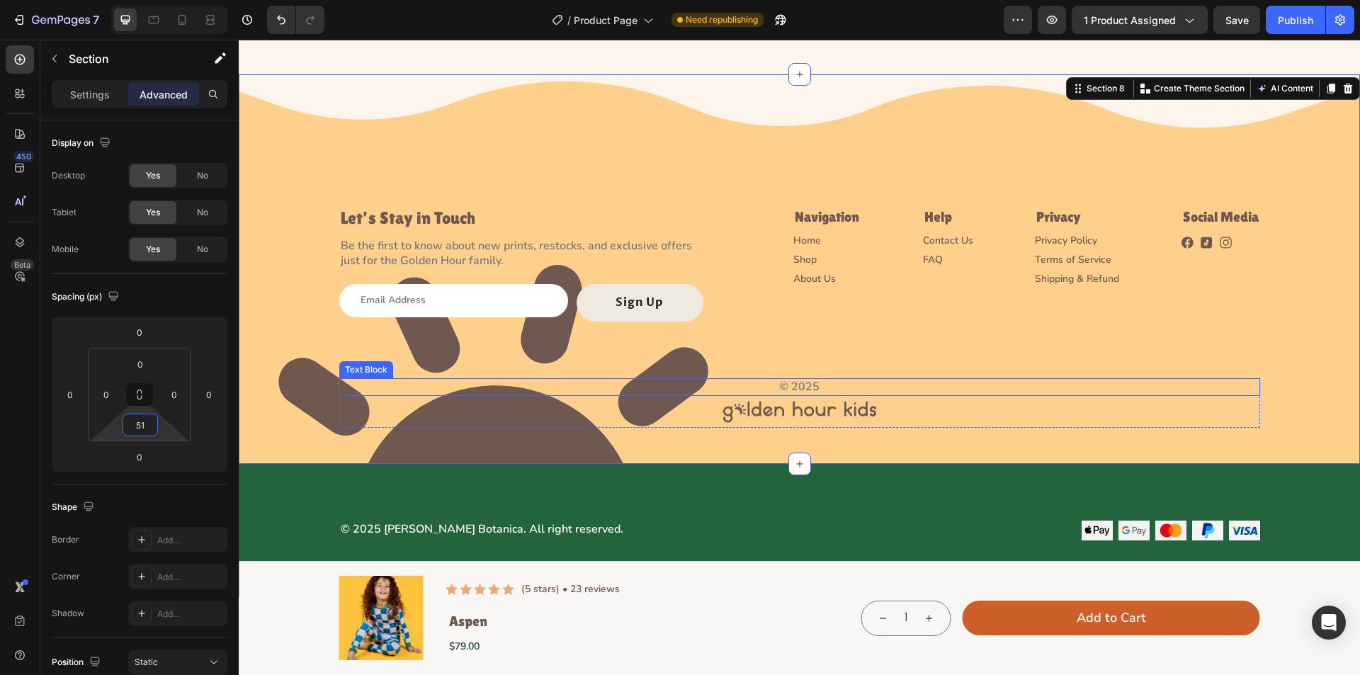
click at [794, 378] on div "© 2025" at bounding box center [799, 387] width 921 height 18
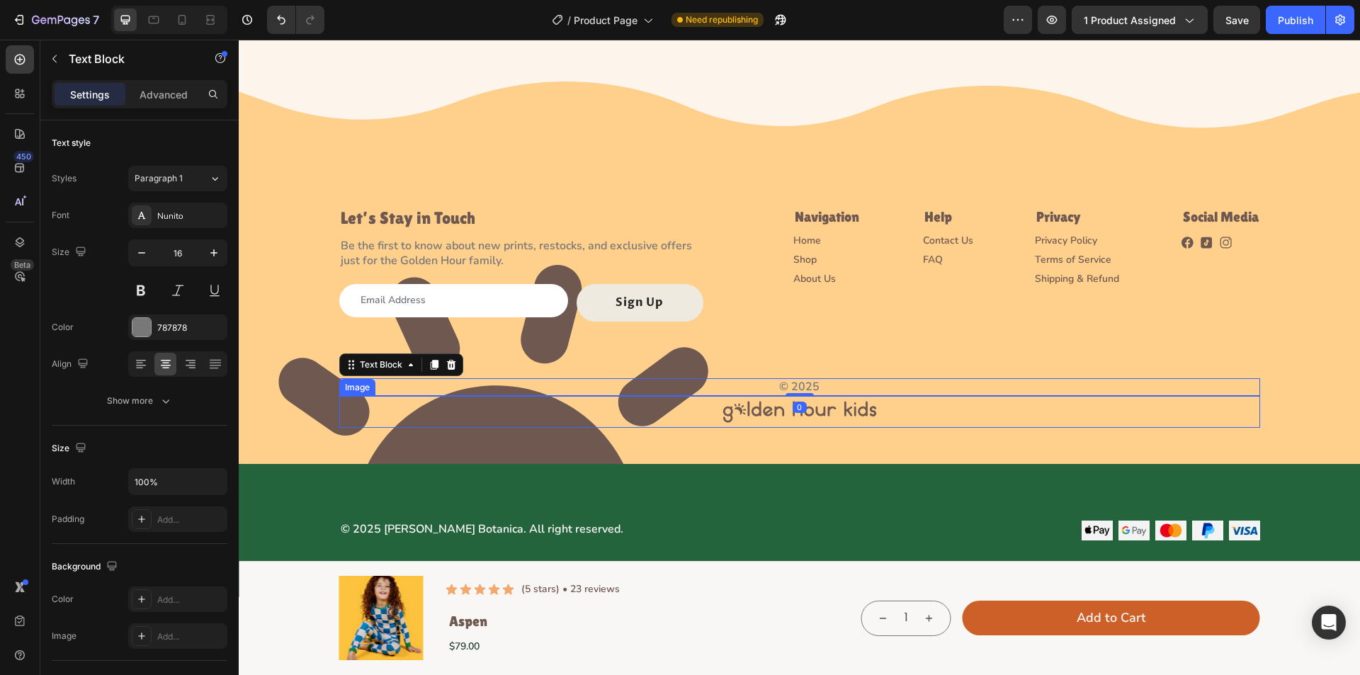
click at [490, 425] on div at bounding box center [799, 412] width 921 height 32
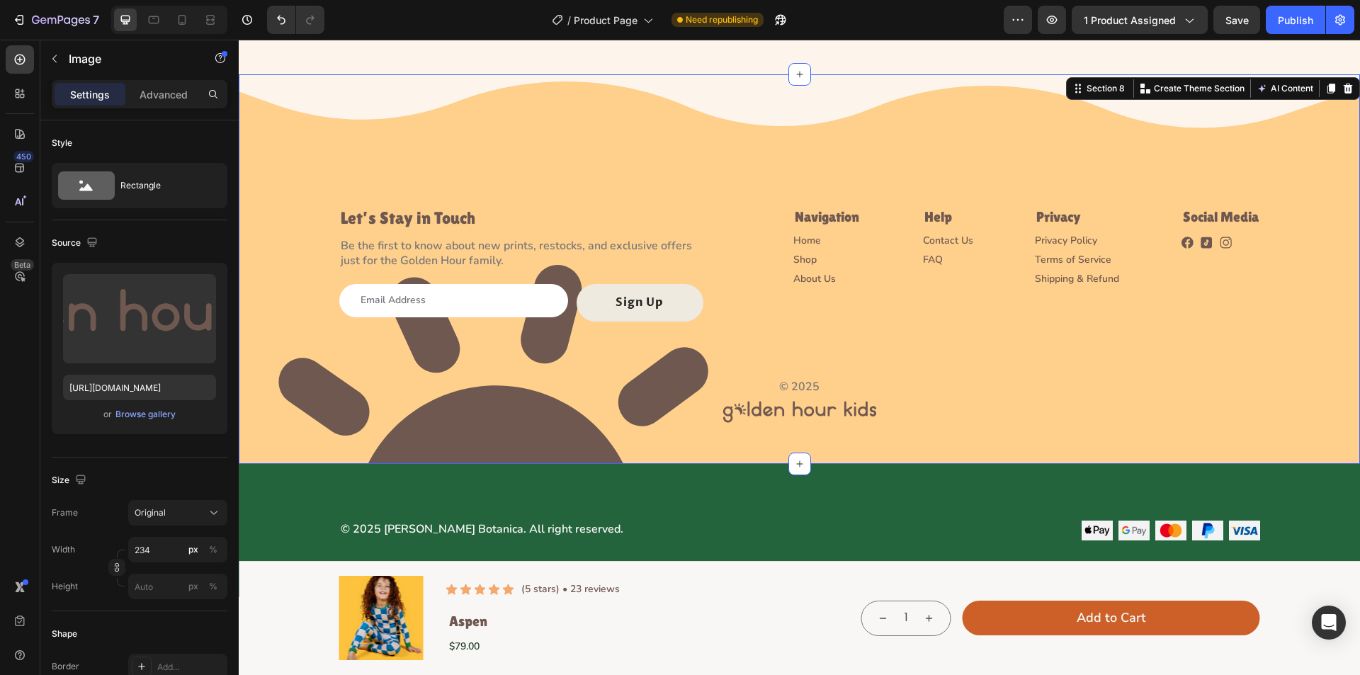
click at [463, 353] on div "Image Let’s Stay in Touch Heading Be the first to know about new prints, restoc…" at bounding box center [800, 251] width 1122 height 354
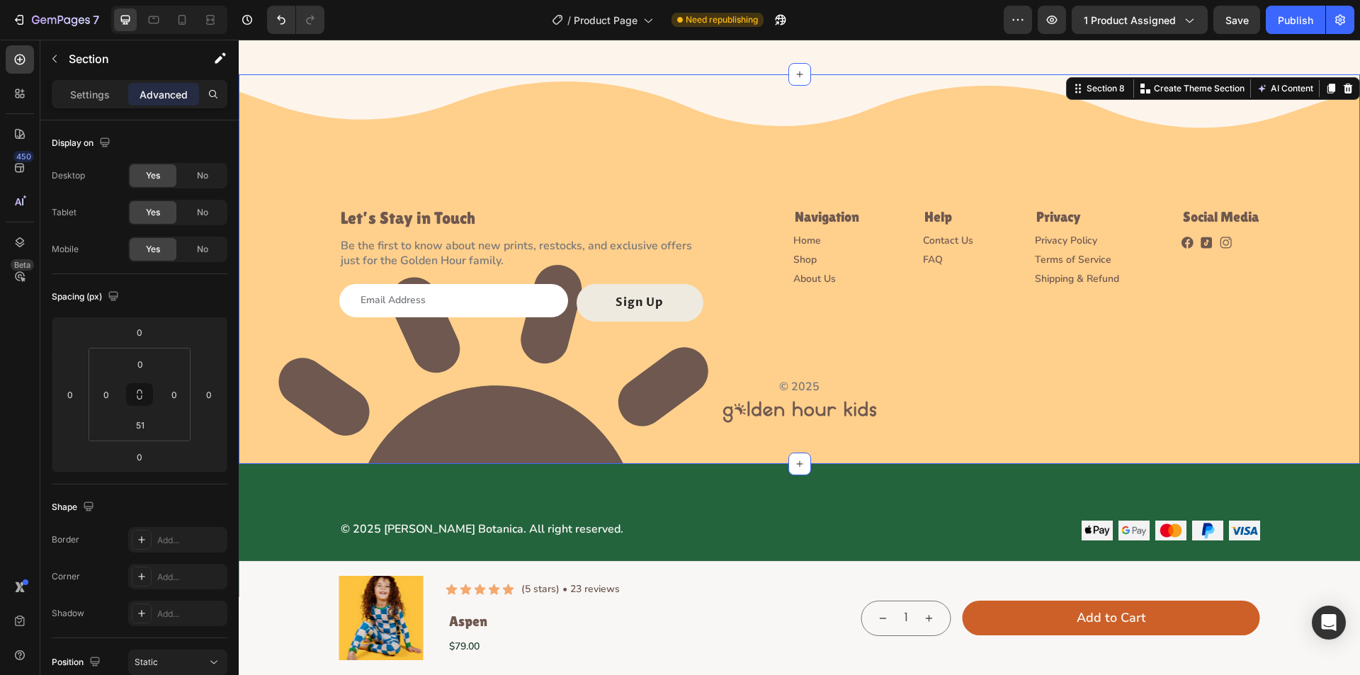
click at [570, 446] on div "Image Let’s Stay in Touch Heading Be the first to know about new prints, restoc…" at bounding box center [800, 269] width 1122 height 390
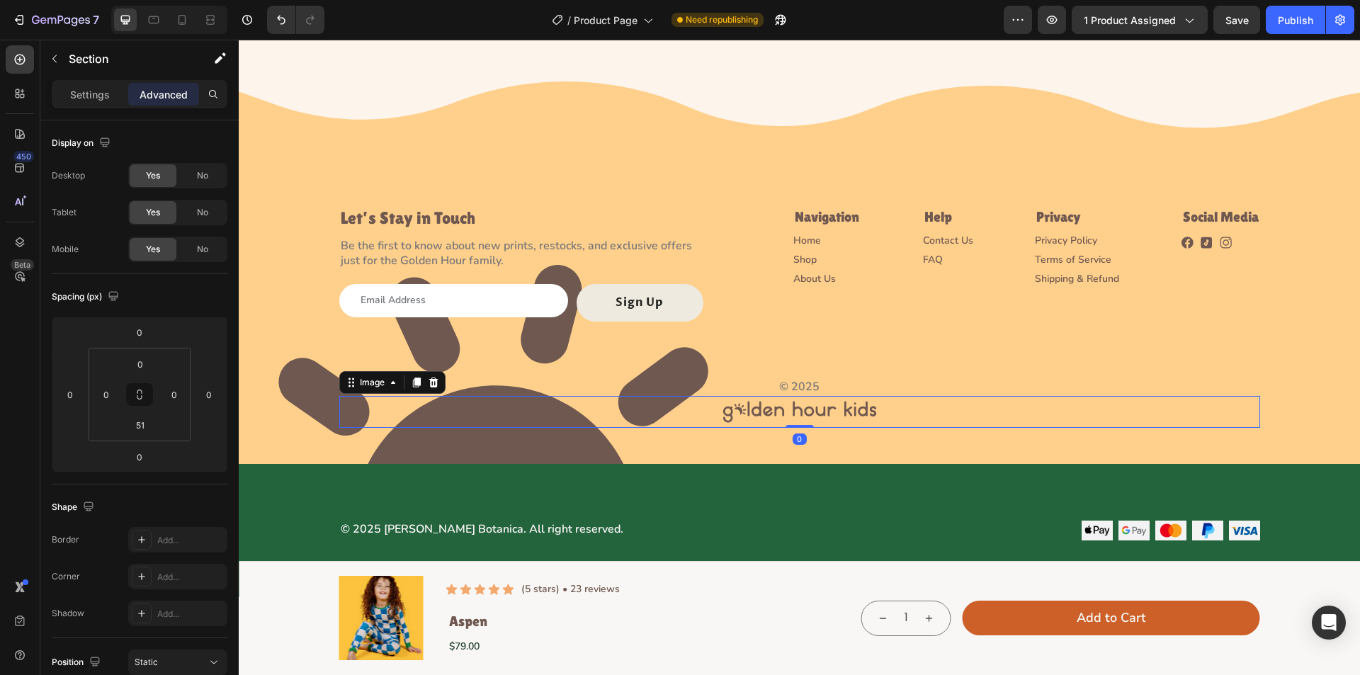
click at [653, 400] on div at bounding box center [799, 412] width 921 height 32
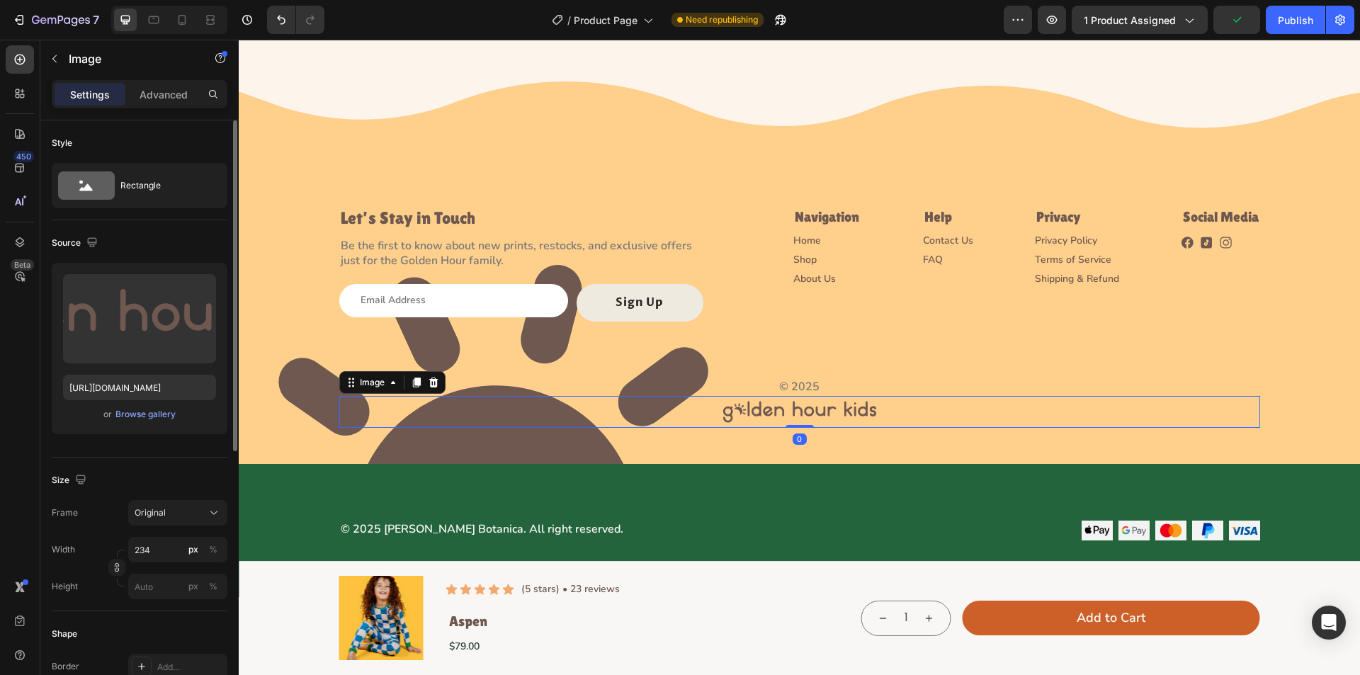
click at [145, 106] on div "Settings Advanced" at bounding box center [140, 94] width 176 height 28
click at [150, 98] on p "Advanced" at bounding box center [164, 94] width 48 height 15
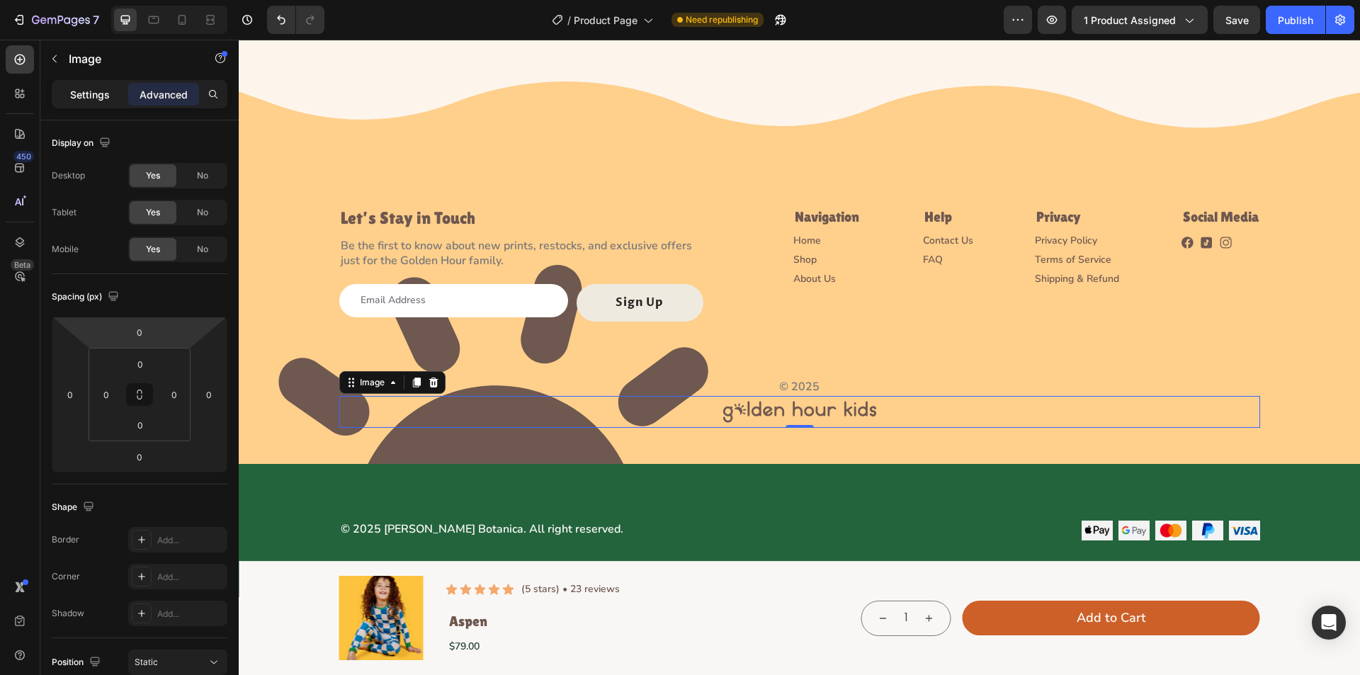
click at [80, 98] on p "Settings" at bounding box center [90, 94] width 40 height 15
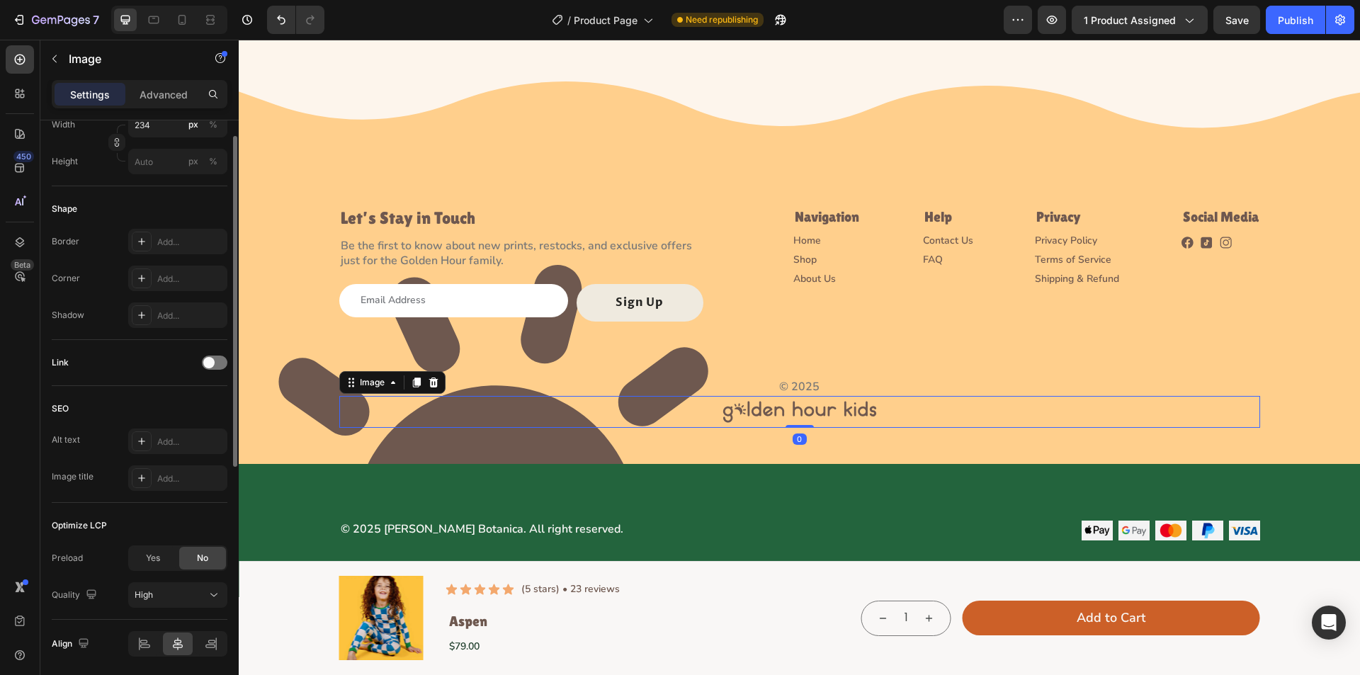
scroll to position [283, 0]
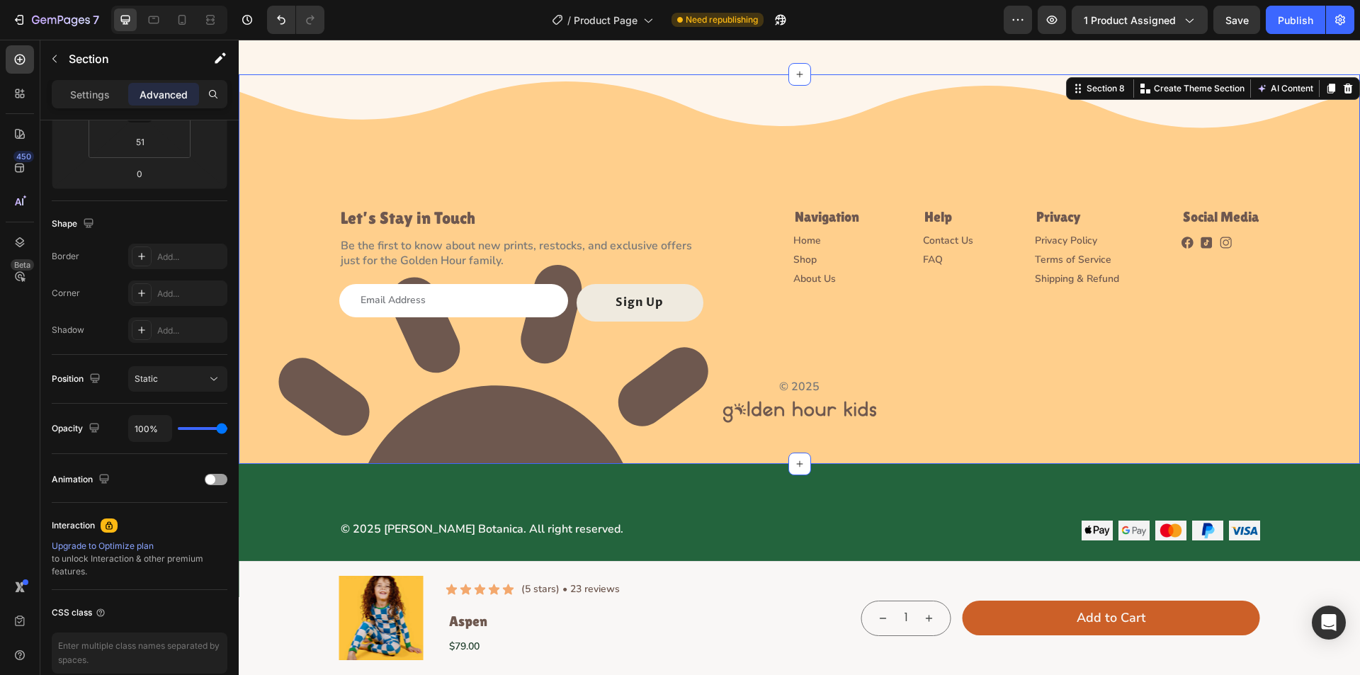
click at [278, 321] on div "Image Let’s Stay in Touch Heading Be the first to know about new prints, restoc…" at bounding box center [800, 251] width 1122 height 354
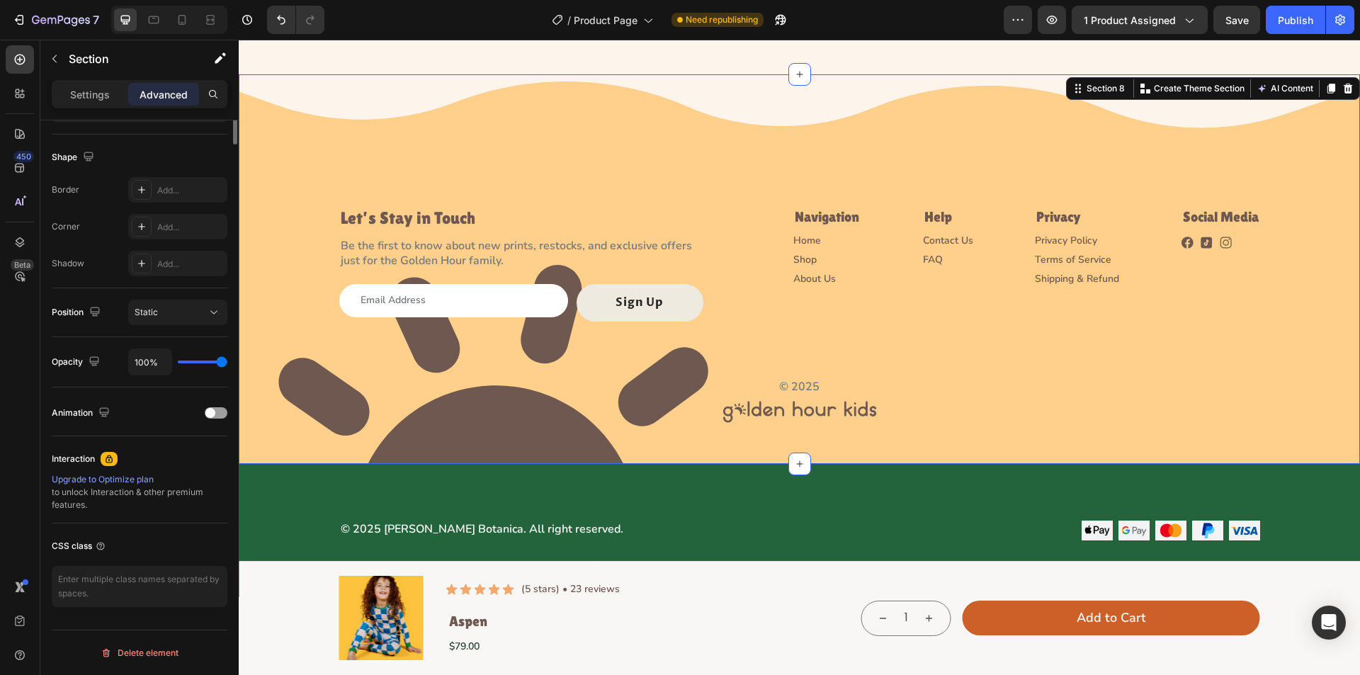
scroll to position [0, 0]
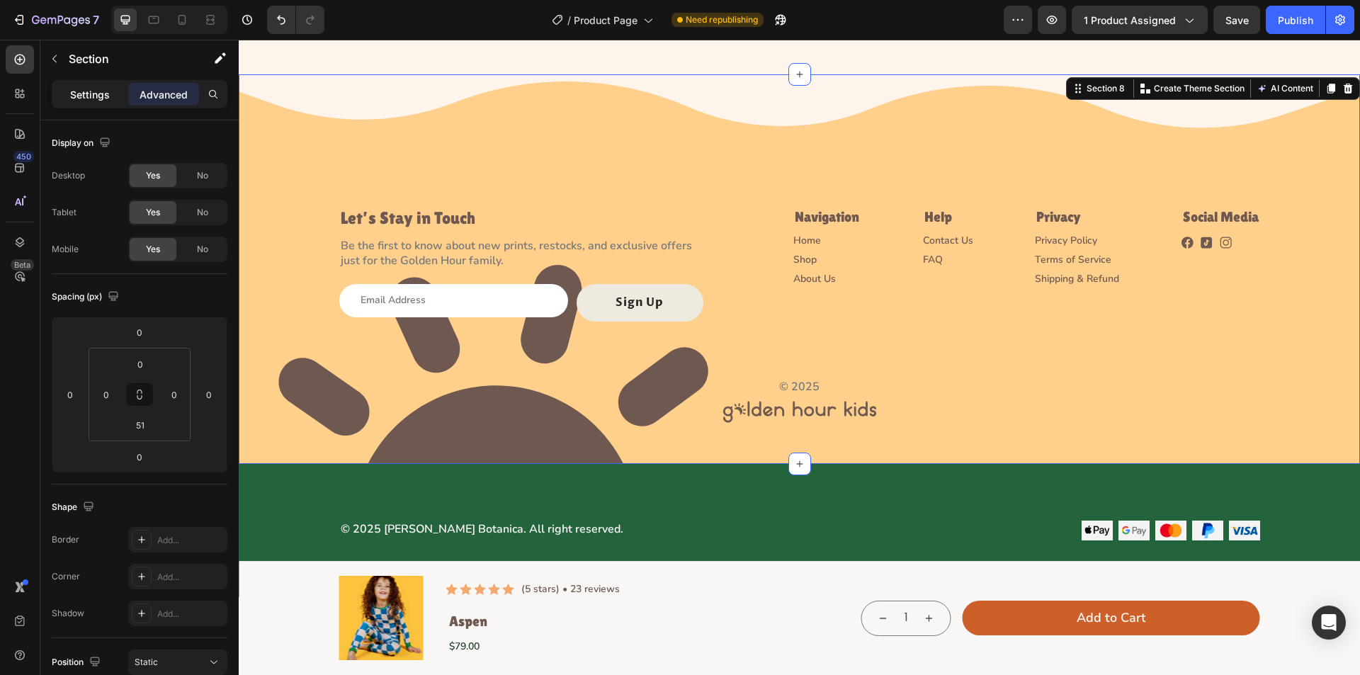
click at [89, 101] on p "Settings" at bounding box center [90, 94] width 40 height 15
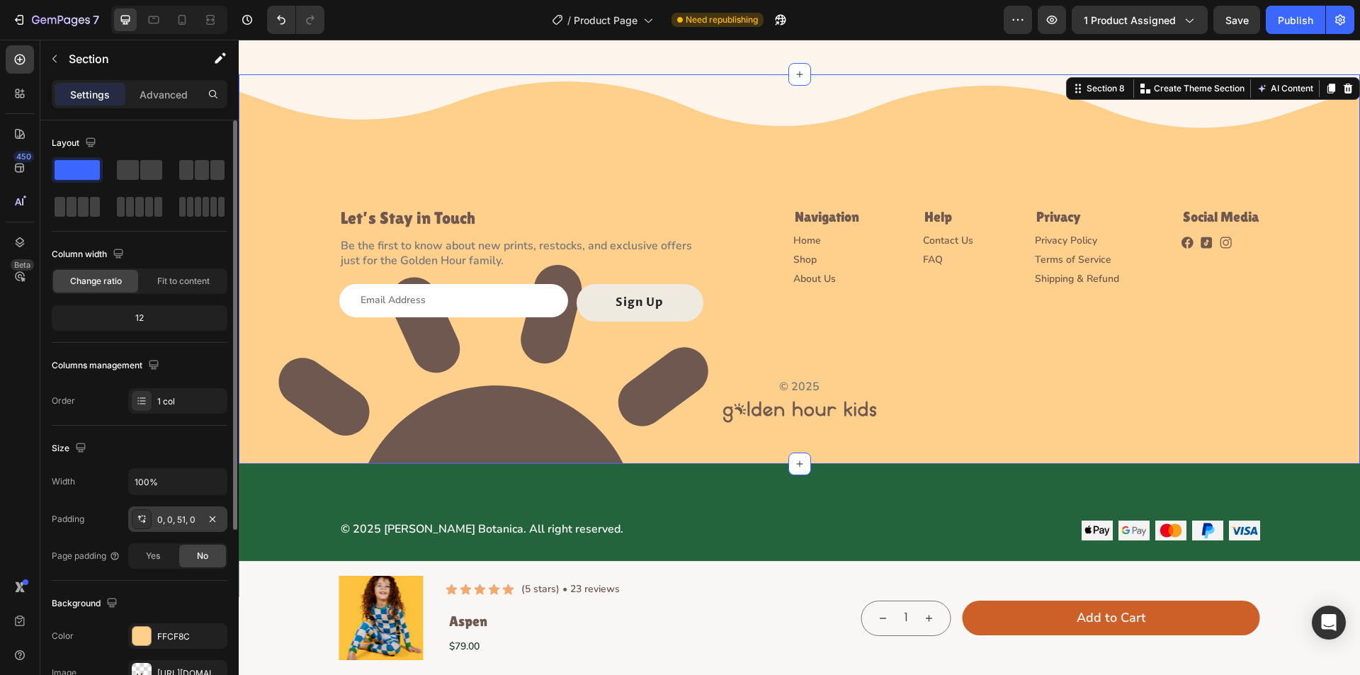
scroll to position [213, 0]
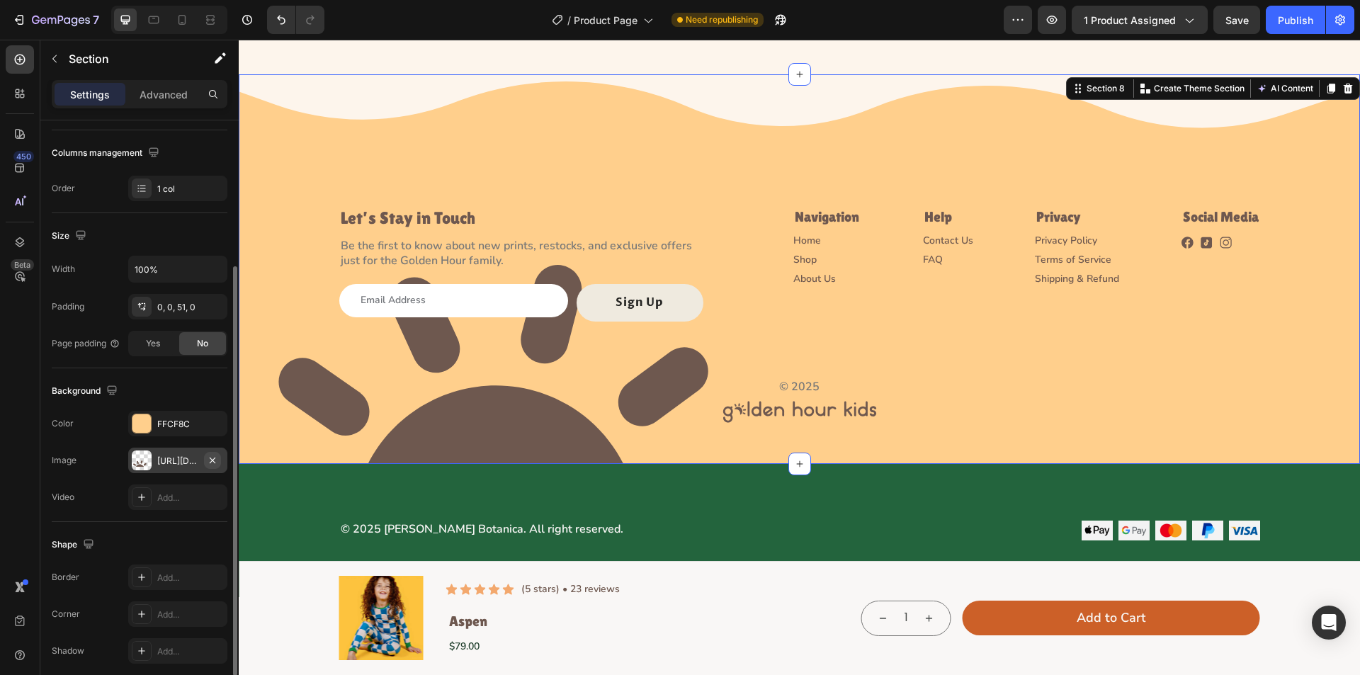
click at [213, 458] on icon "button" at bounding box center [212, 460] width 11 height 11
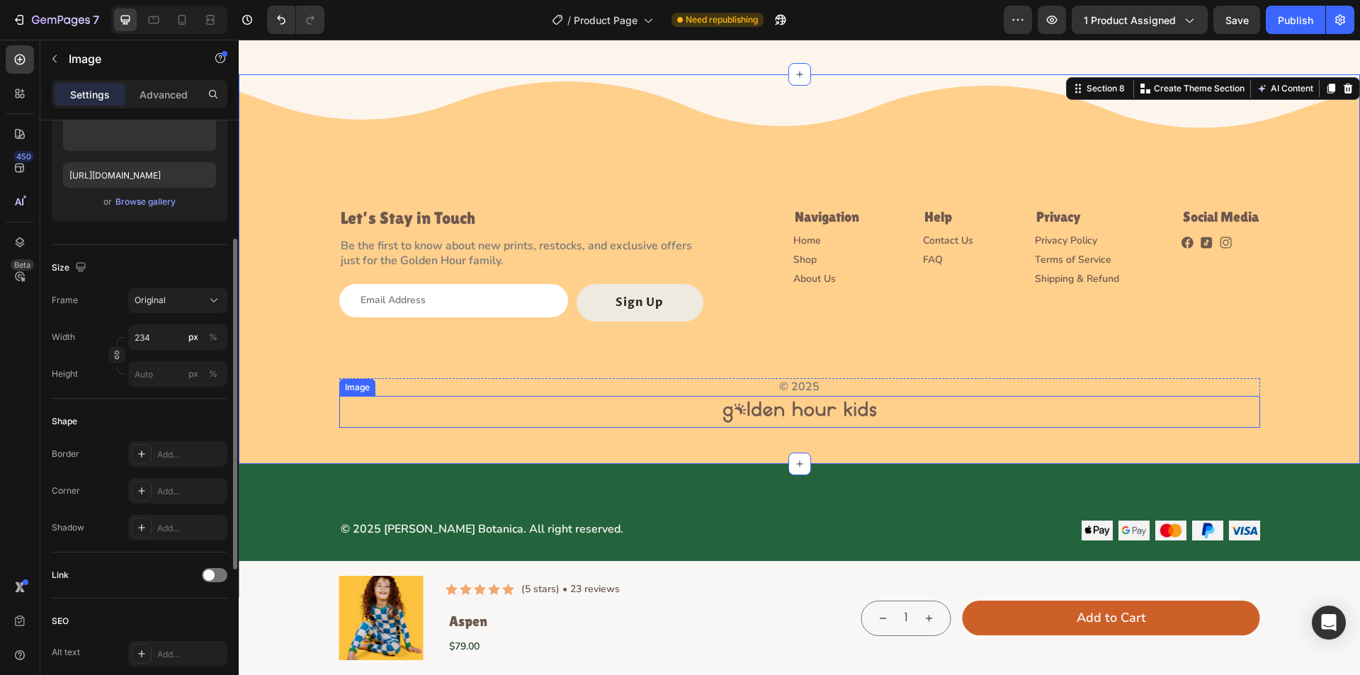
click at [847, 400] on img at bounding box center [800, 412] width 166 height 32
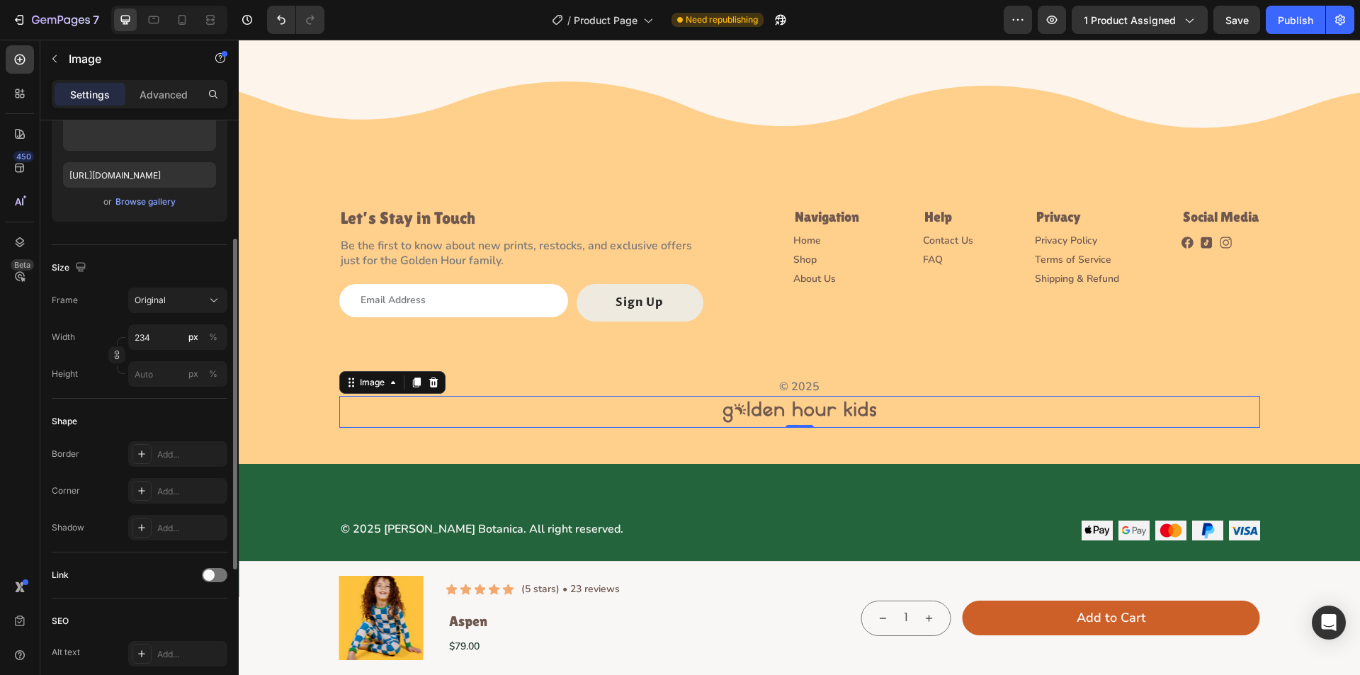
scroll to position [0, 0]
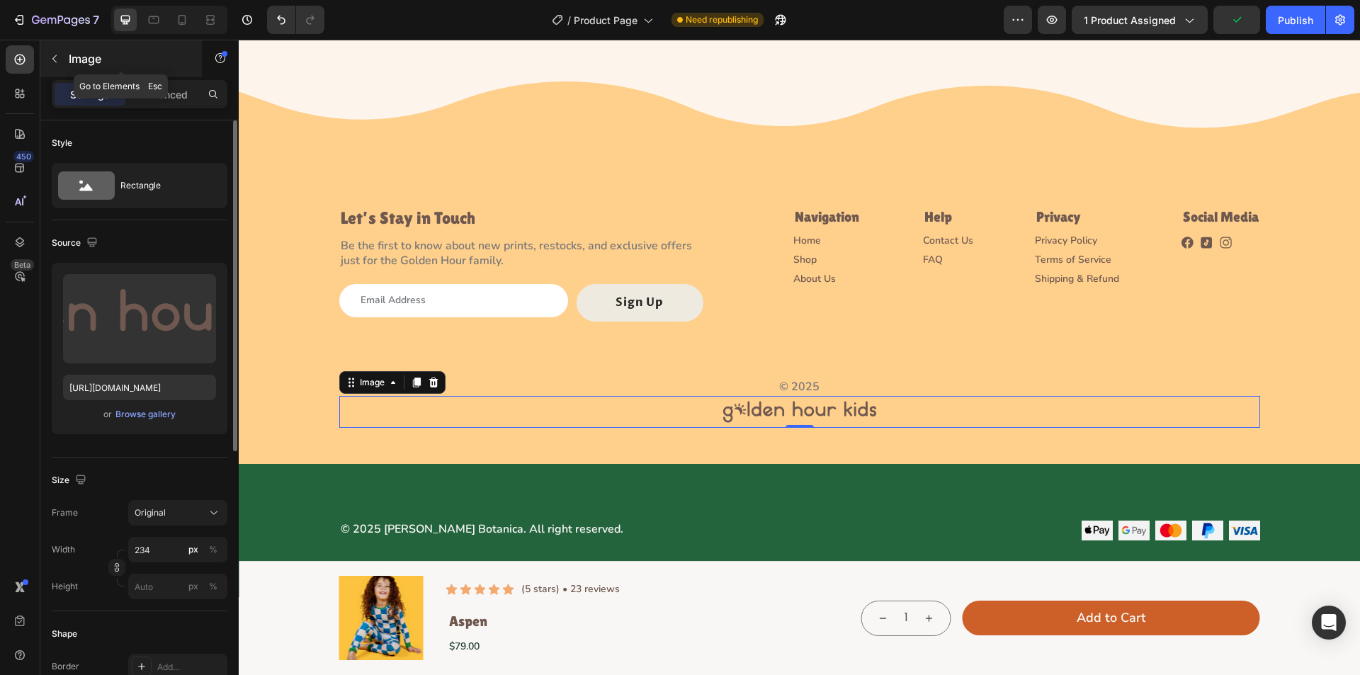
click at [49, 55] on icon "button" at bounding box center [54, 58] width 11 height 11
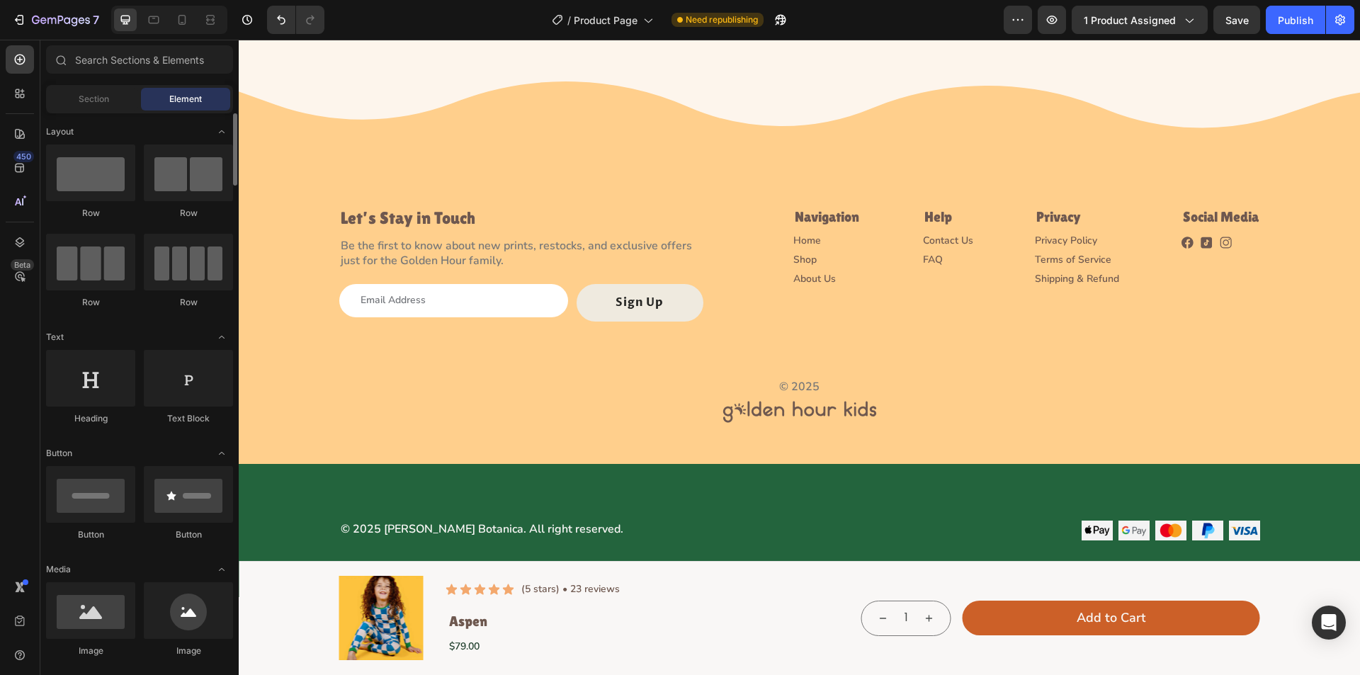
scroll to position [71, 0]
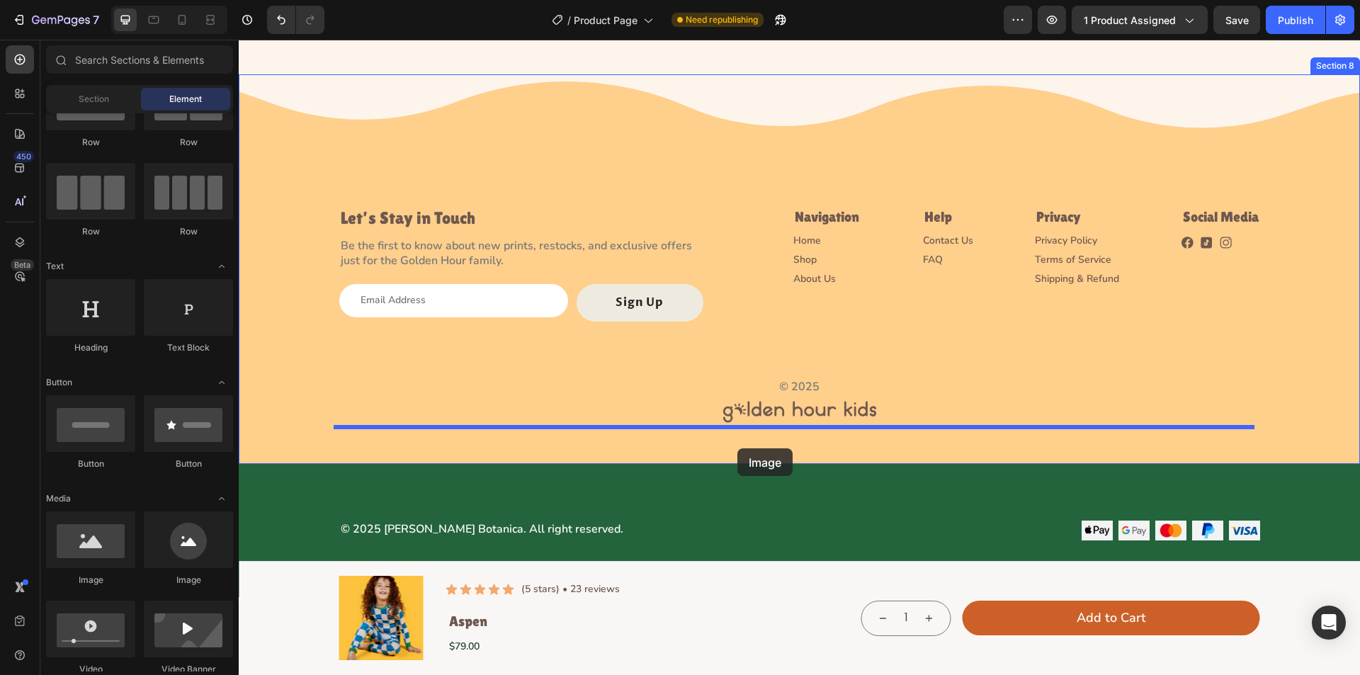
drag, startPoint x: 342, startPoint y: 582, endPoint x: 738, endPoint y: 449, distance: 417.2
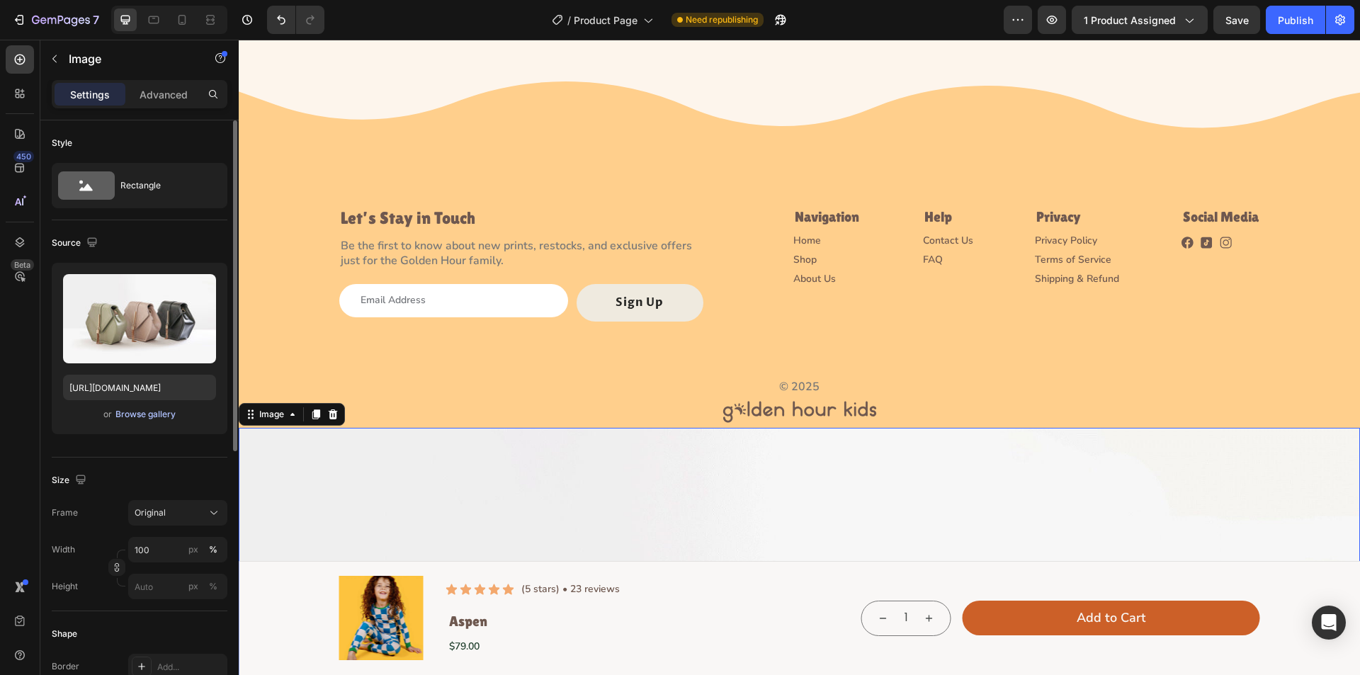
click at [137, 410] on div "Browse gallery" at bounding box center [145, 414] width 60 height 13
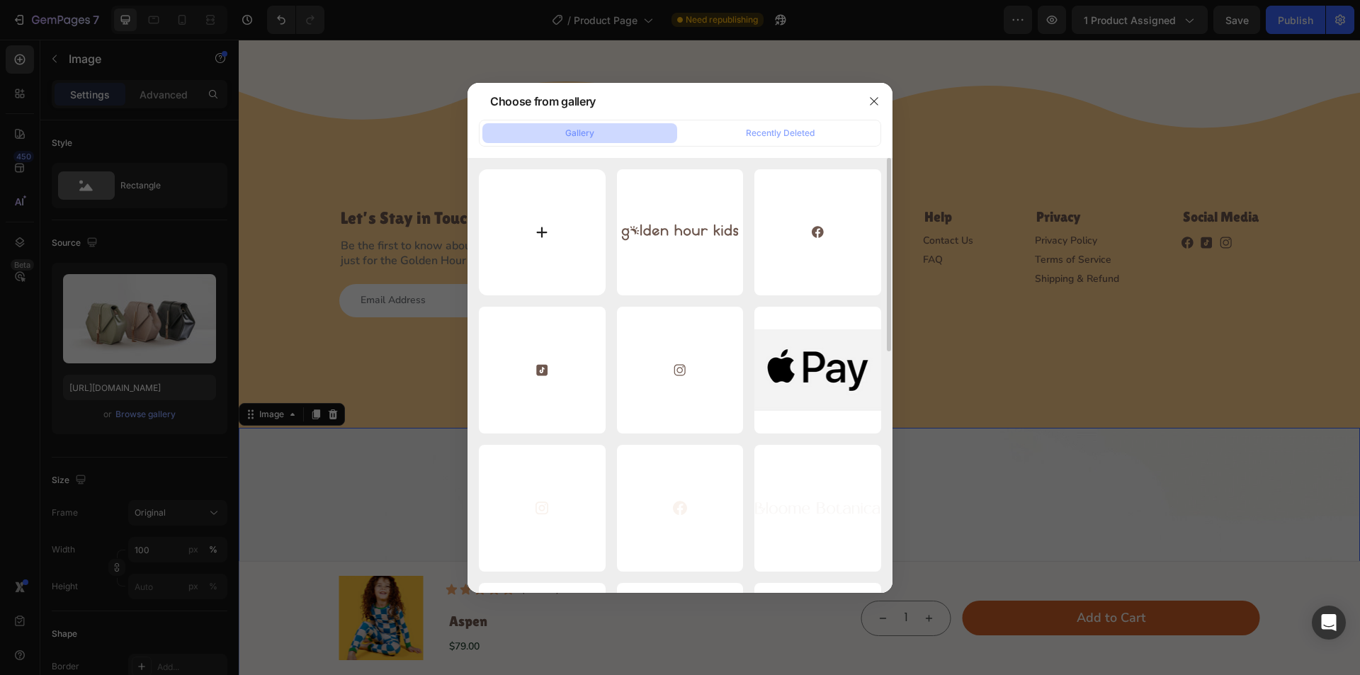
click at [594, 222] on input "file" at bounding box center [542, 232] width 127 height 127
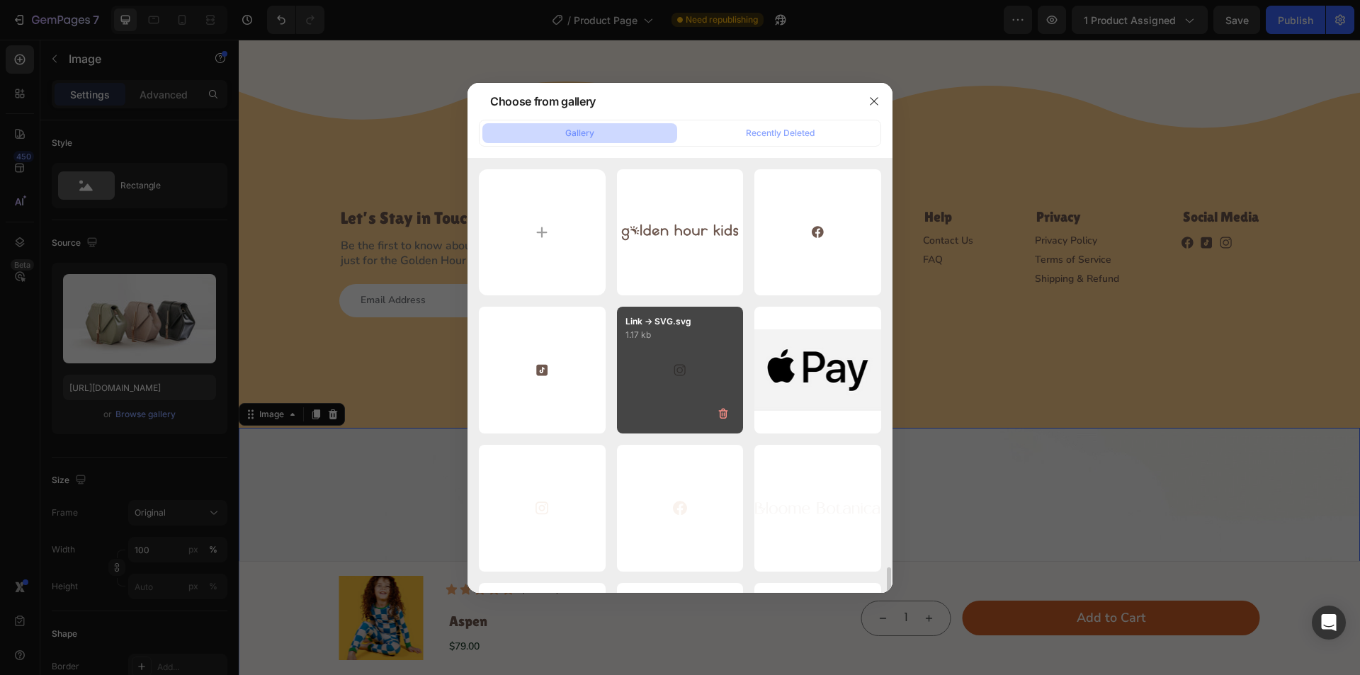
scroll to position [425, 0]
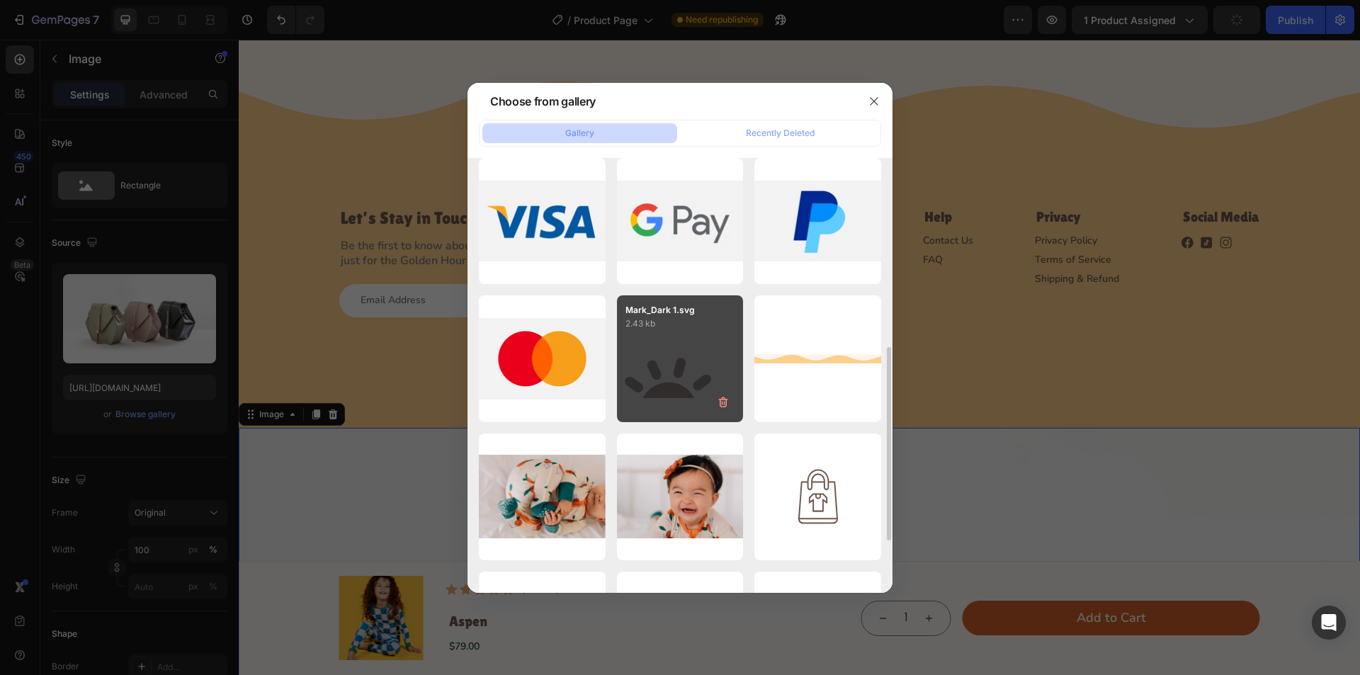
click at [692, 363] on div "Mark_Dark 1.svg 2.43 kb" at bounding box center [680, 358] width 127 height 127
type input "[URL][DOMAIN_NAME]"
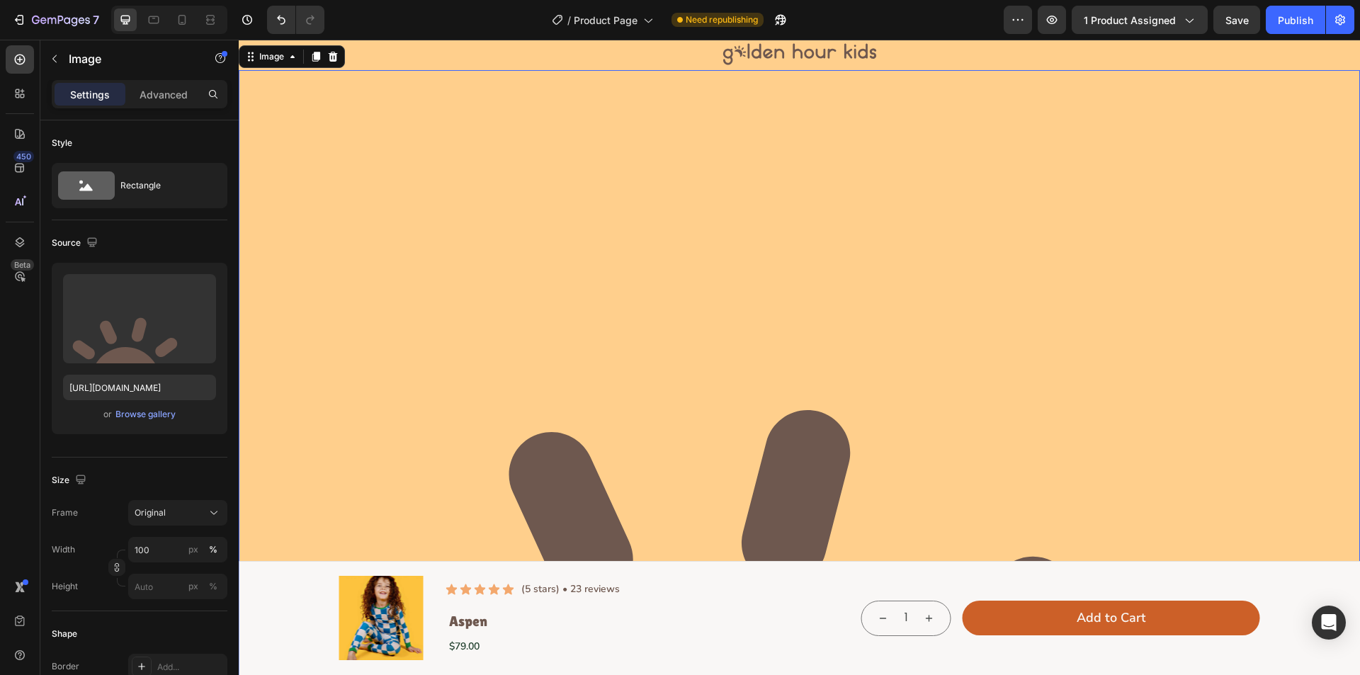
scroll to position [4541, 0]
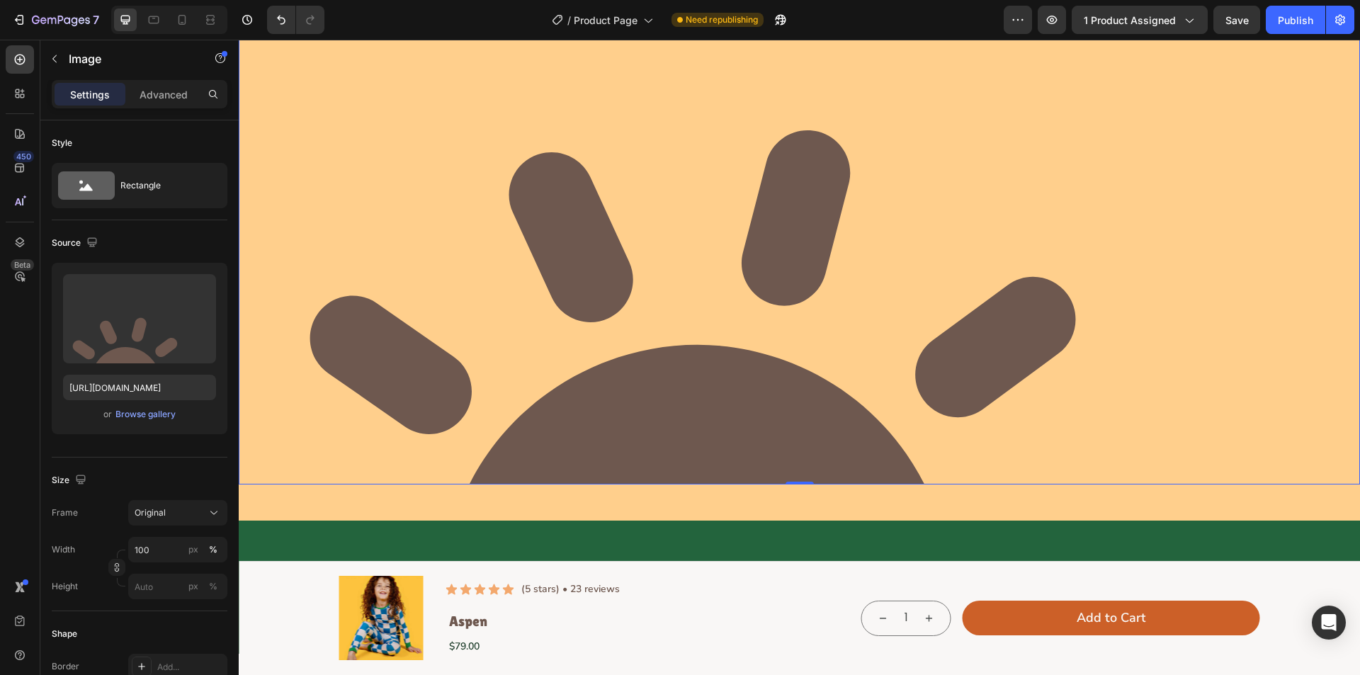
click at [575, 407] on img at bounding box center [800, 137] width 1122 height 694
click at [122, 415] on div "Browse gallery" at bounding box center [145, 414] width 60 height 13
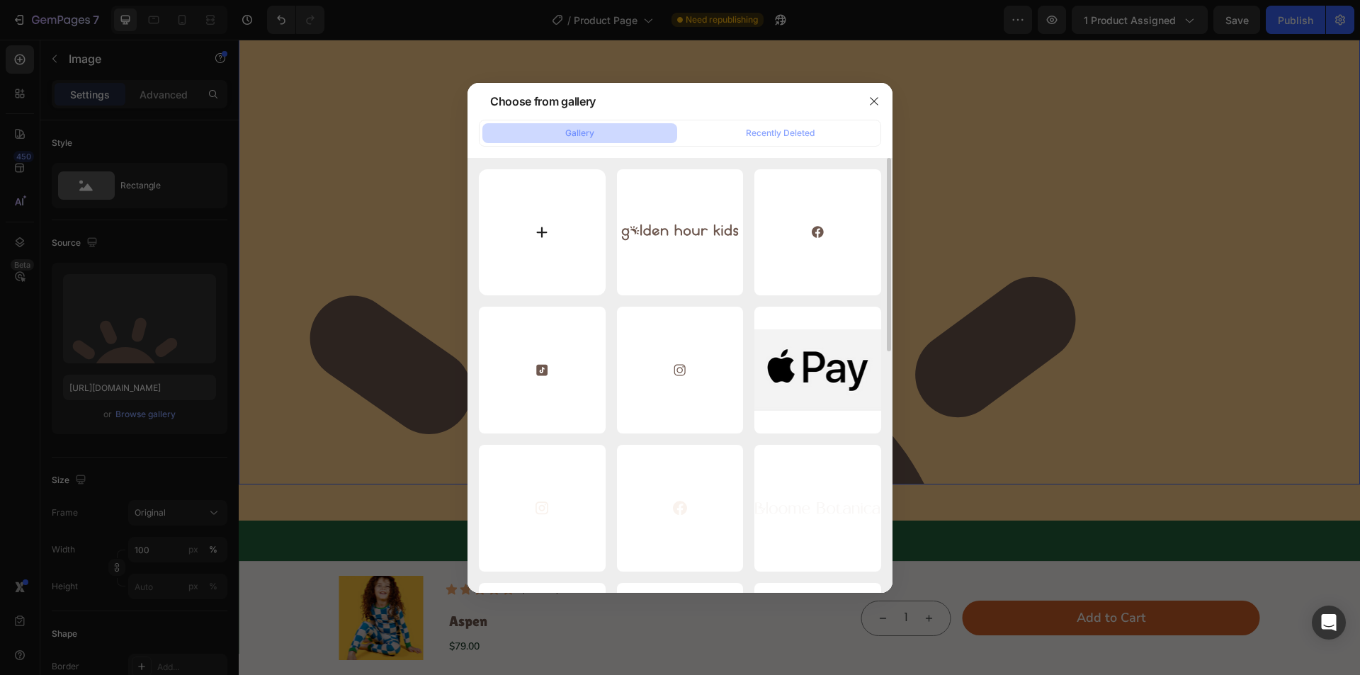
click at [569, 220] on input "file" at bounding box center [542, 232] width 127 height 127
type input "C:\fakepath\Content.svg"
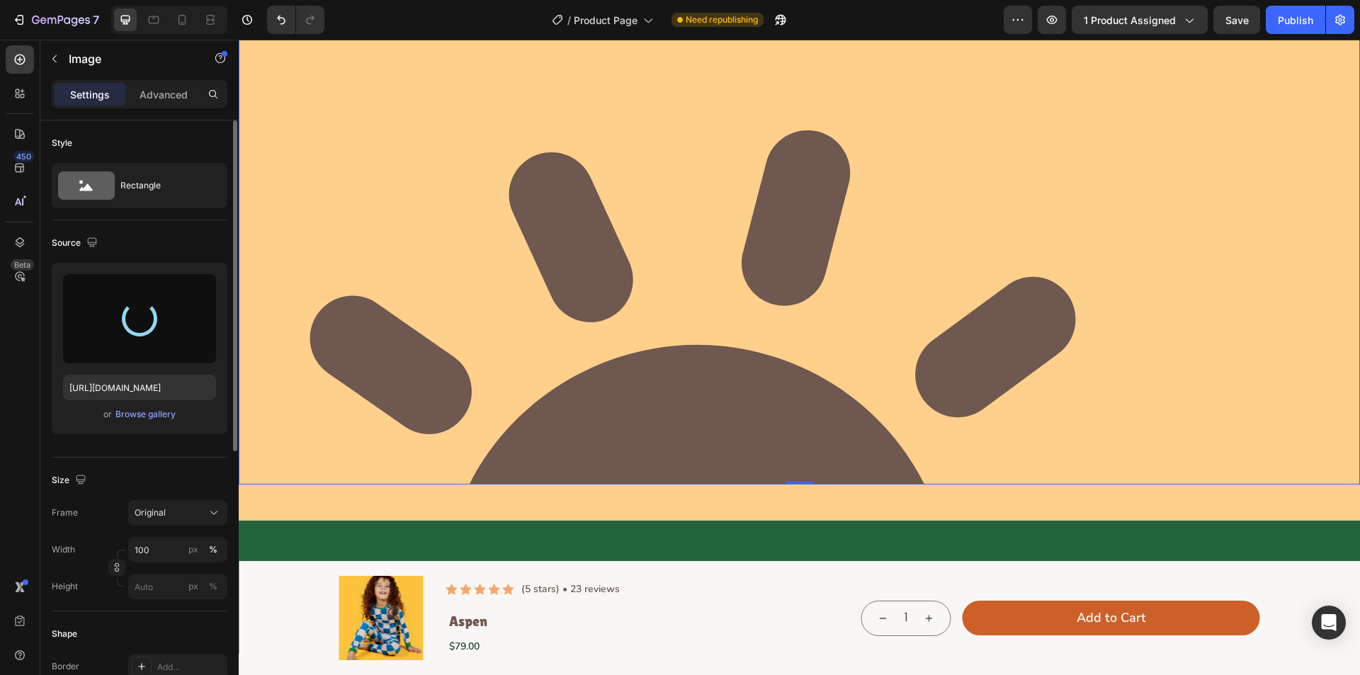
type input "[URL][DOMAIN_NAME]"
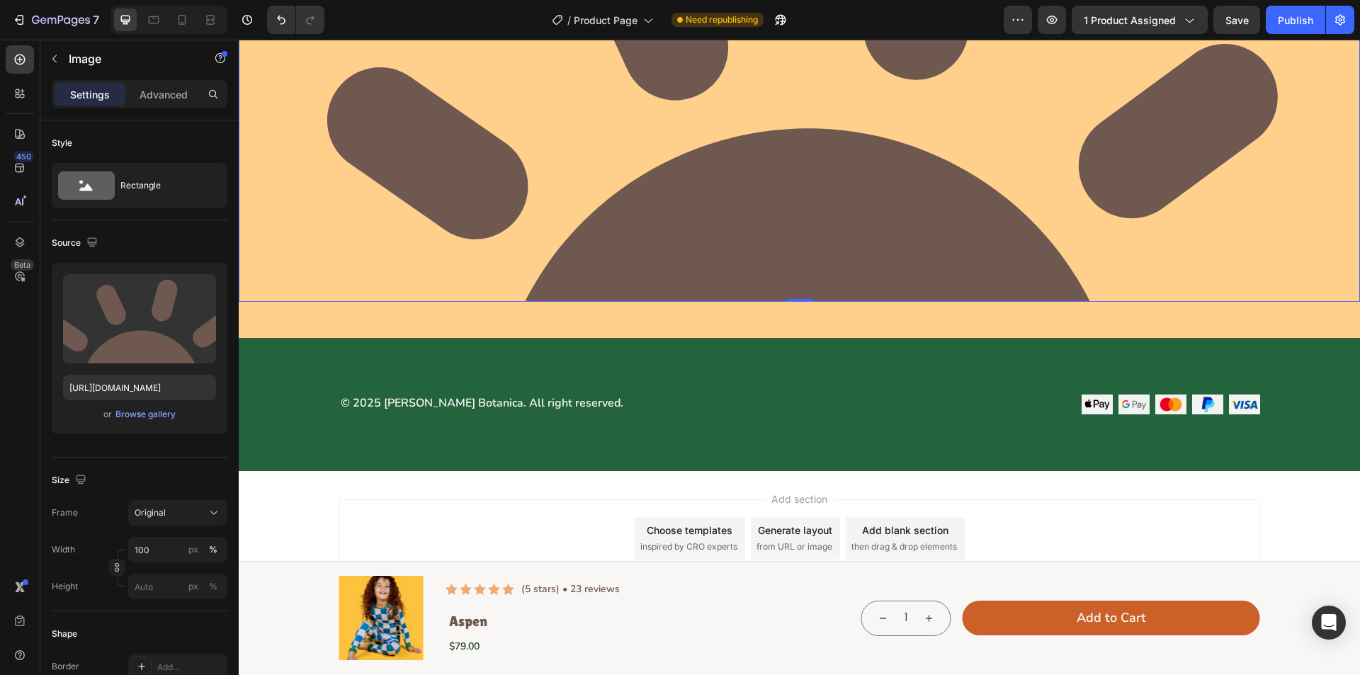
scroll to position [4494, 0]
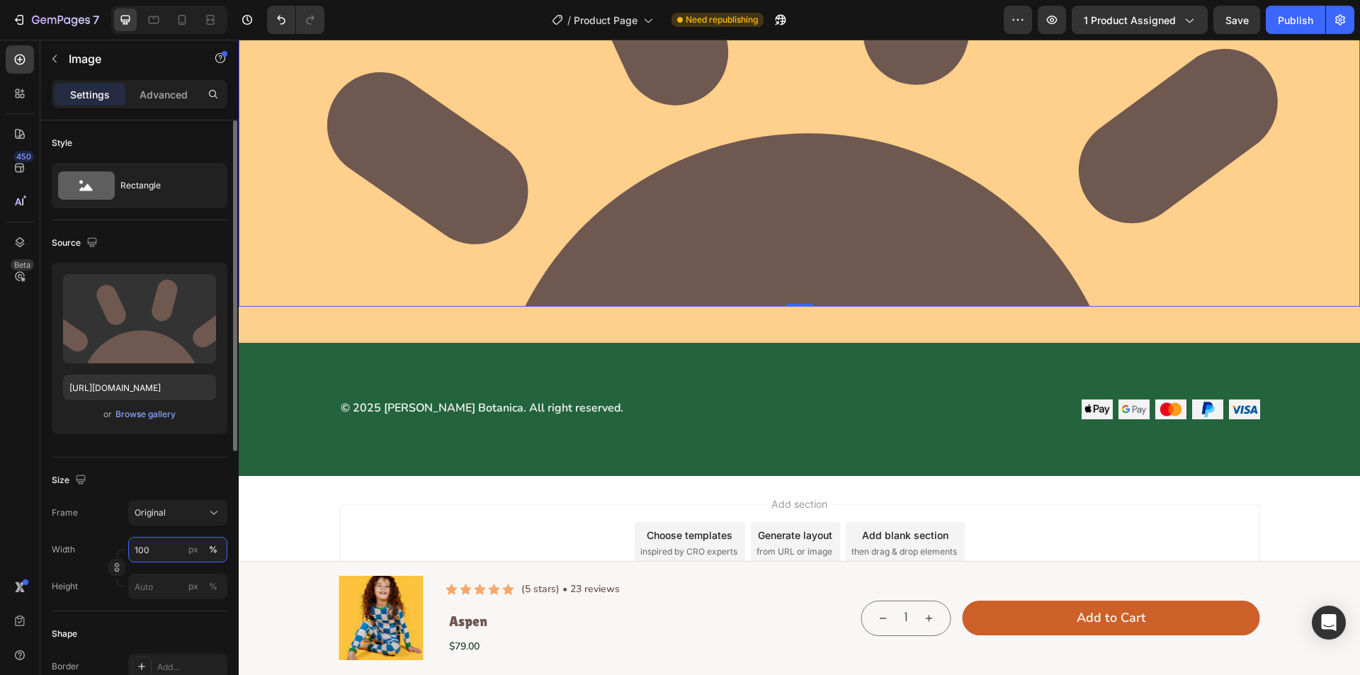
click at [169, 557] on input "100" at bounding box center [177, 550] width 99 height 26
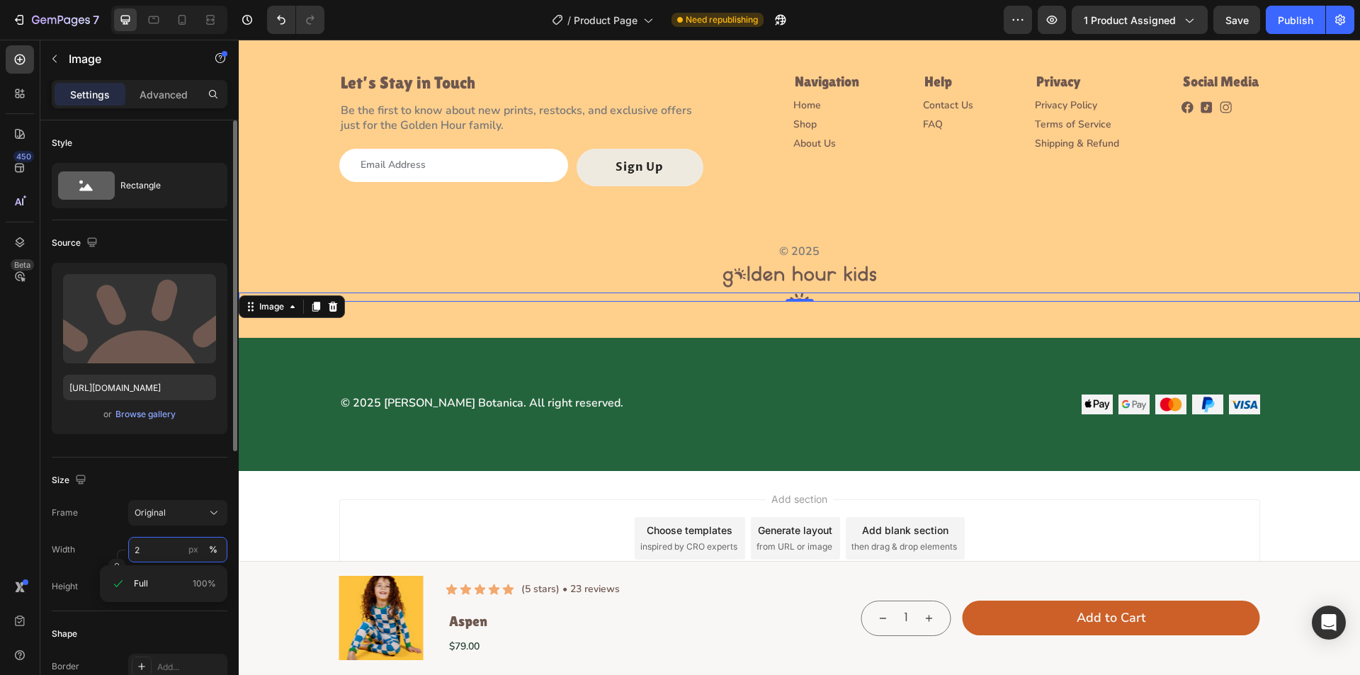
scroll to position [4038, 0]
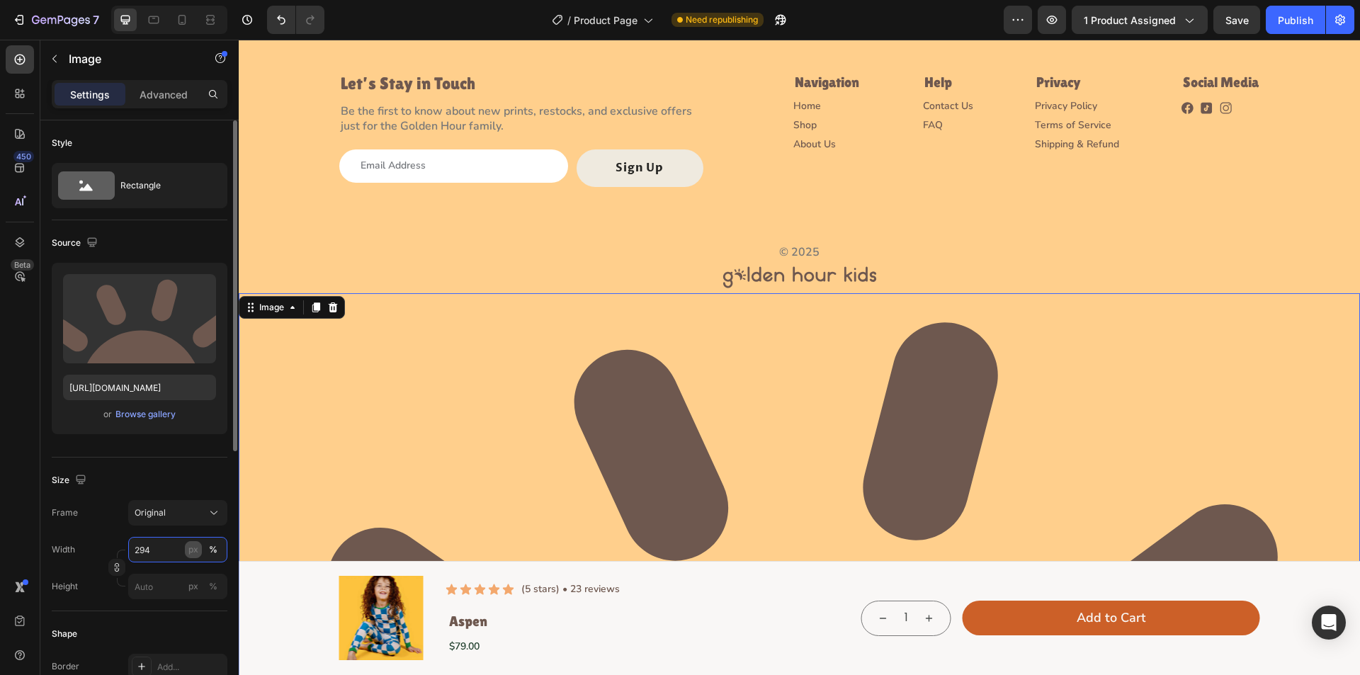
type input "294"
click at [196, 551] on div "px" at bounding box center [193, 549] width 10 height 13
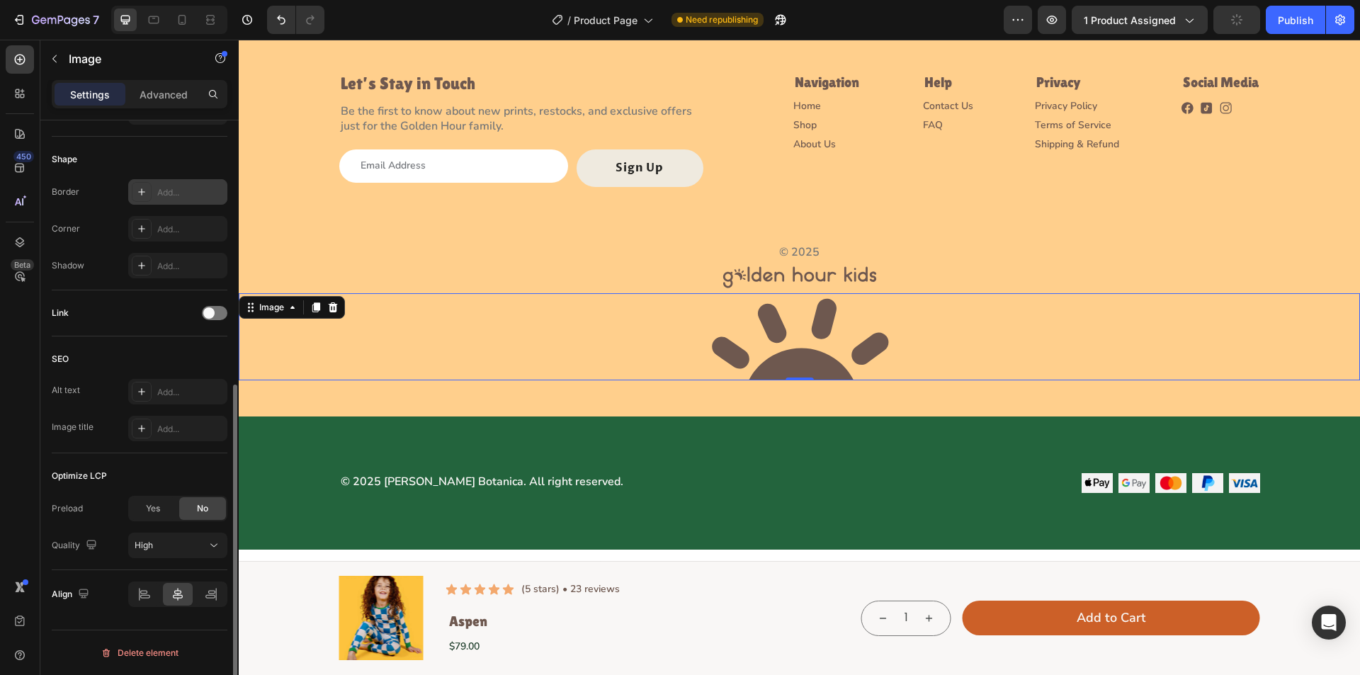
scroll to position [262, 0]
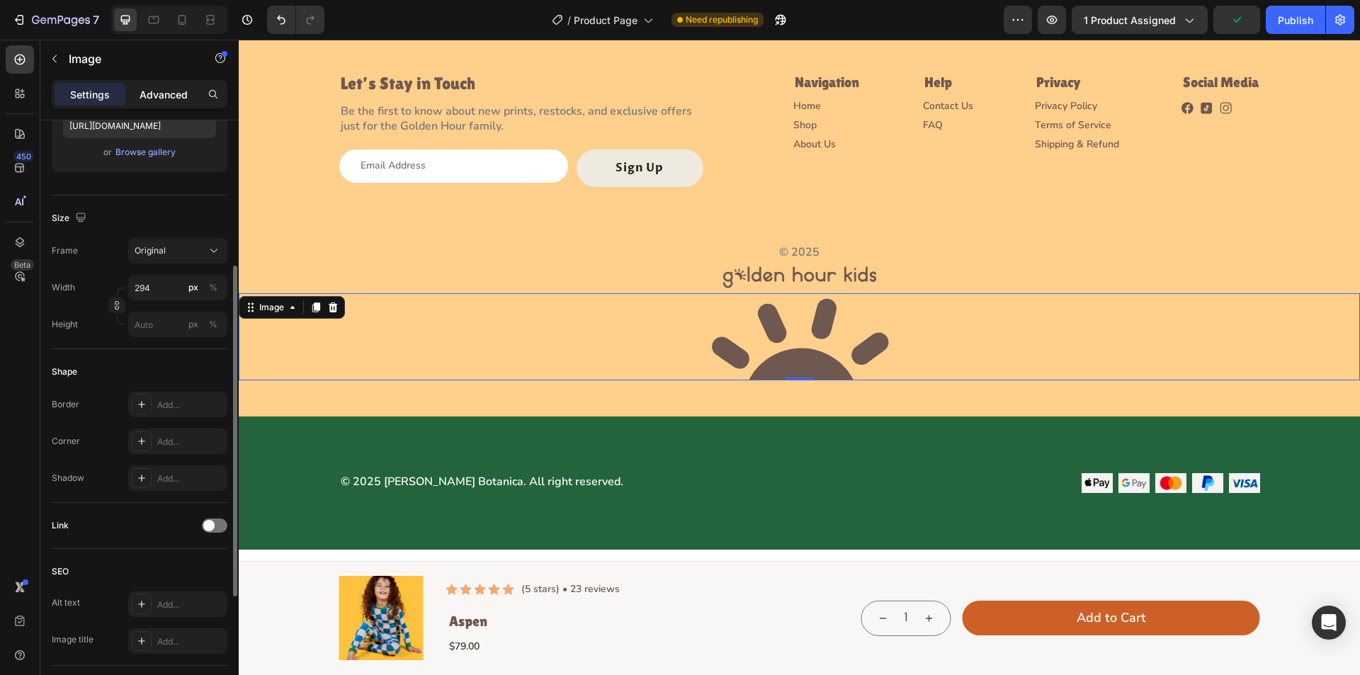
click at [158, 84] on div "Advanced" at bounding box center [163, 94] width 71 height 23
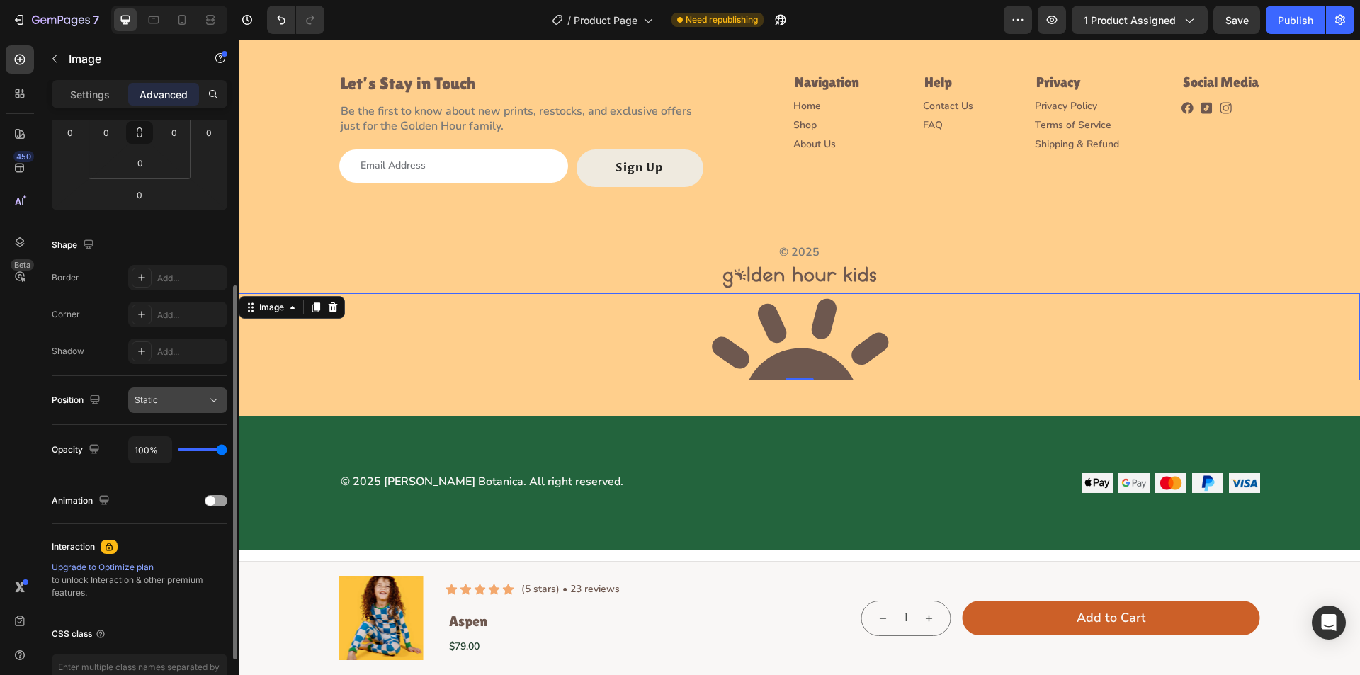
click at [206, 402] on div "Static" at bounding box center [171, 400] width 72 height 13
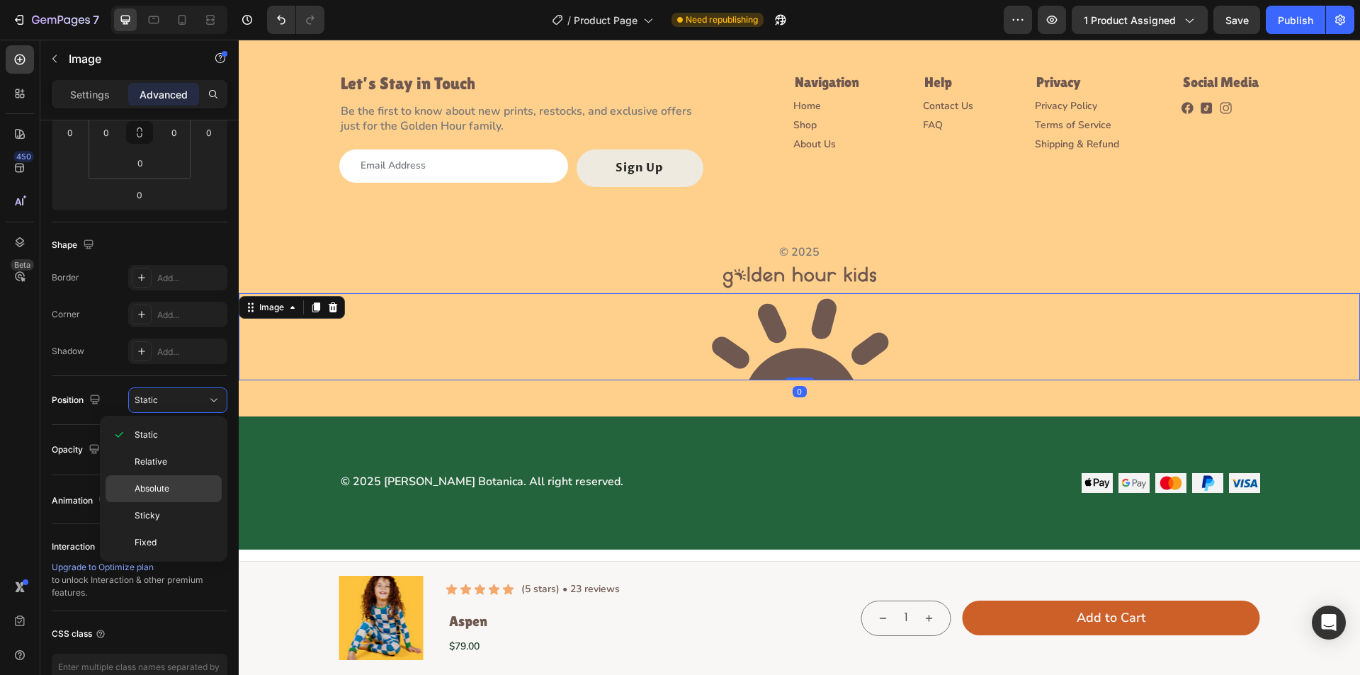
click at [181, 490] on p "Absolute" at bounding box center [175, 489] width 81 height 13
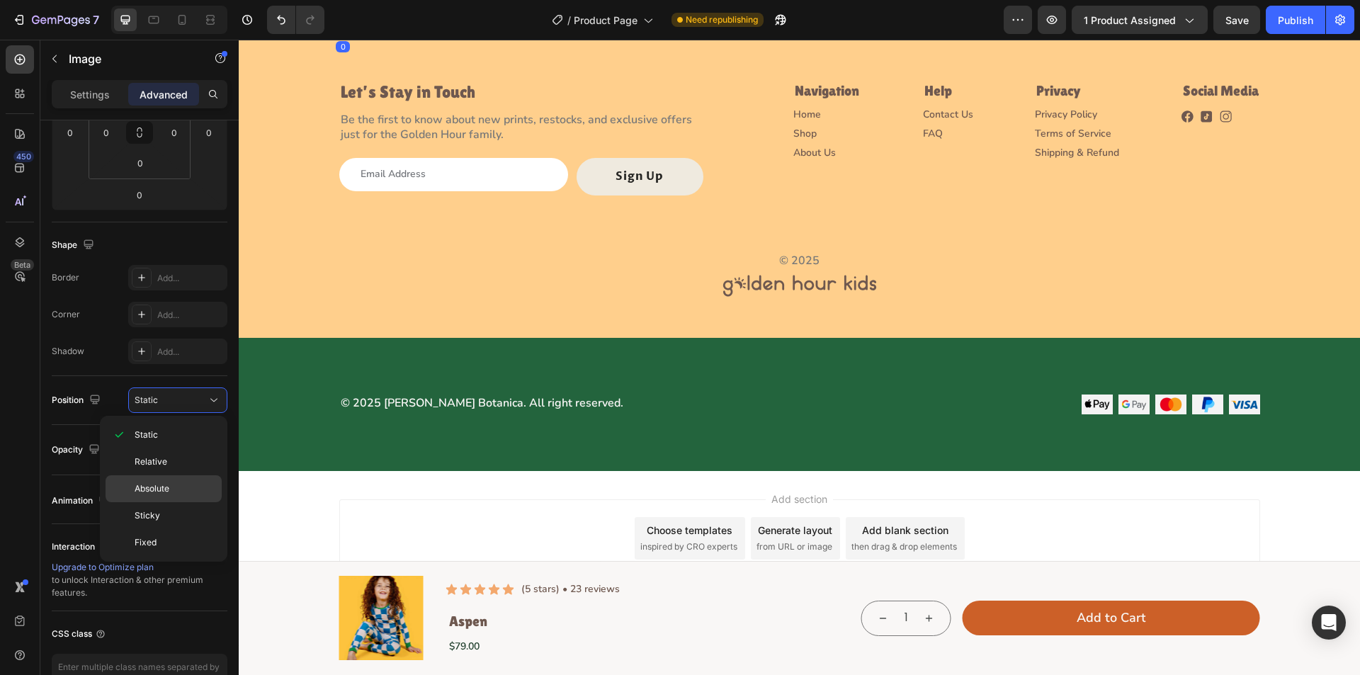
scroll to position [4029, 0]
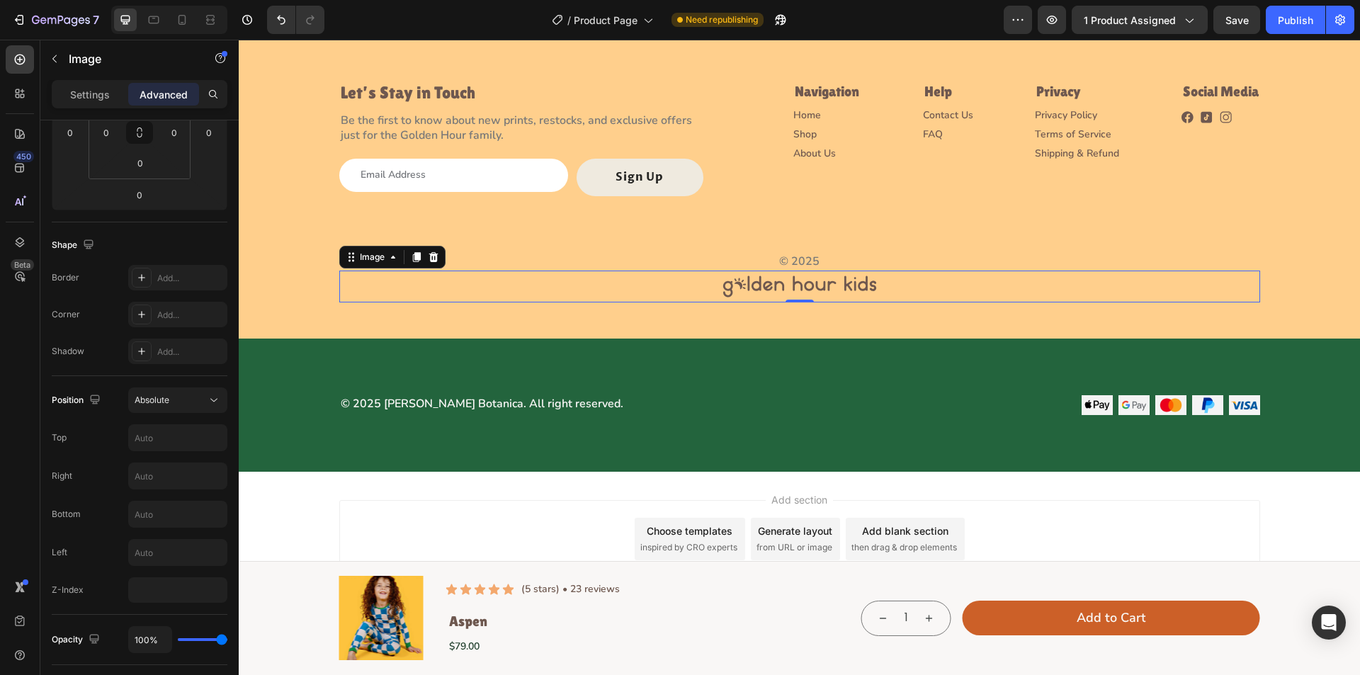
click at [602, 291] on div at bounding box center [799, 287] width 921 height 32
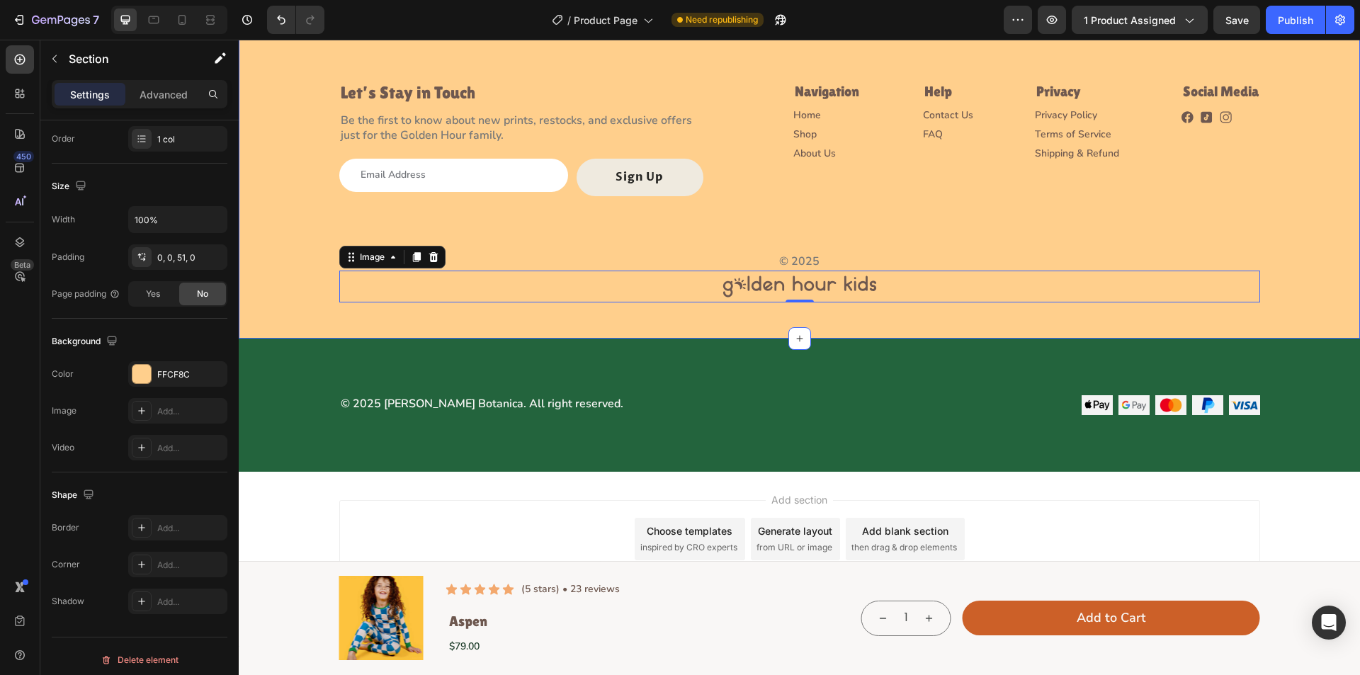
click at [376, 321] on div "Image Let’s Stay in Touch Heading Be the first to know about new prints, restoc…" at bounding box center [800, 144] width 1122 height 390
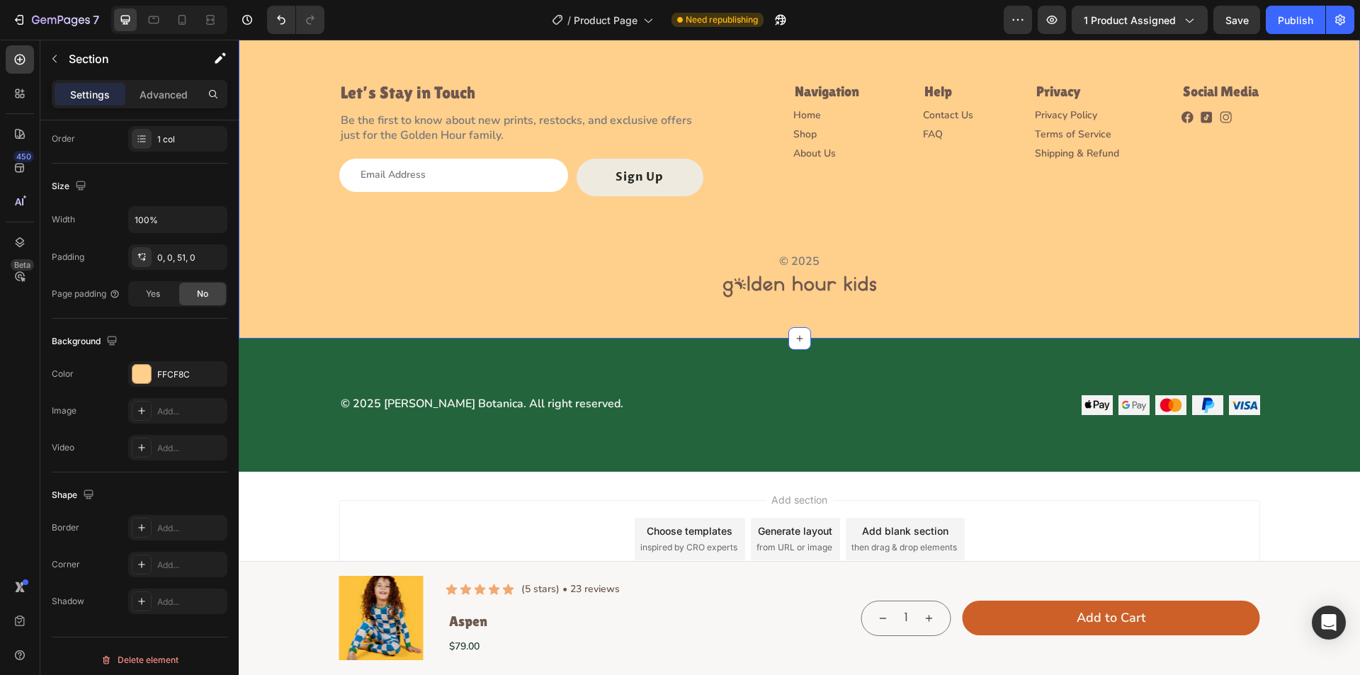
scroll to position [0, 0]
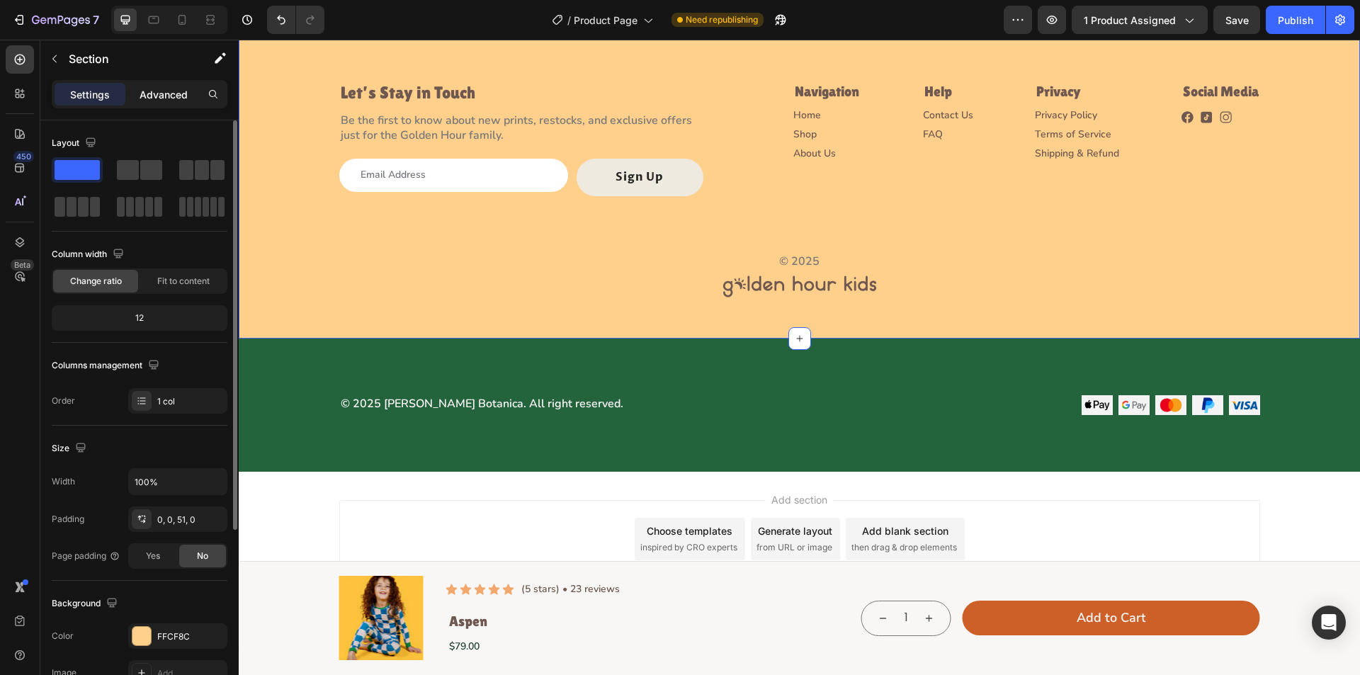
click at [164, 89] on p "Advanced" at bounding box center [164, 94] width 48 height 15
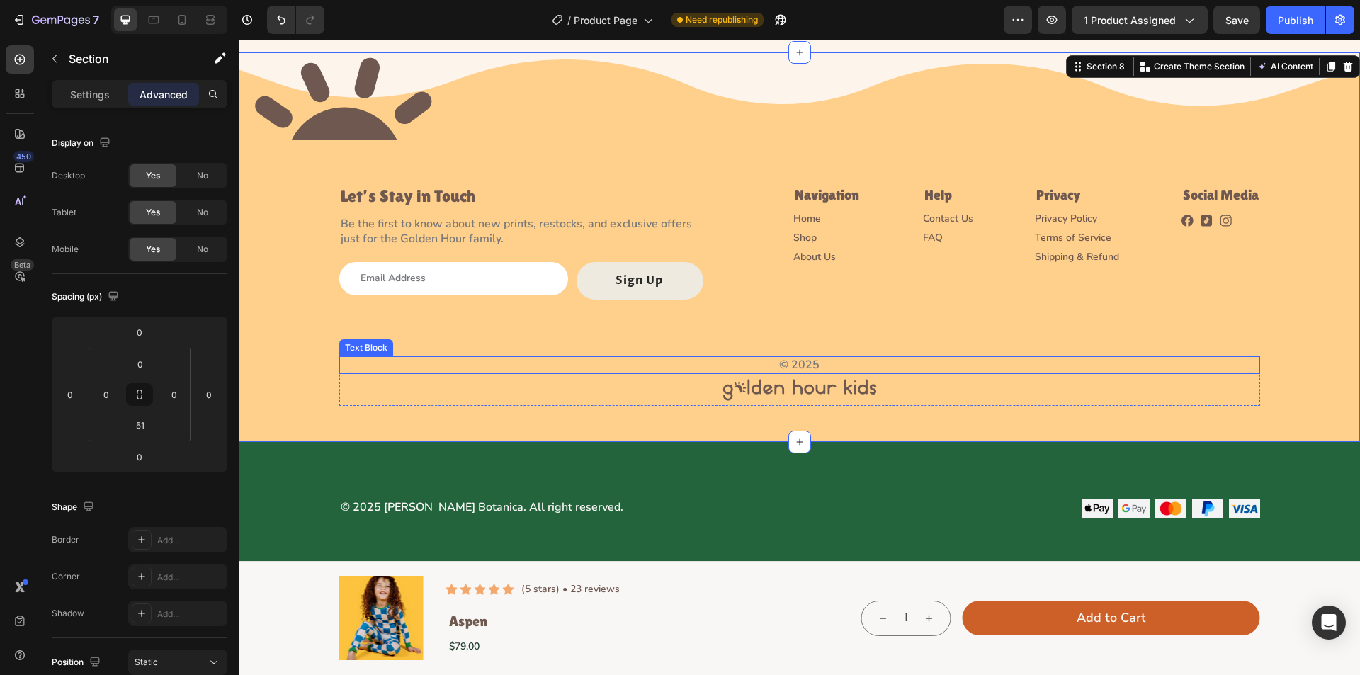
scroll to position [3675, 0]
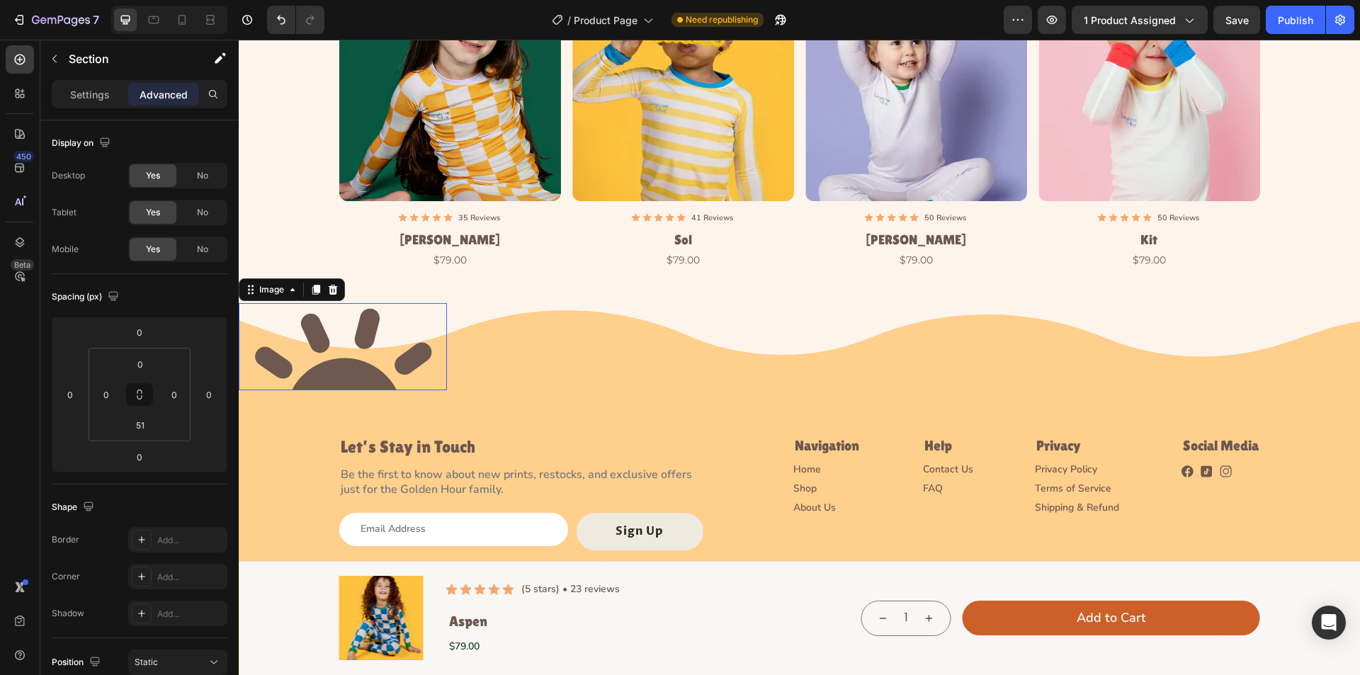
click at [345, 359] on img at bounding box center [343, 346] width 208 height 87
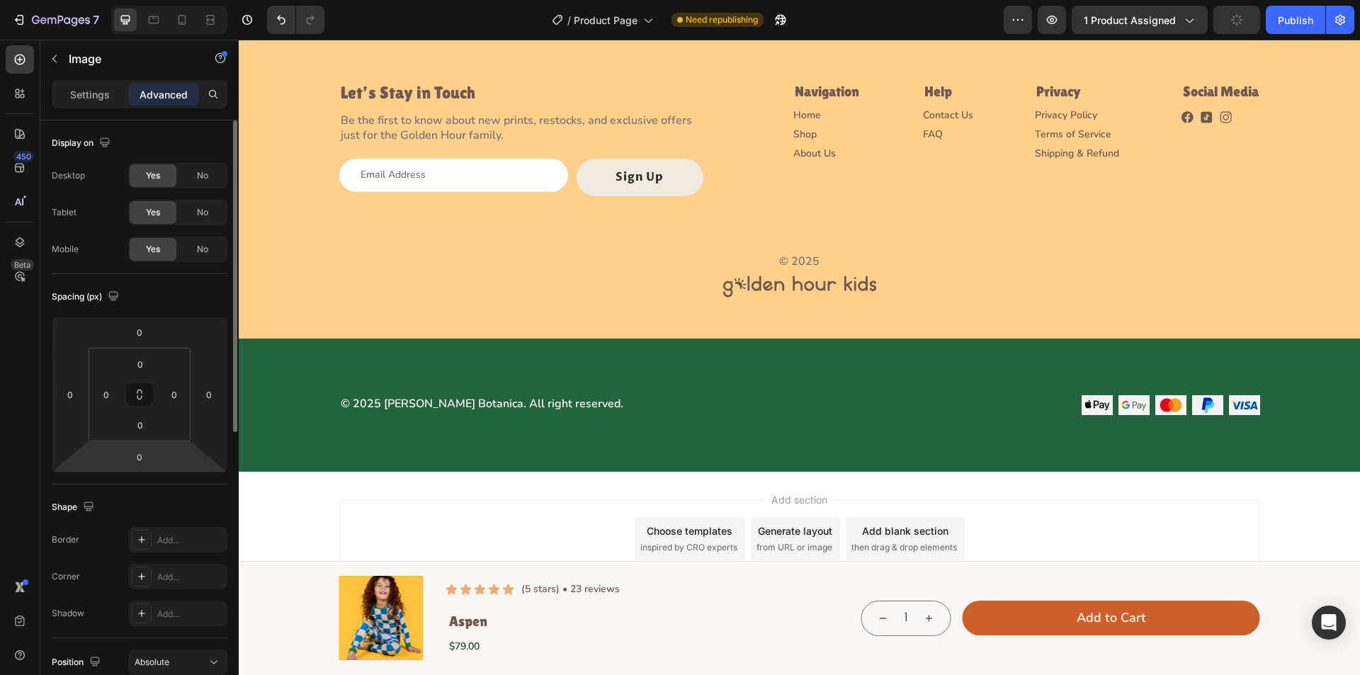
scroll to position [354, 0]
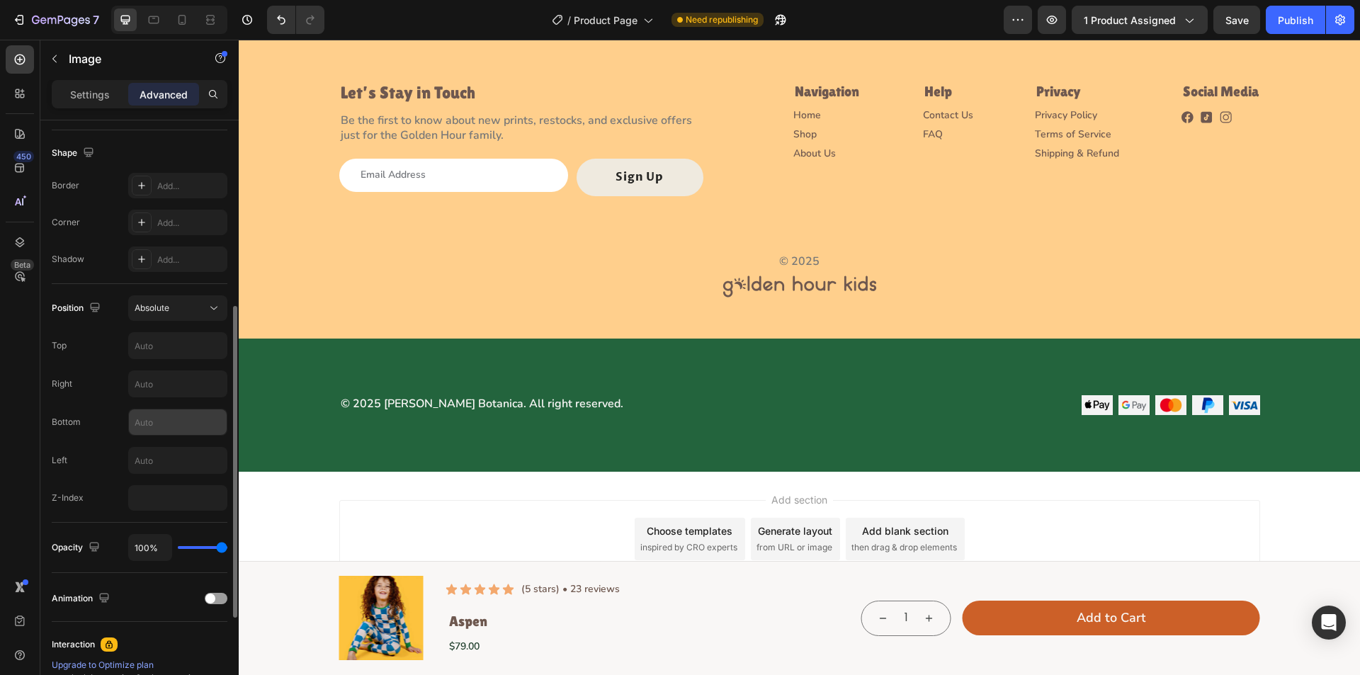
click at [150, 429] on input "text" at bounding box center [178, 423] width 98 height 26
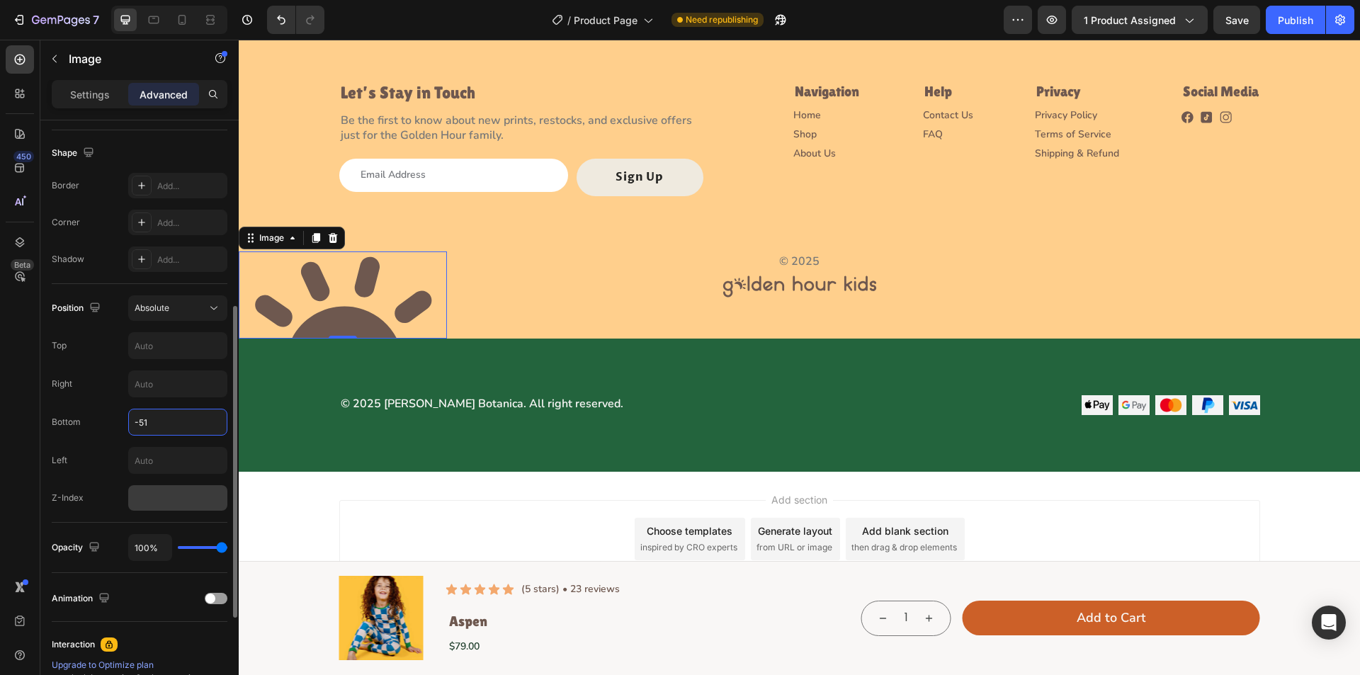
type input "-51"
click at [160, 504] on input "number" at bounding box center [177, 498] width 99 height 26
type input "0"
click at [156, 466] on input "text" at bounding box center [178, 461] width 98 height 26
type input "0"
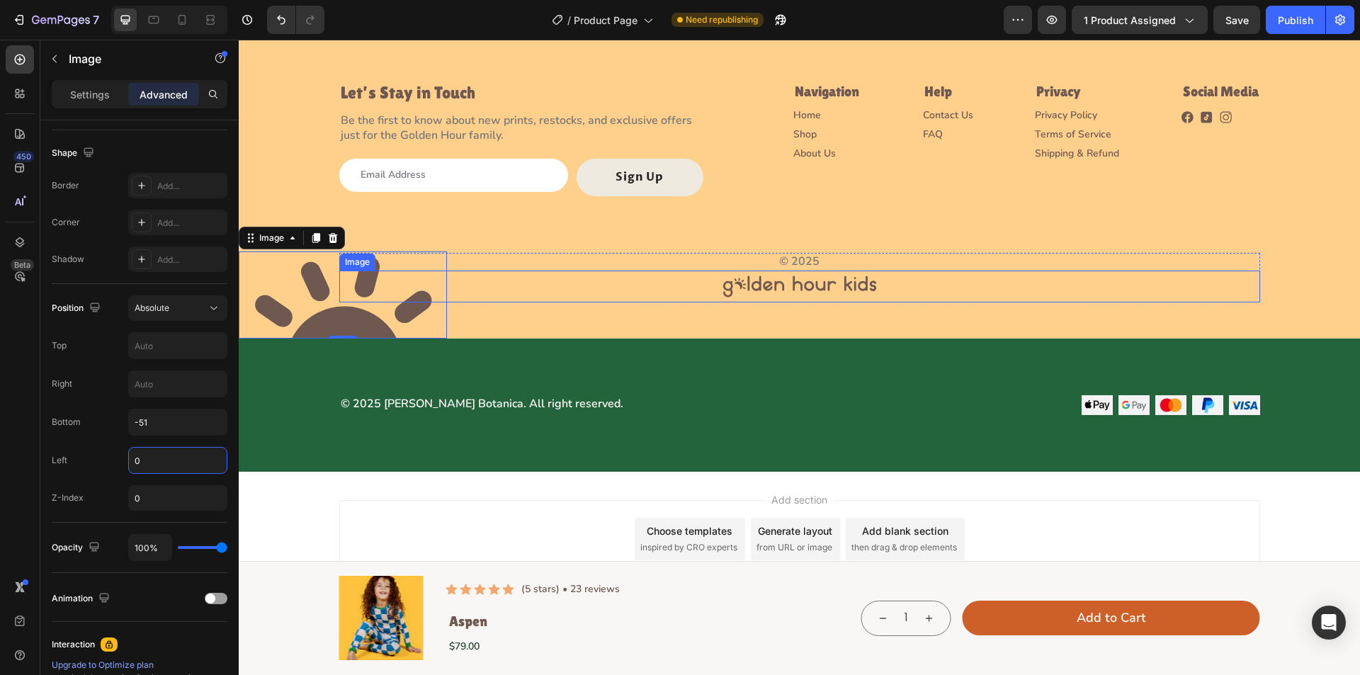
click at [616, 274] on div at bounding box center [799, 287] width 921 height 32
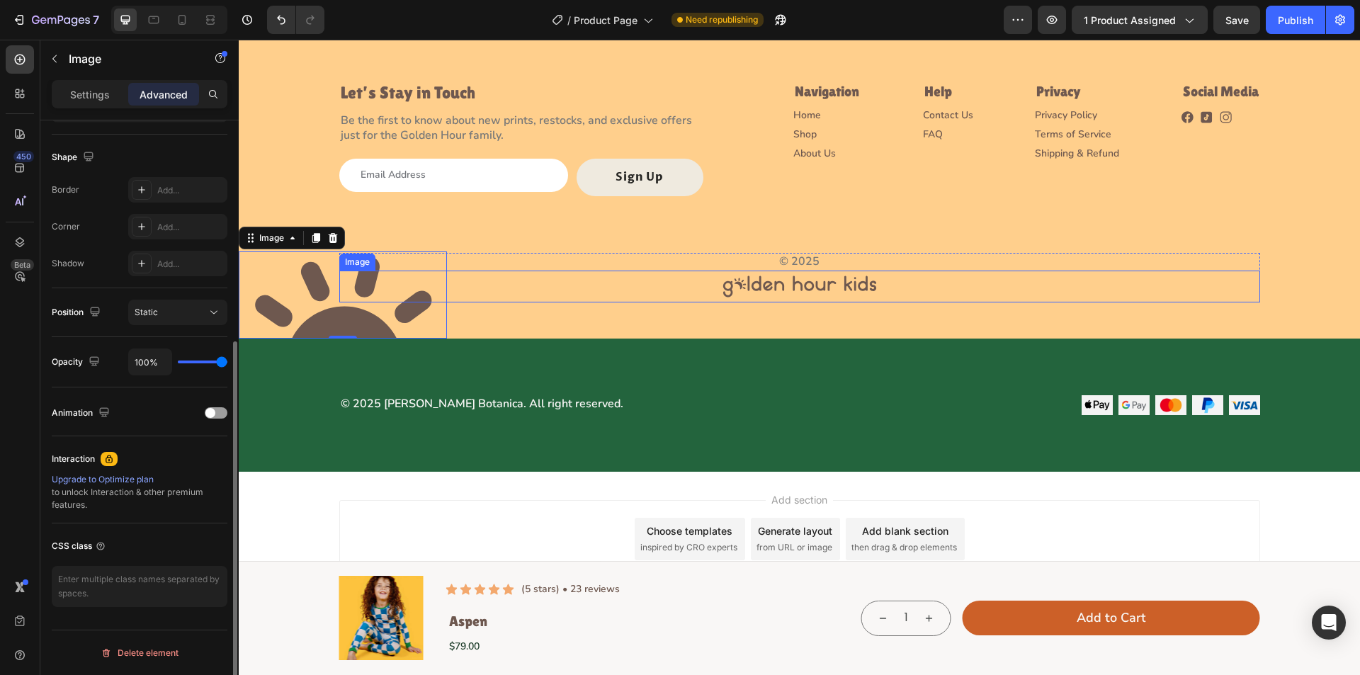
scroll to position [350, 0]
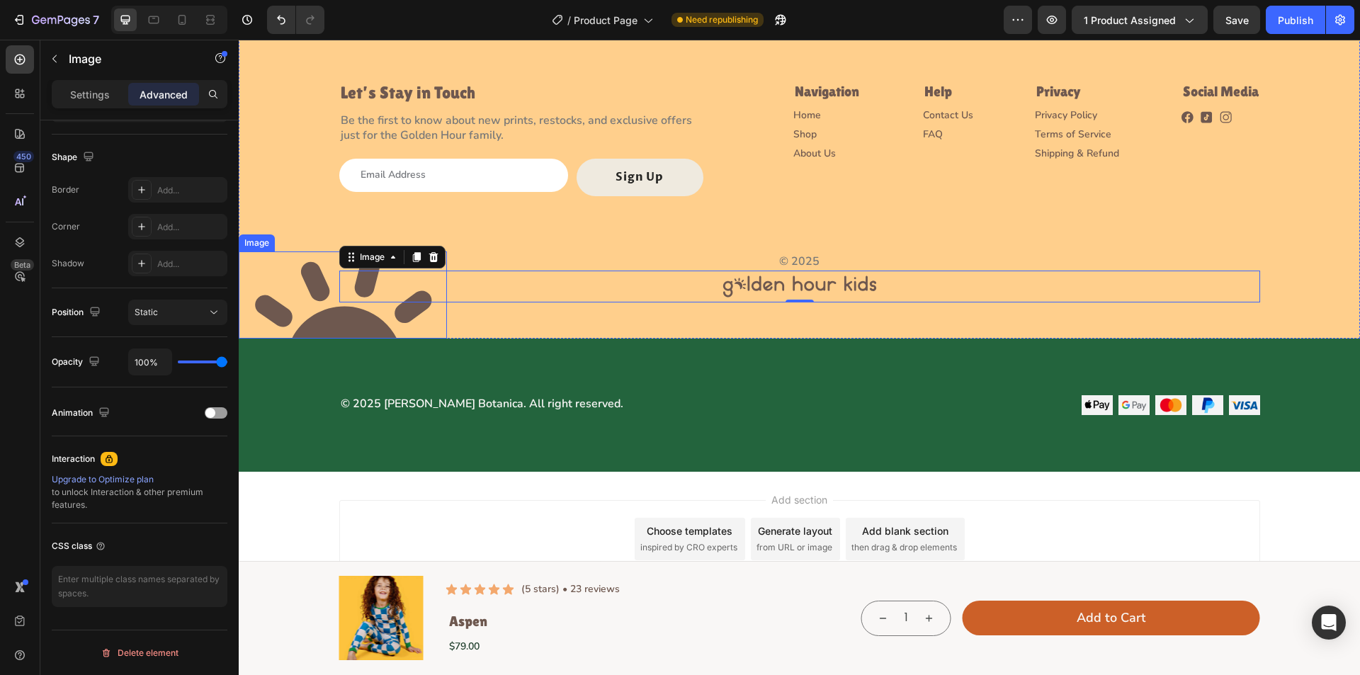
click at [432, 327] on img at bounding box center [343, 295] width 208 height 87
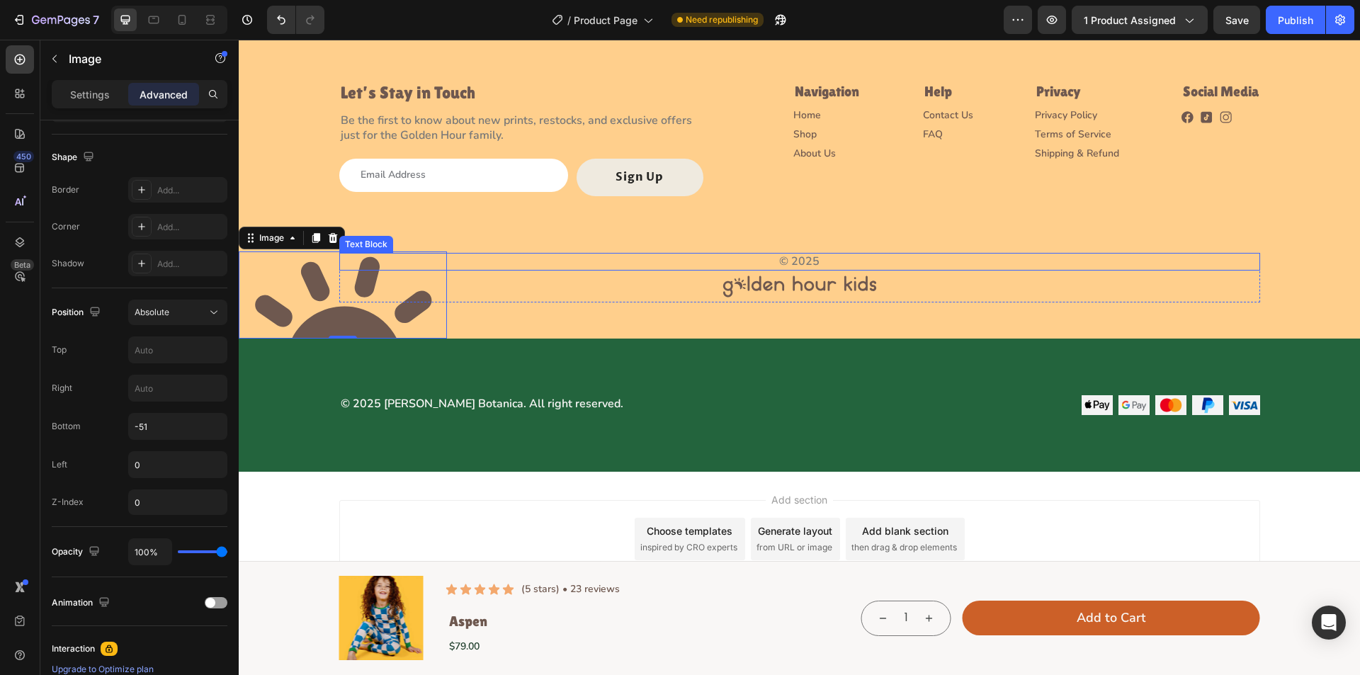
click at [497, 263] on p "© 2025" at bounding box center [800, 261] width 918 height 15
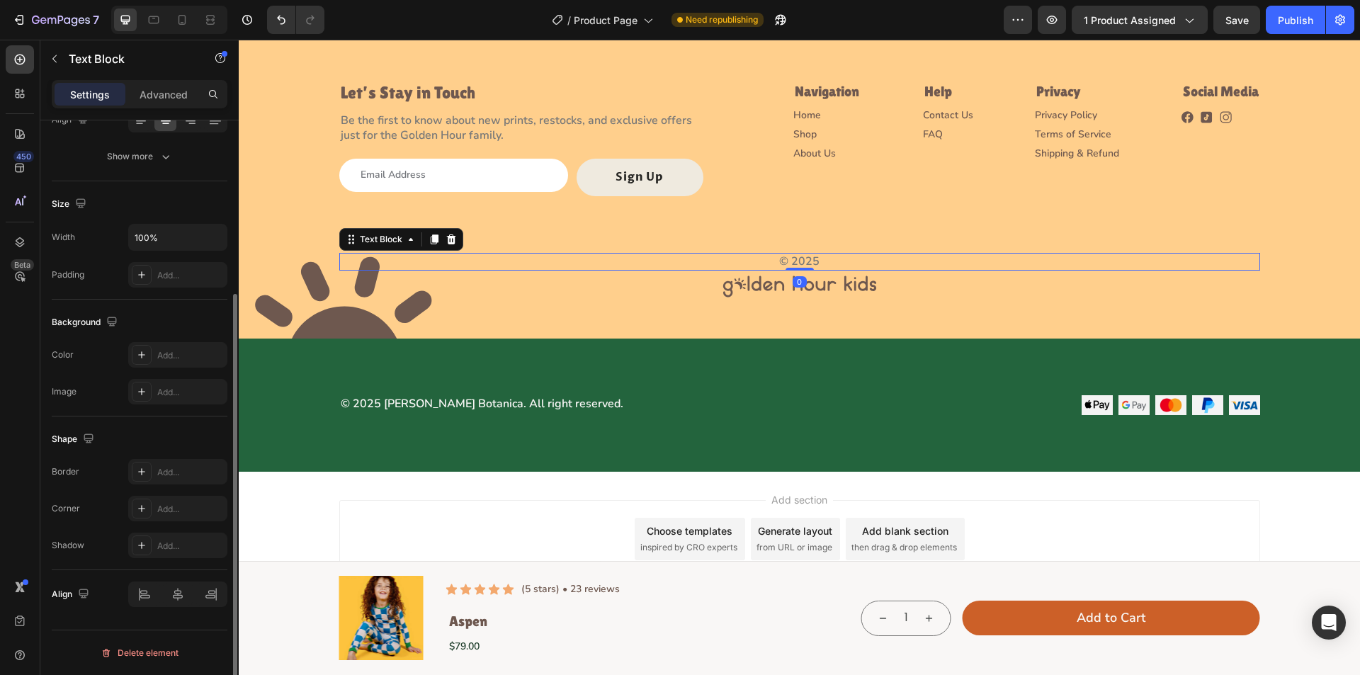
scroll to position [0, 0]
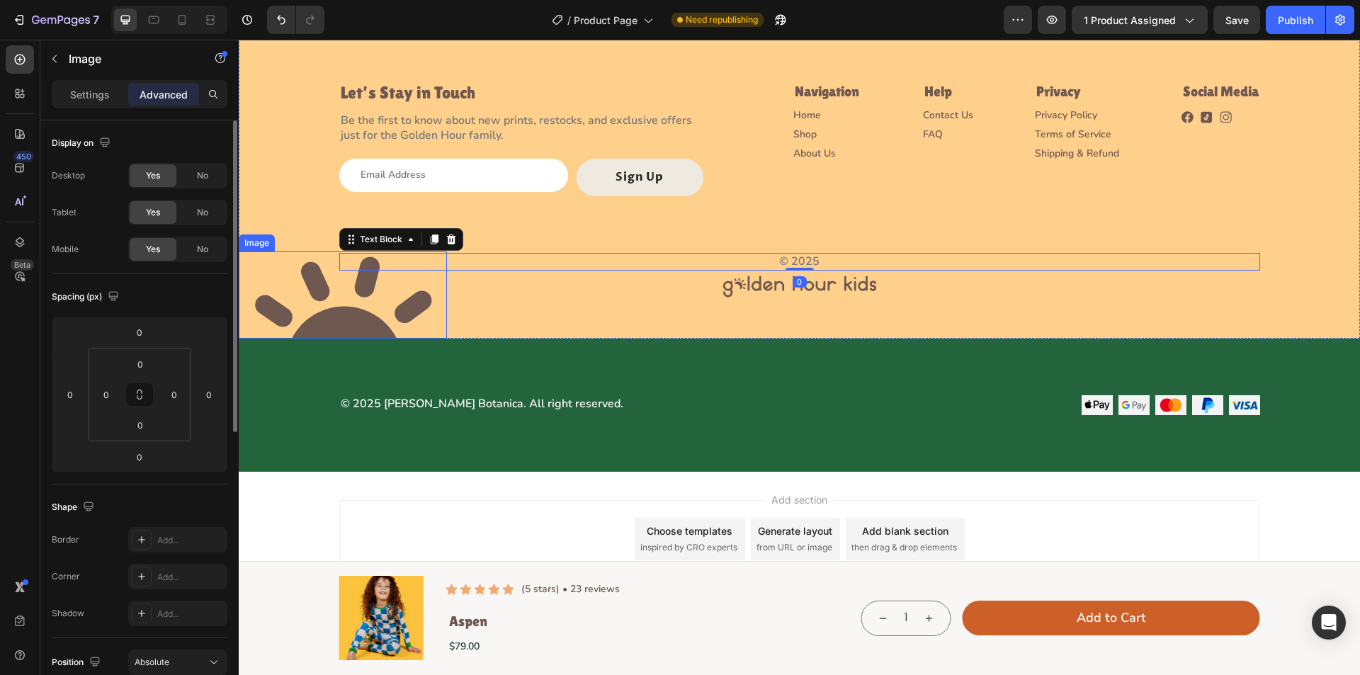
click at [344, 304] on img at bounding box center [343, 295] width 208 height 87
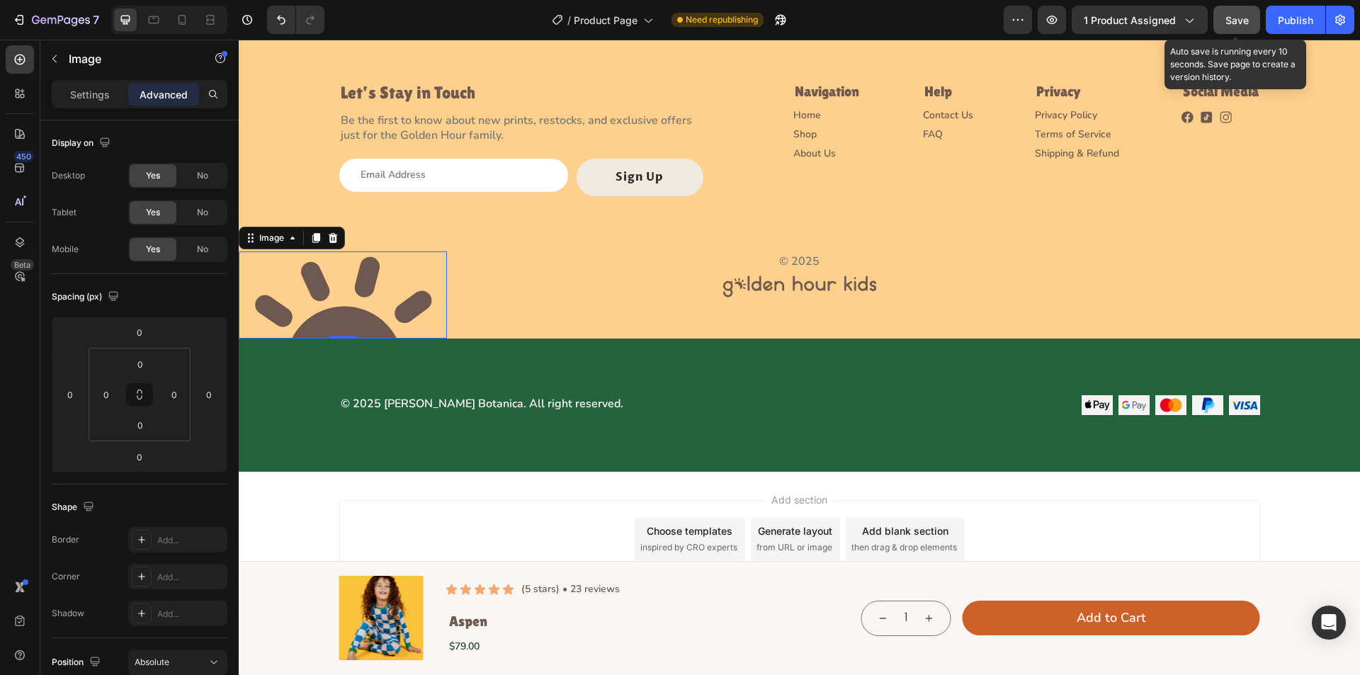
click at [1222, 24] on button "Save" at bounding box center [1237, 20] width 47 height 28
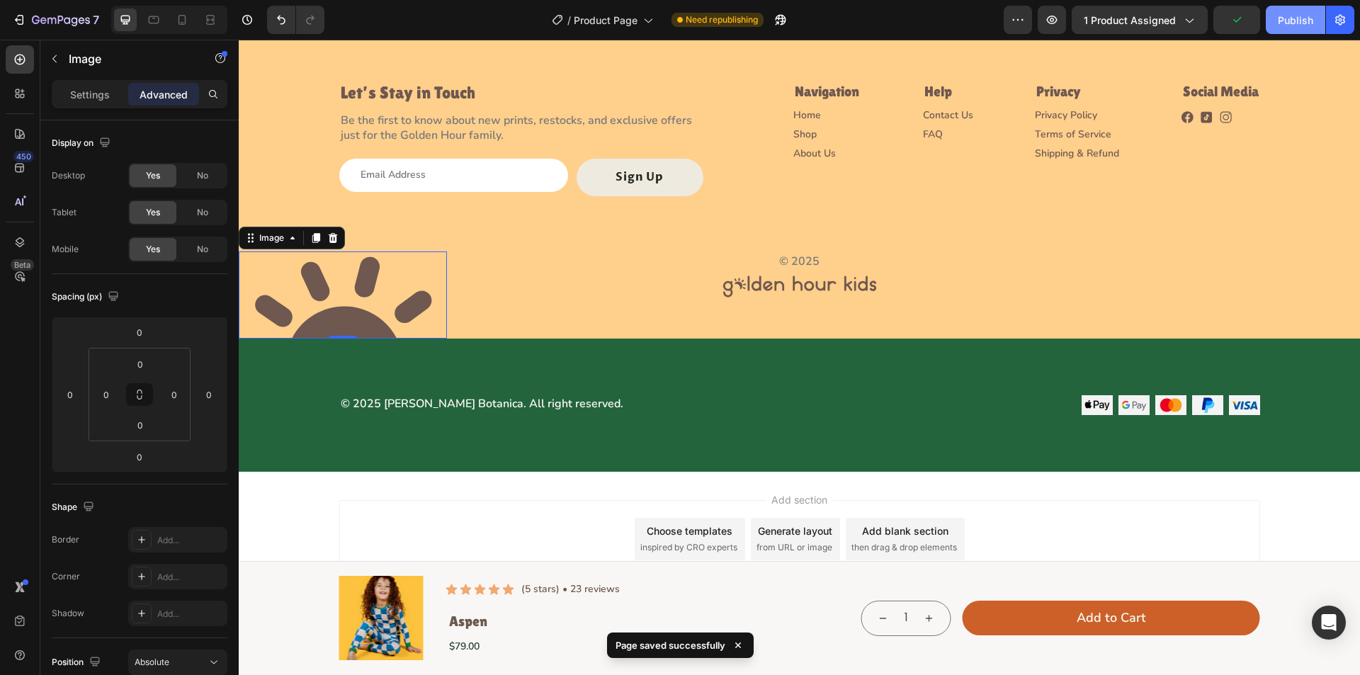
click at [1291, 23] on div "Publish" at bounding box center [1295, 20] width 35 height 15
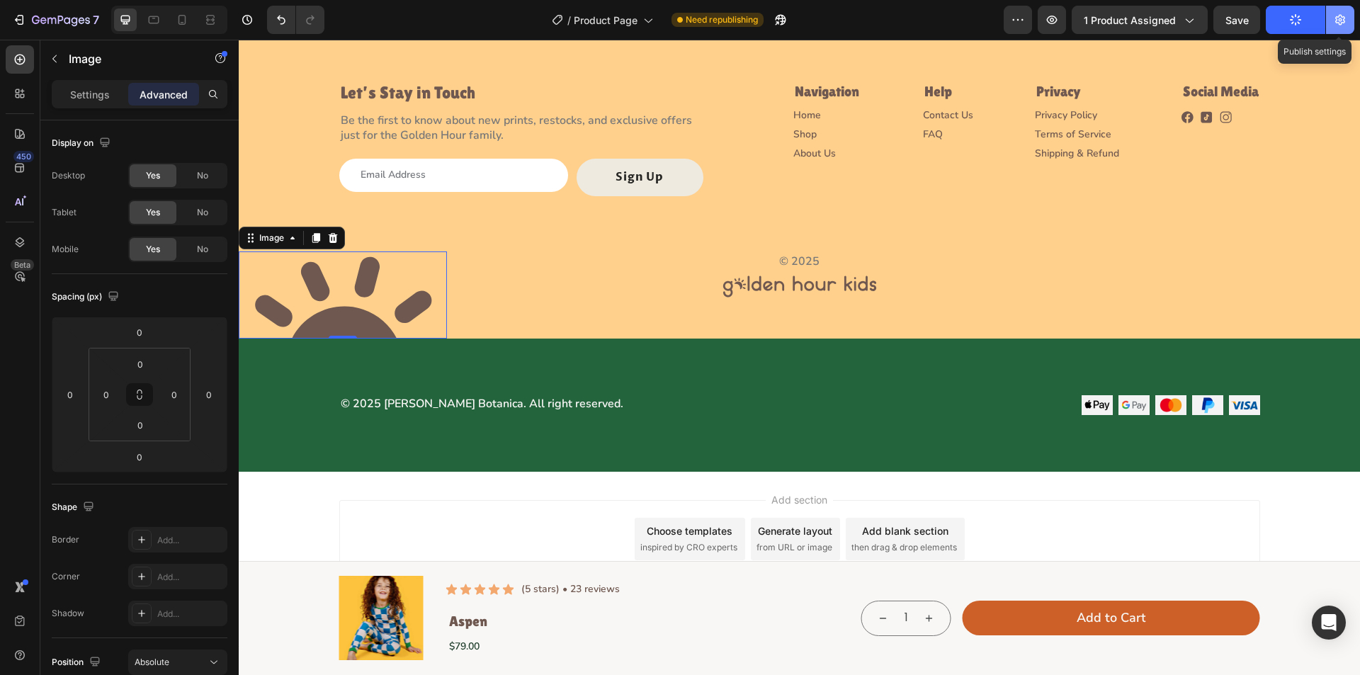
click at [1338, 19] on icon "button" at bounding box center [1341, 20] width 14 height 14
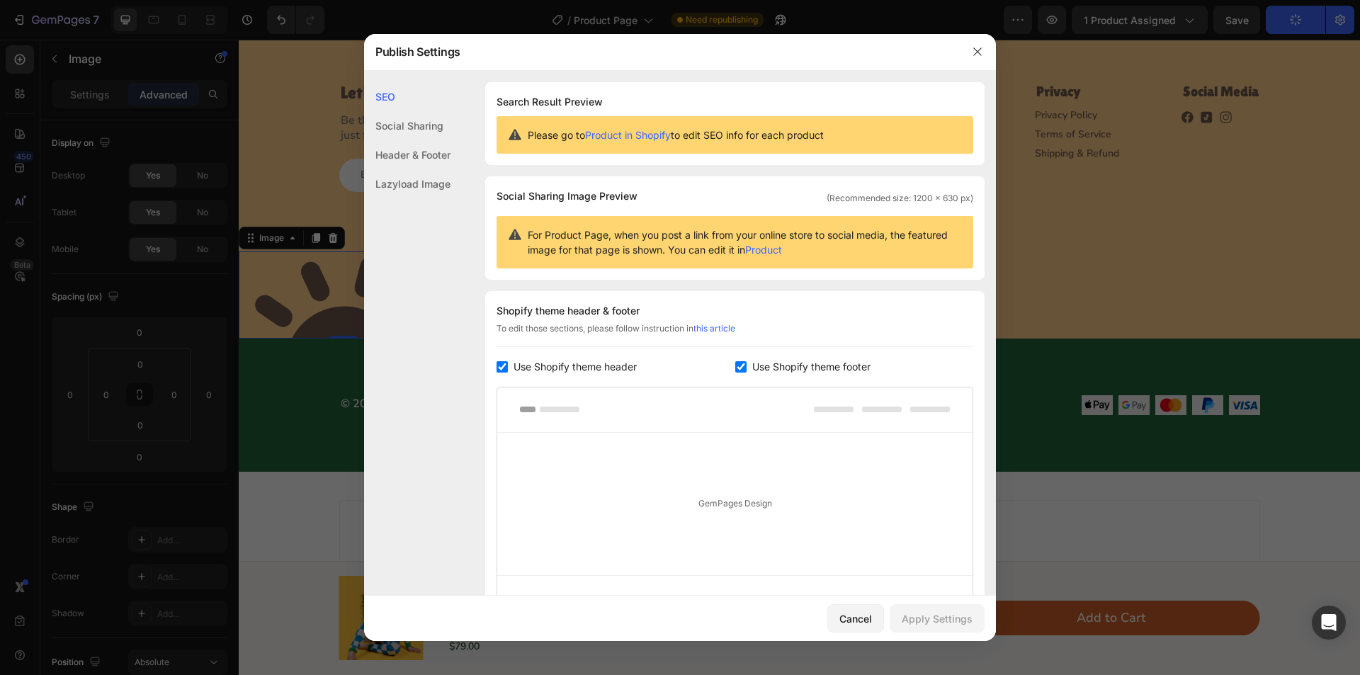
click at [963, 48] on div at bounding box center [977, 51] width 37 height 37
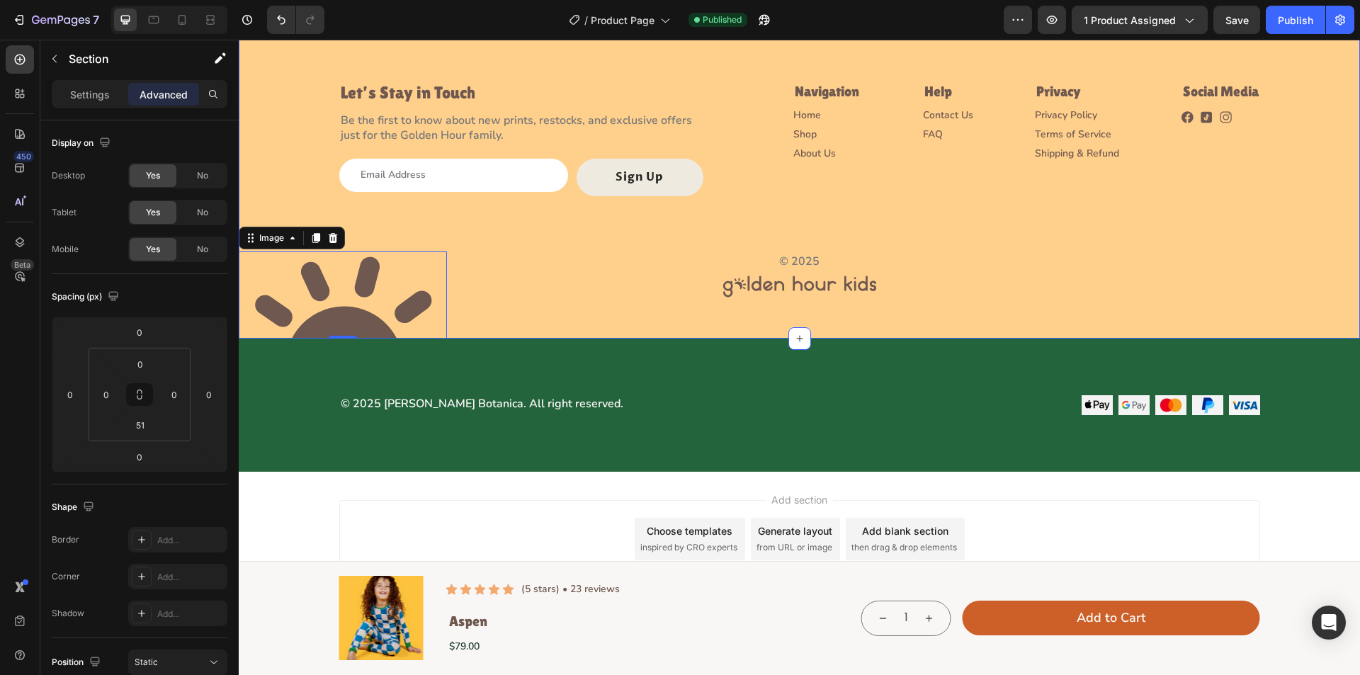
click at [493, 325] on div "Image Let’s Stay in Touch Heading Be the first to know about new prints, restoc…" at bounding box center [800, 144] width 1122 height 390
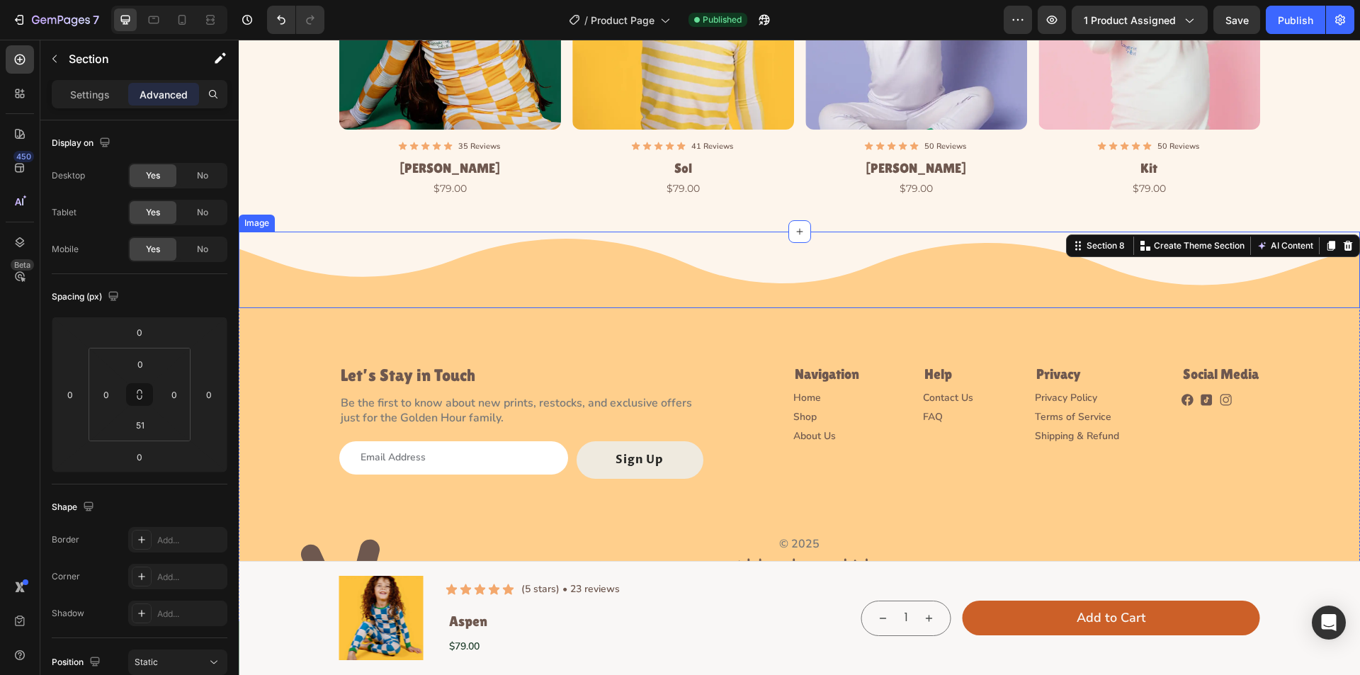
scroll to position [3745, 0]
click at [269, 371] on div "Image Let’s Stay in Touch Heading Be the first to know about new prints, restoc…" at bounding box center [800, 409] width 1122 height 354
click at [71, 101] on p "Settings" at bounding box center [90, 94] width 40 height 15
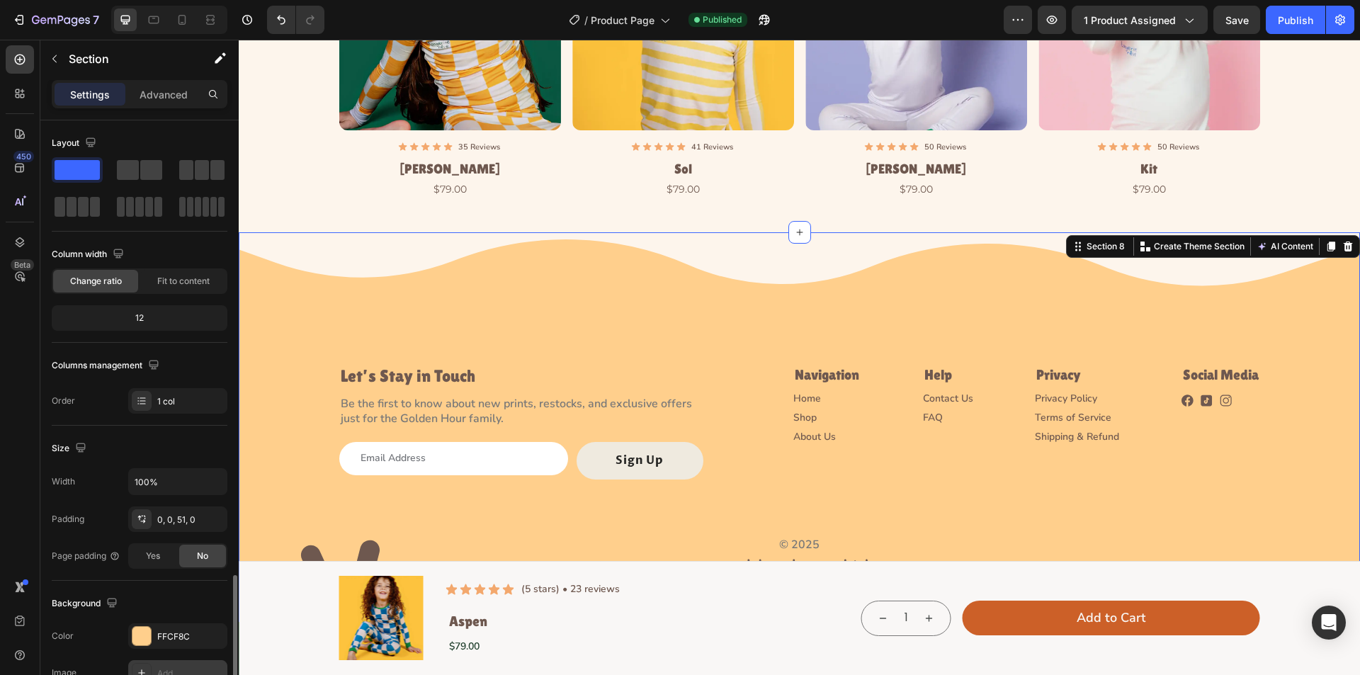
scroll to position [269, 0]
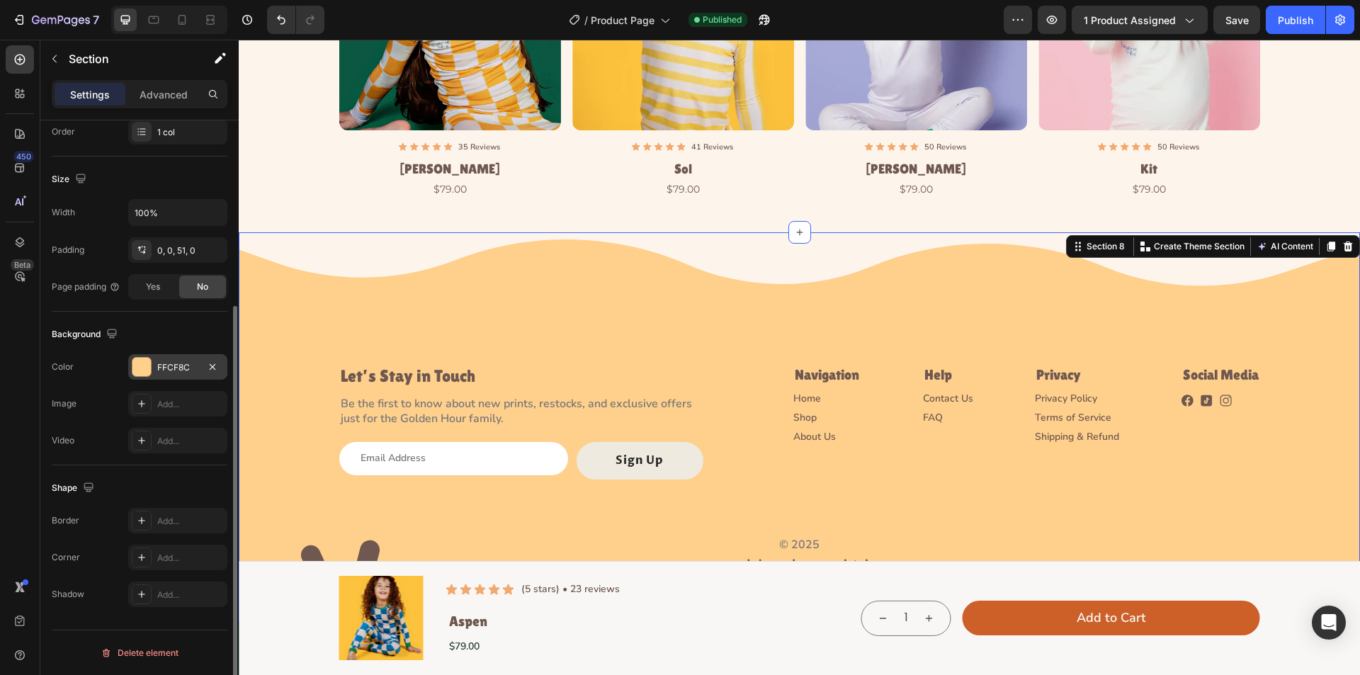
click at [140, 368] on div at bounding box center [142, 367] width 18 height 18
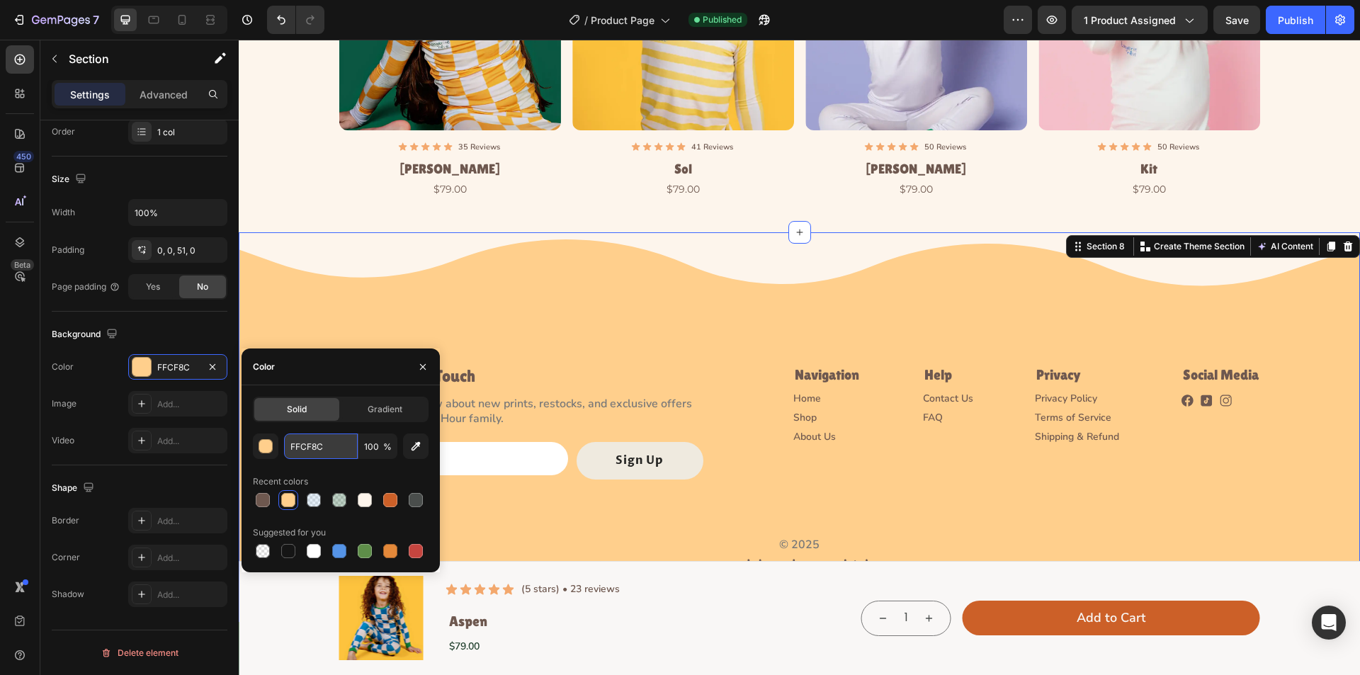
click at [334, 439] on input "FFCF8C" at bounding box center [321, 447] width 74 height 26
click at [740, 439] on div "Let’s Stay in Touch Heading Be the first to know about new prints, restocks, an…" at bounding box center [799, 423] width 921 height 114
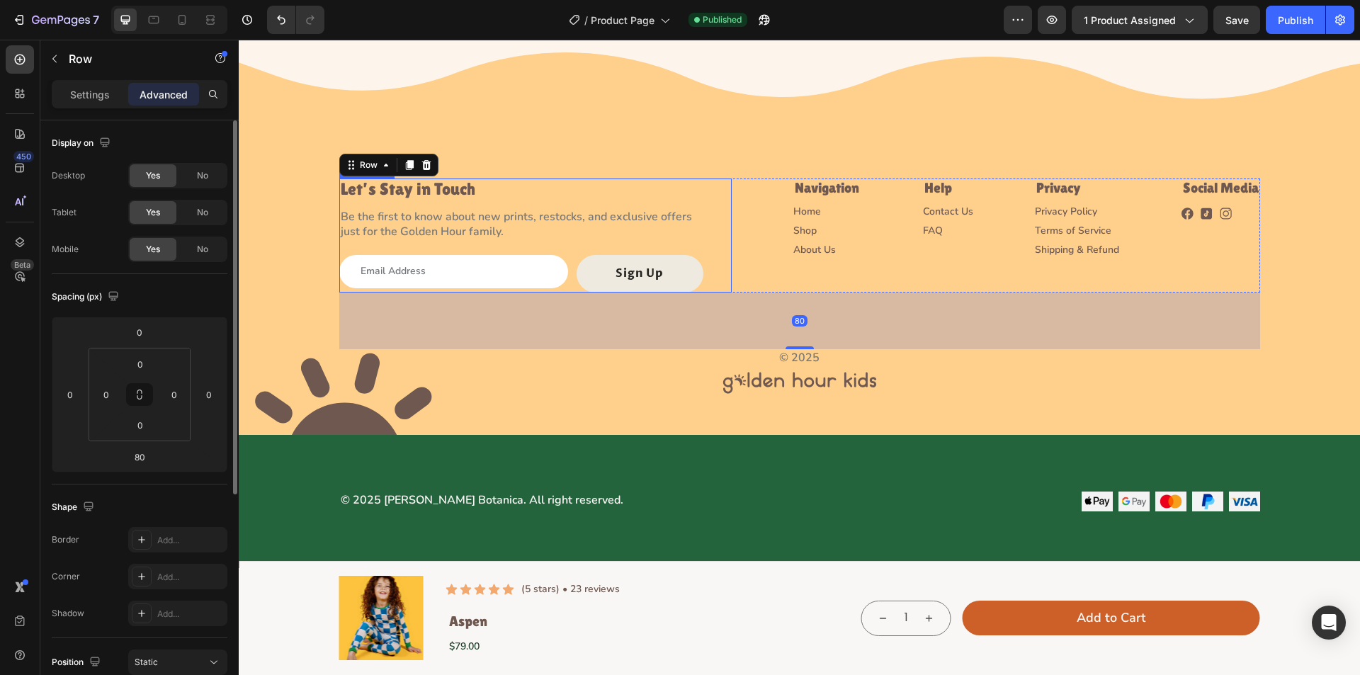
scroll to position [4029, 0]
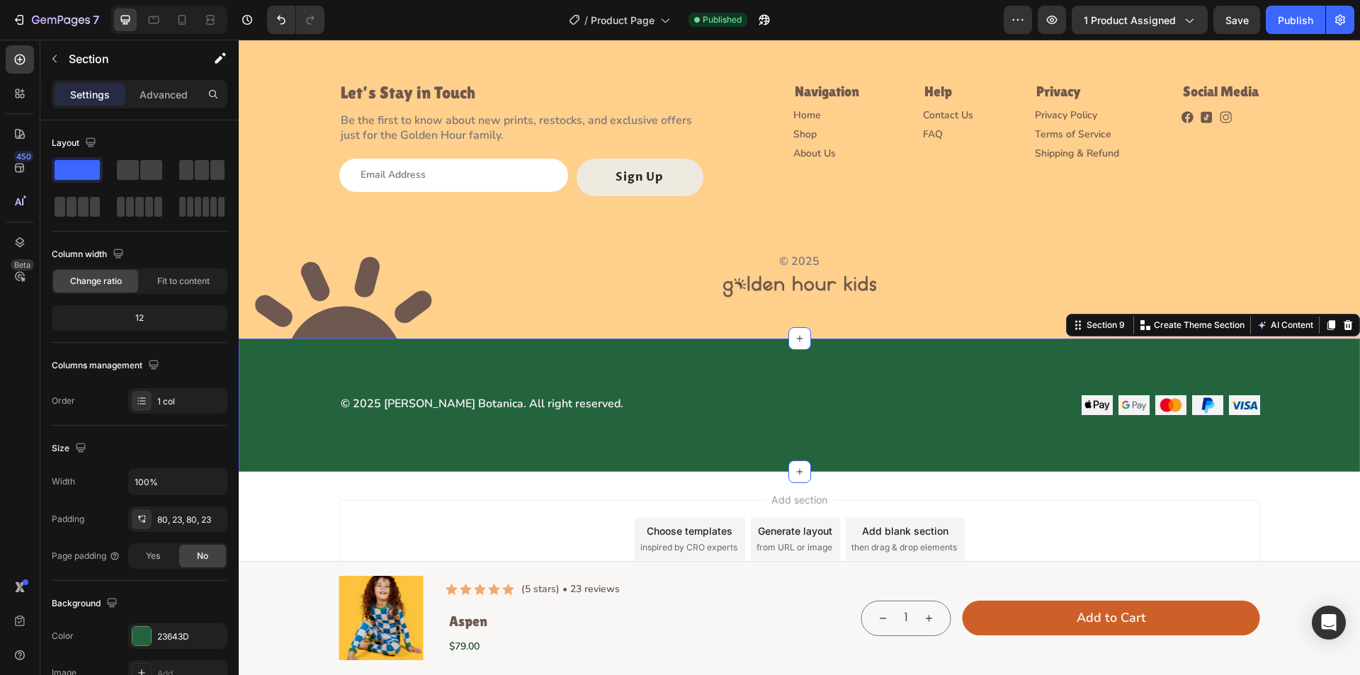
click at [441, 415] on div "© 2025 [PERSON_NAME] Botanica. All right reserved. Text Block Image Image Image…" at bounding box center [800, 405] width 1122 height 133
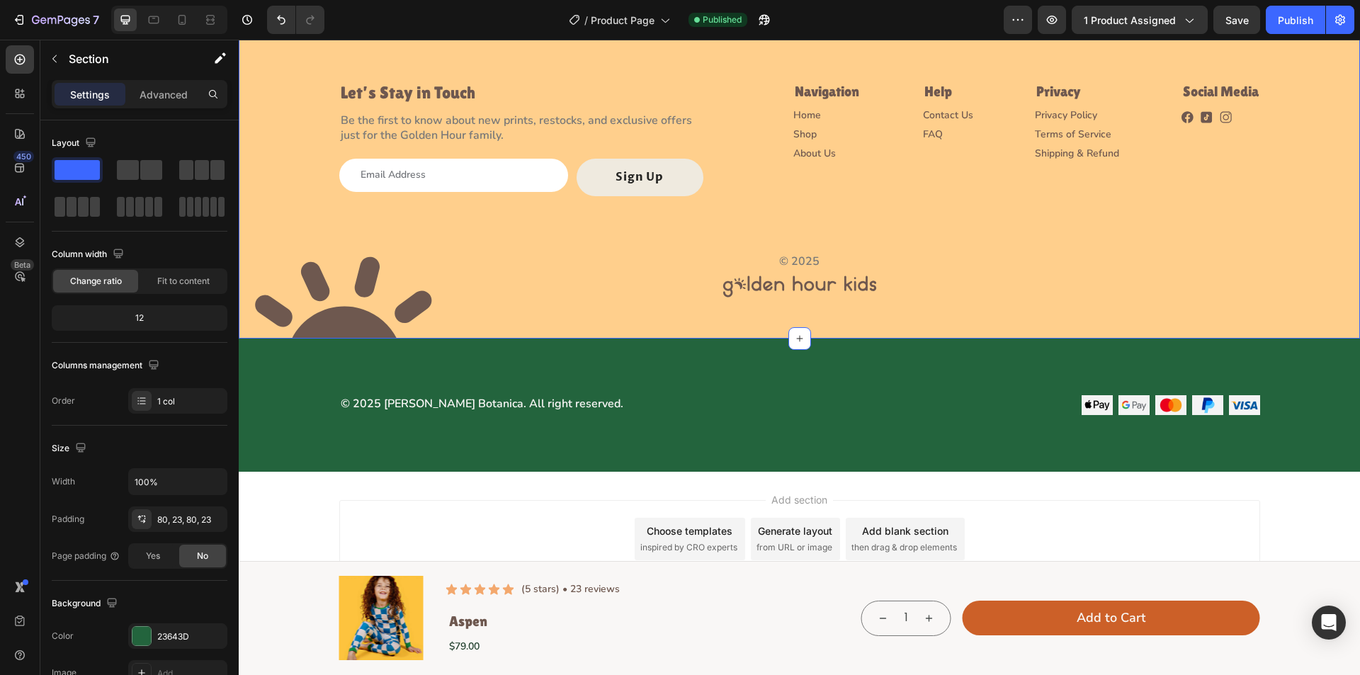
click at [492, 319] on div "Image Let’s Stay in Touch Heading Be the first to know about new prints, restoc…" at bounding box center [800, 144] width 1122 height 390
click at [278, 459] on div "© 2025 [PERSON_NAME] Botanica. All right reserved. Text Block Image Image Image…" at bounding box center [800, 405] width 1122 height 133
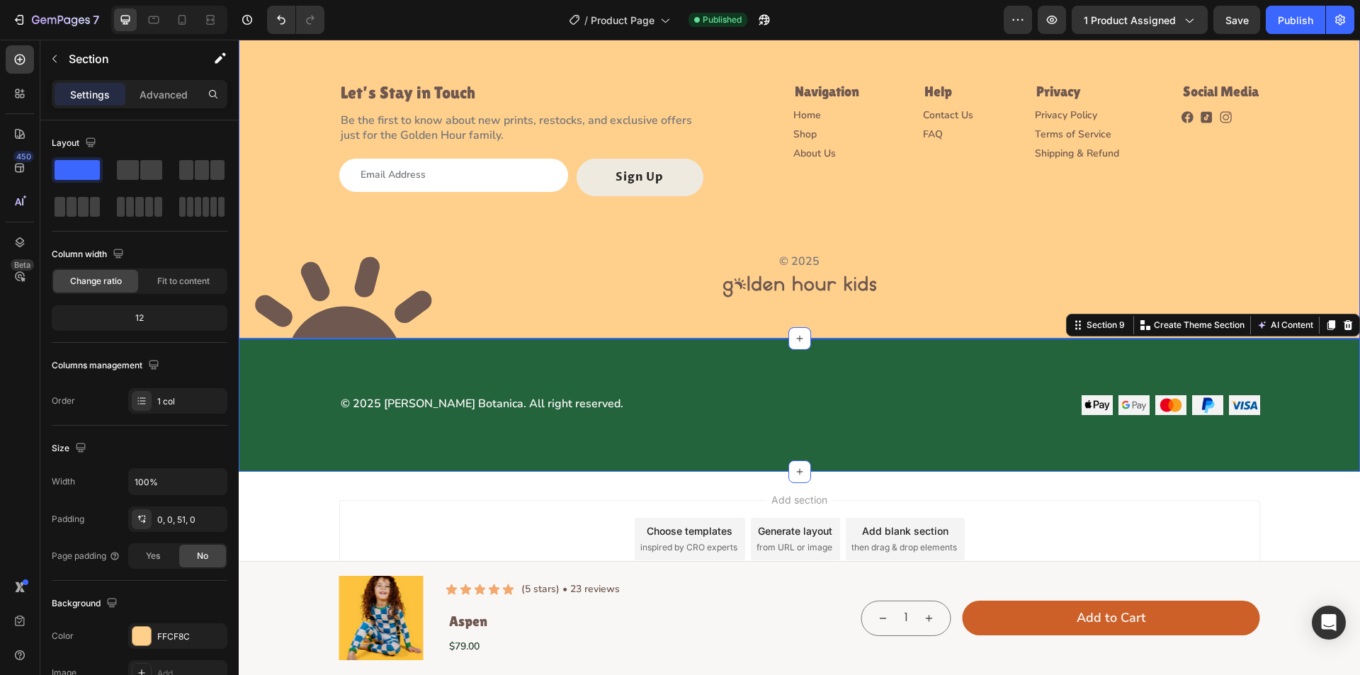
click at [543, 327] on div "Image Let’s Stay in Touch Heading Be the first to know about new prints, restoc…" at bounding box center [800, 144] width 1122 height 390
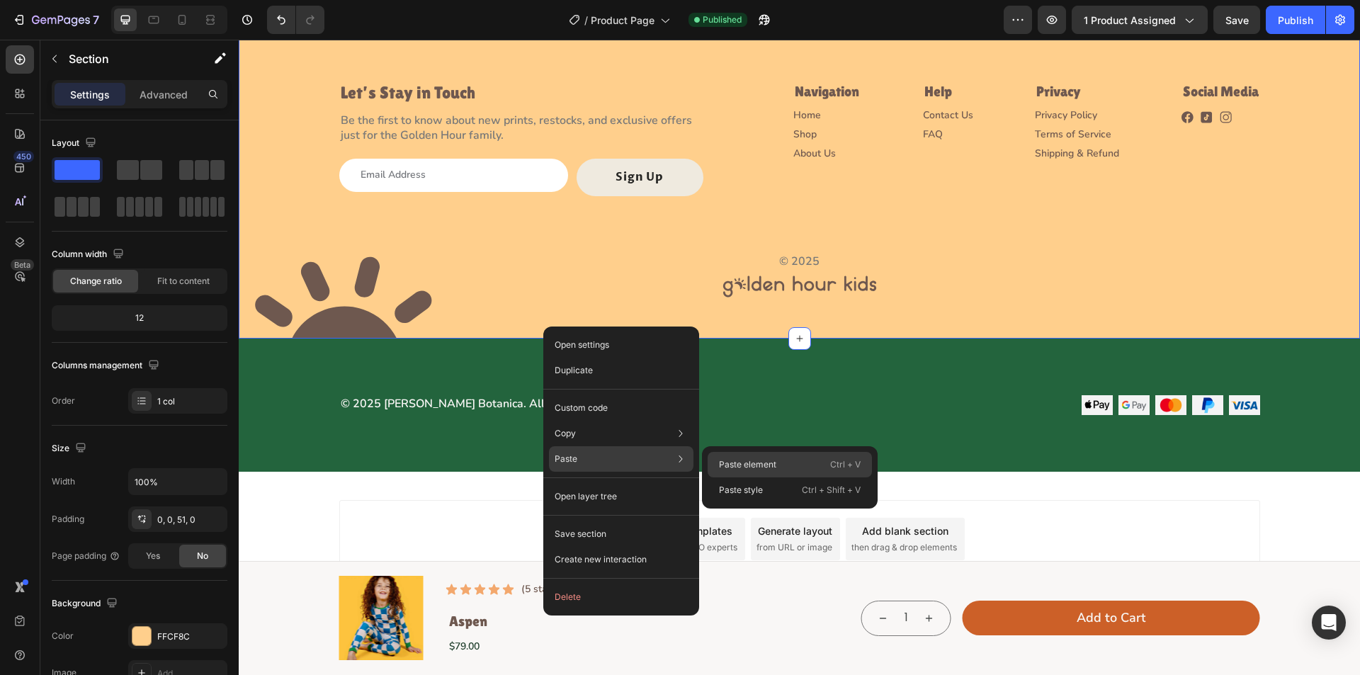
click at [753, 462] on p "Paste element" at bounding box center [747, 464] width 57 height 13
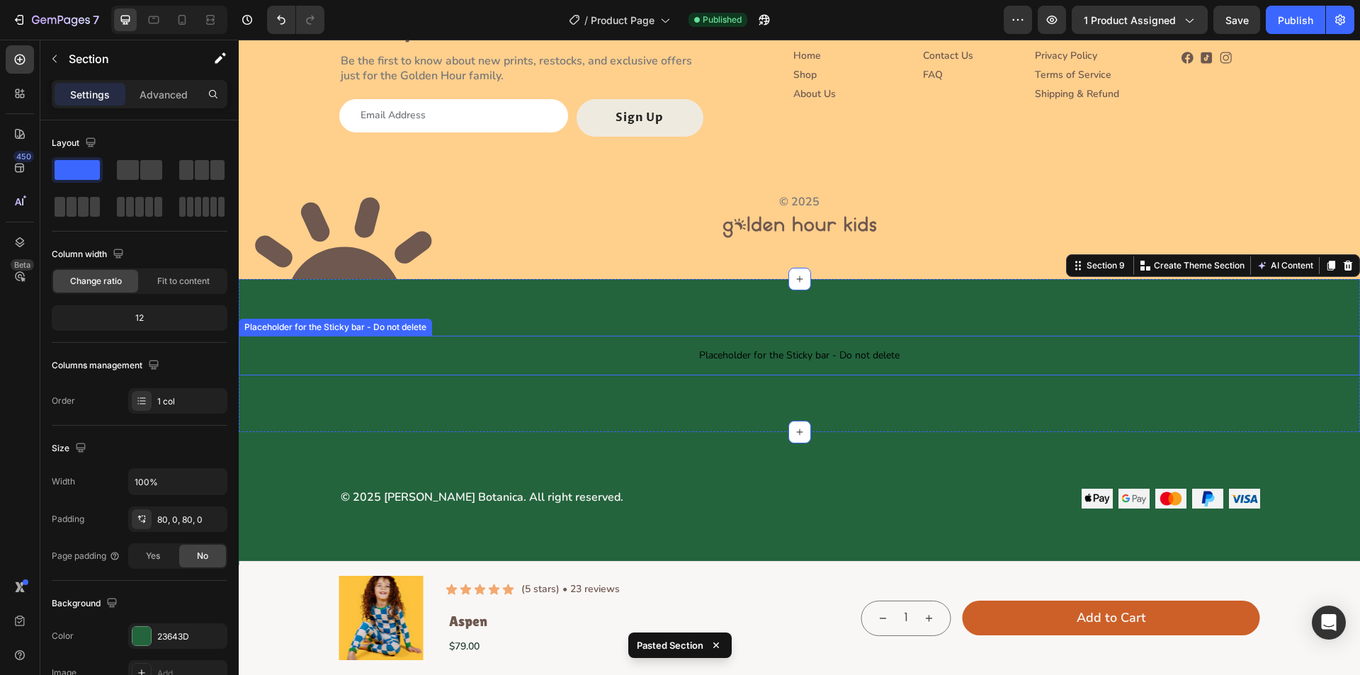
scroll to position [4171, 0]
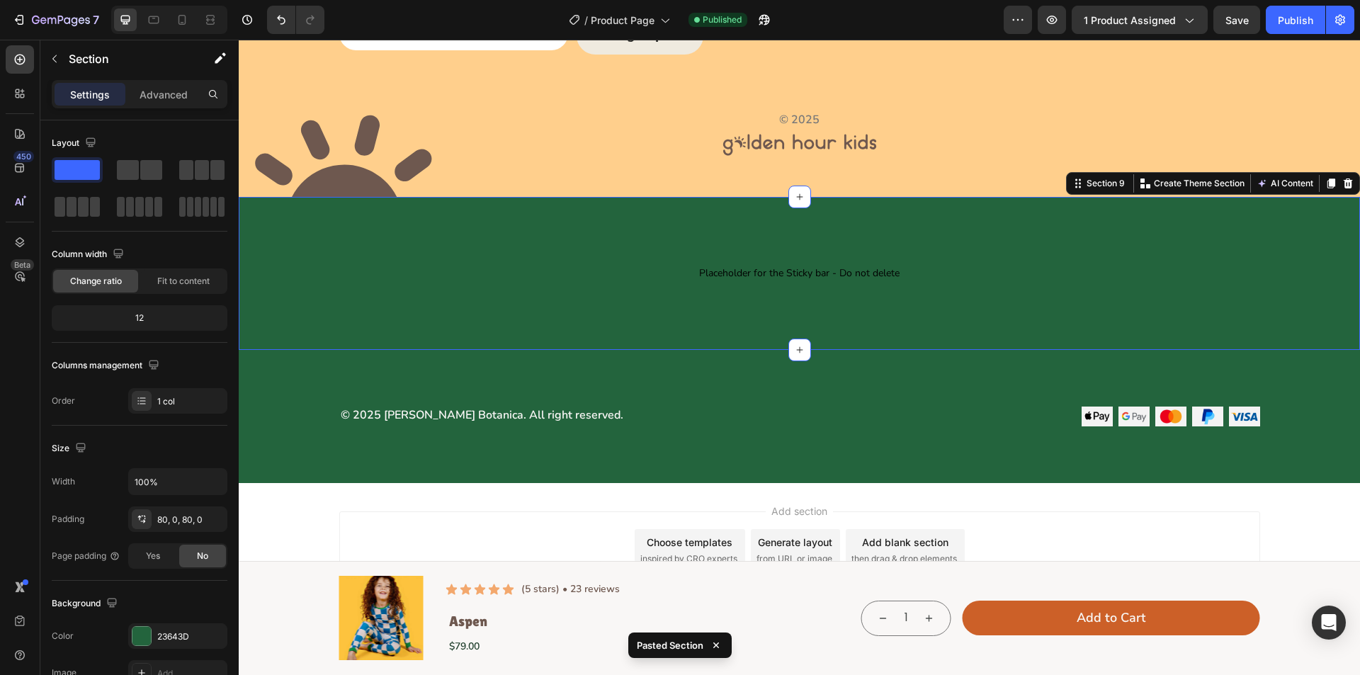
click at [400, 310] on div "Placeholder for the Sticky bar - Do not delete Placeholder for the Sticky bar -…" at bounding box center [800, 273] width 1122 height 153
click at [135, 631] on div at bounding box center [142, 636] width 18 height 18
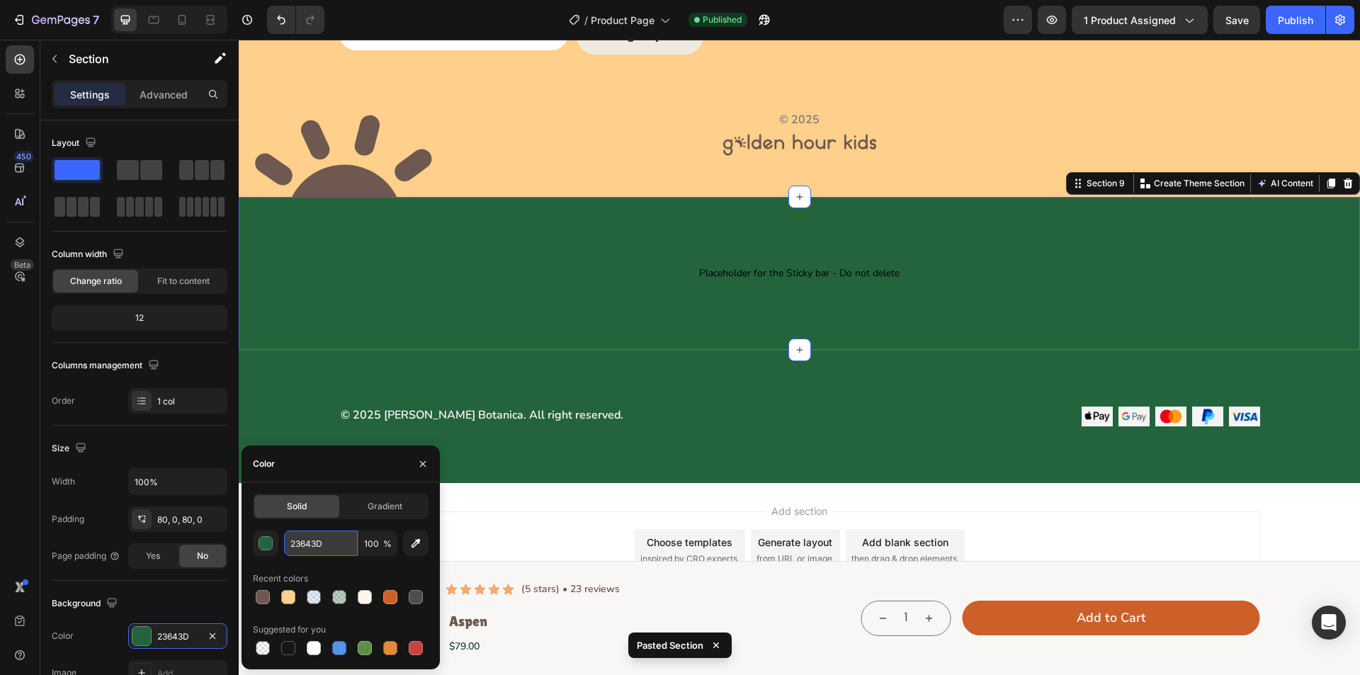
click at [331, 539] on input "23643D" at bounding box center [321, 544] width 74 height 26
paste input "Copy element from Gempages!"
type input "Copy element from Gempages!"
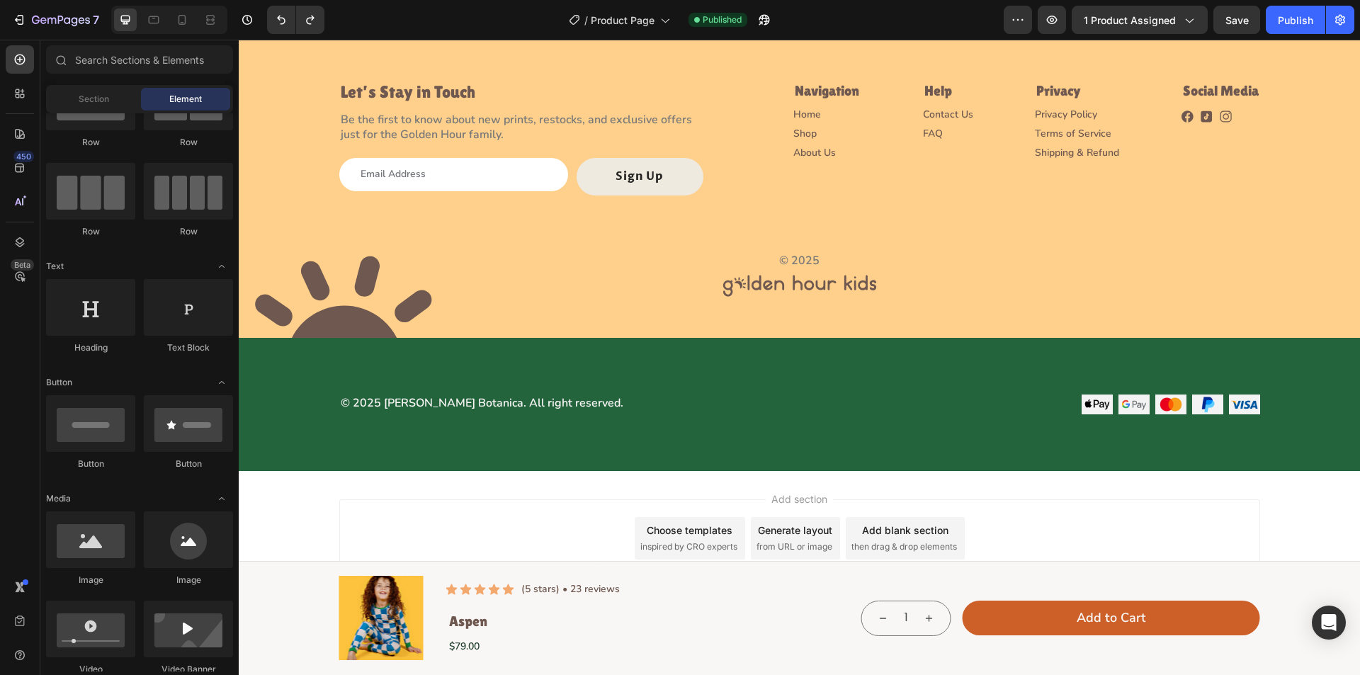
scroll to position [4029, 0]
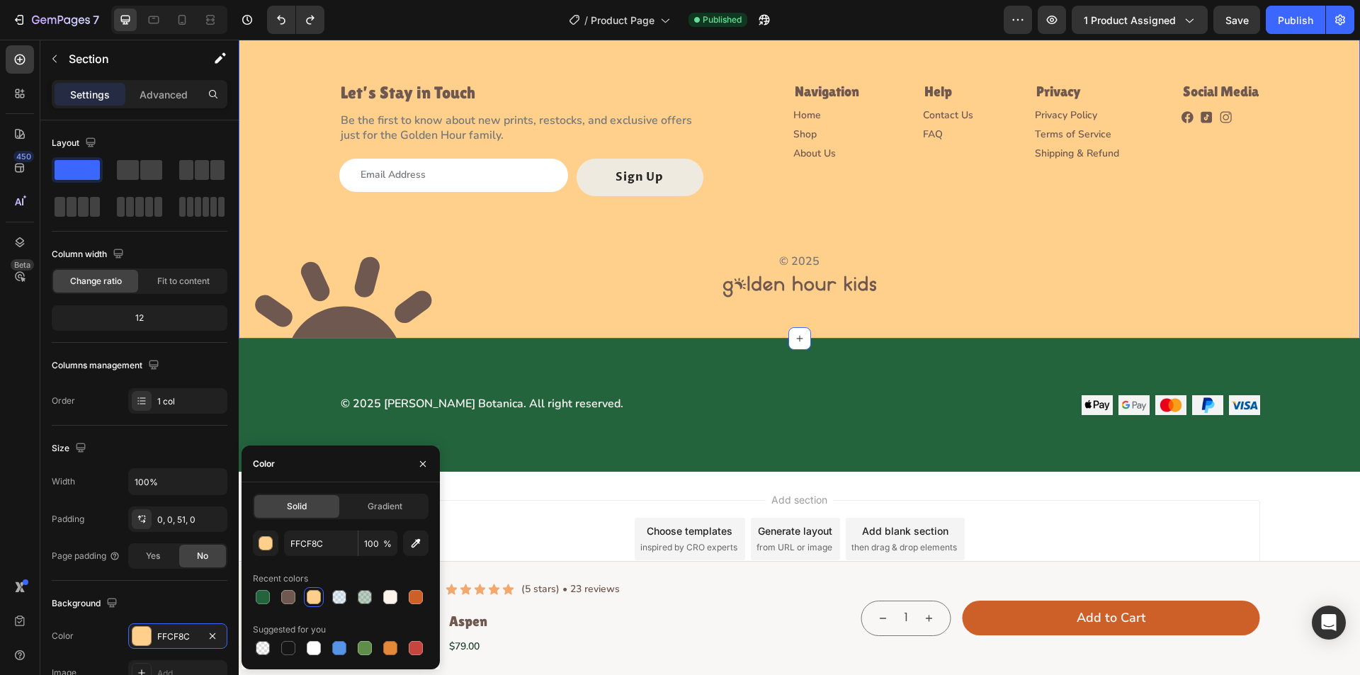
click at [254, 216] on div "Image Let’s Stay in Touch Heading Be the first to know about new prints, restoc…" at bounding box center [800, 126] width 1122 height 354
click at [142, 638] on div at bounding box center [142, 636] width 18 height 18
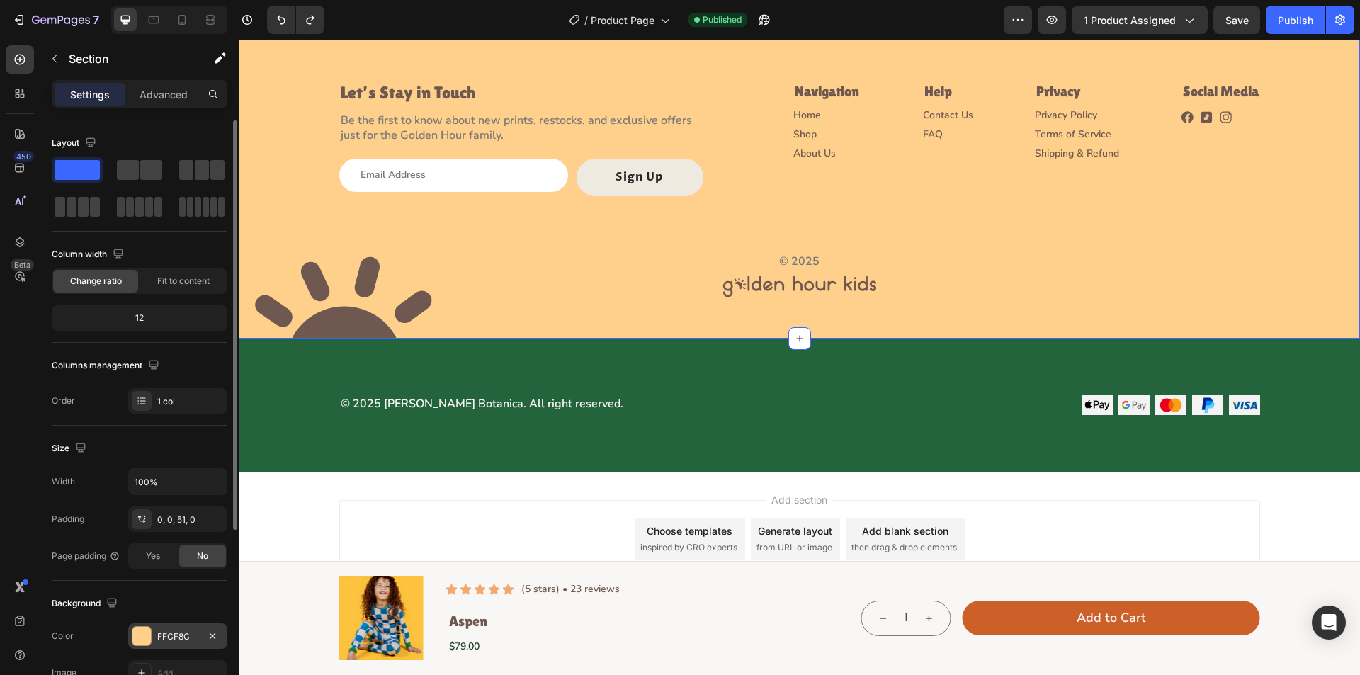
click at [162, 634] on div "FFCF8C" at bounding box center [177, 637] width 41 height 13
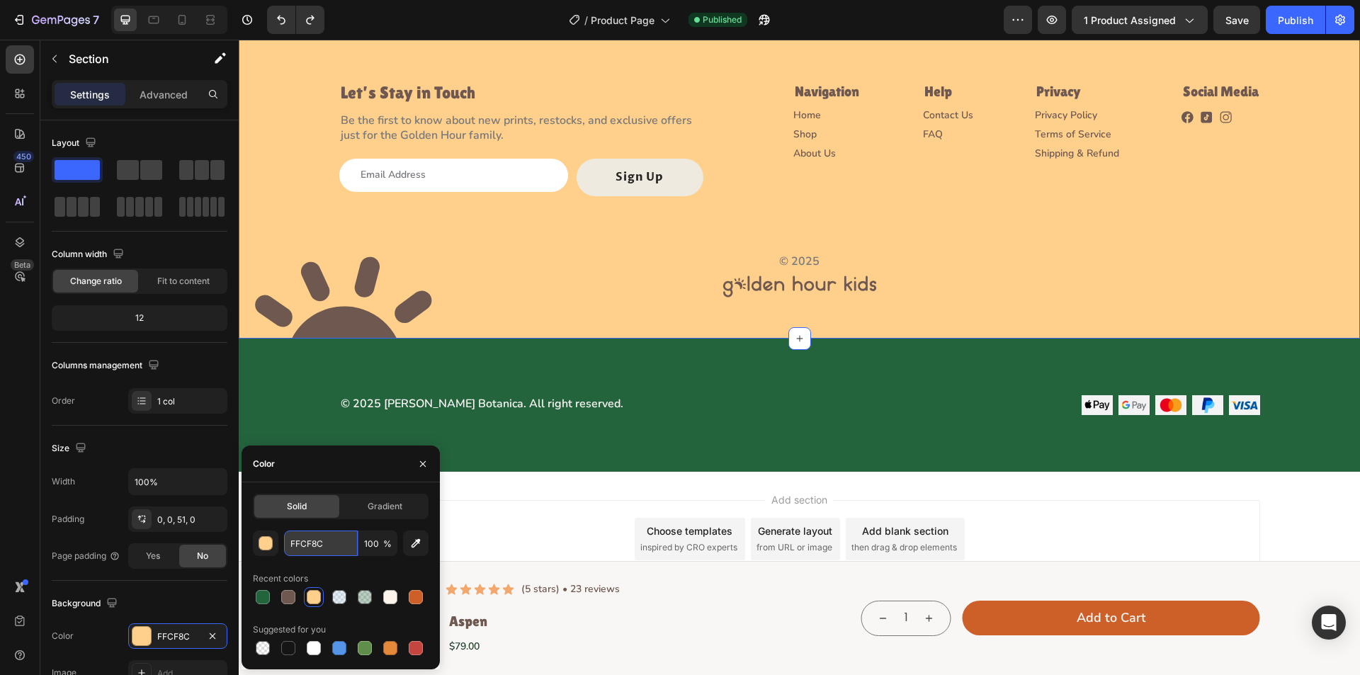
click at [341, 544] on input "FFCF8C" at bounding box center [321, 544] width 74 height 26
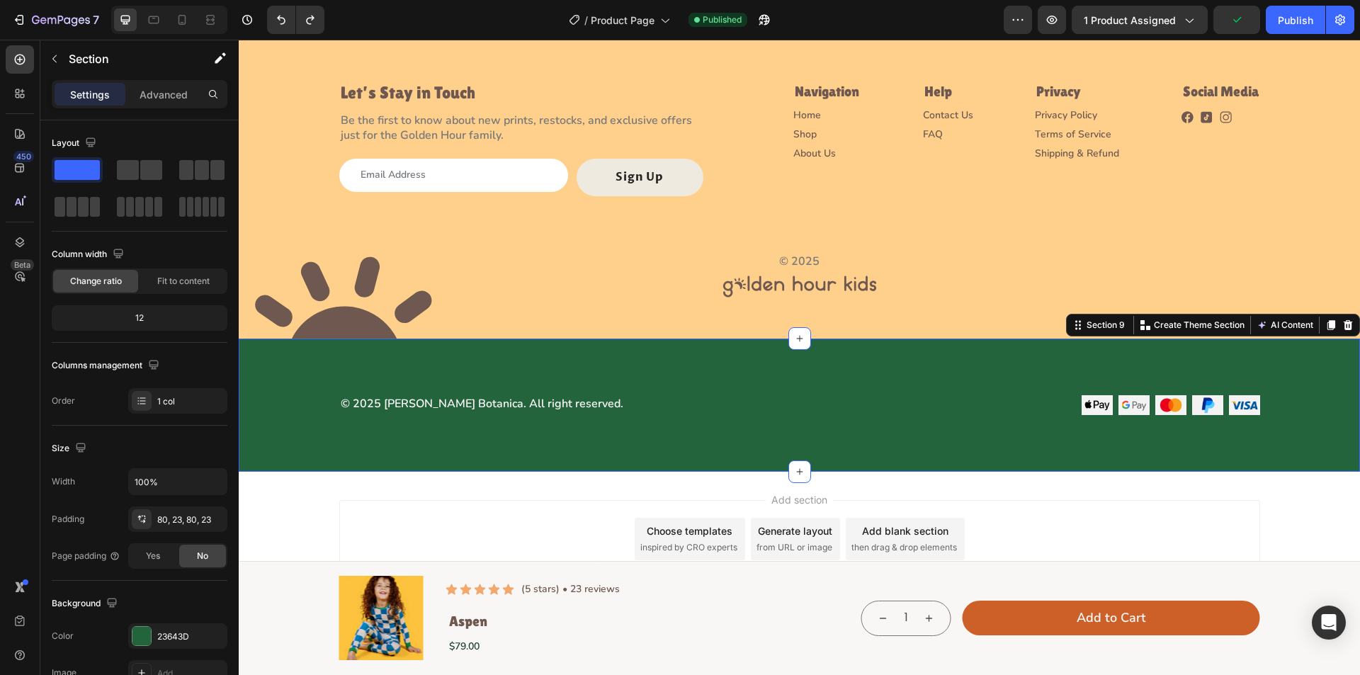
click at [570, 351] on div "© 2025 [PERSON_NAME] Botanica. All right reserved. Text Block Image Image Image…" at bounding box center [800, 405] width 1122 height 133
click at [478, 390] on div "© 2025 [PERSON_NAME] Botanica. All right reserved. Text Block Image Image Image…" at bounding box center [800, 405] width 1122 height 133
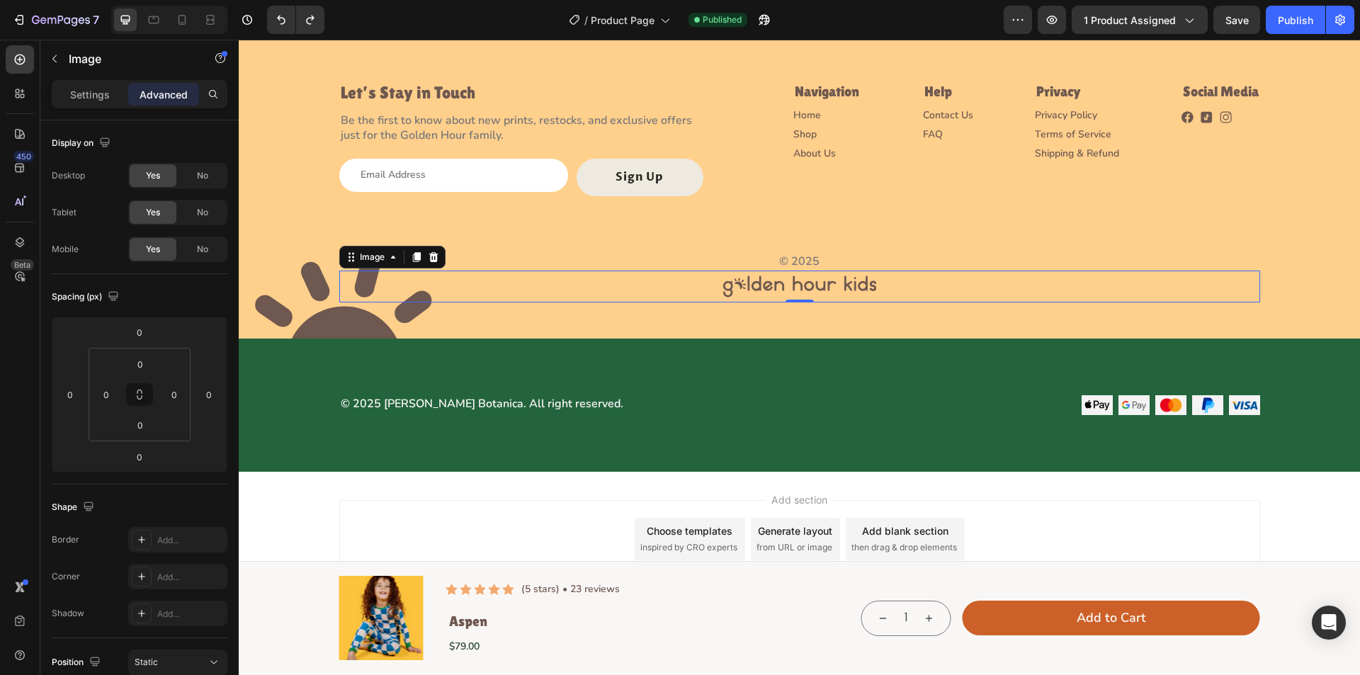
click at [727, 282] on img at bounding box center [800, 287] width 166 height 32
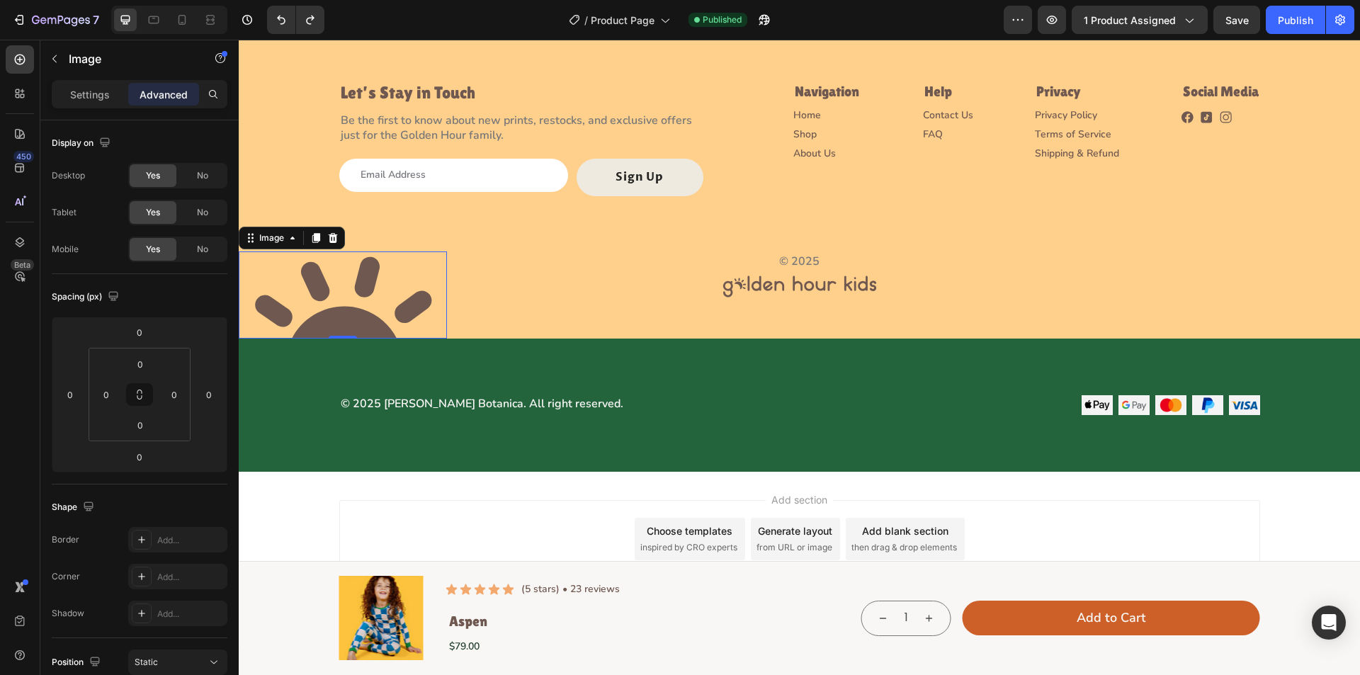
click at [258, 277] on img at bounding box center [343, 295] width 208 height 87
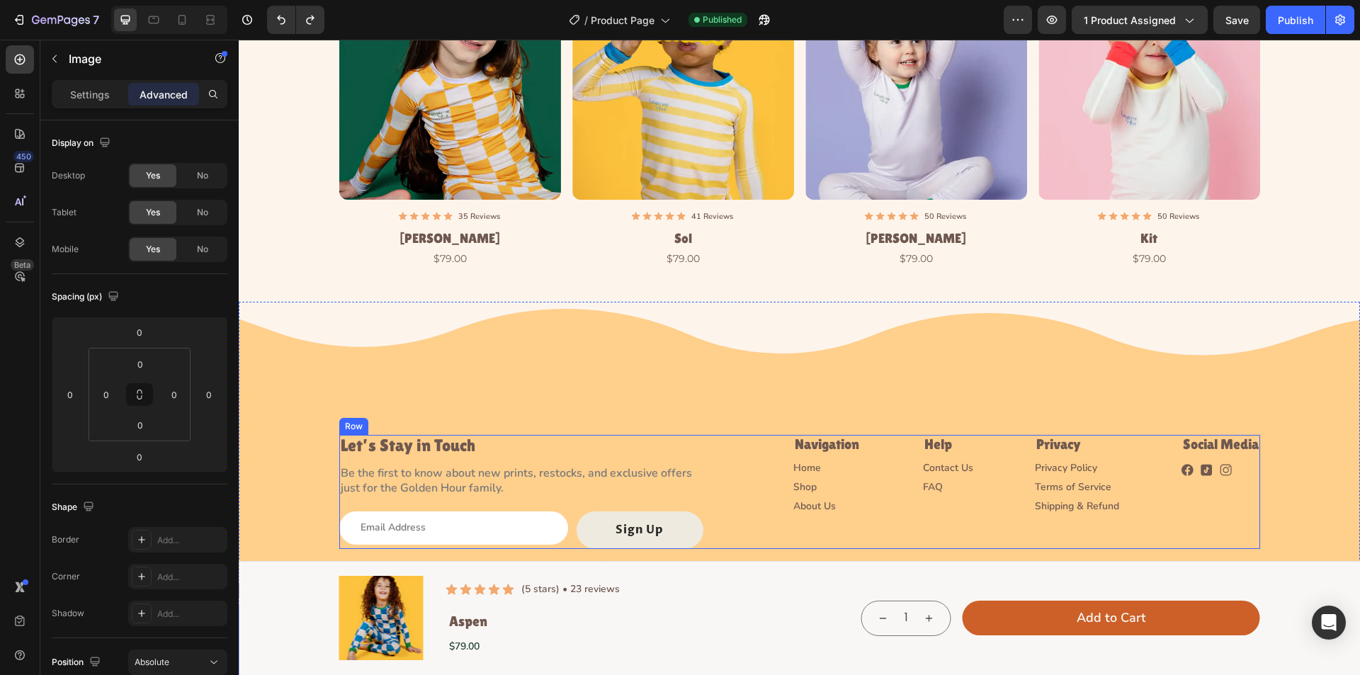
scroll to position [3675, 0]
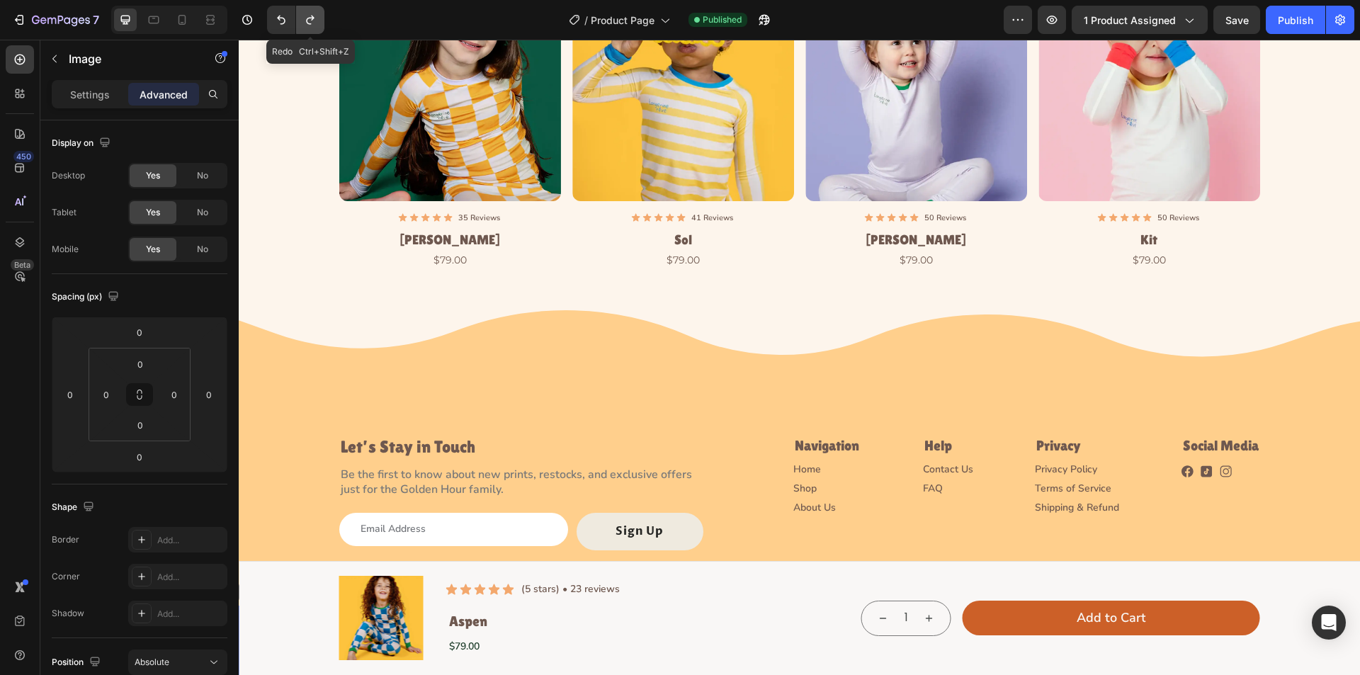
click at [311, 17] on icon "Undo/Redo" at bounding box center [310, 20] width 14 height 14
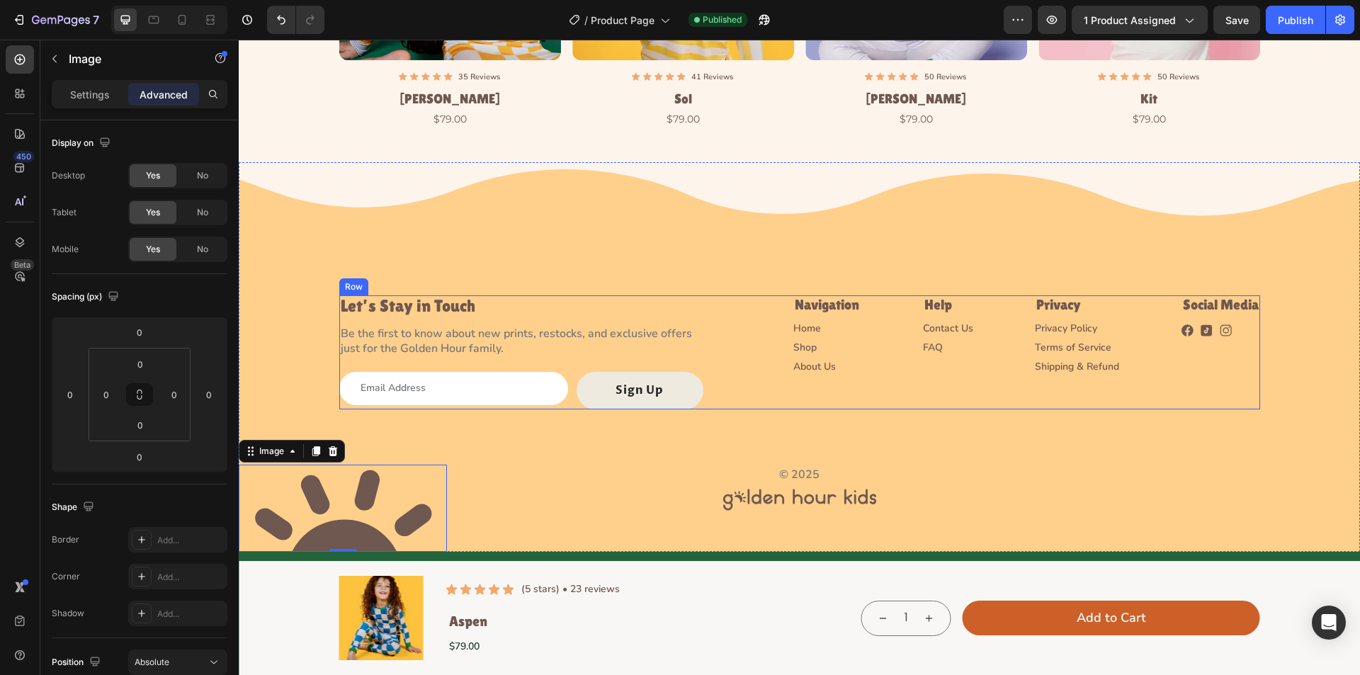
scroll to position [4182, 0]
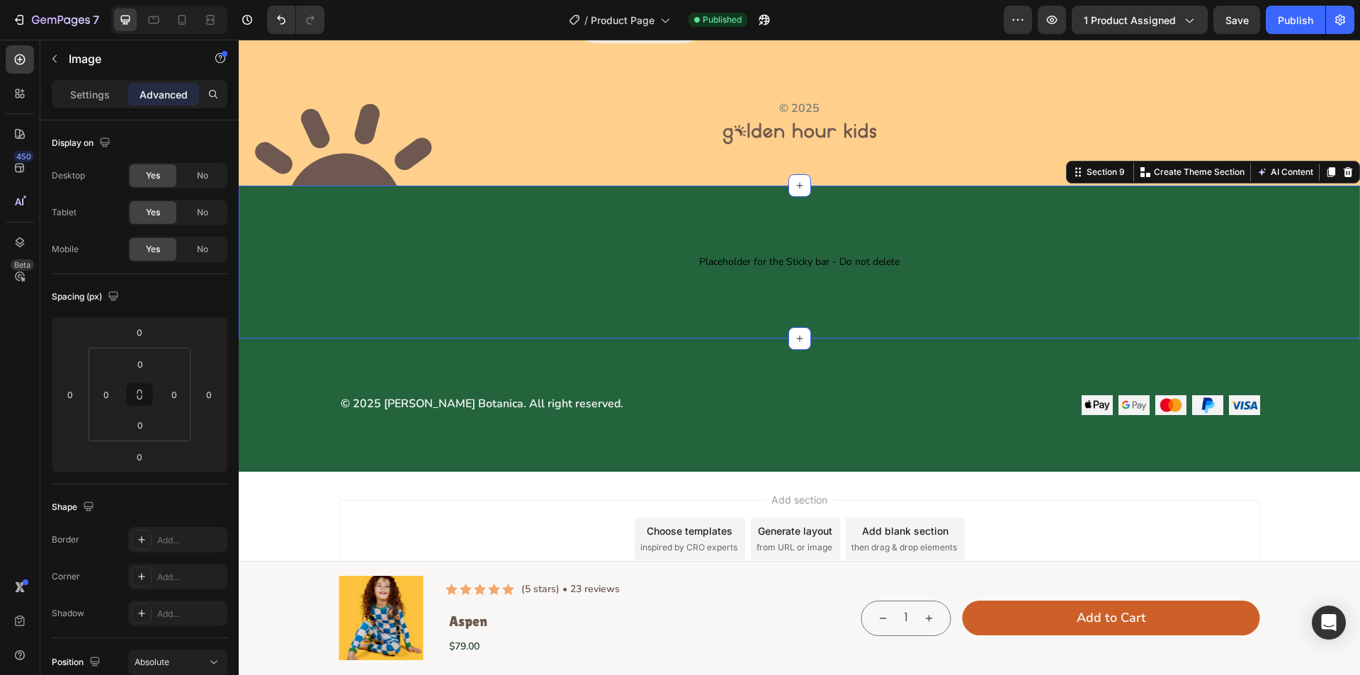
click at [462, 290] on div "Placeholder for the Sticky bar - Do not delete Placeholder for the Sticky bar -…" at bounding box center [800, 262] width 1122 height 153
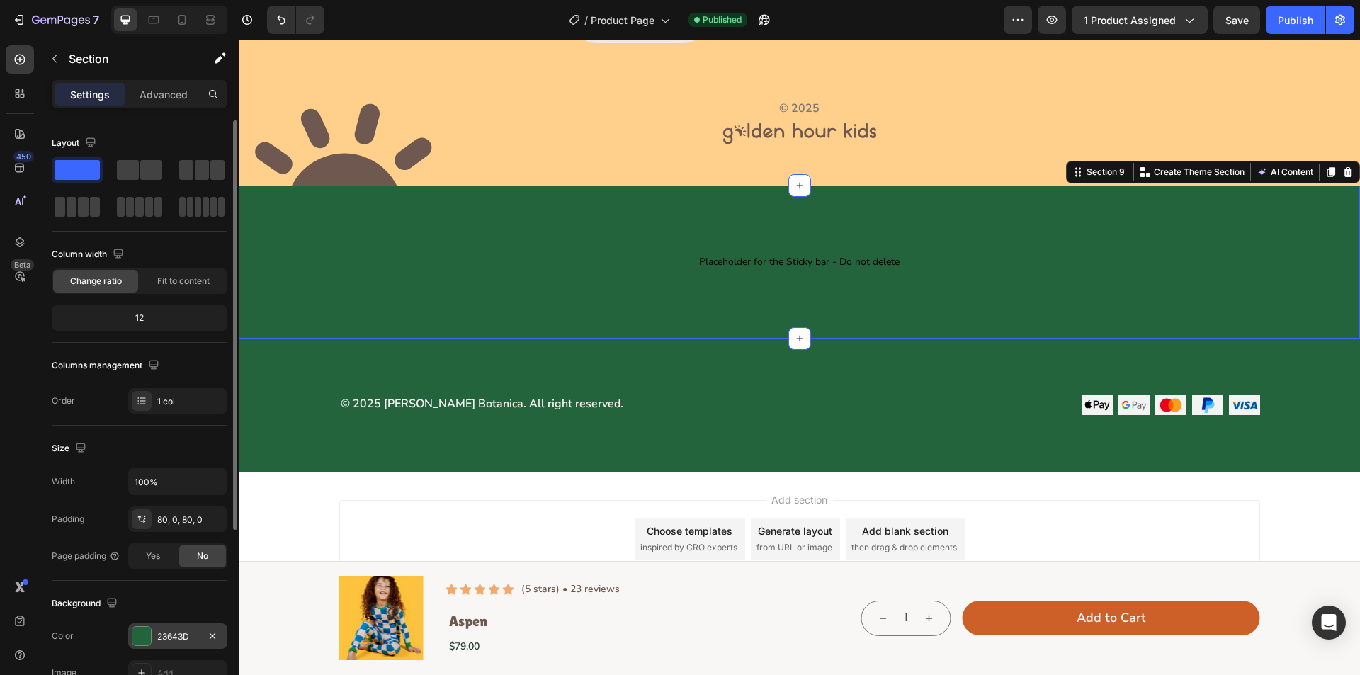
click at [145, 633] on div at bounding box center [142, 636] width 18 height 18
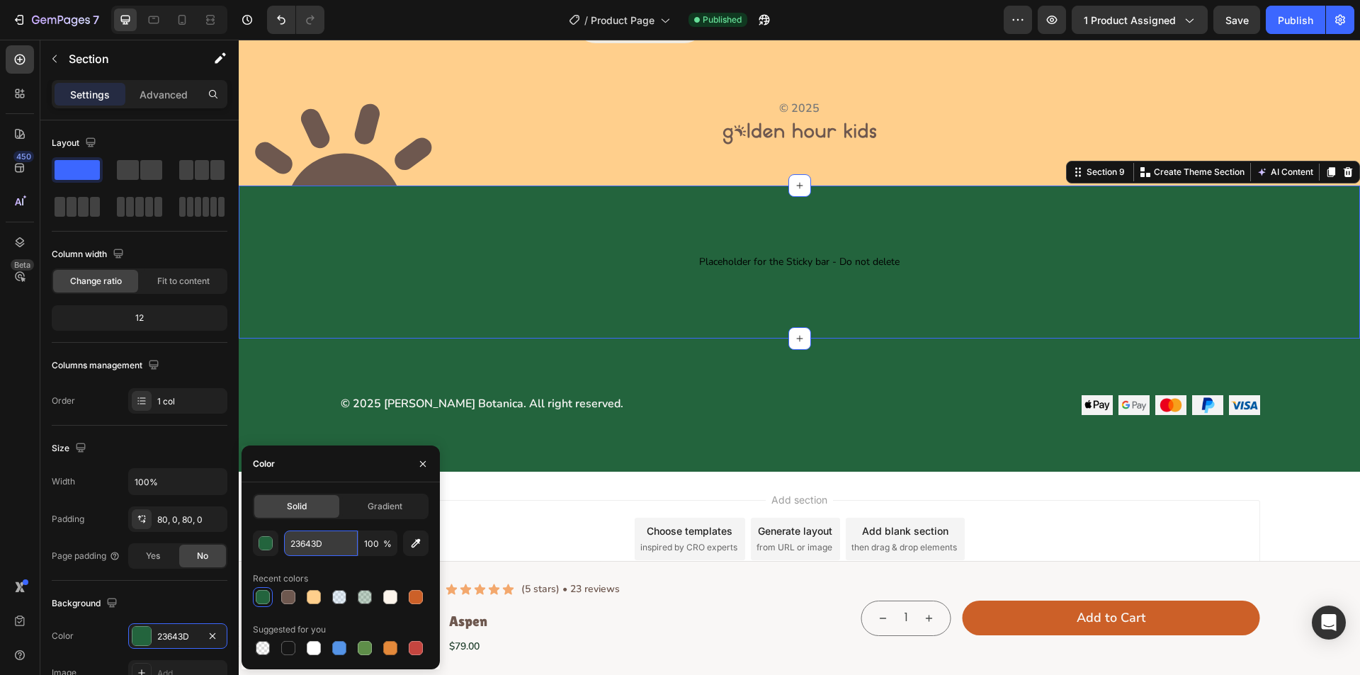
click at [329, 542] on input "23643D" at bounding box center [321, 544] width 74 height 26
paste input "FFCF8C"
type input "FFCF8C"
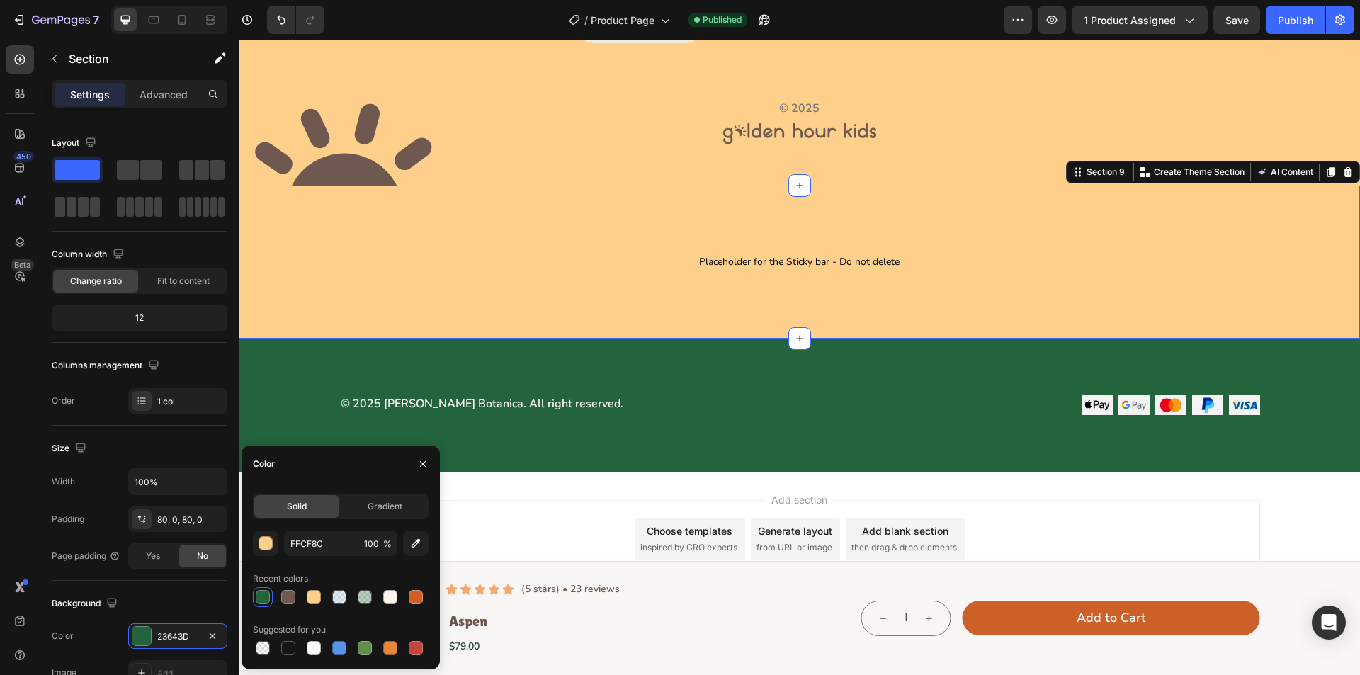
click at [470, 200] on div "Placeholder for the Sticky bar - Do not delete Placeholder for the Sticky bar -…" at bounding box center [800, 262] width 1122 height 153
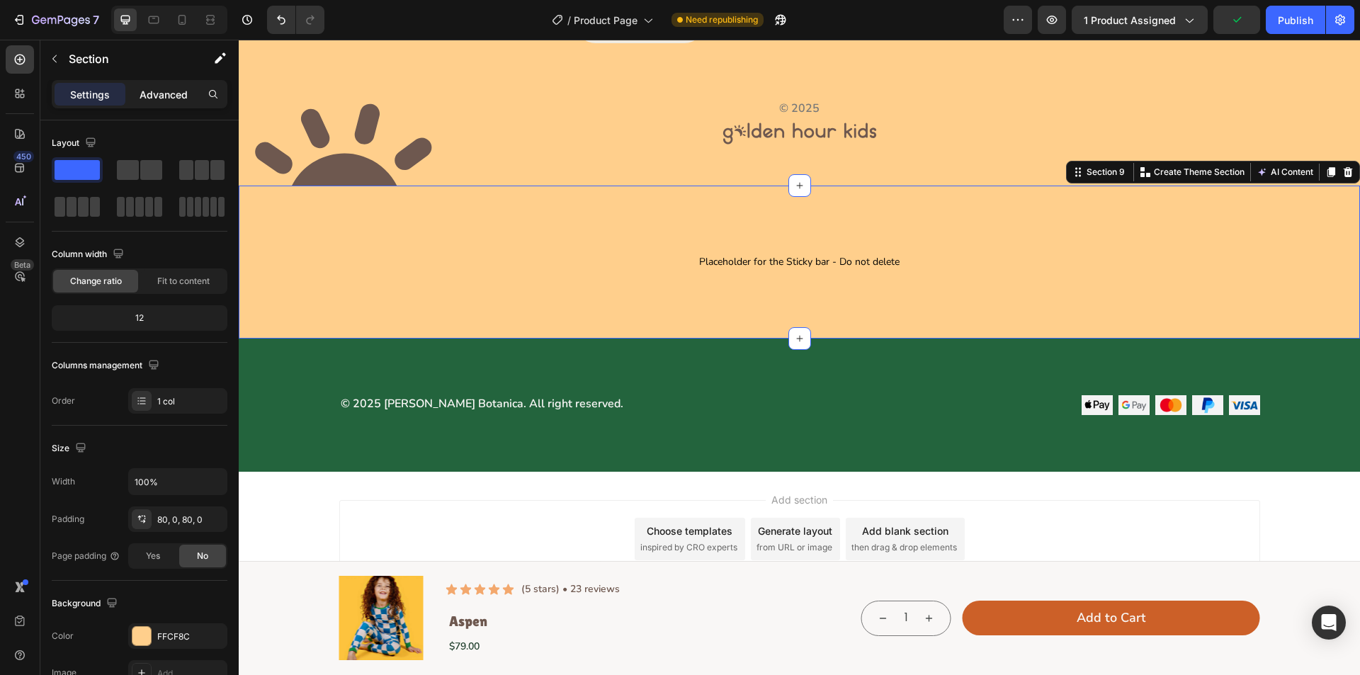
click at [150, 94] on p "Advanced" at bounding box center [164, 94] width 48 height 15
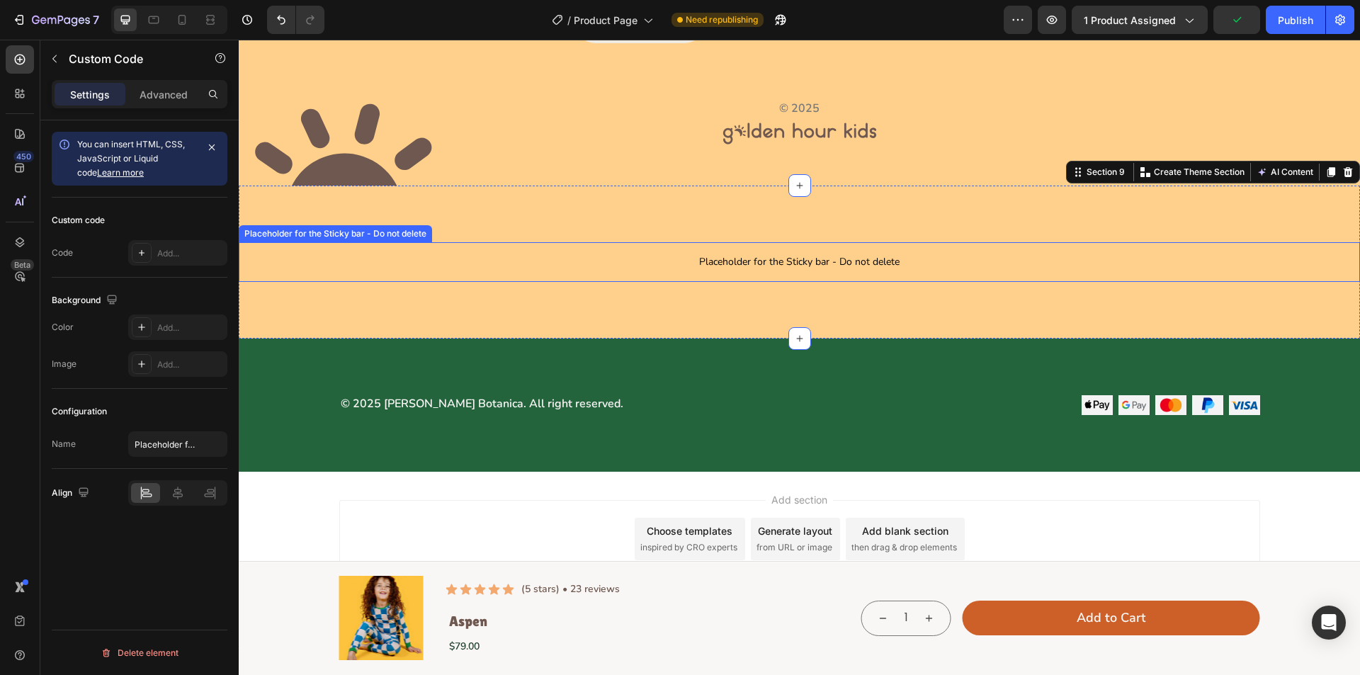
click at [329, 245] on p "Placeholder for the Sticky bar - Do not delete" at bounding box center [800, 262] width 1122 height 40
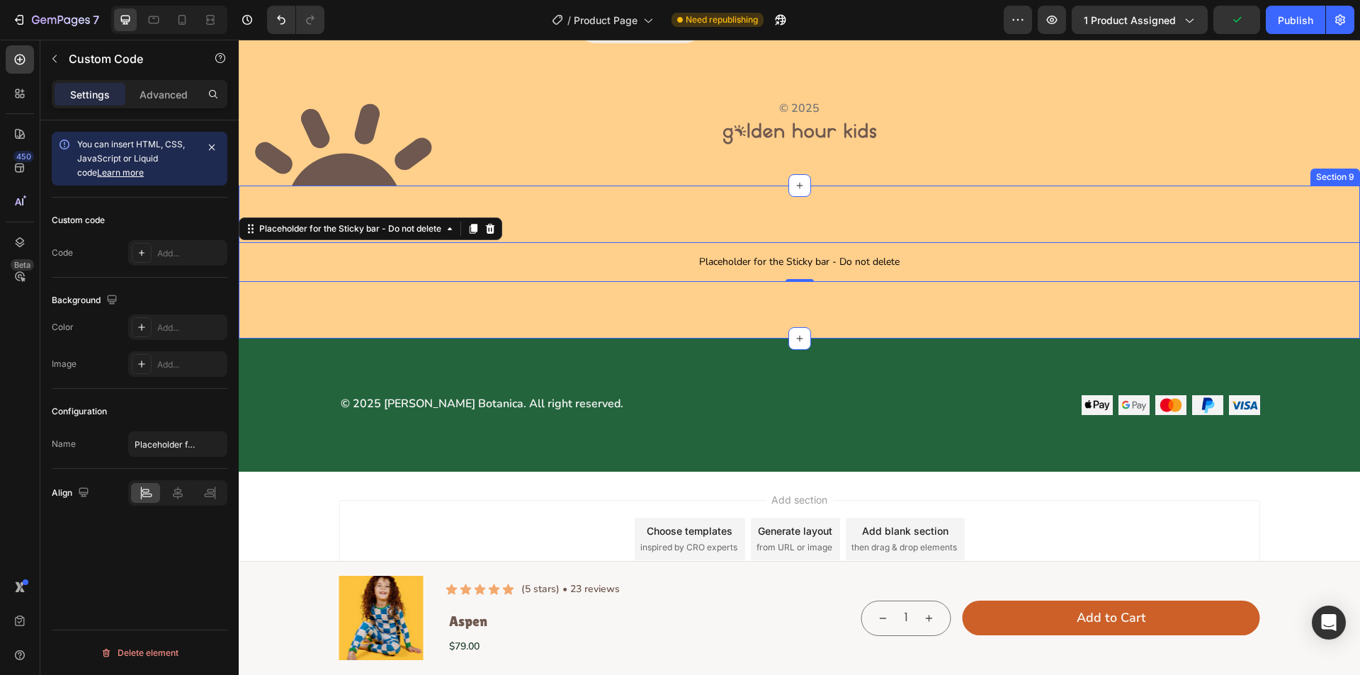
click at [348, 205] on div "Placeholder for the Sticky bar - Do not delete Placeholder for the Sticky bar -…" at bounding box center [800, 262] width 1122 height 153
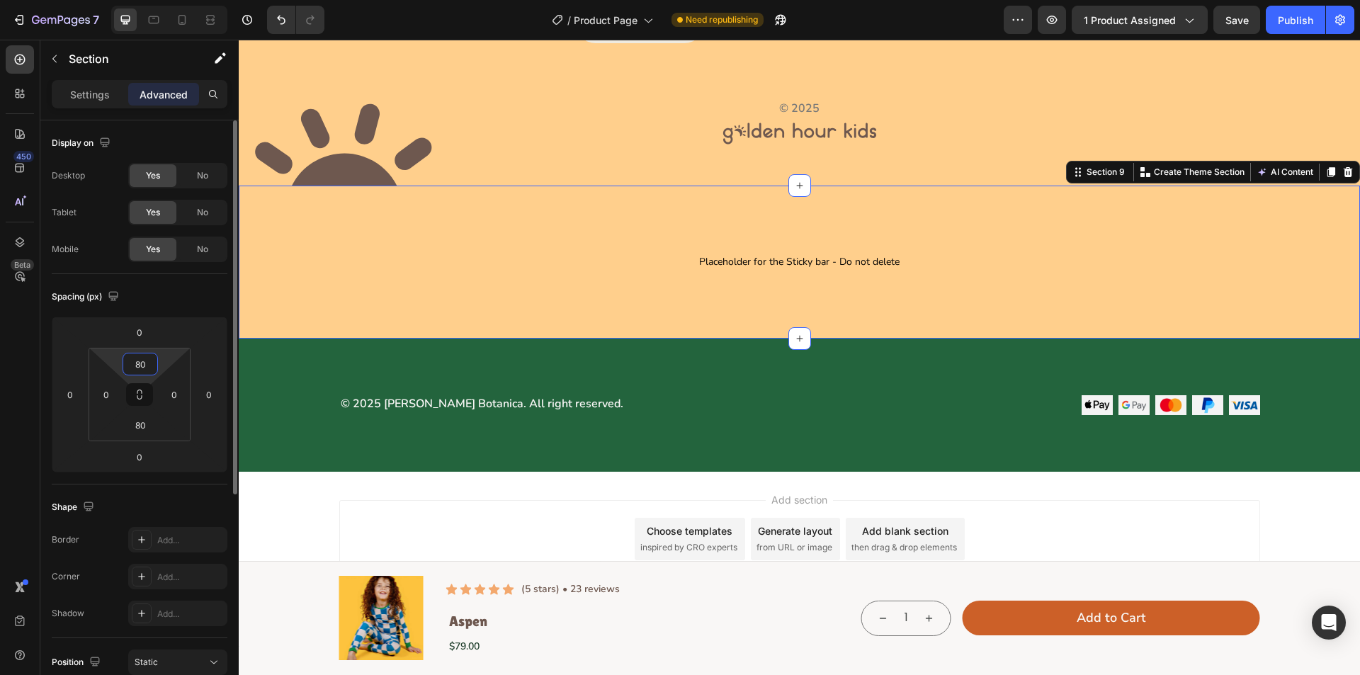
click at [148, 371] on input "80" at bounding box center [140, 364] width 28 height 21
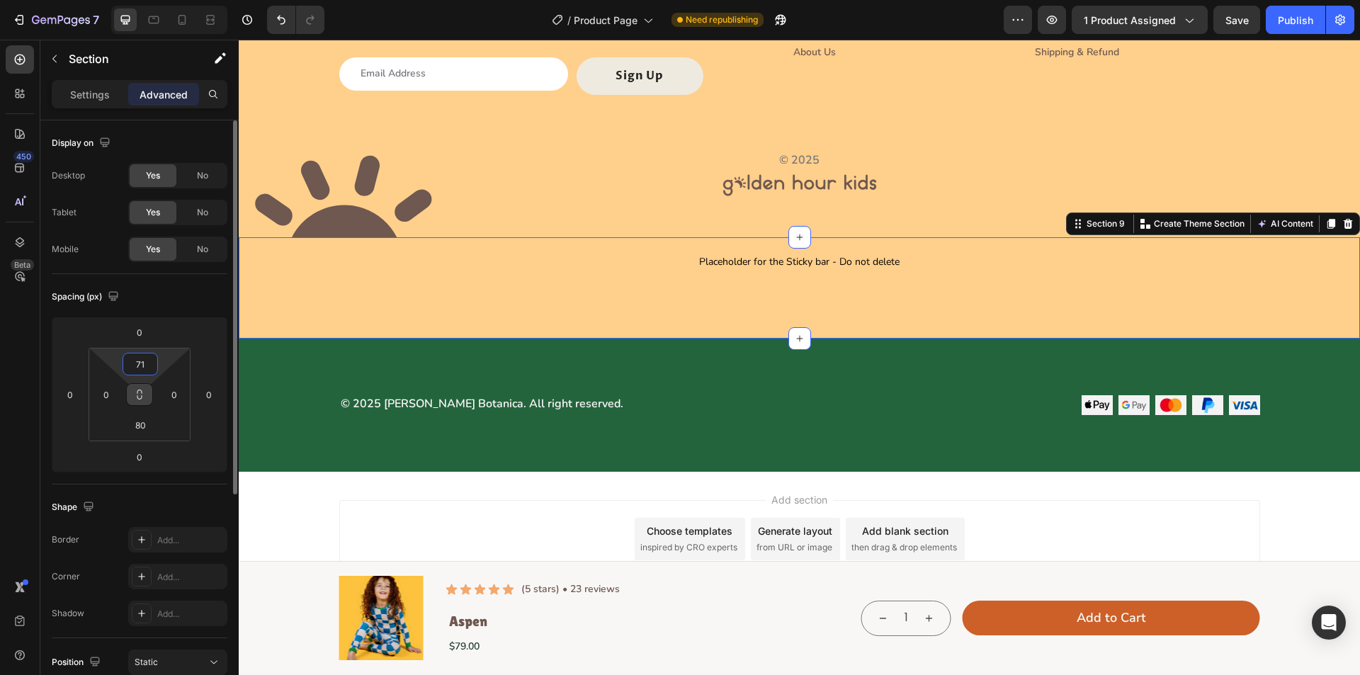
scroll to position [4176, 0]
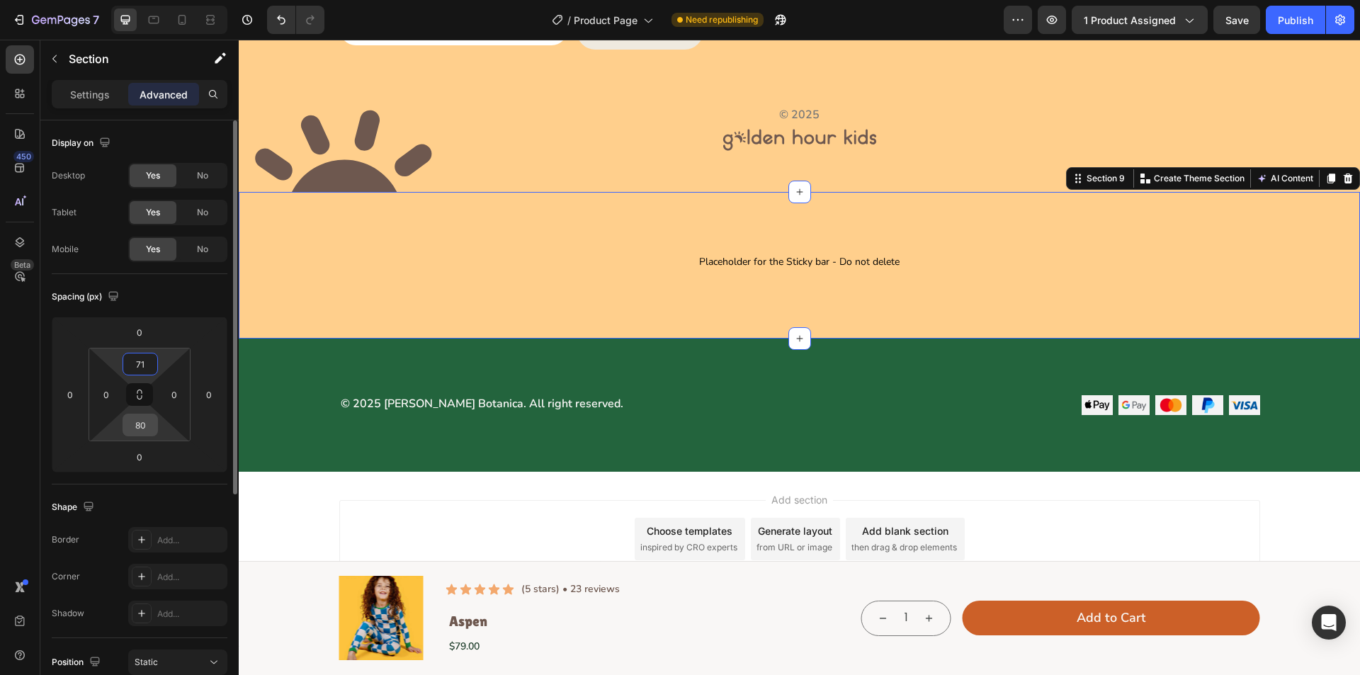
type input "71"
click at [149, 422] on input "80" at bounding box center [140, 425] width 28 height 21
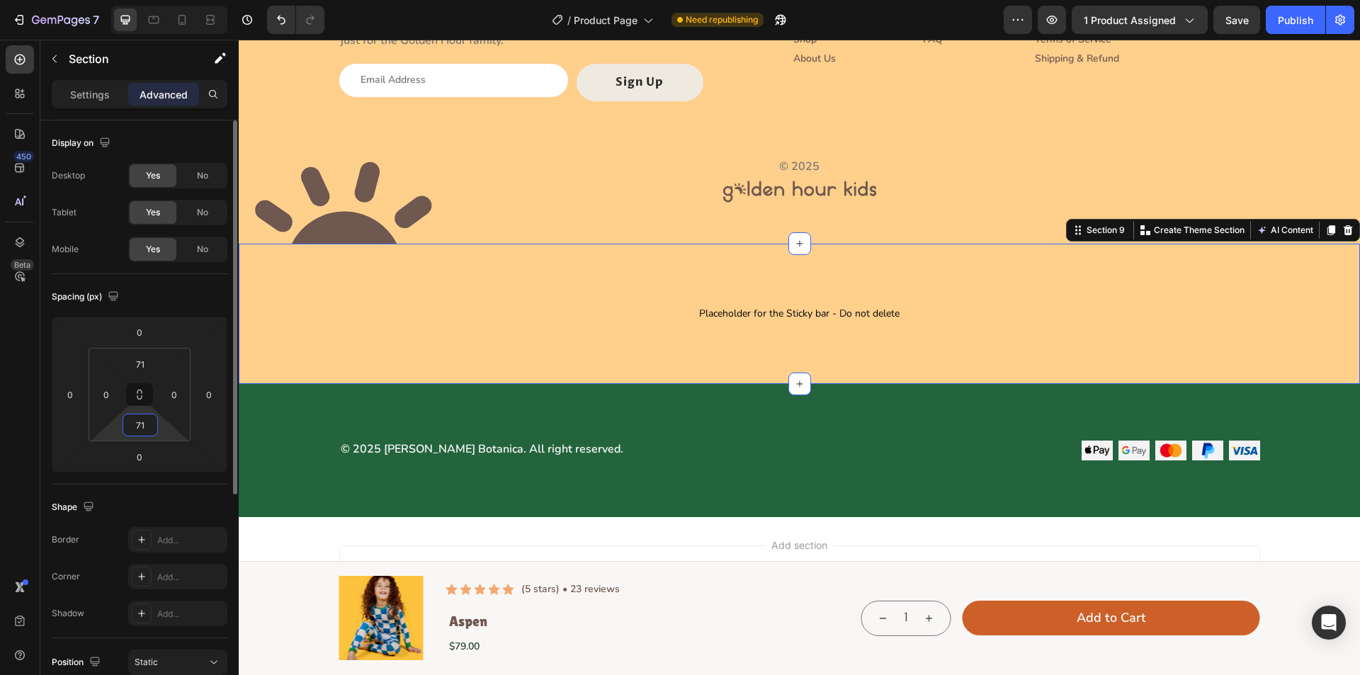
scroll to position [4169, 0]
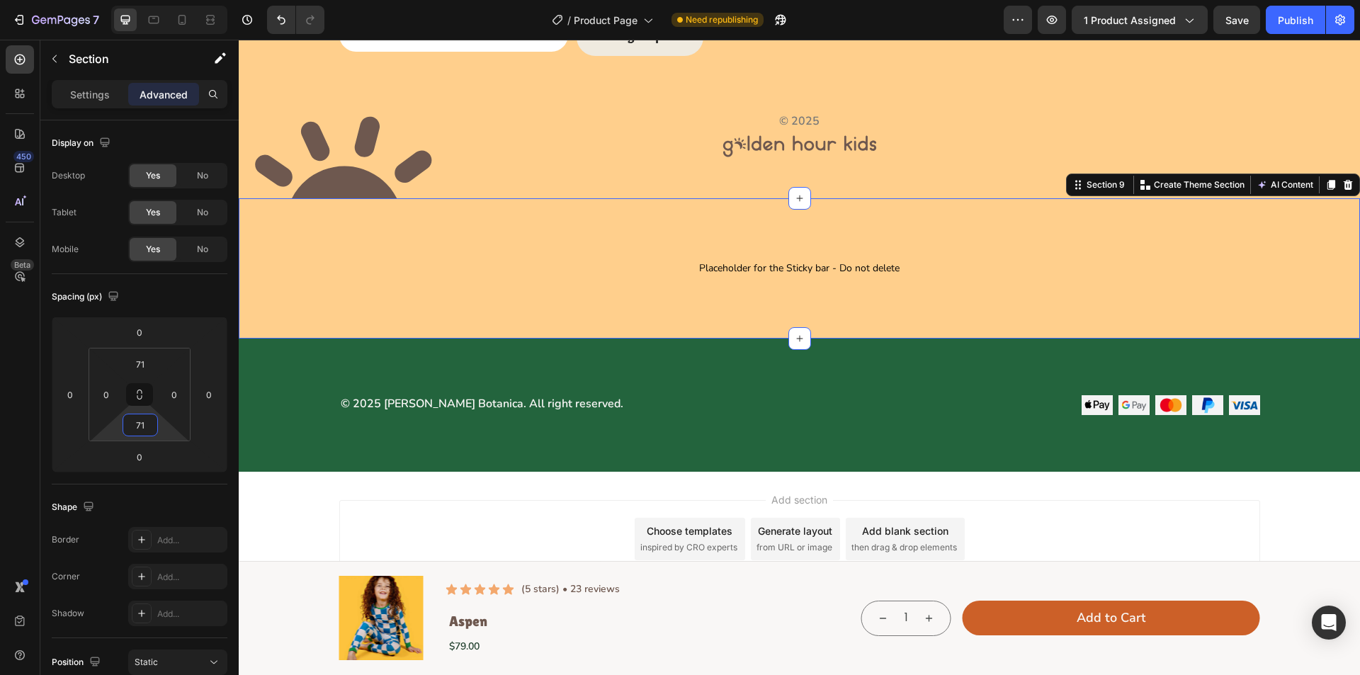
type input "71"
click at [320, 290] on div "Placeholder for the Sticky bar - Do not delete Placeholder for the Sticky bar -…" at bounding box center [800, 268] width 1122 height 140
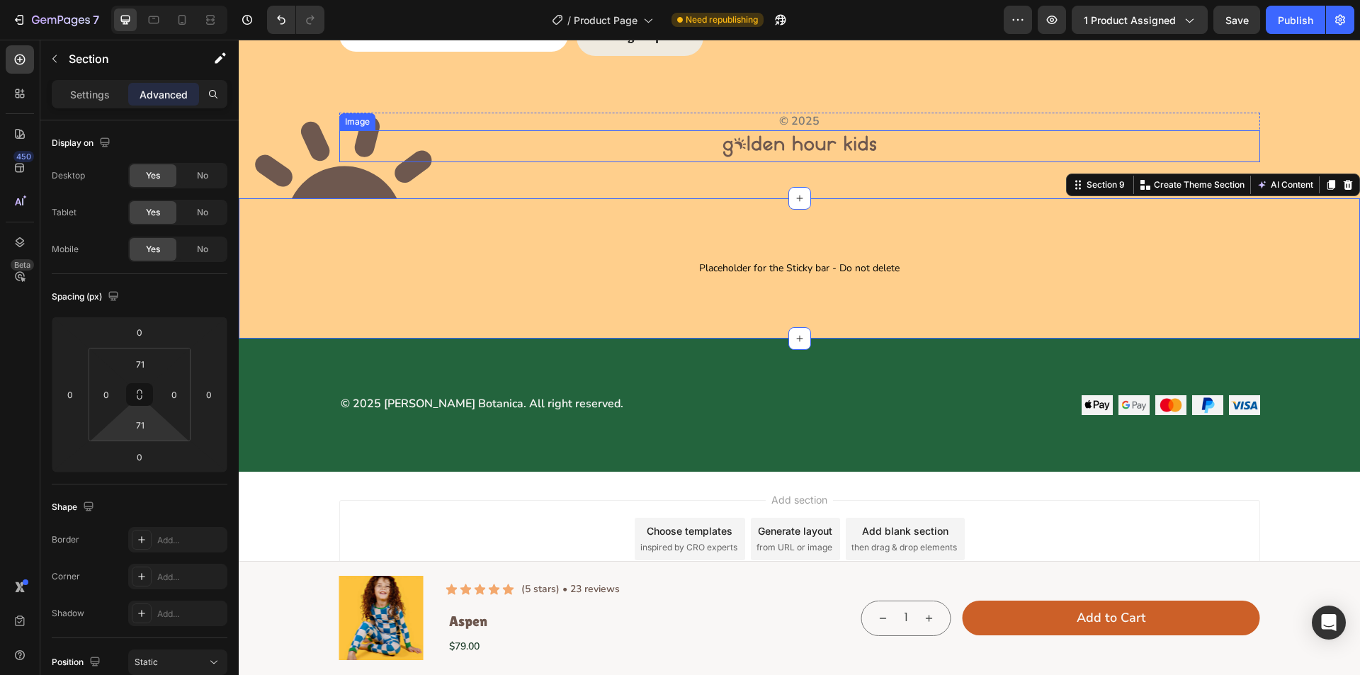
click at [536, 157] on div at bounding box center [799, 146] width 921 height 32
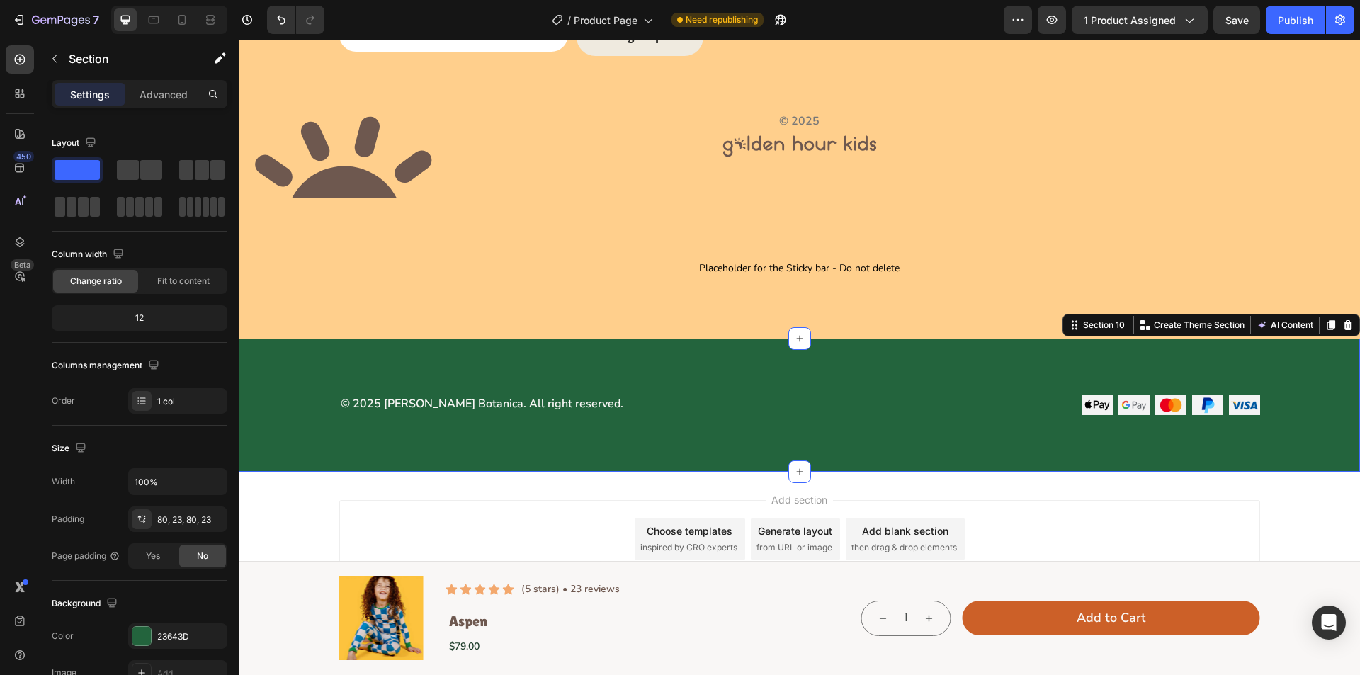
click at [650, 417] on div "© 2025 [PERSON_NAME] Botanica. All right reserved. Text Block Image Image Image…" at bounding box center [800, 405] width 1122 height 133
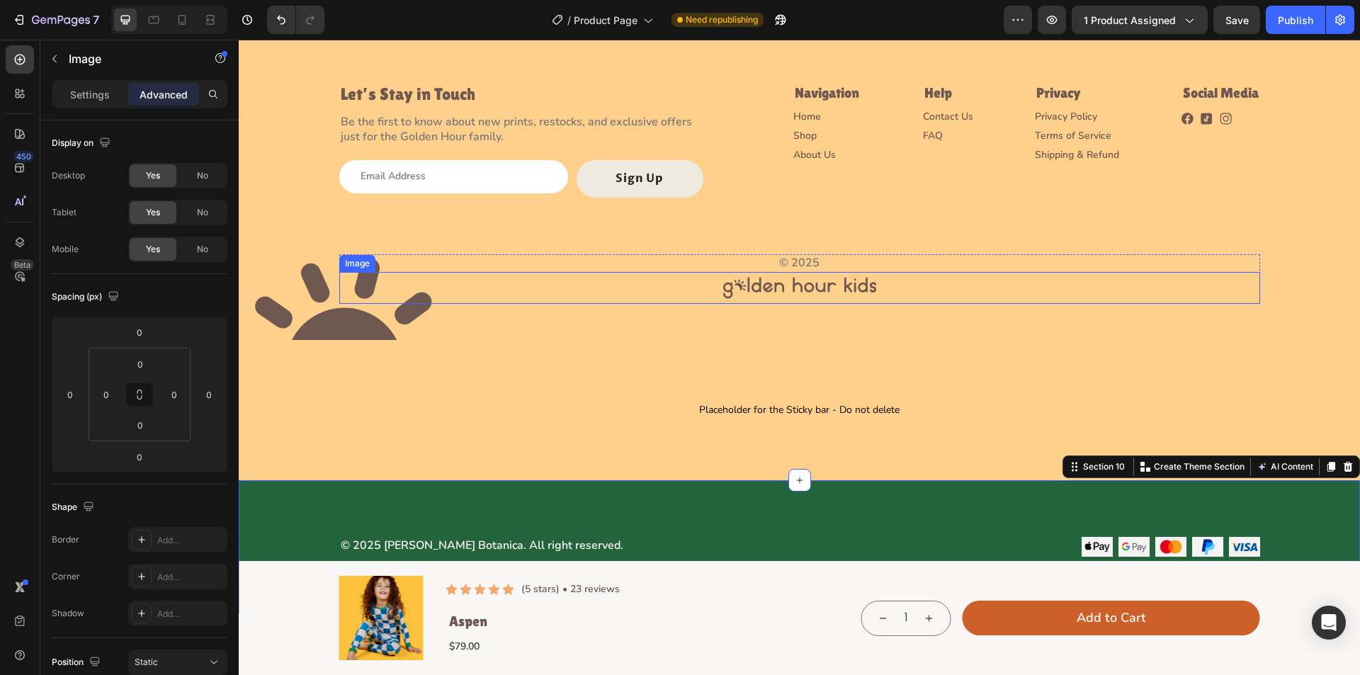
click at [859, 290] on img at bounding box center [800, 288] width 166 height 32
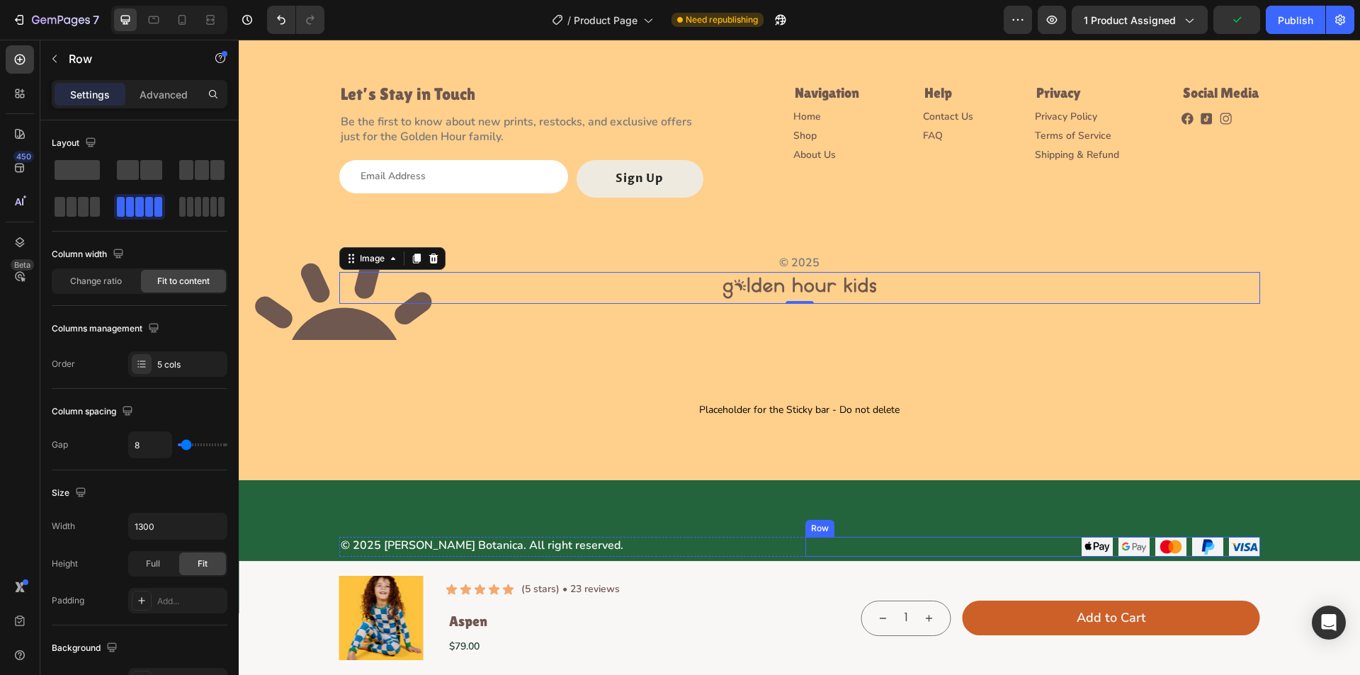
click at [1063, 549] on div "Image Image Image Image Image Row" at bounding box center [1033, 547] width 455 height 20
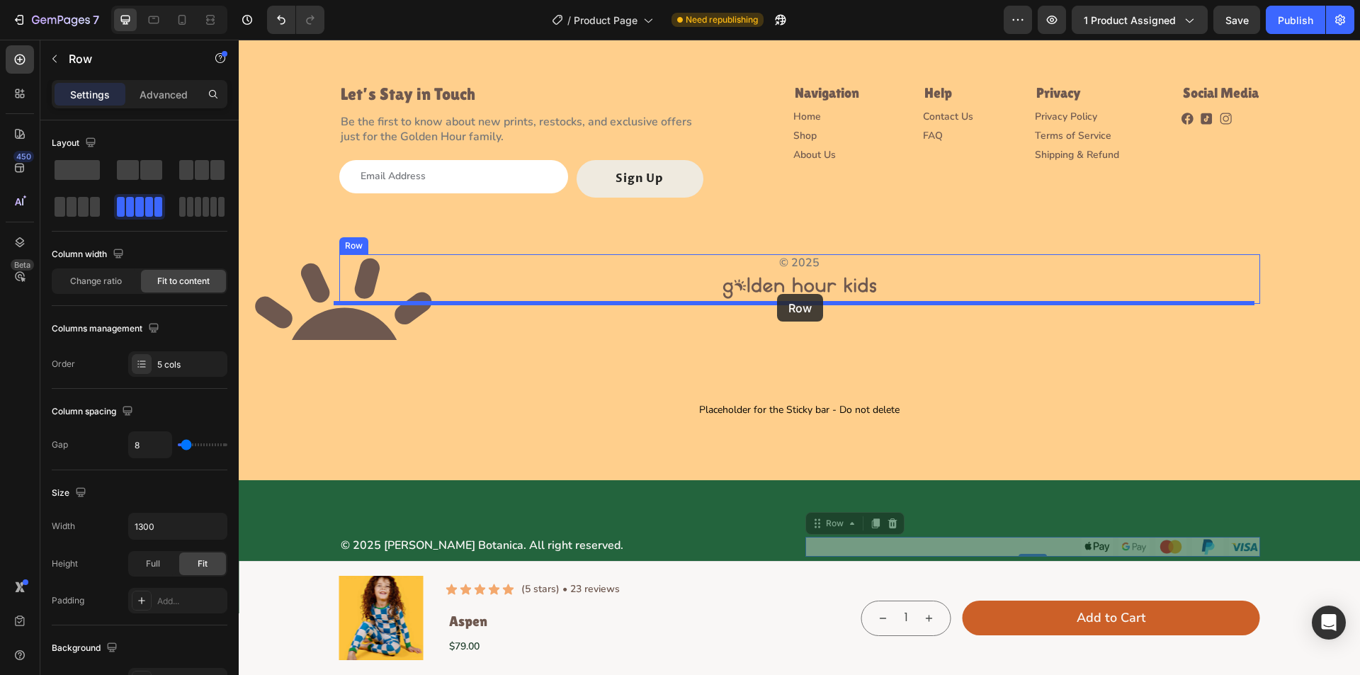
drag, startPoint x: 833, startPoint y: 524, endPoint x: 777, endPoint y: 294, distance: 236.3
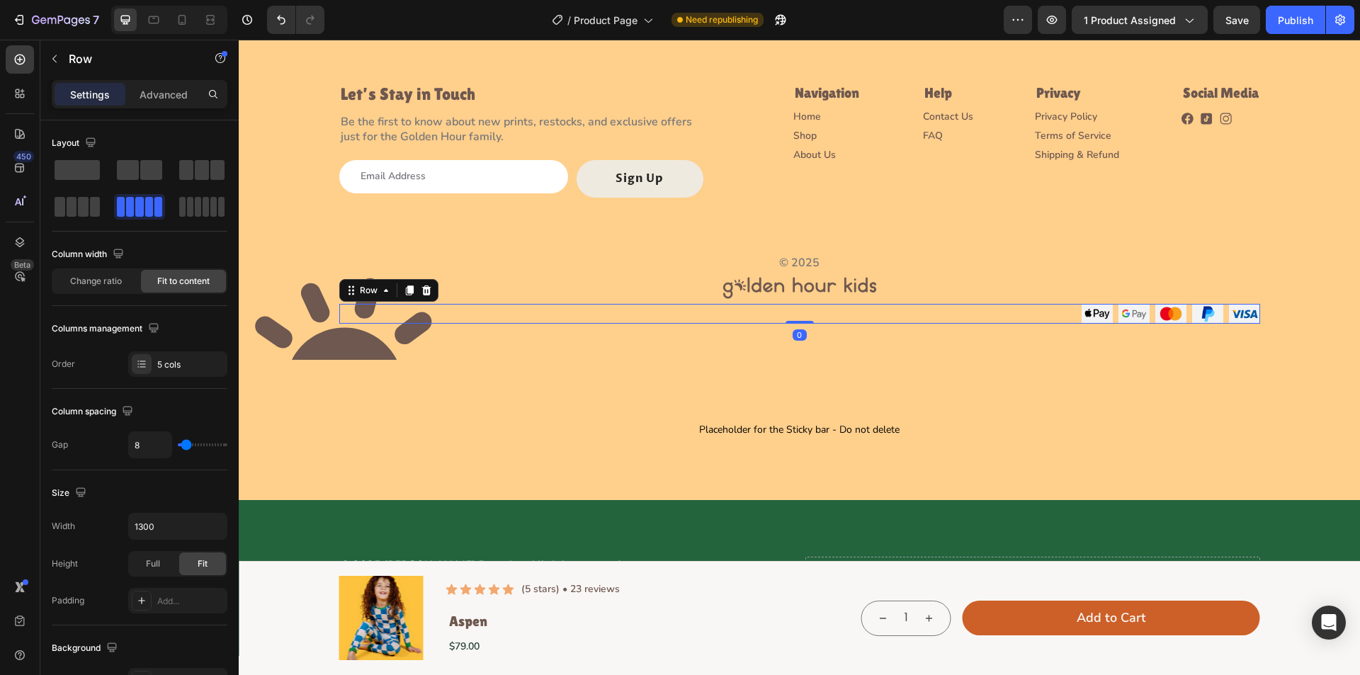
click at [1010, 312] on div "Image Image Image Image Image Row 0" at bounding box center [799, 314] width 921 height 20
click at [152, 88] on p "Advanced" at bounding box center [164, 94] width 48 height 15
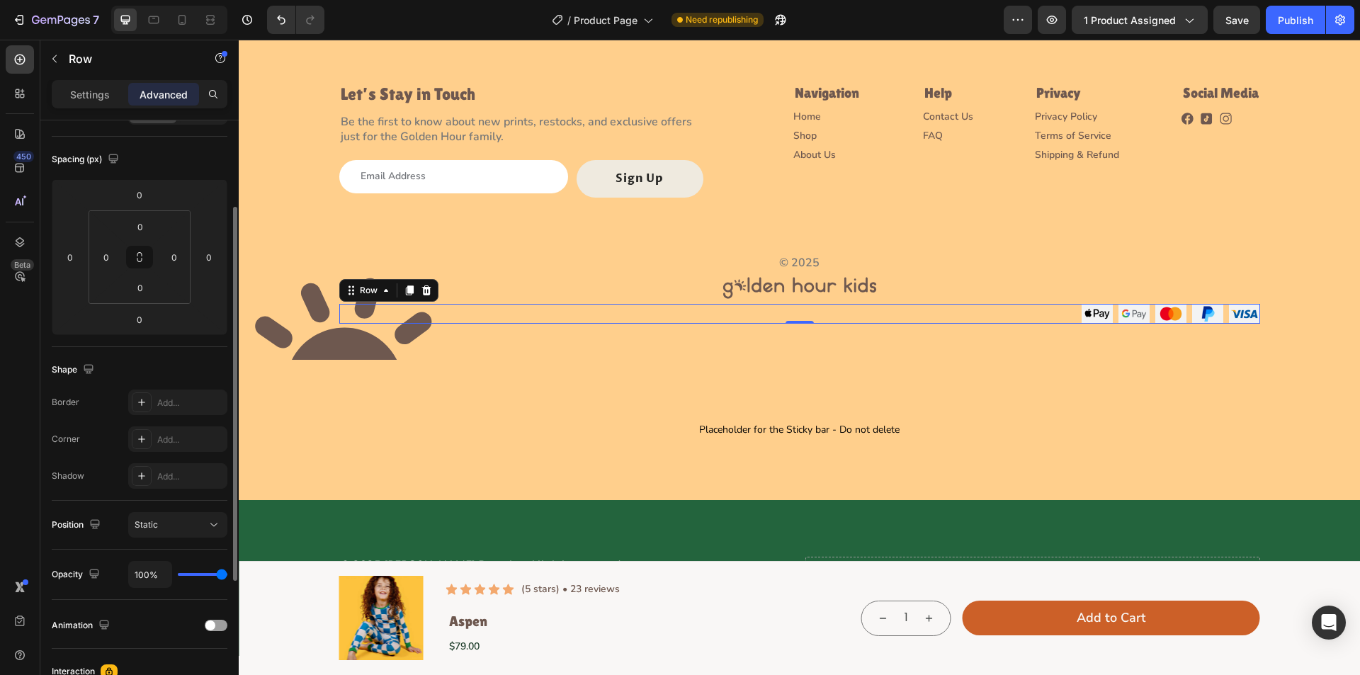
scroll to position [350, 0]
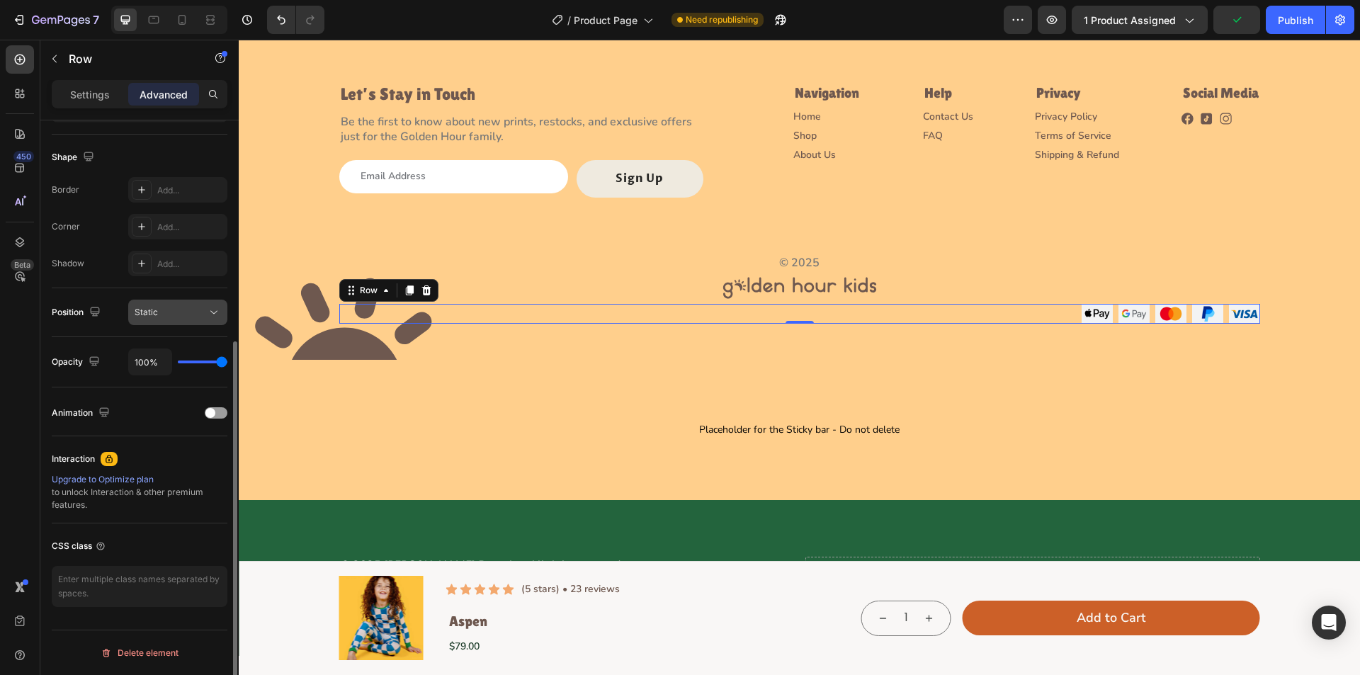
click at [214, 313] on icon at bounding box center [214, 312] width 14 height 14
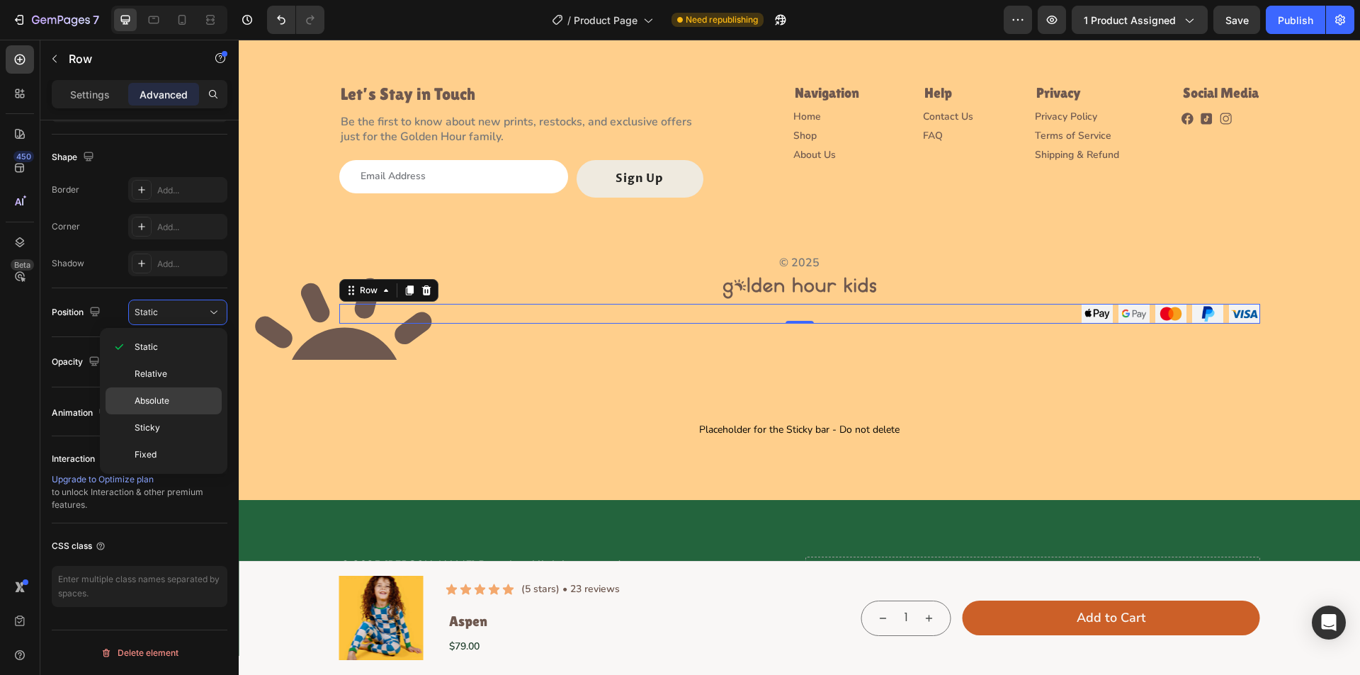
click at [183, 401] on p "Absolute" at bounding box center [175, 401] width 81 height 13
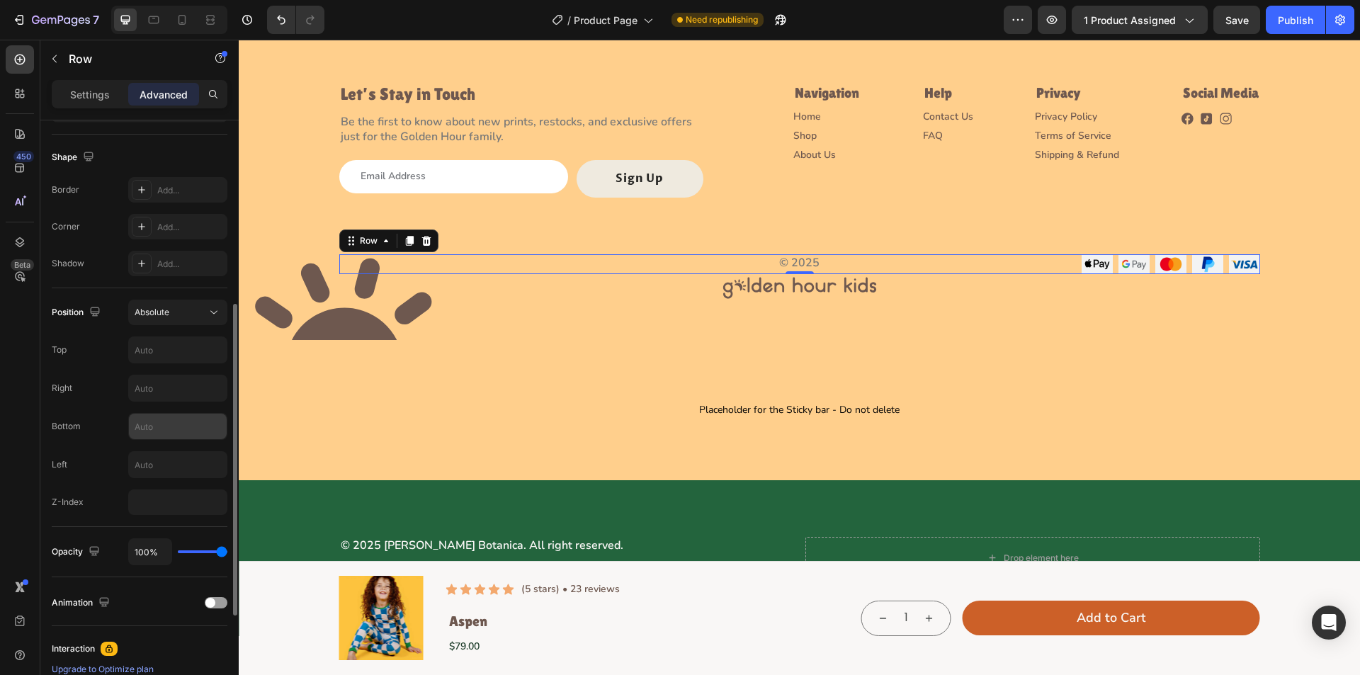
click at [169, 430] on input "text" at bounding box center [178, 427] width 98 height 26
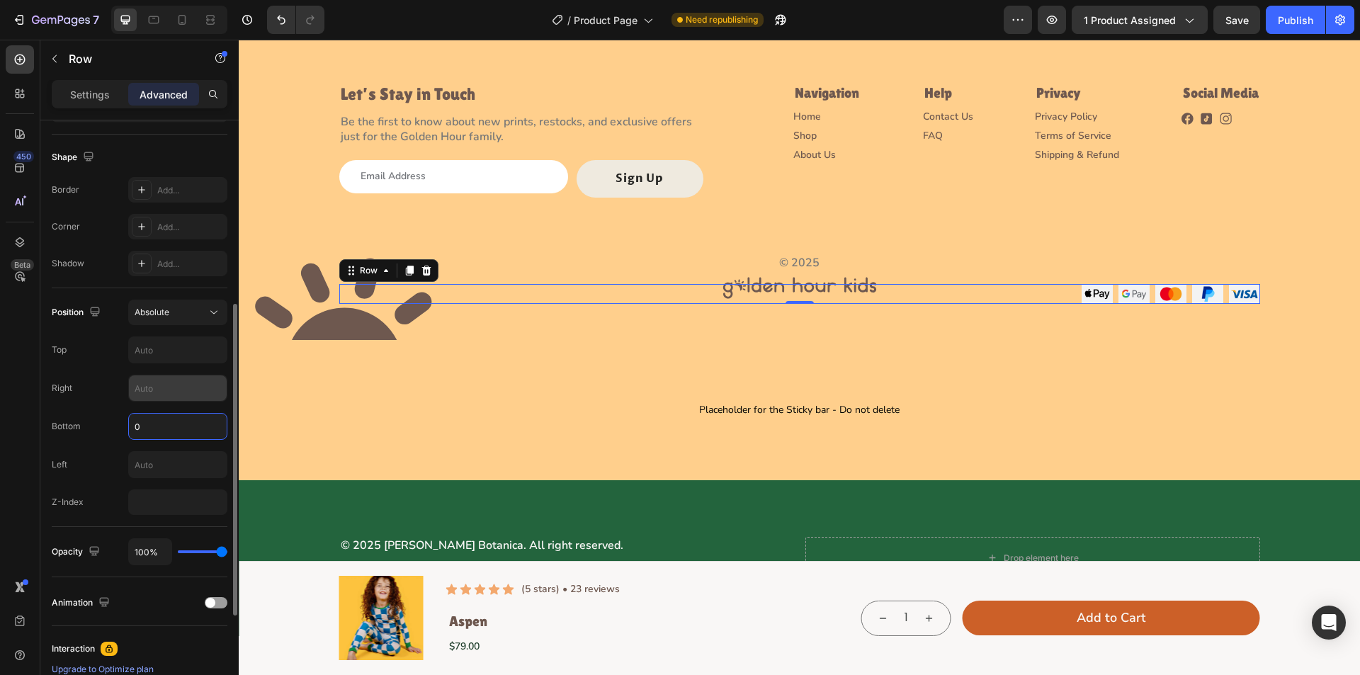
type input "0"
click at [152, 388] on input "text" at bounding box center [178, 389] width 98 height 26
type input "0"
click at [100, 376] on div "Right 0" at bounding box center [140, 388] width 176 height 27
click at [154, 514] on input "number" at bounding box center [177, 503] width 99 height 26
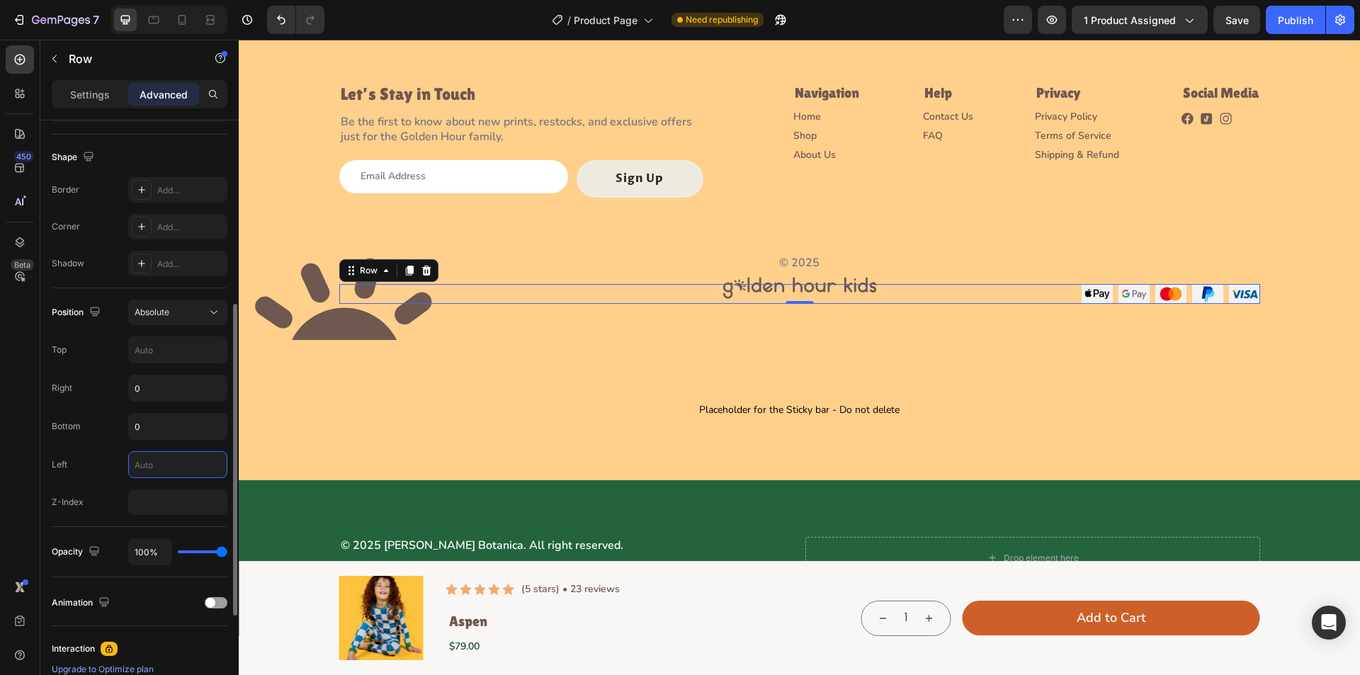
click at [157, 463] on input "text" at bounding box center [178, 465] width 98 height 26
type input "Auto"
click at [178, 507] on input "number" at bounding box center [177, 503] width 99 height 26
type input "2"
click at [73, 100] on p "Settings" at bounding box center [90, 94] width 40 height 15
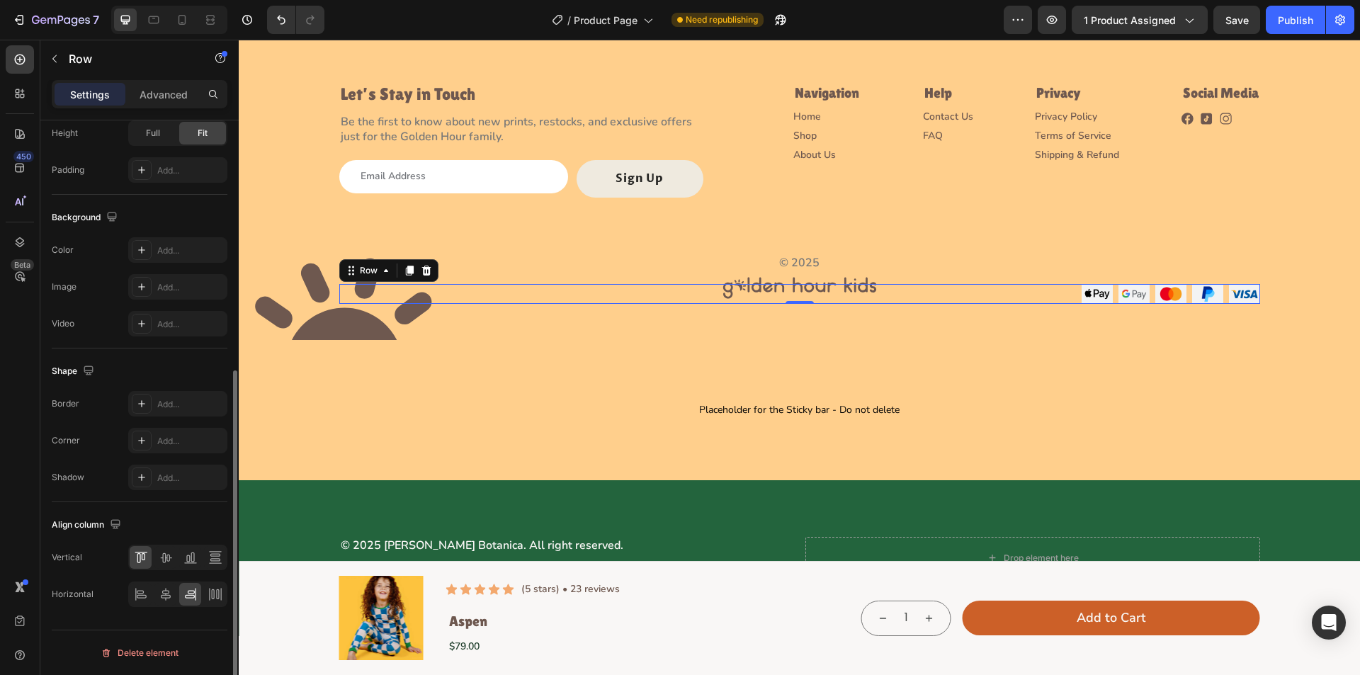
scroll to position [6, 0]
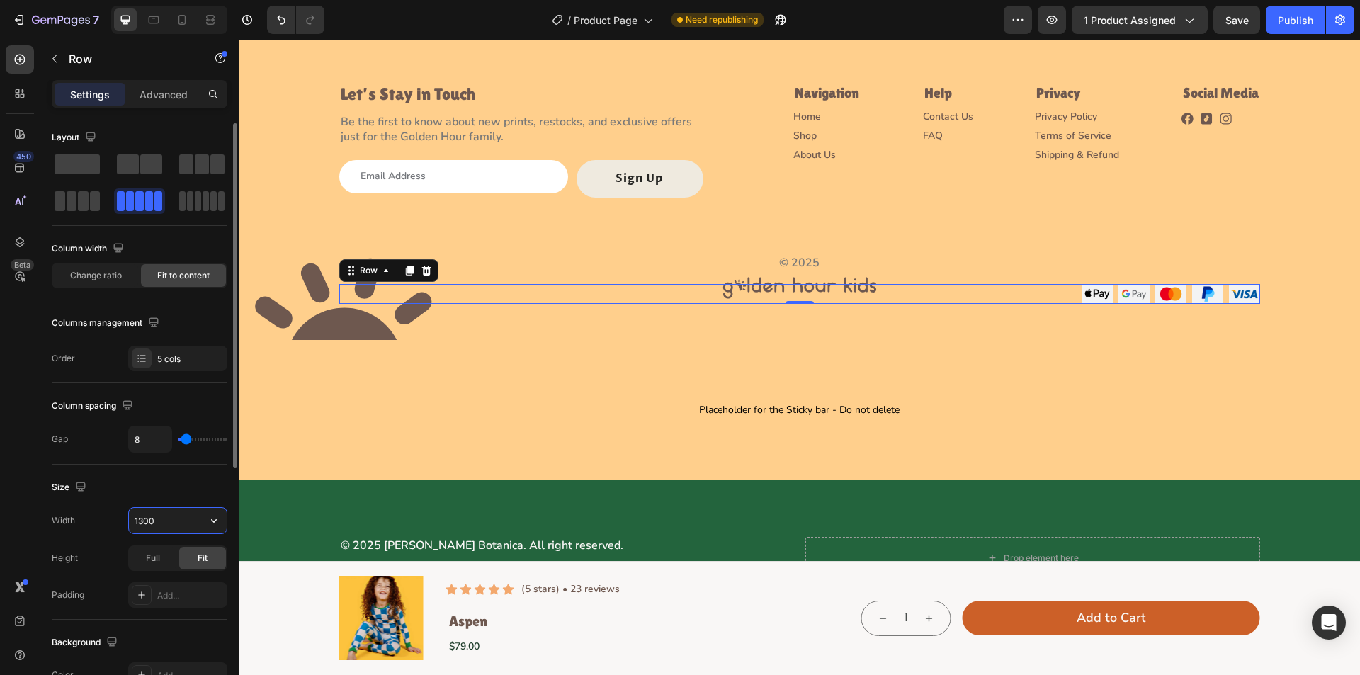
click at [190, 522] on input "1300" at bounding box center [178, 521] width 98 height 26
type input "A"
type input "Â"
type input "a"
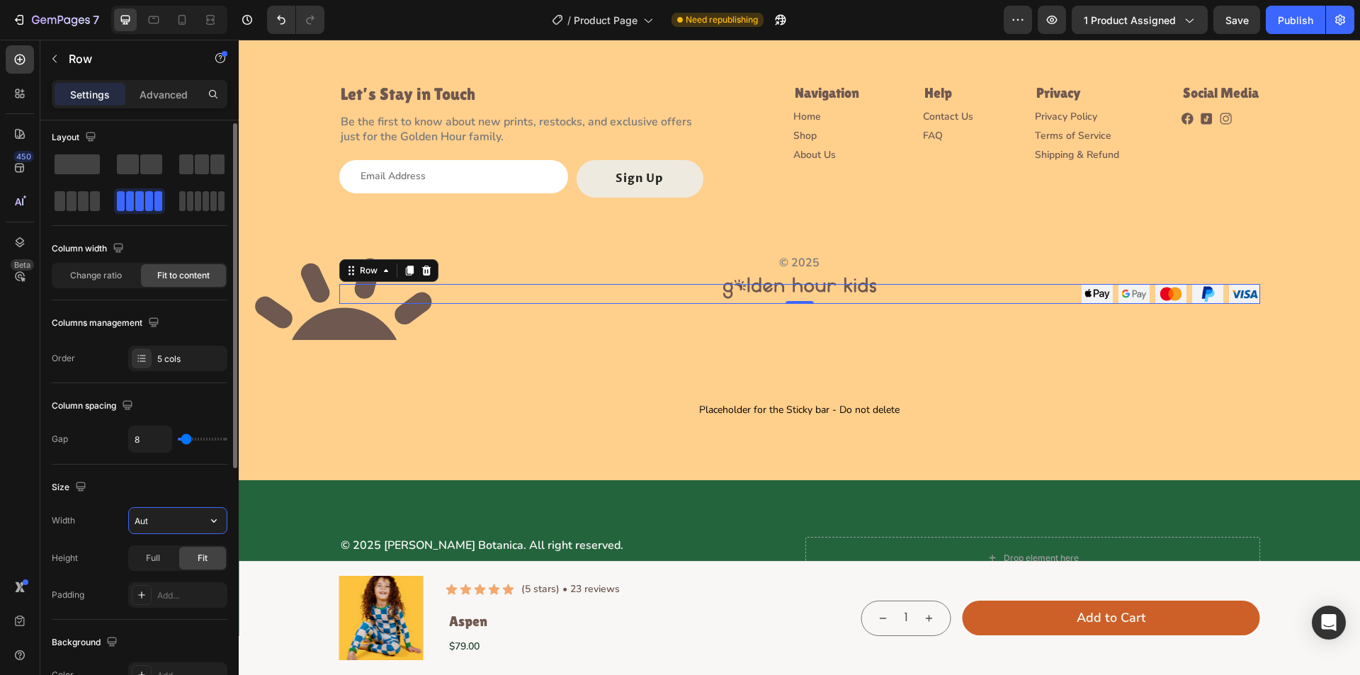
type input "Auto"
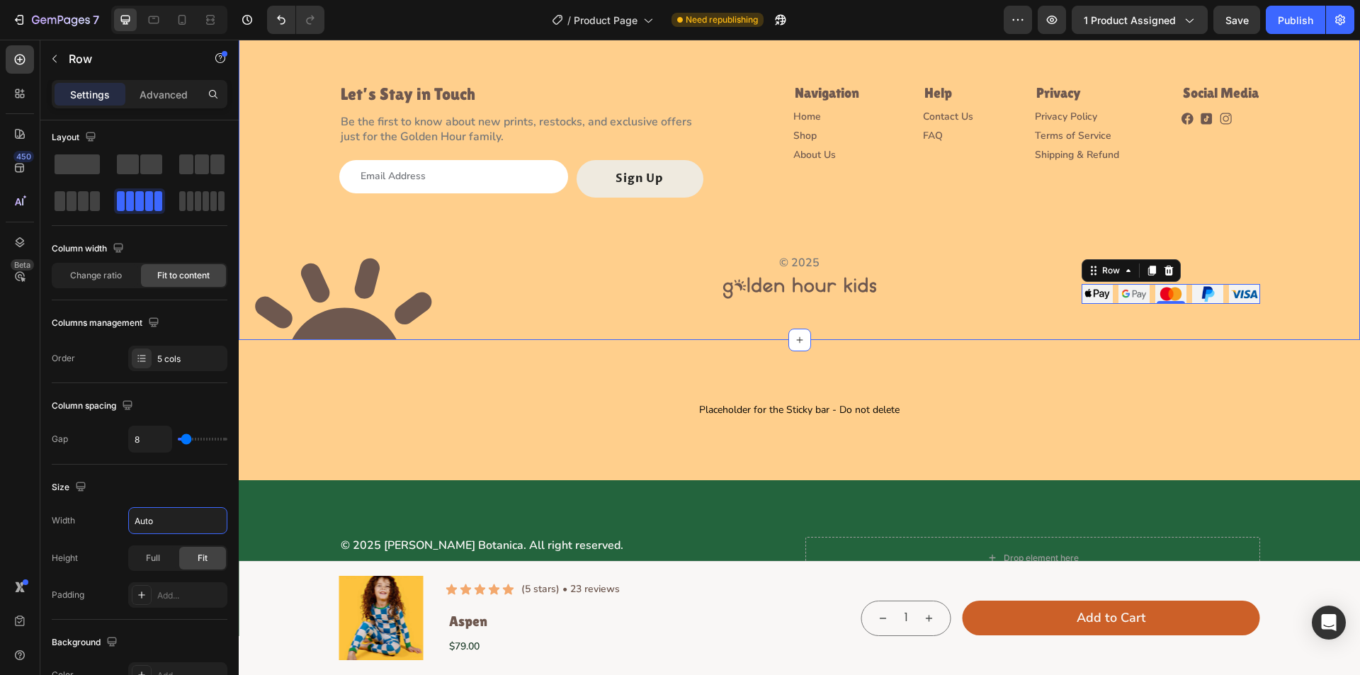
click at [1274, 308] on div "Image Let’s Stay in Touch Heading Be the first to know about new prints, restoc…" at bounding box center [800, 145] width 1122 height 390
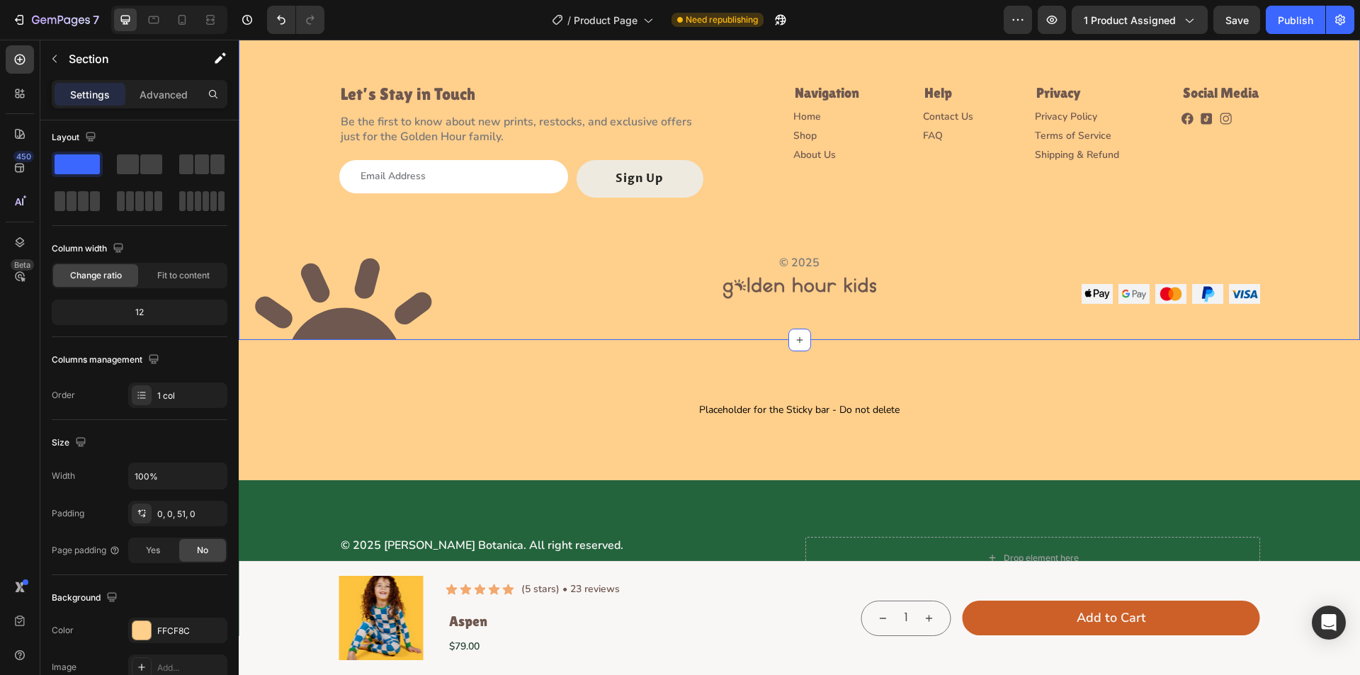
scroll to position [0, 0]
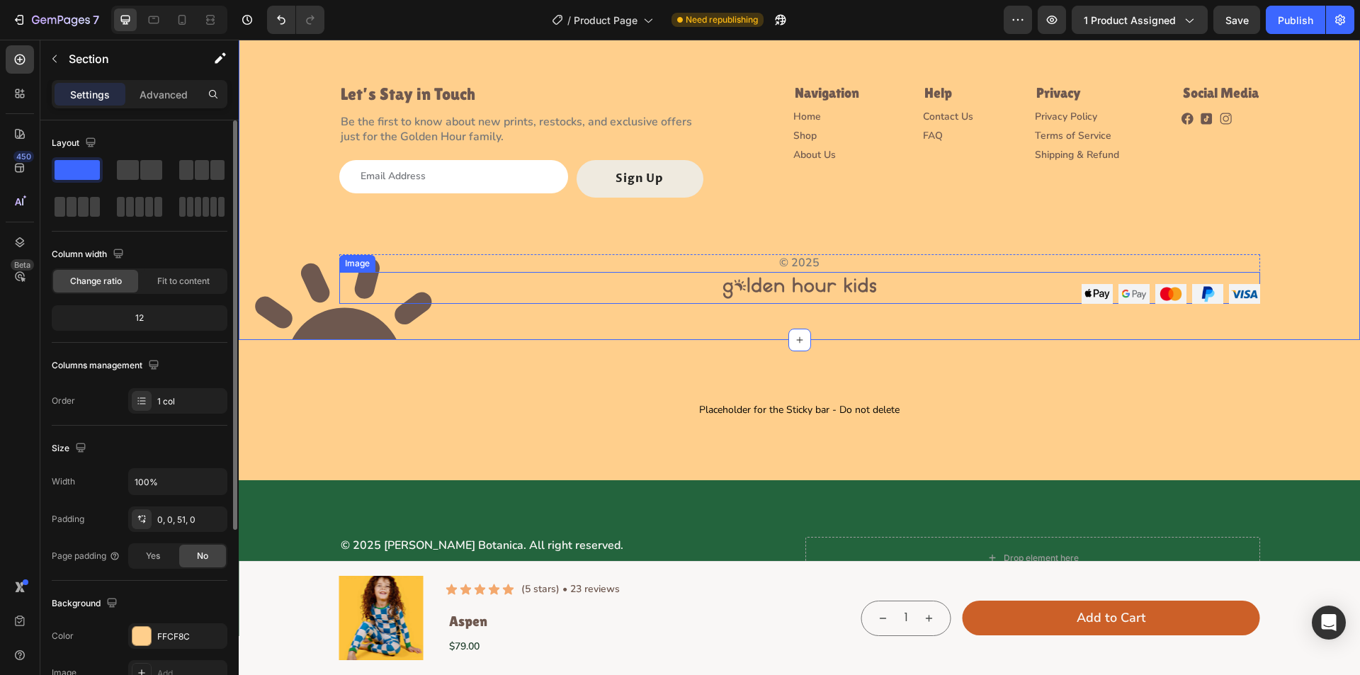
click at [1028, 283] on div at bounding box center [799, 288] width 921 height 32
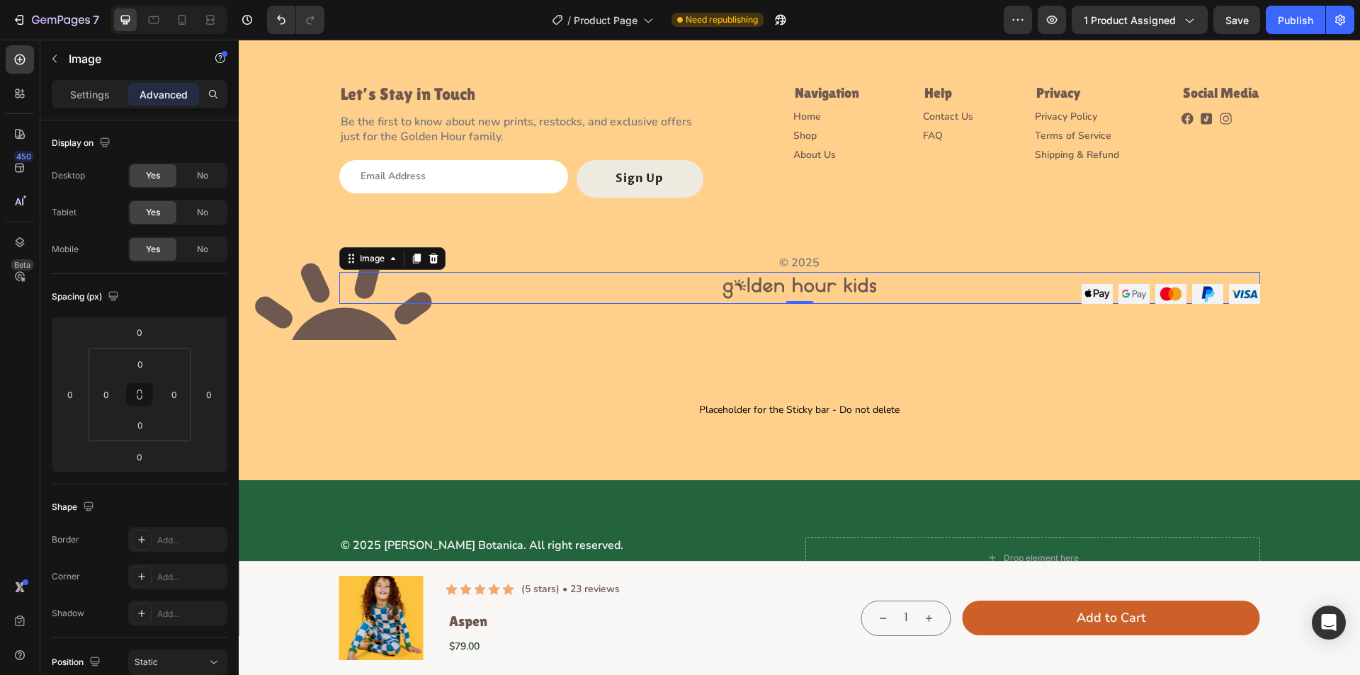
drag, startPoint x: 949, startPoint y: 284, endPoint x: 953, endPoint y: 291, distance: 7.3
click at [950, 290] on div at bounding box center [799, 288] width 921 height 32
click at [789, 278] on img at bounding box center [800, 288] width 166 height 32
click at [821, 291] on img at bounding box center [800, 288] width 166 height 32
click at [824, 261] on p "© 2025" at bounding box center [800, 263] width 918 height 15
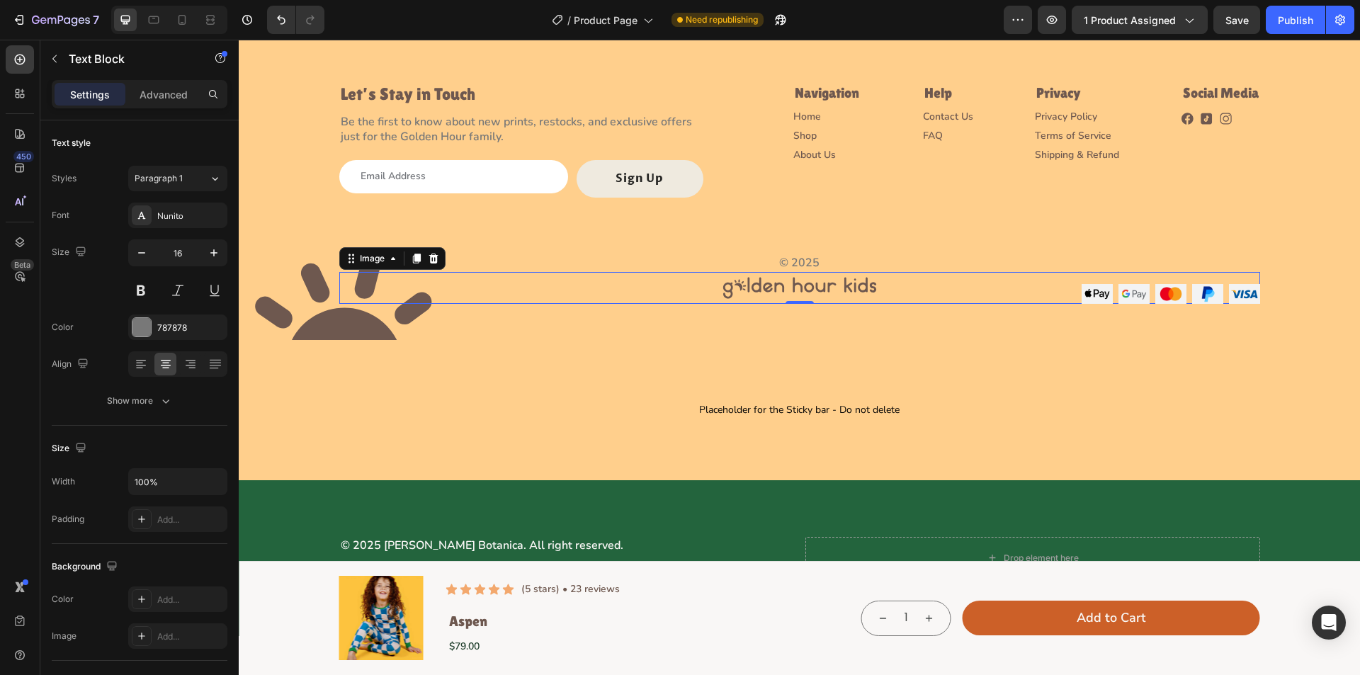
click at [909, 295] on div at bounding box center [799, 288] width 921 height 32
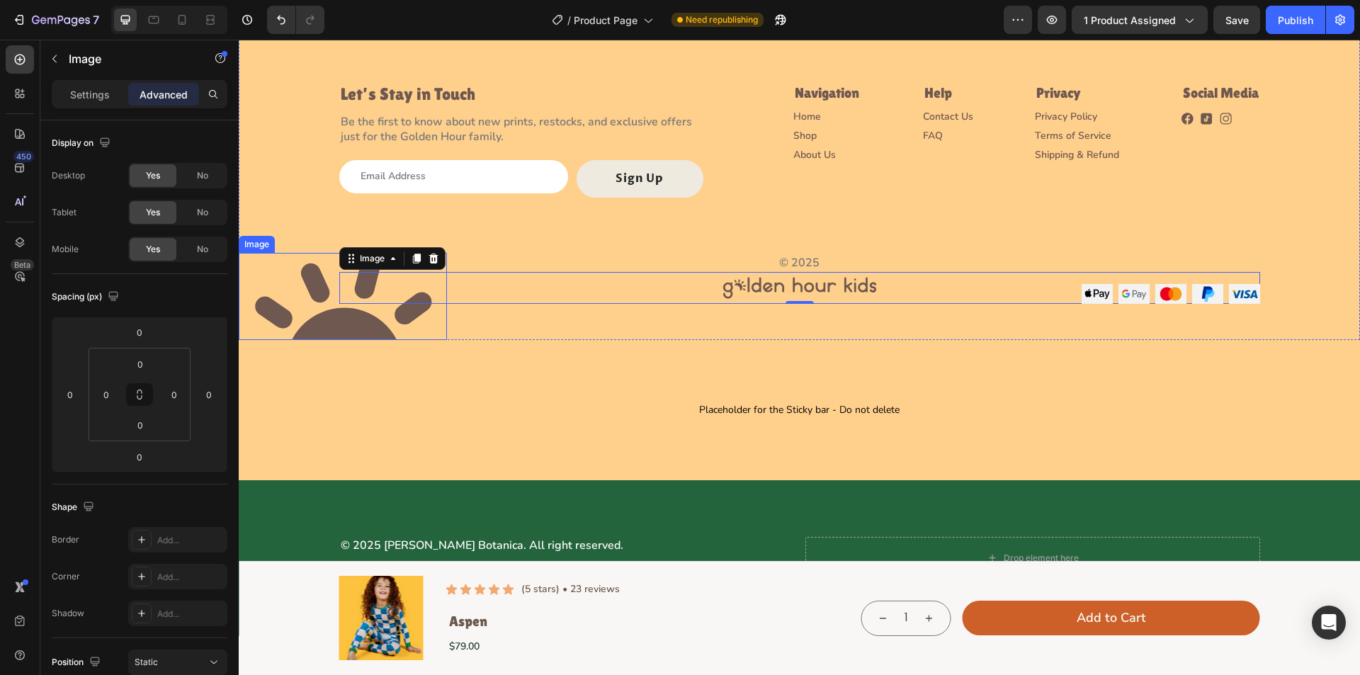
click at [443, 322] on img at bounding box center [343, 296] width 208 height 87
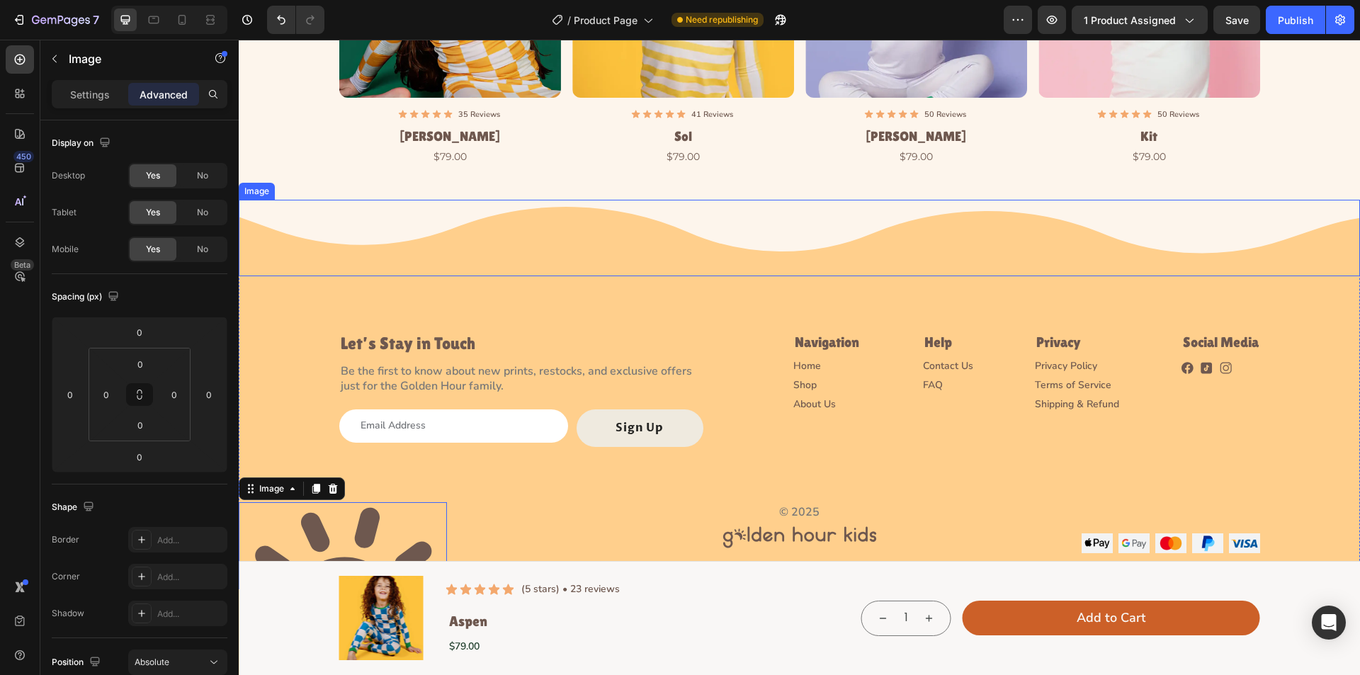
scroll to position [3908, 0]
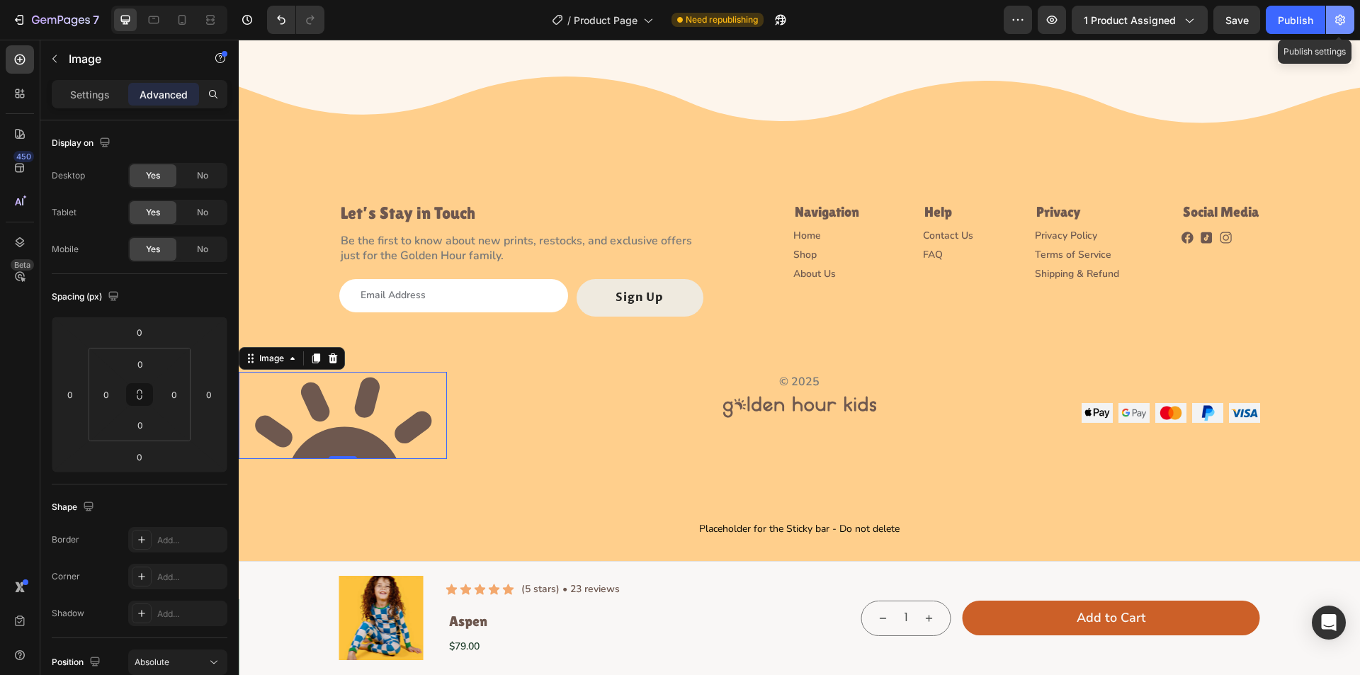
click at [1336, 16] on icon "button" at bounding box center [1341, 20] width 14 height 14
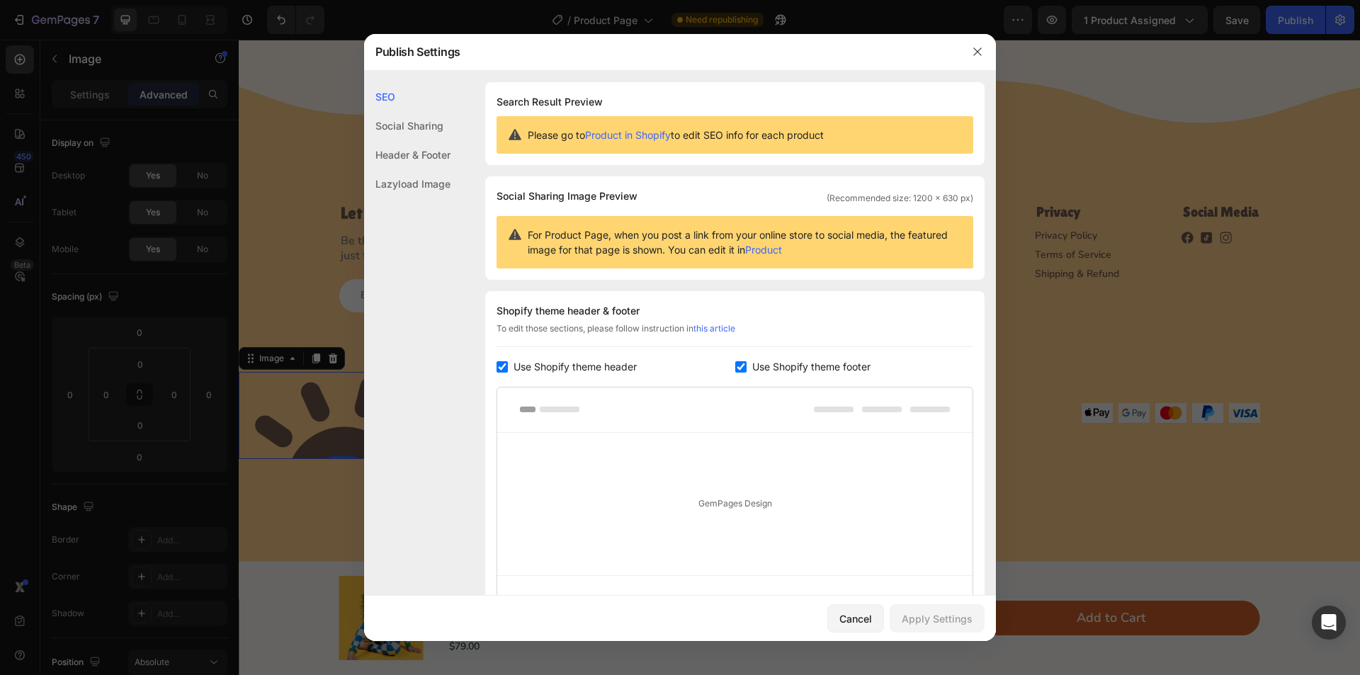
click at [747, 366] on label "Use Shopify theme footer" at bounding box center [809, 367] width 124 height 17
checkbox input "false"
click at [944, 621] on div "Apply Settings" at bounding box center [937, 618] width 71 height 15
click at [974, 54] on icon "button" at bounding box center [977, 51] width 11 height 11
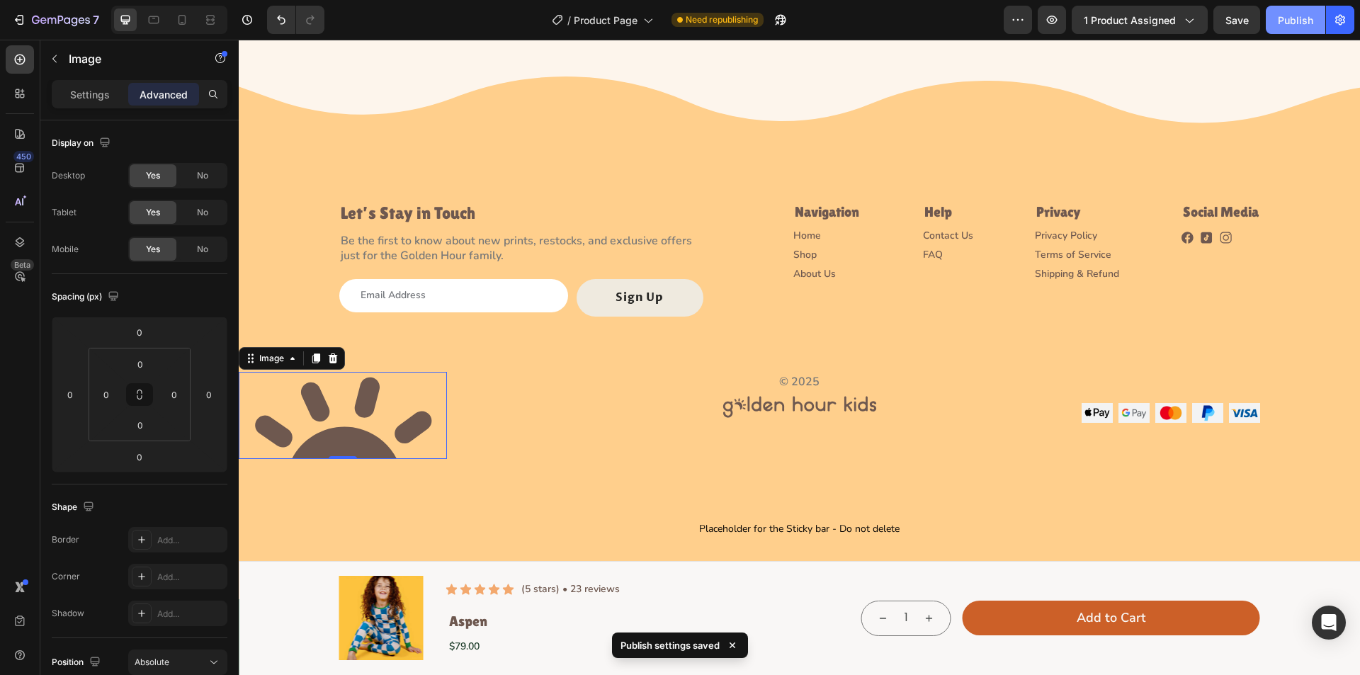
click at [1283, 27] on div "Publish" at bounding box center [1295, 20] width 35 height 15
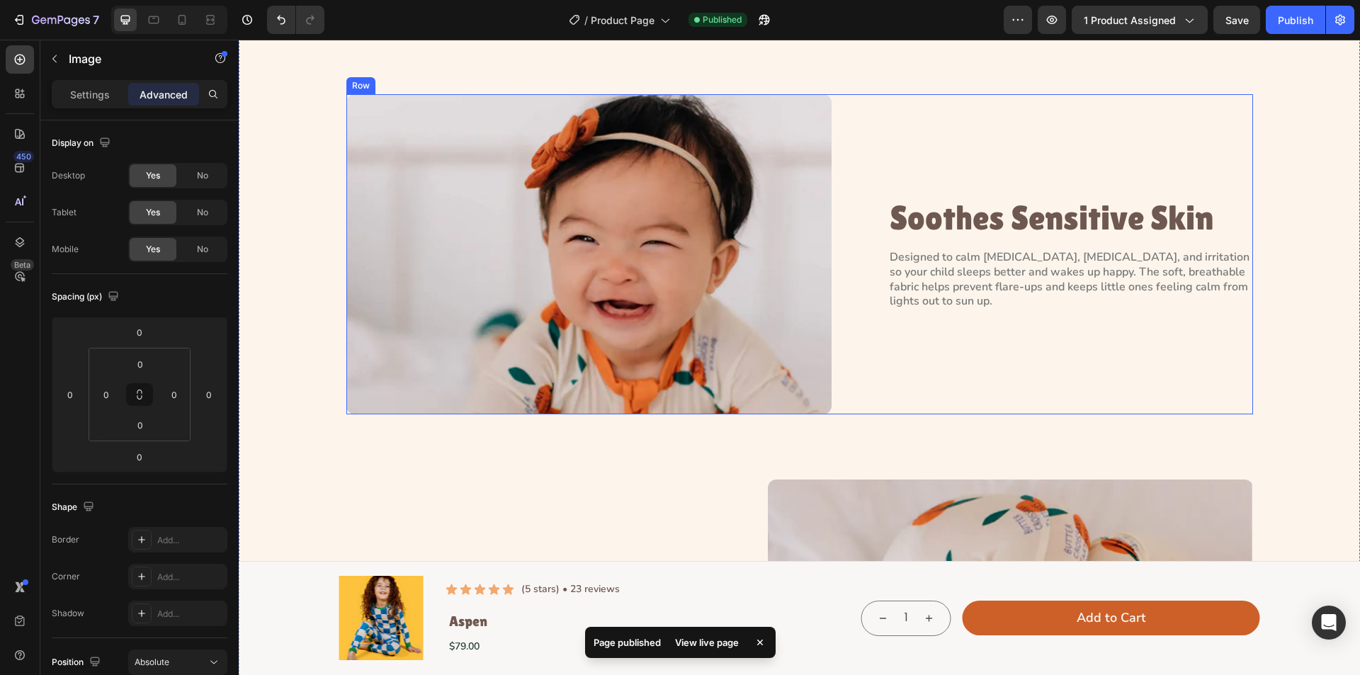
scroll to position [1783, 0]
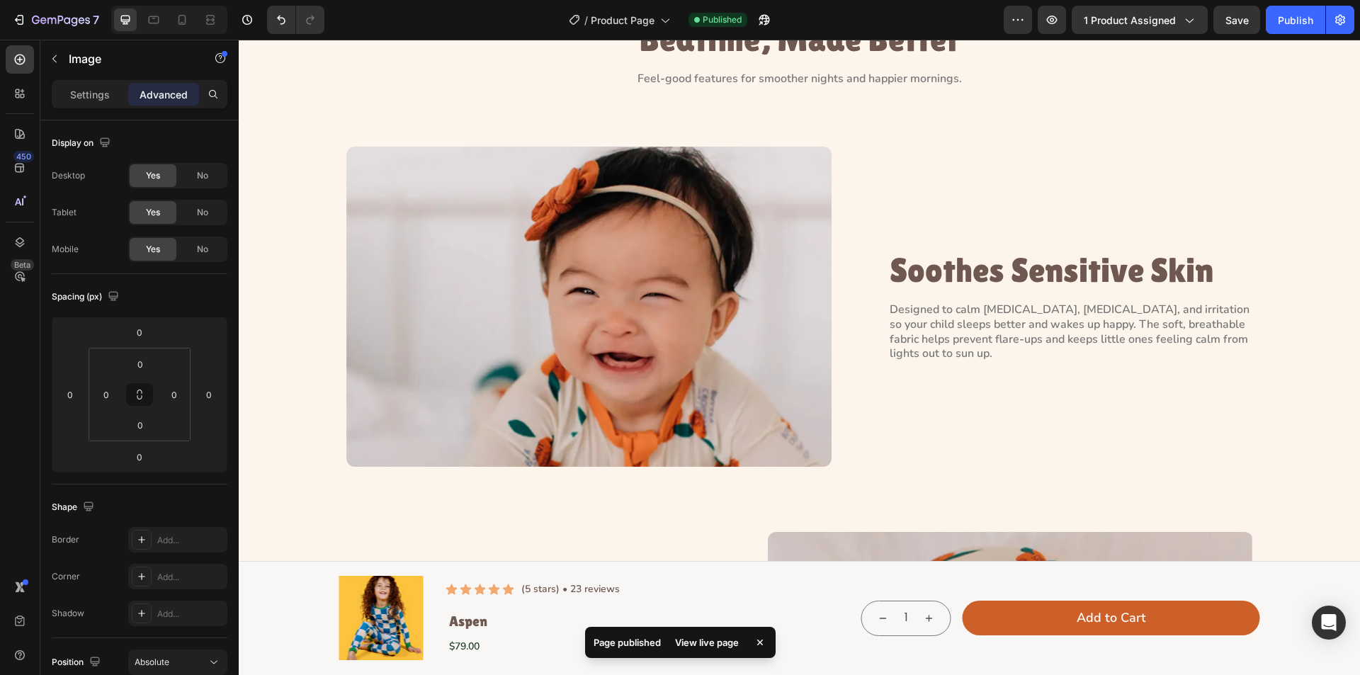
click at [763, 643] on icon at bounding box center [760, 643] width 14 height 14
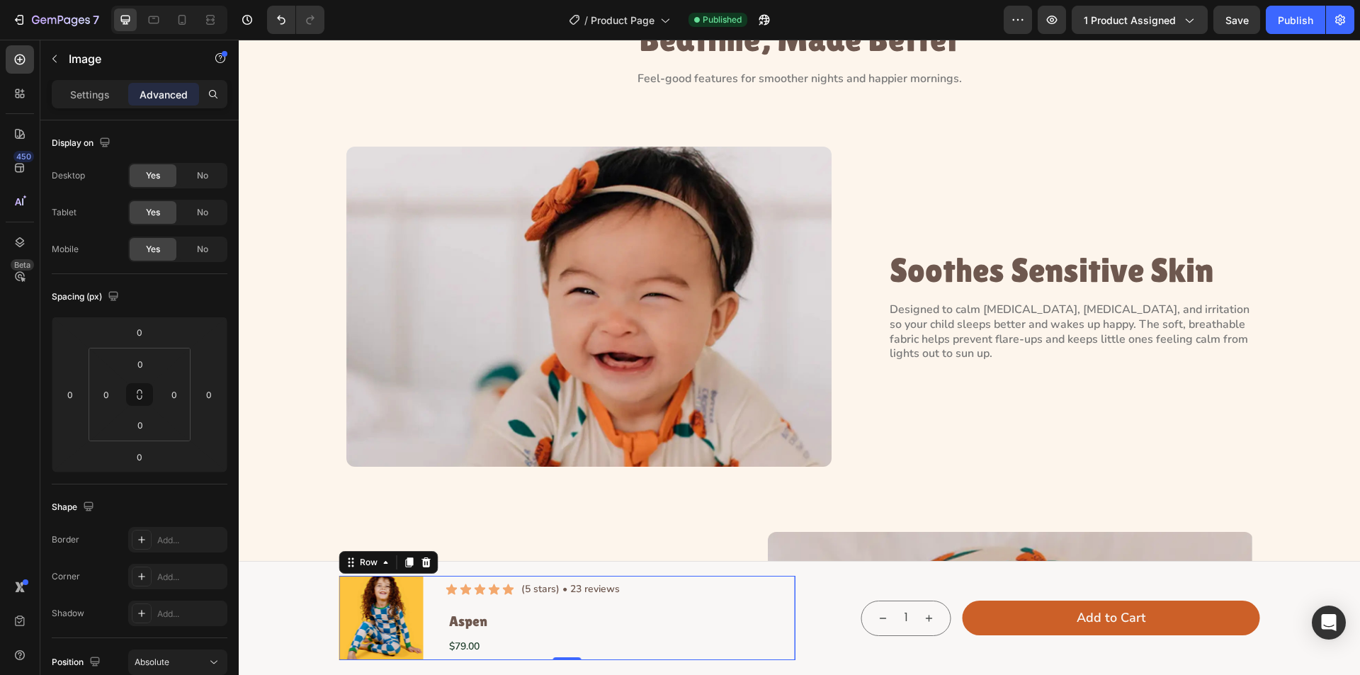
click at [606, 606] on div "Icon Icon Icon Icon Icon Icon List (5 stars) • 23 reviews Text Block Row Aspen …" at bounding box center [533, 618] width 175 height 84
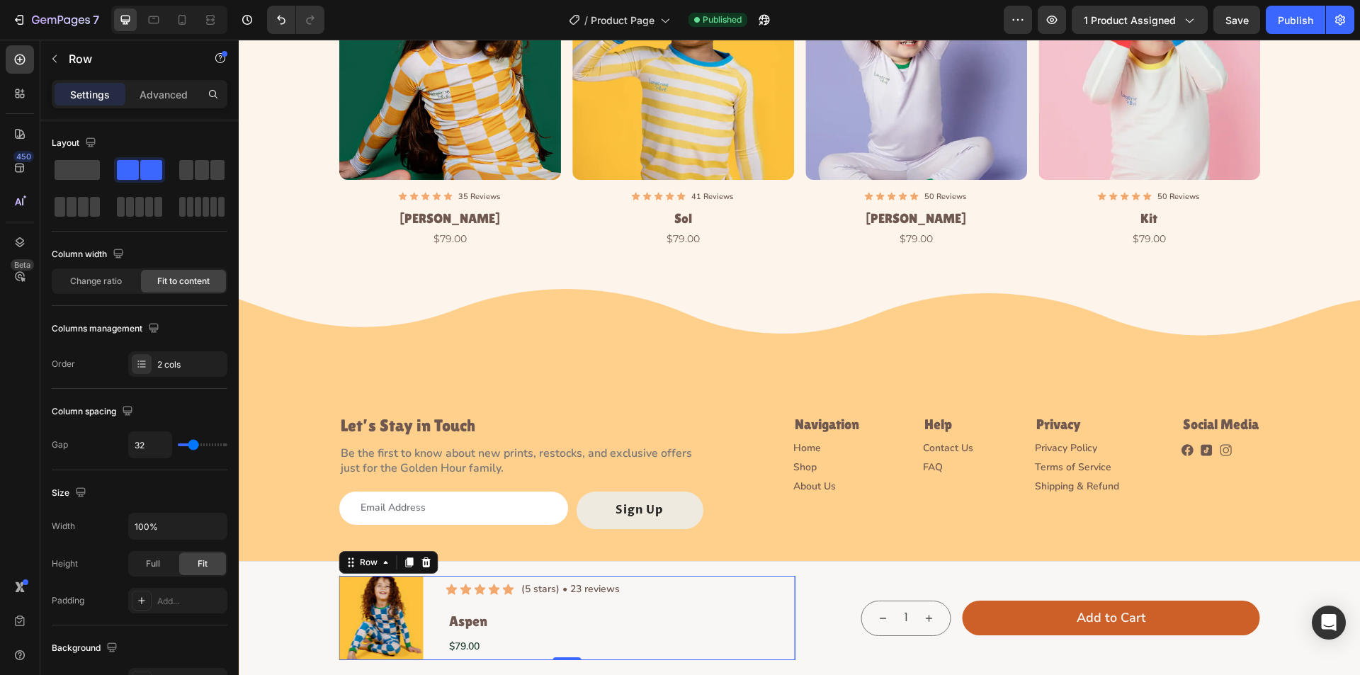
scroll to position [3483, 0]
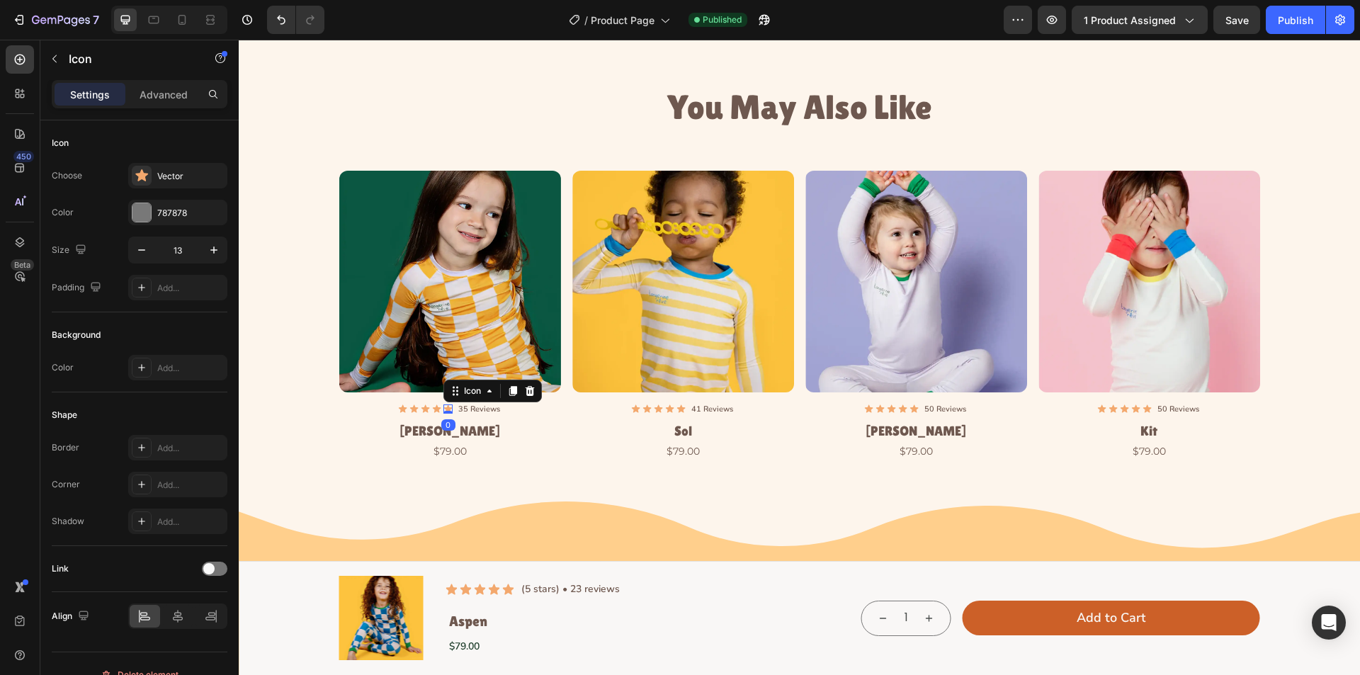
click at [444, 407] on icon at bounding box center [448, 409] width 9 height 8
click at [451, 590] on icon at bounding box center [451, 590] width 11 height 11
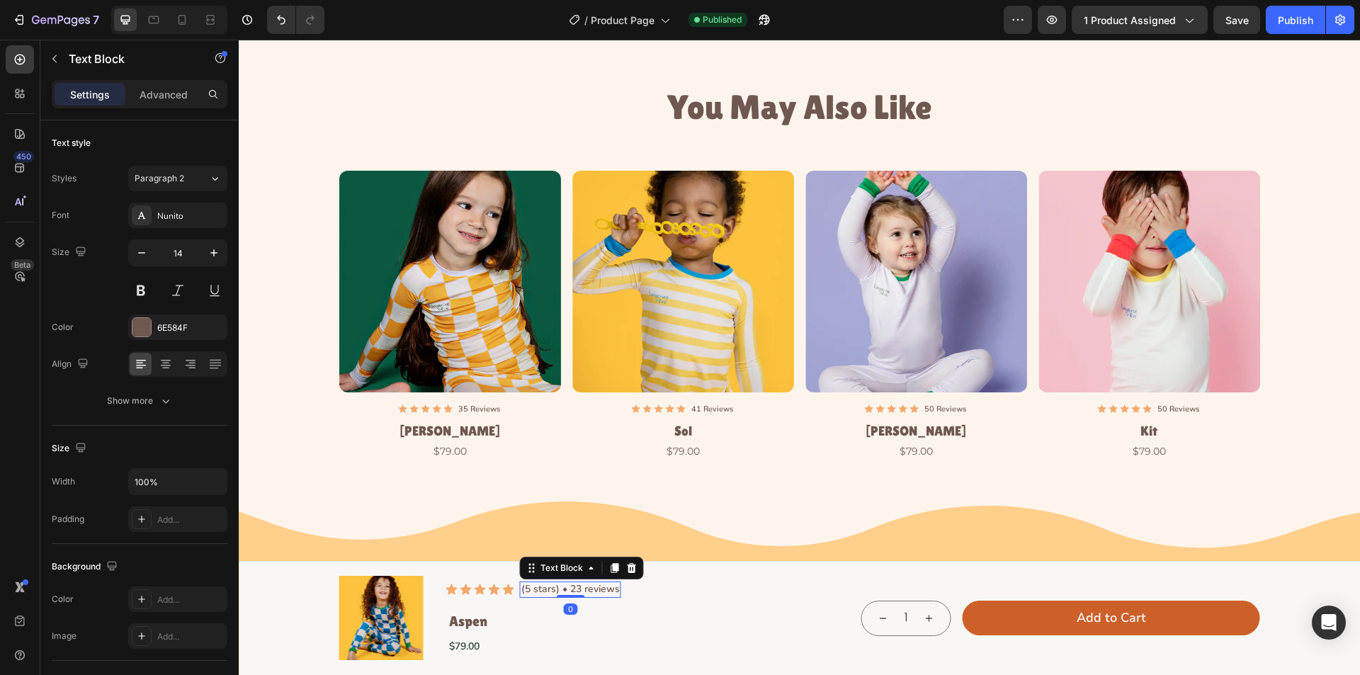
drag, startPoint x: 597, startPoint y: 592, endPoint x: 361, endPoint y: 563, distance: 237.7
click at [597, 592] on p "(5 stars) • 23 reviews" at bounding box center [571, 589] width 98 height 13
click at [540, 593] on p "(5 stars) • 23 reviews" at bounding box center [571, 589] width 98 height 13
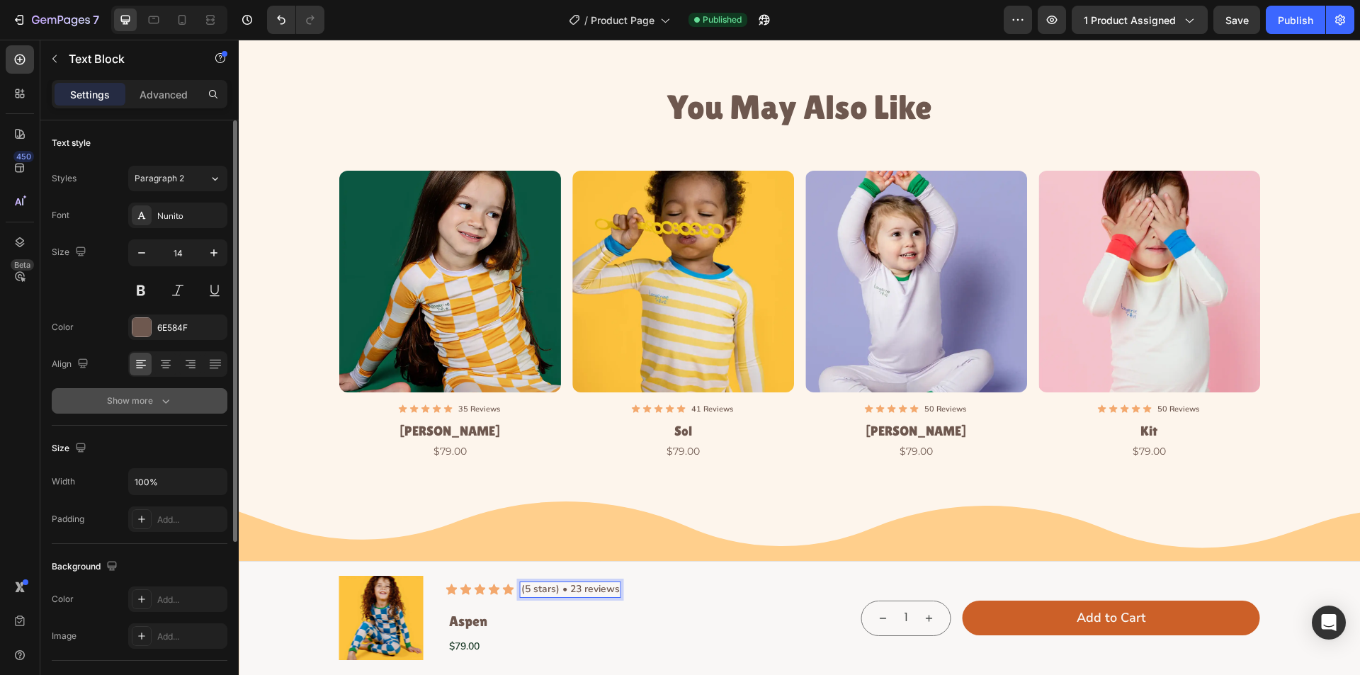
click at [179, 395] on button "Show more" at bounding box center [140, 401] width 176 height 26
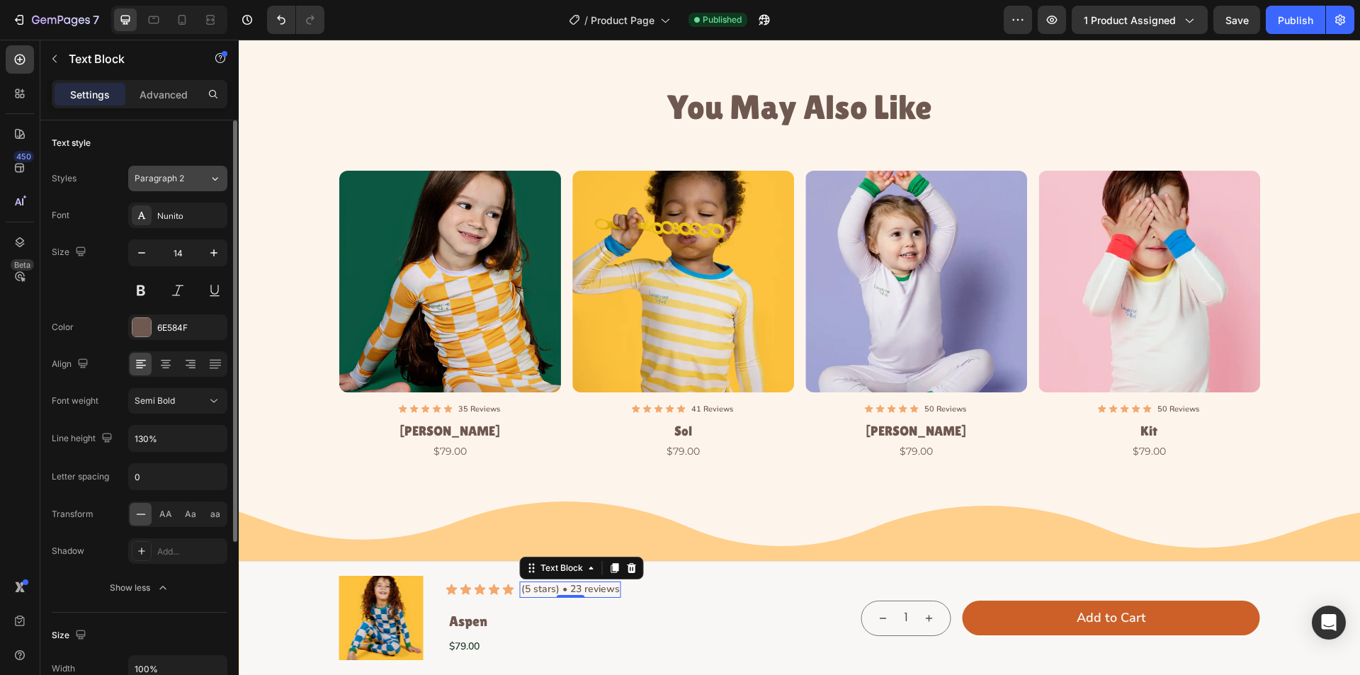
click at [201, 169] on button "Paragraph 2" at bounding box center [177, 179] width 99 height 26
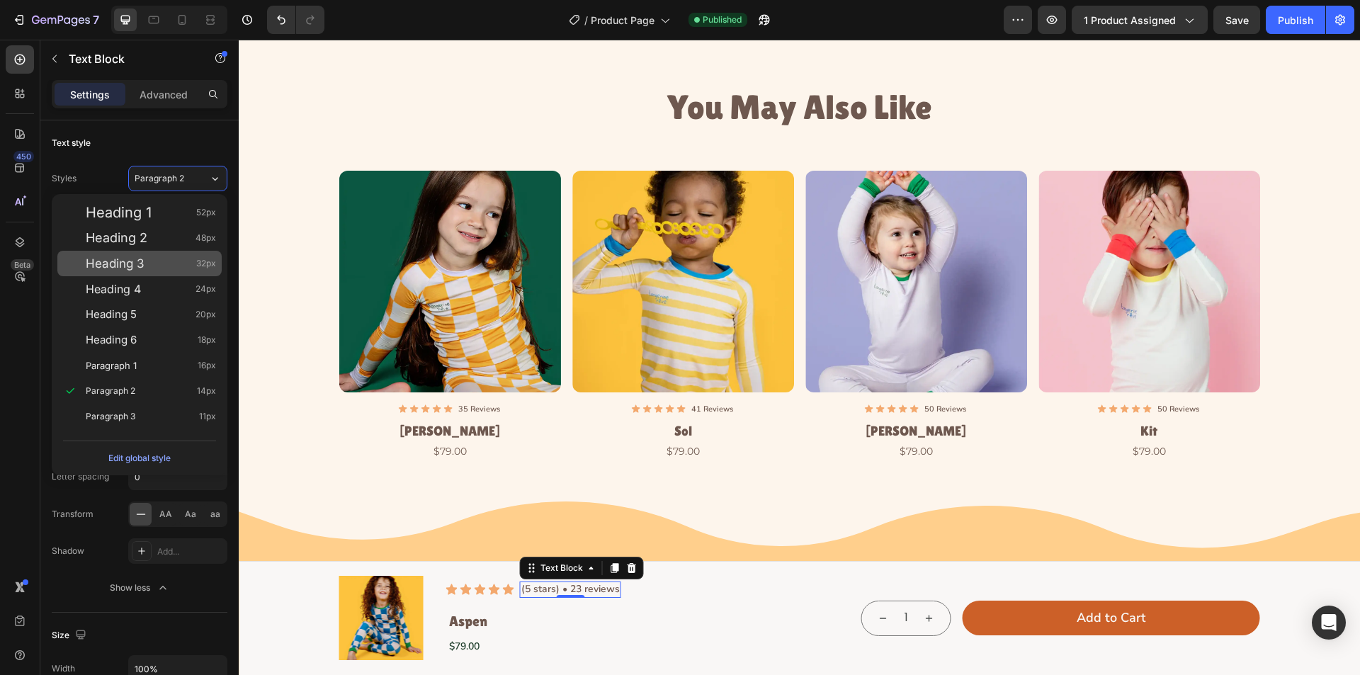
click at [178, 262] on div "Heading 3 32px" at bounding box center [151, 264] width 130 height 14
type input "32"
type input "110%"
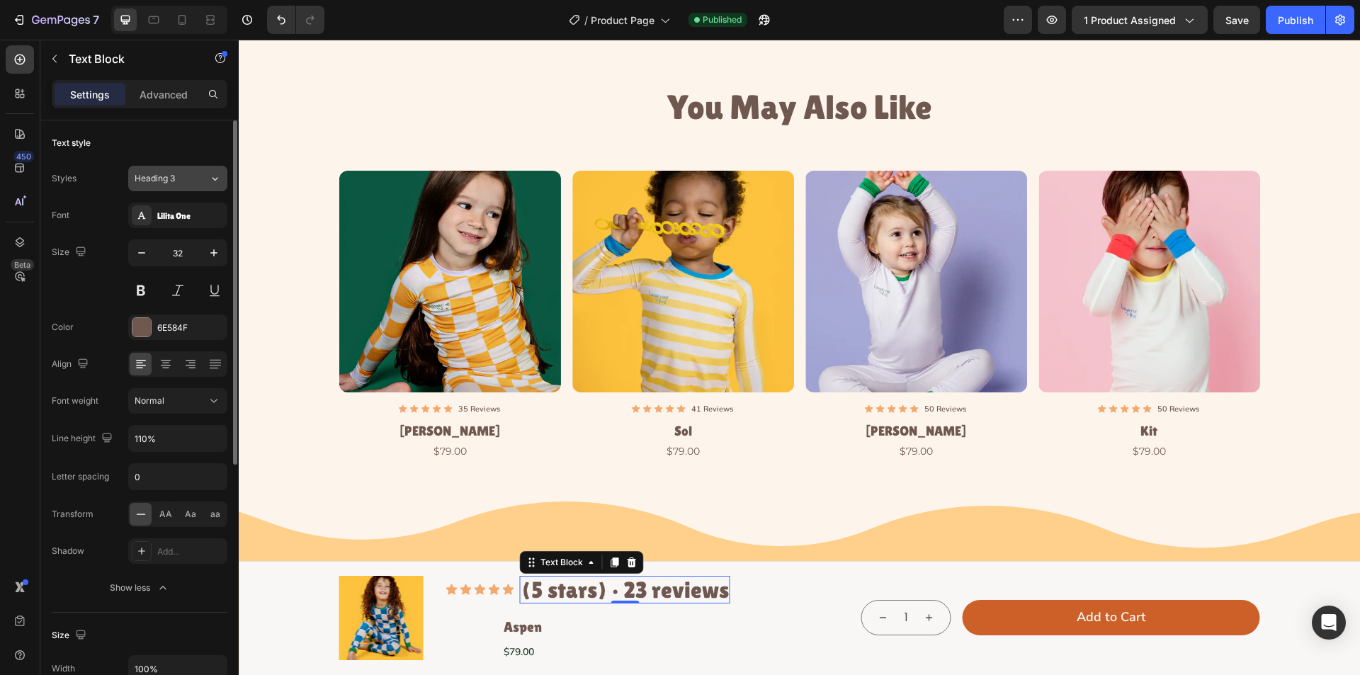
click at [198, 183] on div "Heading 3" at bounding box center [172, 178] width 74 height 13
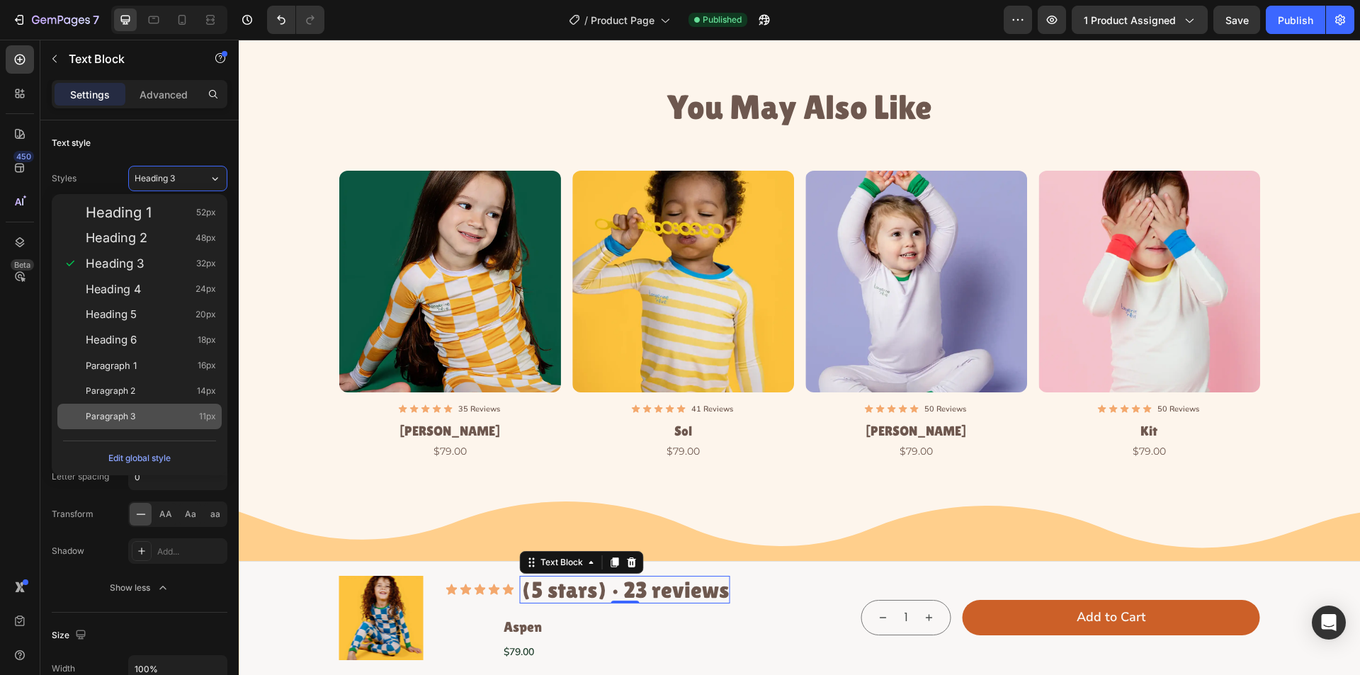
click at [188, 410] on div "Paragraph 3 11px" at bounding box center [151, 417] width 130 height 14
type input "11"
type input "130%"
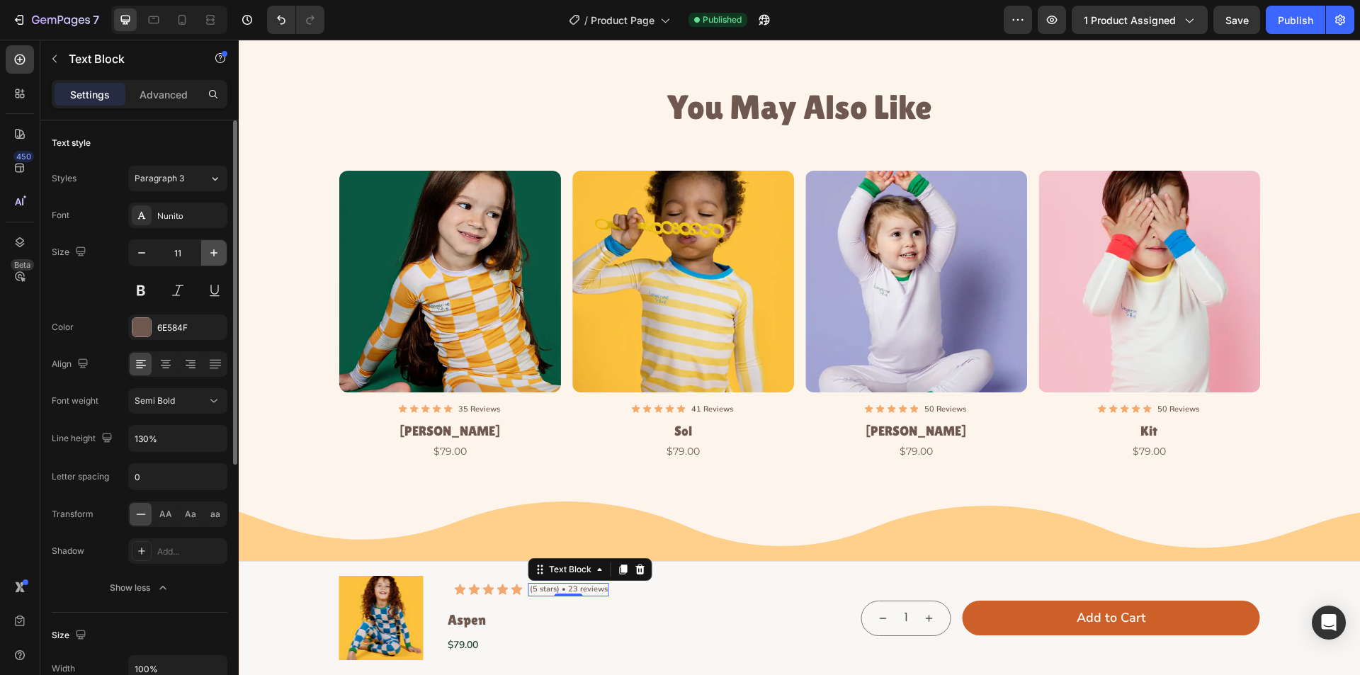
click at [216, 256] on icon "button" at bounding box center [214, 253] width 14 height 14
click at [143, 15] on div at bounding box center [153, 20] width 23 height 23
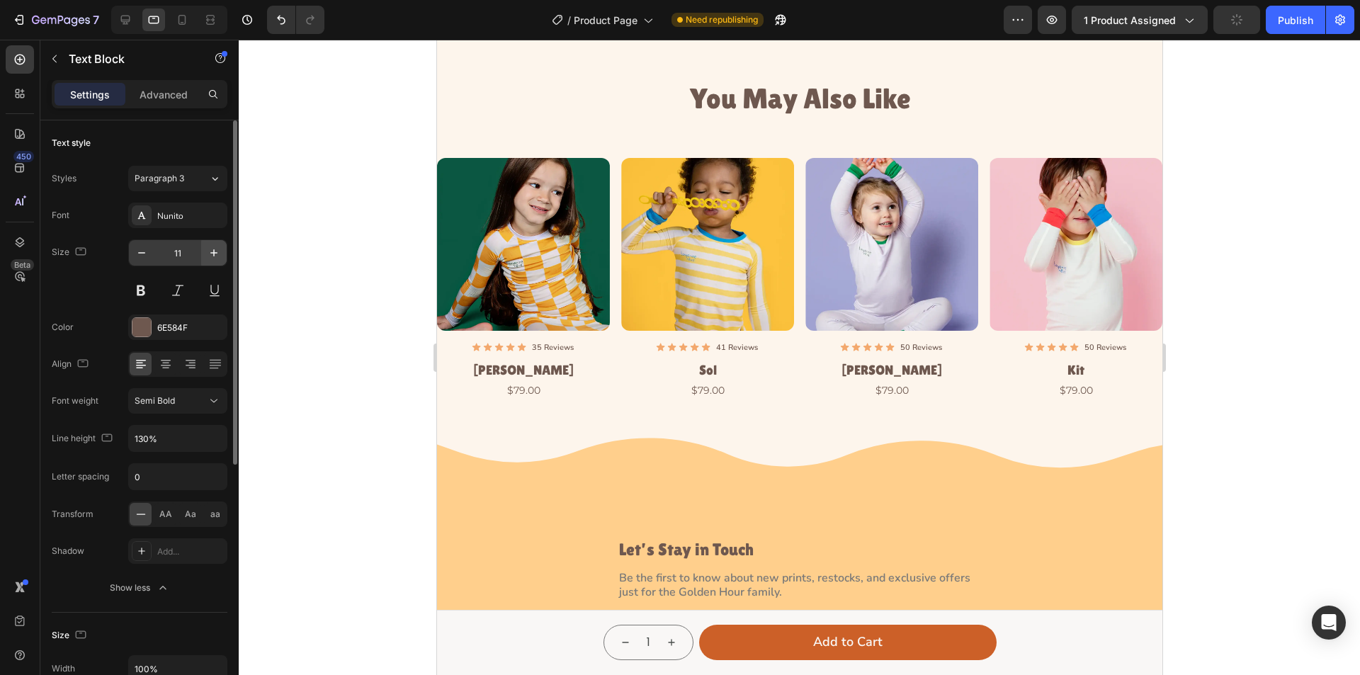
scroll to position [3434, 0]
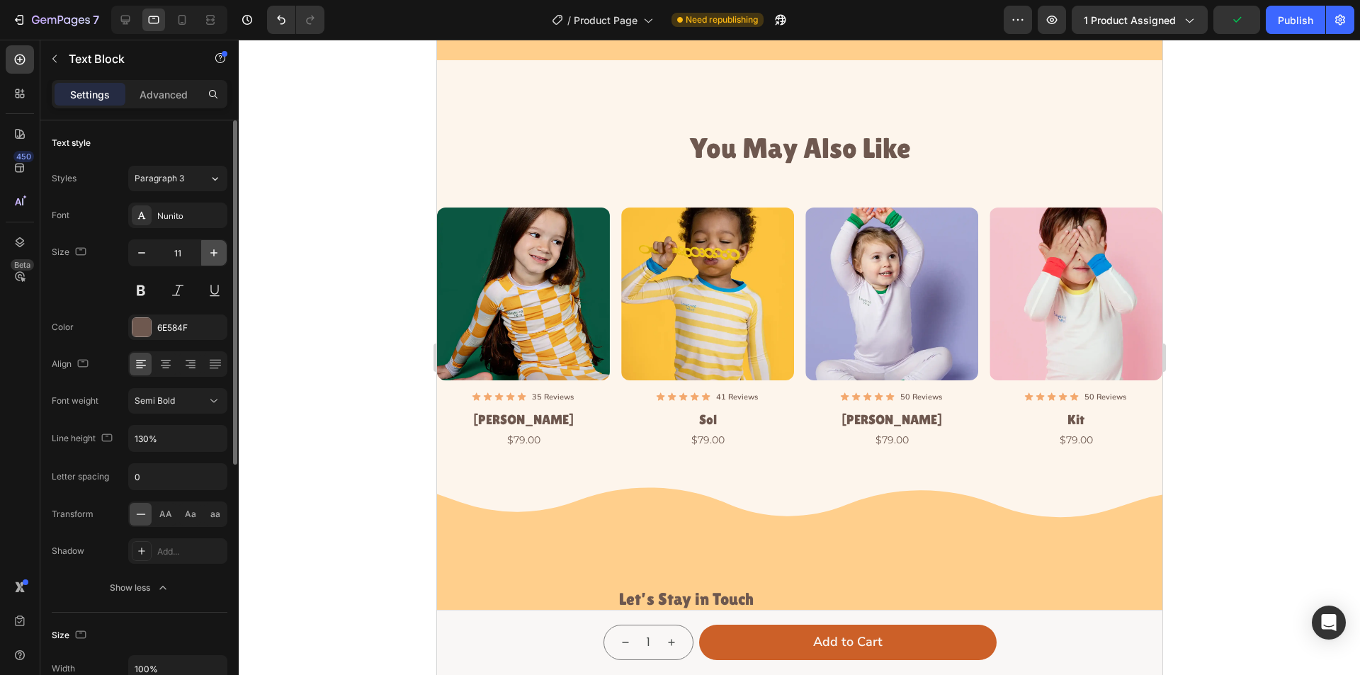
click at [215, 248] on icon "button" at bounding box center [214, 253] width 14 height 14
click at [179, 23] on icon at bounding box center [183, 20] width 8 height 10
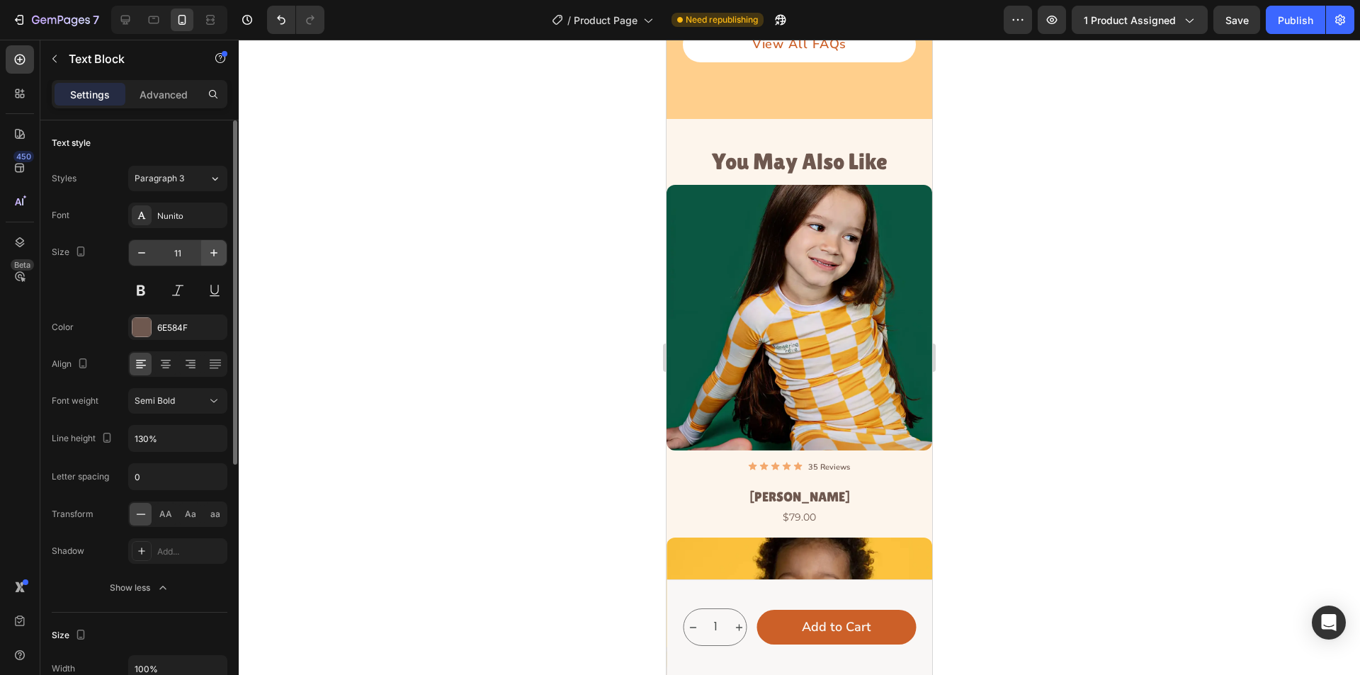
scroll to position [3384, 0]
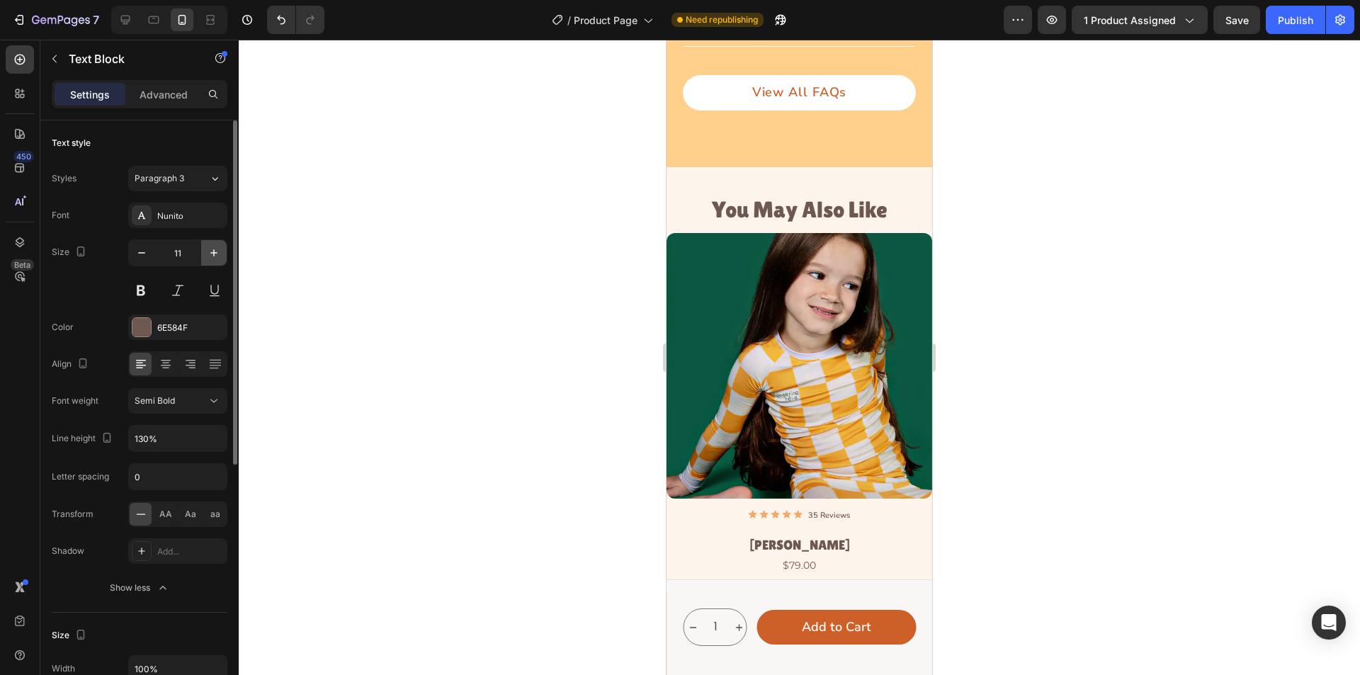
click at [215, 247] on icon "button" at bounding box center [214, 253] width 14 height 14
type input "12"
click at [125, 20] on icon at bounding box center [125, 20] width 9 height 9
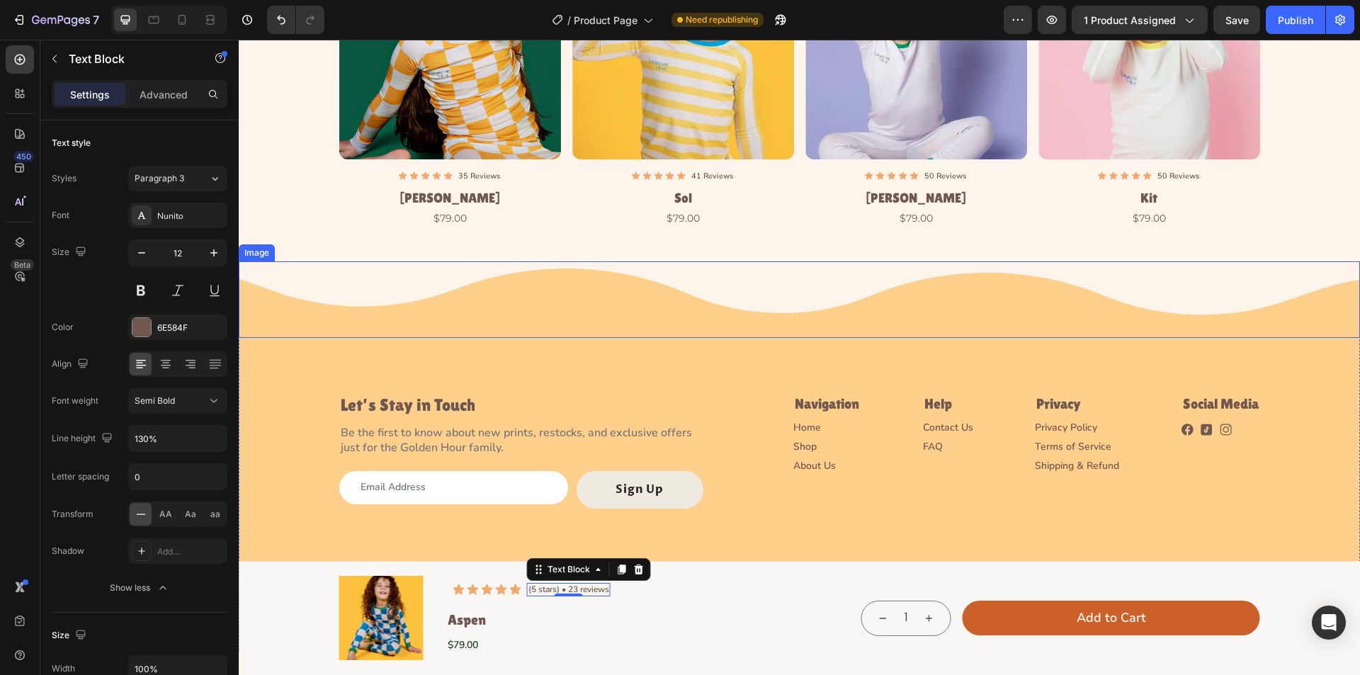
scroll to position [3719, 0]
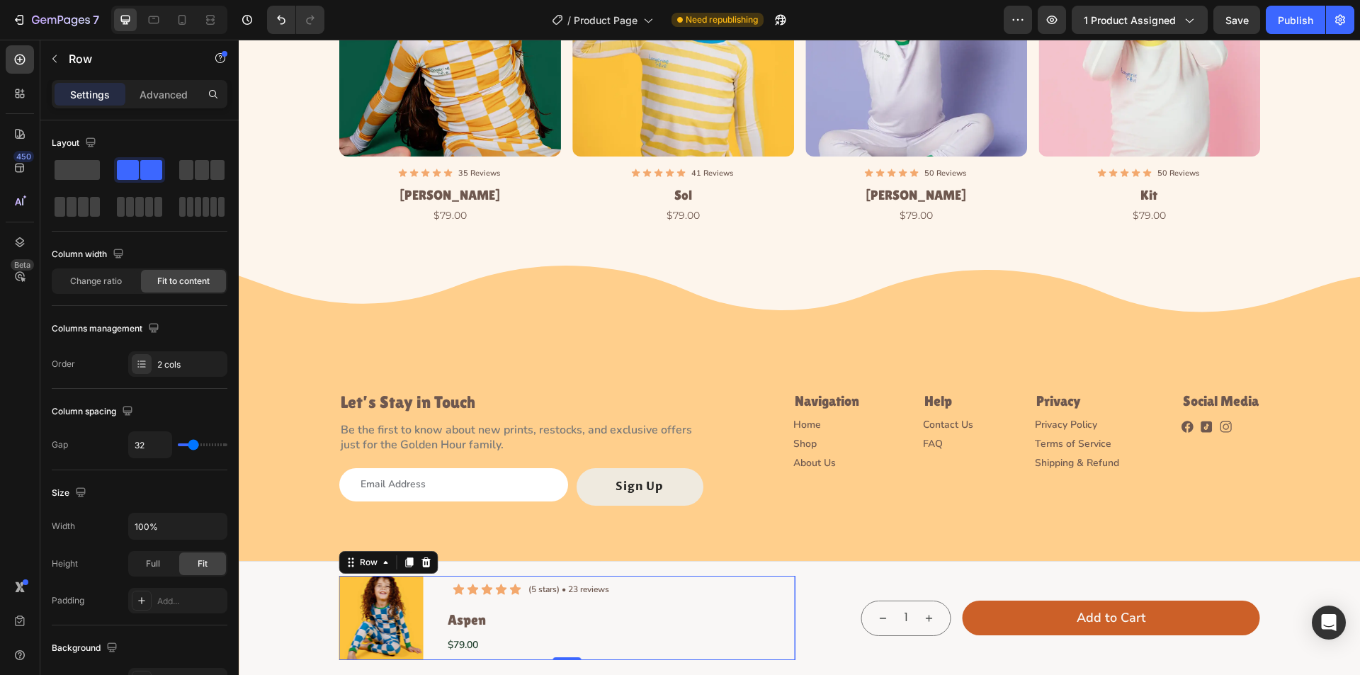
click at [644, 604] on div "Product Images Icon Icon Icon Icon Icon Icon List (5 stars) • 23 reviews Text B…" at bounding box center [567, 618] width 456 height 84
click at [652, 602] on div "Product Images Icon Icon Icon Icon Icon Icon List (5 stars) • 23 reviews Text B…" at bounding box center [567, 618] width 456 height 84
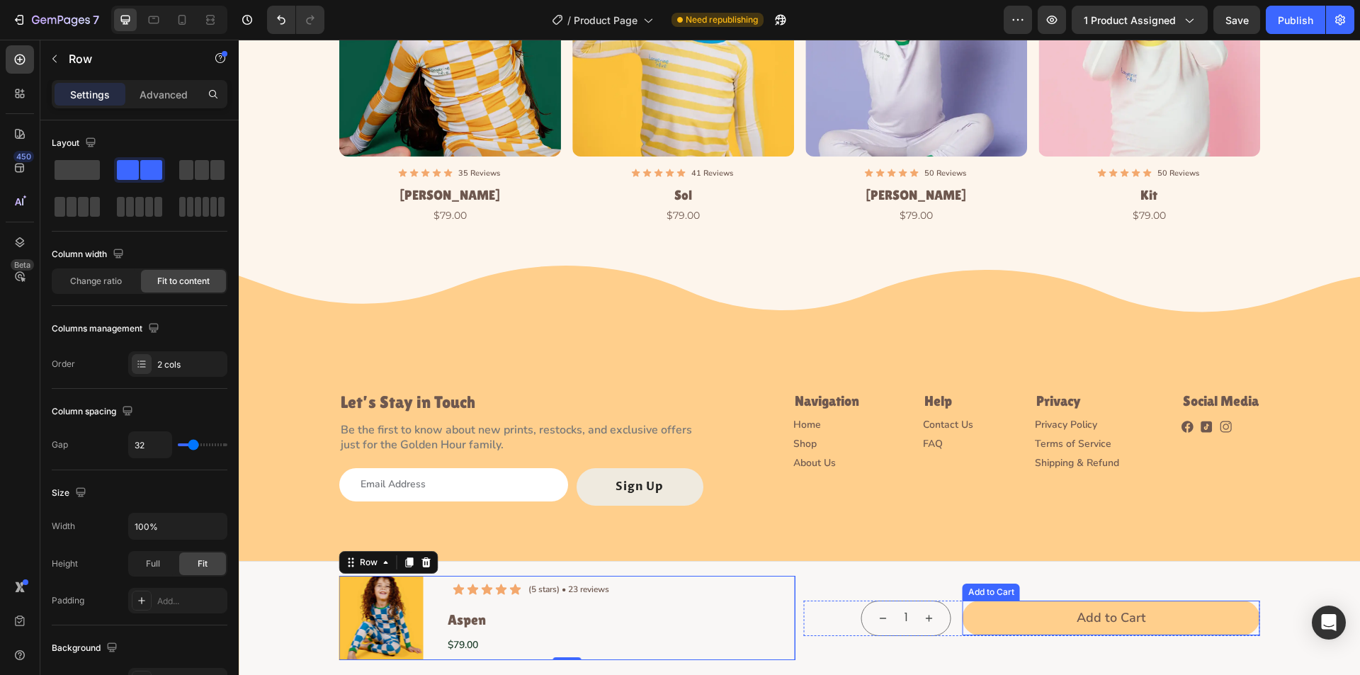
drag, startPoint x: 1000, startPoint y: 625, endPoint x: 980, endPoint y: 624, distance: 20.6
click at [1000, 625] on button "Add to Cart" at bounding box center [1112, 618] width 298 height 35
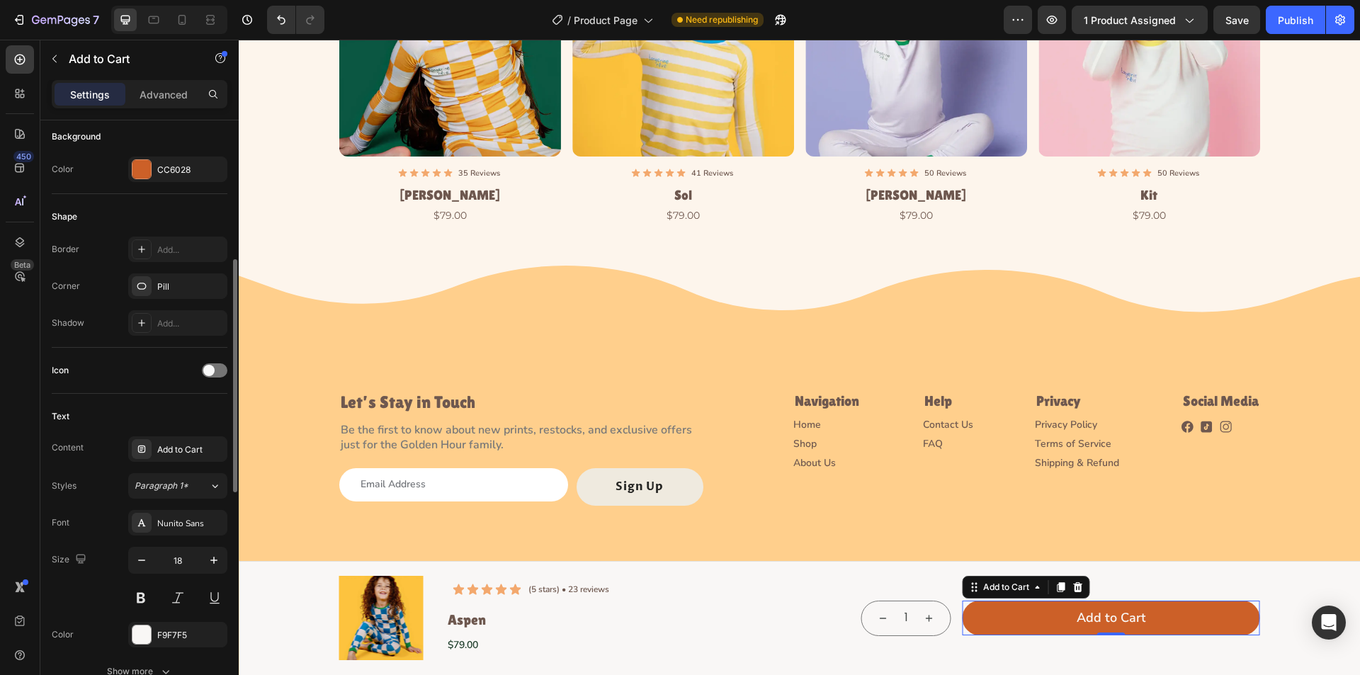
scroll to position [0, 0]
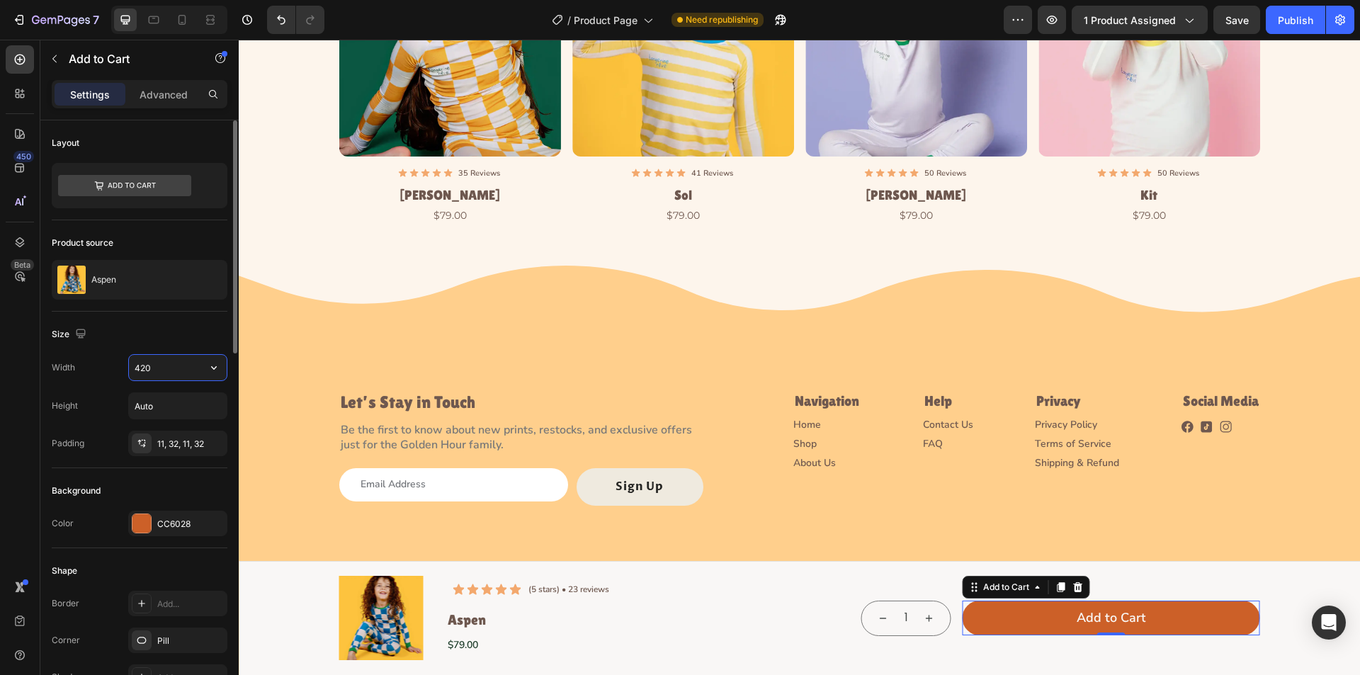
click at [159, 370] on input "420" at bounding box center [178, 368] width 98 height 26
type input "399"
click at [952, 627] on div "1 Product Quantity" at bounding box center [921, 618] width 90 height 35
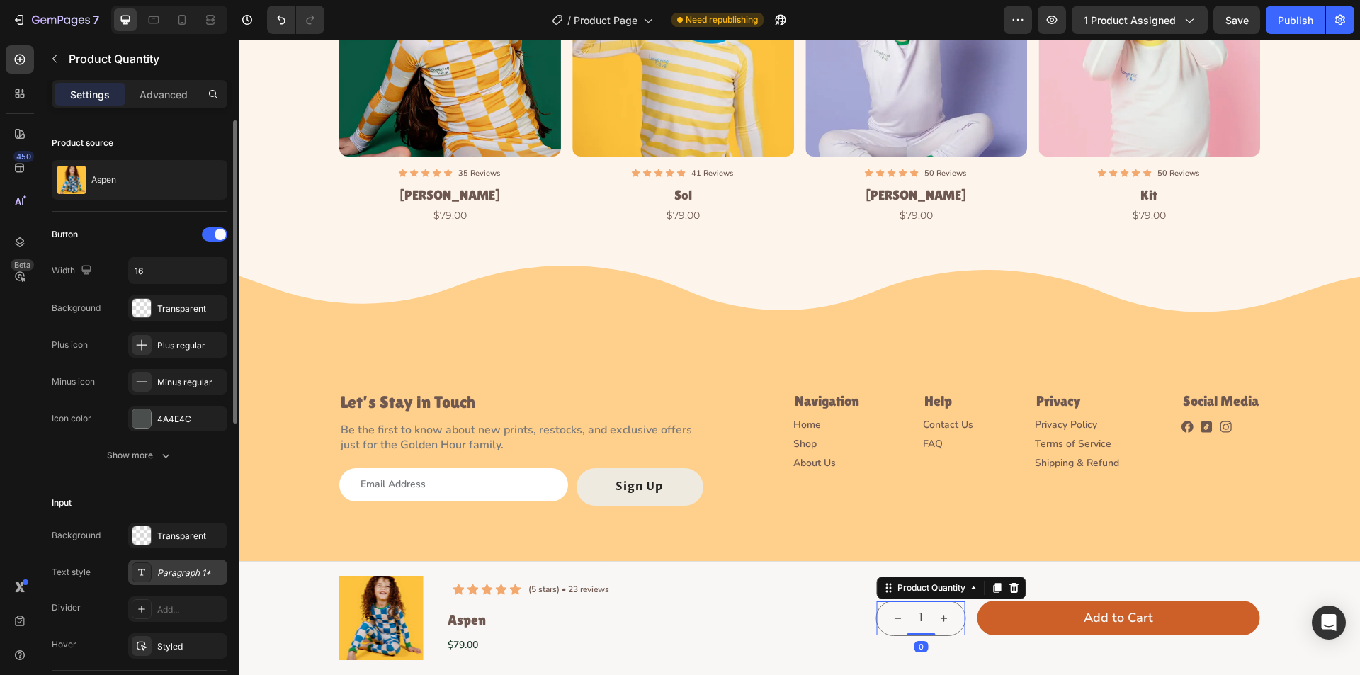
scroll to position [213, 0]
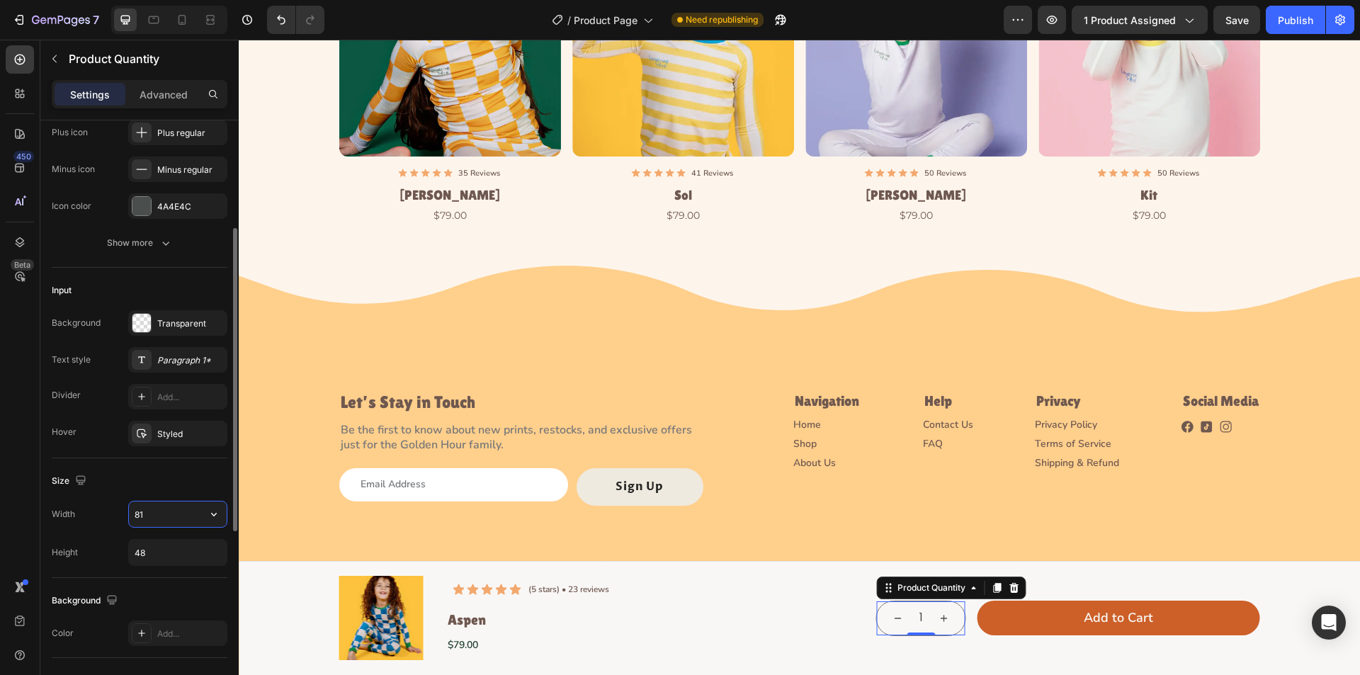
click at [169, 514] on input "81" at bounding box center [178, 515] width 98 height 26
click at [163, 94] on p "Advanced" at bounding box center [164, 94] width 48 height 15
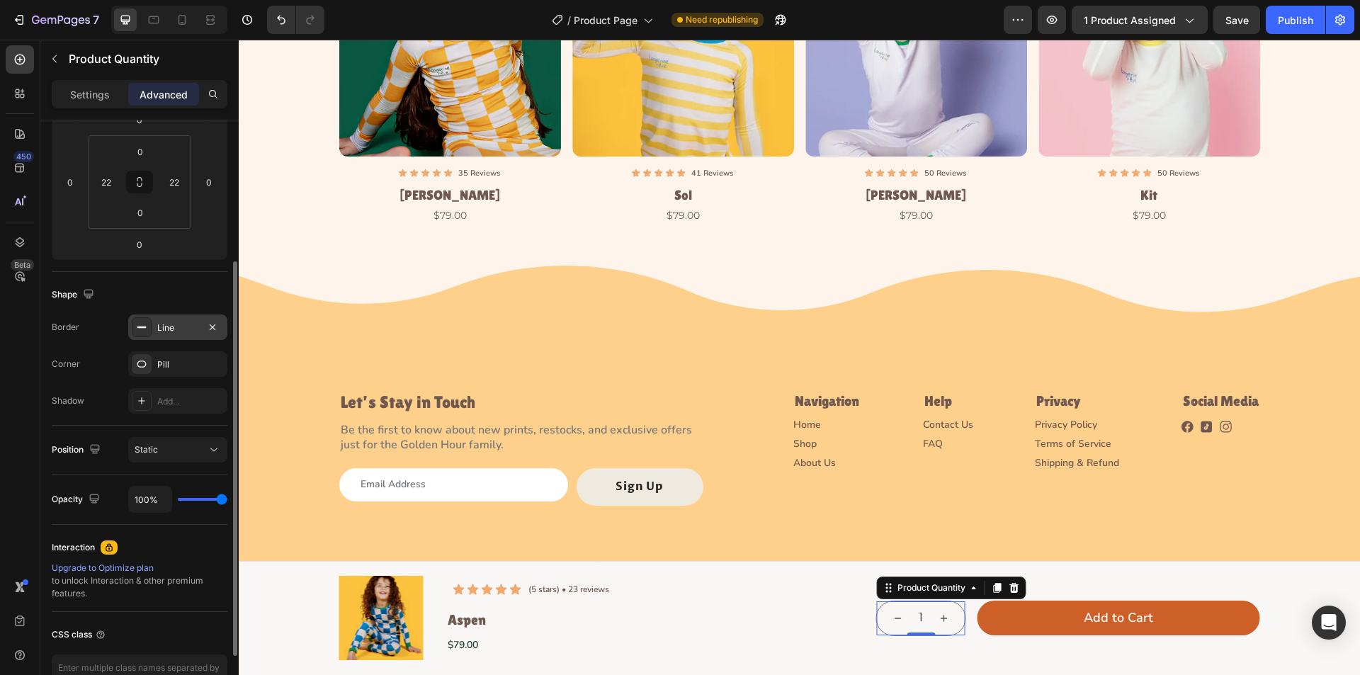
scroll to position [0, 0]
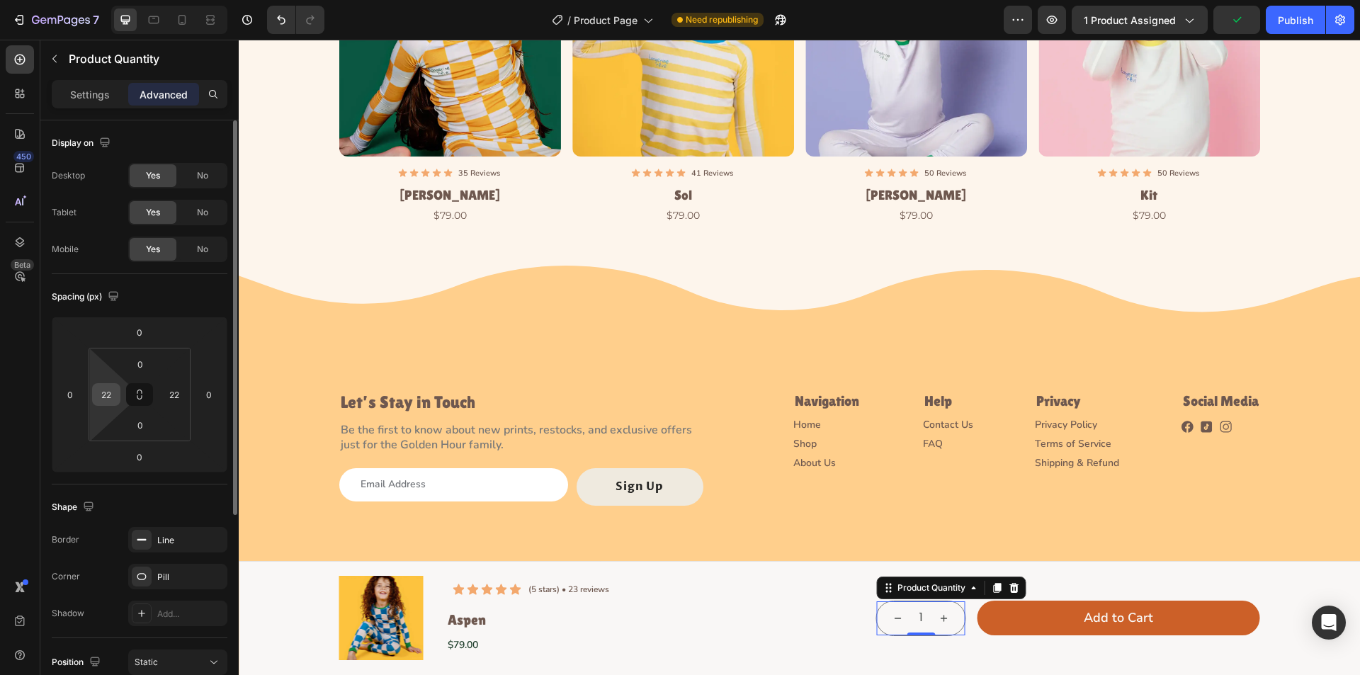
click at [111, 398] on input "22" at bounding box center [106, 394] width 21 height 21
type input "8"
click at [176, 402] on input "22" at bounding box center [174, 394] width 21 height 21
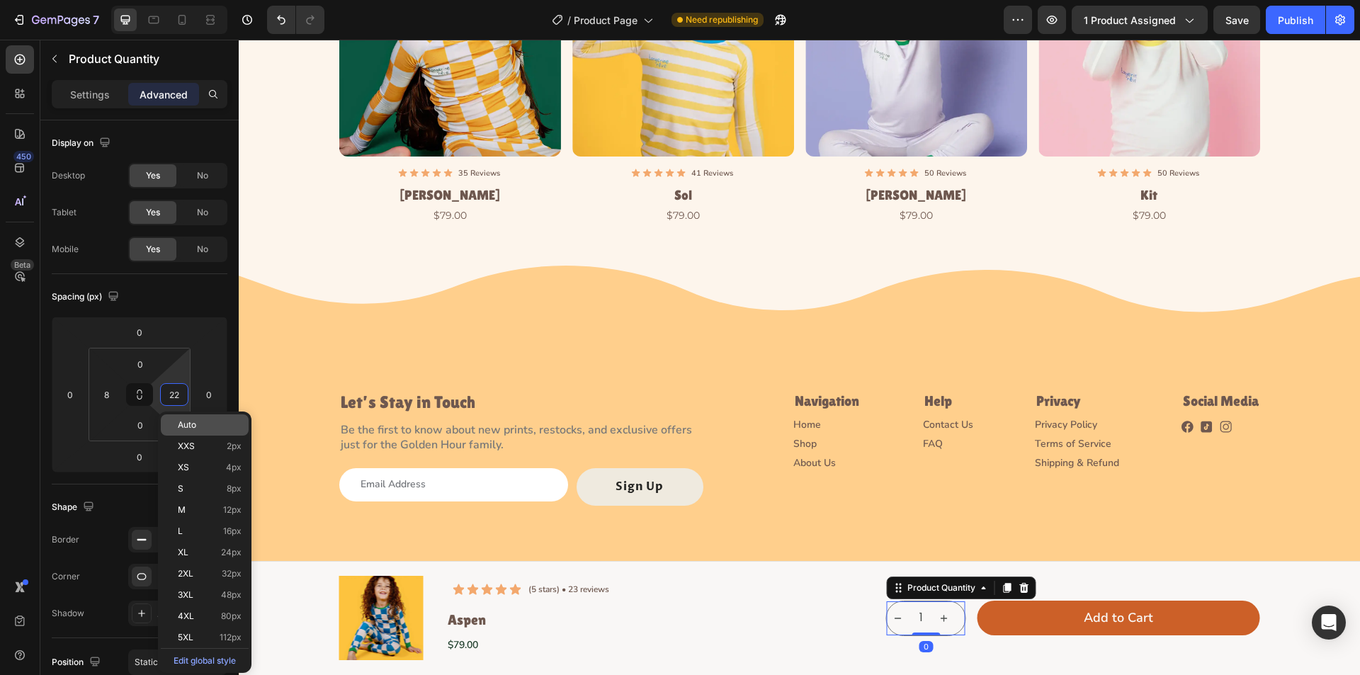
type input "8"
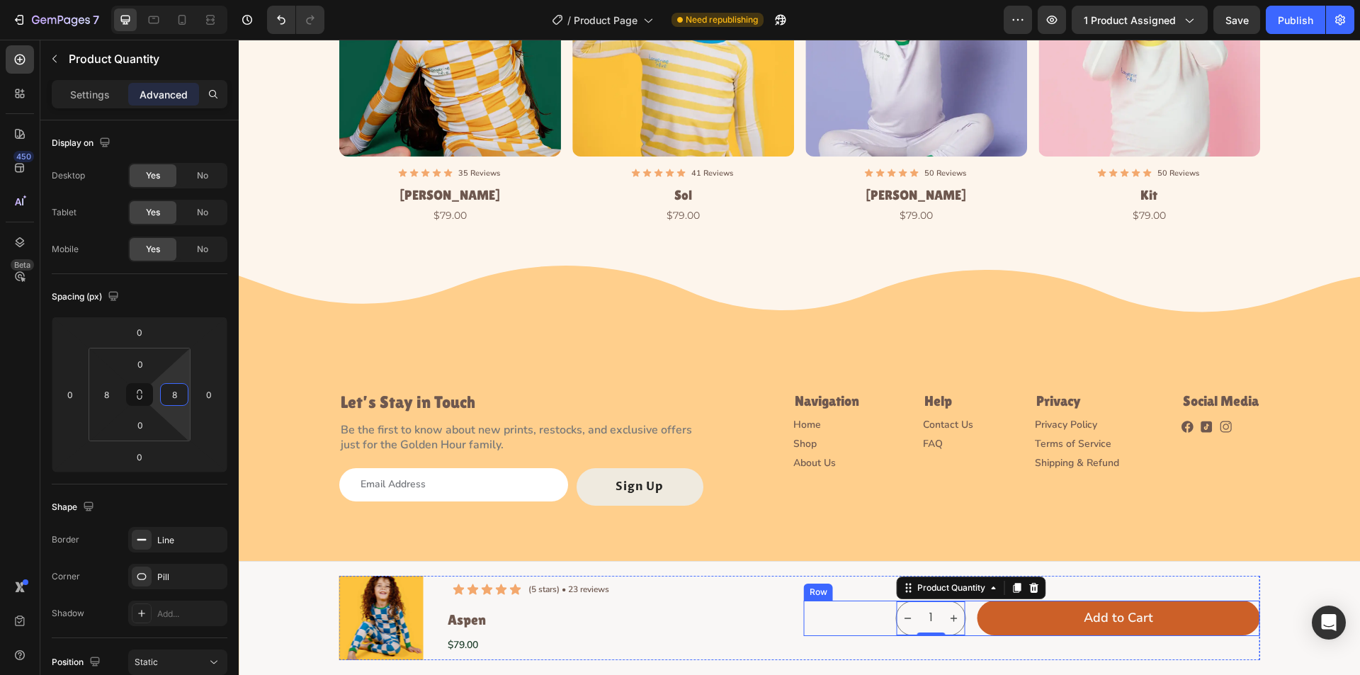
click at [818, 619] on div "1 Product Quantity 0 Add to Cart Add to Cart Row" at bounding box center [1032, 618] width 456 height 35
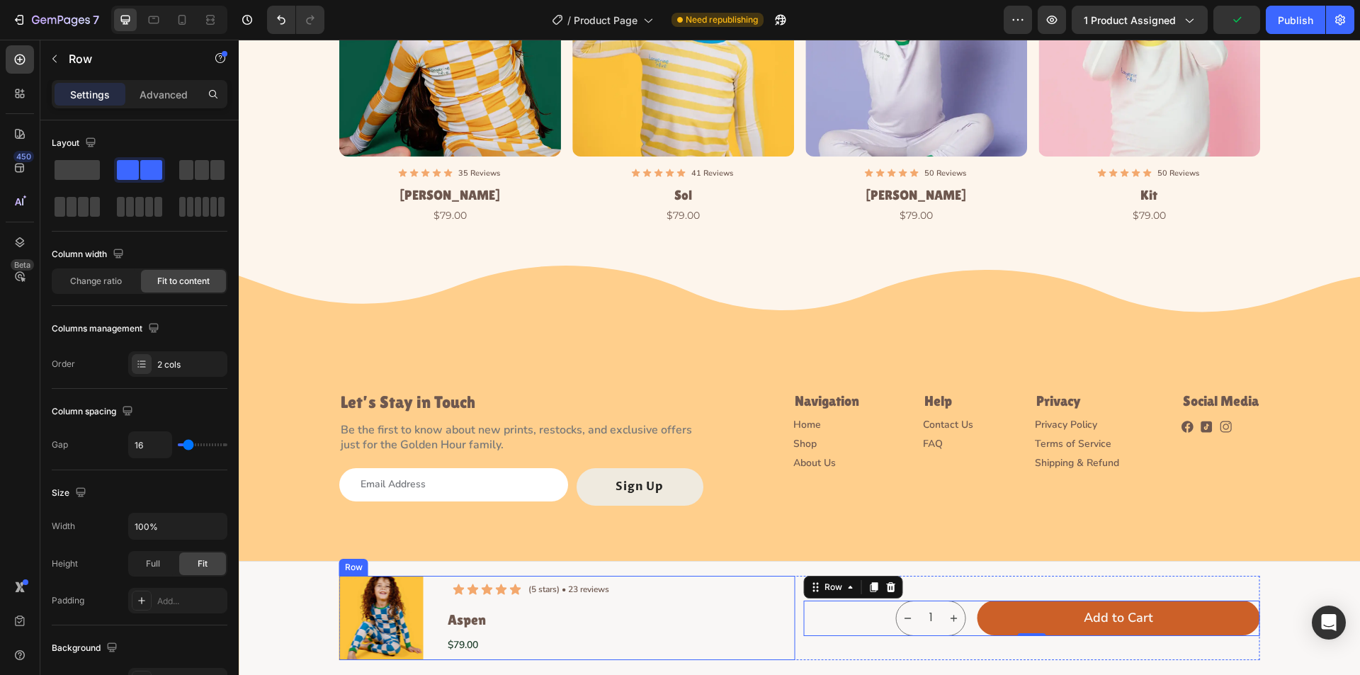
click at [621, 618] on div "Product Images Icon Icon Icon Icon Icon Icon List (5 stars) • 23 reviews Text B…" at bounding box center [567, 618] width 456 height 84
click at [373, 560] on div "Row" at bounding box center [368, 562] width 23 height 13
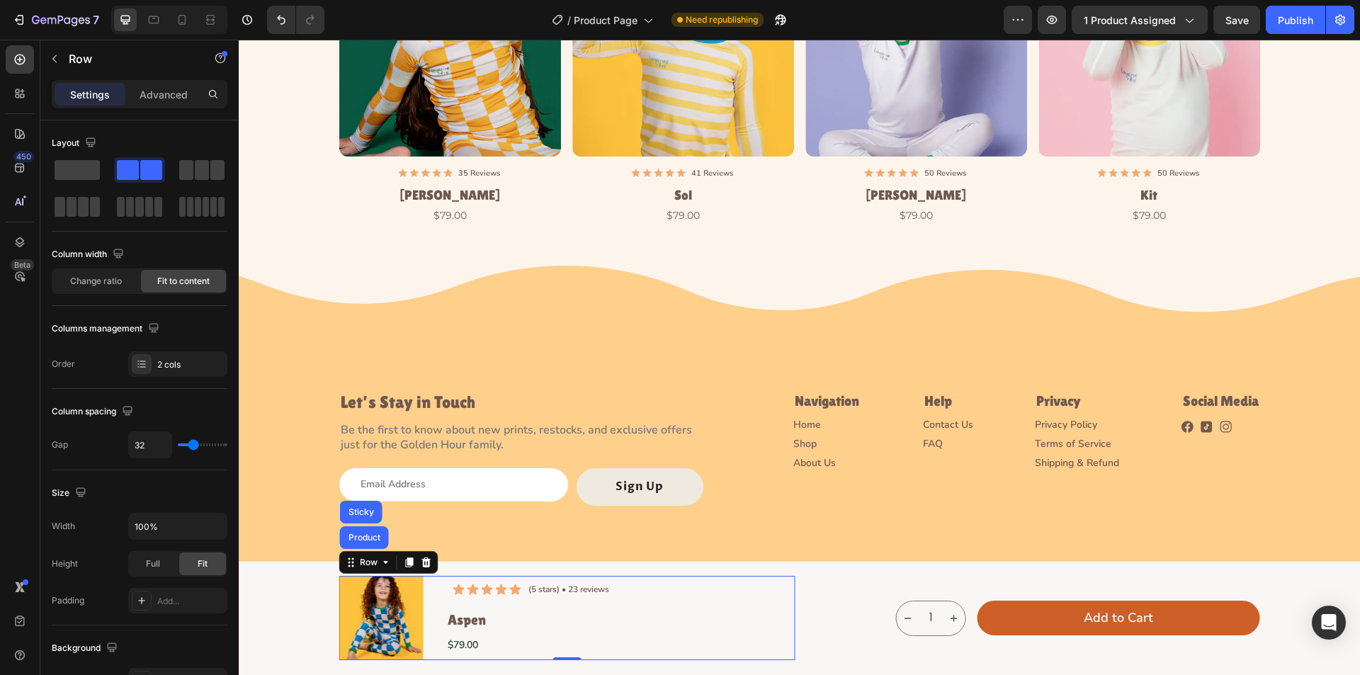
click at [652, 624] on div "Product Images Icon Icon Icon Icon Icon Icon List (5 stars) • 23 reviews Text B…" at bounding box center [567, 618] width 456 height 84
click at [822, 599] on div "1 Product Quantity Add to Cart Add to Cart Row" at bounding box center [1032, 618] width 456 height 84
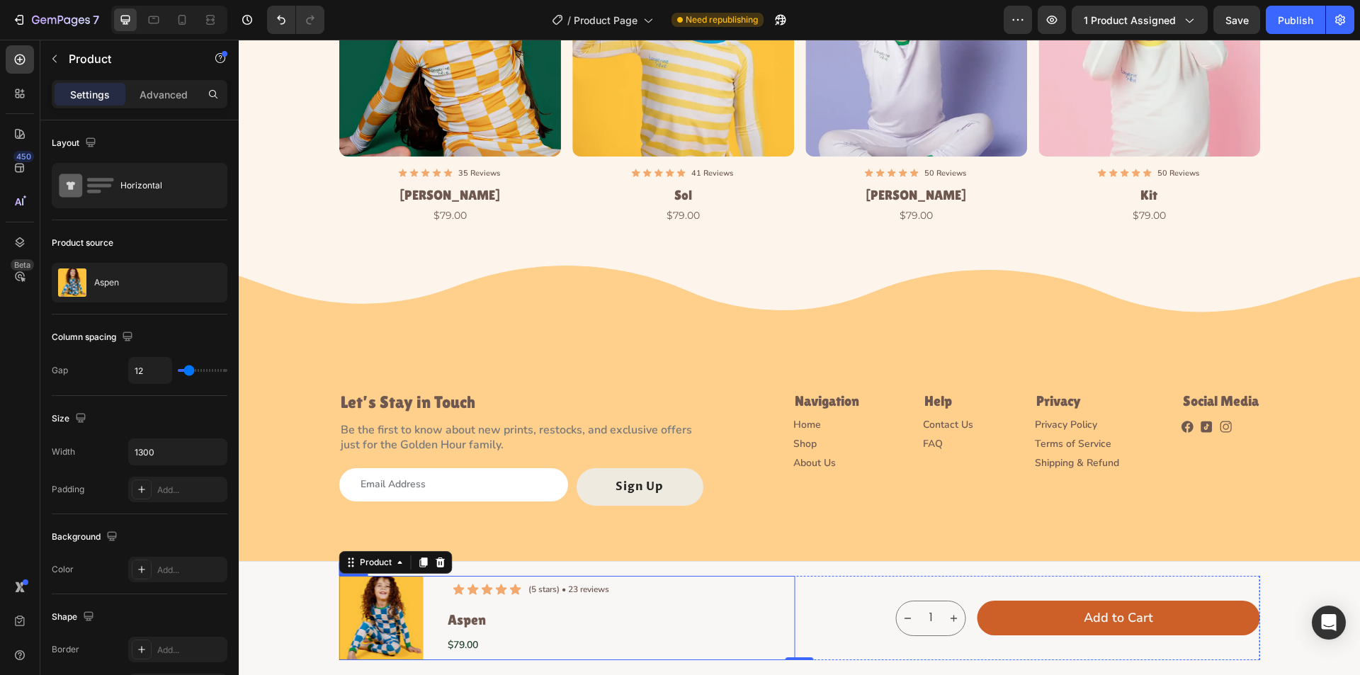
click at [546, 605] on div "Icon Icon Icon Icon Icon Icon List (5 stars) • 23 reviews Text Block Row Aspen …" at bounding box center [531, 618] width 171 height 84
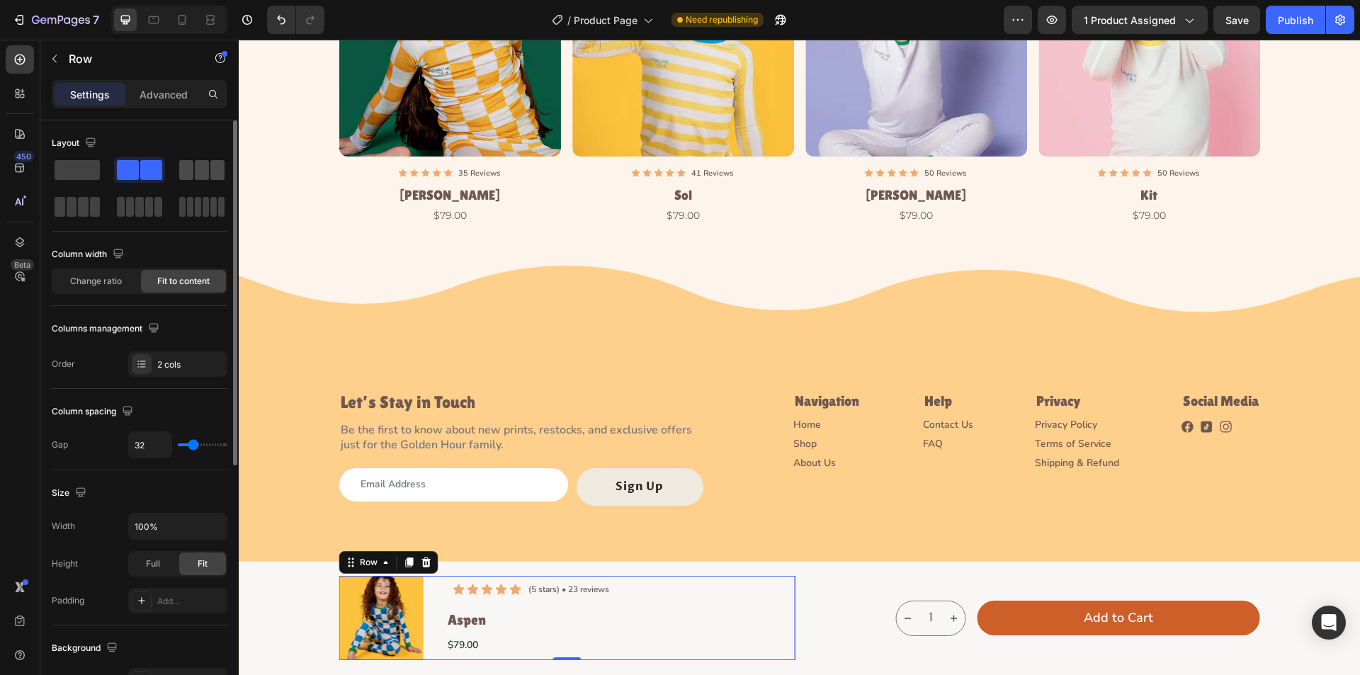
click at [193, 167] on div at bounding box center [201, 170] width 45 height 20
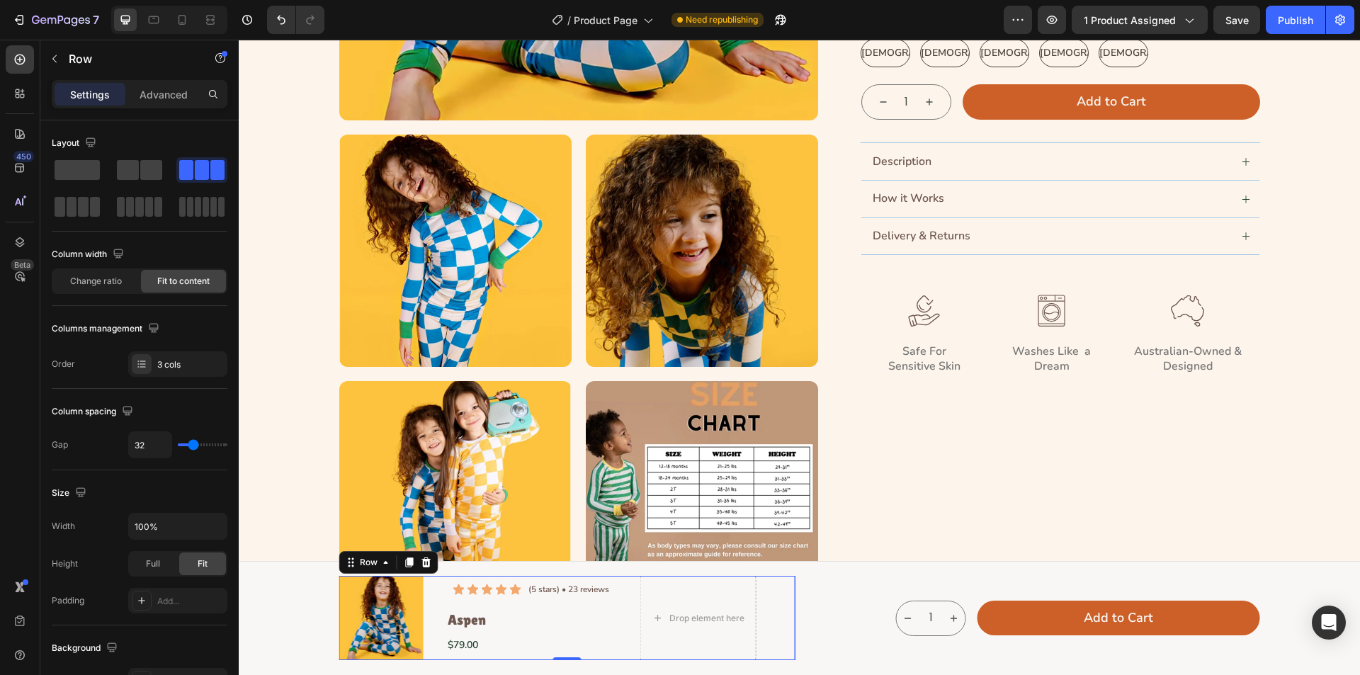
scroll to position [236, 0]
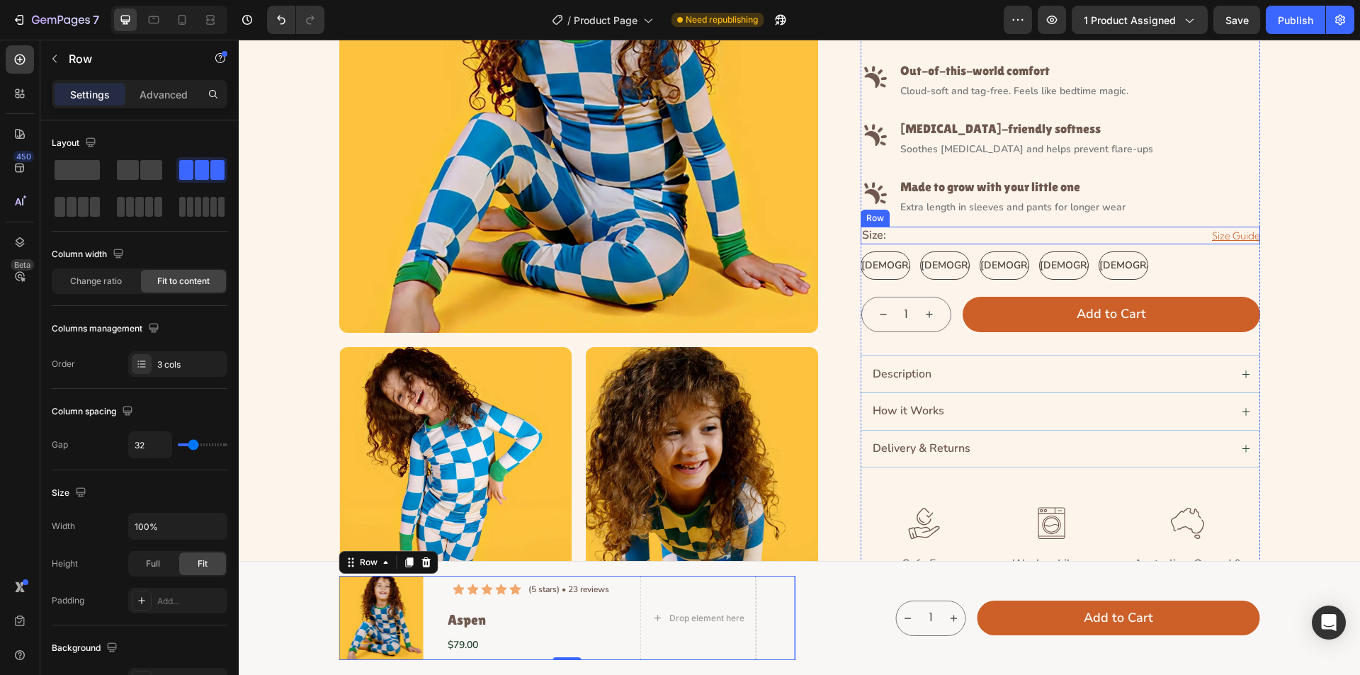
click at [1176, 242] on div "Size: Heading Size Guide Button Row" at bounding box center [1061, 236] width 400 height 18
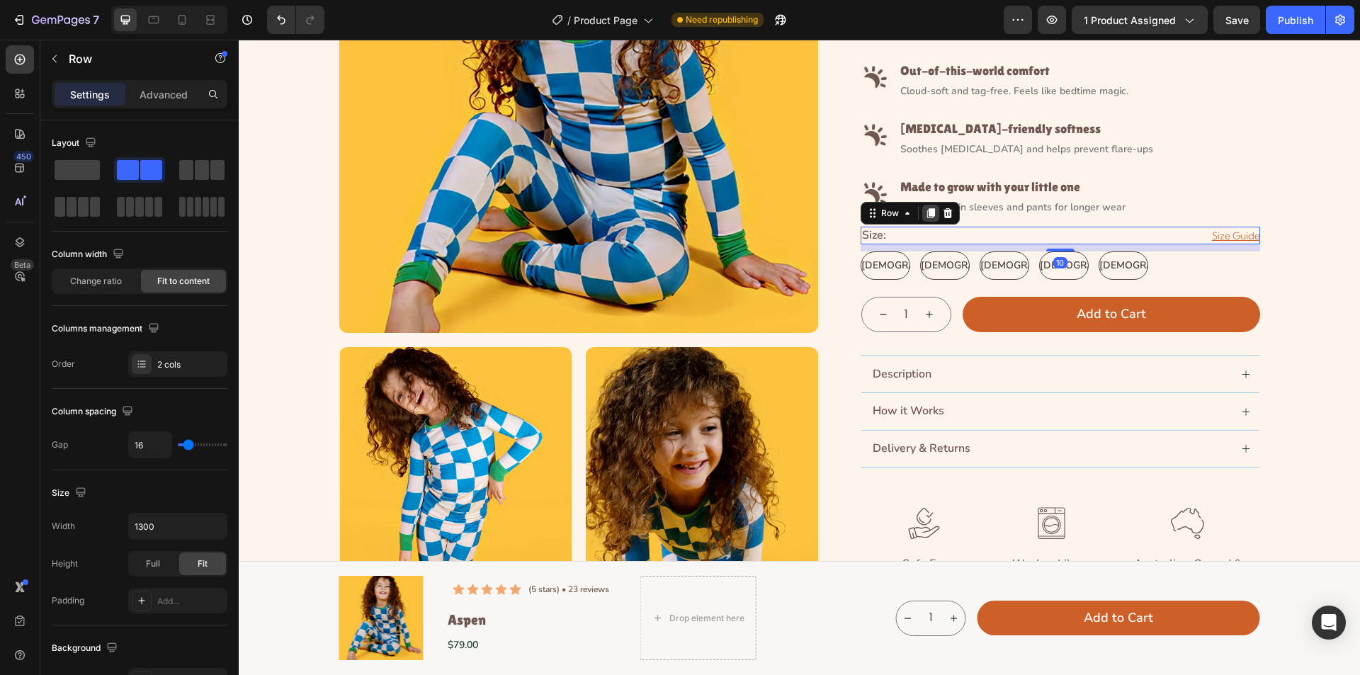
click at [927, 213] on icon at bounding box center [931, 213] width 8 height 10
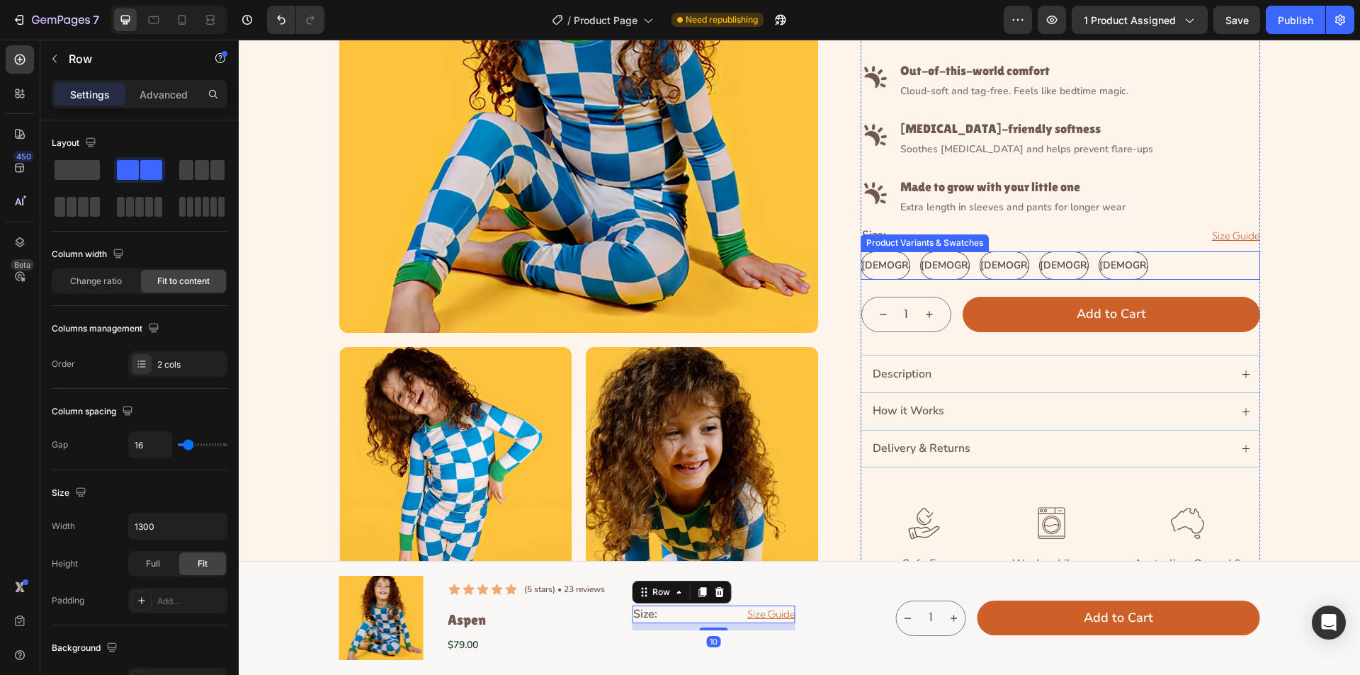
click at [1203, 269] on div "[DEMOGRAPHIC_DATA] [DEMOGRAPHIC_DATA] [DEMOGRAPHIC_DATA] [DEMOGRAPHIC_DATA] [DE…" at bounding box center [1061, 266] width 400 height 28
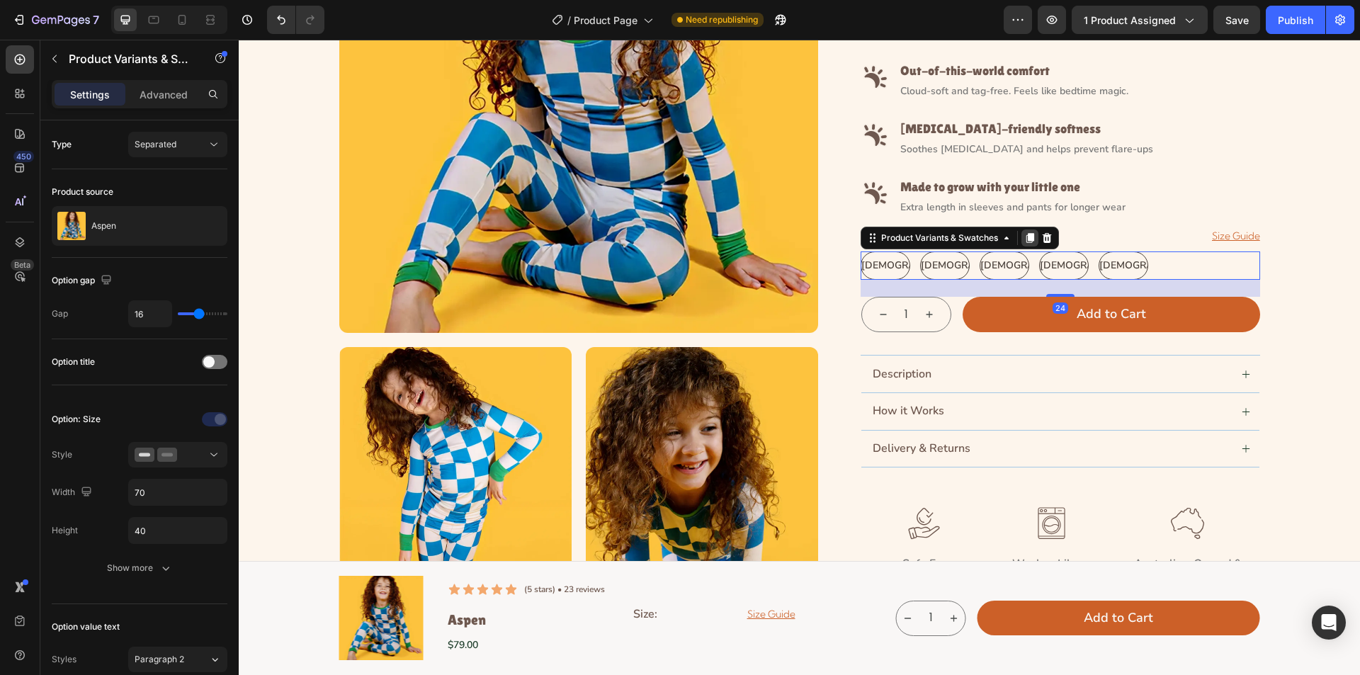
click at [1026, 242] on icon at bounding box center [1030, 238] width 8 height 10
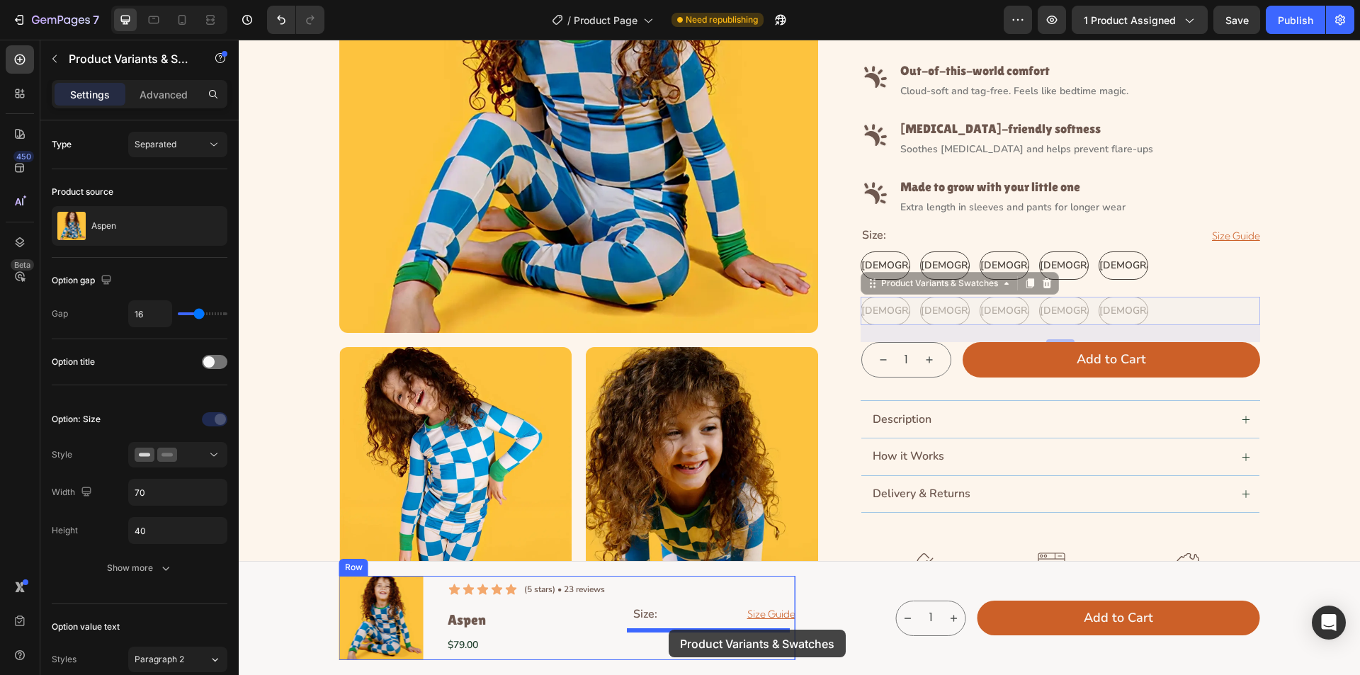
drag, startPoint x: 941, startPoint y: 293, endPoint x: 689, endPoint y: 633, distance: 423.6
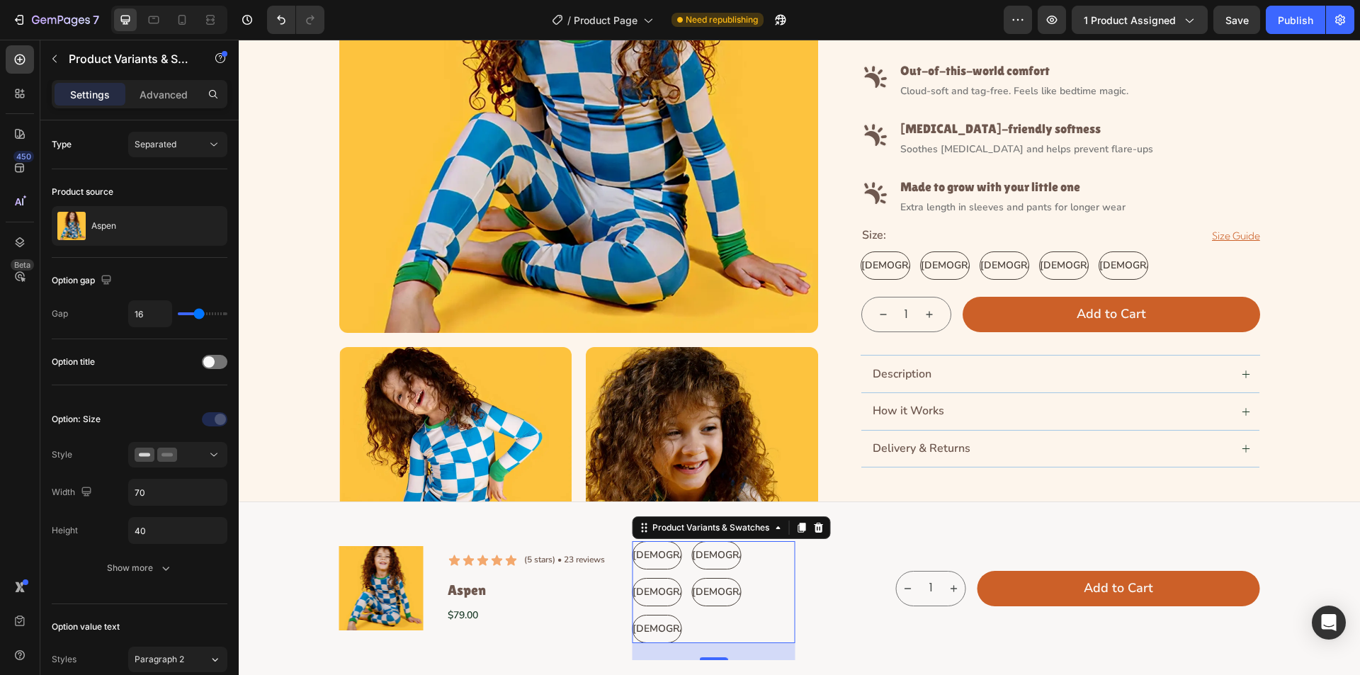
click at [680, 577] on div "[DEMOGRAPHIC_DATA] [DEMOGRAPHIC_DATA] [DEMOGRAPHIC_DATA] [DEMOGRAPHIC_DATA] [DE…" at bounding box center [714, 592] width 164 height 102
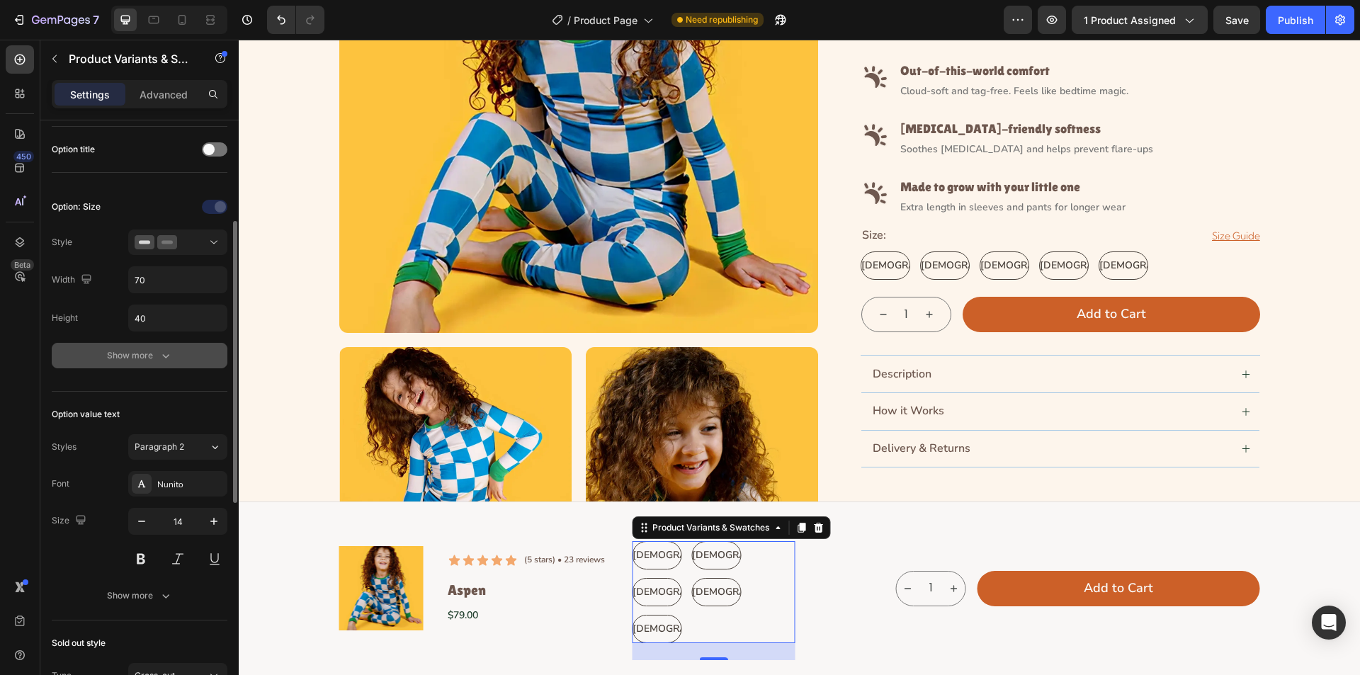
click at [171, 349] on icon "button" at bounding box center [166, 356] width 14 height 14
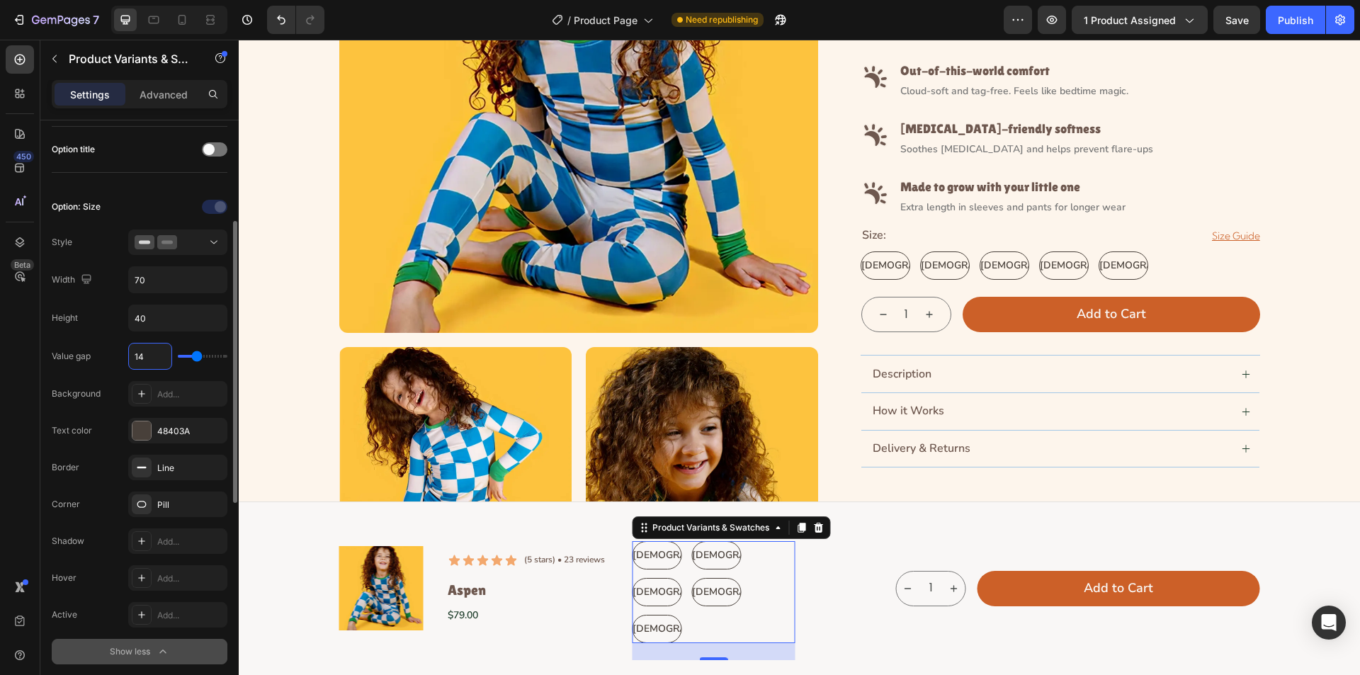
click at [148, 358] on input "14" at bounding box center [150, 357] width 43 height 26
type input "1"
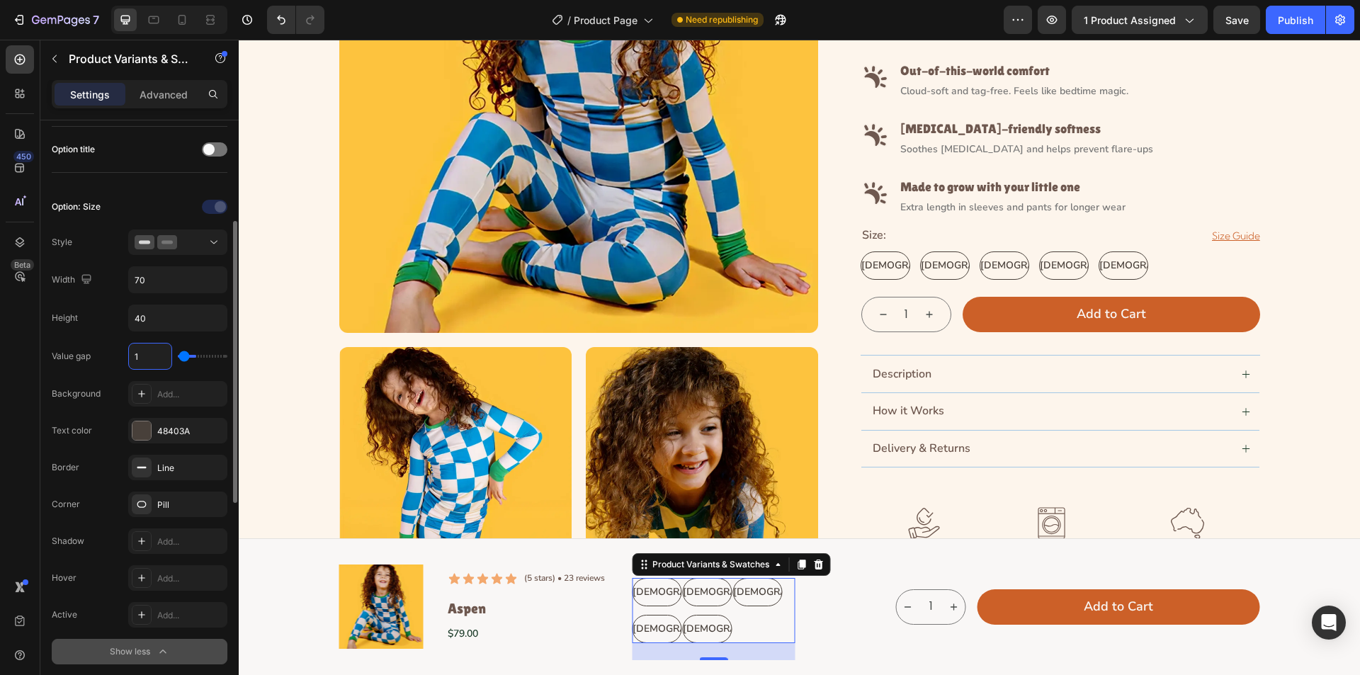
type input "12"
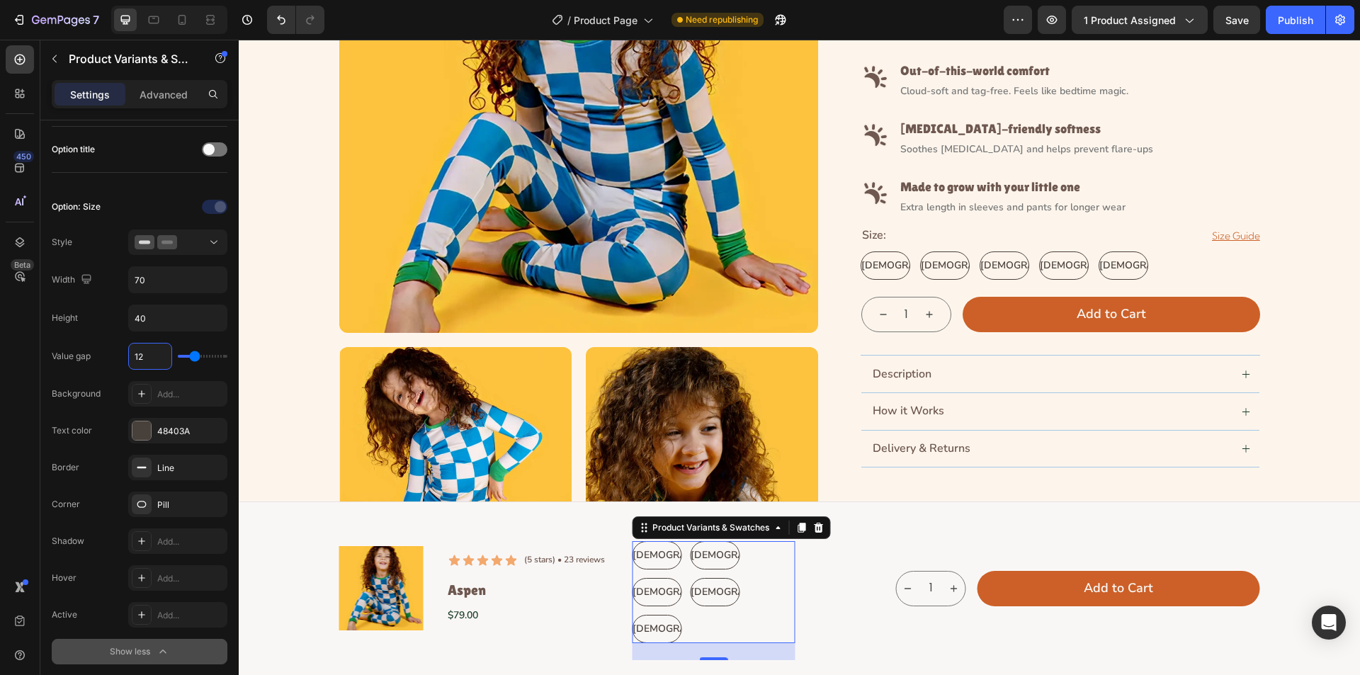
type input "12"
click at [810, 574] on div "1 Product Quantity Add to Cart Add to Cart Row" at bounding box center [1032, 588] width 456 height 35
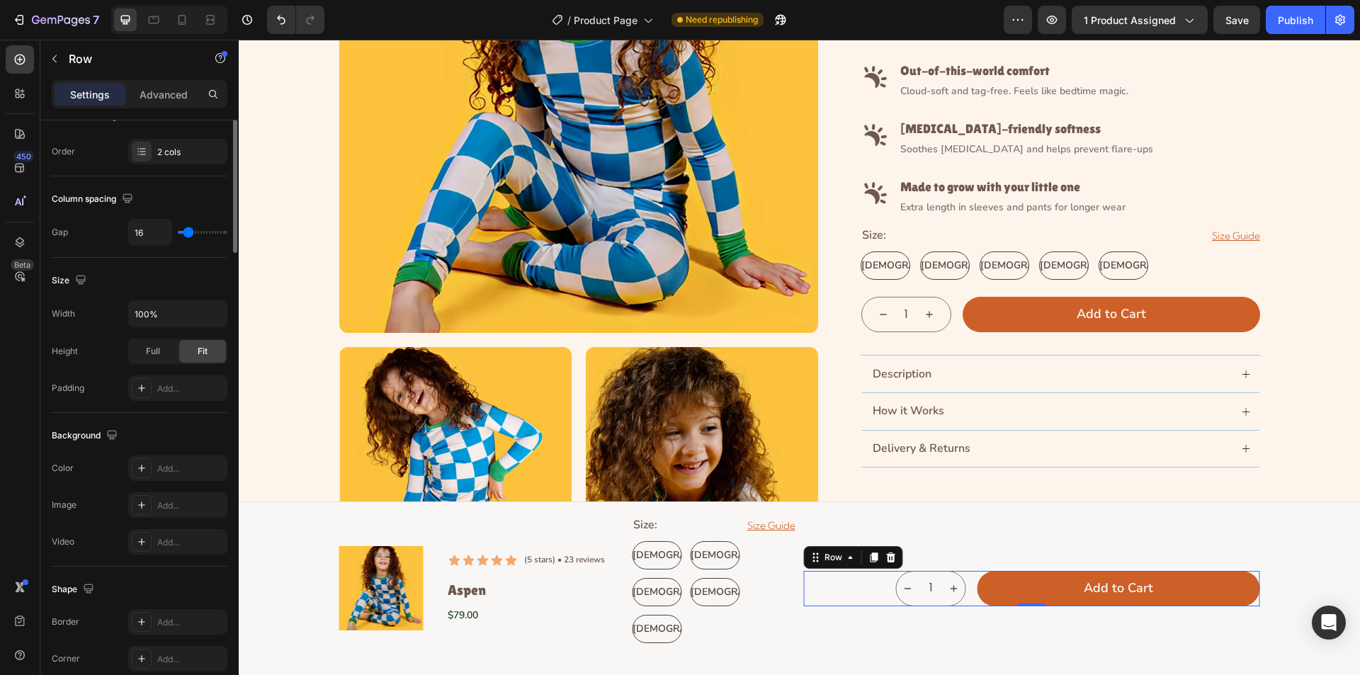
scroll to position [0, 0]
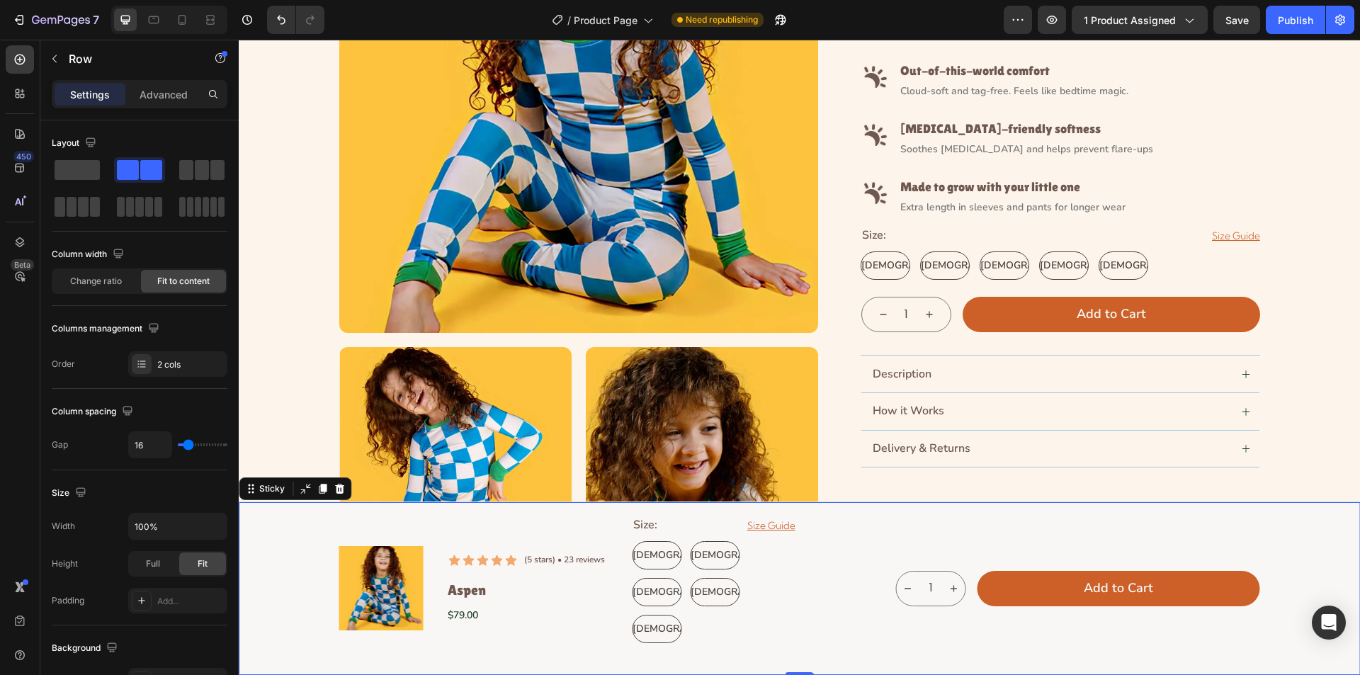
click at [867, 514] on div "Product Images Icon Icon Icon Icon Icon Icon List (5 stars) • 23 reviews Text B…" at bounding box center [800, 589] width 1122 height 174
click at [690, 526] on div "Size: Heading Size Guide Button Row" at bounding box center [714, 526] width 164 height 18
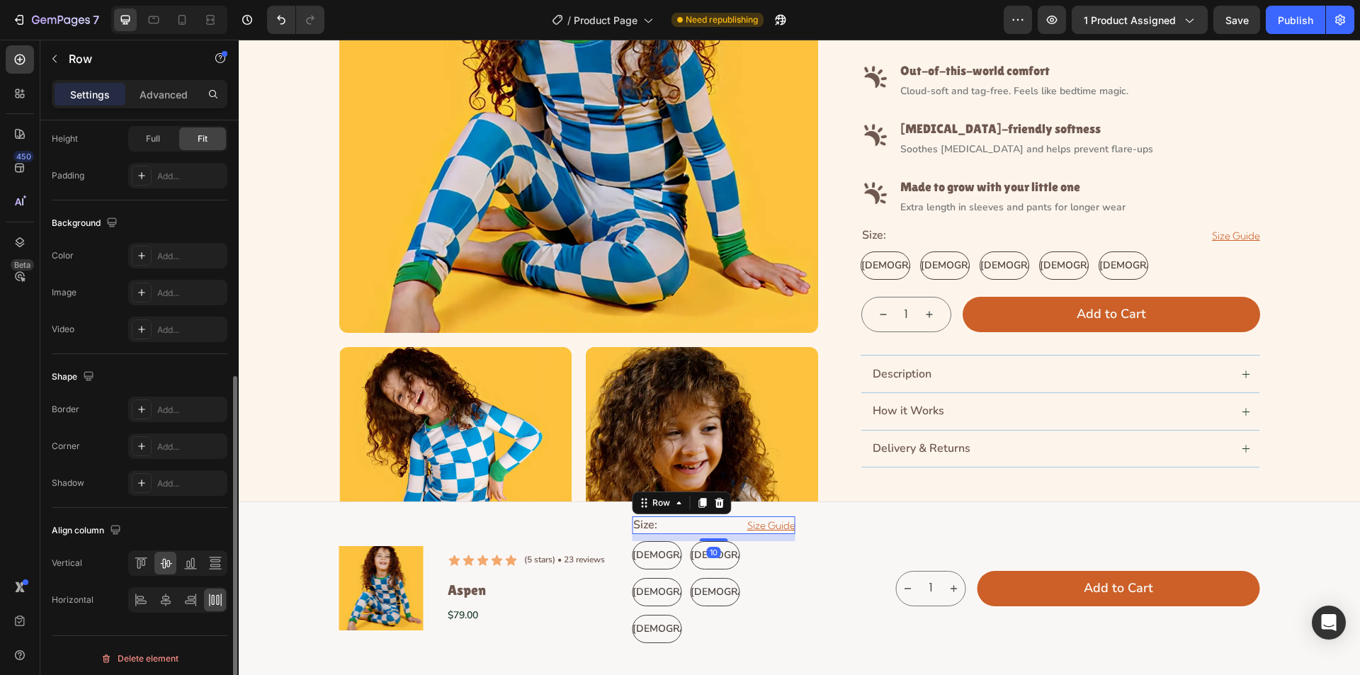
scroll to position [431, 0]
click at [143, 594] on icon at bounding box center [141, 594] width 14 height 14
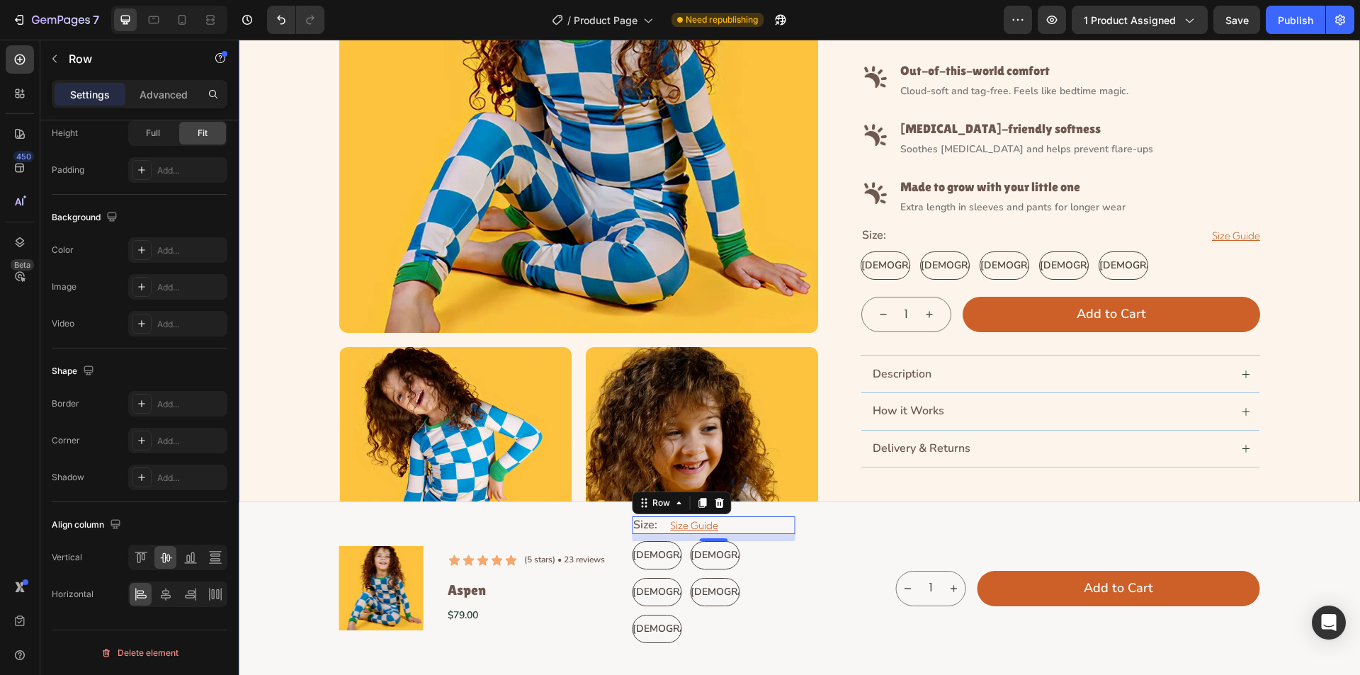
click at [1271, 187] on div "Product Images Icon Icon Icon Icon Icon Icon List (5 stars) • 23 reviews Text B…" at bounding box center [799, 340] width 1089 height 972
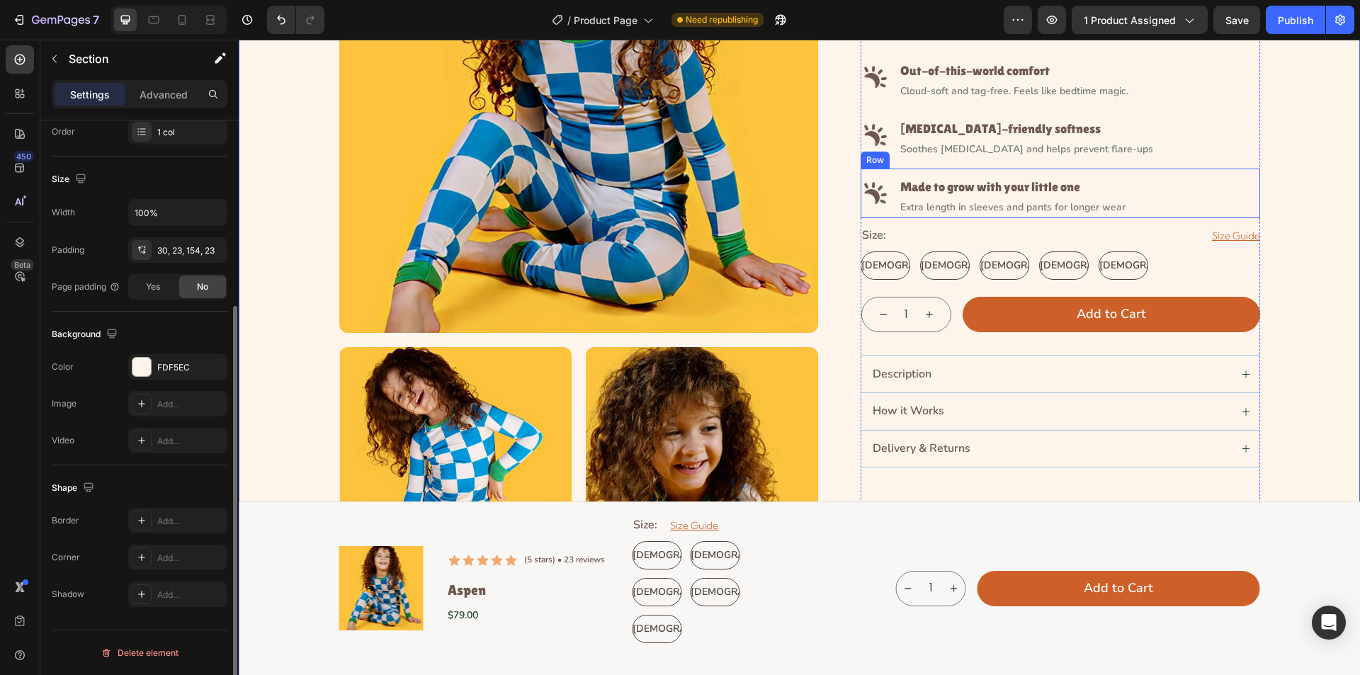
scroll to position [0, 0]
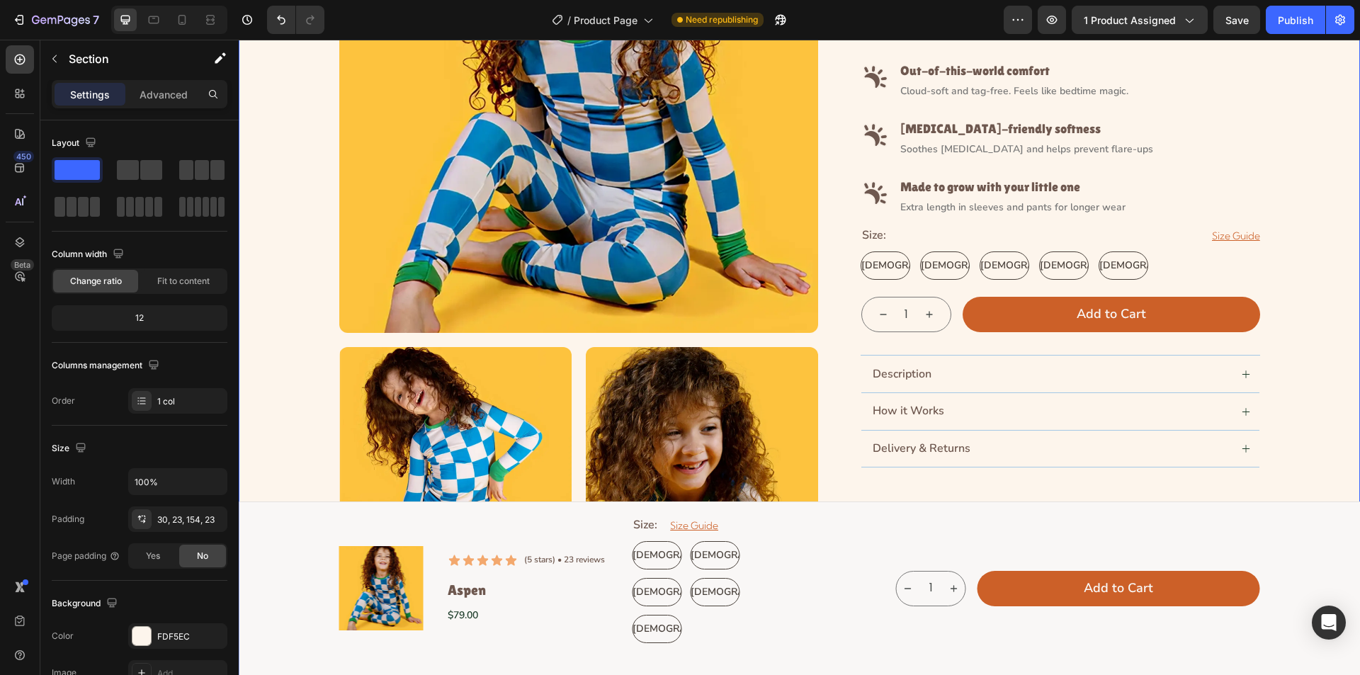
click at [1278, 187] on div "Product Images Icon Icon Icon Icon Icon Icon List (5 stars) • 23 reviews Text B…" at bounding box center [799, 340] width 1089 height 972
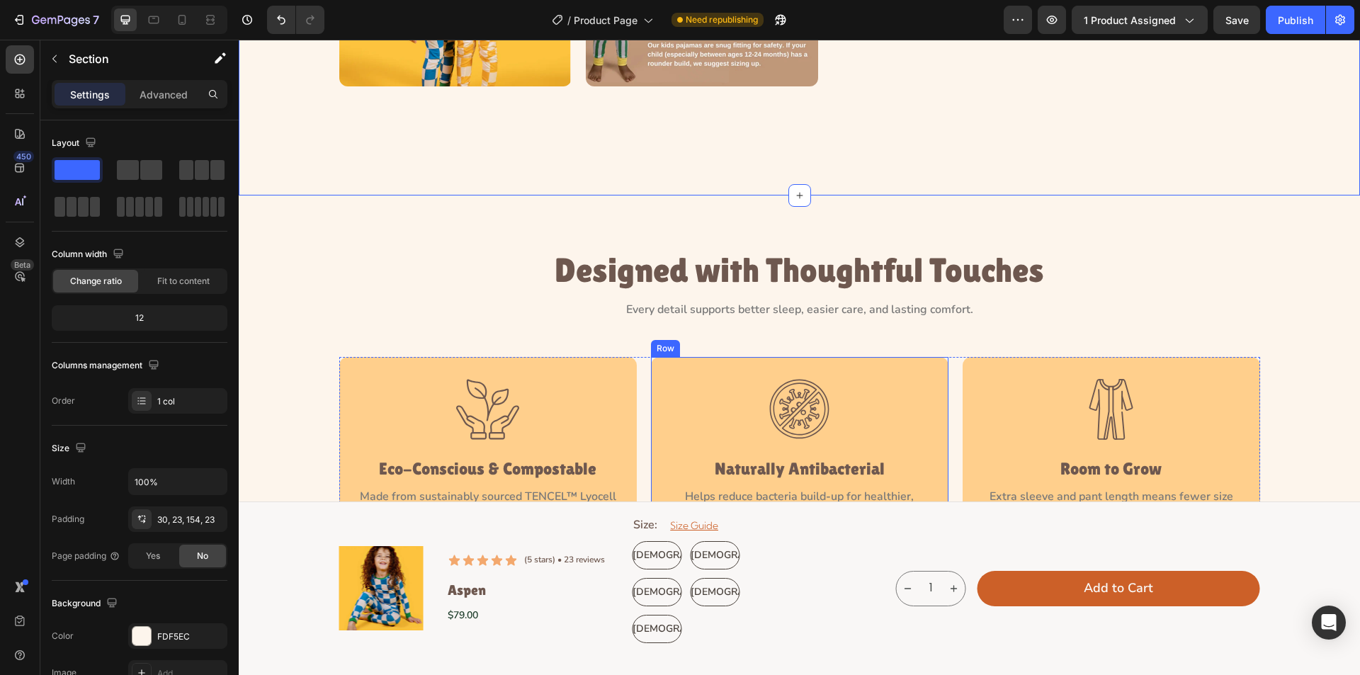
scroll to position [1157, 0]
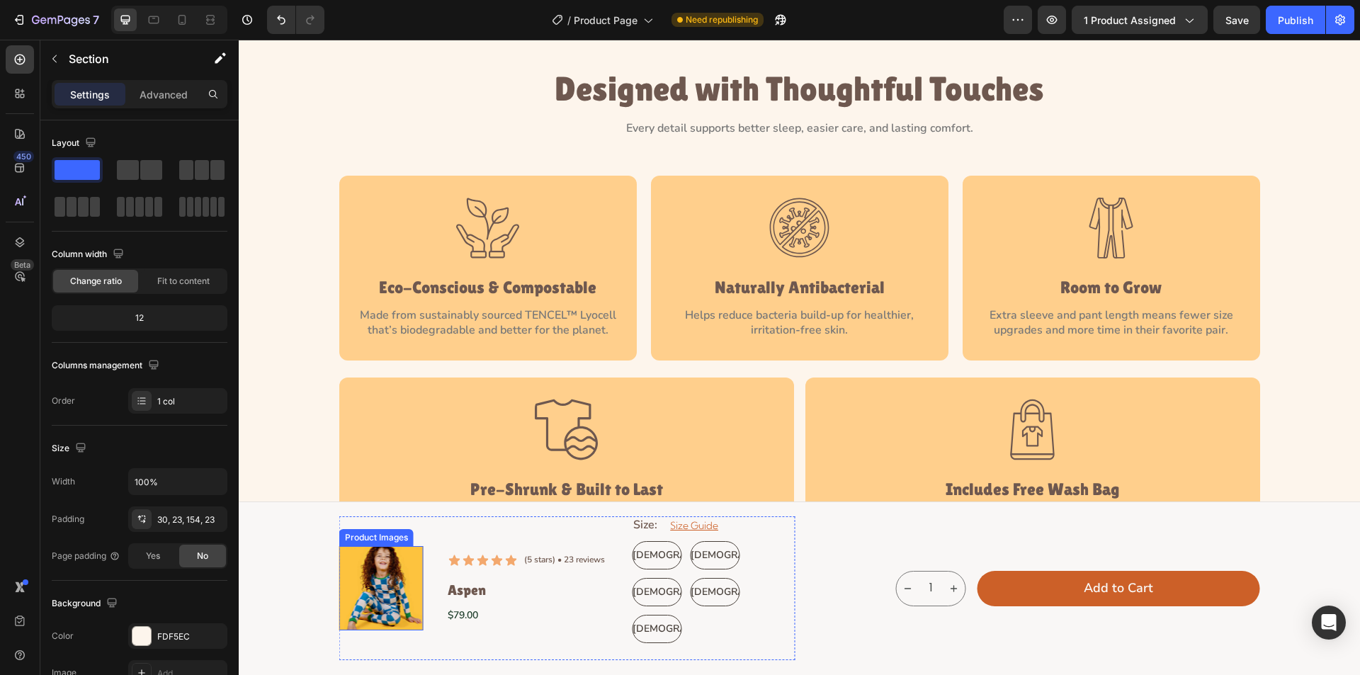
click at [412, 569] on img at bounding box center [381, 588] width 84 height 84
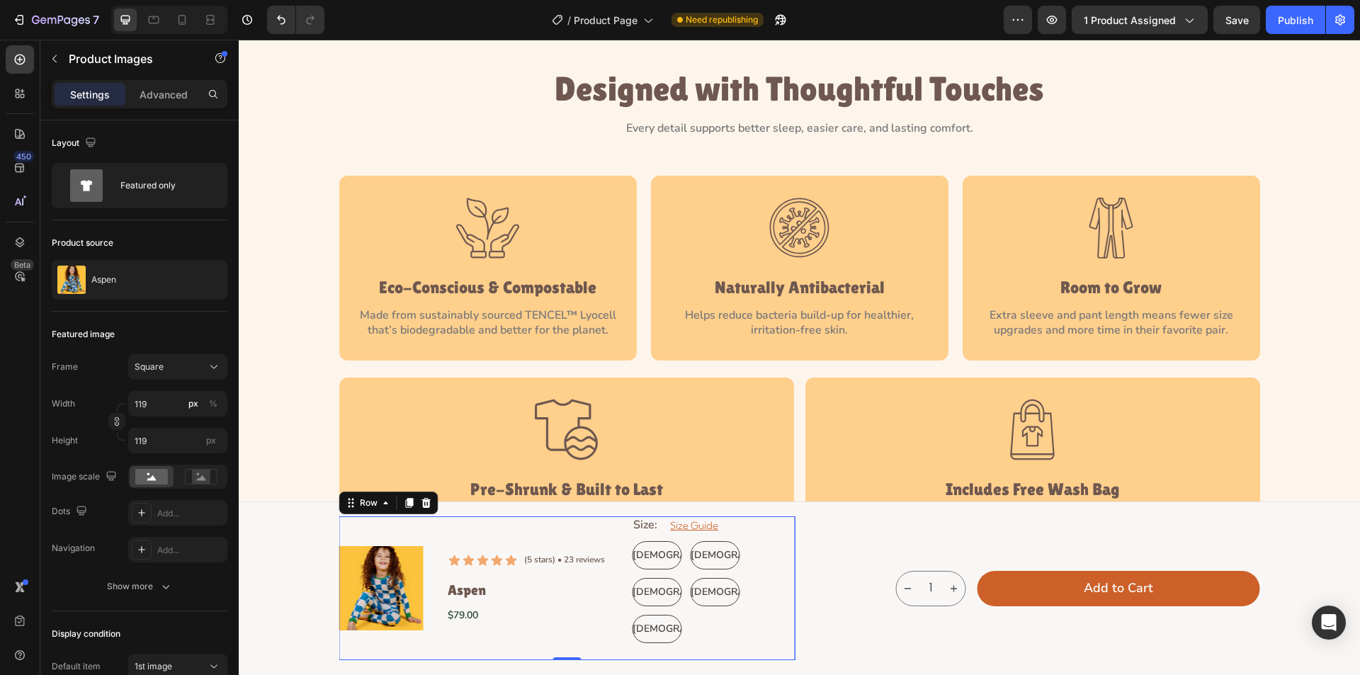
click at [426, 579] on div "Product Images Icon Icon Icon Icon Icon Icon List (5 stars) • 23 reviews Text B…" at bounding box center [567, 589] width 456 height 144
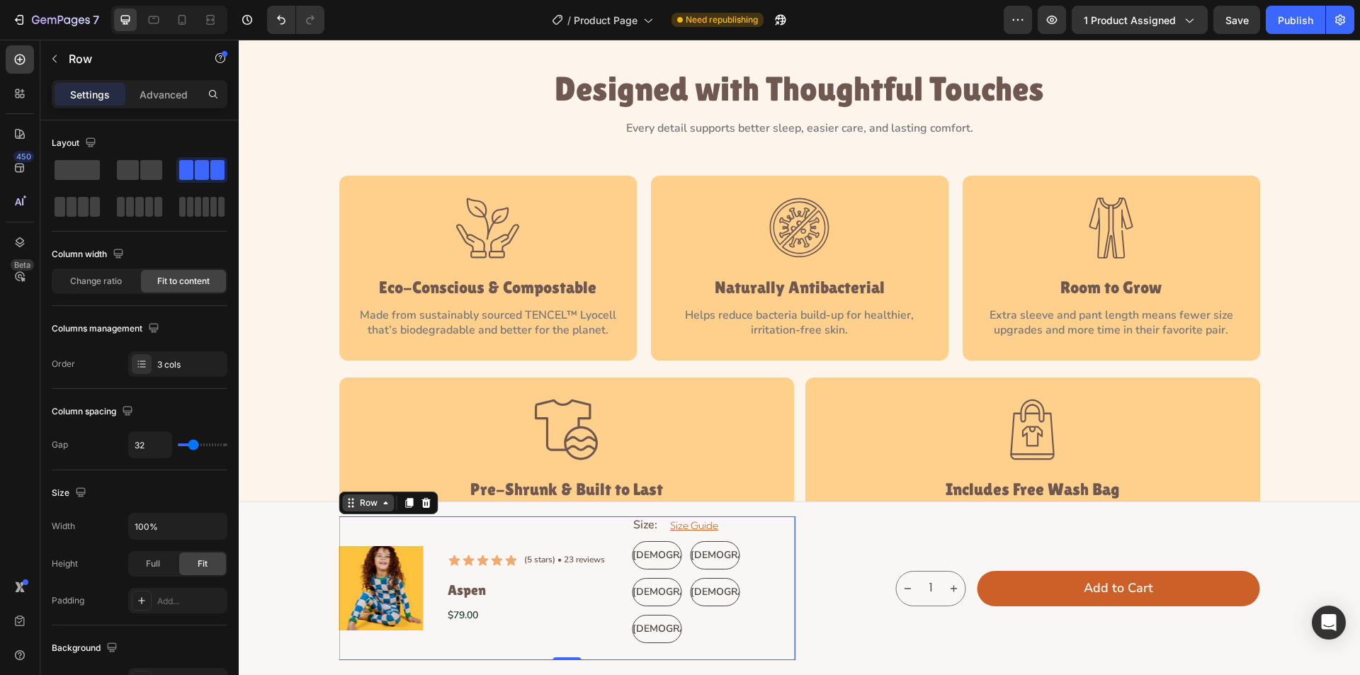
click at [357, 507] on div "Row" at bounding box center [368, 503] width 23 height 13
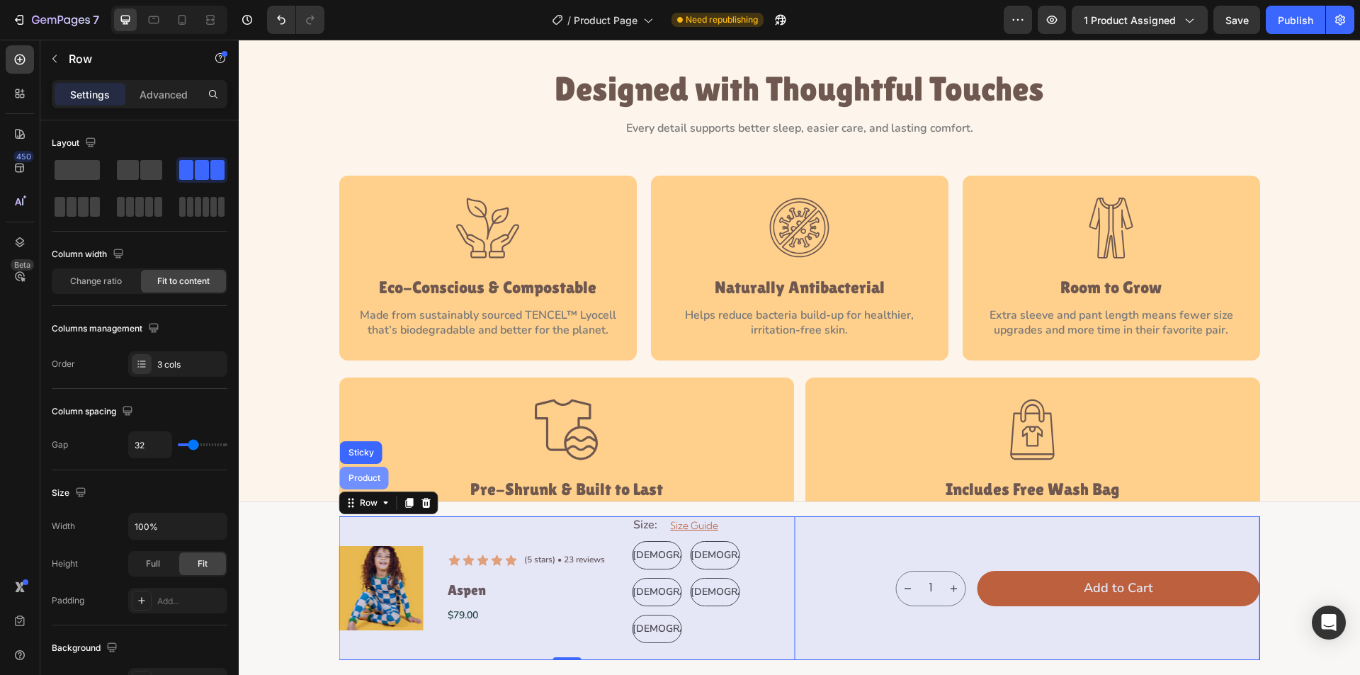
click at [370, 470] on div "Product" at bounding box center [364, 478] width 49 height 23
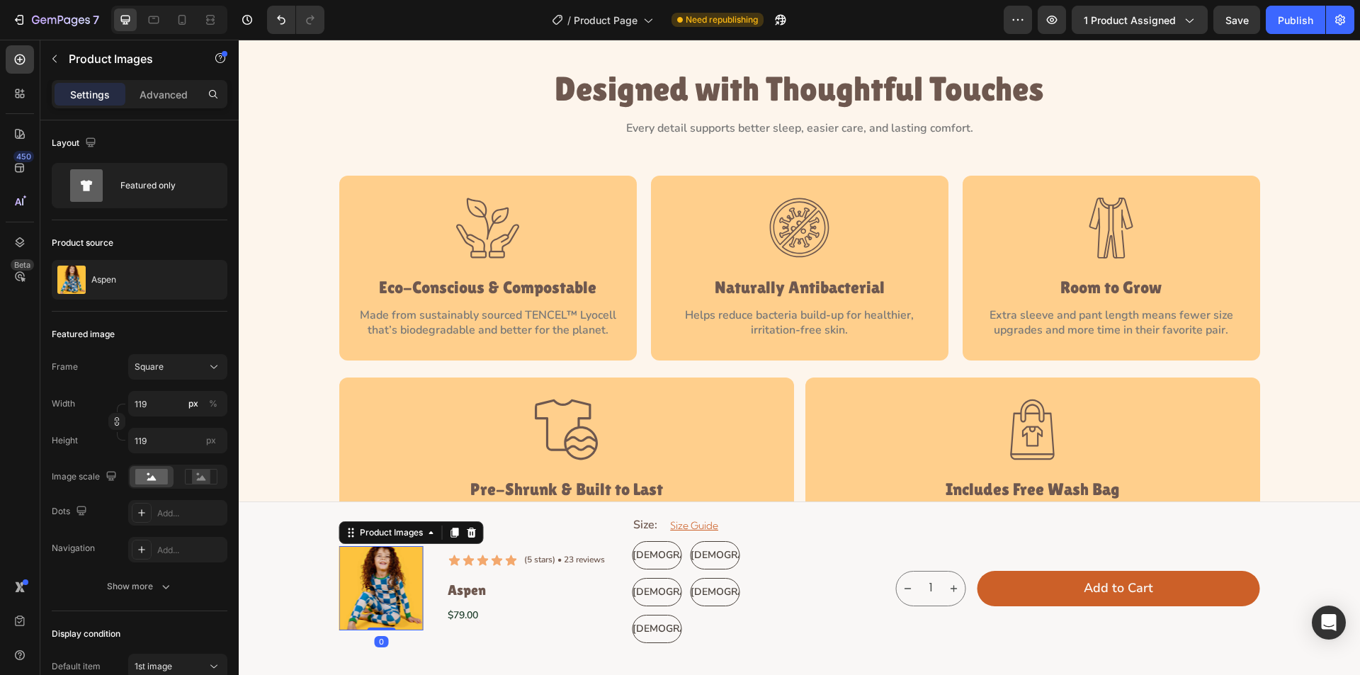
click at [376, 573] on img at bounding box center [381, 588] width 84 height 84
click at [153, 412] on input "119" at bounding box center [177, 404] width 99 height 26
type input "1"
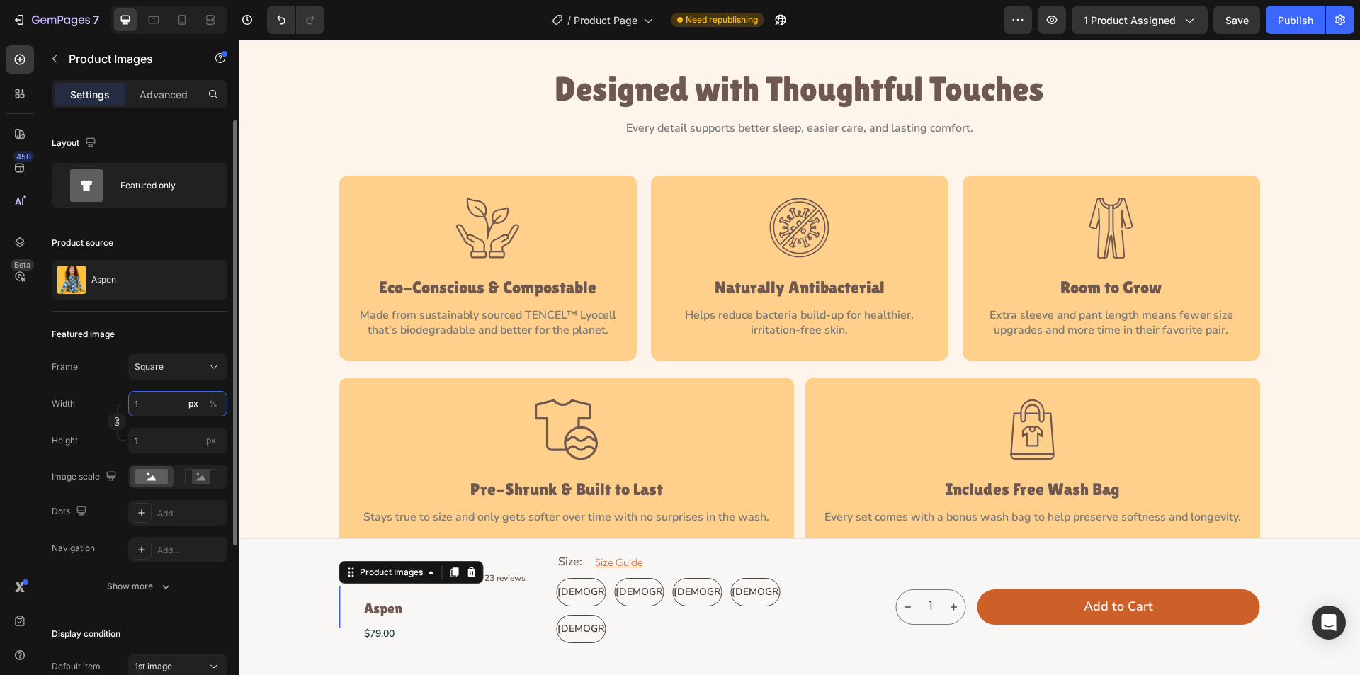
type input "10"
type input "108"
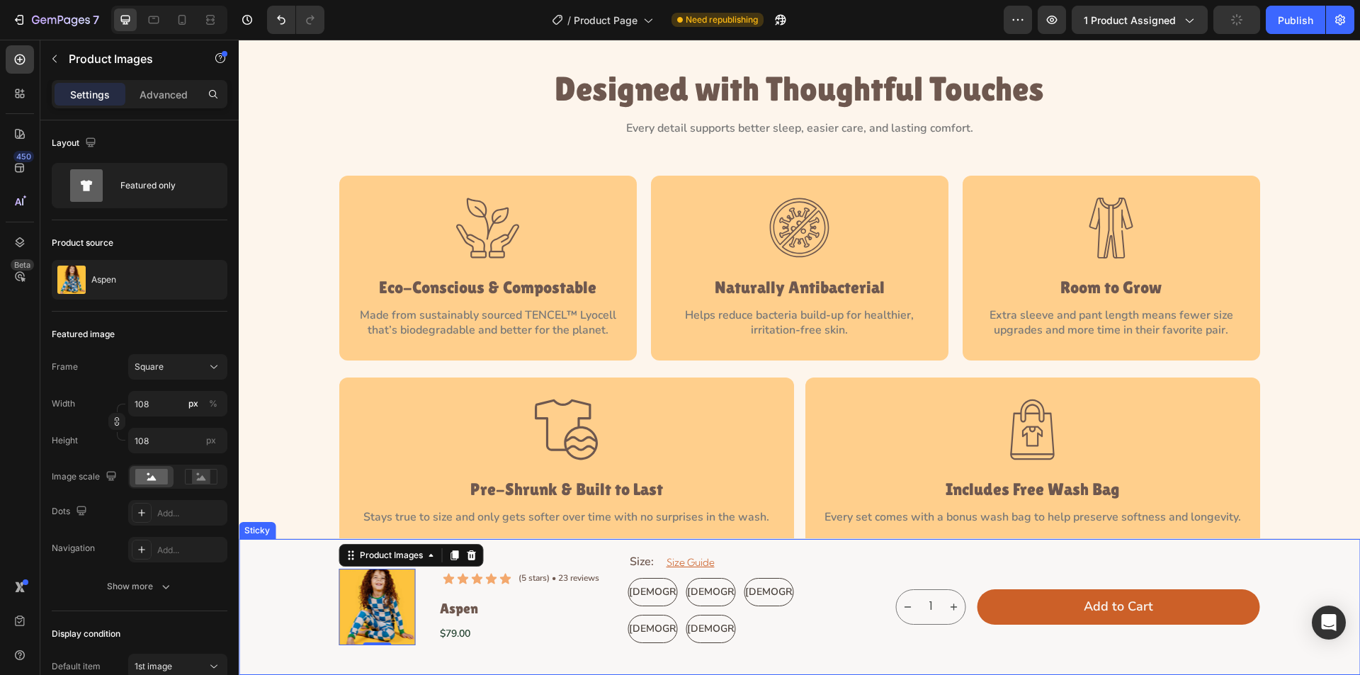
click at [295, 597] on div "Product Images 0 Icon Icon Icon Icon Icon Icon List (5 stars) • 23 reviews Text…" at bounding box center [799, 606] width 1089 height 107
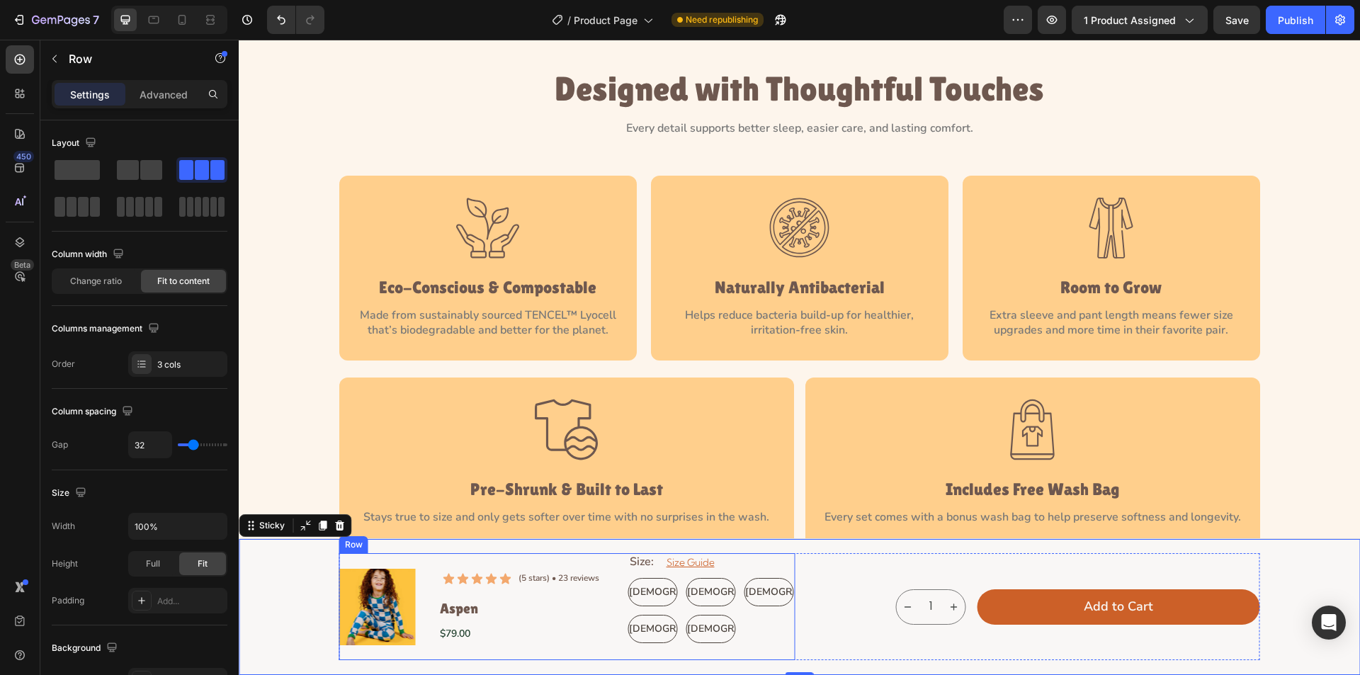
click at [419, 601] on div "Product Images Icon Icon Icon Icon Icon Icon List (5 stars) • 23 reviews Text B…" at bounding box center [567, 606] width 456 height 107
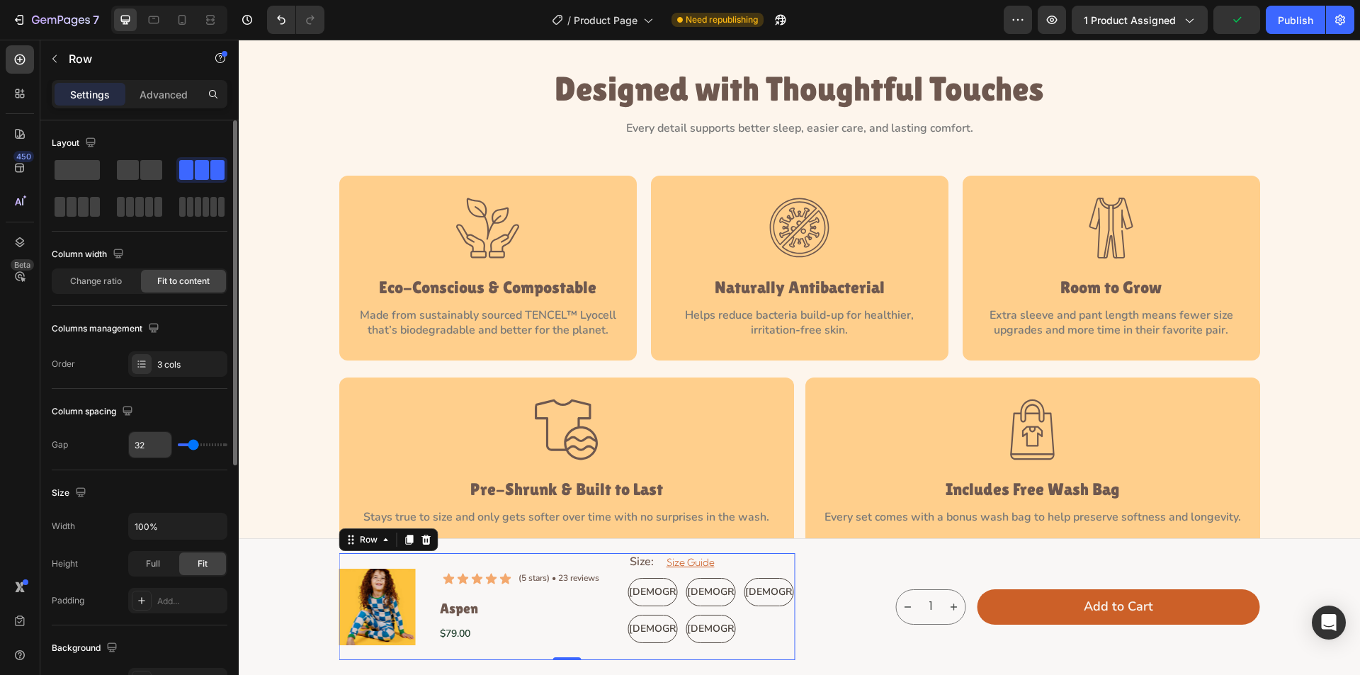
click at [154, 446] on input "32" at bounding box center [150, 445] width 43 height 26
type input "1"
type input "14"
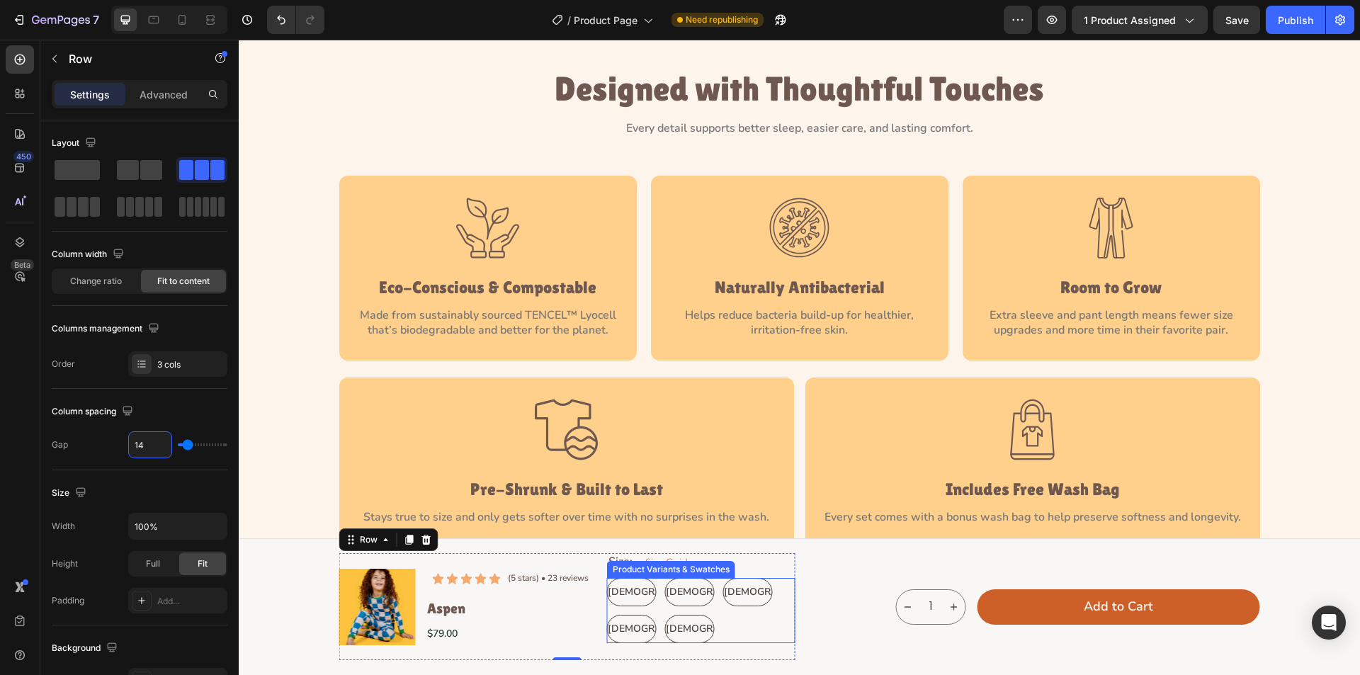
click at [654, 592] on div "[DEMOGRAPHIC_DATA] [DEMOGRAPHIC_DATA] [DEMOGRAPHIC_DATA] [DEMOGRAPHIC_DATA] [DE…" at bounding box center [701, 610] width 188 height 65
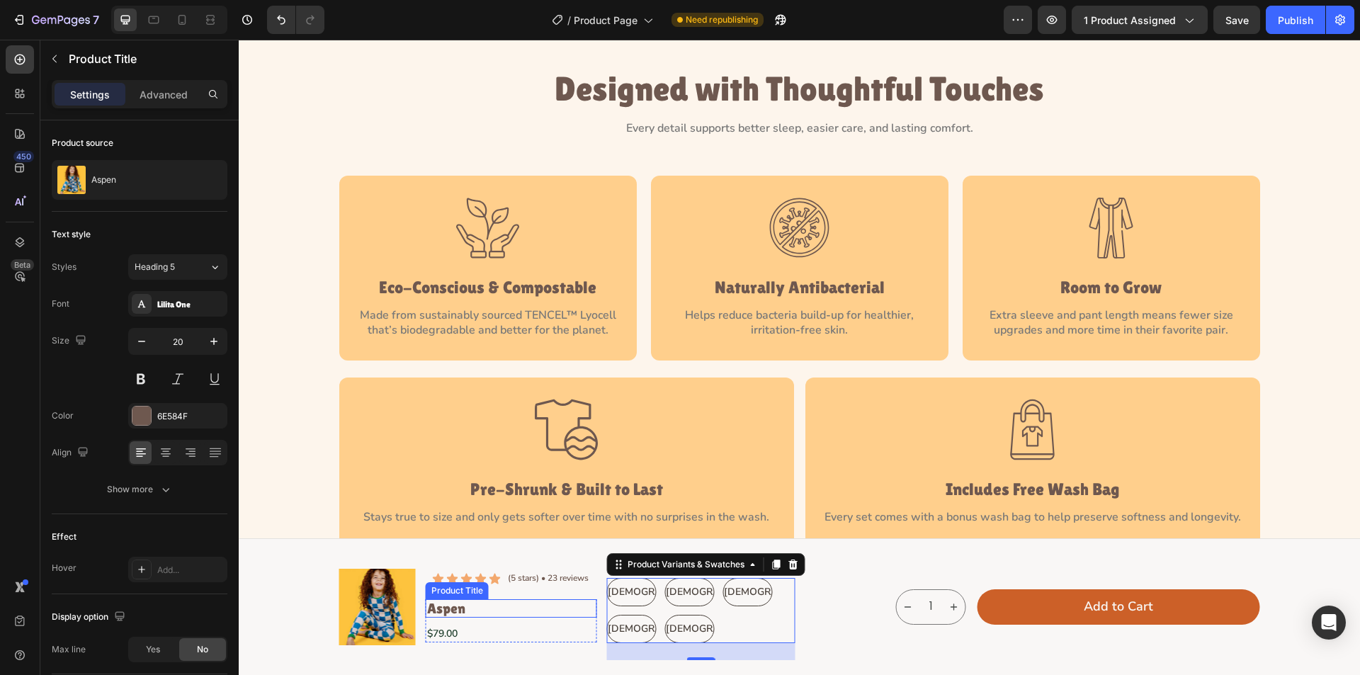
click at [445, 610] on h1 "Aspen" at bounding box center [511, 608] width 171 height 18
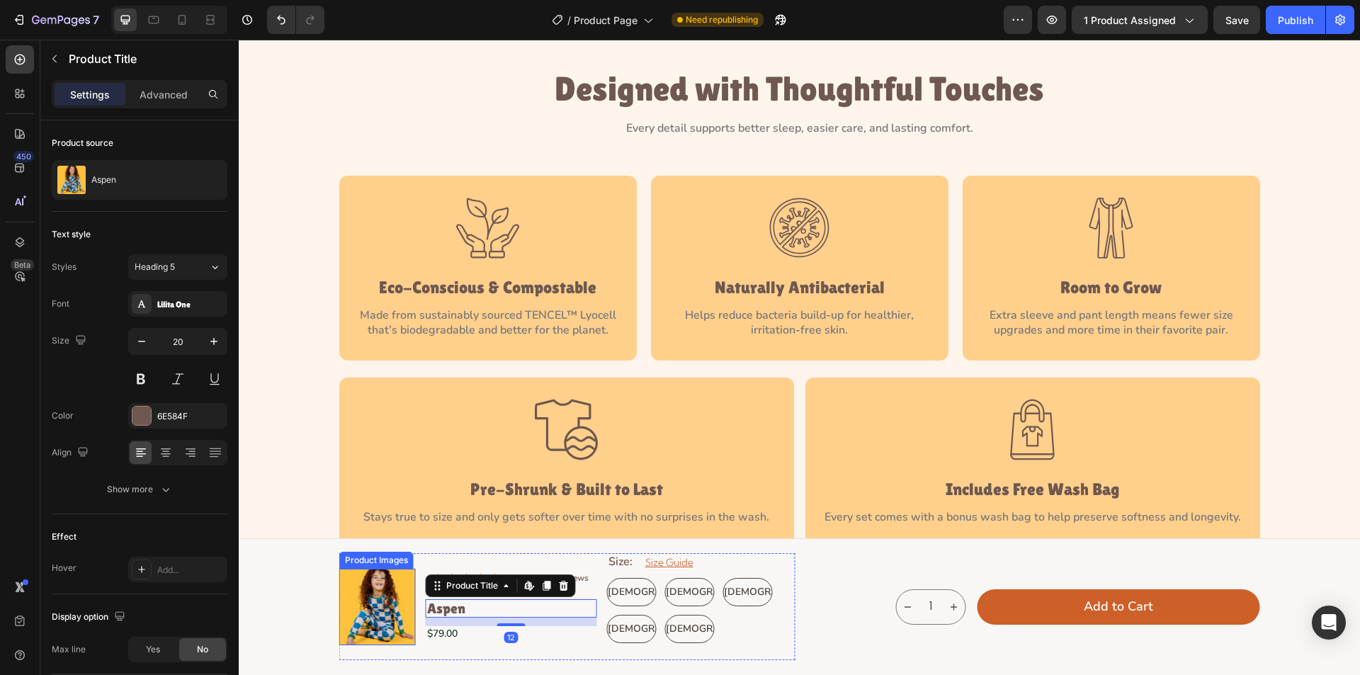
click at [427, 555] on div "Icon Icon Icon Icon Icon Icon List (5 stars) • 23 reviews Text Block Row Aspen …" at bounding box center [511, 606] width 171 height 107
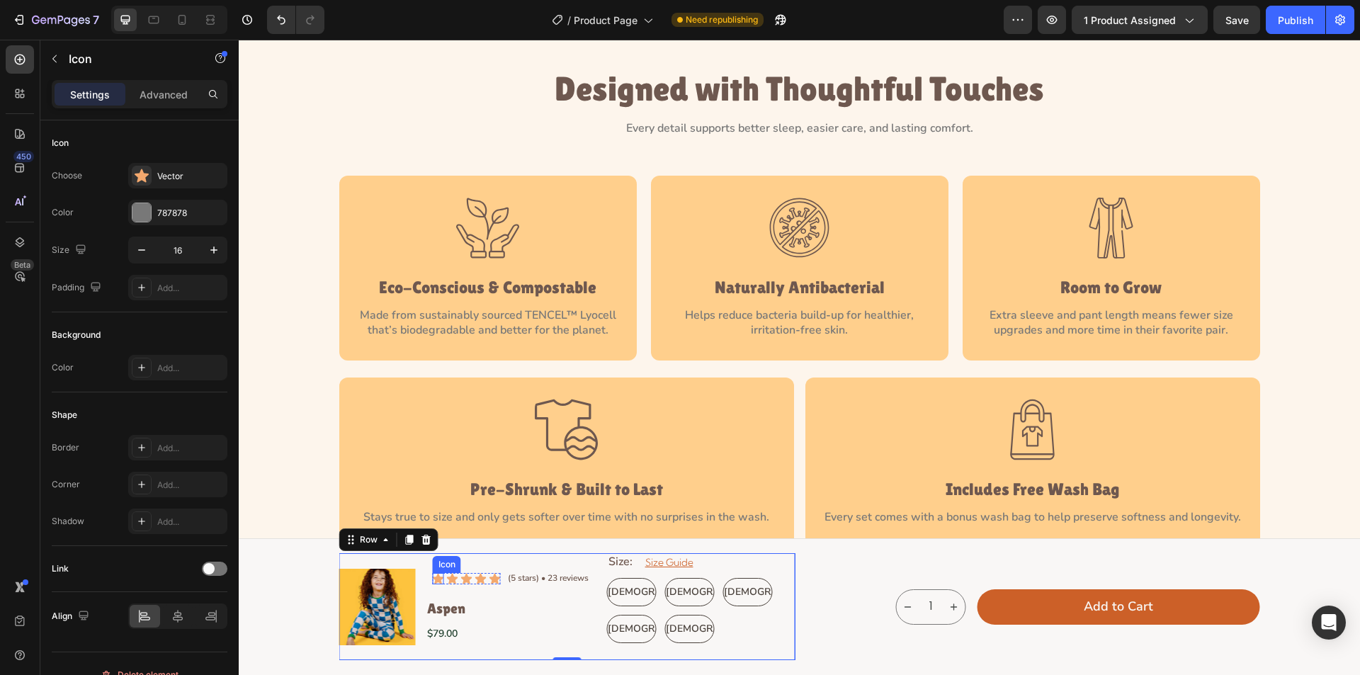
click at [433, 582] on div "Icon" at bounding box center [438, 578] width 11 height 11
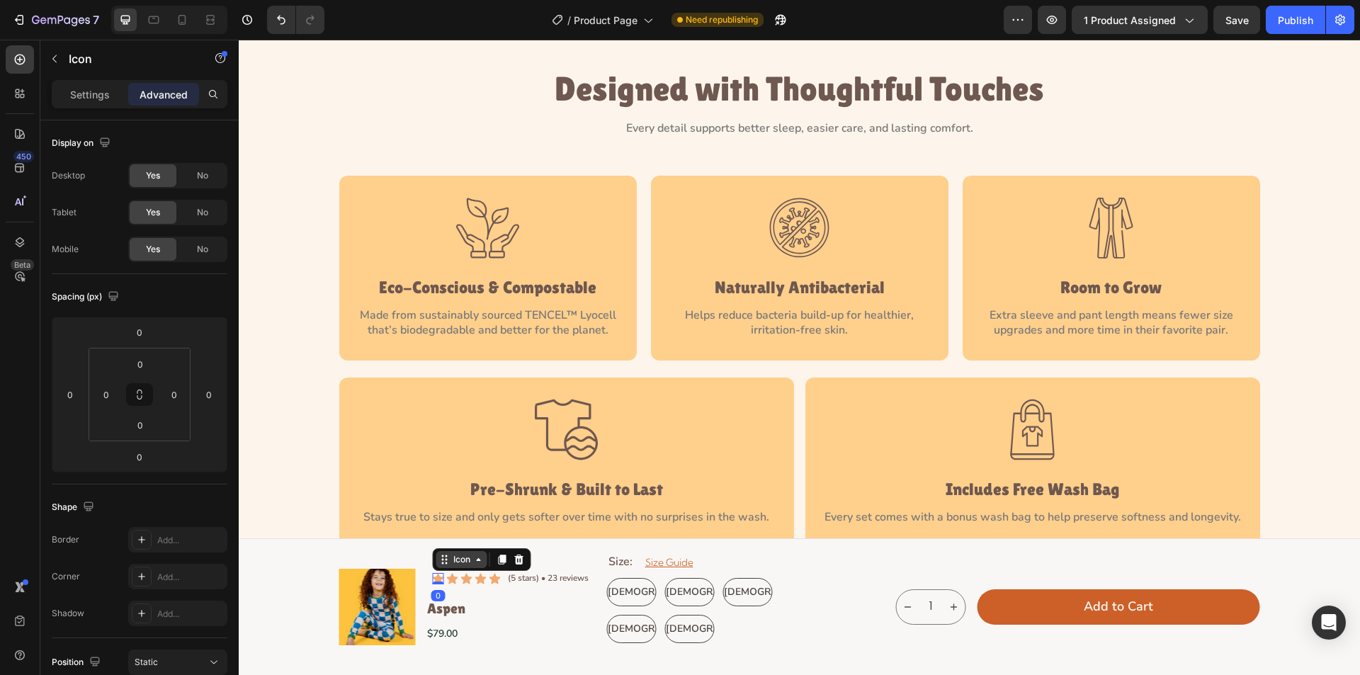
click at [461, 560] on div "Icon" at bounding box center [462, 560] width 23 height 0
click at [468, 539] on div "Icon List" at bounding box center [458, 535] width 39 height 9
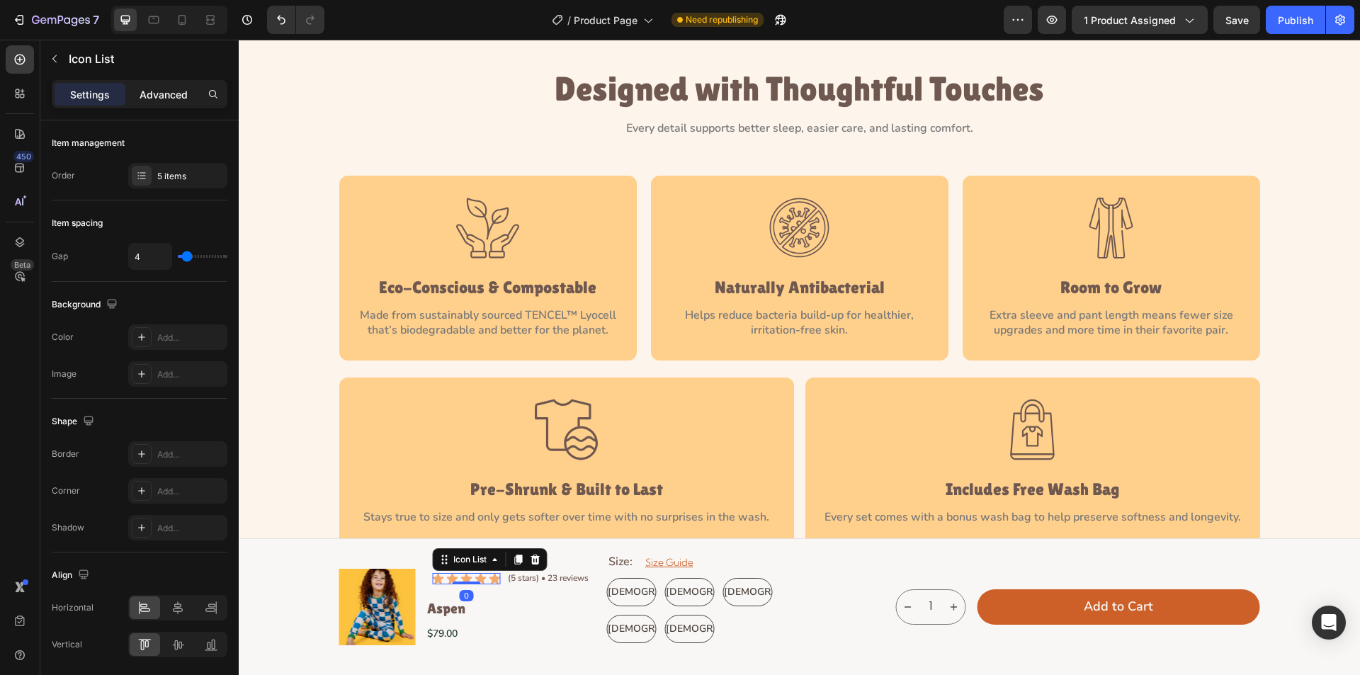
click at [168, 91] on p "Advanced" at bounding box center [164, 94] width 48 height 15
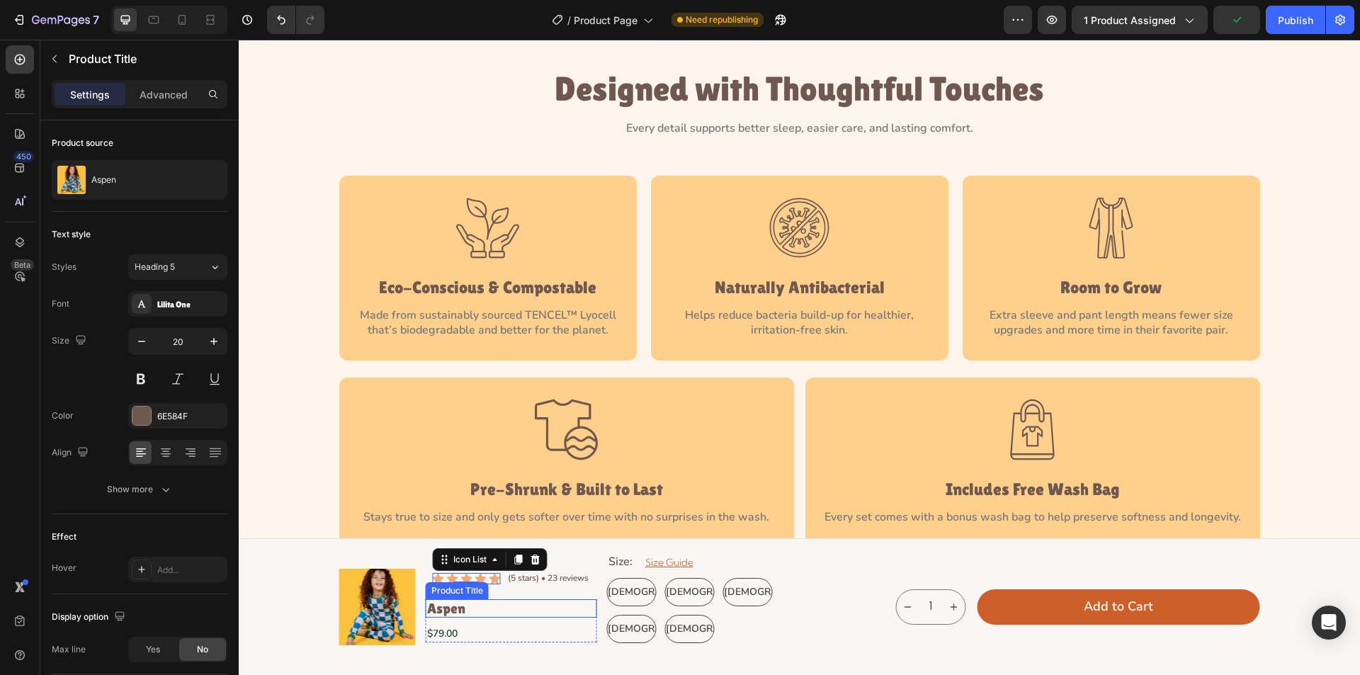
click at [441, 606] on h1 "Aspen" at bounding box center [511, 608] width 171 height 18
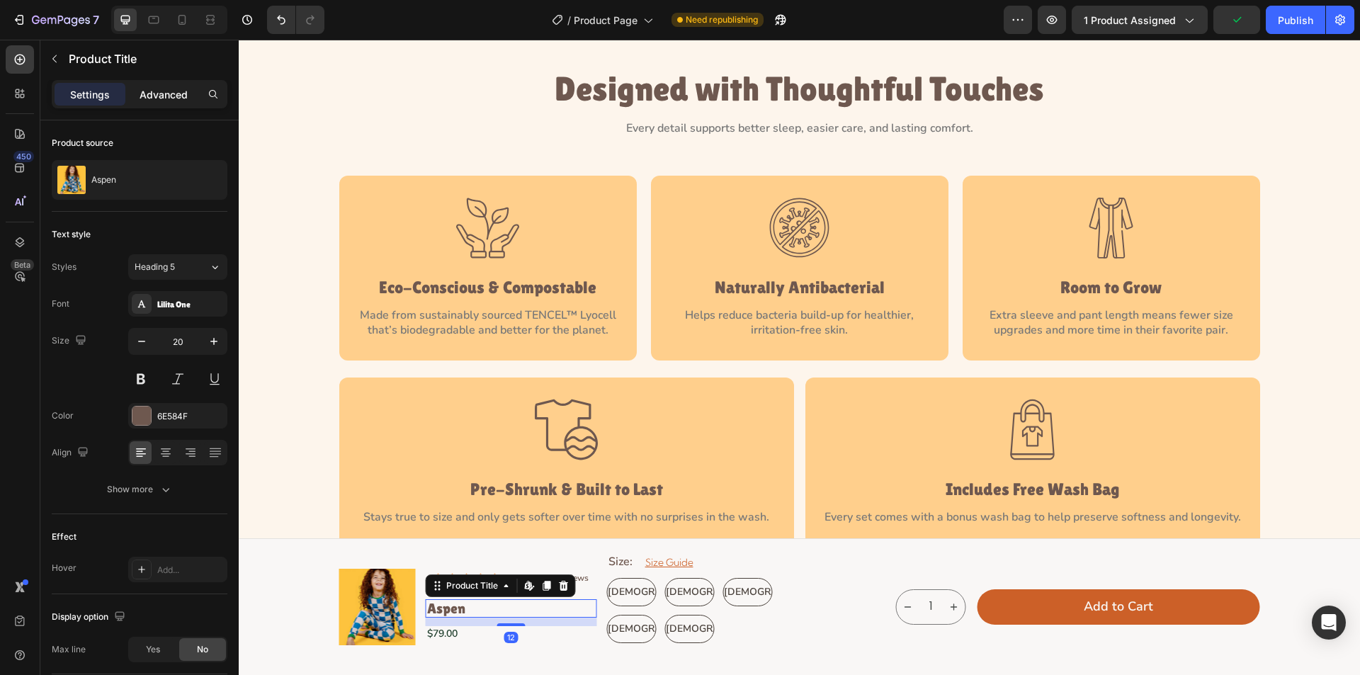
click at [152, 86] on div "Advanced" at bounding box center [163, 94] width 71 height 23
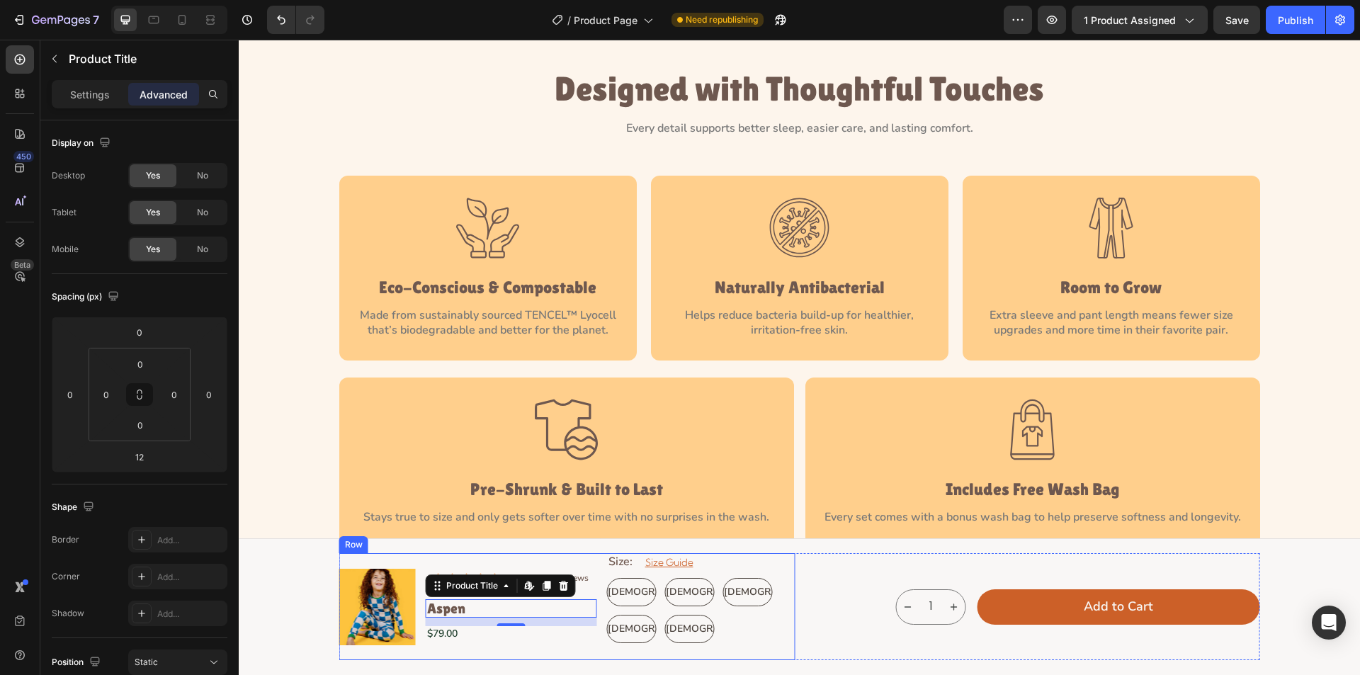
click at [412, 630] on div "Product Images Icon Icon Icon Icon Icon Icon List (5 stars) • 23 reviews Text B…" at bounding box center [567, 606] width 456 height 107
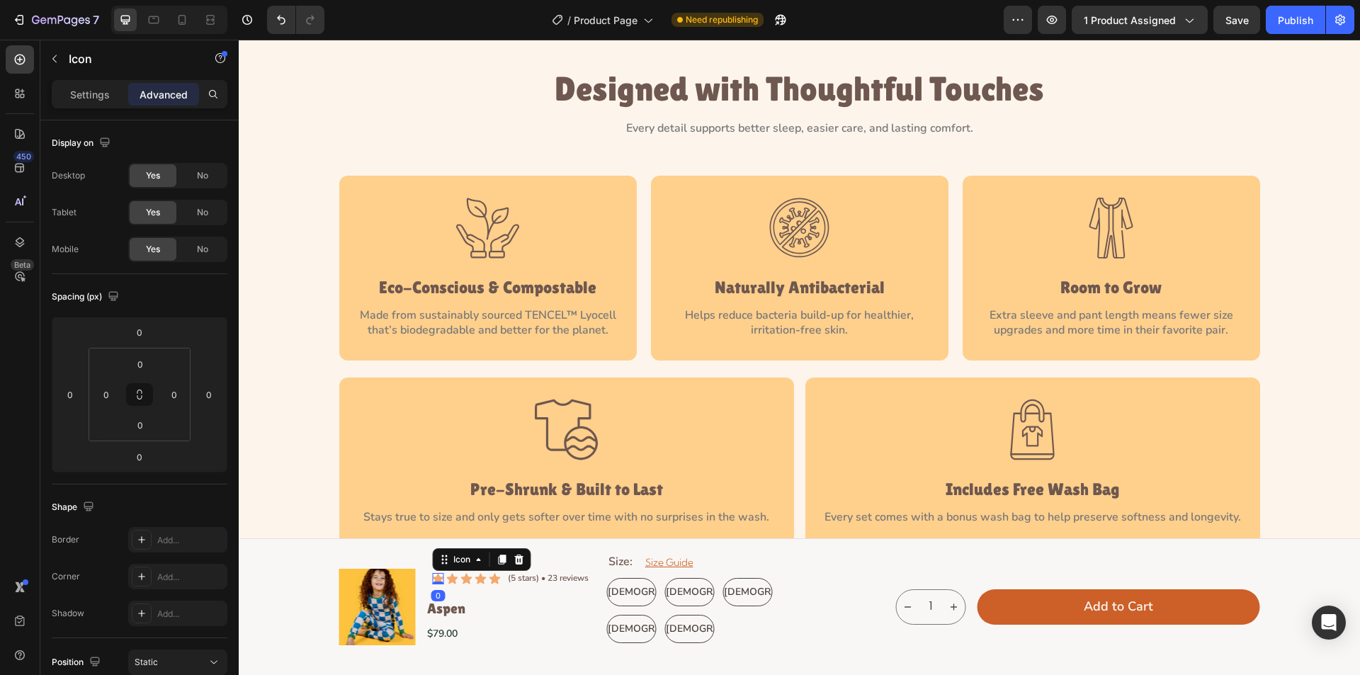
click at [433, 580] on icon at bounding box center [438, 578] width 11 height 11
click at [497, 581] on div "Icon 0 Icon Icon Icon Icon Icon List (5 stars) • 23 reviews Text [GEOGRAPHIC_DA…" at bounding box center [511, 579] width 157 height 14
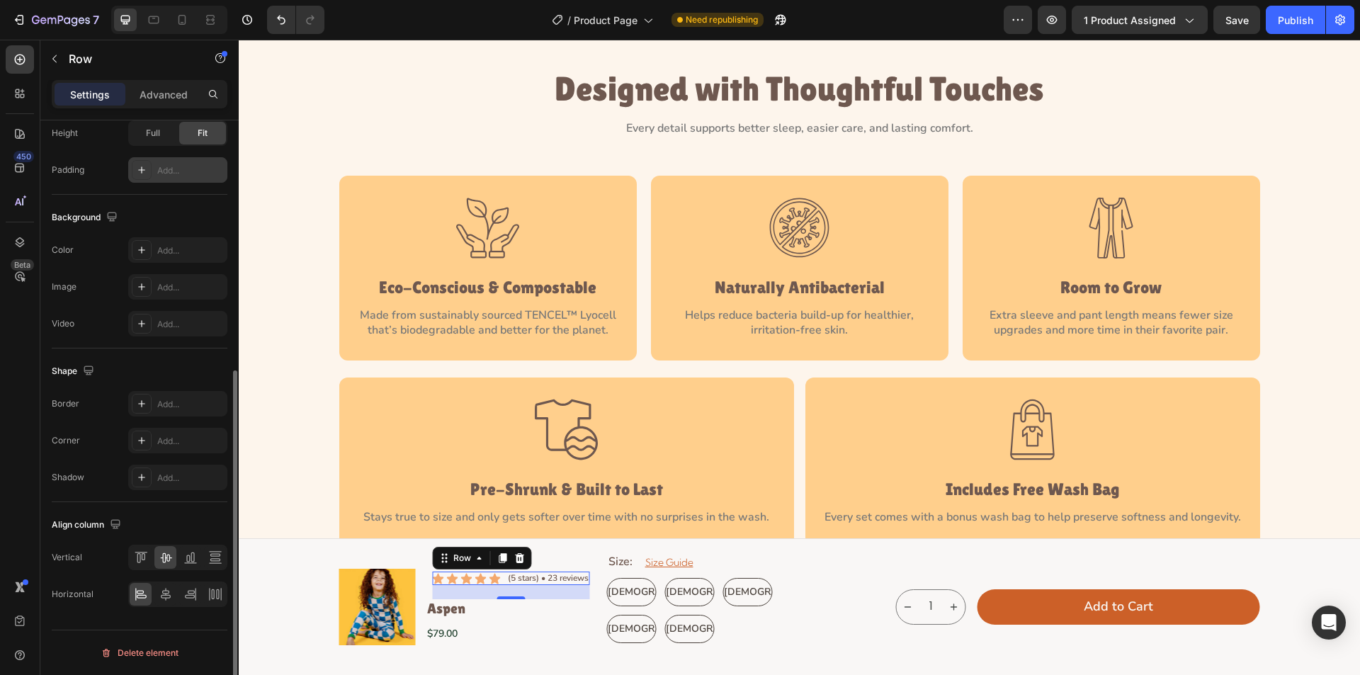
scroll to position [147, 0]
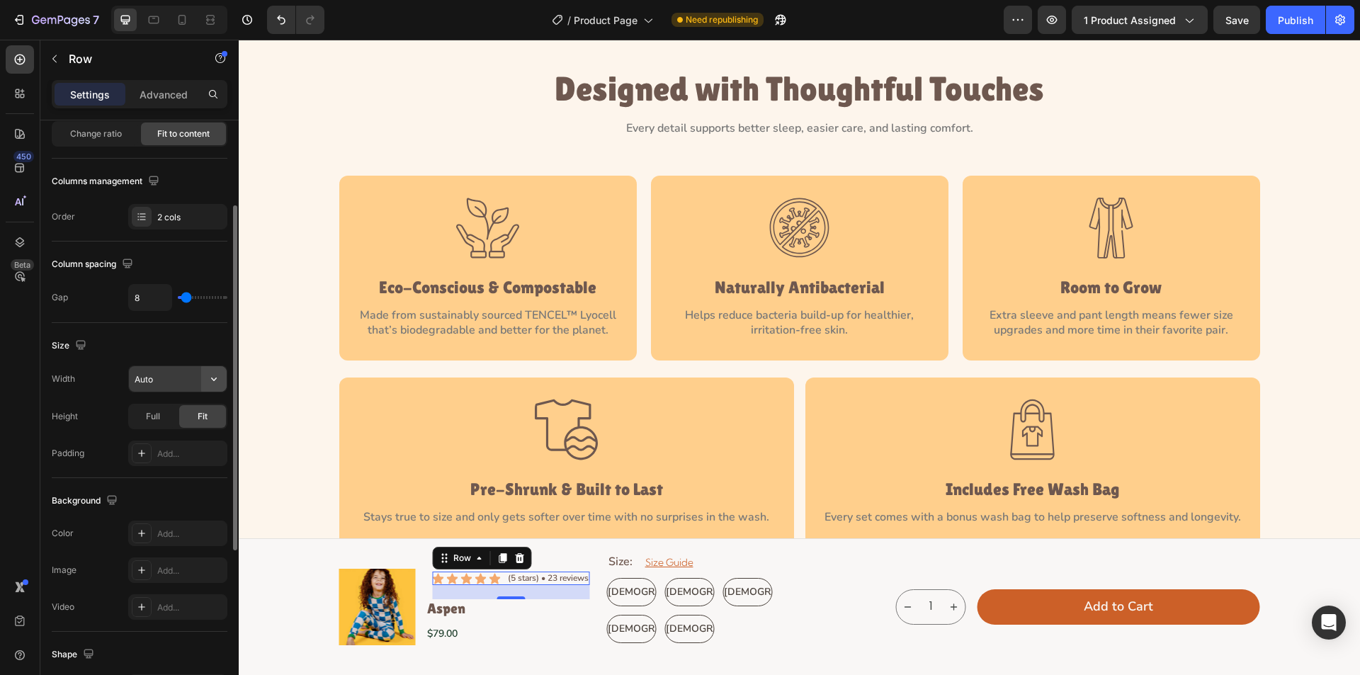
click at [216, 385] on icon "button" at bounding box center [214, 379] width 14 height 14
click at [203, 437] on span "100%" at bounding box center [202, 442] width 23 height 13
type input "100%"
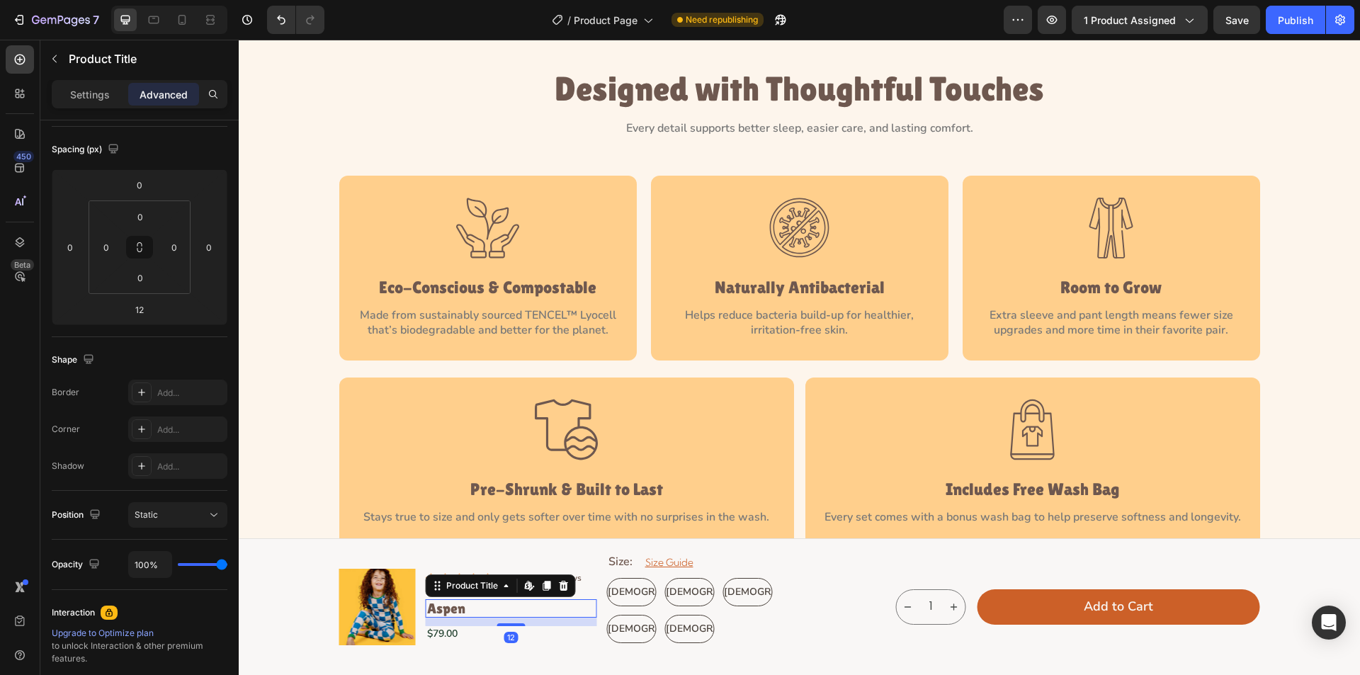
drag, startPoint x: 494, startPoint y: 611, endPoint x: 501, endPoint y: 612, distance: 7.1
click at [495, 612] on h1 "Aspen" at bounding box center [511, 608] width 171 height 18
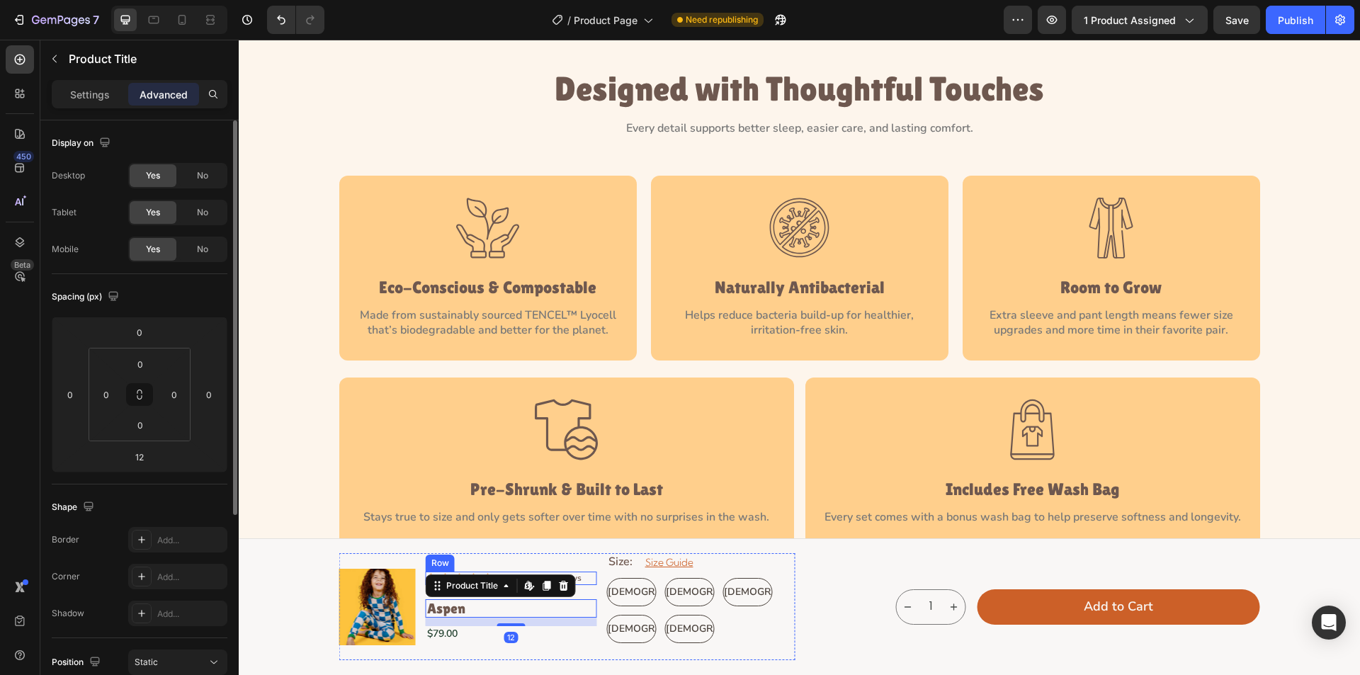
click at [586, 580] on div "Icon Icon Icon Icon Icon Icon List (5 stars) • 23 reviews Text [GEOGRAPHIC_DATA]" at bounding box center [511, 579] width 171 height 14
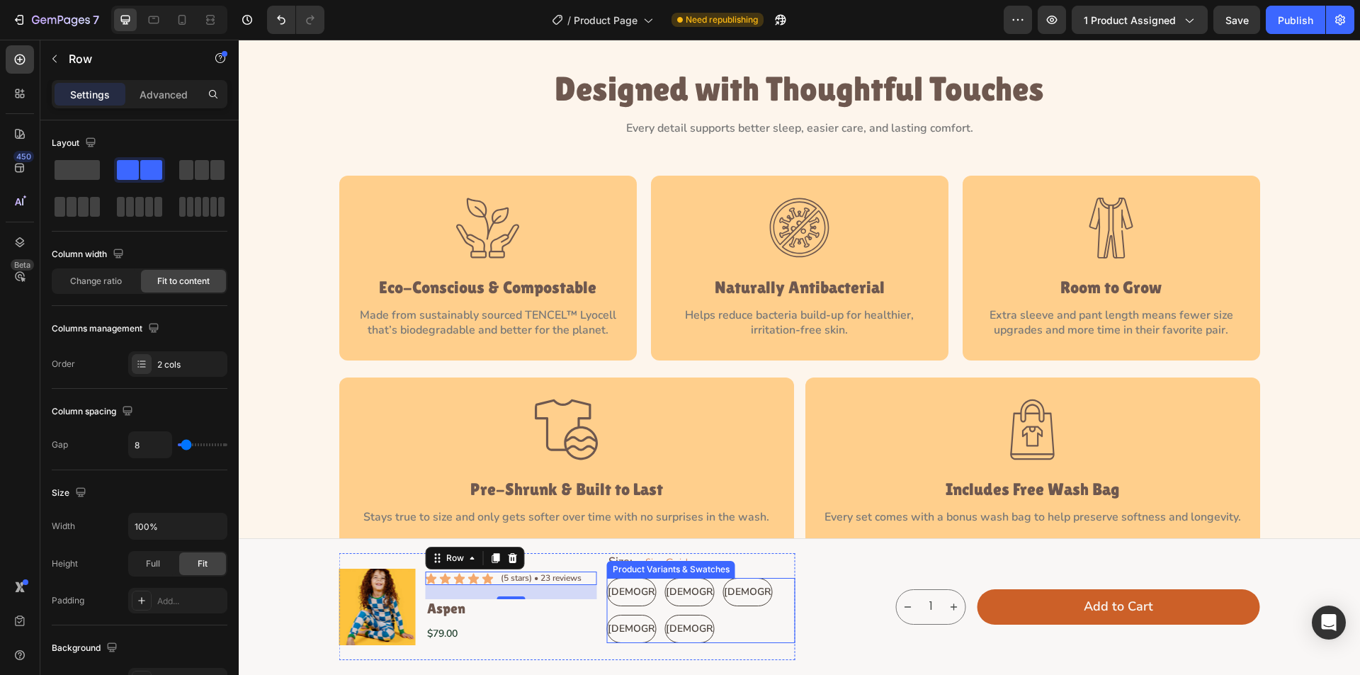
click at [778, 623] on div "[DEMOGRAPHIC_DATA] [DEMOGRAPHIC_DATA] [DEMOGRAPHIC_DATA] [DEMOGRAPHIC_DATA] [DE…" at bounding box center [701, 610] width 188 height 65
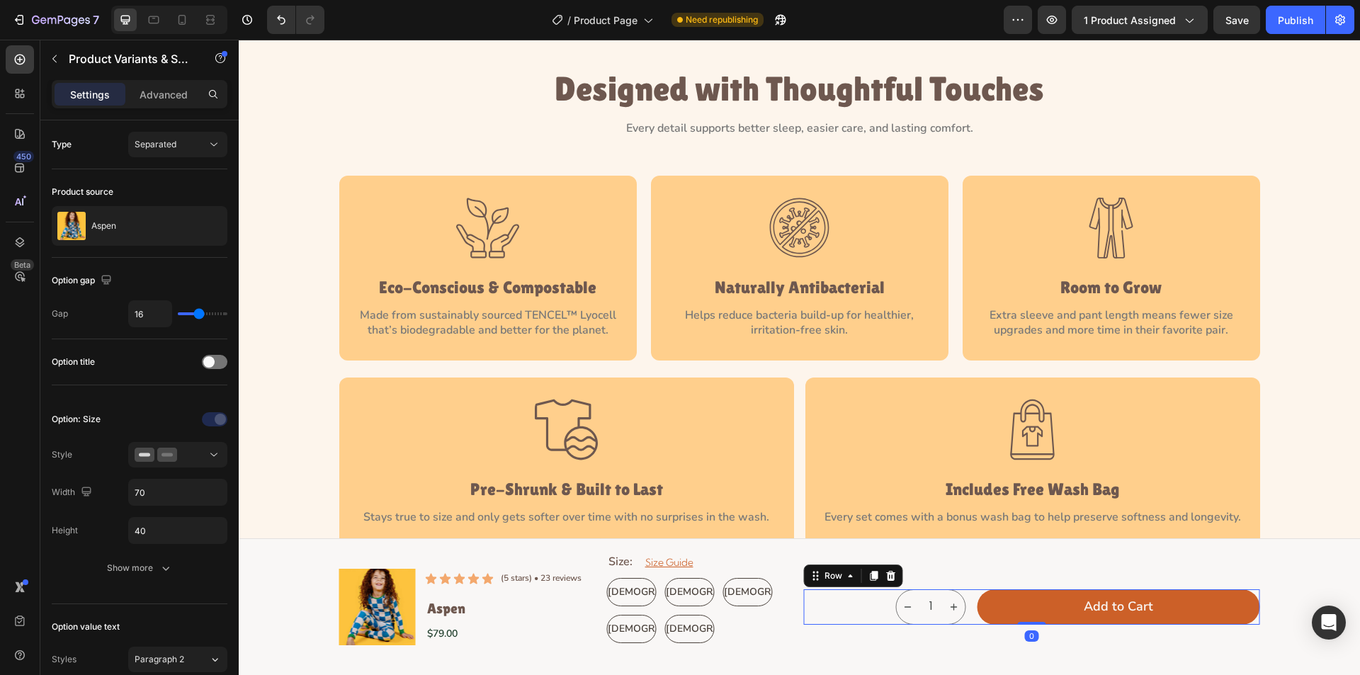
click at [816, 608] on div "1 Product Quantity Add to Cart Add to Cart Row 0" at bounding box center [1032, 607] width 456 height 35
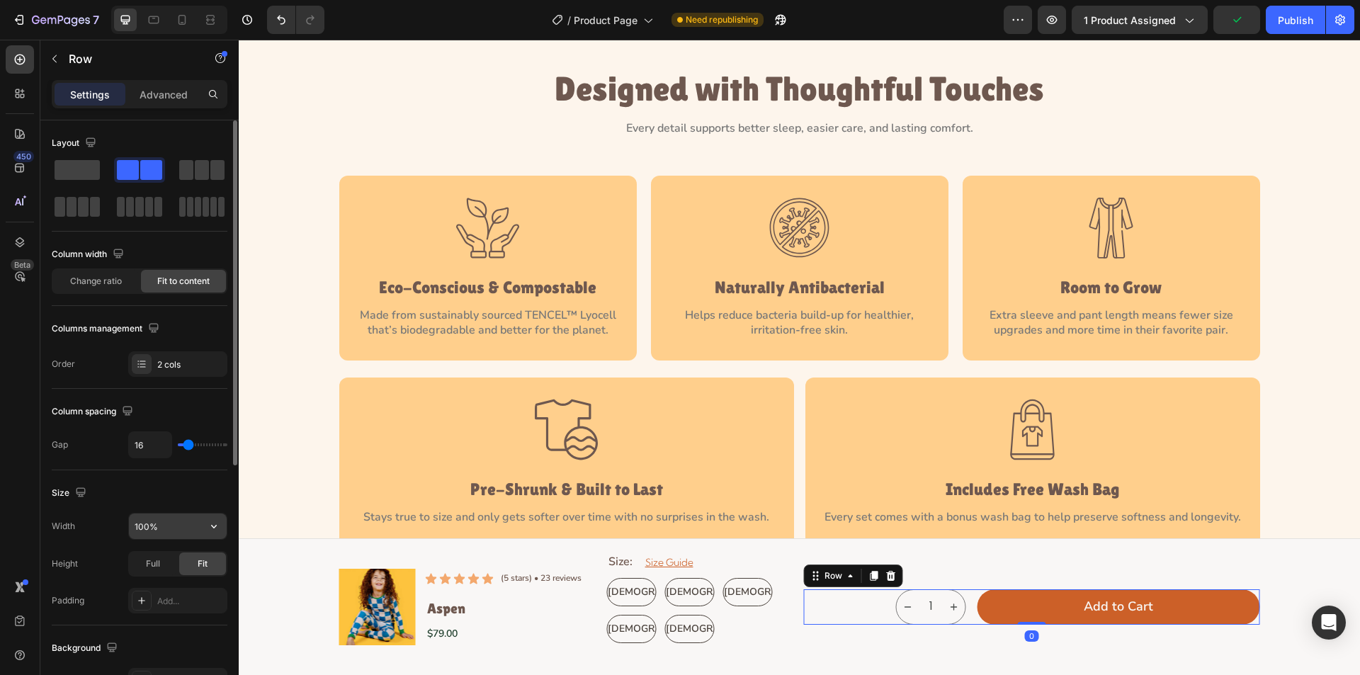
click at [201, 527] on button "button" at bounding box center [214, 527] width 26 height 26
click at [188, 539] on input "100%" at bounding box center [178, 527] width 98 height 26
click at [188, 535] on input "100%" at bounding box center [178, 527] width 98 height 26
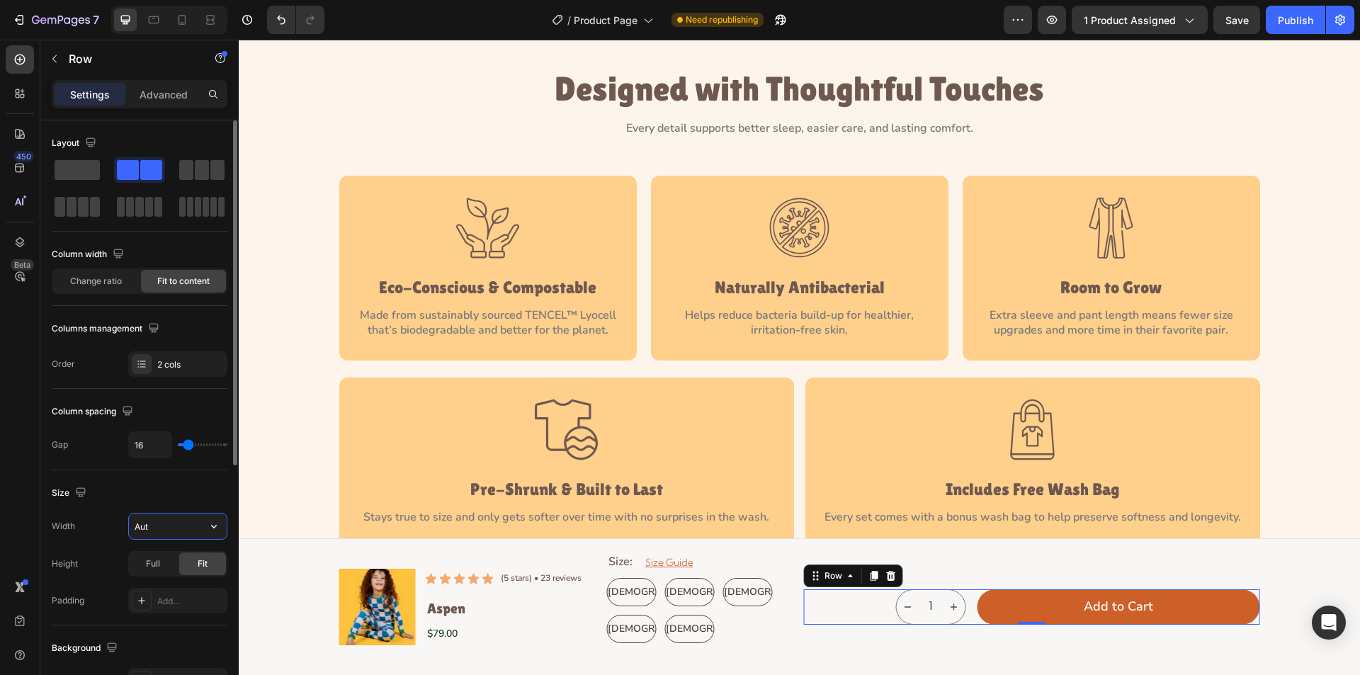
type input "Auto"
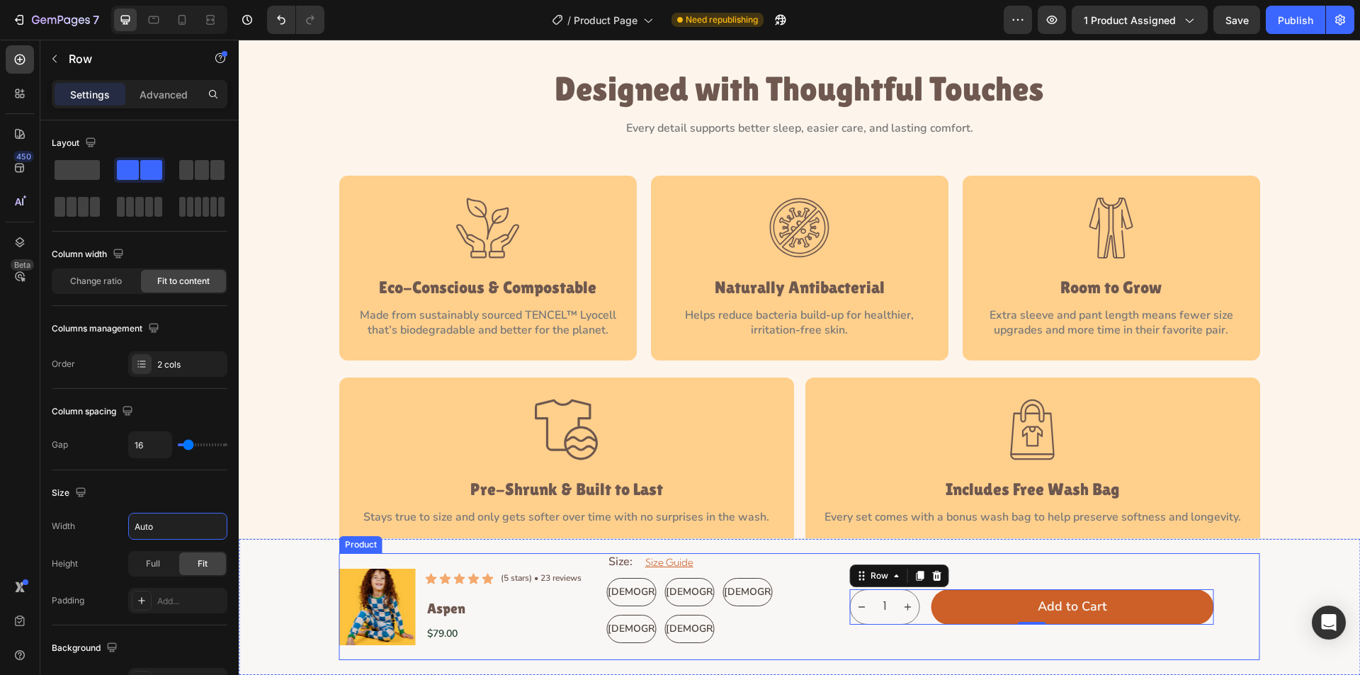
click at [819, 604] on div "1 Product Quantity Add to Cart Add to Cart Row 0" at bounding box center [1032, 606] width 456 height 107
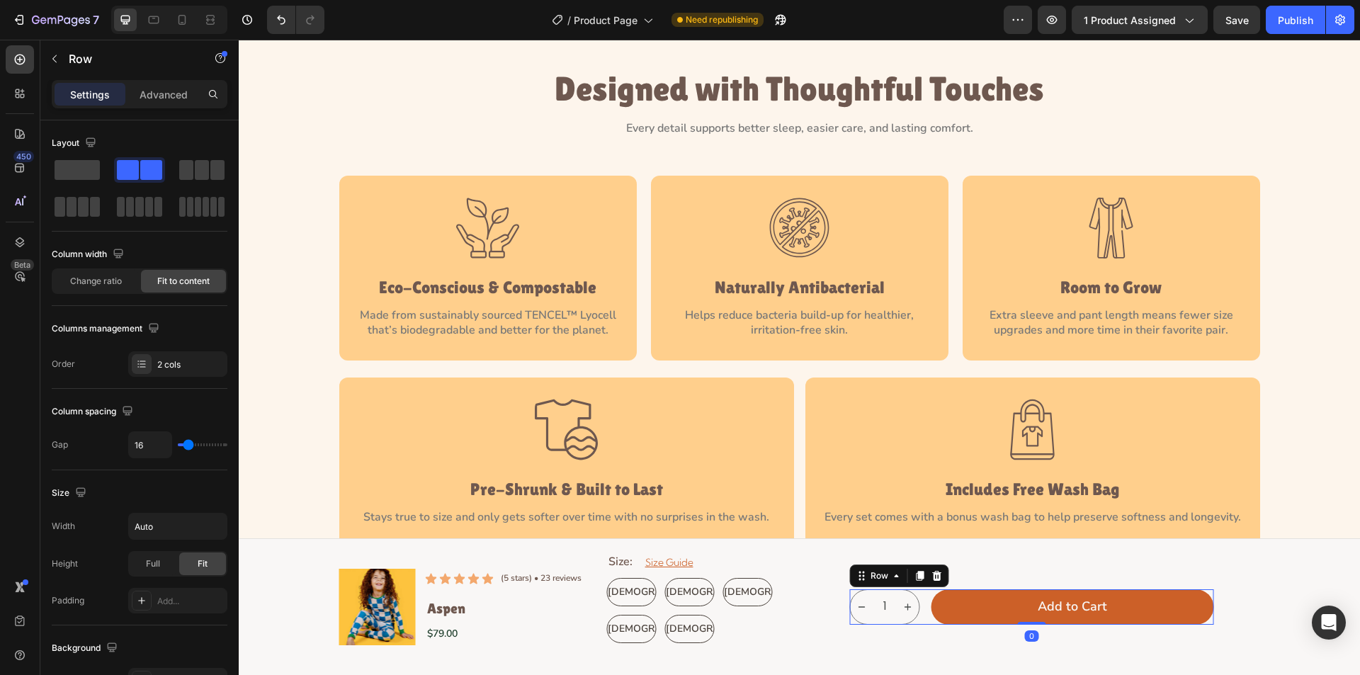
click at [919, 617] on div "1 Product Quantity Add to Cart Add to Cart Row 0" at bounding box center [1032, 607] width 364 height 35
click at [871, 575] on div "Row" at bounding box center [879, 576] width 23 height 13
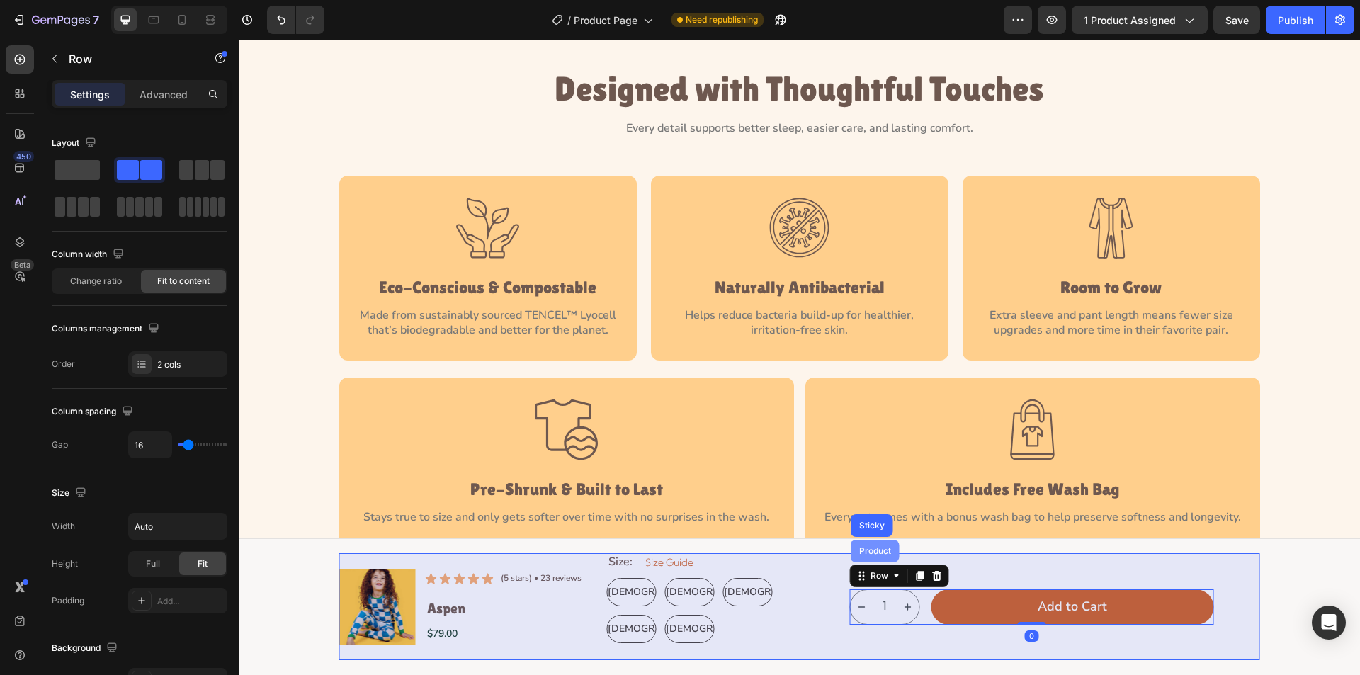
click at [875, 549] on div "Product" at bounding box center [876, 551] width 38 height 9
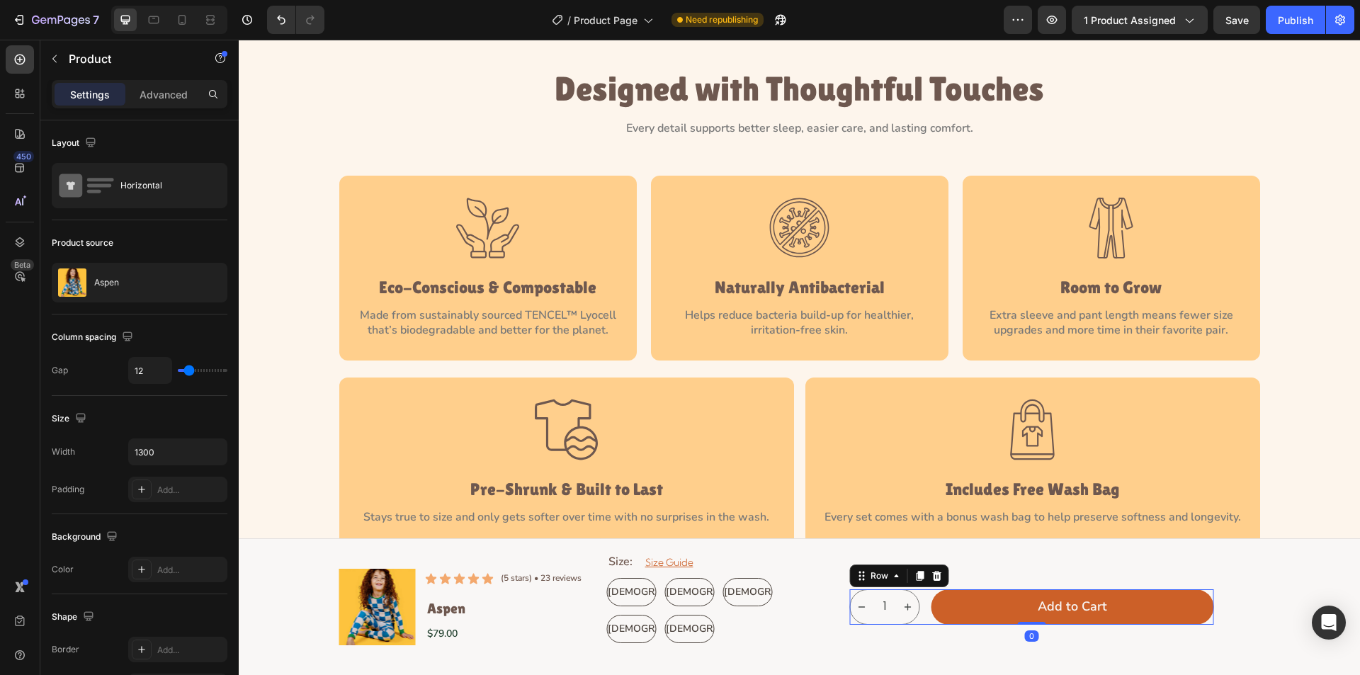
click at [915, 616] on div "1 Product Quantity Add to Cart Add to Cart Row 0" at bounding box center [1032, 607] width 364 height 35
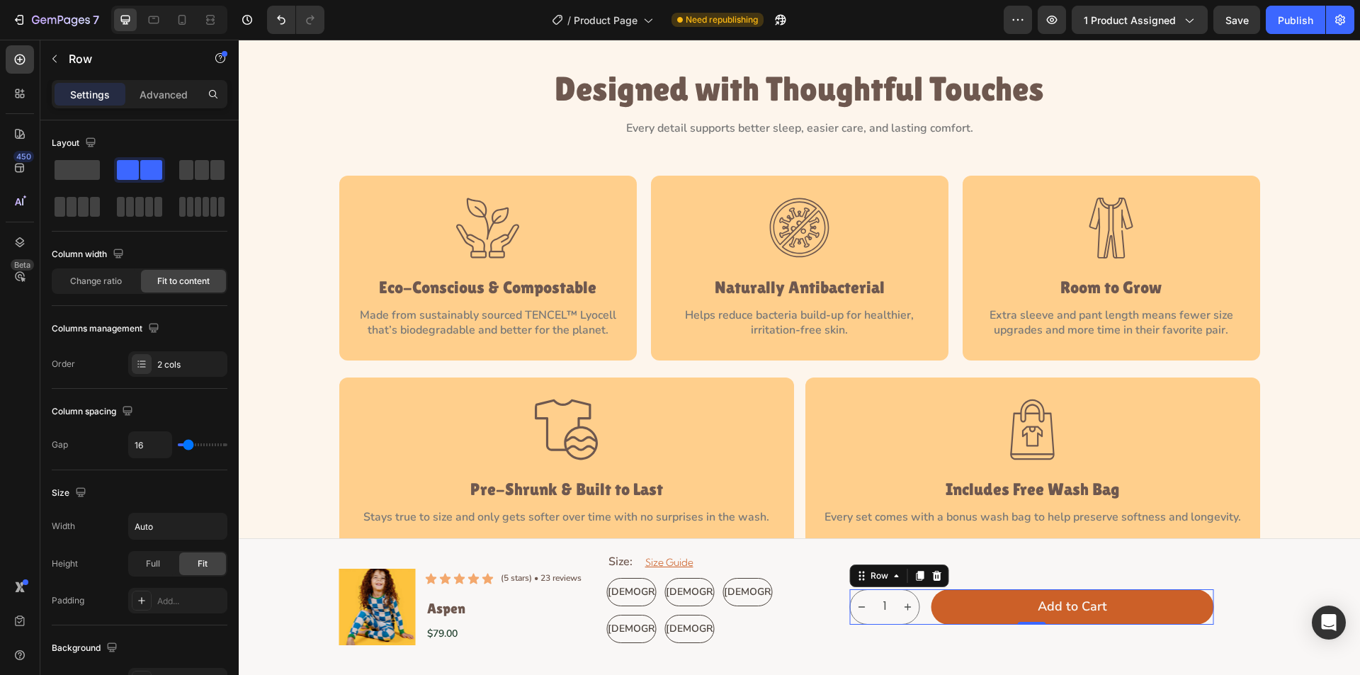
click at [918, 606] on div "1 Product Quantity Add to Cart Add to Cart Row 0" at bounding box center [1032, 607] width 364 height 35
click at [158, 443] on input "16" at bounding box center [150, 445] width 43 height 26
type input "2"
type input "24"
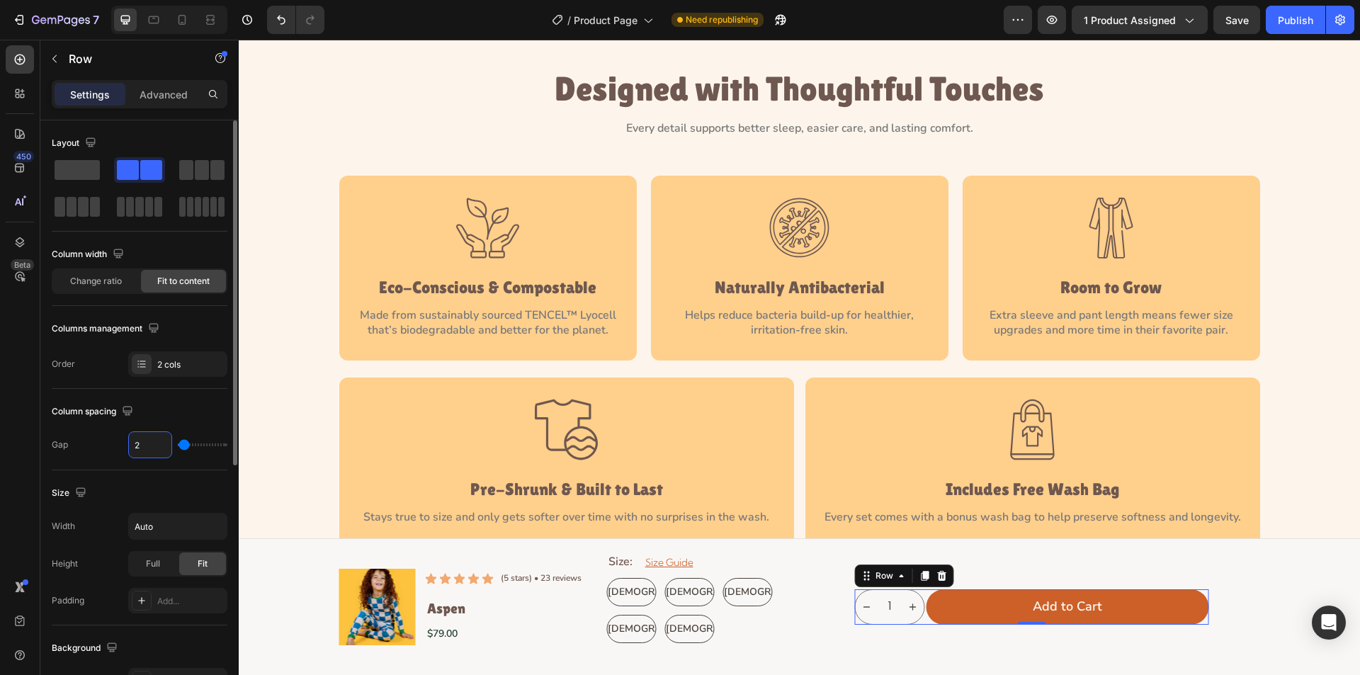
type input "24"
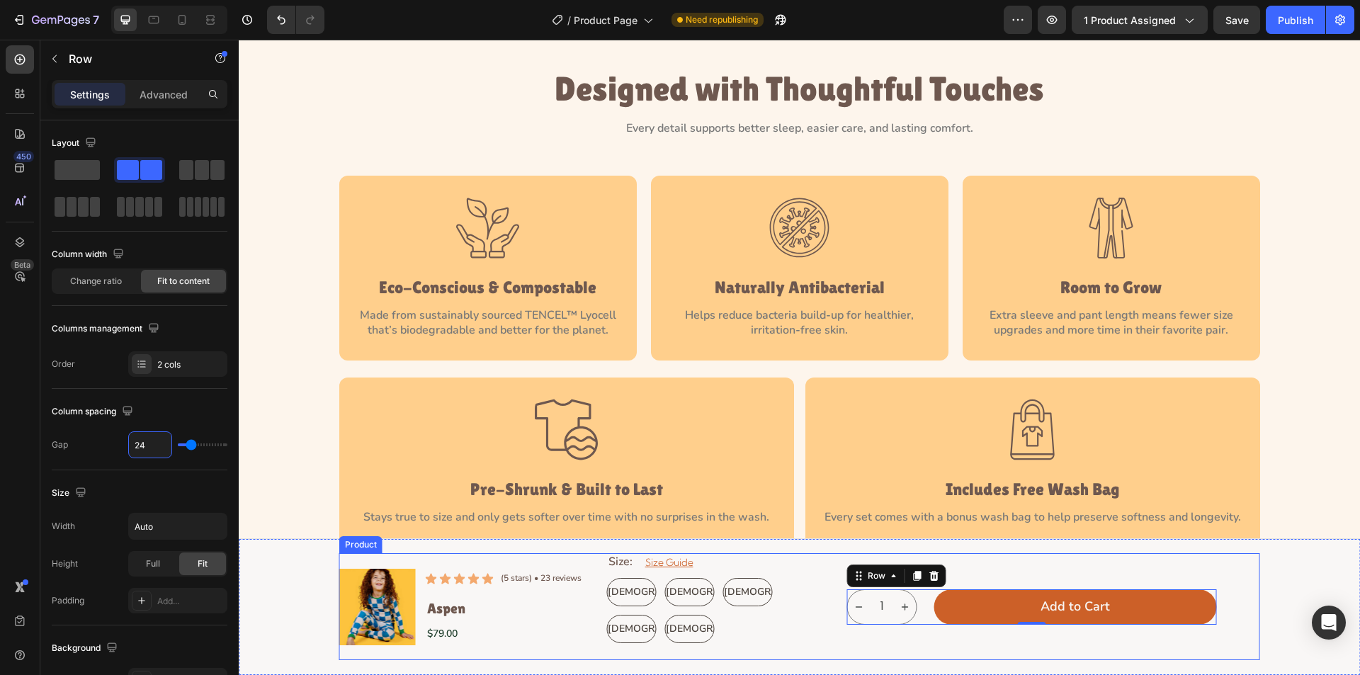
click at [1229, 610] on div "1 Product Quantity Add to Cart Add to Cart Row 0" at bounding box center [1032, 606] width 456 height 107
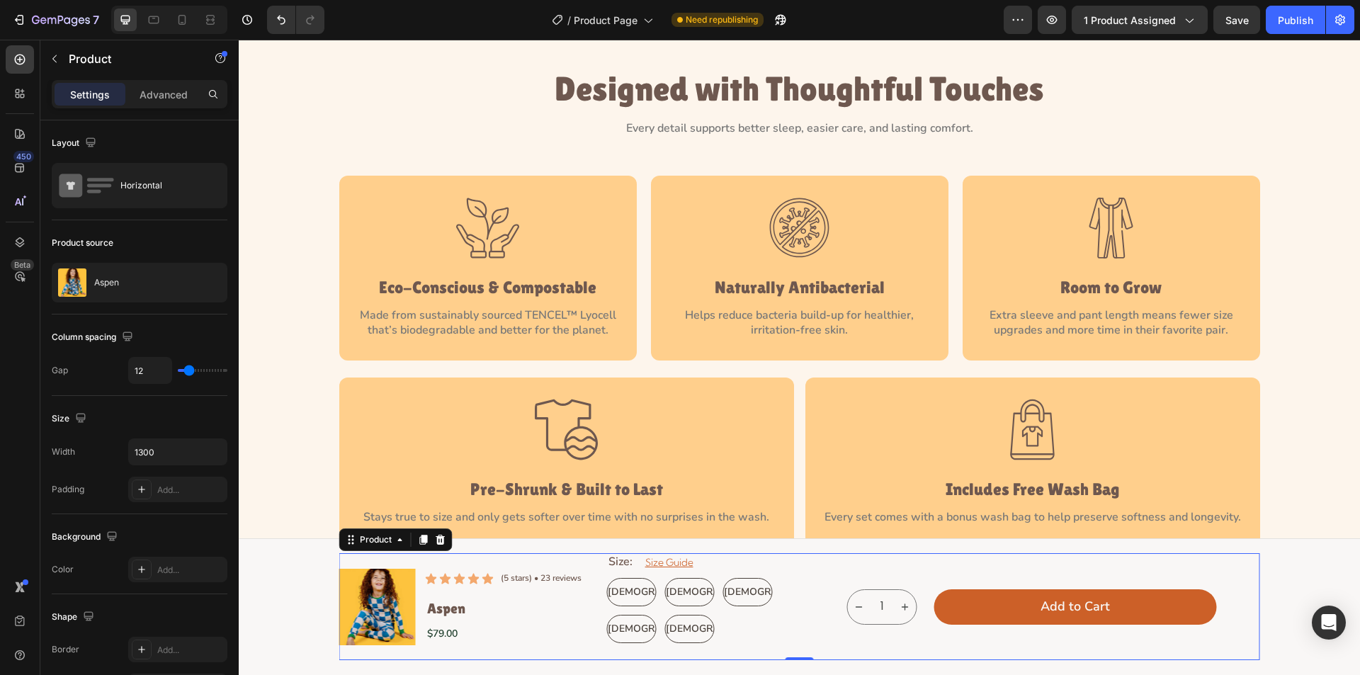
click at [824, 625] on div "1 Product Quantity Add to Cart Add to Cart Row" at bounding box center [1032, 606] width 456 height 107
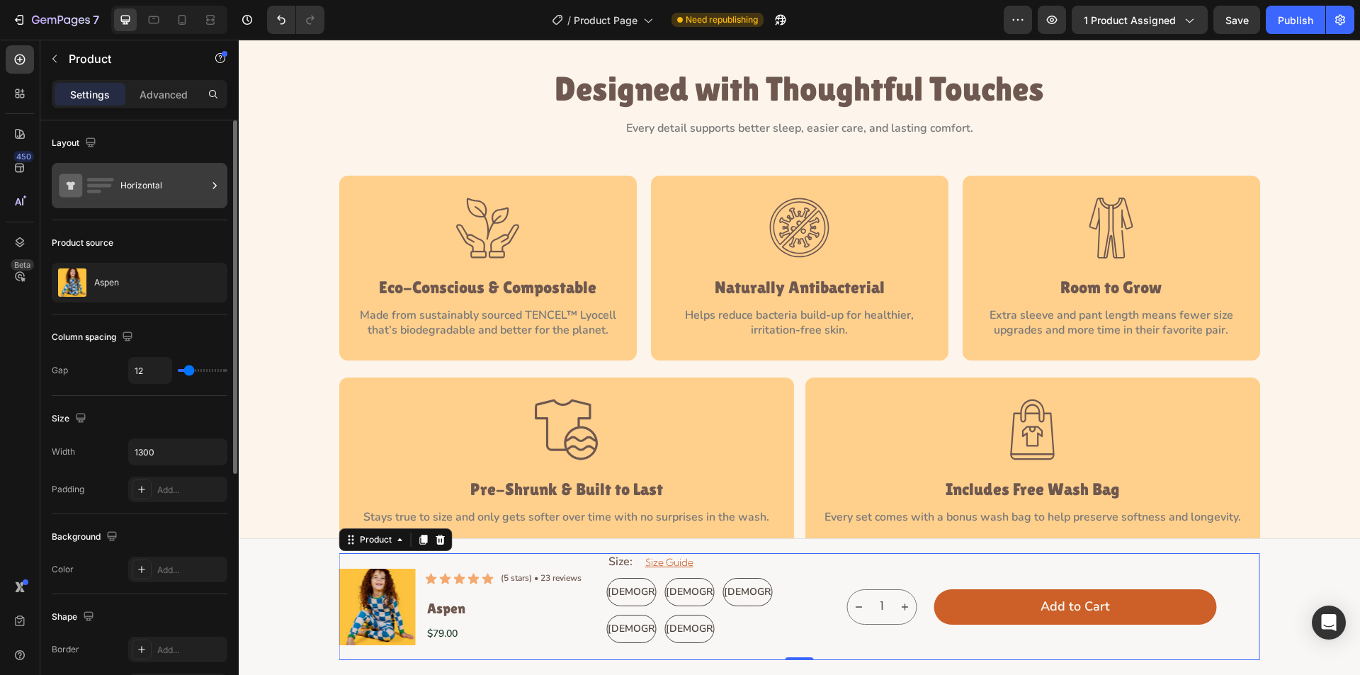
click at [173, 183] on div "Horizontal" at bounding box center [163, 185] width 86 height 33
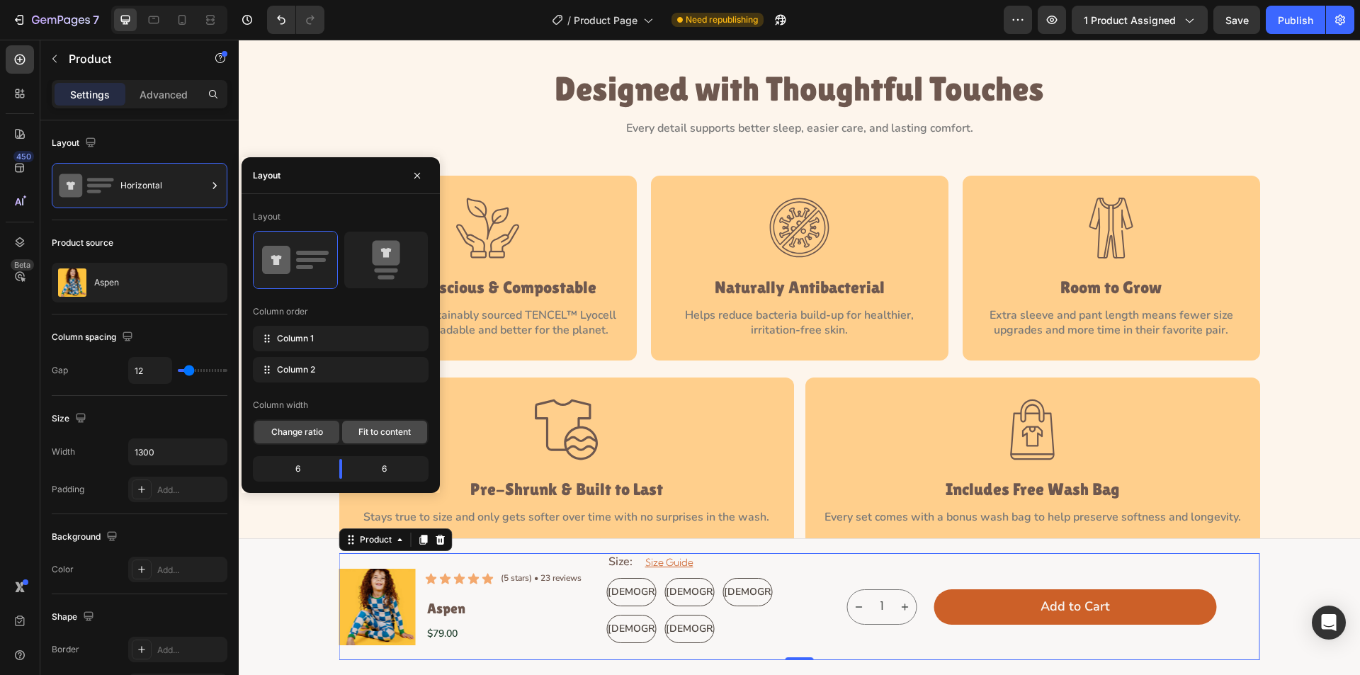
click at [385, 432] on span "Fit to content" at bounding box center [385, 432] width 52 height 13
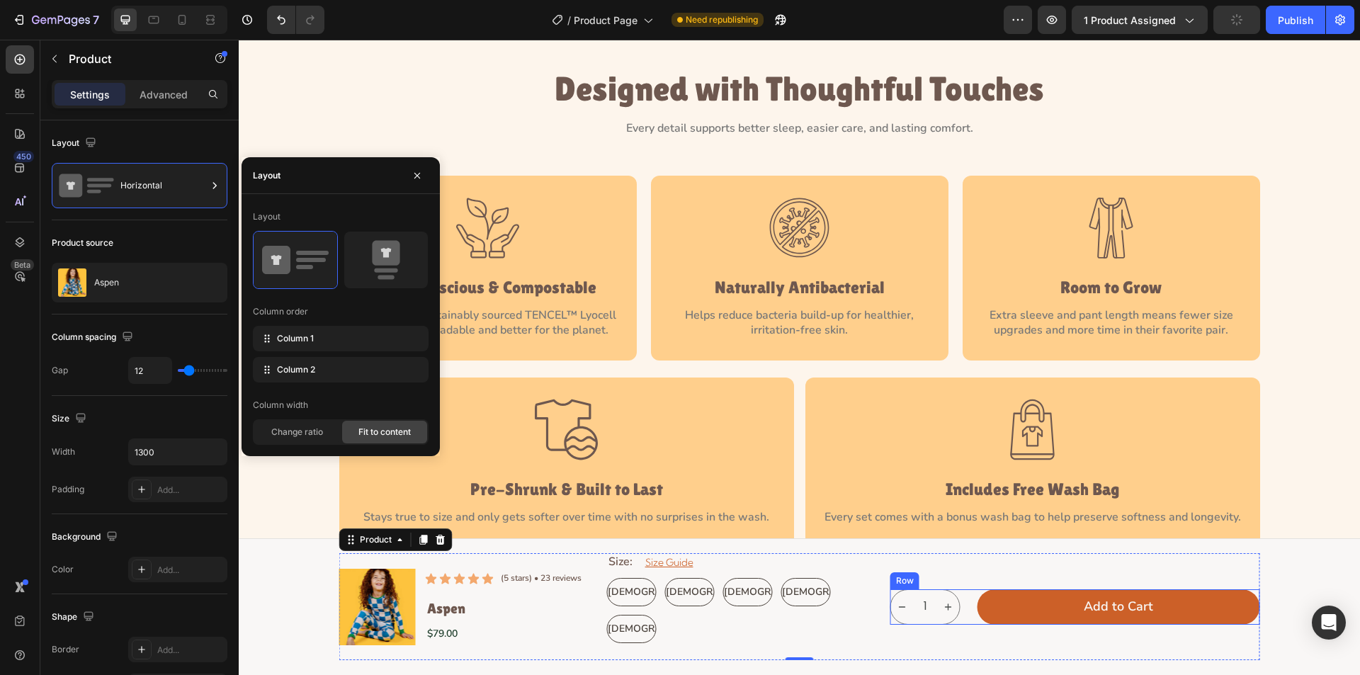
click at [959, 612] on div "1 Product Quantity Add to Cart Add to Cart Row" at bounding box center [1076, 607] width 370 height 35
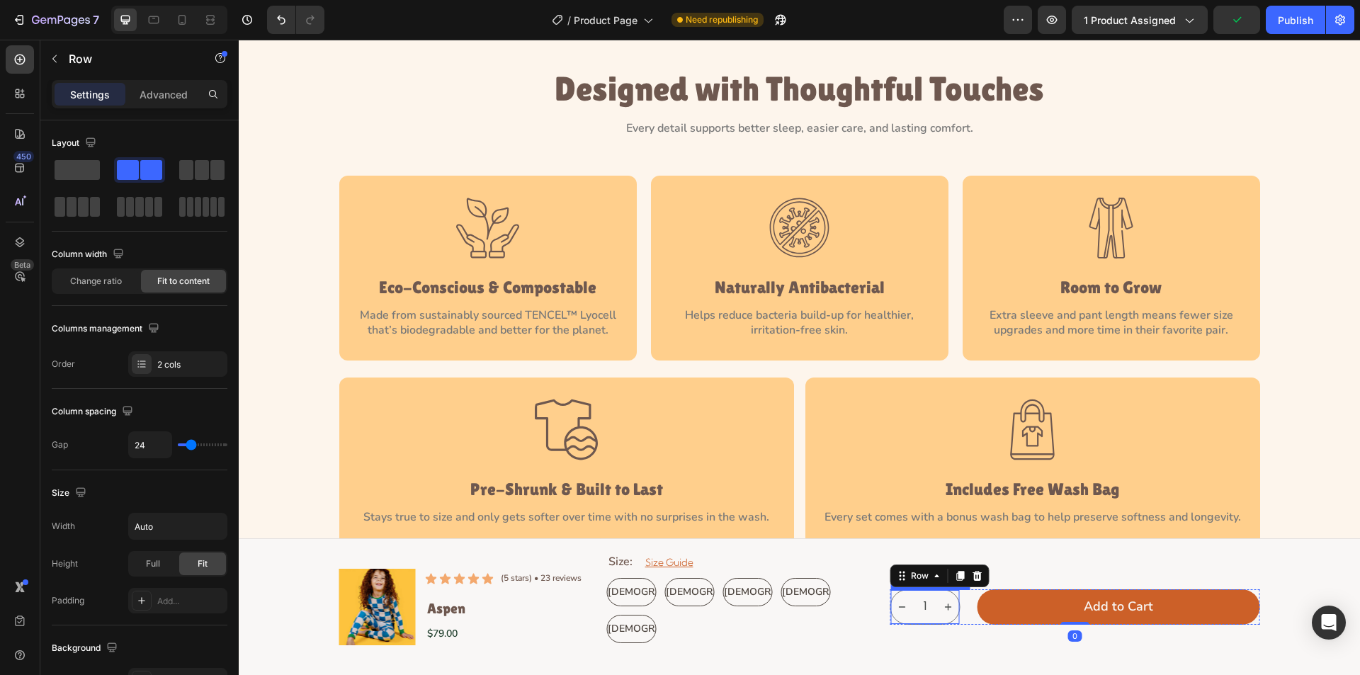
click at [936, 611] on input "1" at bounding box center [925, 607] width 35 height 34
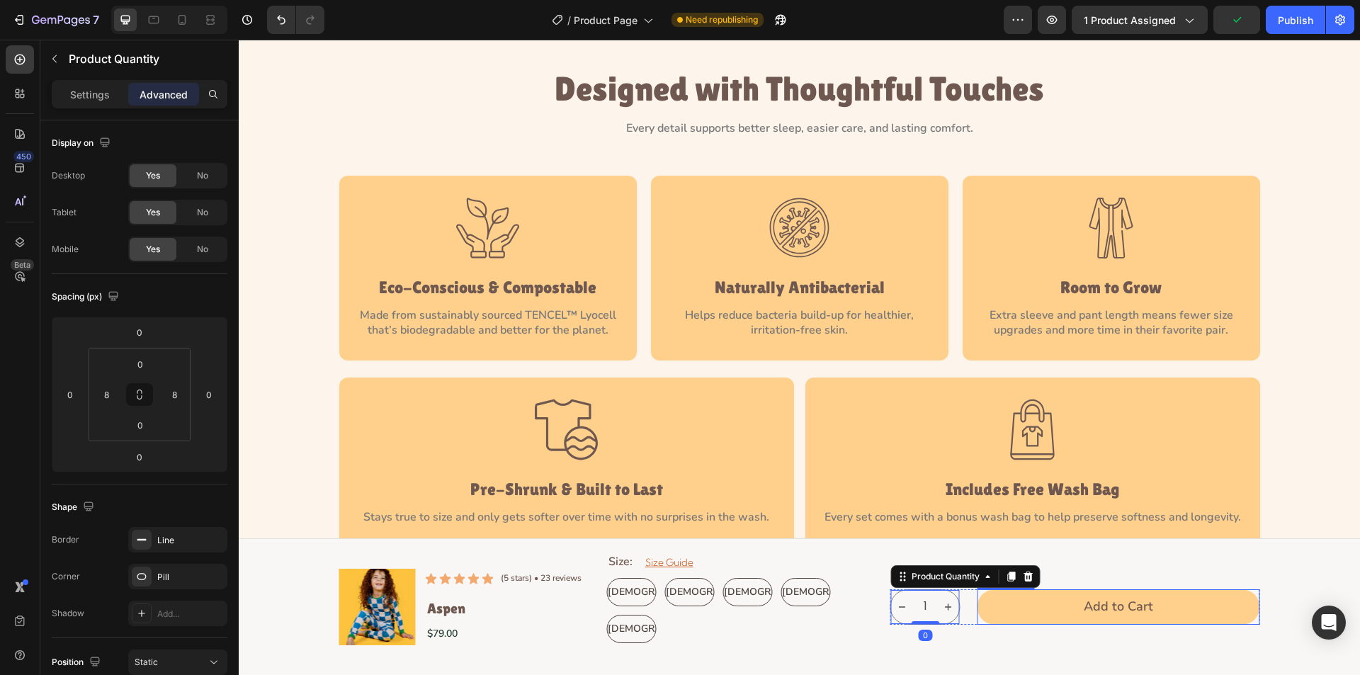
click at [981, 609] on button "Add to Cart" at bounding box center [1119, 607] width 283 height 35
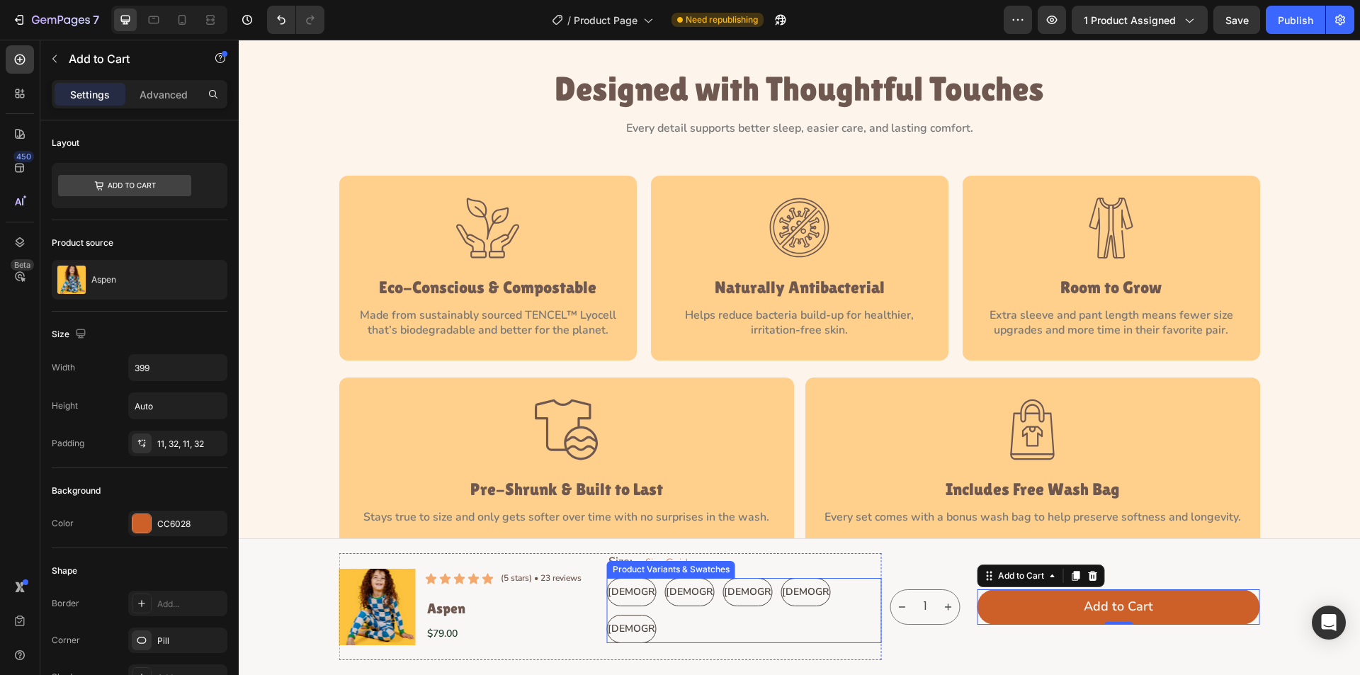
click at [643, 598] on Y\ "[DEMOGRAPHIC_DATA]" at bounding box center [632, 592] width 50 height 28
click at [607, 578] on input "[DEMOGRAPHIC_DATA] [DEMOGRAPHIC_DATA] [DEMOGRAPHIC_DATA]" at bounding box center [607, 577] width 1 height 1
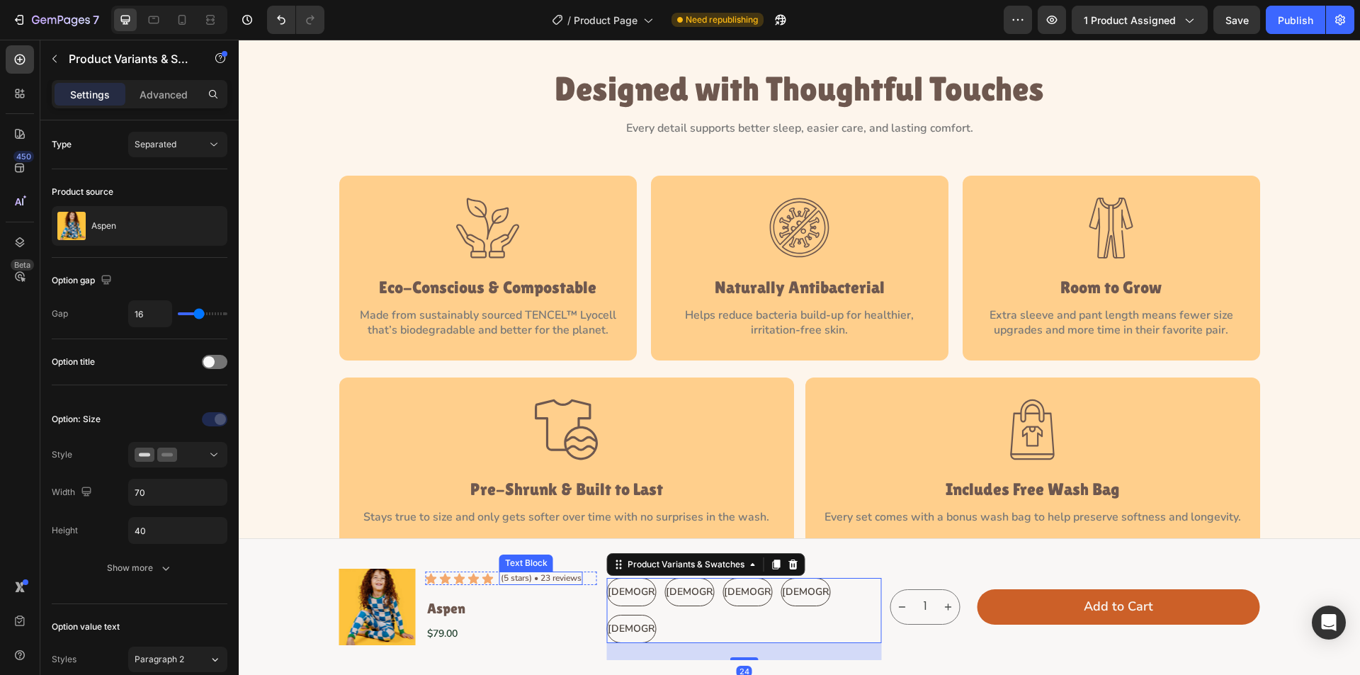
click at [570, 585] on div "(5 stars) • 23 reviews" at bounding box center [542, 579] width 84 height 14
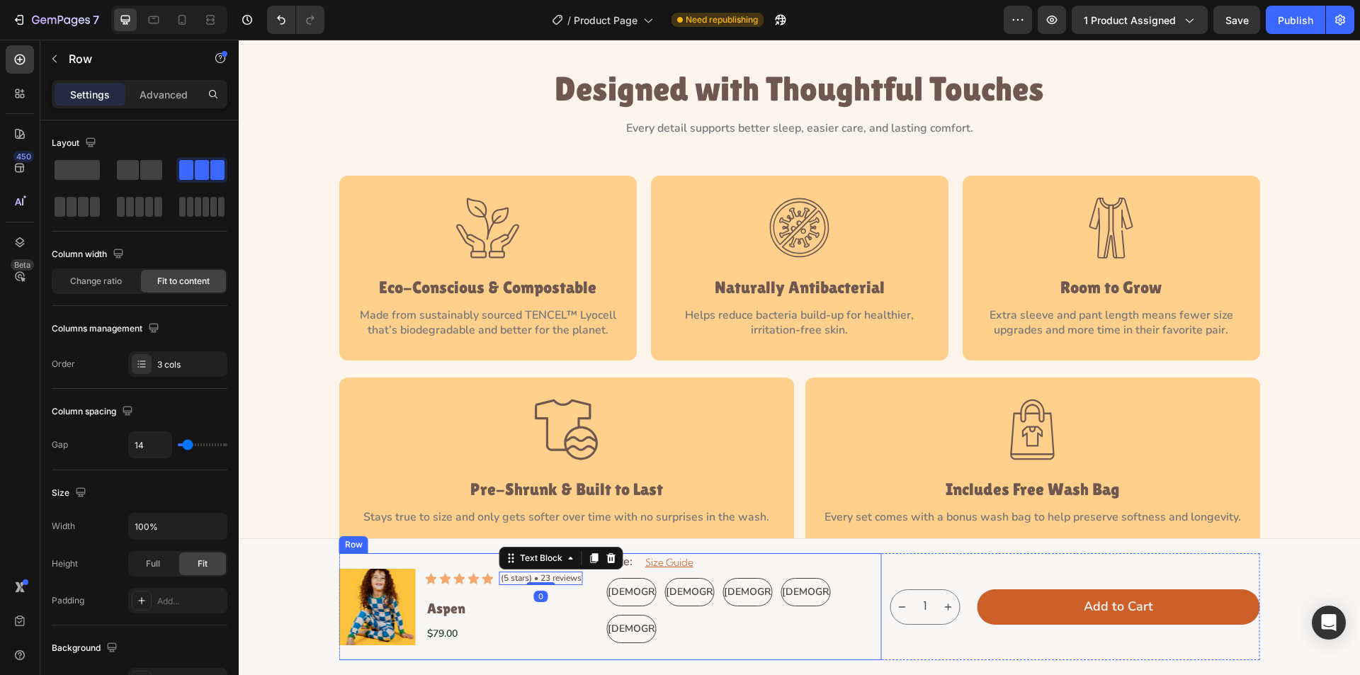
click at [592, 595] on div "Product Images Icon Icon Icon Icon Icon Icon List (5 stars) • 23 reviews Text B…" at bounding box center [610, 606] width 543 height 107
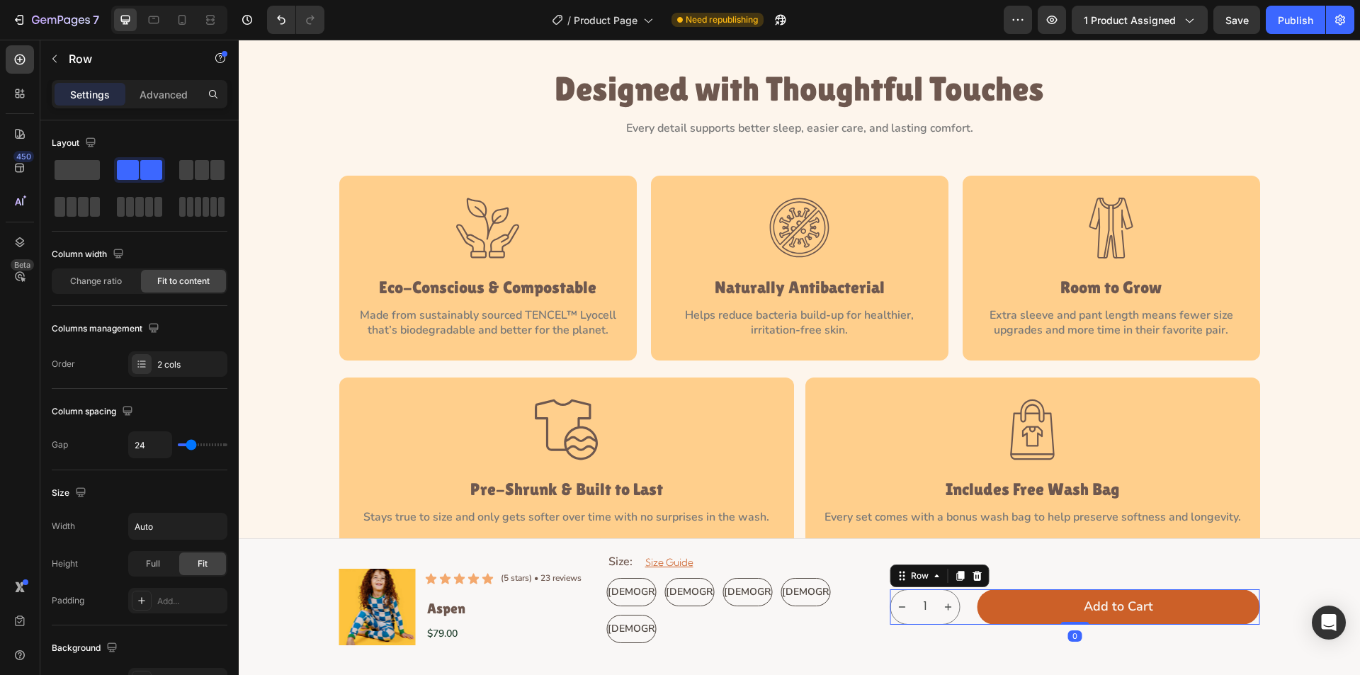
drag, startPoint x: 965, startPoint y: 607, endPoint x: 320, endPoint y: 515, distance: 651.2
click at [965, 607] on div "1 Product Quantity Add to Cart Add to Cart Row 0" at bounding box center [1076, 607] width 370 height 35
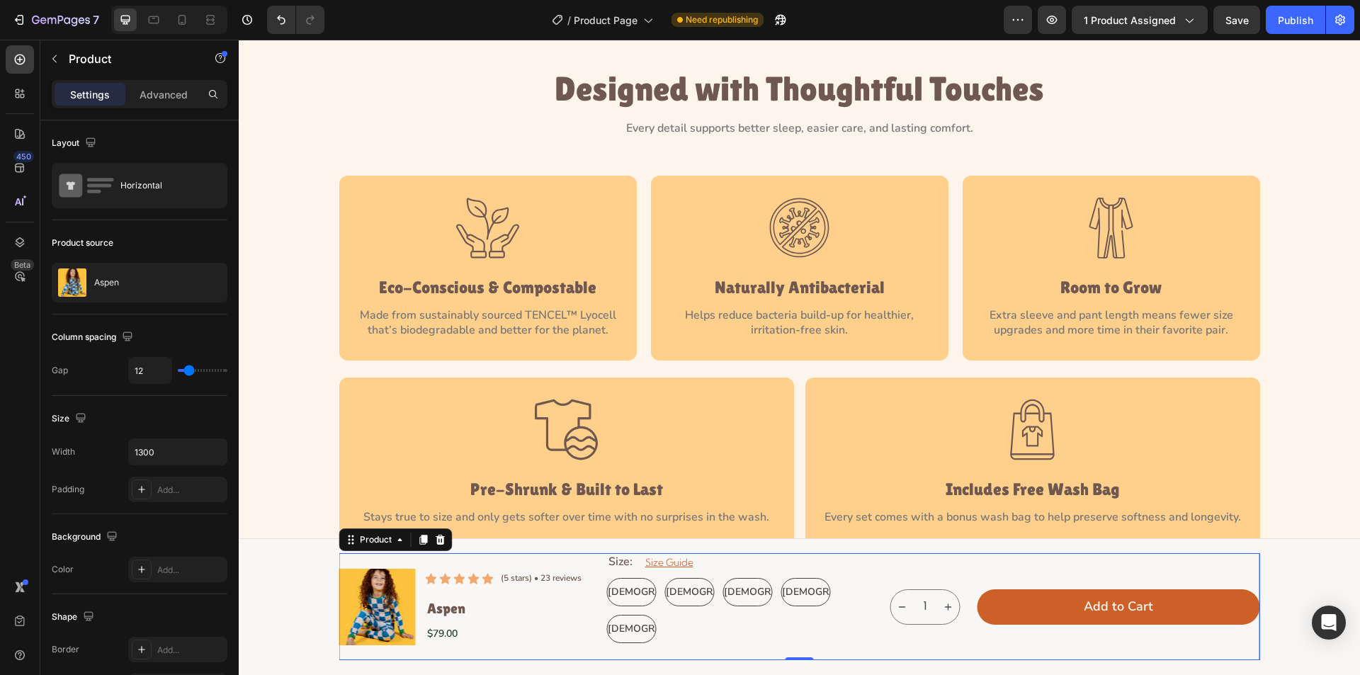
click at [882, 600] on div "Product Images Icon Icon Icon Icon Icon Icon List (5 stars) • 23 reviews Text B…" at bounding box center [799, 606] width 921 height 107
click at [149, 372] on input "12" at bounding box center [150, 371] width 43 height 26
type input "2"
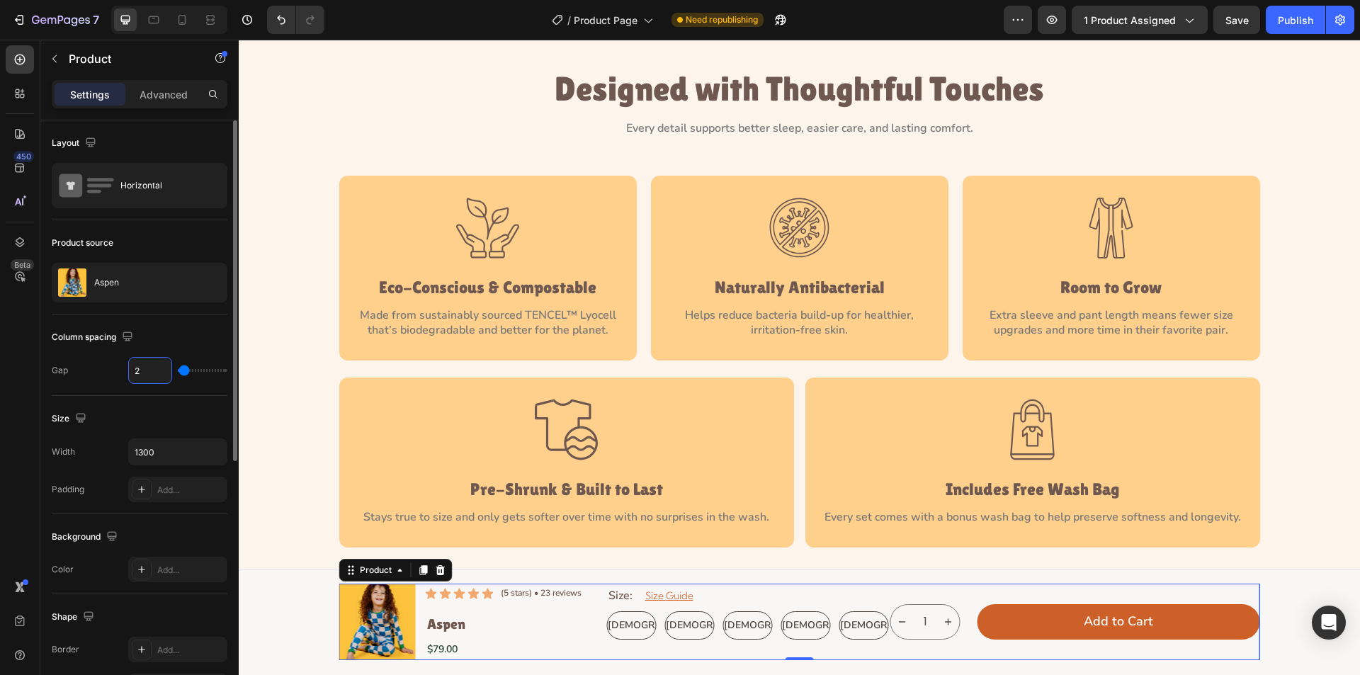
type input "20"
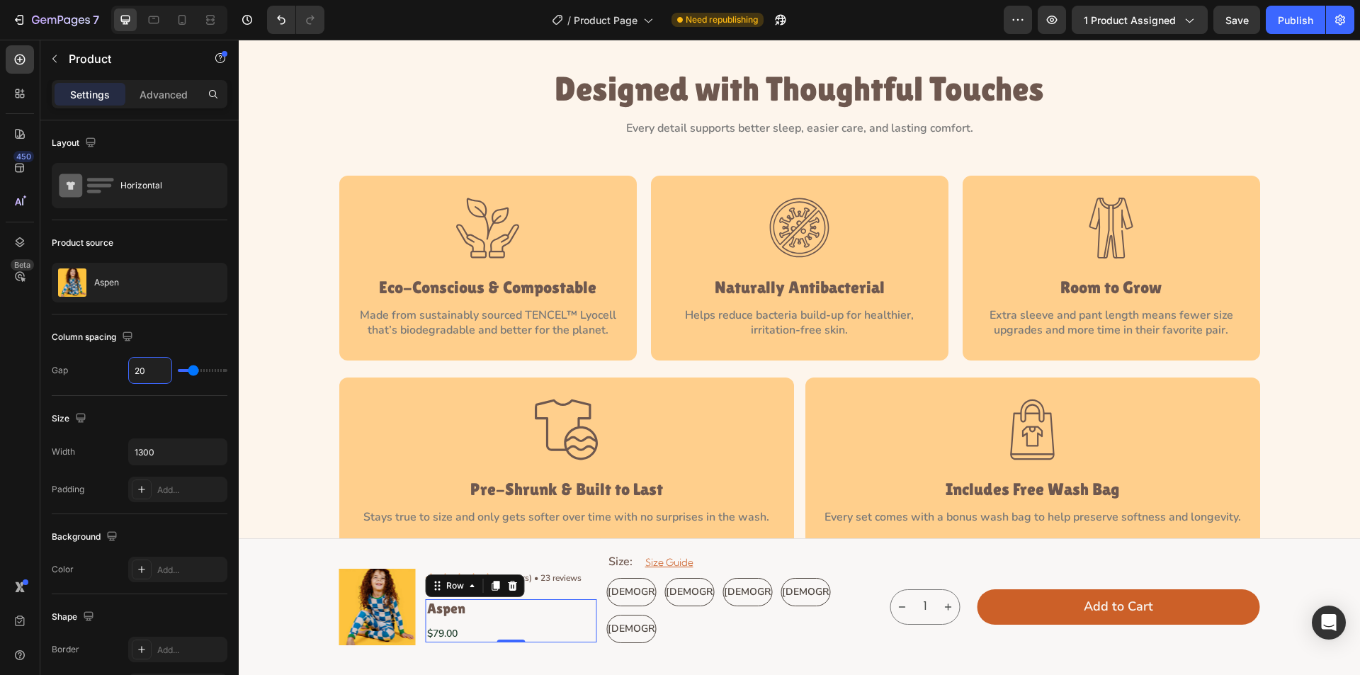
click at [533, 624] on div "Aspen Product Title $79.00 Product Price Product Price" at bounding box center [511, 620] width 171 height 43
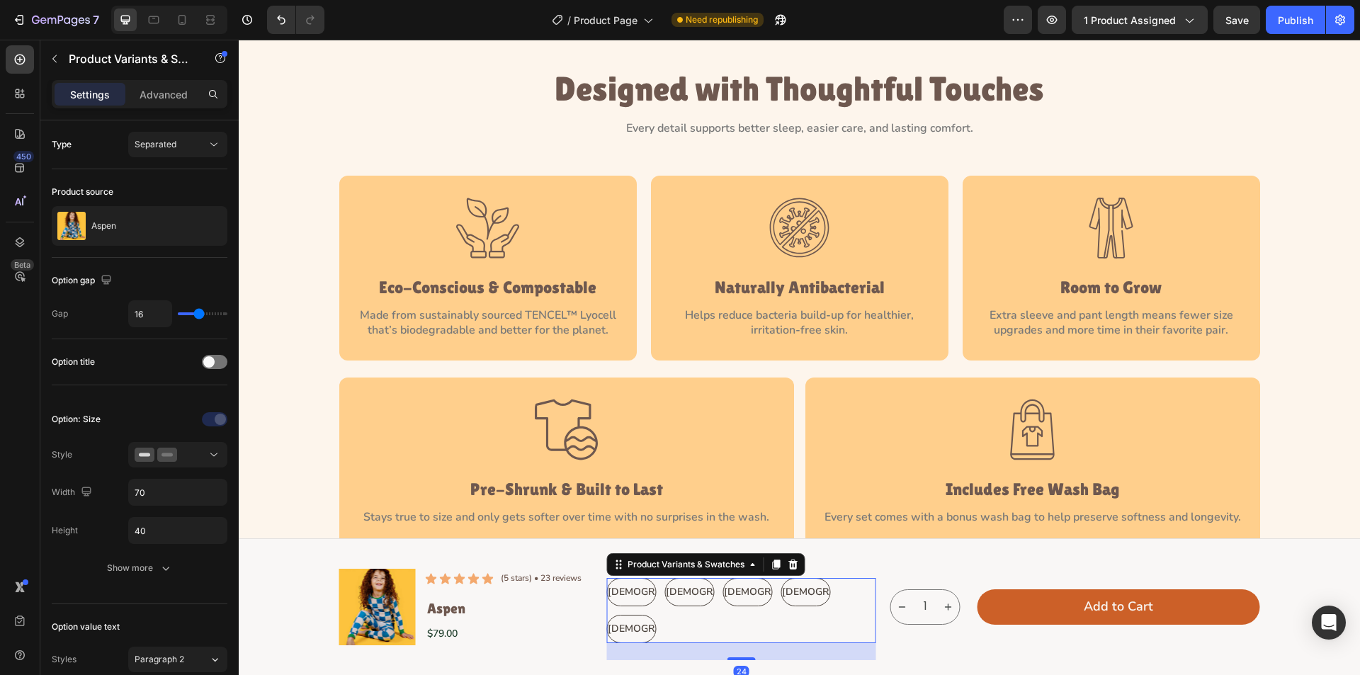
click at [827, 599] on div "[DEMOGRAPHIC_DATA] [DEMOGRAPHIC_DATA] [DEMOGRAPHIC_DATA] [DEMOGRAPHIC_DATA] [DE…" at bounding box center [741, 610] width 269 height 65
click at [653, 590] on div "[DEMOGRAPHIC_DATA] [DEMOGRAPHIC_DATA] [DEMOGRAPHIC_DATA] [DEMOGRAPHIC_DATA] [DE…" at bounding box center [741, 610] width 269 height 65
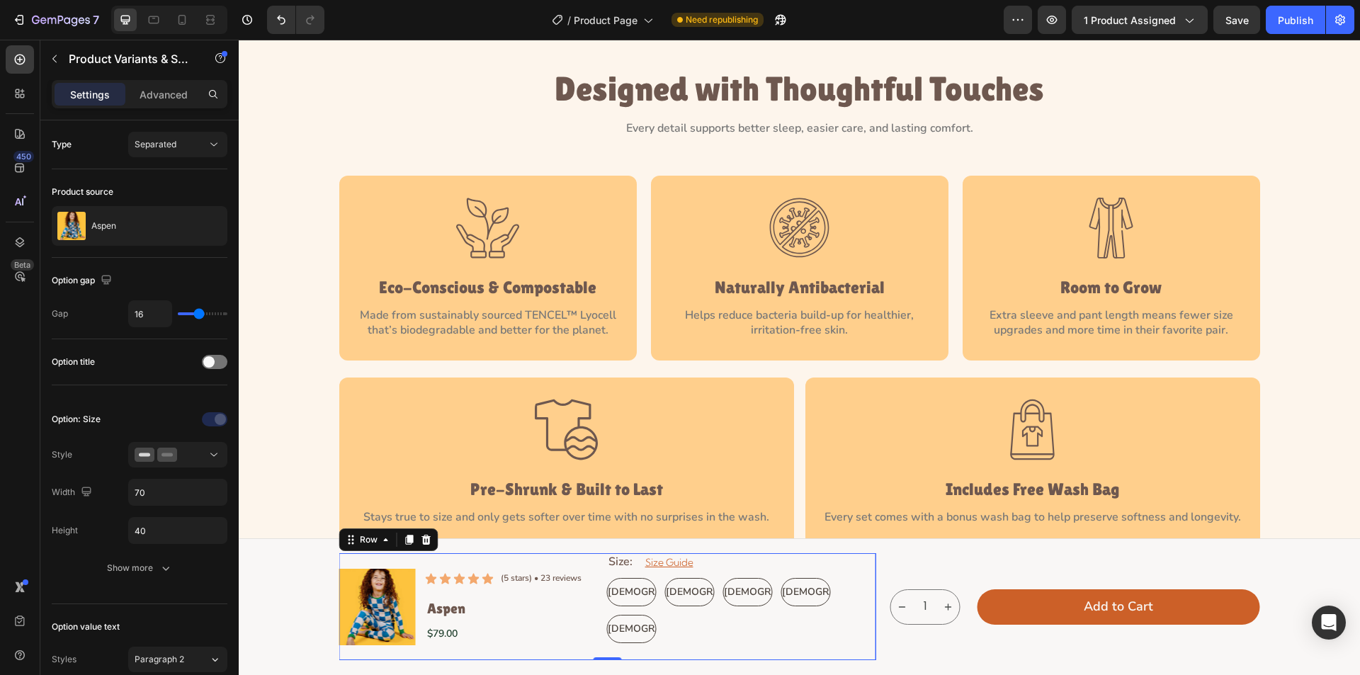
click at [576, 592] on div "Icon Icon Icon Icon Icon Icon List (5 stars) • 23 reviews Text Block Row Aspen …" at bounding box center [511, 606] width 171 height 107
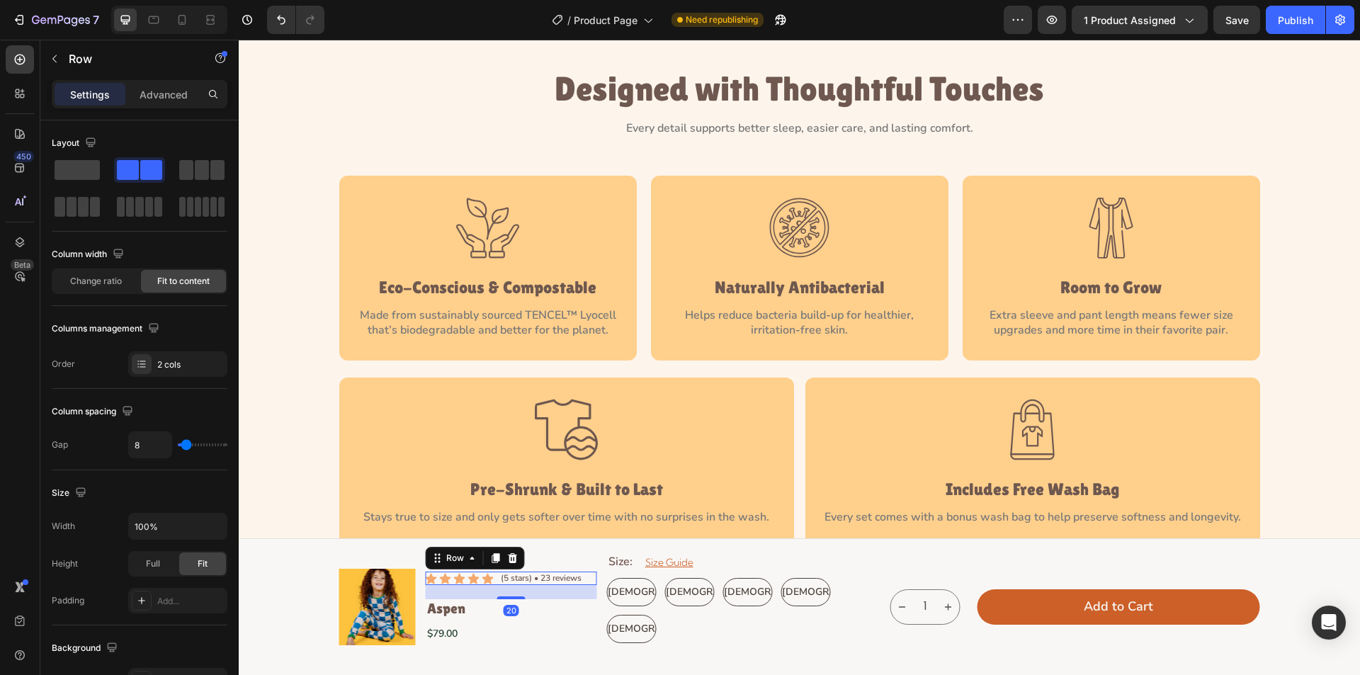
click at [490, 583] on div "Icon Icon Icon Icon Icon Icon List (5 stars) • 23 reviews Text Block Row 20" at bounding box center [511, 579] width 171 height 14
click at [145, 439] on input "8" at bounding box center [150, 445] width 43 height 26
click at [141, 449] on input "8" at bounding box center [150, 445] width 43 height 26
type input "7"
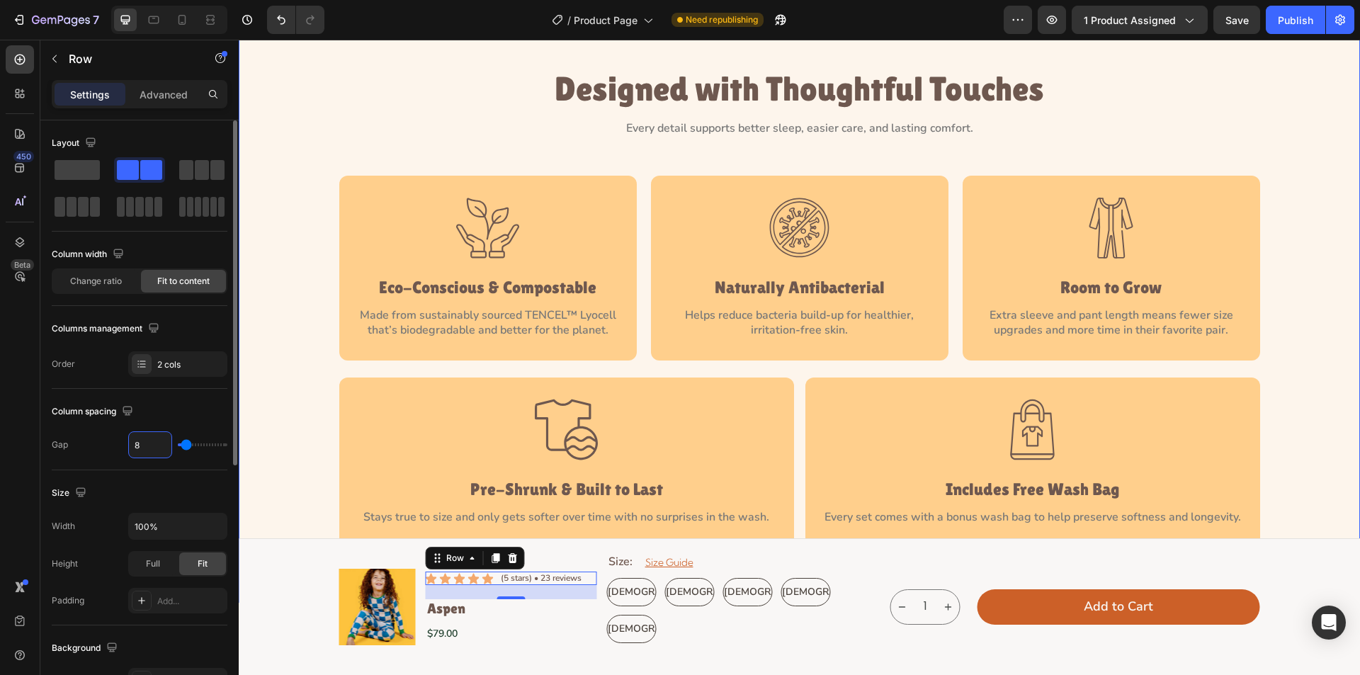
type input "7"
click at [156, 444] on input "7" at bounding box center [150, 445] width 43 height 26
type input "6"
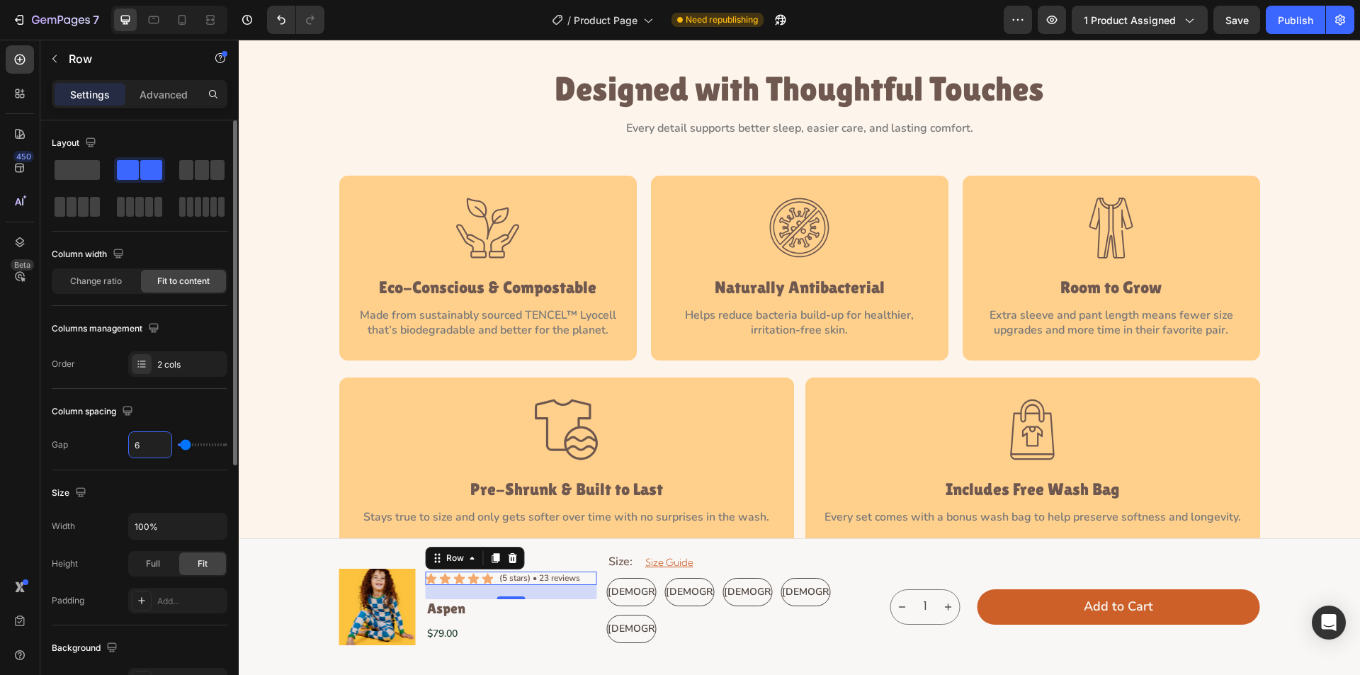
click at [152, 446] on input "6" at bounding box center [150, 445] width 43 height 26
type input "8"
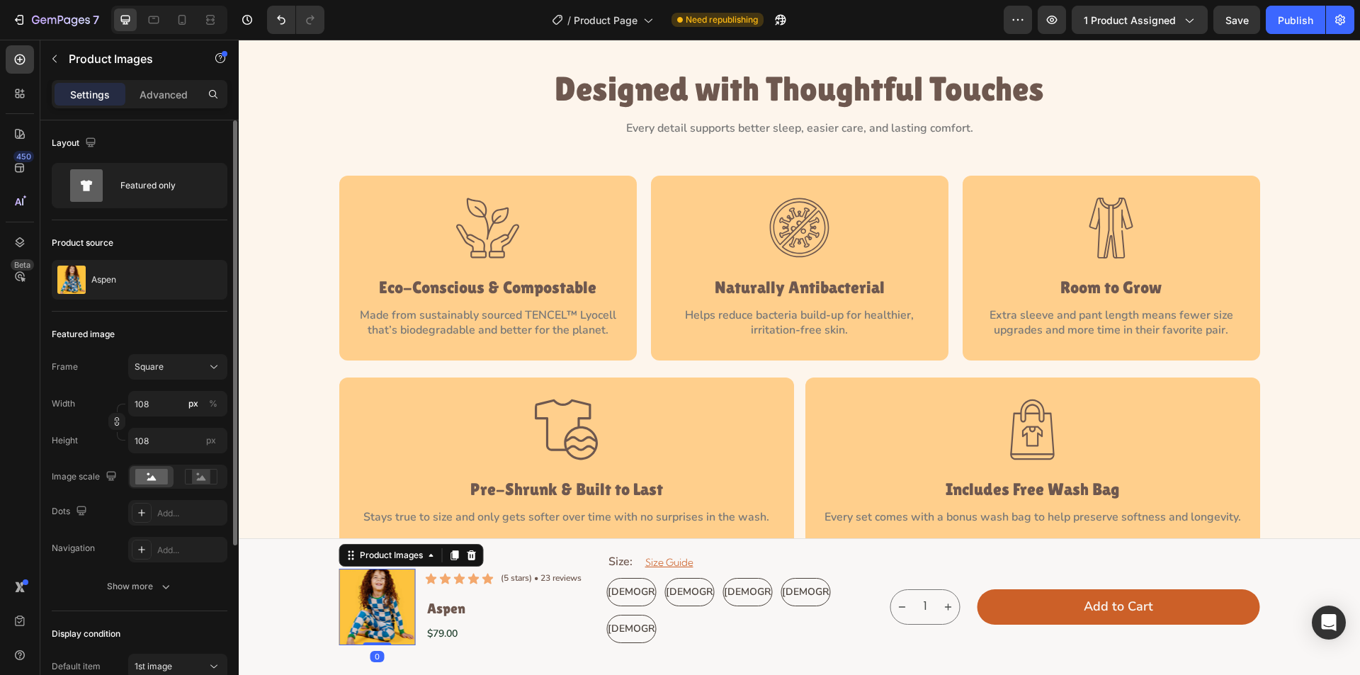
click at [376, 612] on img at bounding box center [377, 607] width 77 height 77
click at [151, 407] on input "108" at bounding box center [177, 404] width 99 height 26
type input "1"
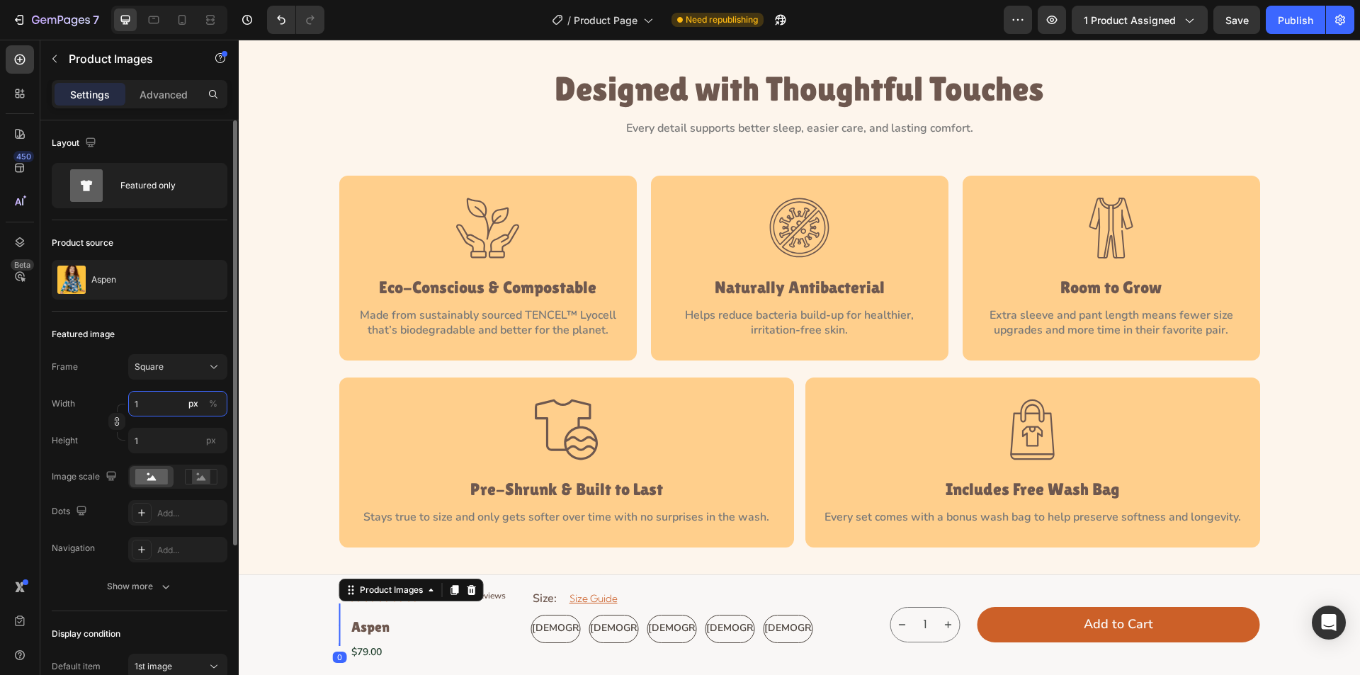
type input "10"
type input "102"
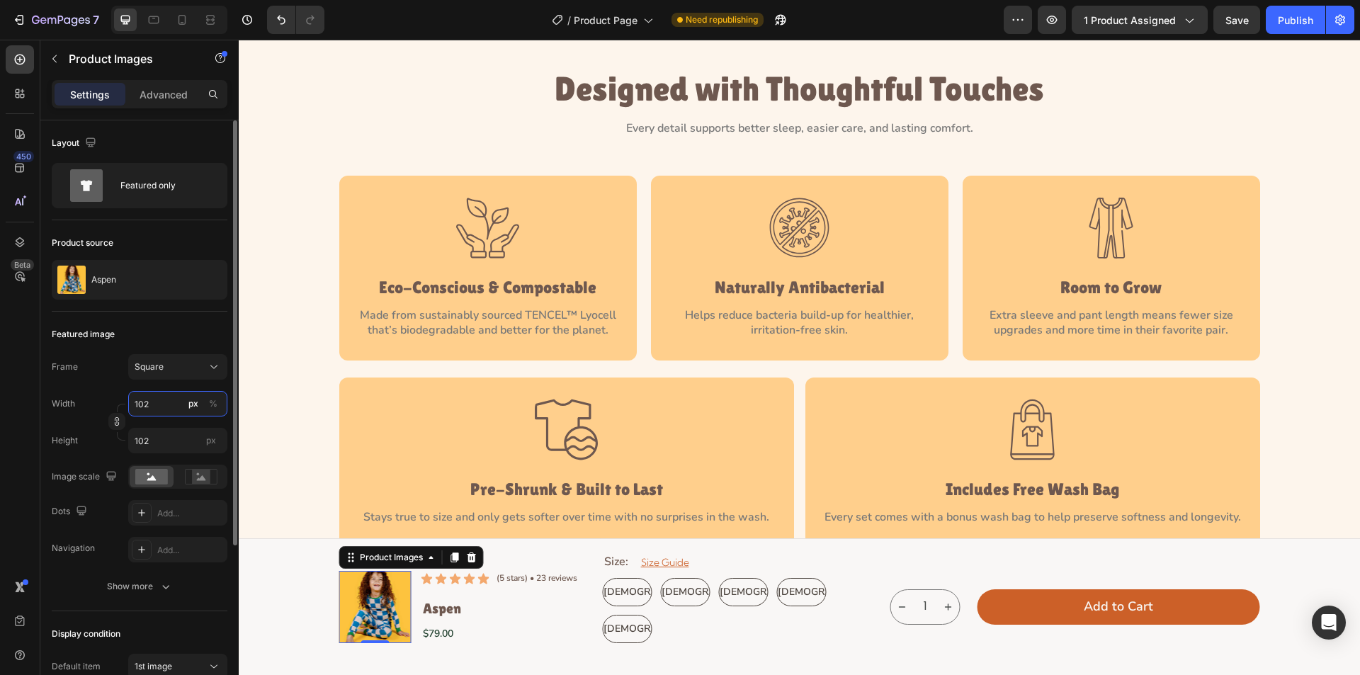
type input "102"
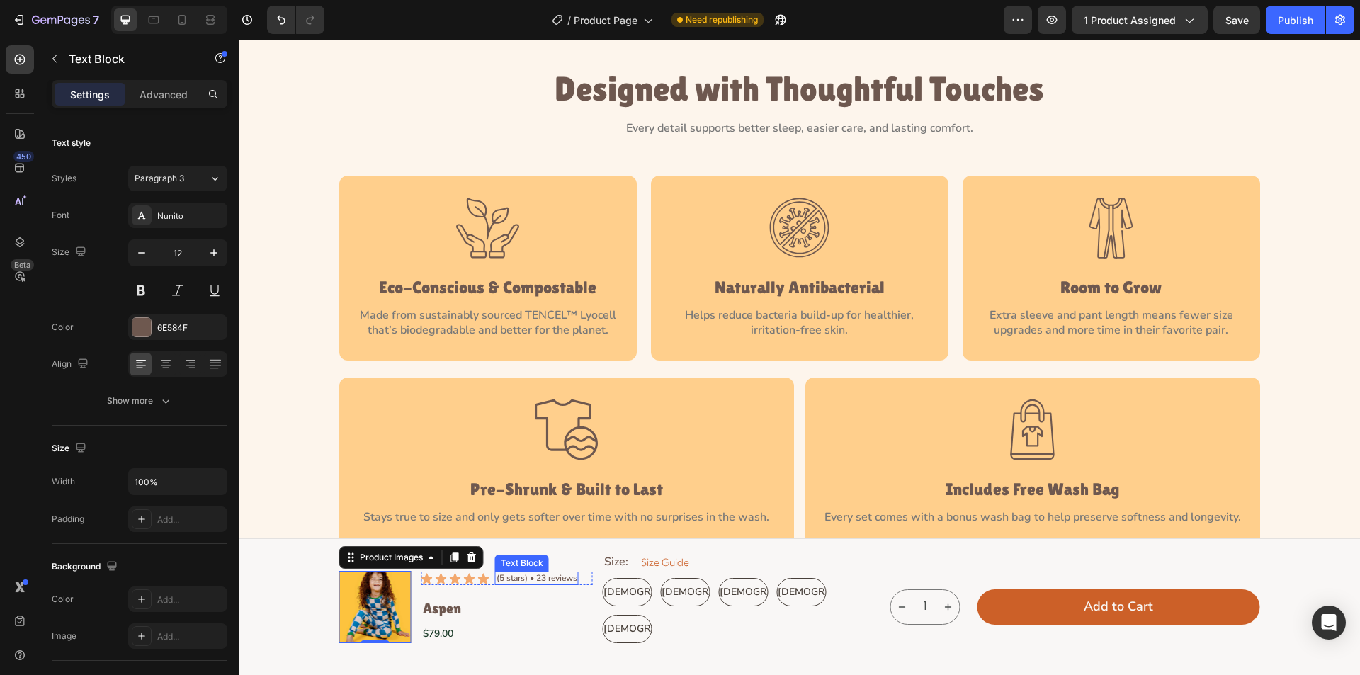
click at [571, 580] on p "(5 stars) • 23 reviews" at bounding box center [537, 578] width 81 height 11
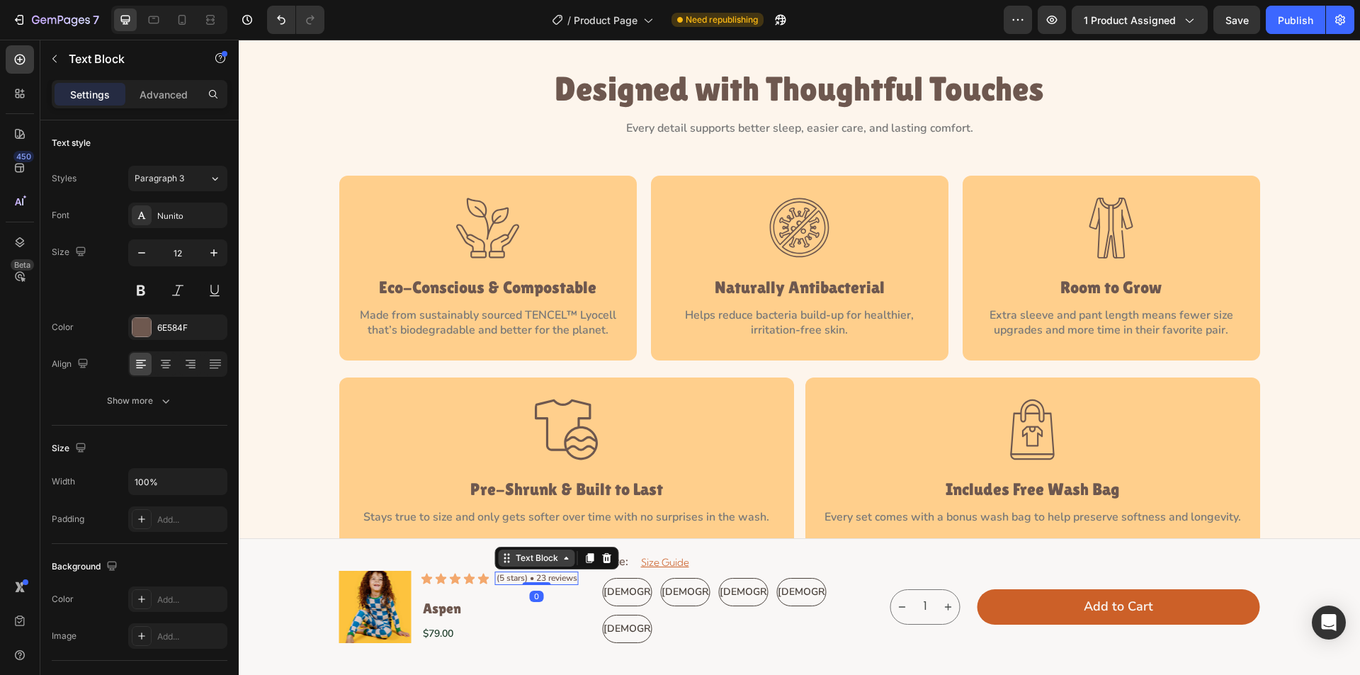
click at [536, 558] on div "Text Block" at bounding box center [537, 558] width 48 height 13
click at [538, 529] on div "Row 2 cols" at bounding box center [526, 533] width 49 height 9
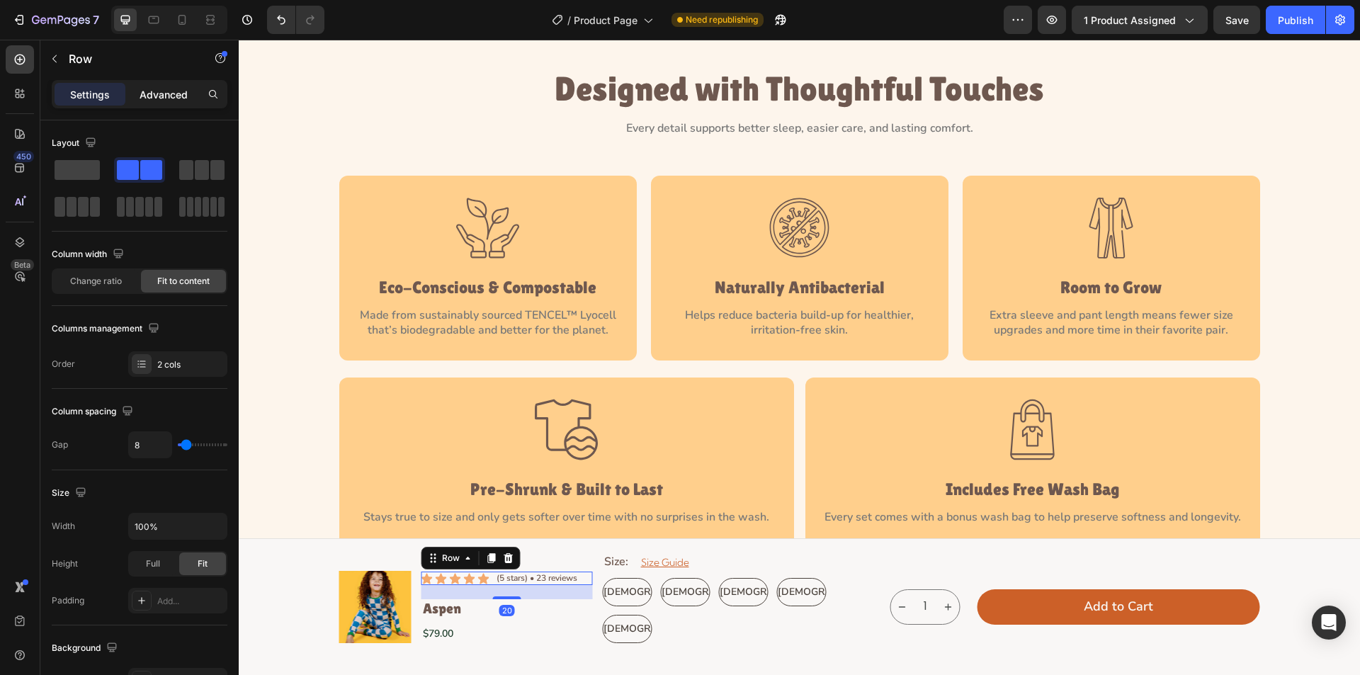
click at [157, 92] on p "Advanced" at bounding box center [164, 94] width 48 height 15
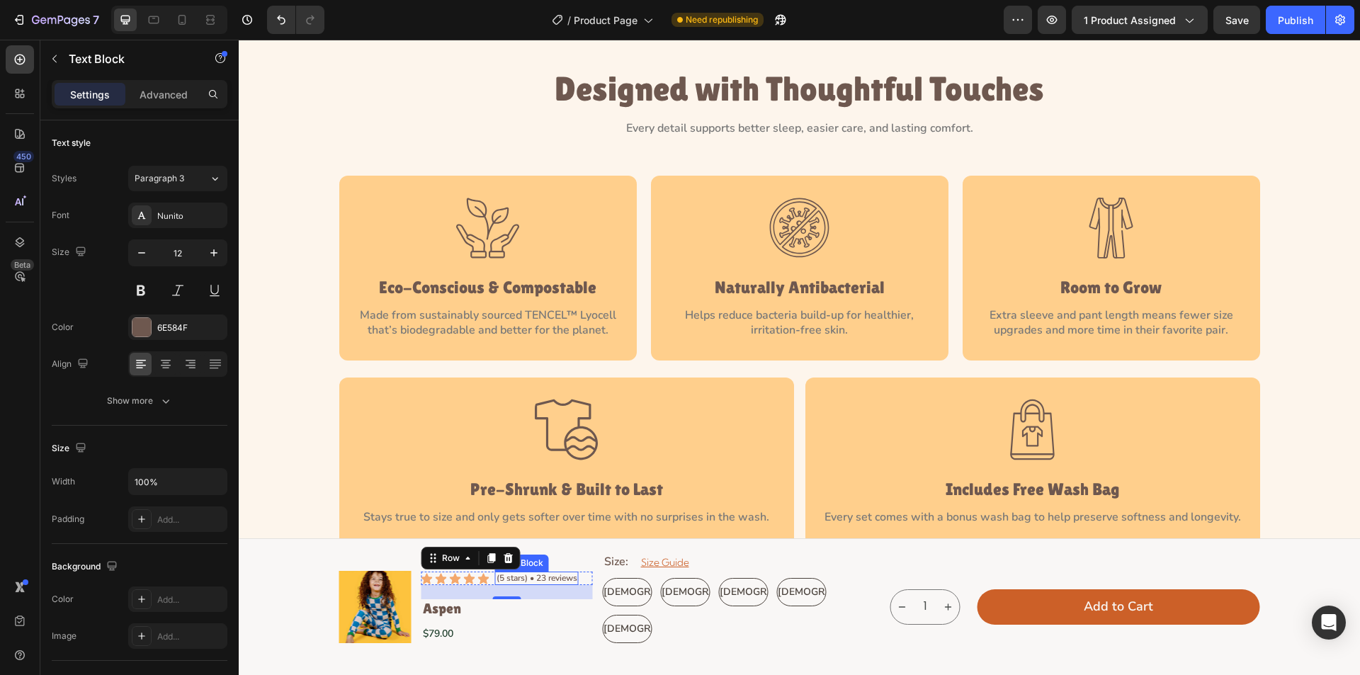
click at [562, 579] on p "(5 stars) • 23 reviews" at bounding box center [537, 578] width 81 height 11
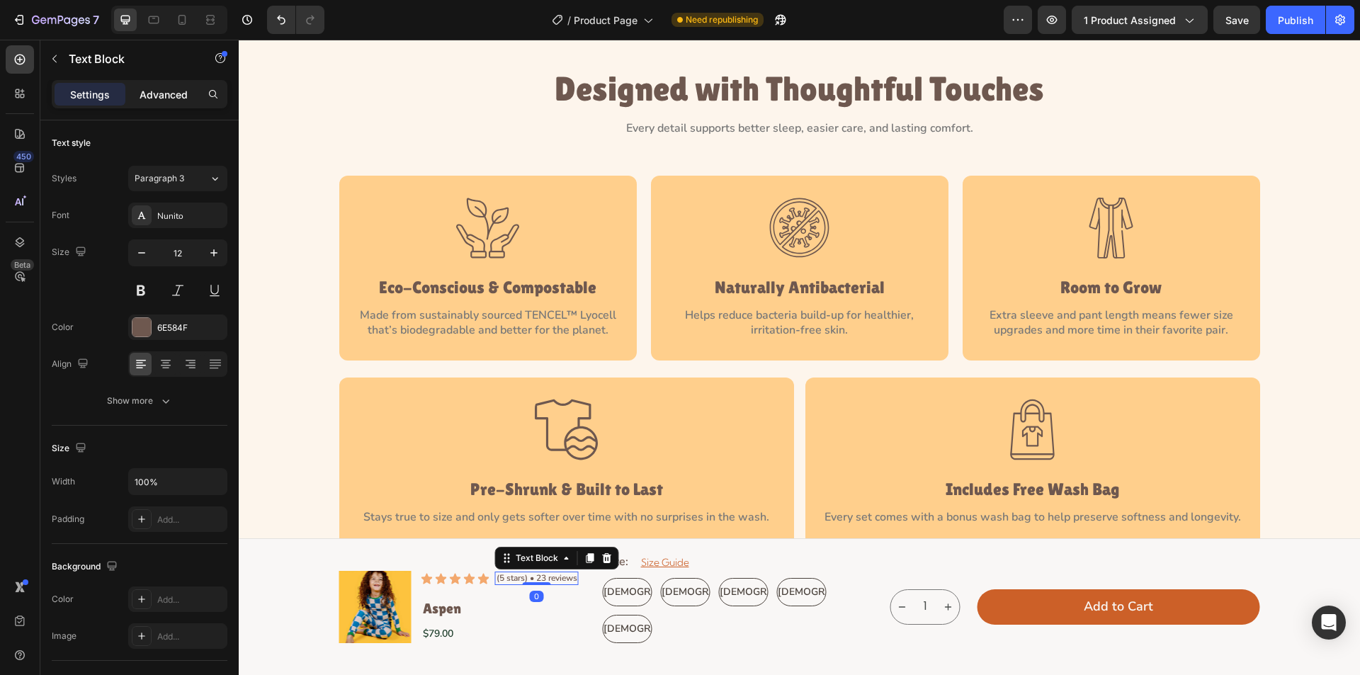
click at [159, 103] on div "Advanced" at bounding box center [163, 94] width 71 height 23
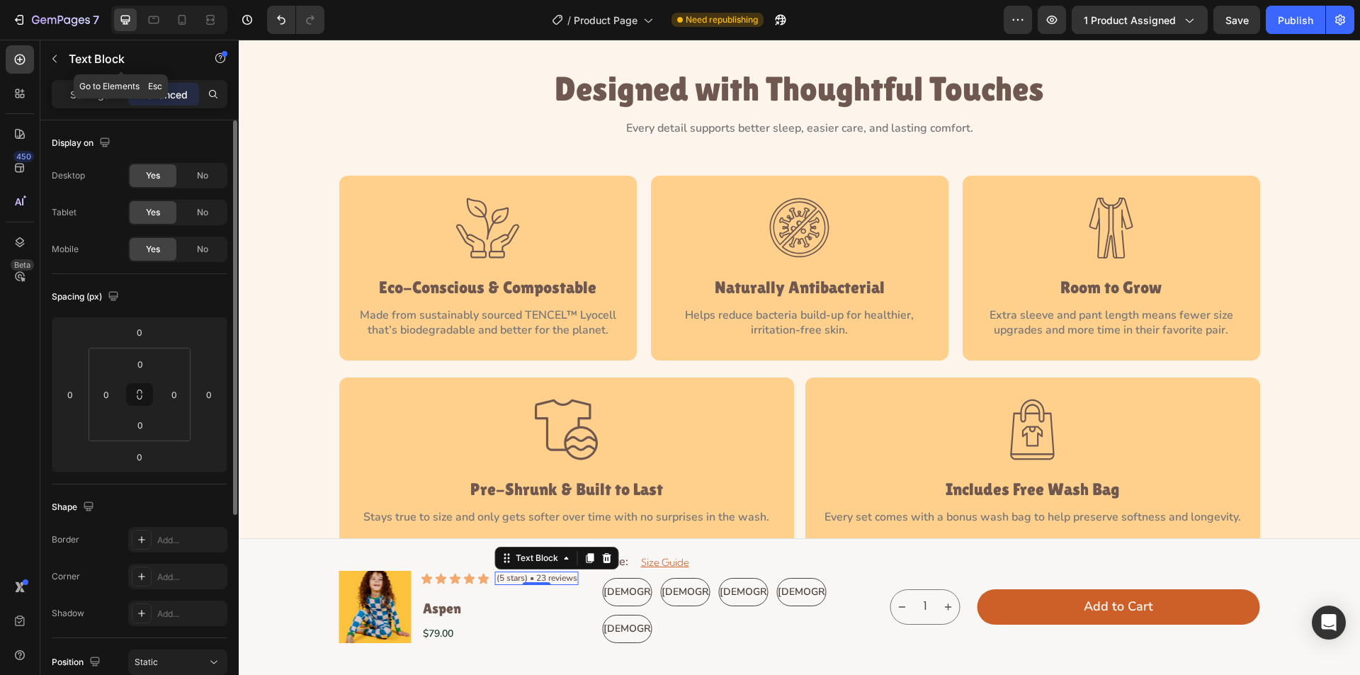
click at [86, 91] on p "Settings" at bounding box center [90, 94] width 40 height 15
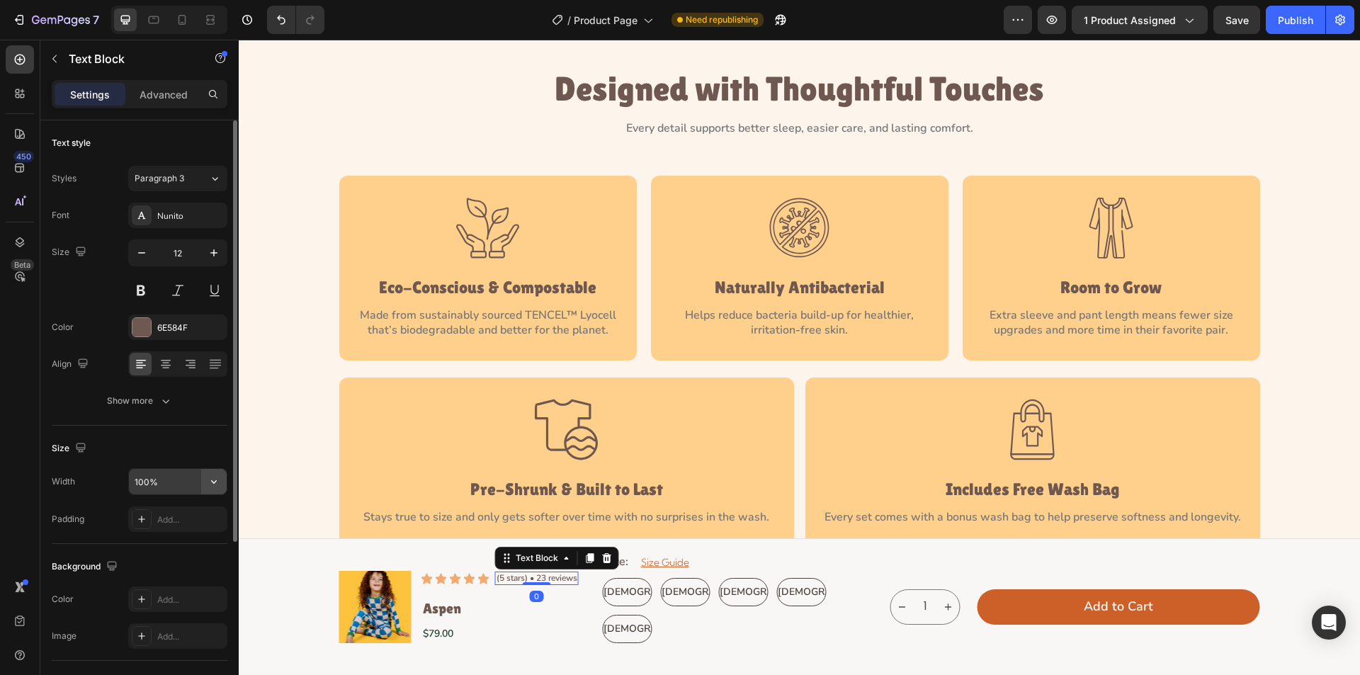
click at [208, 482] on icon "button" at bounding box center [214, 482] width 14 height 14
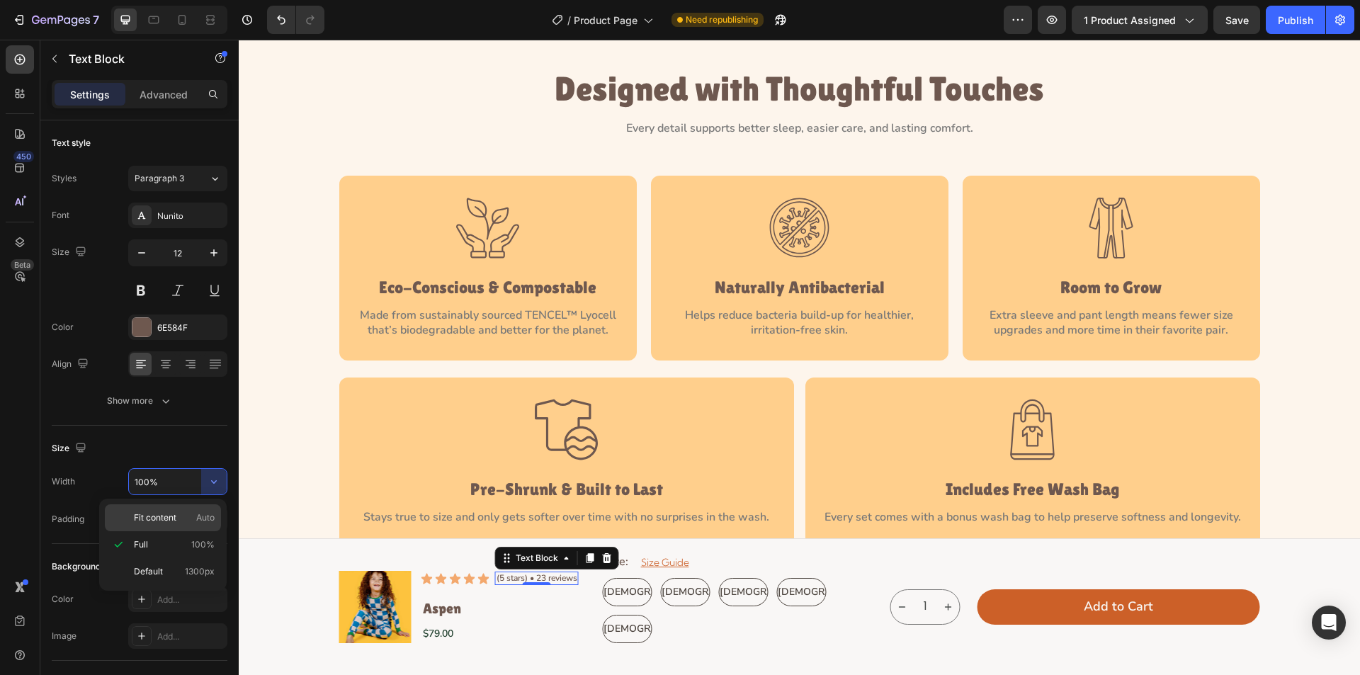
click at [211, 517] on span "Auto" at bounding box center [205, 518] width 18 height 13
type input "Auto"
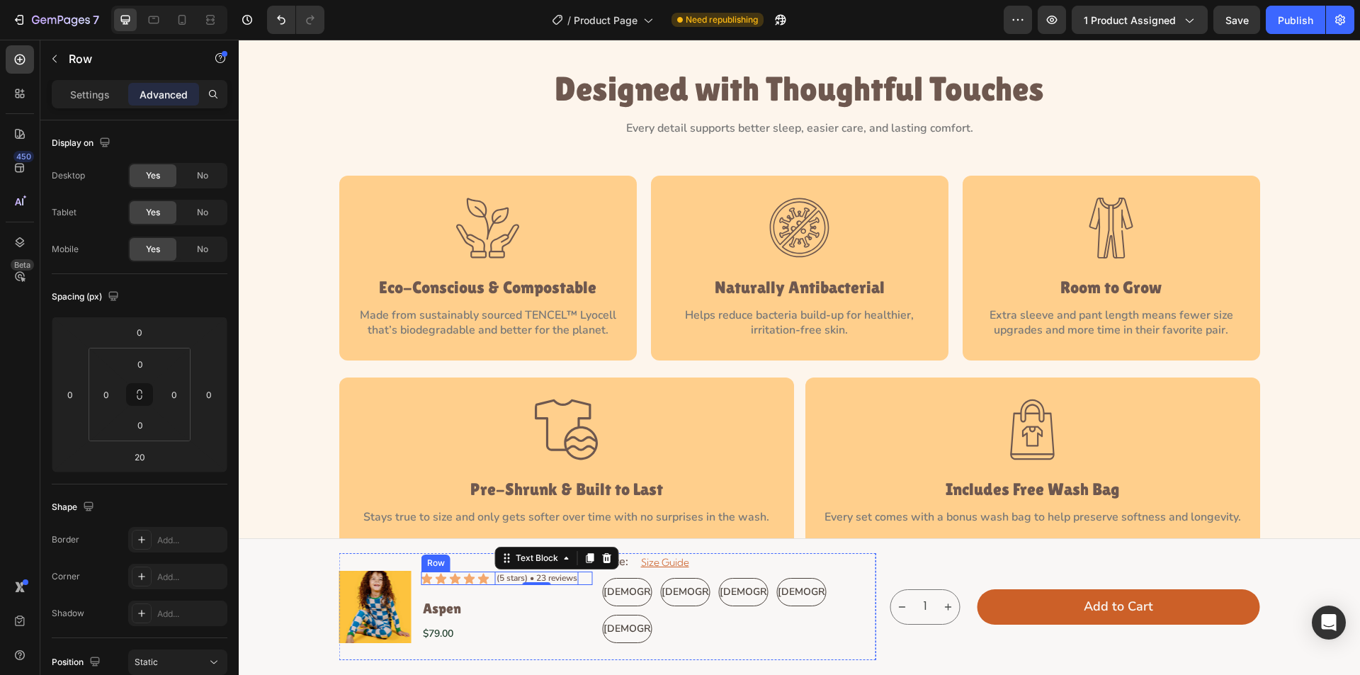
click at [580, 580] on div "Icon Icon Icon Icon Icon Icon List (5 stars) • 23 reviews Text Block 0 Row" at bounding box center [507, 579] width 171 height 14
click at [75, 94] on p "Settings" at bounding box center [90, 94] width 40 height 15
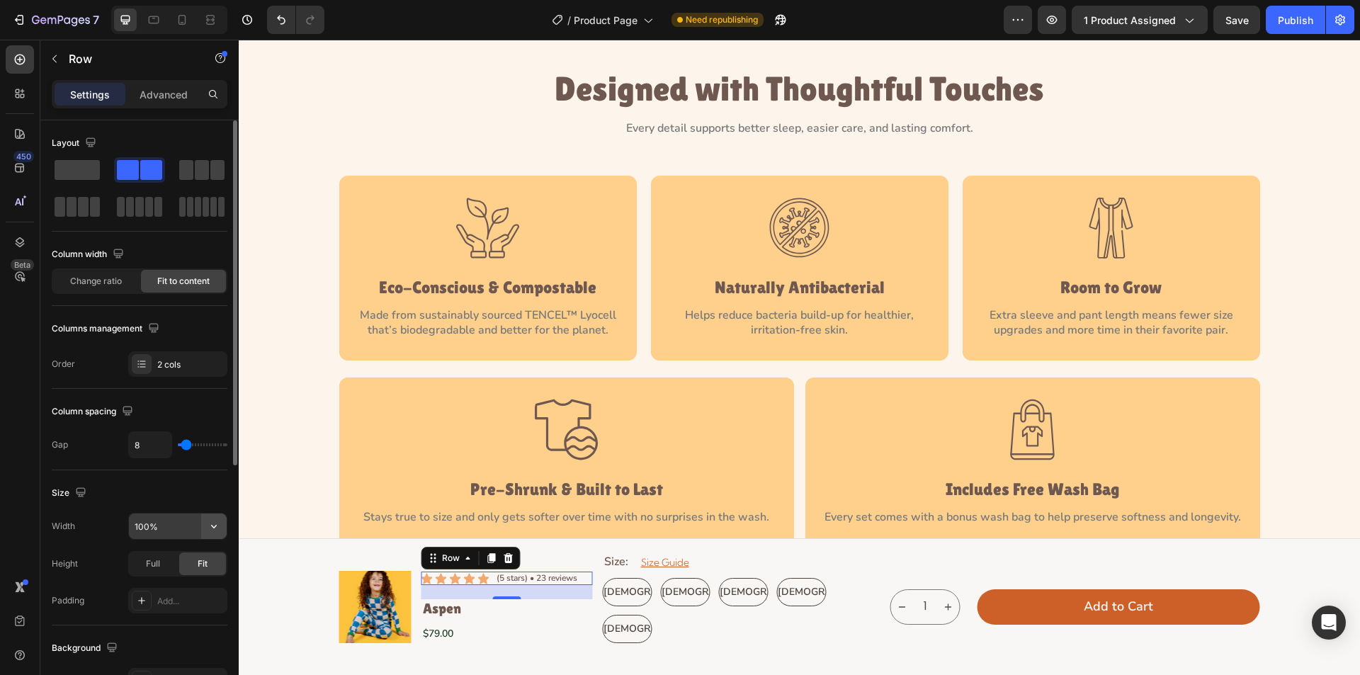
click at [216, 531] on icon "button" at bounding box center [214, 526] width 14 height 14
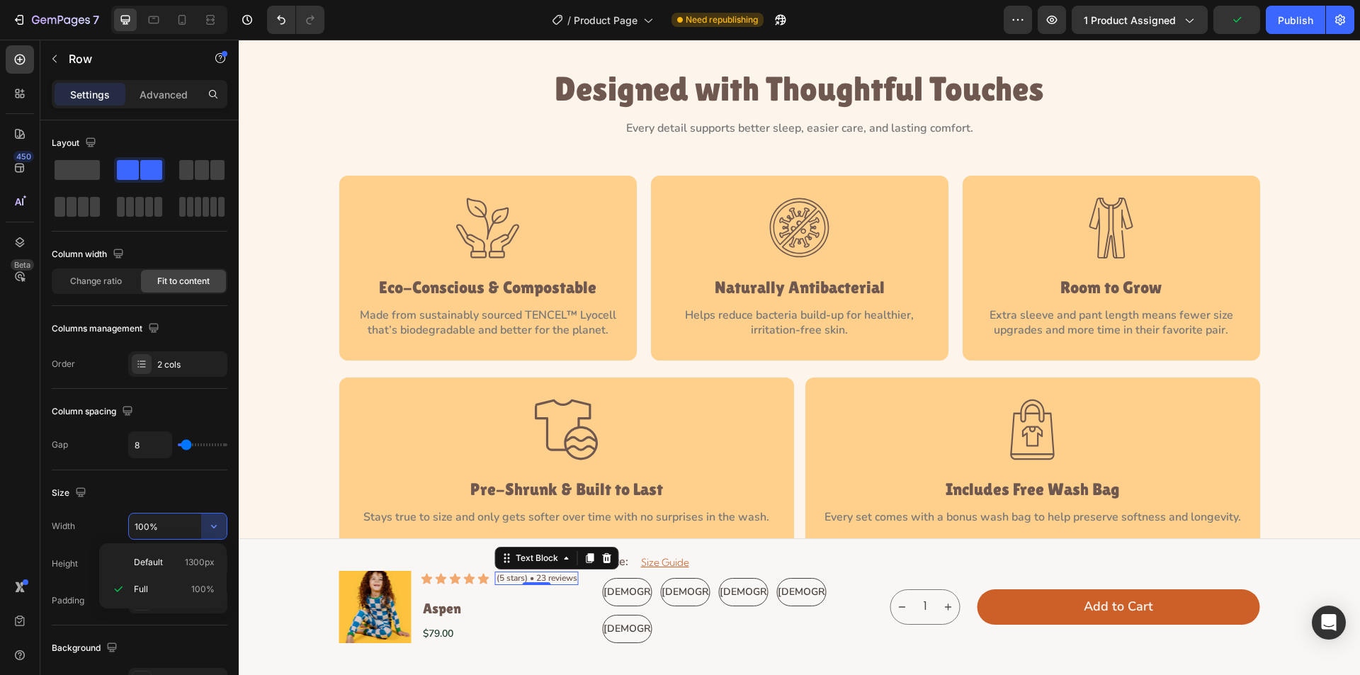
click at [570, 576] on p "(5 stars) • 23 reviews" at bounding box center [537, 578] width 81 height 11
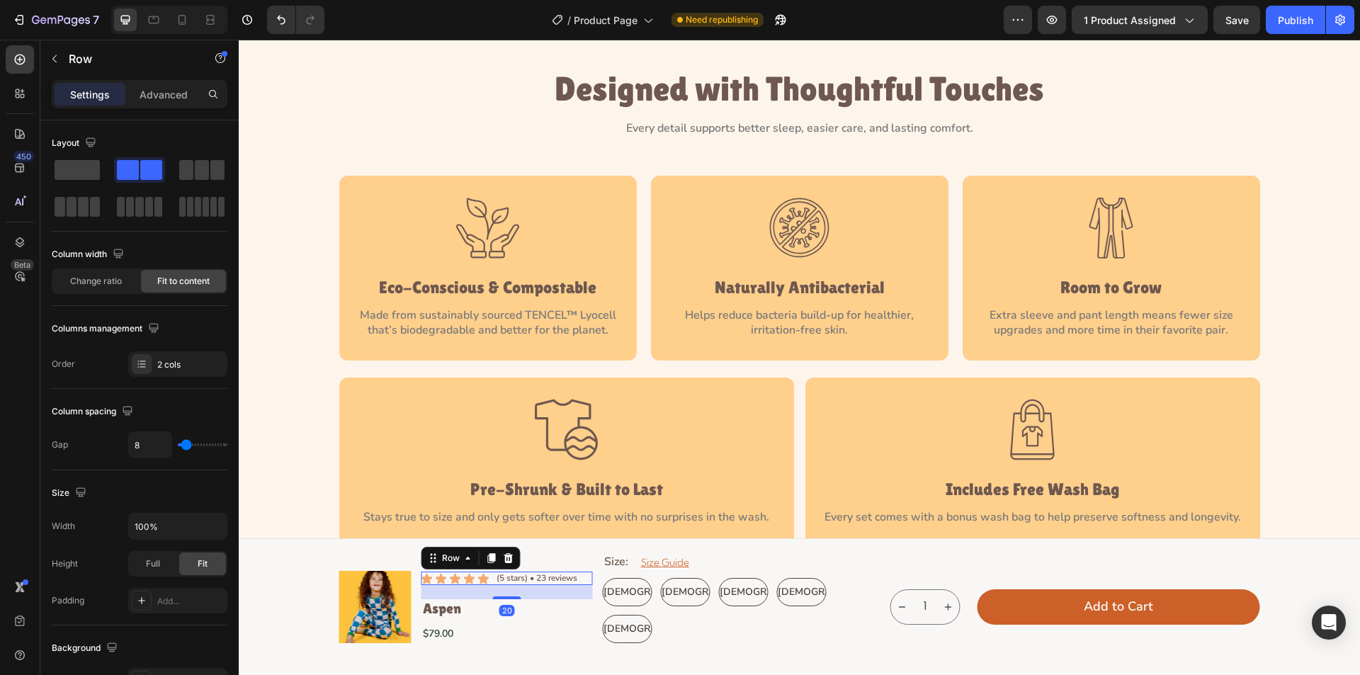
click at [583, 585] on div "Icon Icon Icon Icon Icon Icon List (5 stars) • 23 reviews Text Block Row 20" at bounding box center [507, 579] width 171 height 14
click at [439, 552] on div "Row" at bounding box center [450, 558] width 23 height 13
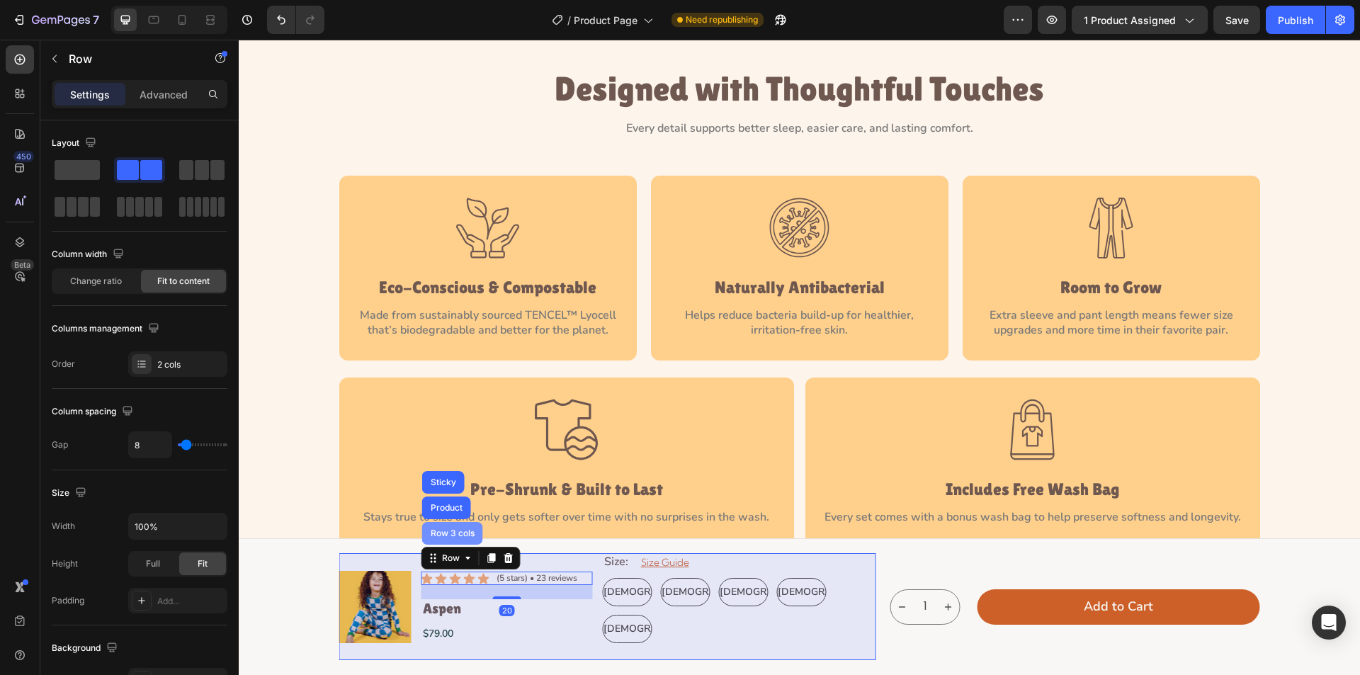
click at [436, 523] on div "Row 3 cols" at bounding box center [452, 533] width 61 height 23
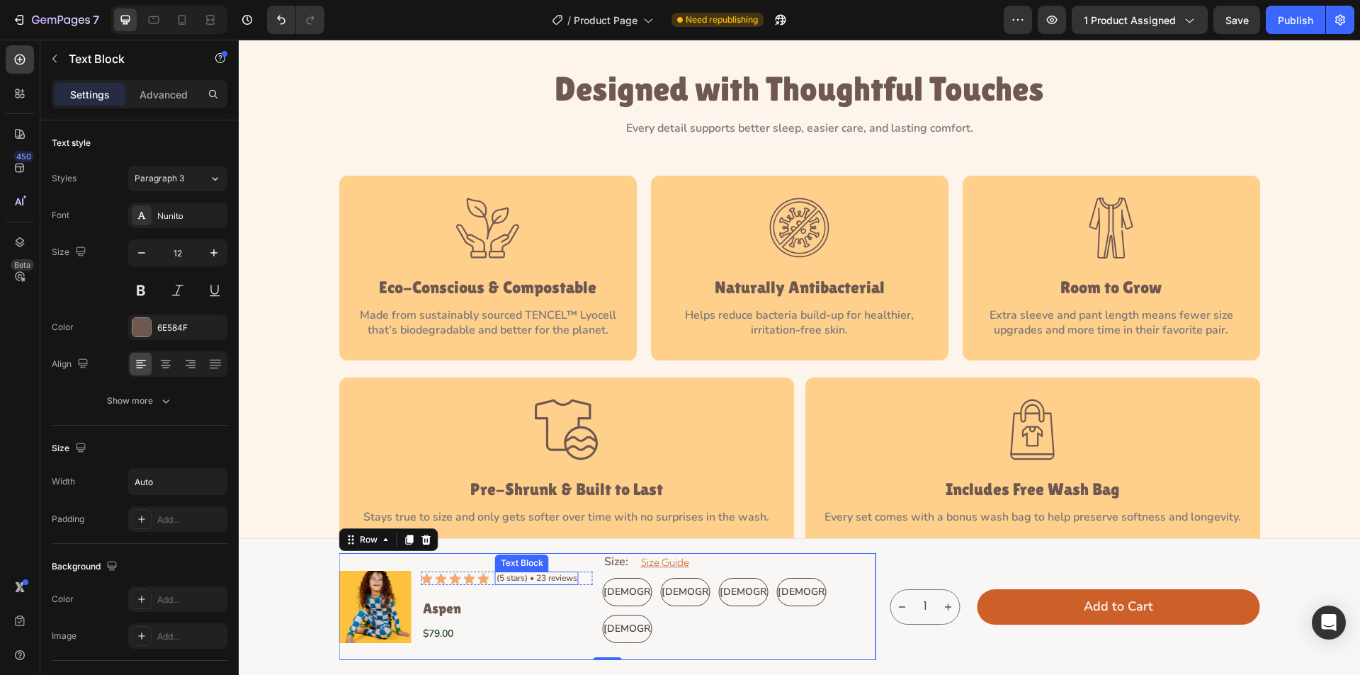
click at [569, 580] on p "(5 stars) • 23 reviews" at bounding box center [537, 578] width 81 height 11
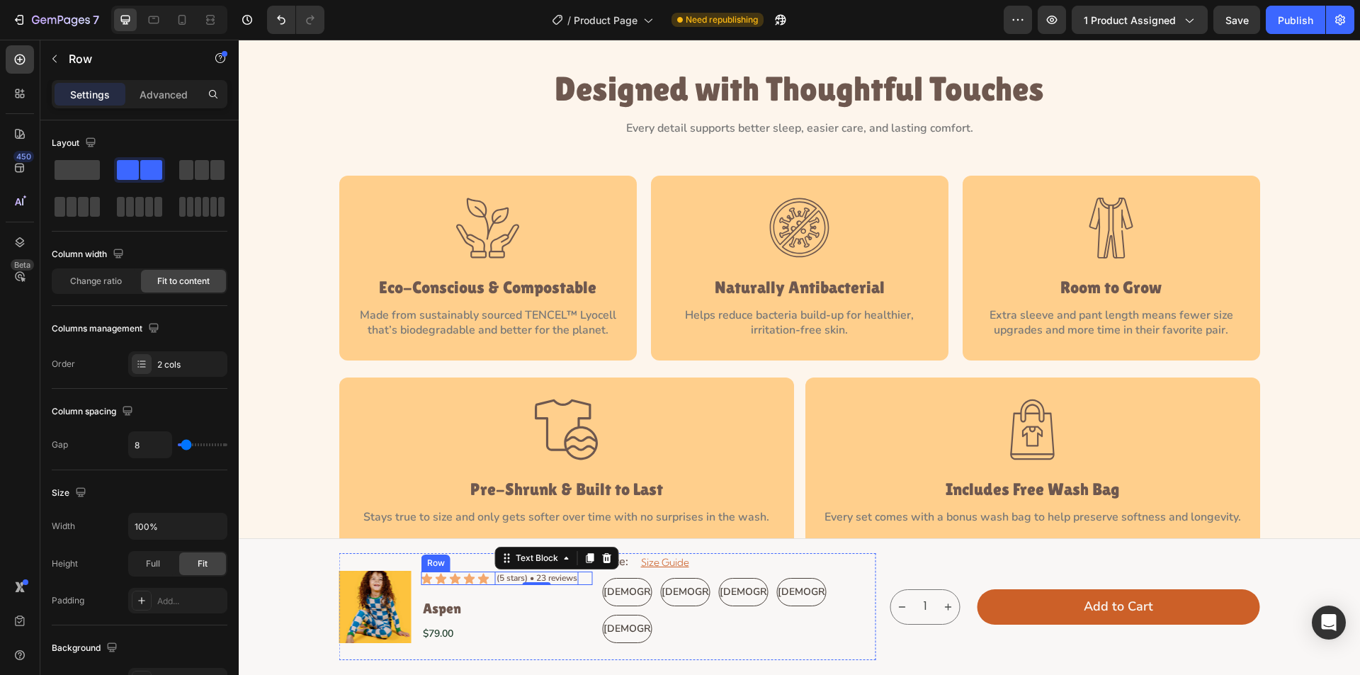
click at [585, 580] on div "Icon Icon Icon Icon Icon Icon List (5 stars) • 23 reviews Text Block 0 Row" at bounding box center [507, 579] width 171 height 14
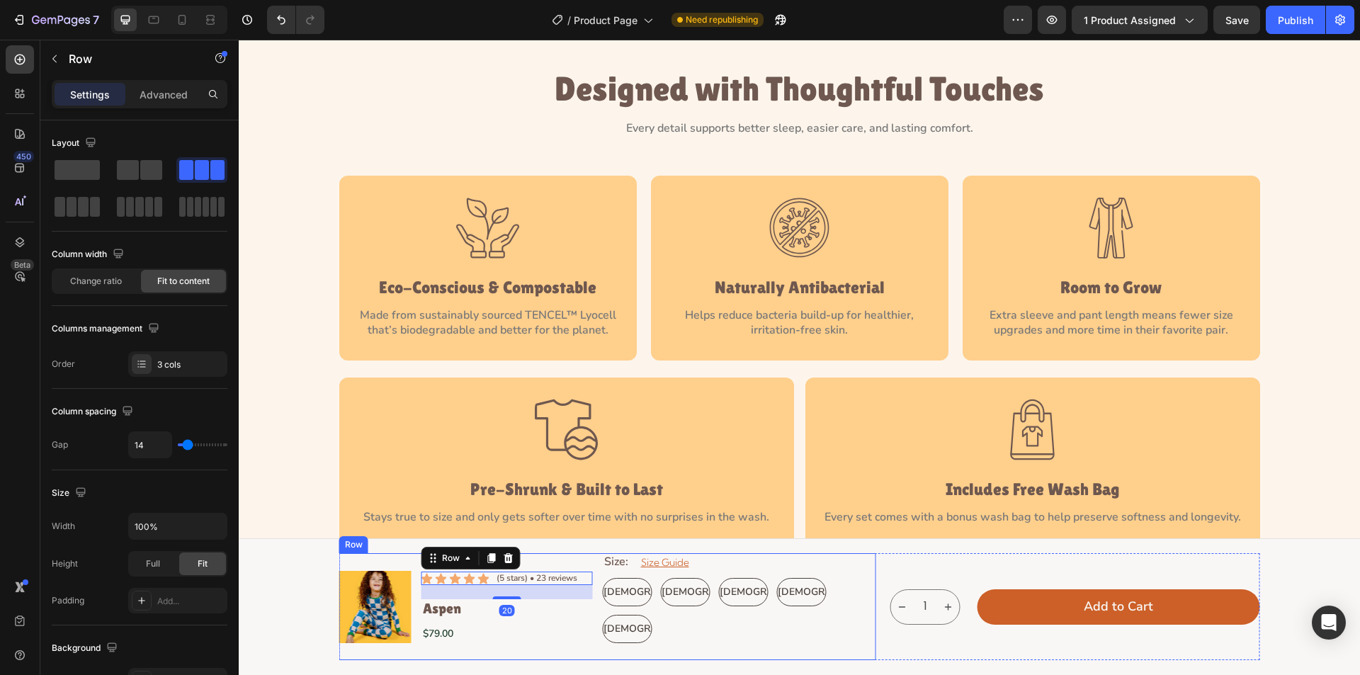
click at [591, 580] on div "Product Images Icon Icon Icon Icon Icon Icon List (5 stars) • 23 reviews Text B…" at bounding box center [607, 606] width 537 height 107
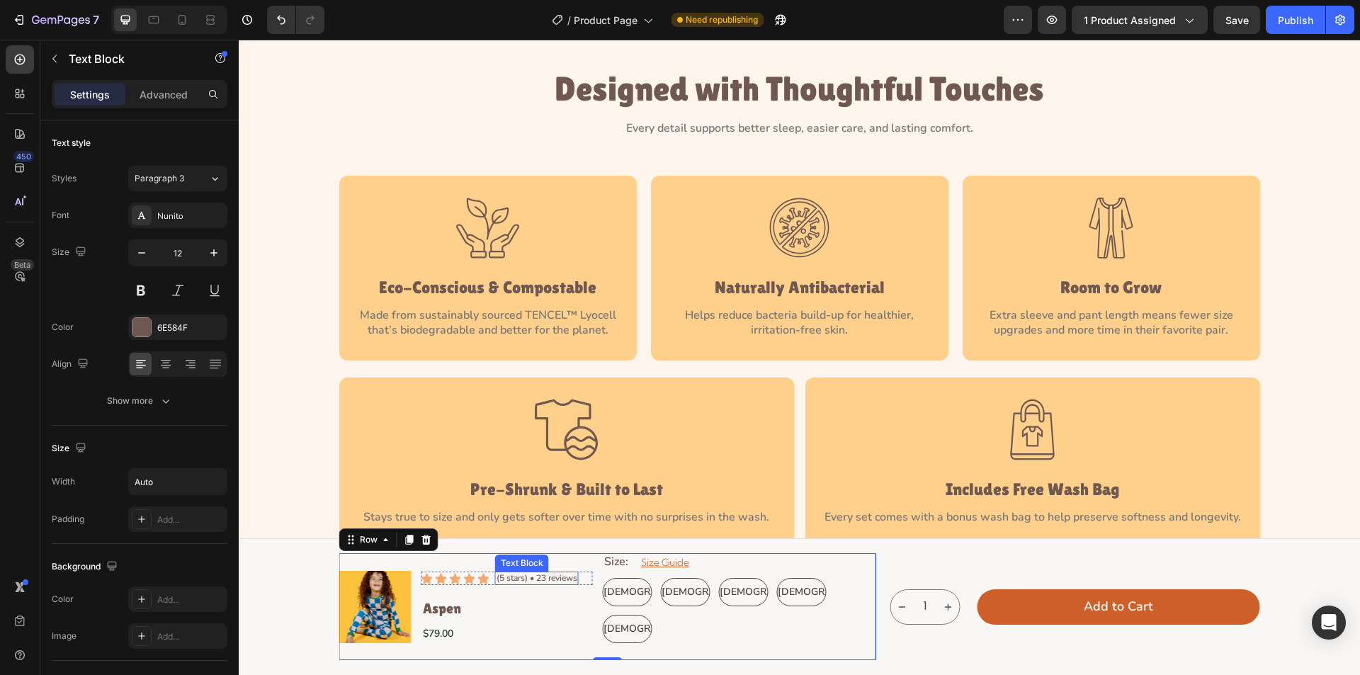
click at [566, 582] on p "(5 stars) • 23 reviews" at bounding box center [537, 578] width 81 height 11
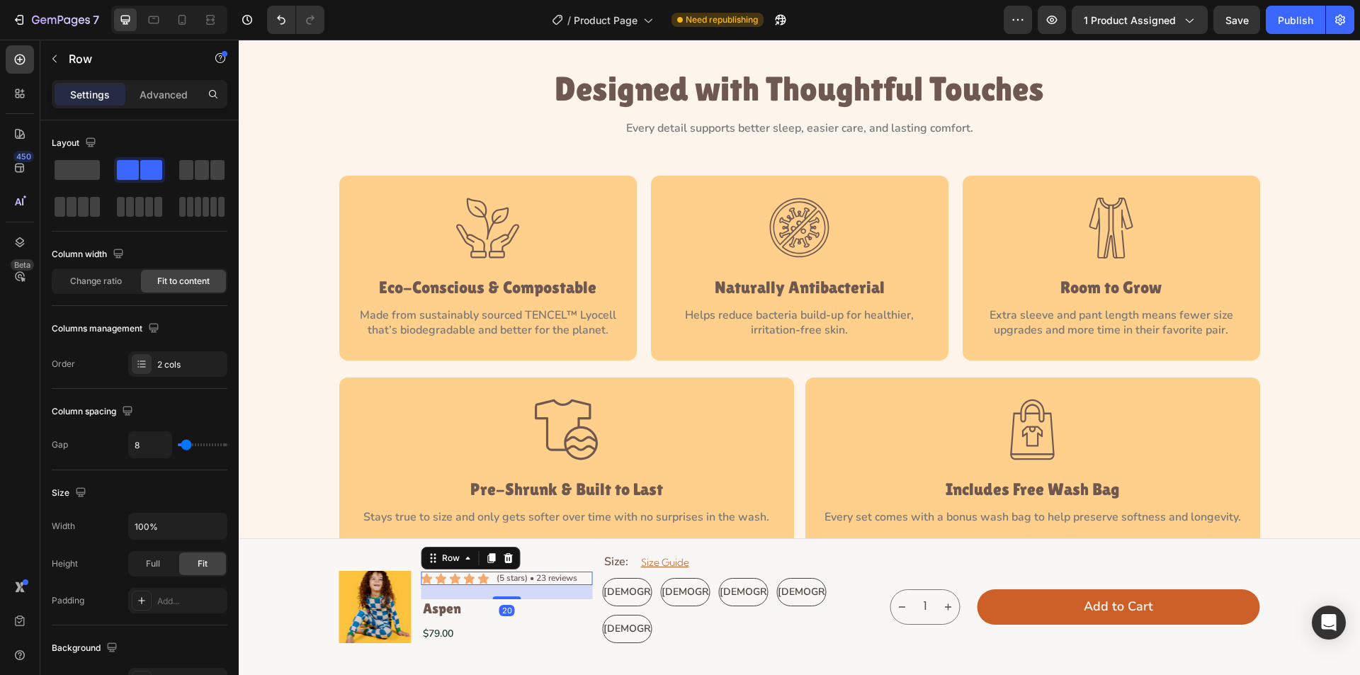
click at [487, 580] on div "Icon Icon Icon Icon Icon Icon List (5 stars) • 23 reviews Text Block Row 20" at bounding box center [507, 579] width 171 height 14
click at [218, 522] on icon "button" at bounding box center [214, 526] width 14 height 14
click at [178, 529] on input "100%" at bounding box center [178, 527] width 98 height 26
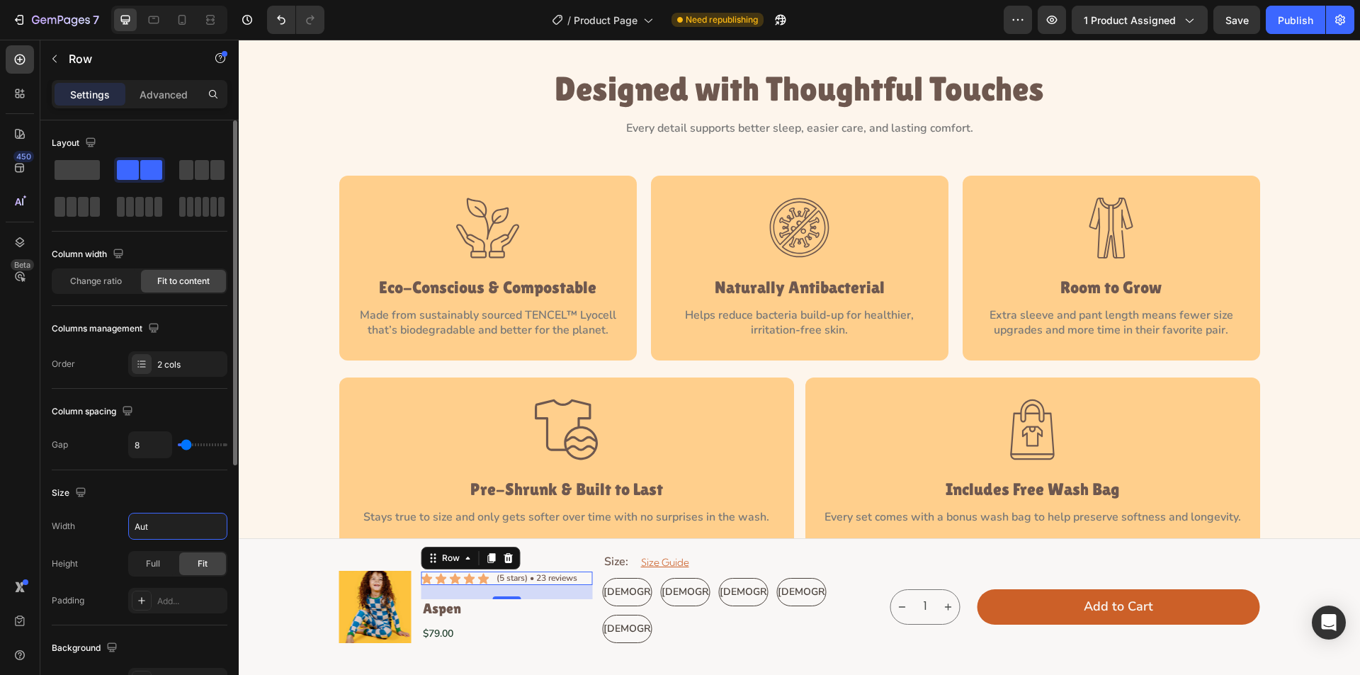
type input "Auto"
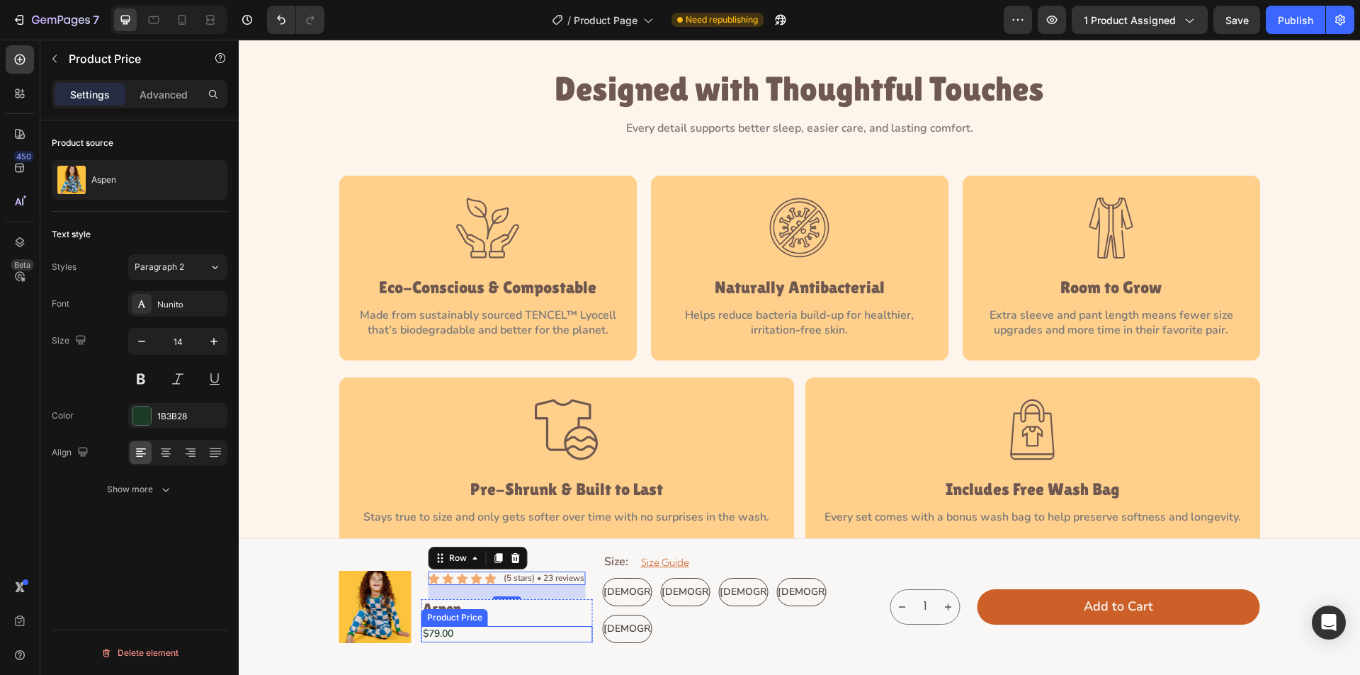
click at [541, 628] on div "$79.00" at bounding box center [507, 634] width 171 height 16
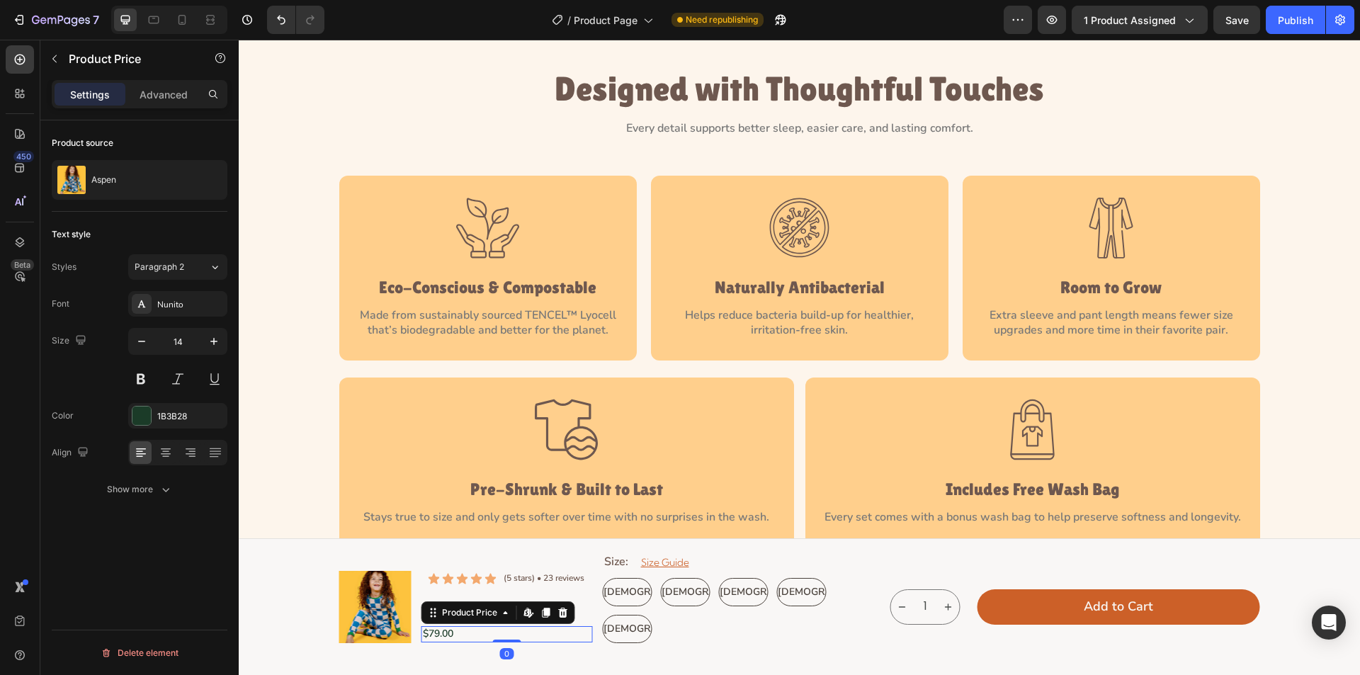
click at [550, 628] on div "$79.00" at bounding box center [507, 634] width 171 height 16
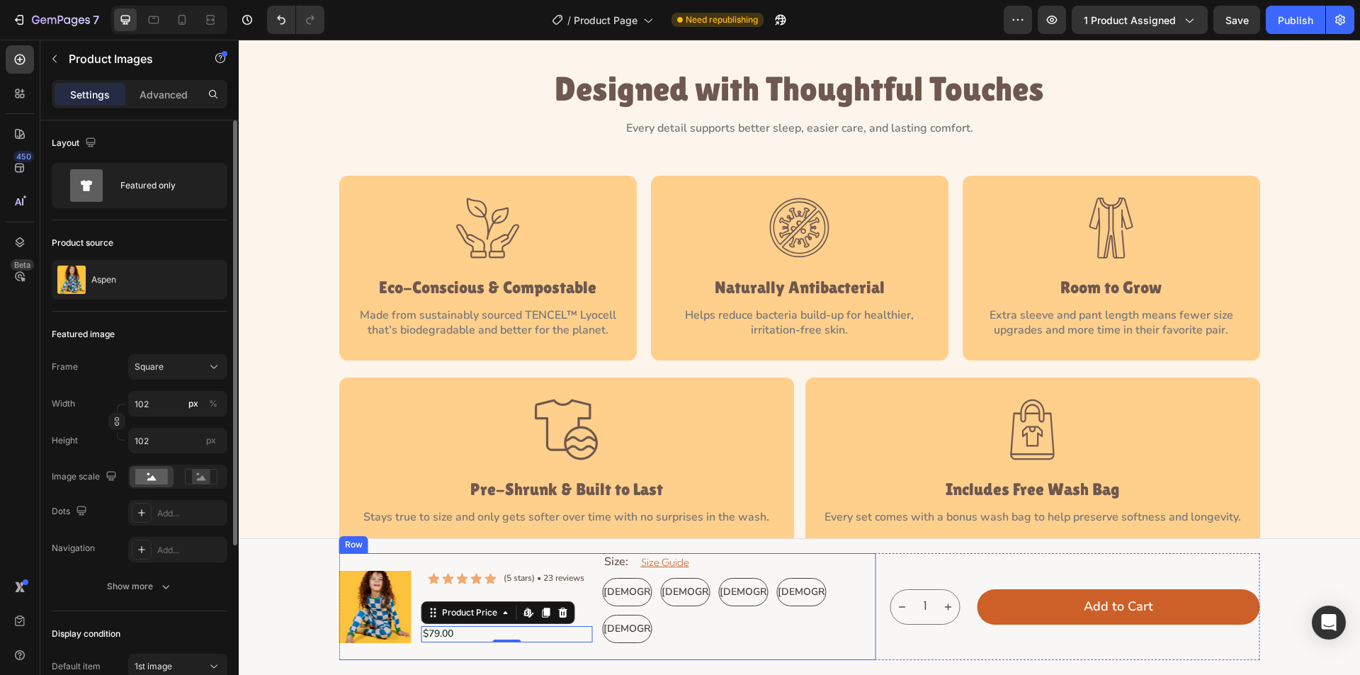
click at [371, 632] on img at bounding box center [375, 607] width 72 height 72
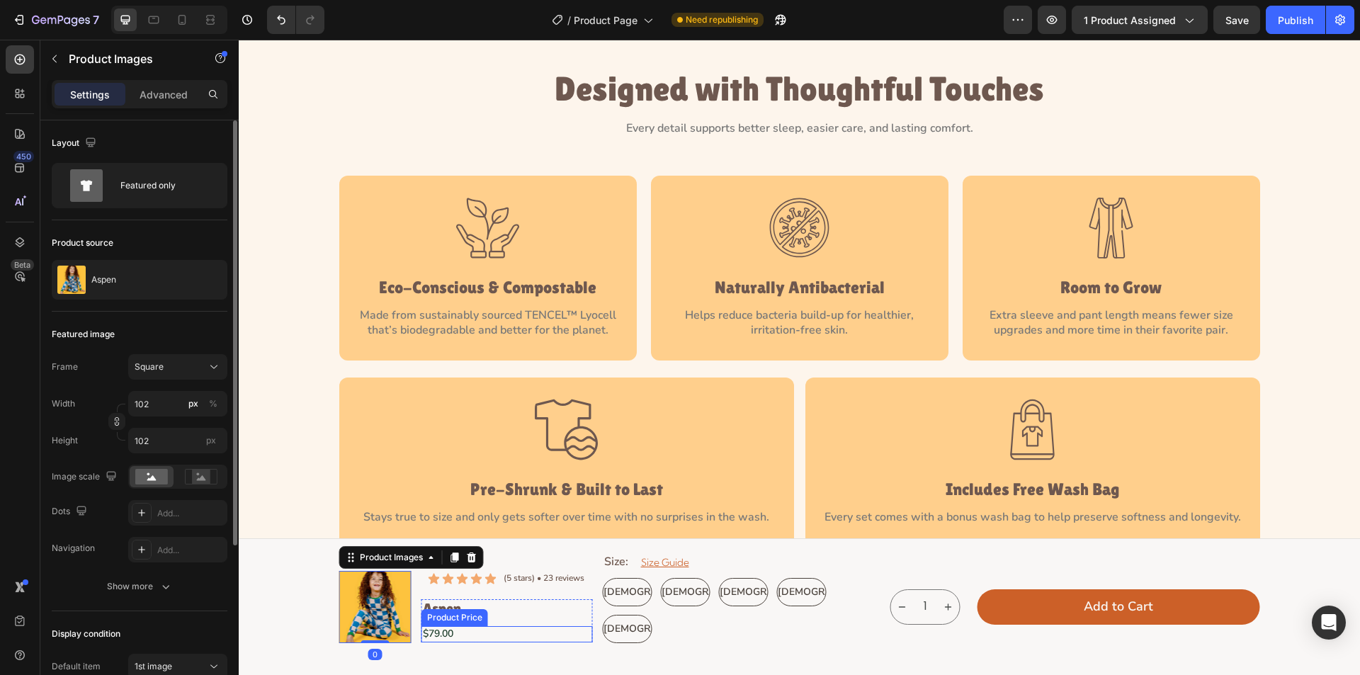
click at [441, 628] on div "$79.00" at bounding box center [507, 634] width 171 height 16
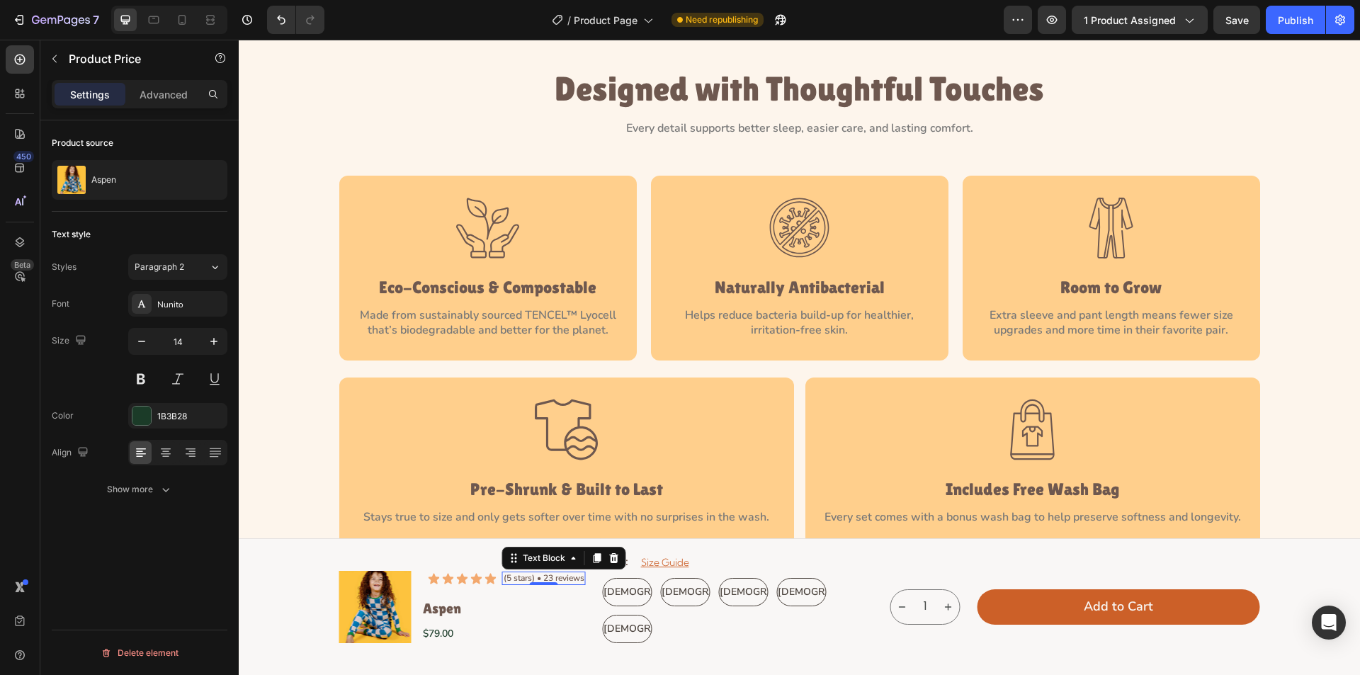
click at [506, 582] on p "(5 stars) • 23 reviews" at bounding box center [544, 578] width 81 height 11
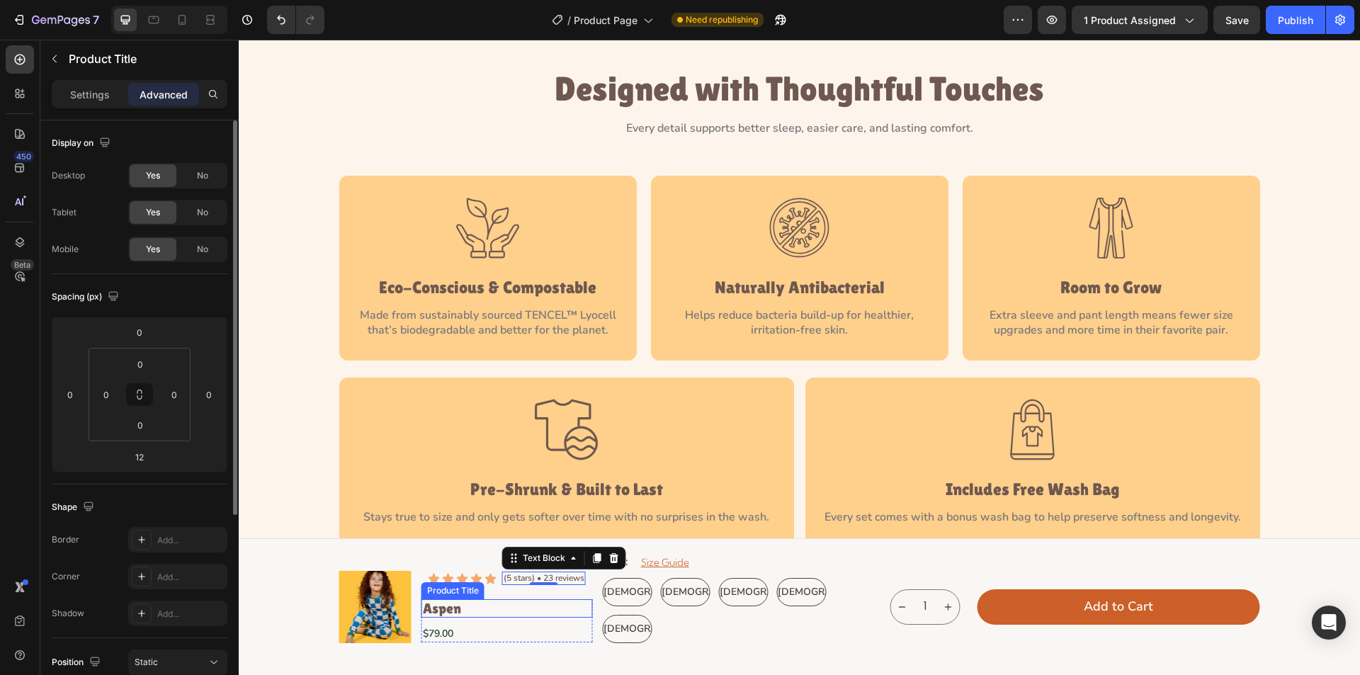
click at [468, 607] on h1 "Aspen" at bounding box center [507, 608] width 171 height 18
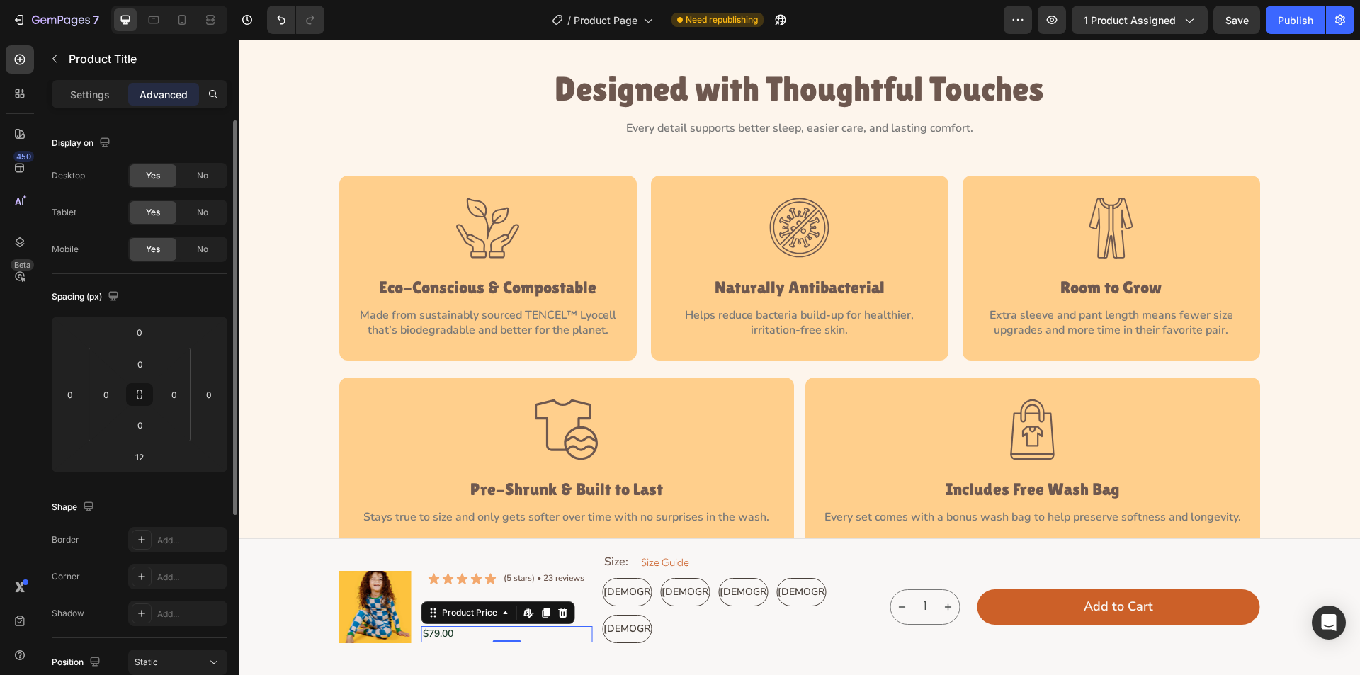
click at [450, 640] on div "$79.00" at bounding box center [507, 634] width 171 height 16
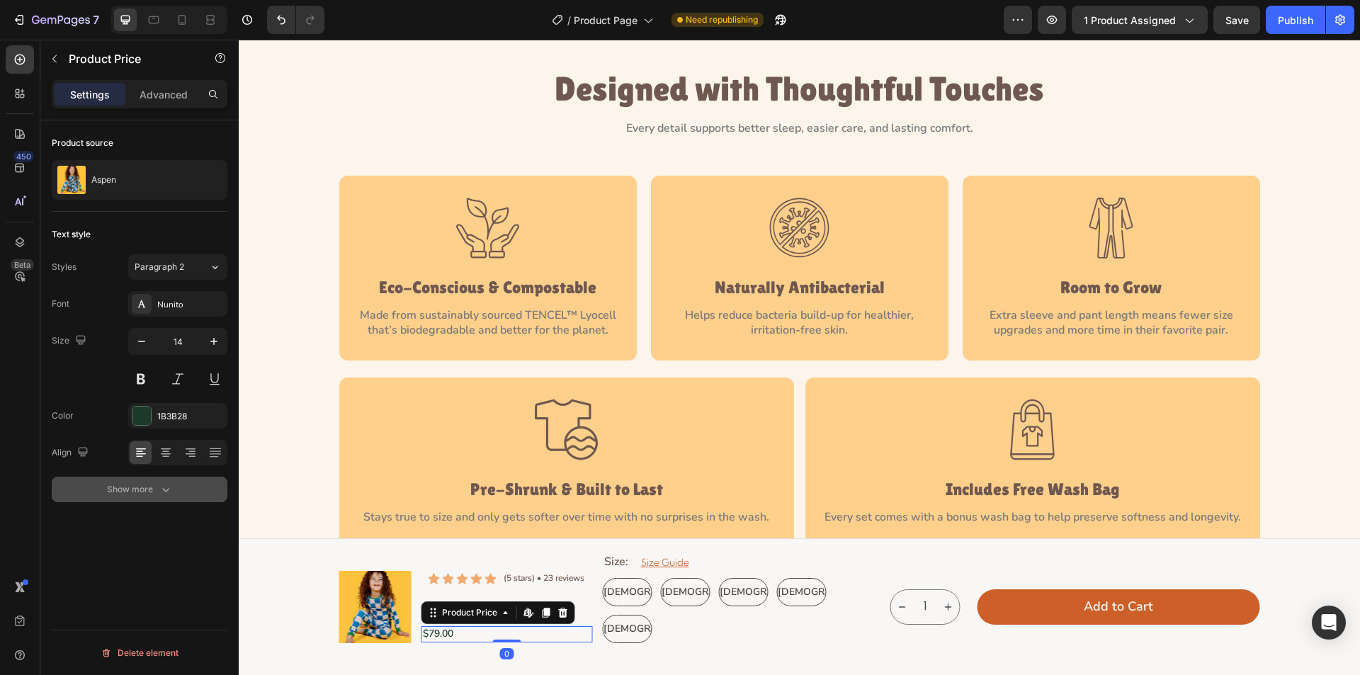
click at [168, 490] on icon "button" at bounding box center [166, 490] width 14 height 14
